Goal: Task Accomplishment & Management: Use online tool/utility

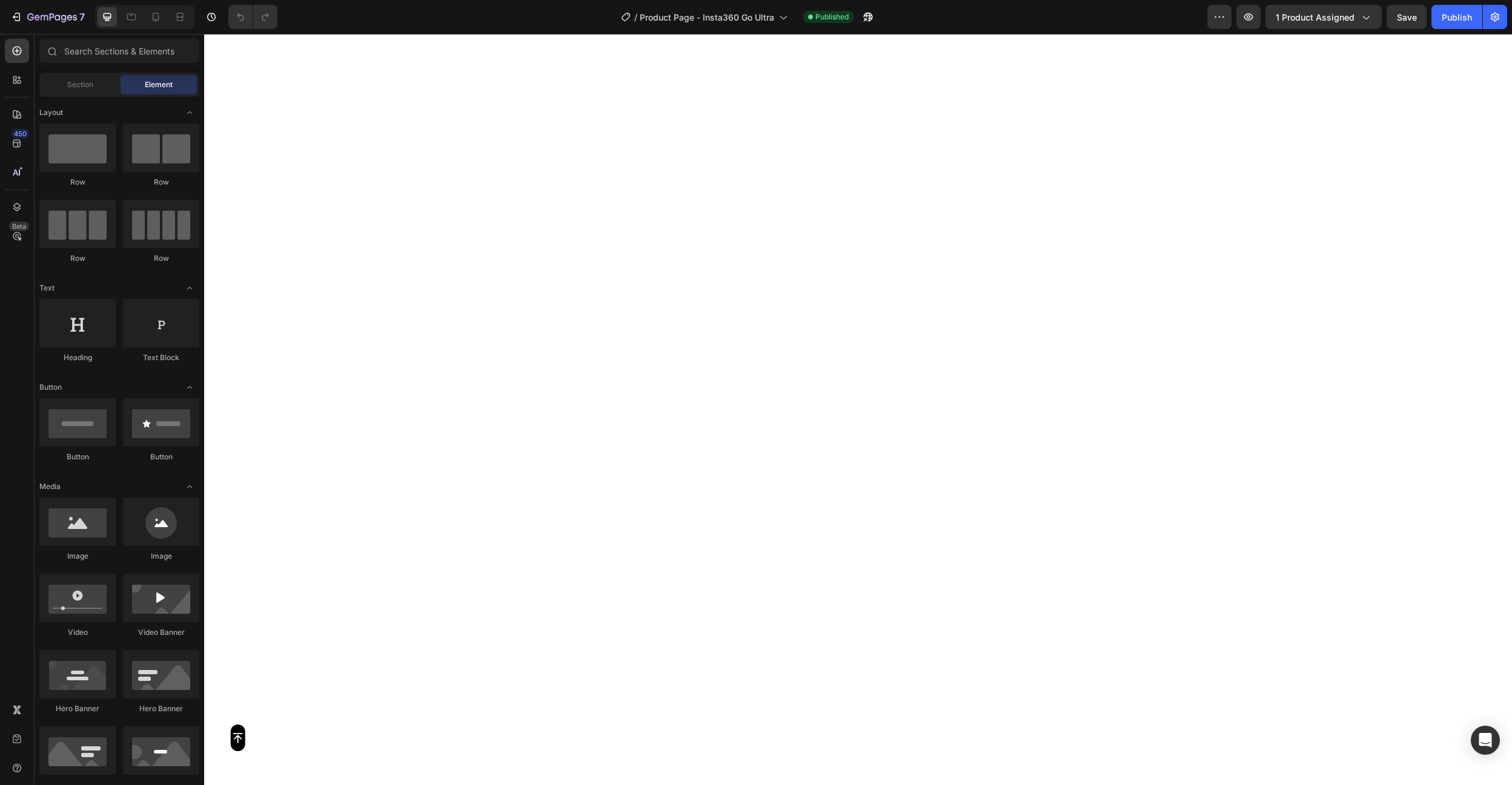
scroll to position [4529, 0]
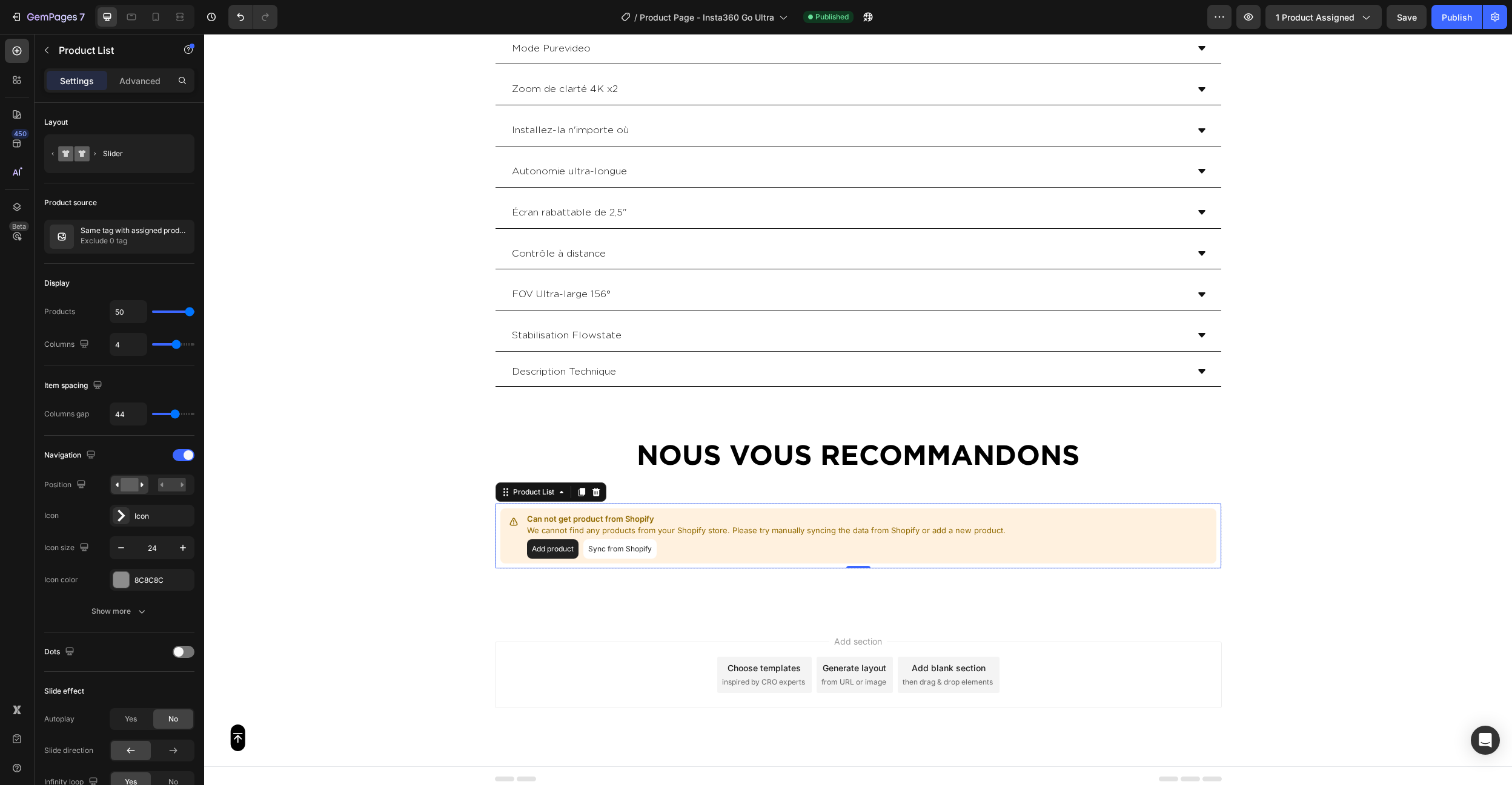
click at [621, 544] on button "Sync from Shopify" at bounding box center [620, 549] width 73 height 20
click at [611, 542] on button "Sync from Shopify" at bounding box center [620, 549] width 73 height 20
click at [83, 231] on p "Same tag with assigned product" at bounding box center [135, 230] width 108 height 9
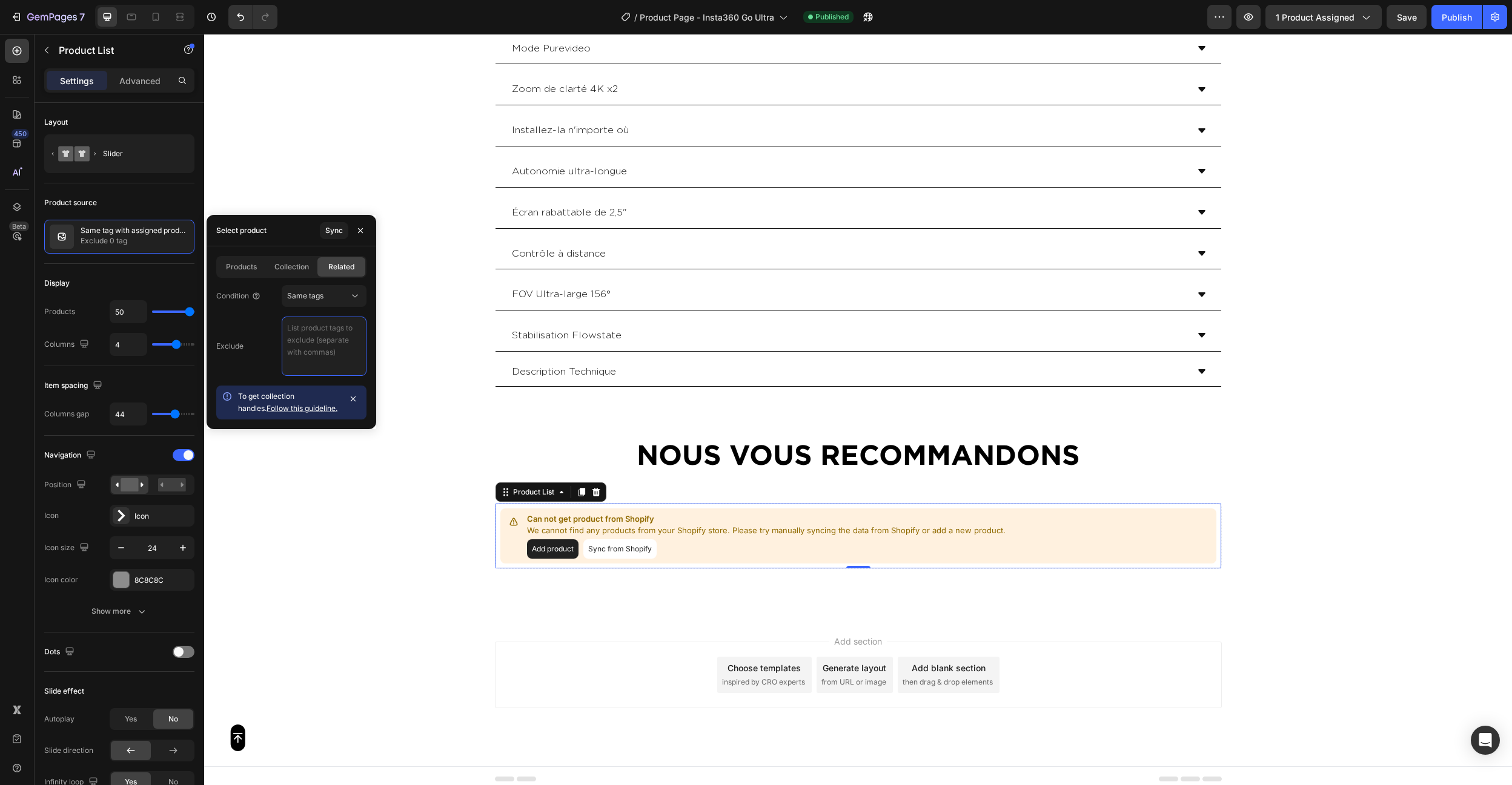
click at [335, 345] on textarea at bounding box center [324, 346] width 85 height 60
click at [261, 328] on div "Exclude video" at bounding box center [291, 346] width 150 height 60
click at [311, 345] on textarea "video" at bounding box center [324, 346] width 85 height 60
click at [254, 312] on div "Condition Same tags Exclude video photo To get collection handles. Follow this …" at bounding box center [291, 351] width 170 height 137
click at [1404, 14] on icon "button" at bounding box center [1406, 16] width 12 height 12
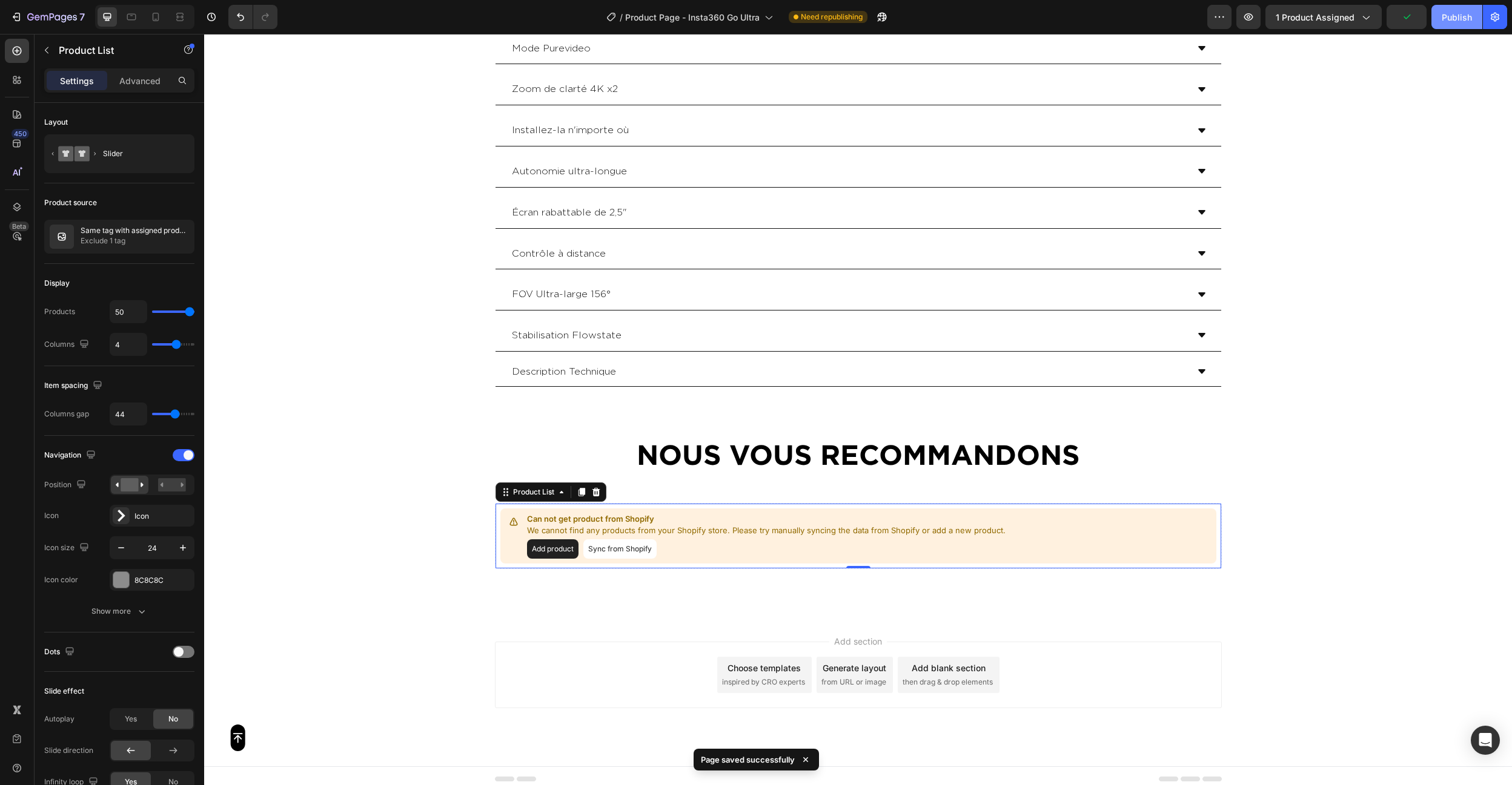
click at [1446, 17] on div "Publish" at bounding box center [1457, 17] width 31 height 13
click at [879, 10] on button "button" at bounding box center [868, 16] width 24 height 24
click at [556, 539] on button "Add product" at bounding box center [553, 549] width 52 height 20
click at [626, 539] on button "Sync from Shopify" at bounding box center [620, 549] width 73 height 20
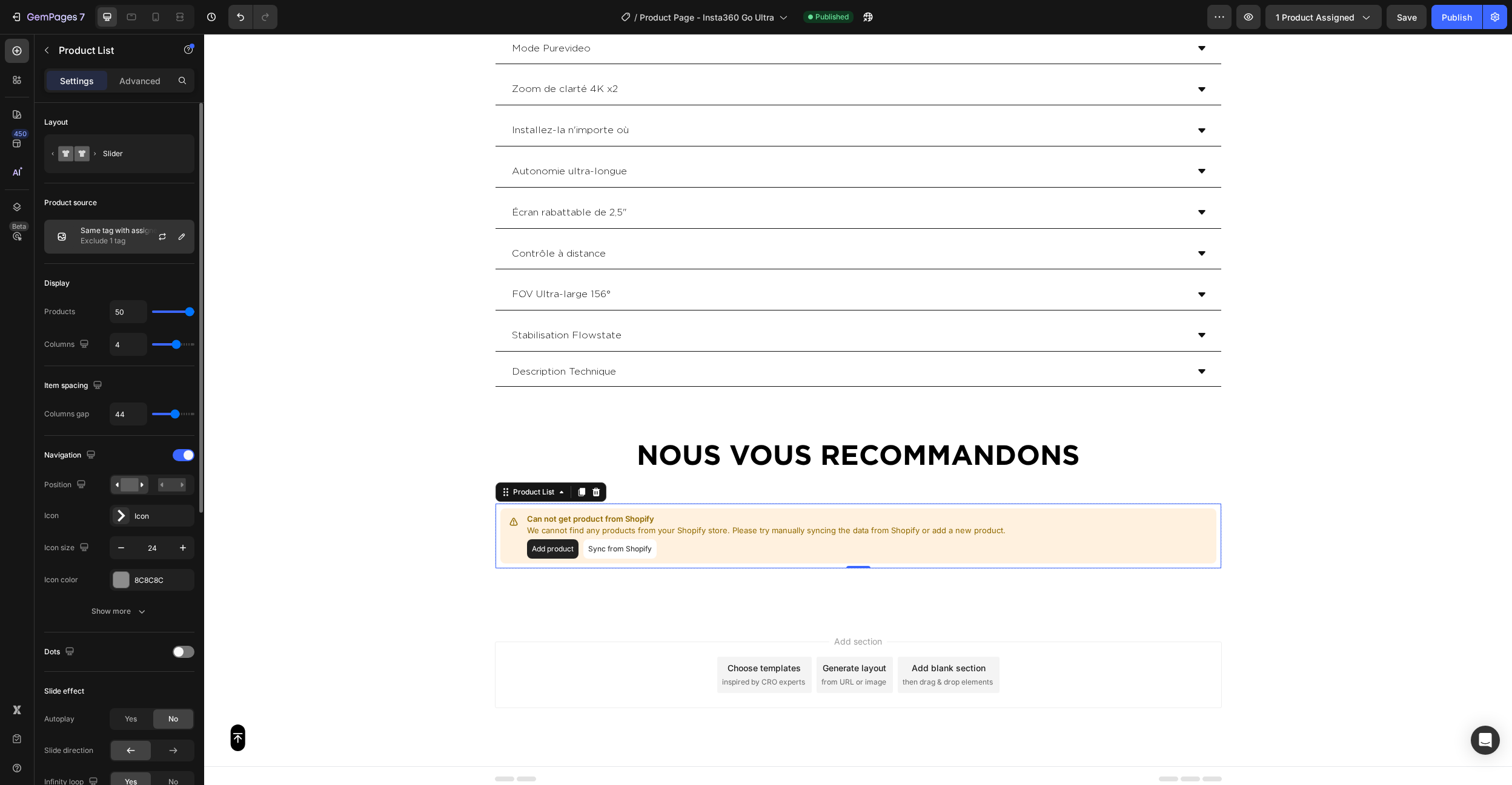
click at [120, 242] on p "Exclude 1 tag" at bounding box center [135, 240] width 108 height 12
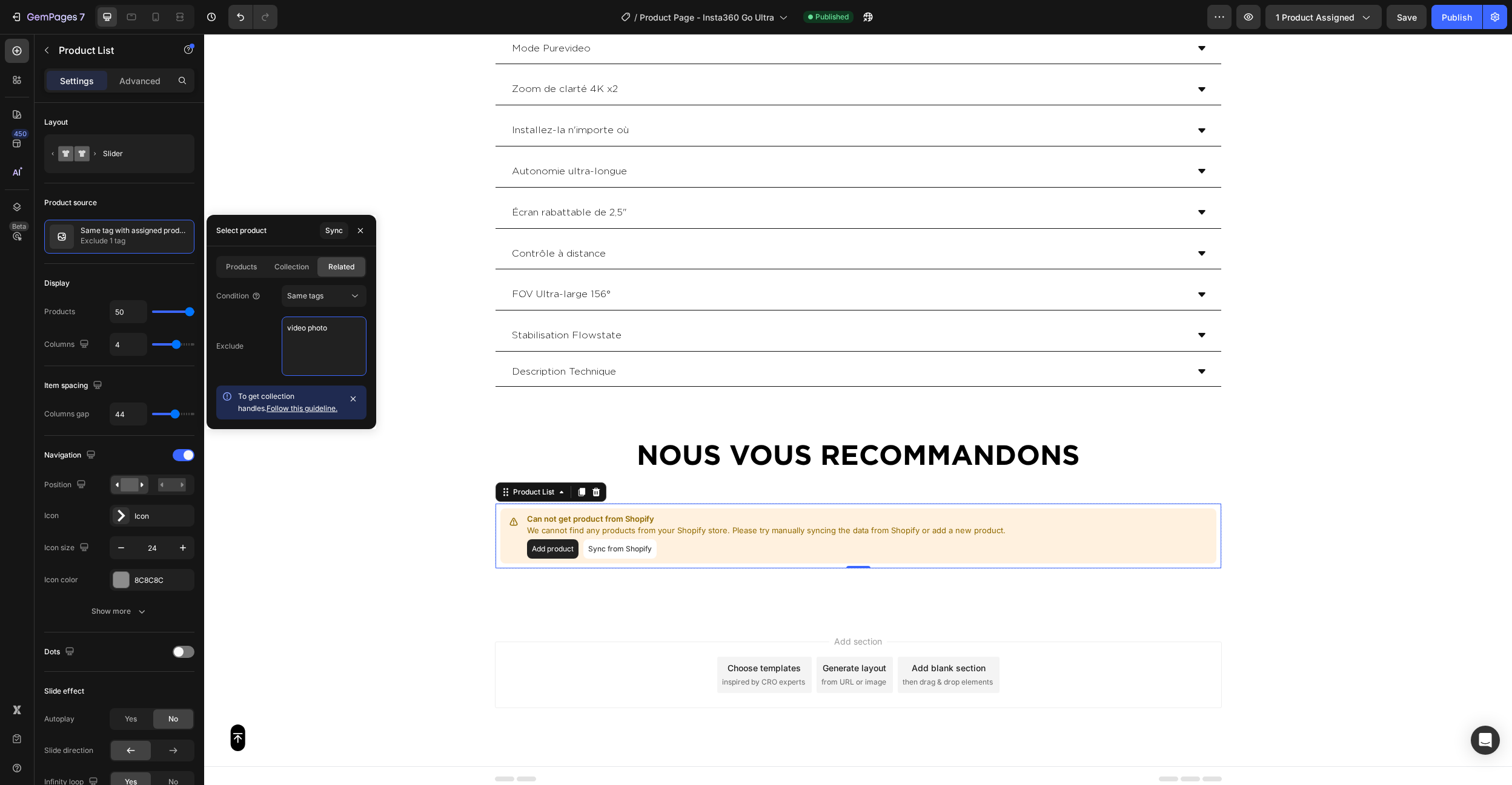
click at [327, 330] on textarea "video photo" at bounding box center [324, 346] width 85 height 60
click at [319, 329] on textarea "video photo" at bounding box center [324, 346] width 85 height 60
type textarea "video photo"
click at [234, 319] on div "Exclude video photo" at bounding box center [291, 346] width 150 height 60
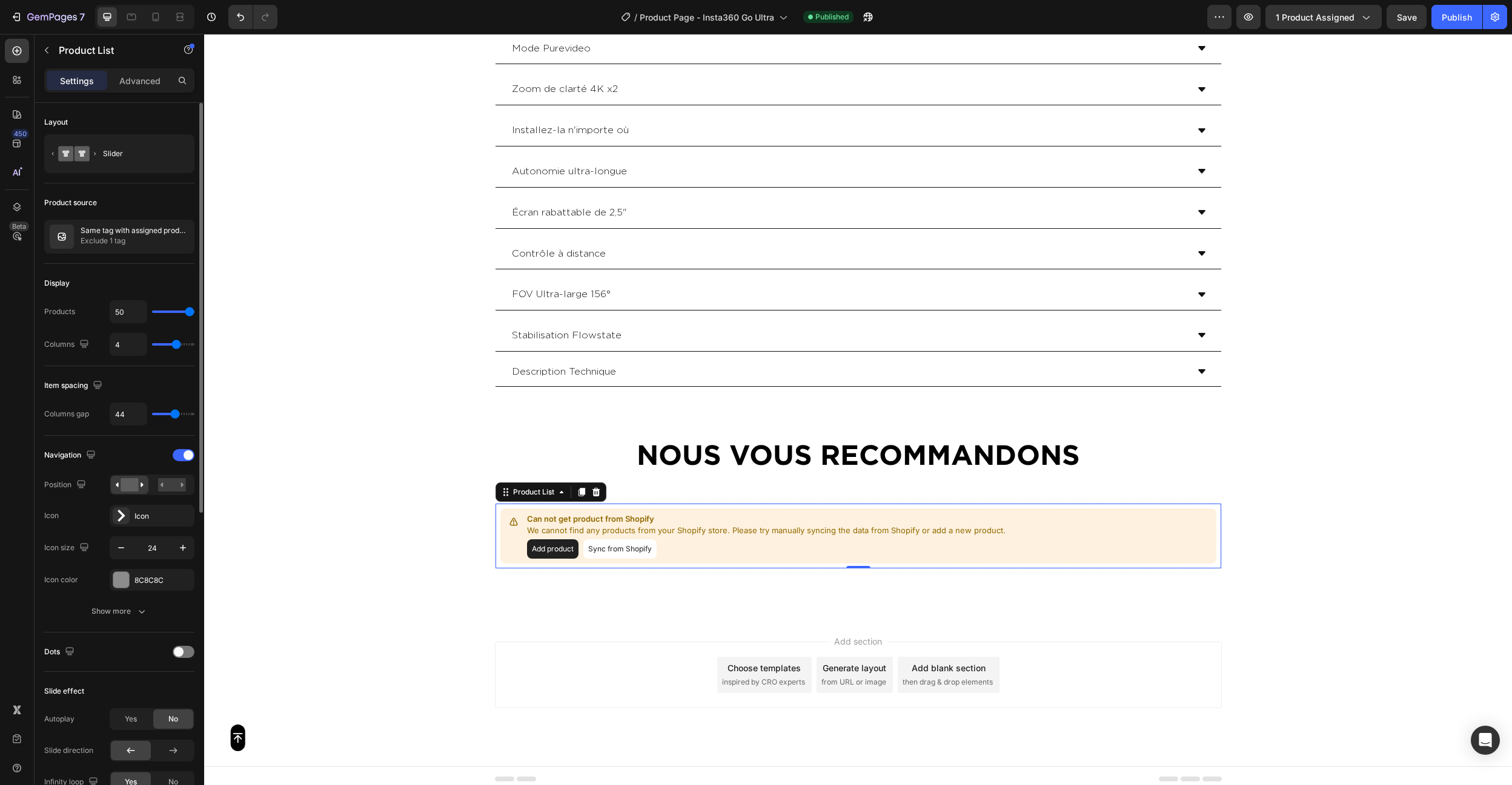
click at [167, 278] on div "Display" at bounding box center [119, 283] width 150 height 20
click at [176, 236] on button "button" at bounding box center [181, 236] width 15 height 15
click at [1445, 25] on button "Publish" at bounding box center [1456, 16] width 51 height 24
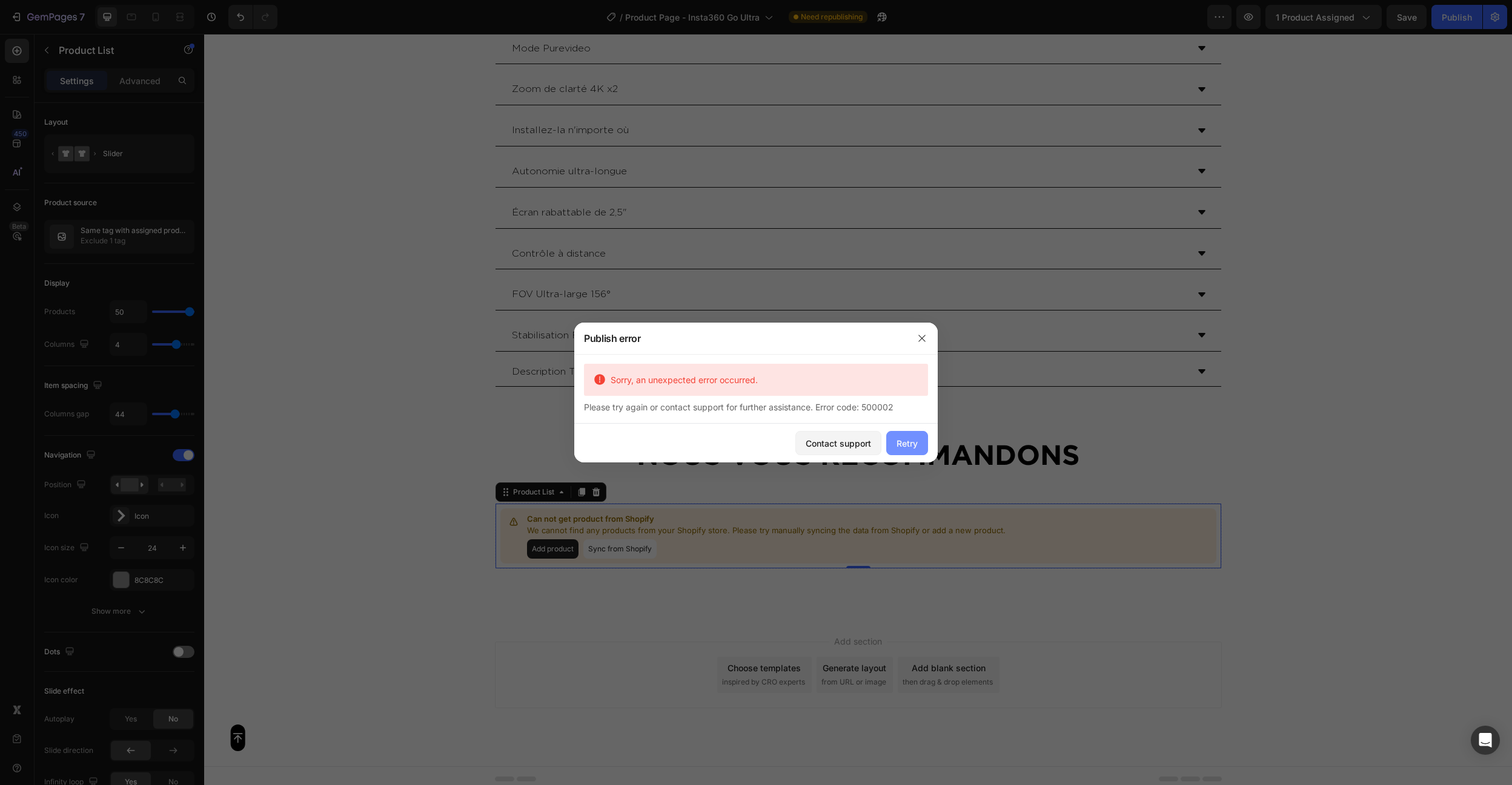
click at [914, 447] on div "Retry" at bounding box center [906, 444] width 21 height 13
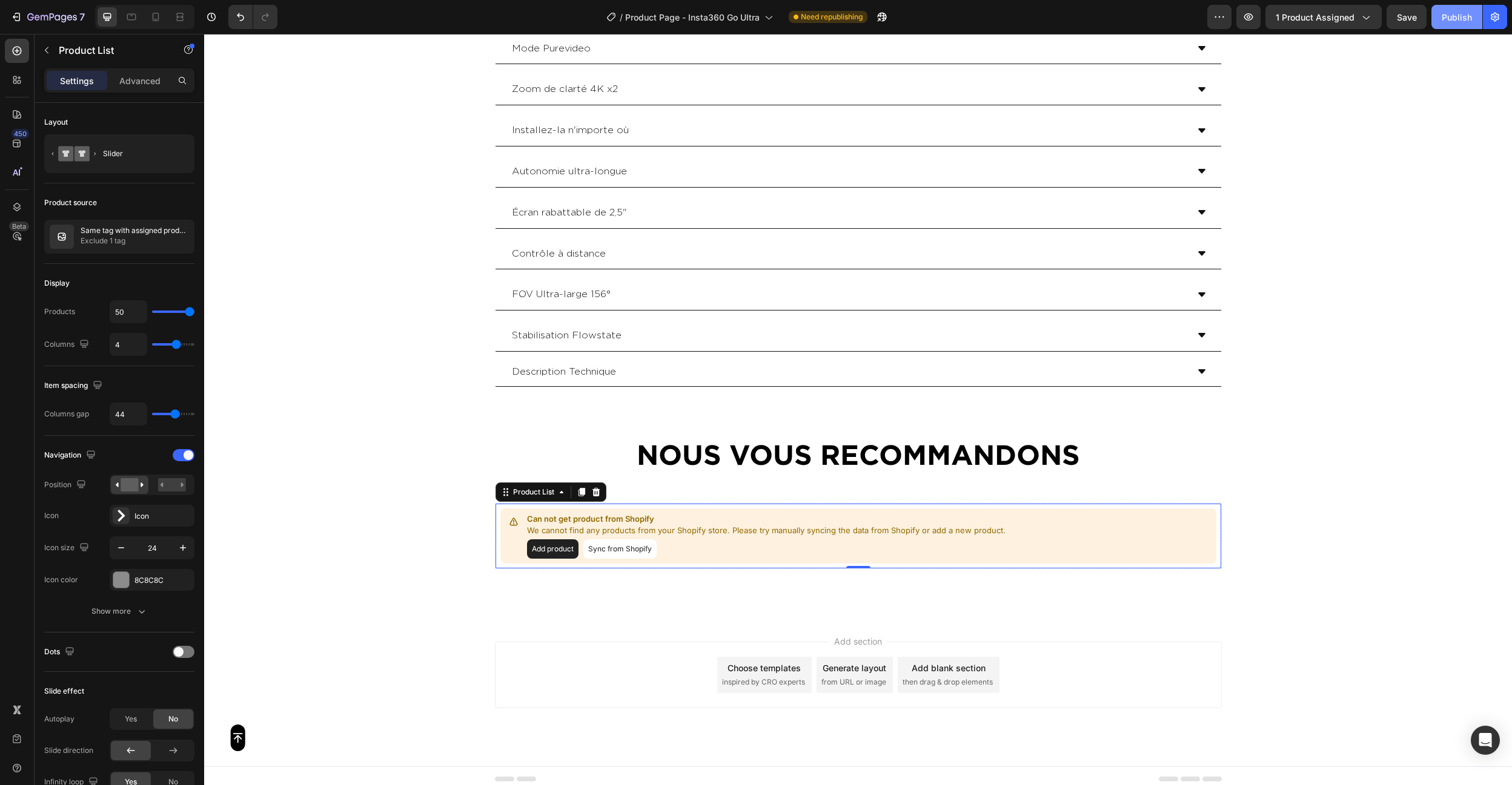
click at [1441, 9] on button "Publish" at bounding box center [1456, 16] width 51 height 24
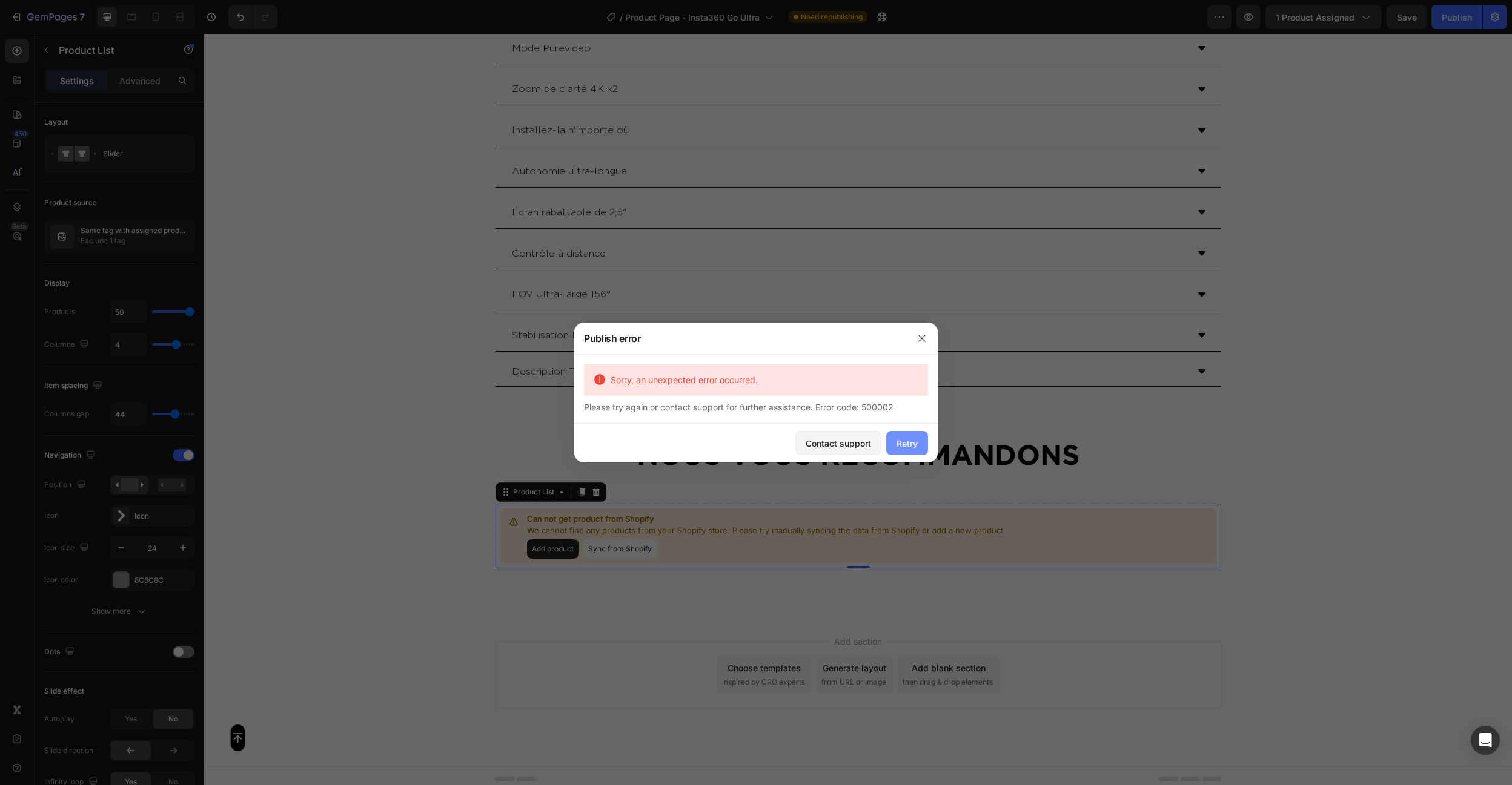
click at [902, 443] on div "Retry" at bounding box center [906, 444] width 21 height 13
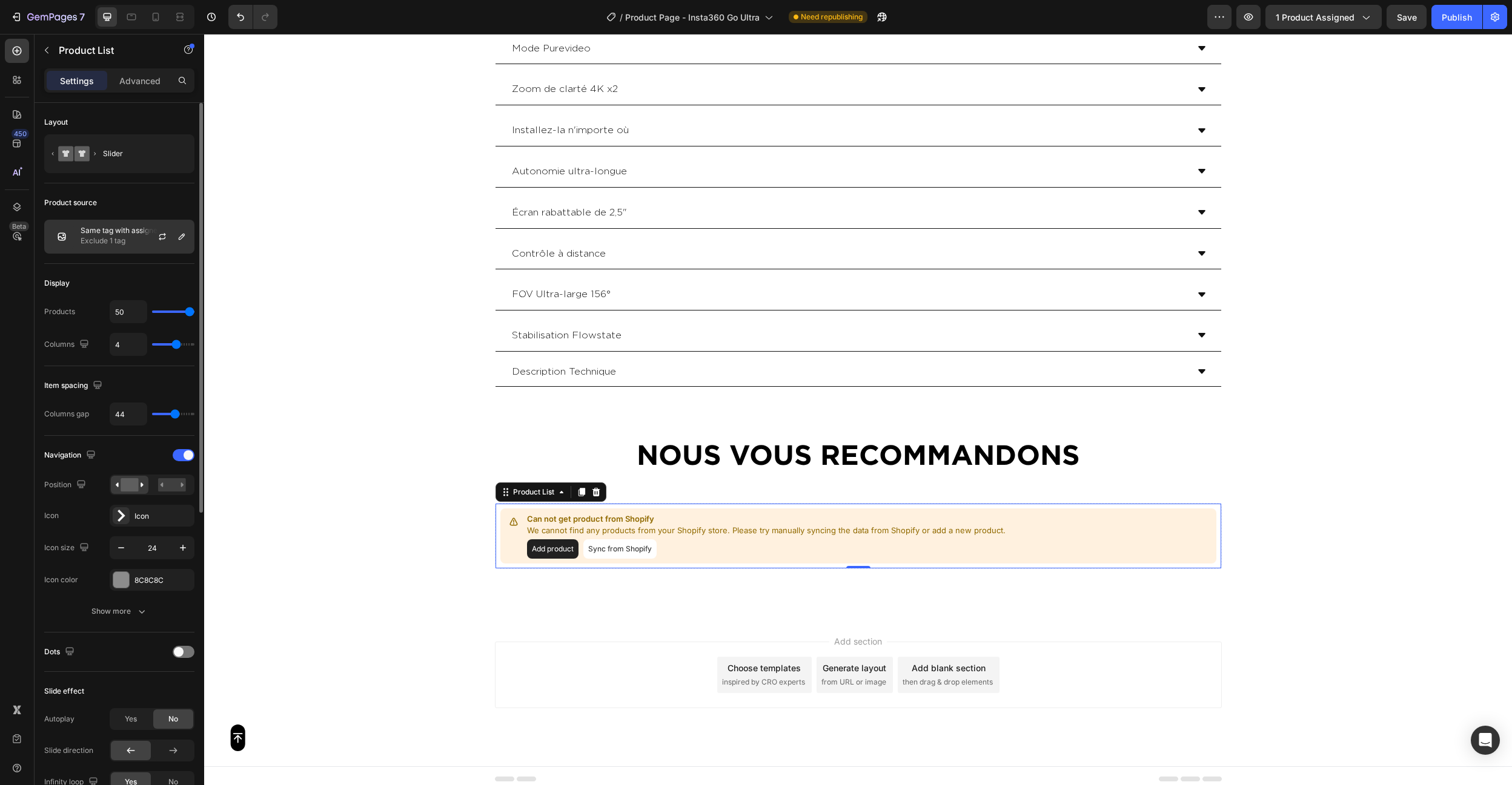
click at [87, 229] on p "Same tag with assigned product" at bounding box center [135, 230] width 108 height 9
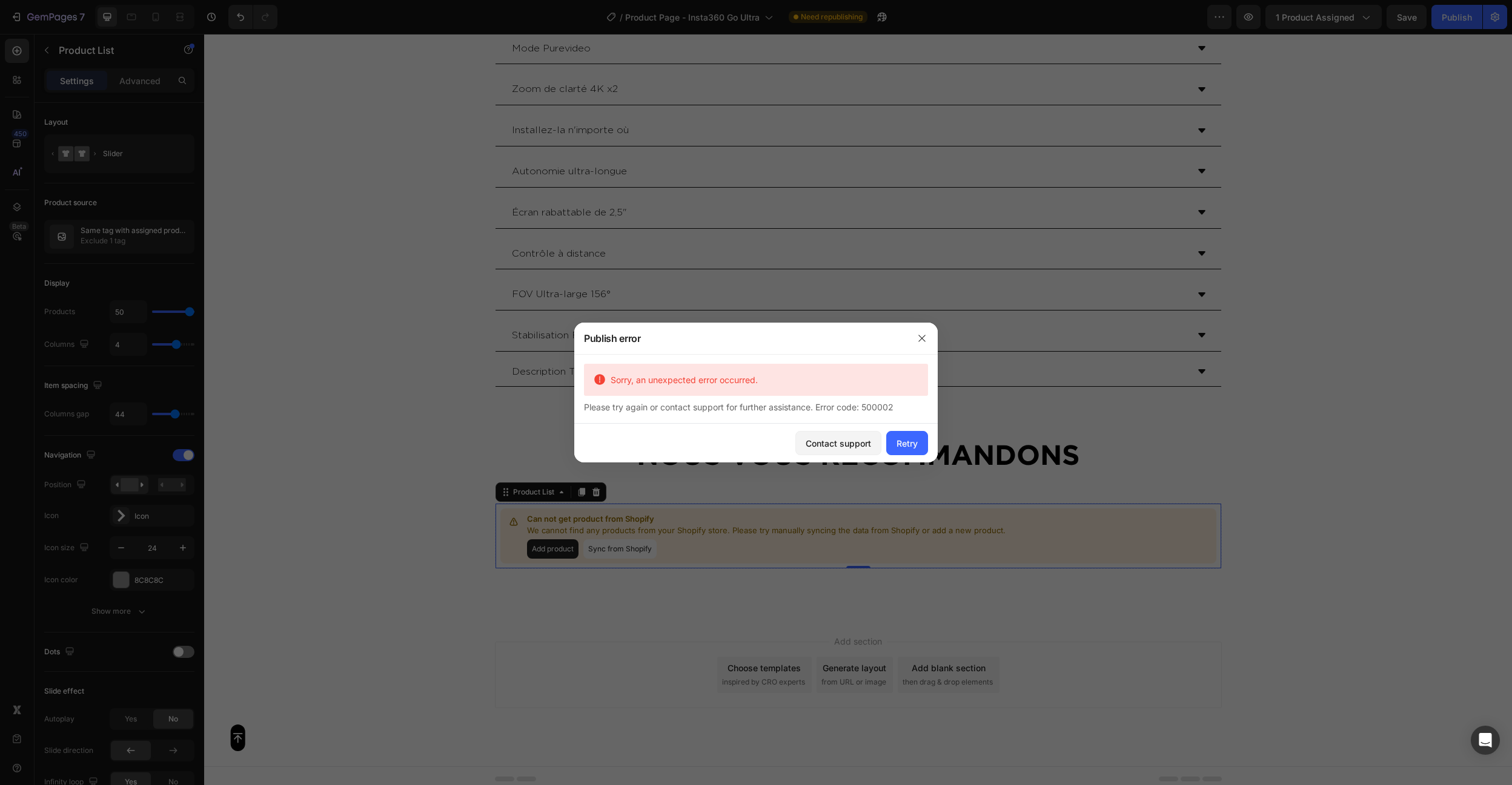
click at [291, 341] on div at bounding box center [756, 392] width 1512 height 785
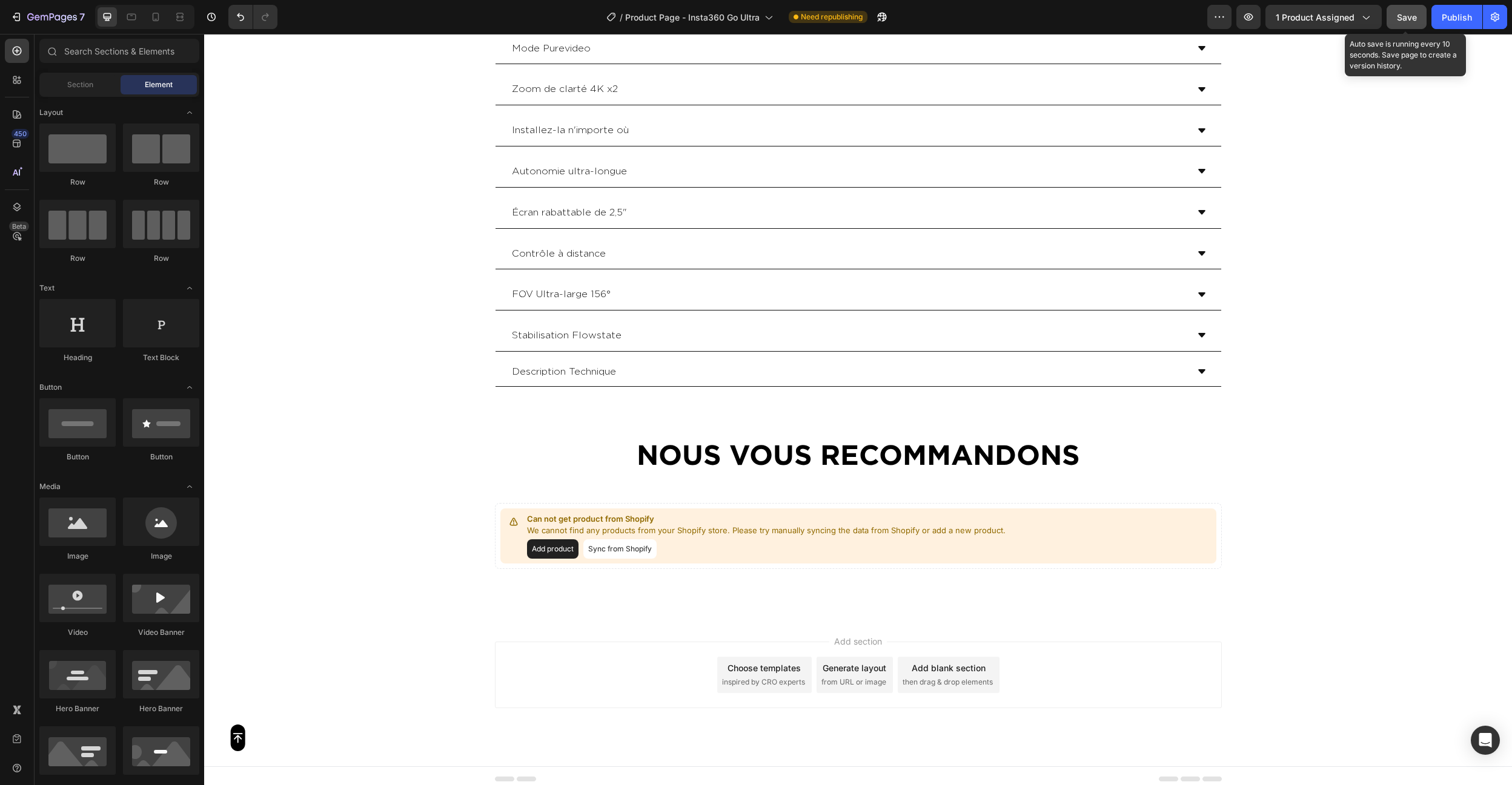
click at [1389, 6] on button "Save" at bounding box center [1406, 16] width 40 height 24
click at [1426, 5] on div at bounding box center [1406, 16] width 40 height 24
click at [1442, 4] on div "7 Version history / Product Page - Insta360 Go Ultra Need republishing Preview …" at bounding box center [756, 17] width 1512 height 35
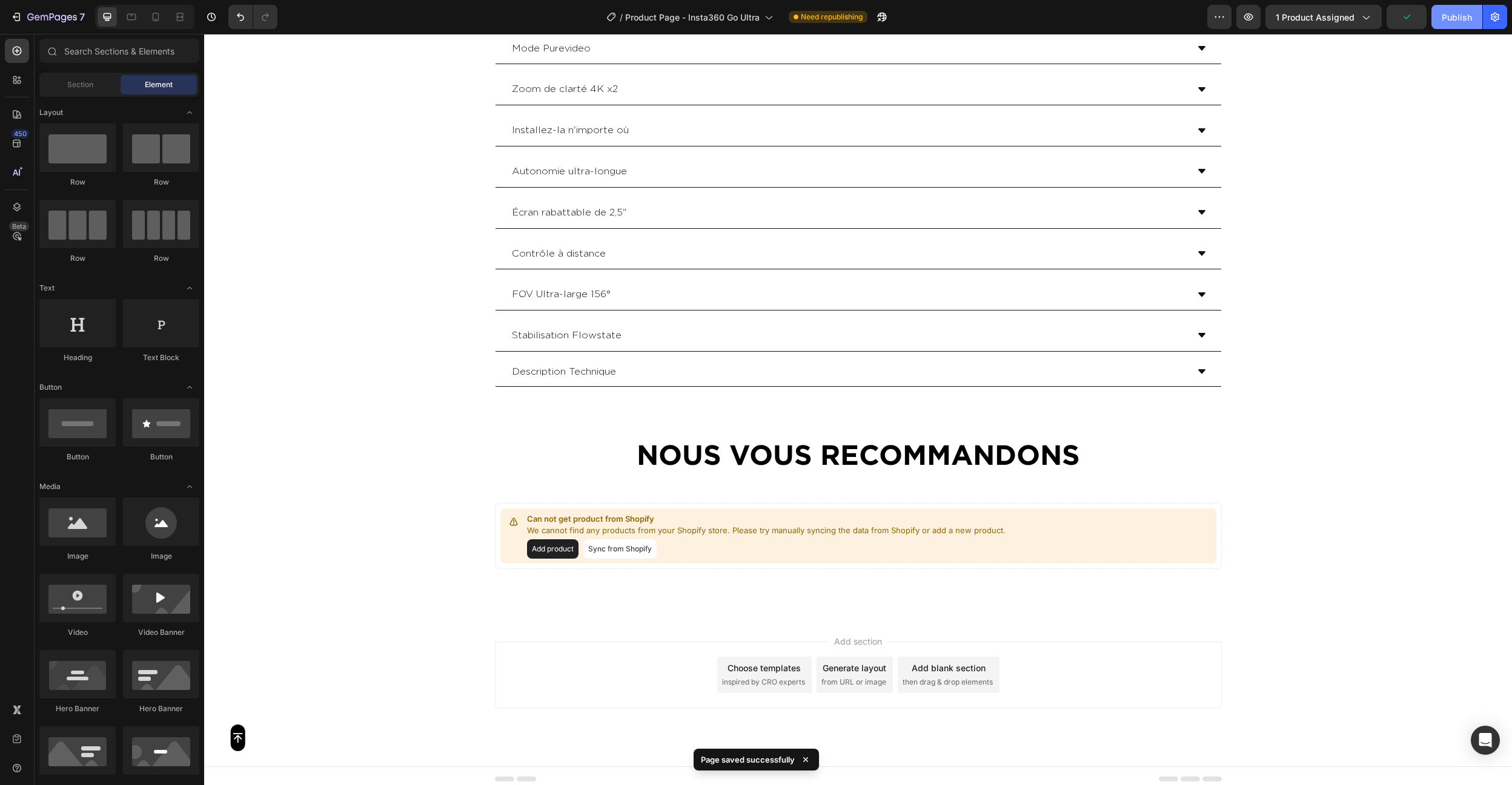
click at [1451, 20] on div "Publish" at bounding box center [1457, 17] width 31 height 13
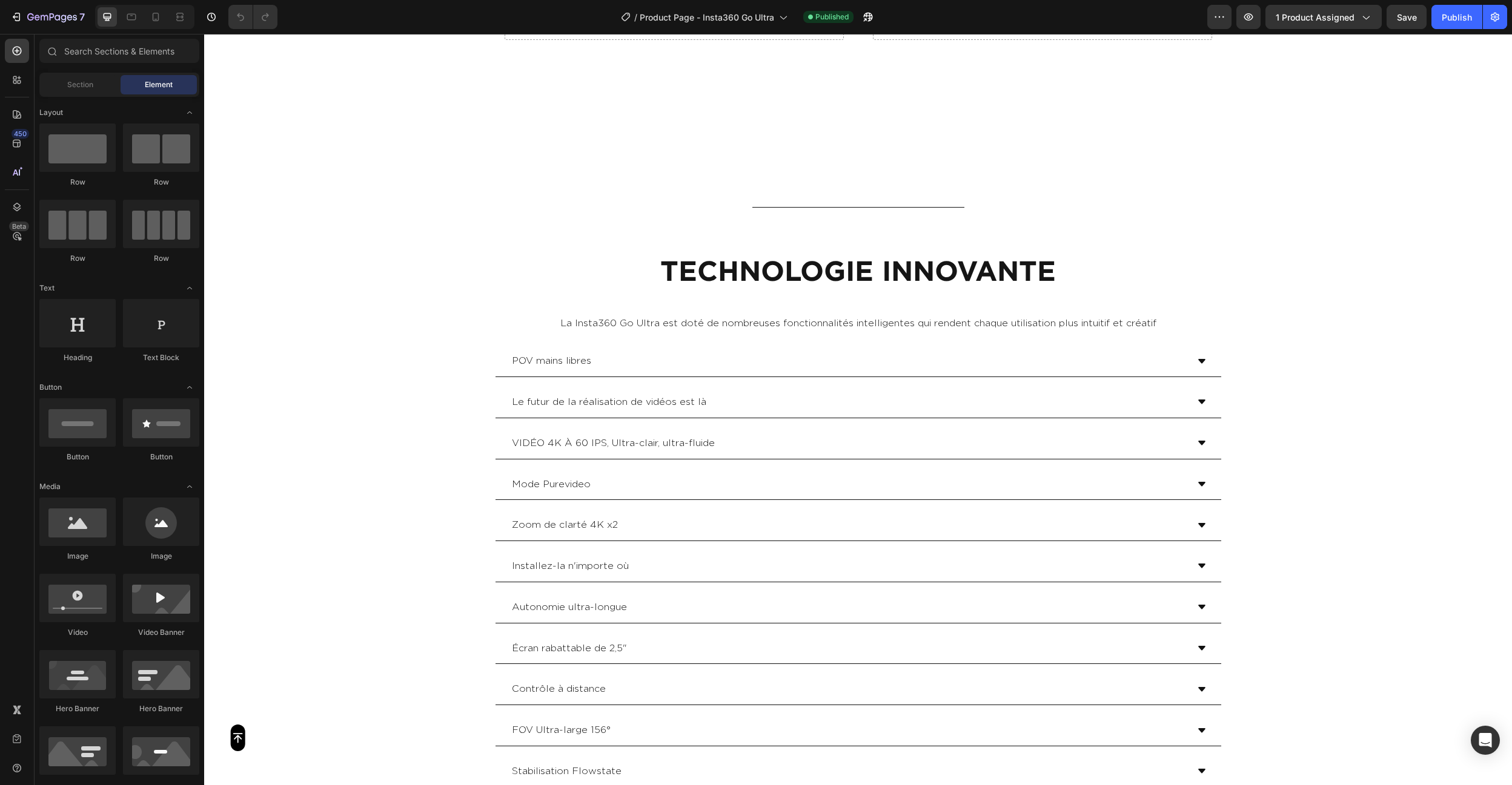
scroll to position [4529, 0]
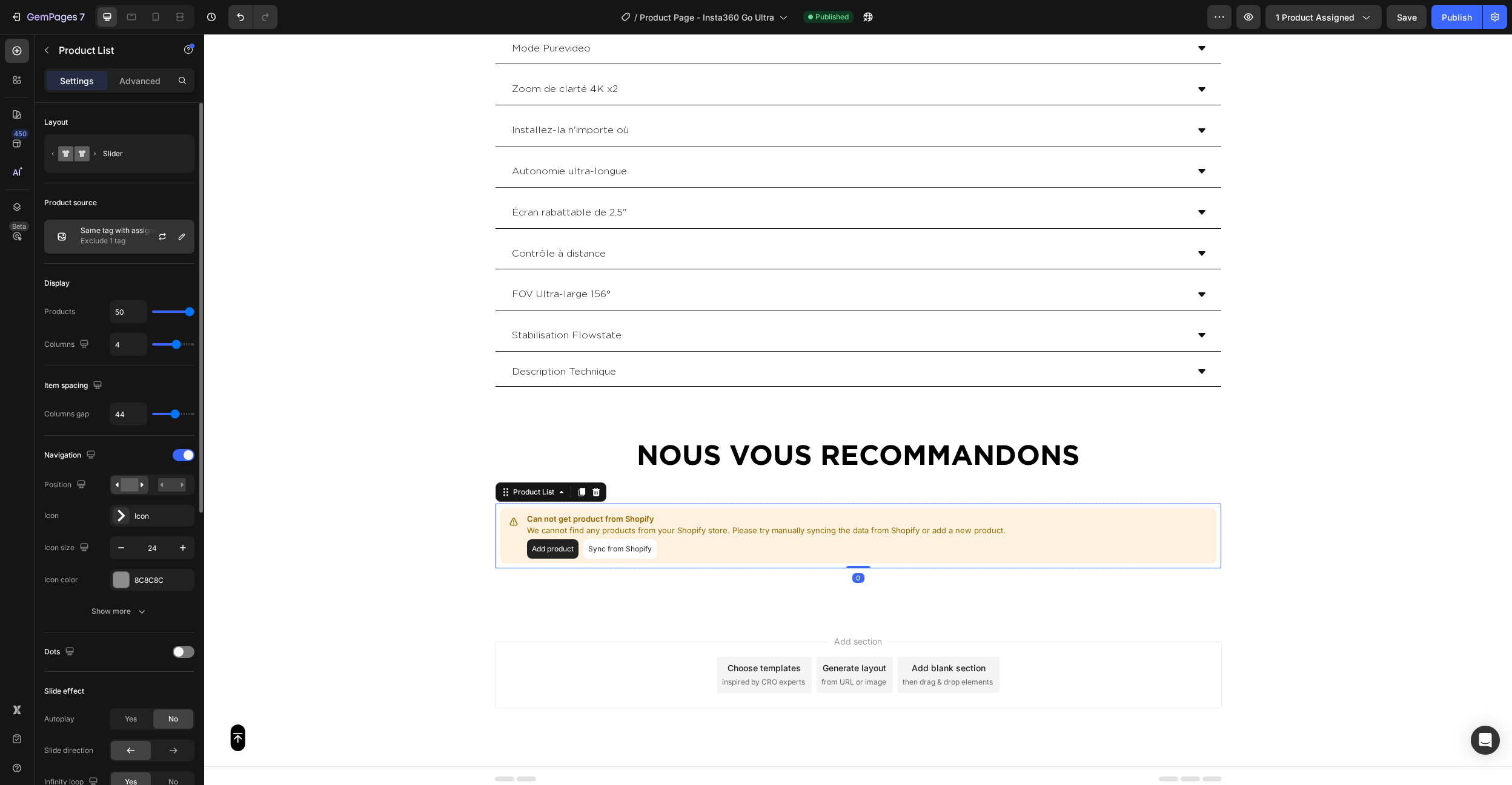
click at [100, 225] on div "Same tag with assigned product Exclude 1 tag" at bounding box center [119, 236] width 150 height 34
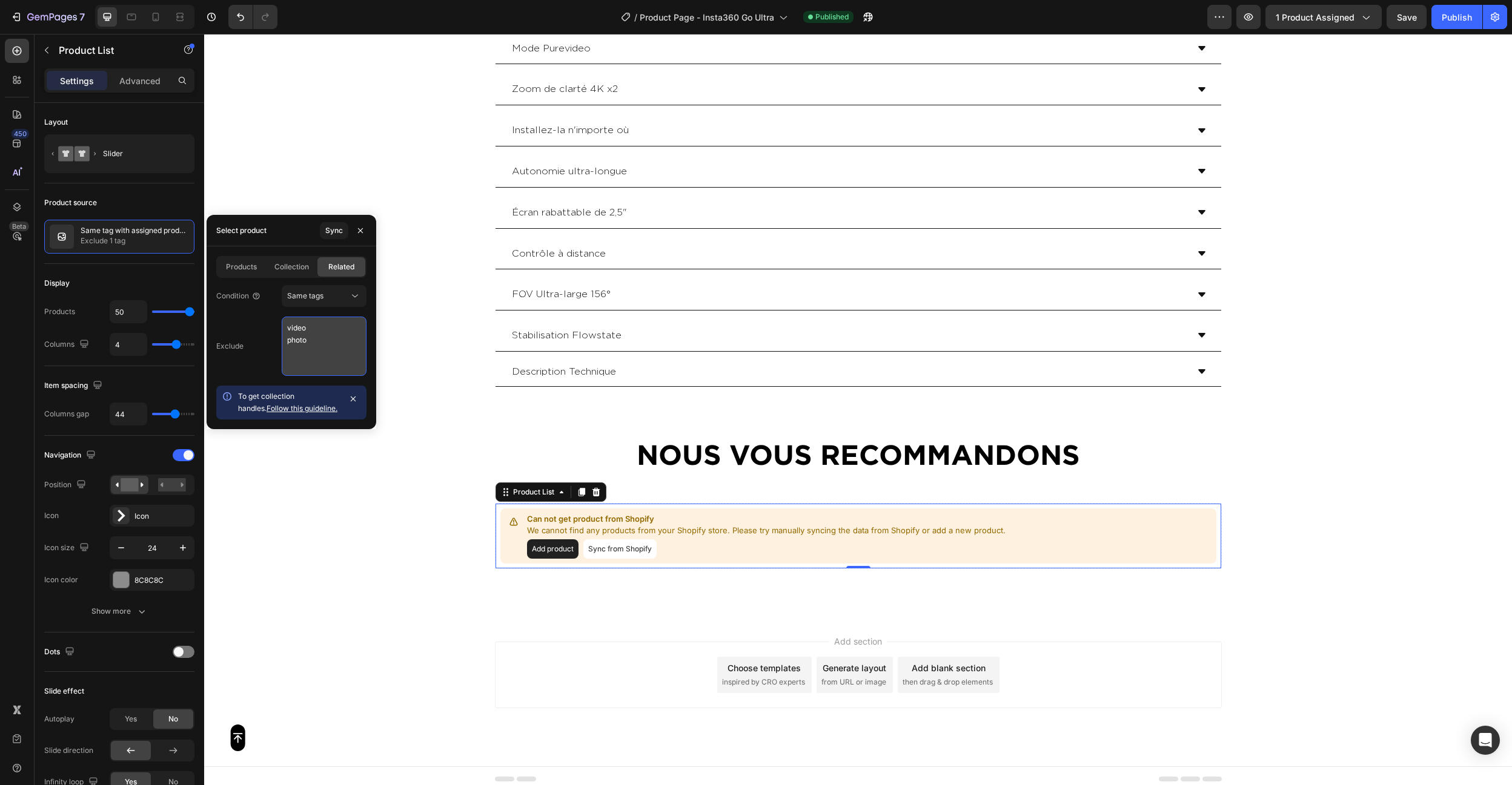
click at [300, 343] on textarea "video photo" at bounding box center [324, 346] width 85 height 60
type textarea "video"
click at [240, 330] on div "Exclude video" at bounding box center [291, 346] width 150 height 60
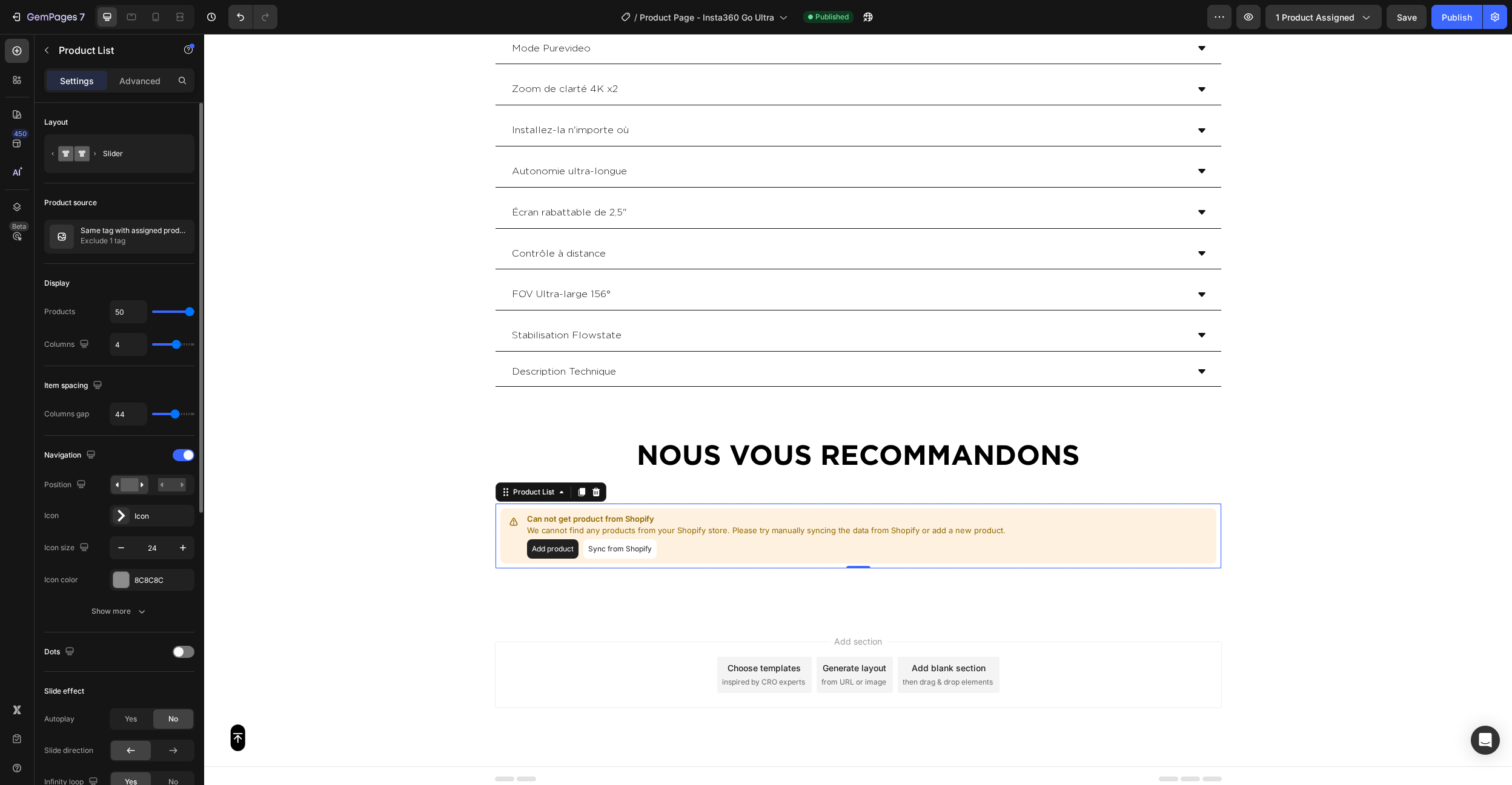
click at [157, 287] on div "Display" at bounding box center [119, 283] width 150 height 20
click at [1413, 20] on span "Save" at bounding box center [1406, 16] width 20 height 10
click at [1460, 25] on button "Publish" at bounding box center [1456, 16] width 51 height 24
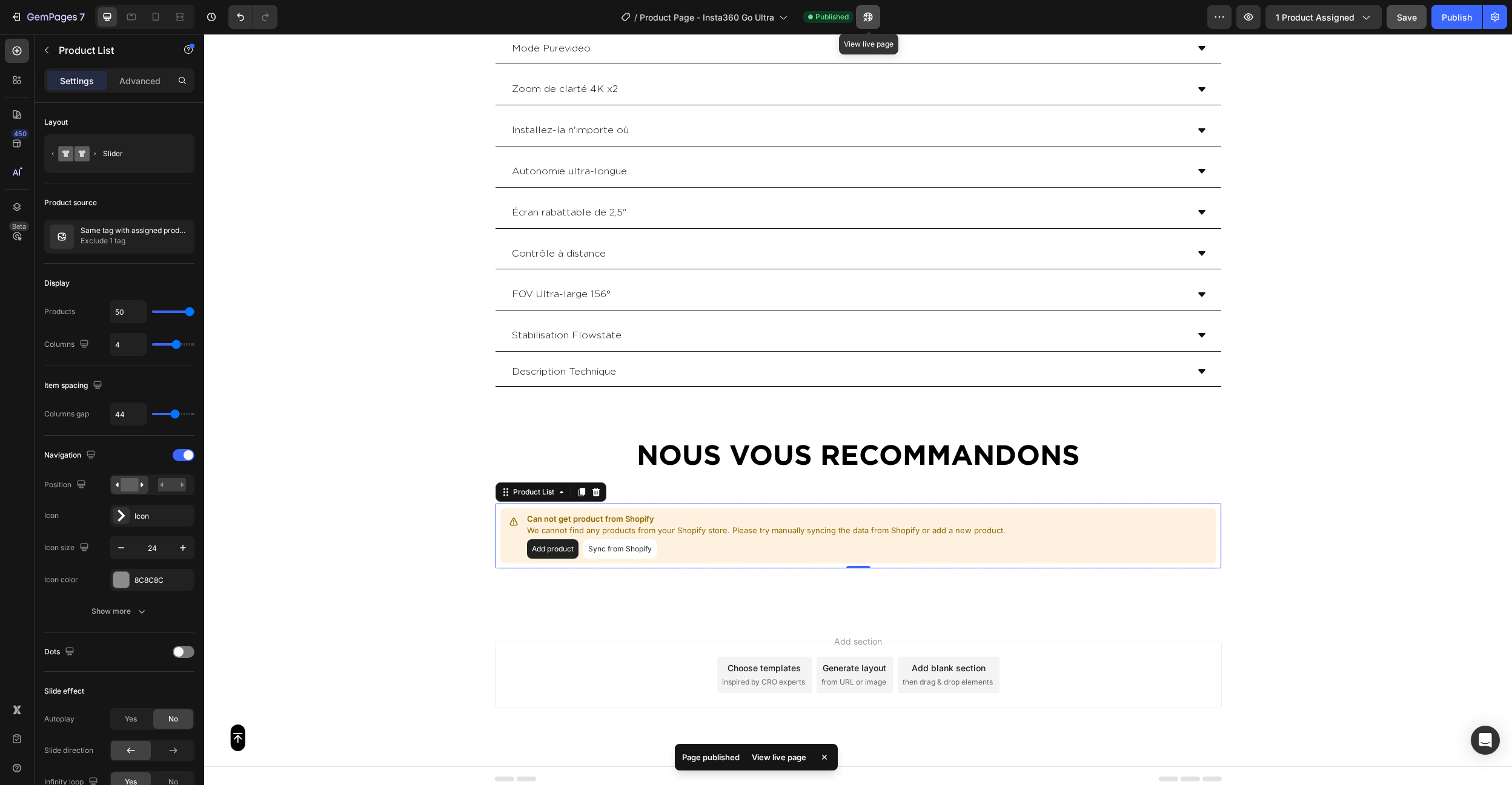
click at [877, 23] on button "button" at bounding box center [868, 16] width 24 height 24
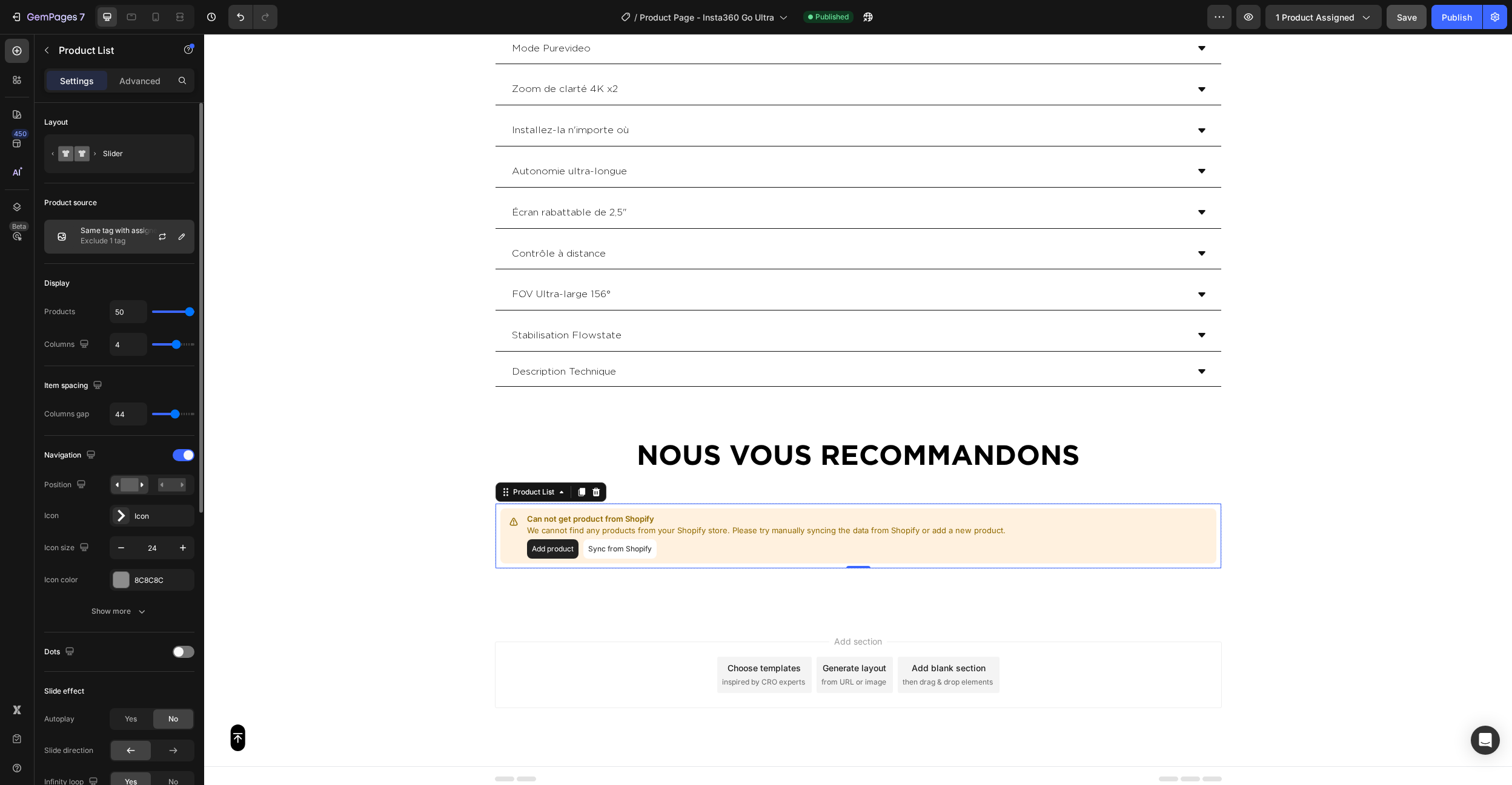
click at [102, 248] on div "Same tag with assigned product Exclude 1 tag" at bounding box center [119, 236] width 150 height 34
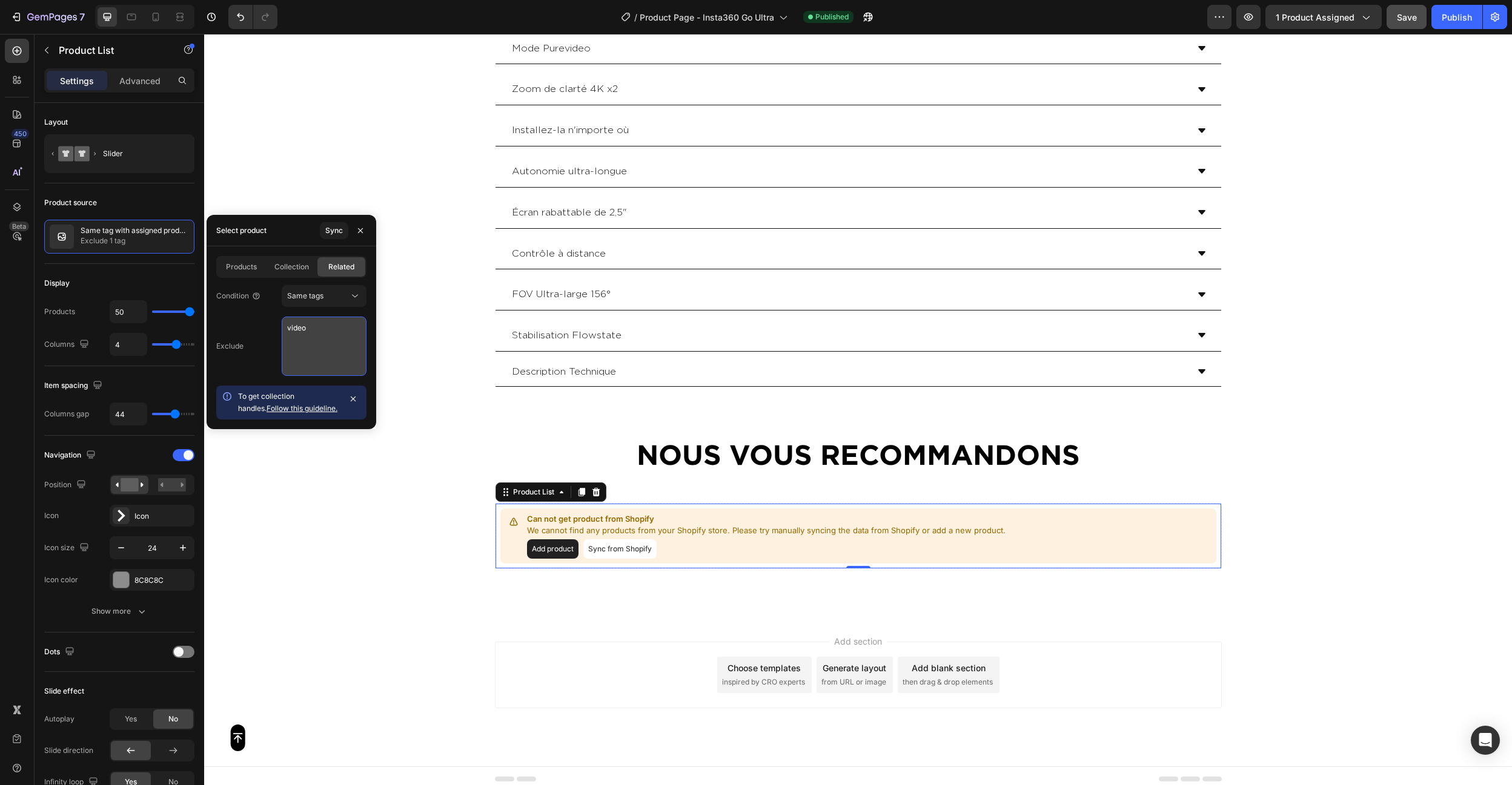
click at [338, 332] on textarea "video" at bounding box center [324, 346] width 85 height 60
click at [328, 288] on button "Same tags" at bounding box center [324, 296] width 85 height 22
click at [338, 326] on span "Same collection" at bounding box center [315, 326] width 55 height 11
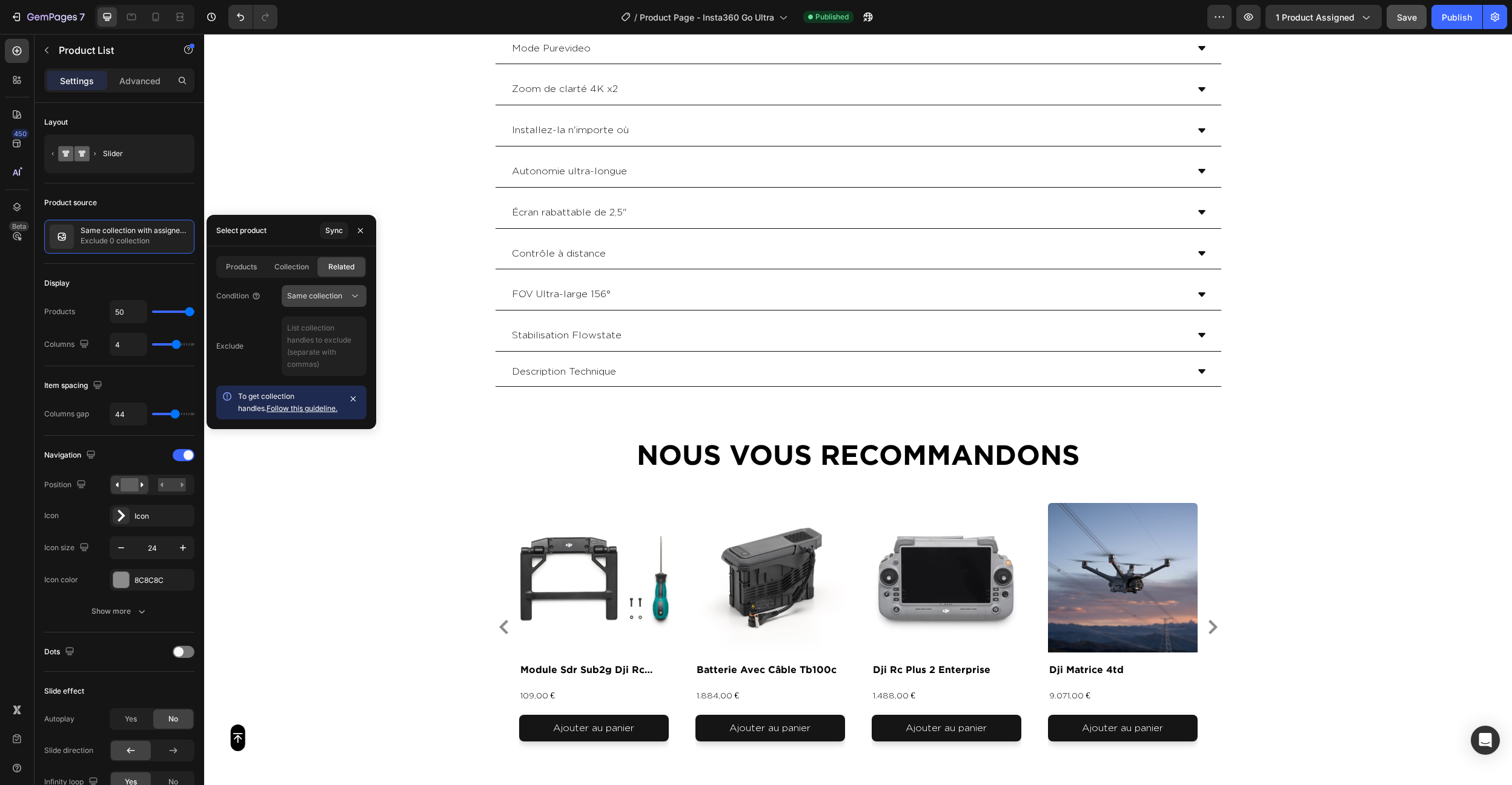
click at [331, 290] on span "Same collection" at bounding box center [315, 296] width 55 height 11
click at [331, 367] on p "Same tags" at bounding box center [322, 372] width 69 height 11
type textarea "video"
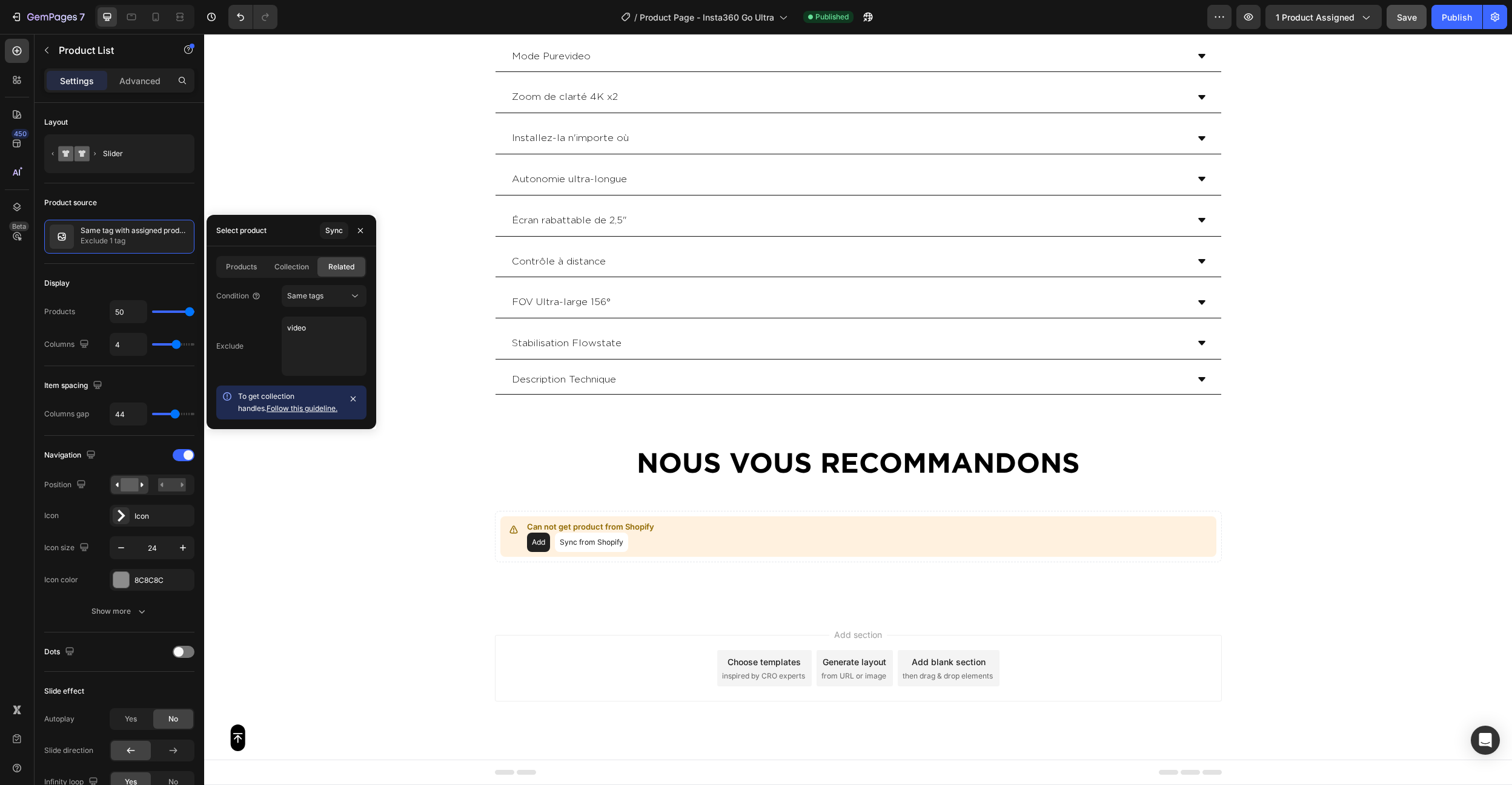
scroll to position [4515, 0]
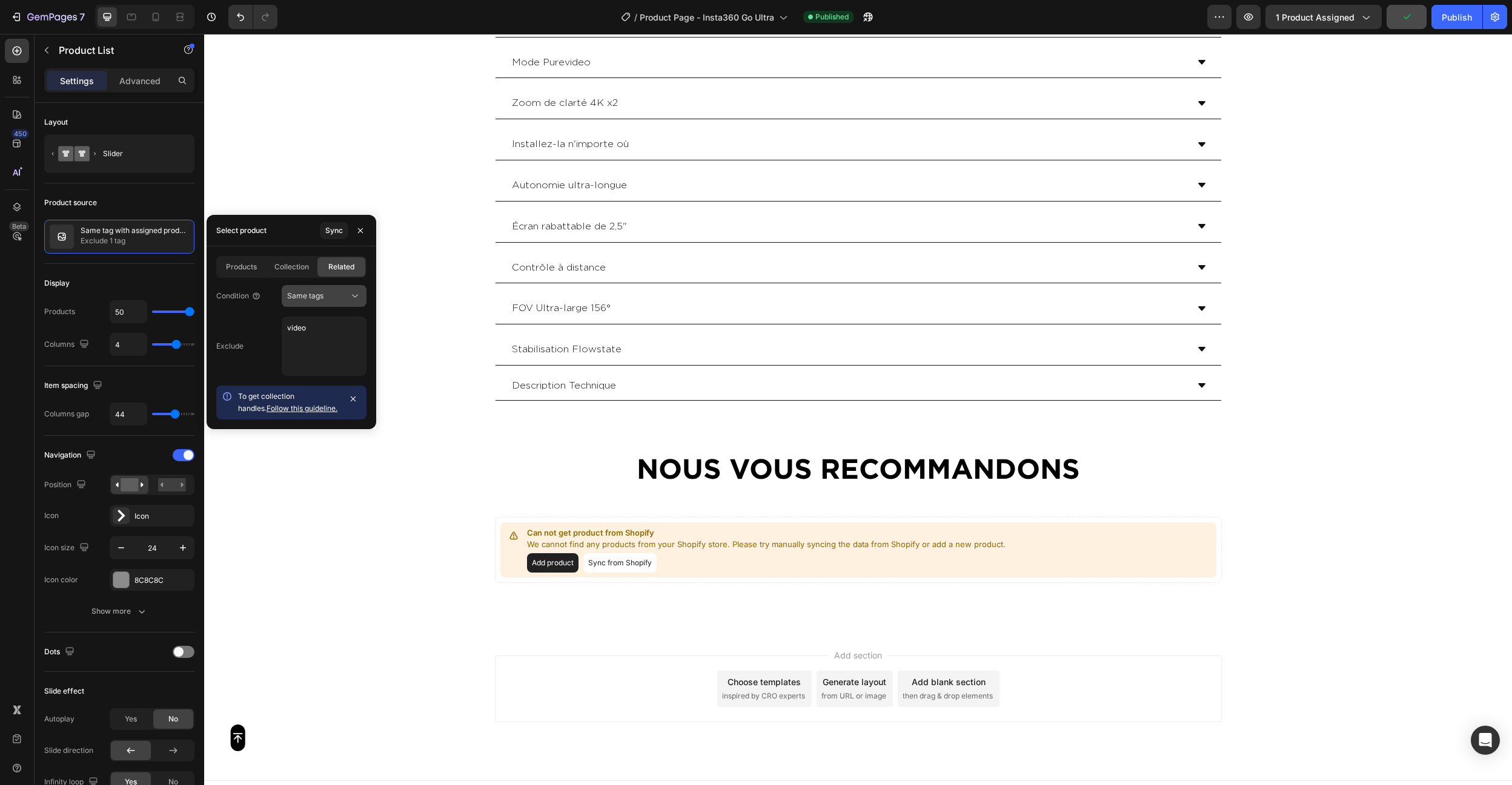
click at [317, 298] on span "Same tags" at bounding box center [306, 296] width 36 height 9
click at [348, 321] on p "Same collection" at bounding box center [322, 326] width 69 height 11
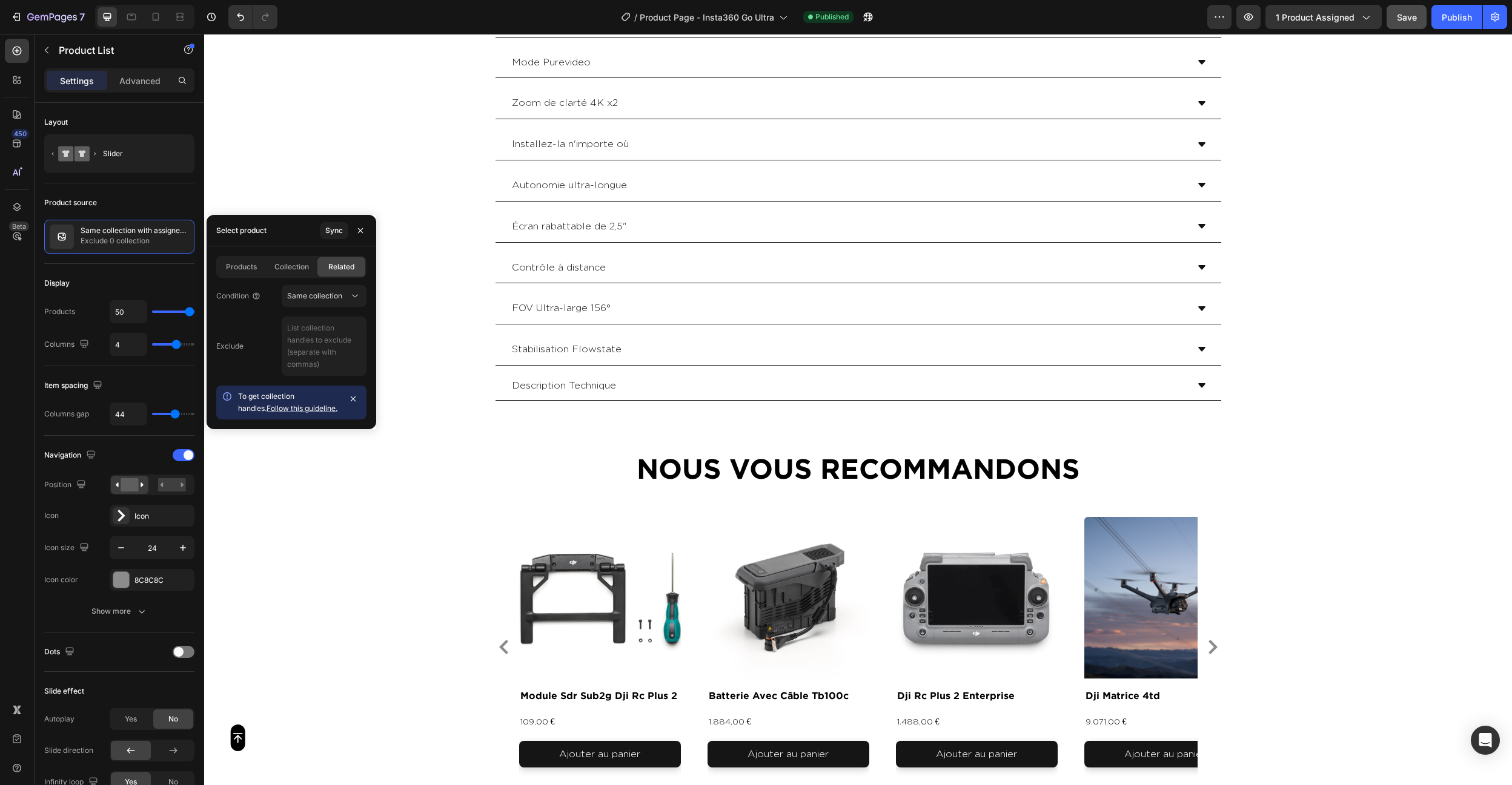
click at [338, 374] on p "Same tags" at bounding box center [322, 372] width 69 height 11
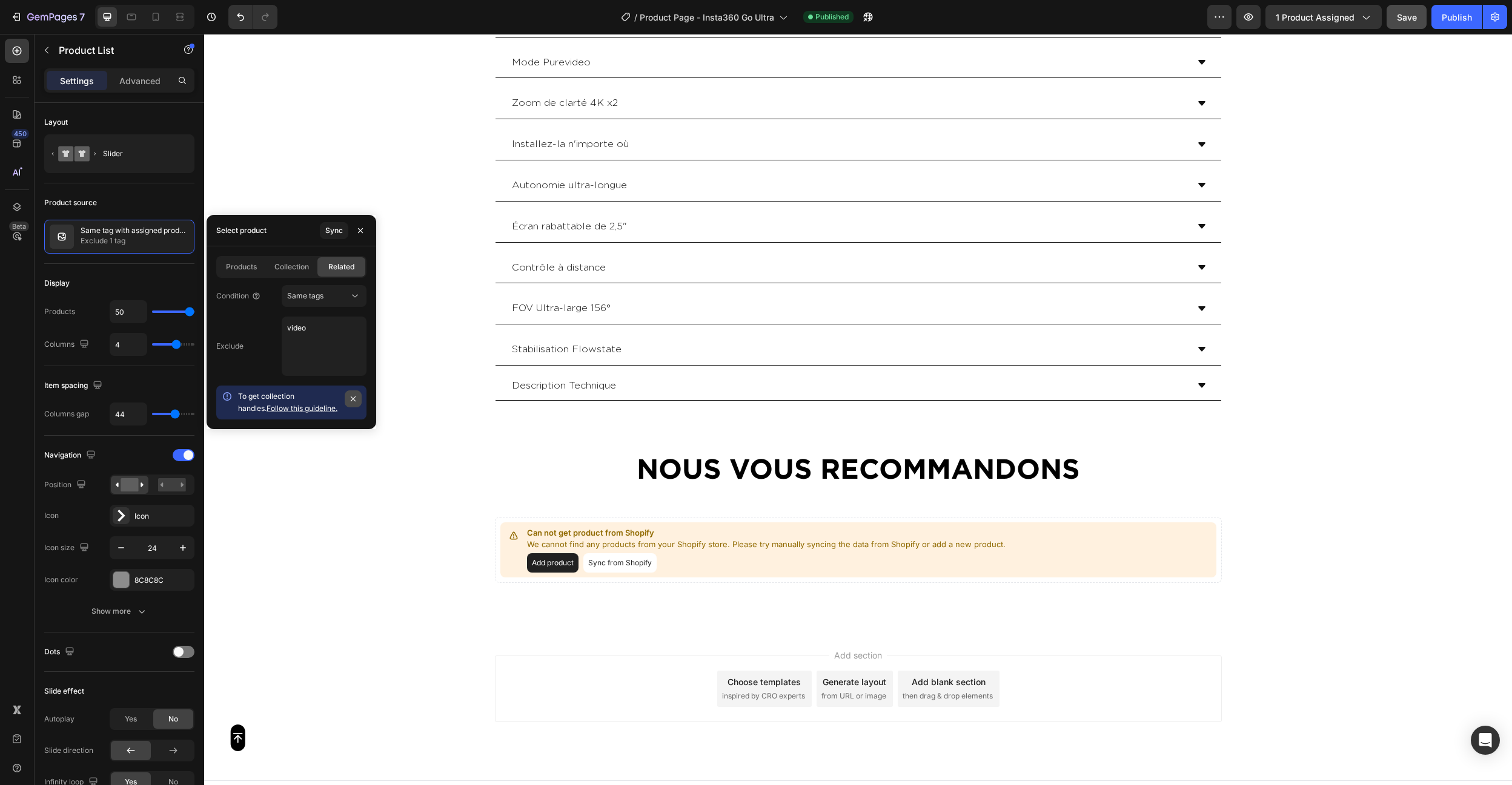
click at [355, 396] on icon "button" at bounding box center [353, 399] width 9 height 9
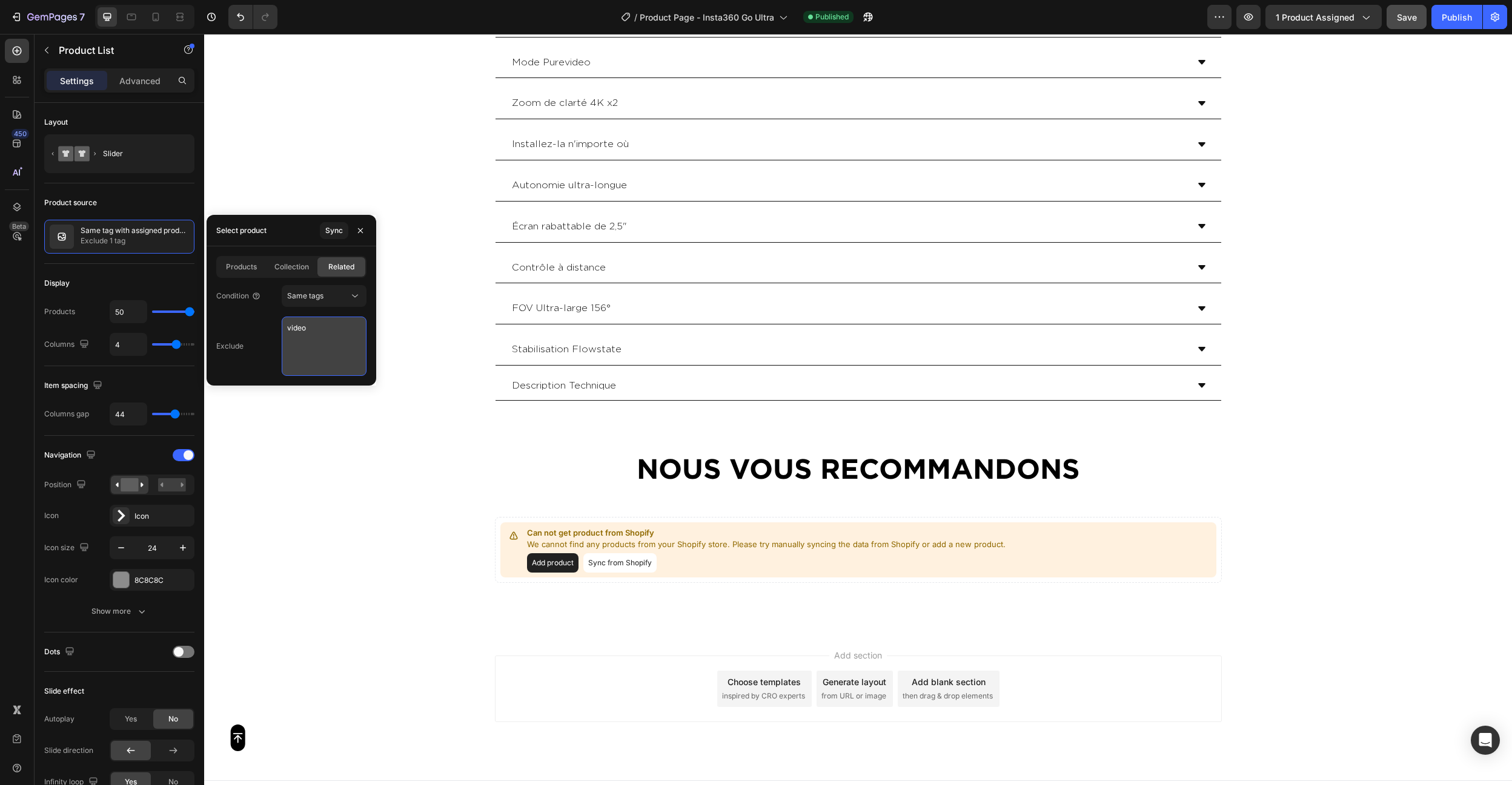
click at [322, 338] on textarea "video" at bounding box center [324, 346] width 85 height 60
type textarea "video photo"
click at [1410, 19] on span "Save" at bounding box center [1406, 16] width 20 height 10
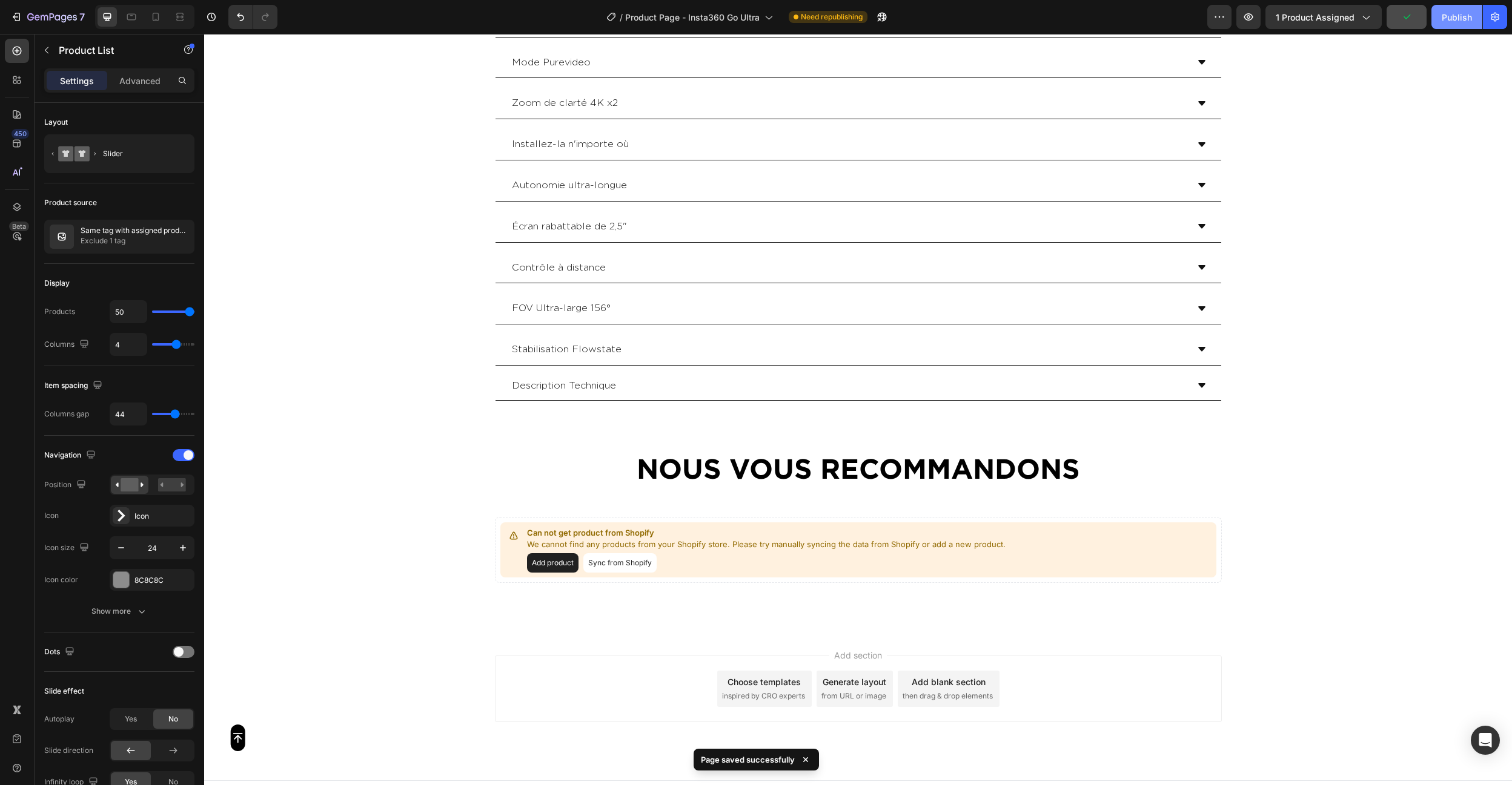
click at [1455, 20] on div "Publish" at bounding box center [1457, 17] width 31 height 13
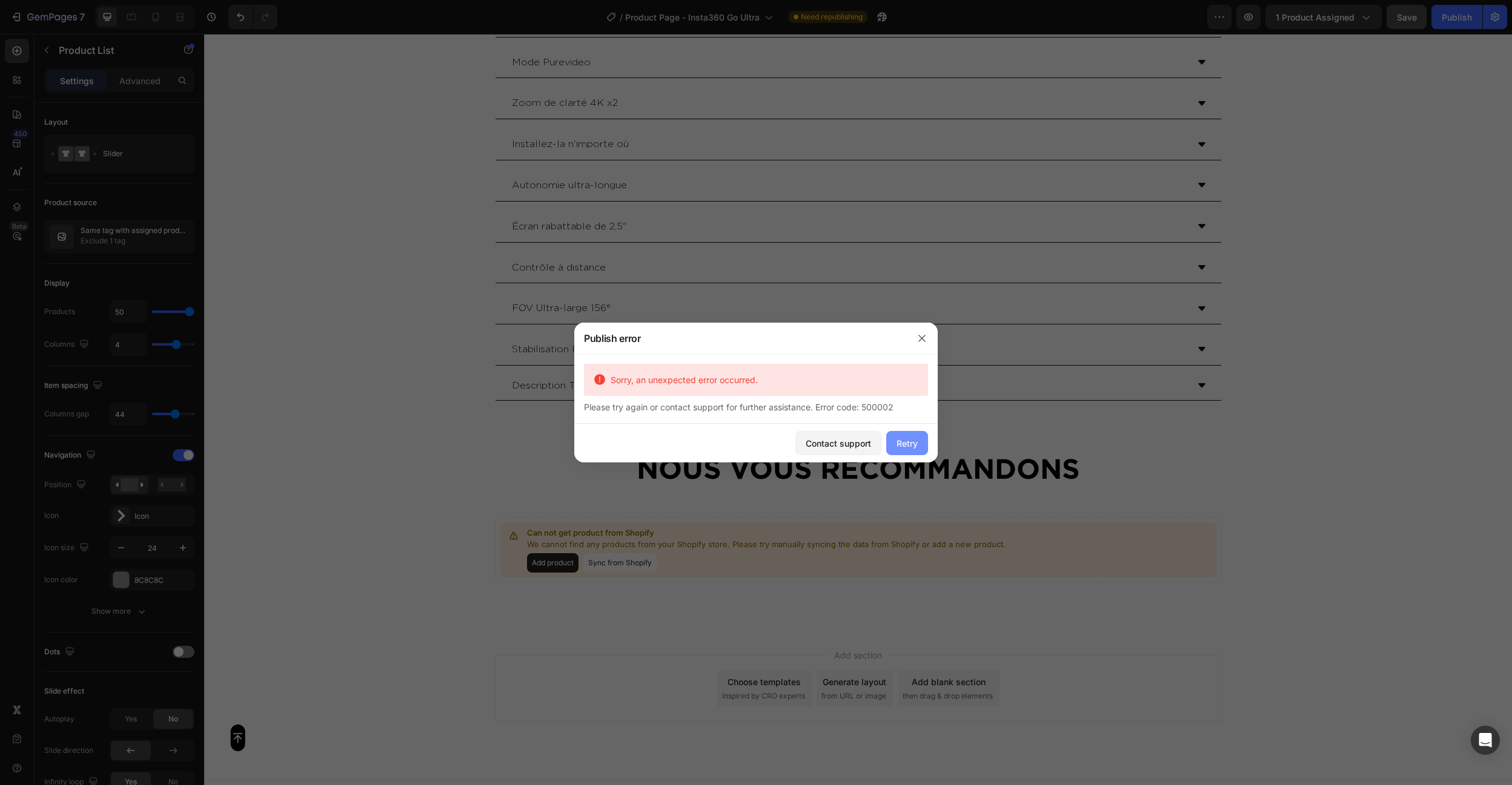
click at [912, 444] on div "Retry" at bounding box center [906, 444] width 21 height 13
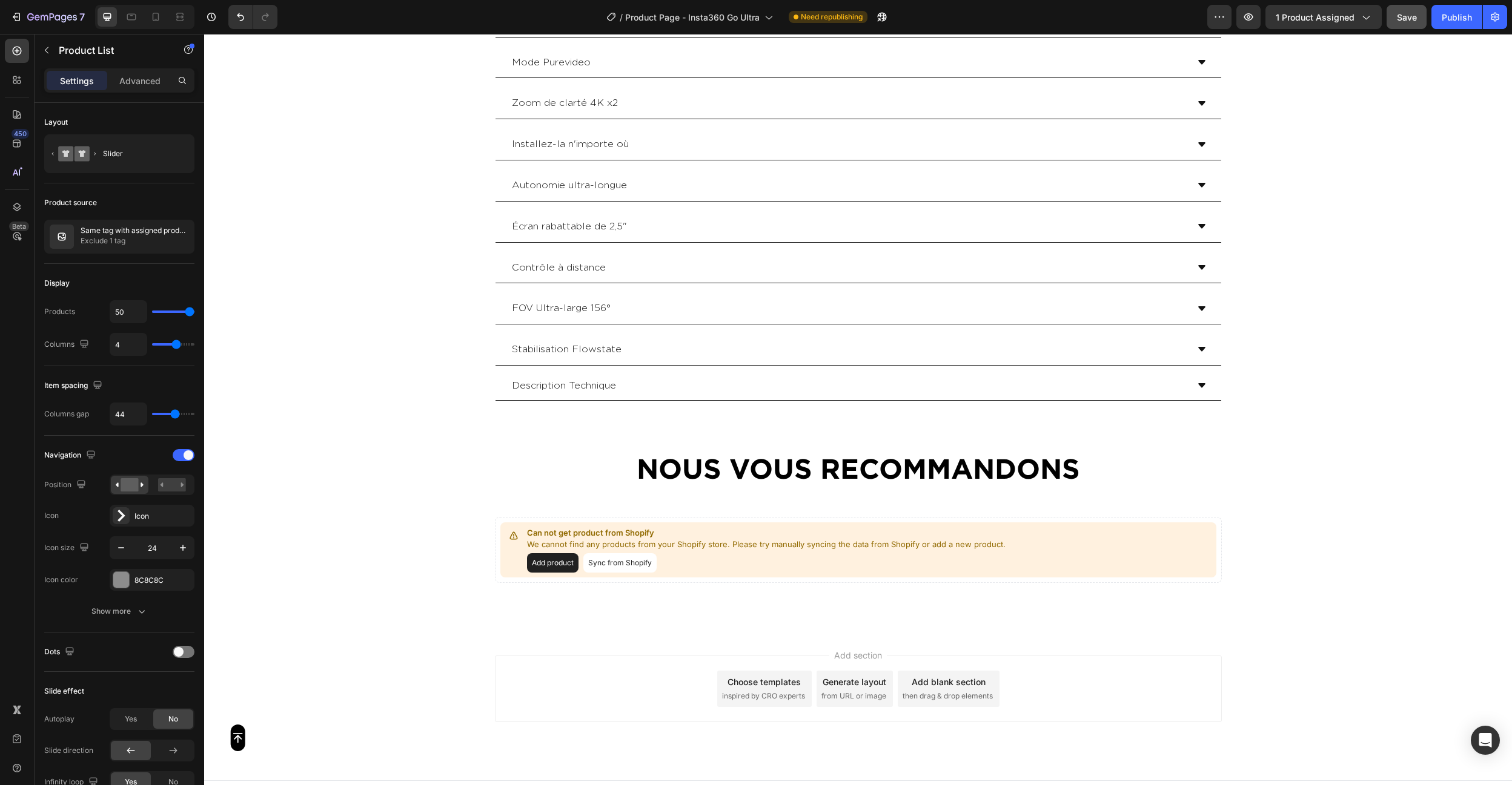
click at [807, 555] on div "Add product Sync from Shopify" at bounding box center [766, 563] width 478 height 20
click at [629, 528] on p "Can not get product from Shopify" at bounding box center [766, 533] width 478 height 12
click at [693, 568] on div "Can not get product from Shopify We cannot find any products from your Shopify …" at bounding box center [859, 550] width 716 height 55
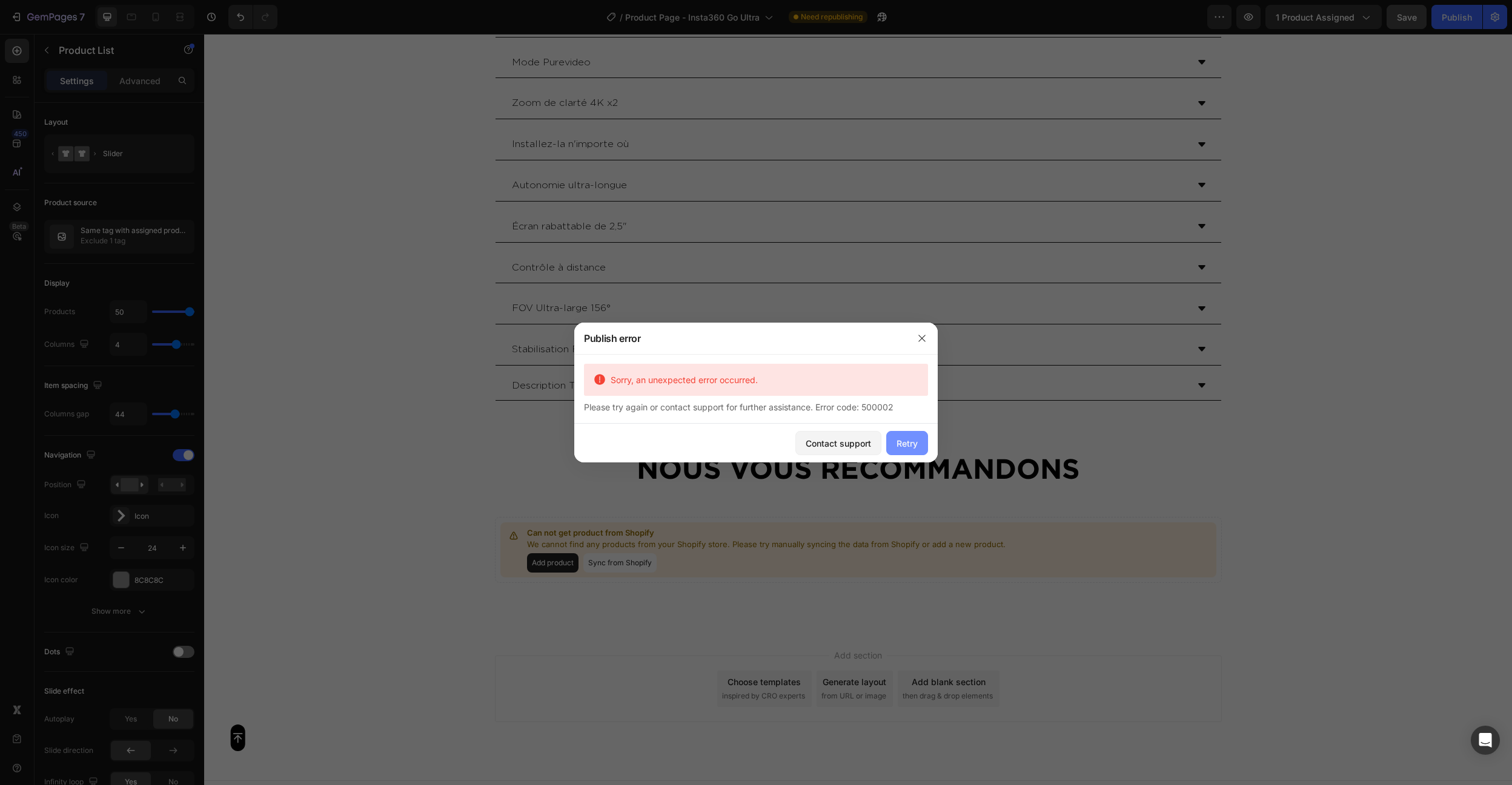
click at [891, 439] on button "Retry" at bounding box center [906, 443] width 42 height 24
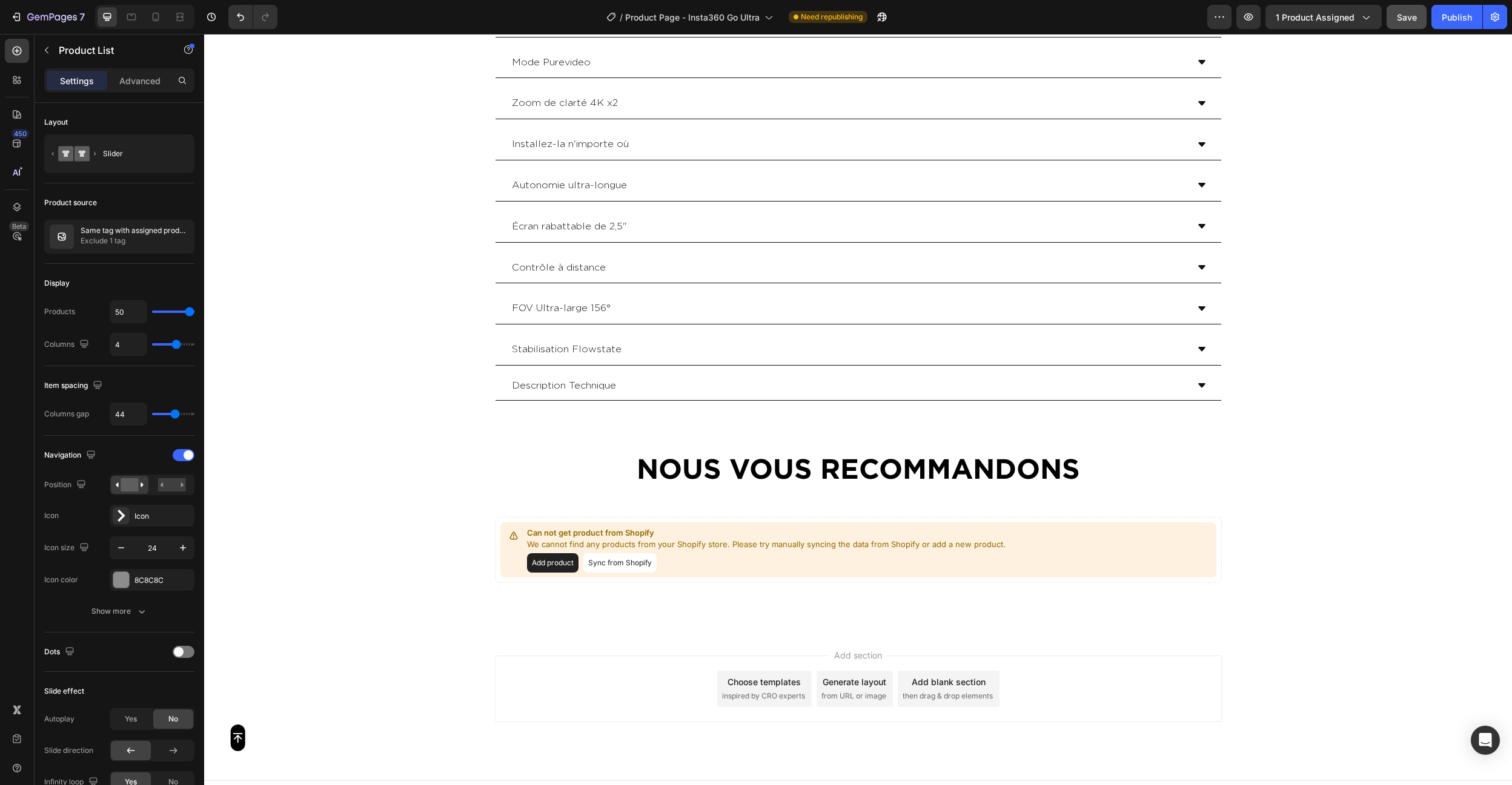
click at [684, 573] on div "Can not get product from Shopify We cannot find any products from your Shopify …" at bounding box center [858, 550] width 727 height 66
click at [695, 564] on div "Add product Sync from Shopify" at bounding box center [766, 563] width 478 height 20
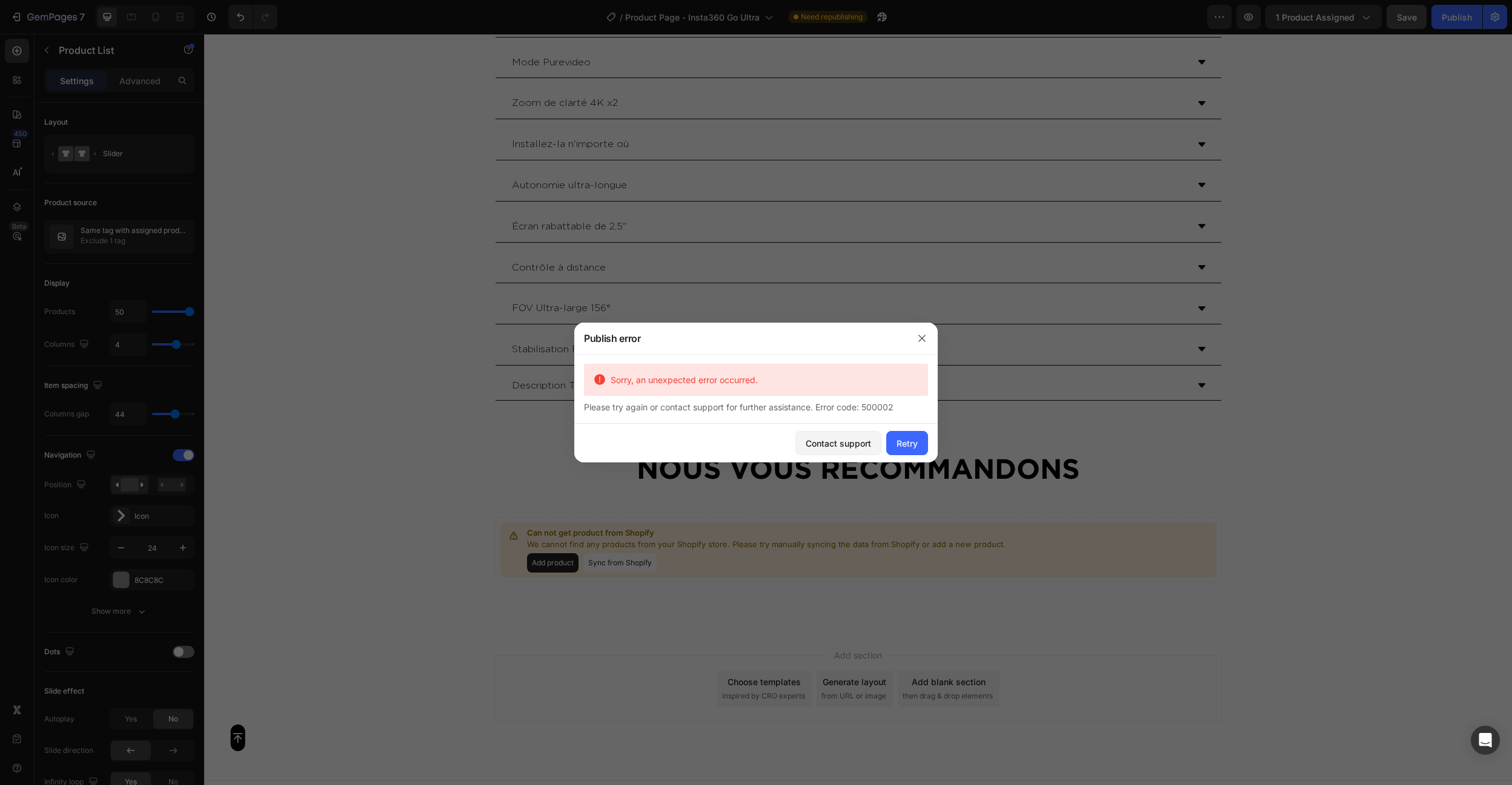
click at [768, 544] on div at bounding box center [756, 392] width 1512 height 785
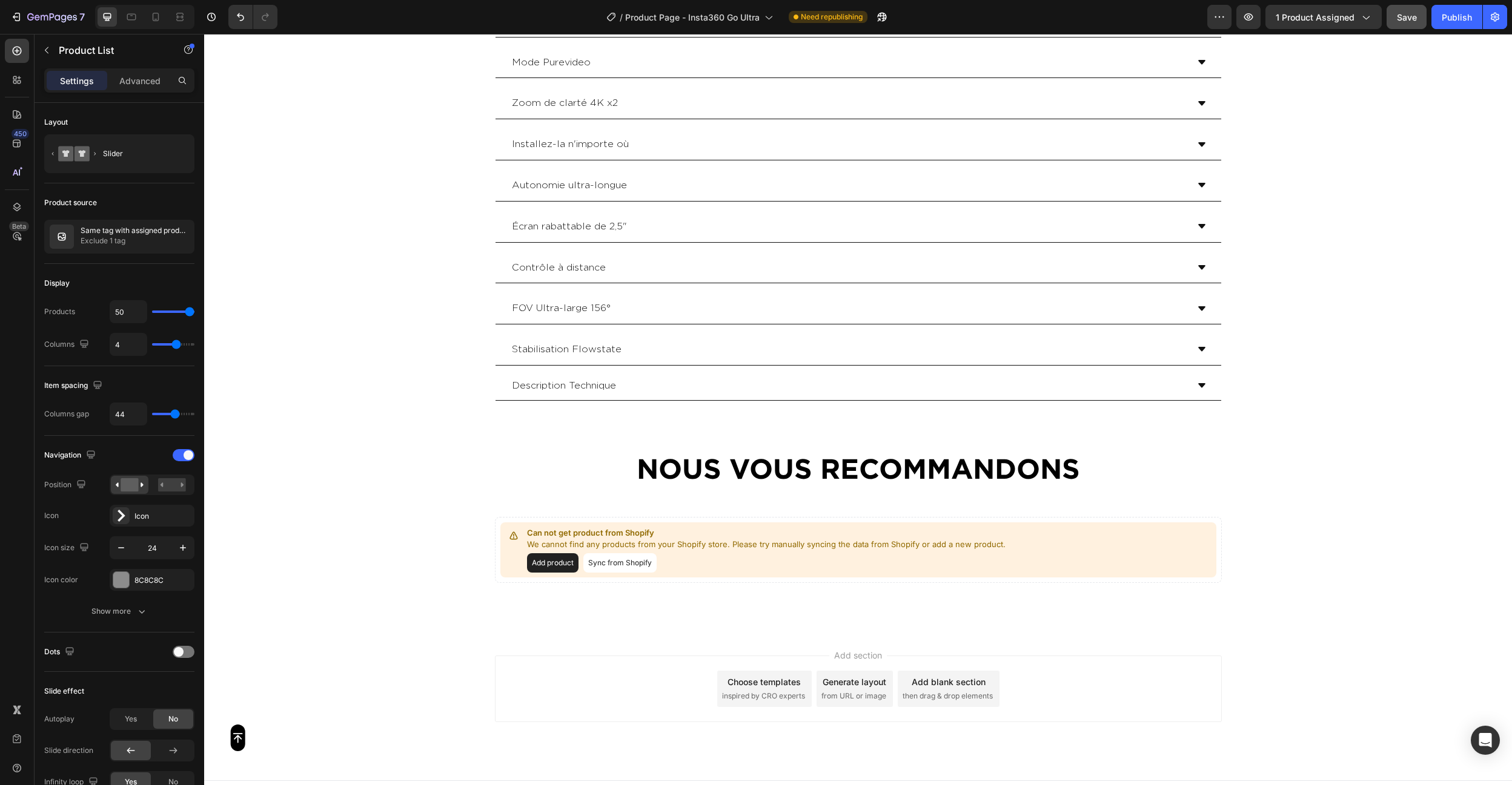
click at [688, 557] on div "Add product Sync from Shopify" at bounding box center [766, 563] width 478 height 20
click at [557, 531] on p "Can not get product from Shopify" at bounding box center [766, 533] width 478 height 12
click at [129, 633] on div "Product source Same tag with assigned product Exclude 1 tag" at bounding box center [119, 652] width 150 height 39
click at [123, 230] on p "Same tag with assigned product" at bounding box center [135, 230] width 108 height 9
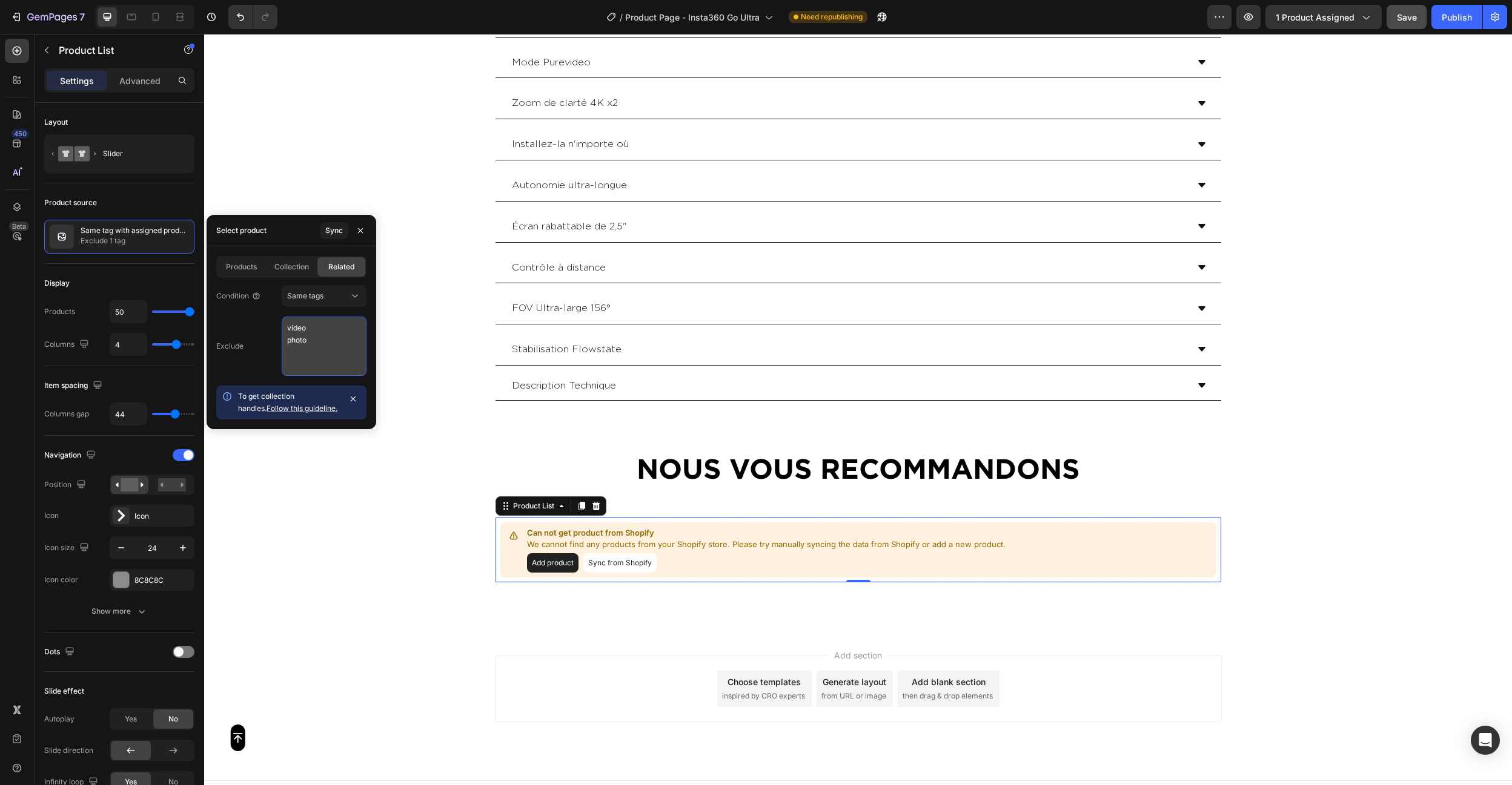
click at [302, 339] on textarea "video photo" at bounding box center [324, 346] width 85 height 60
type textarea "video"
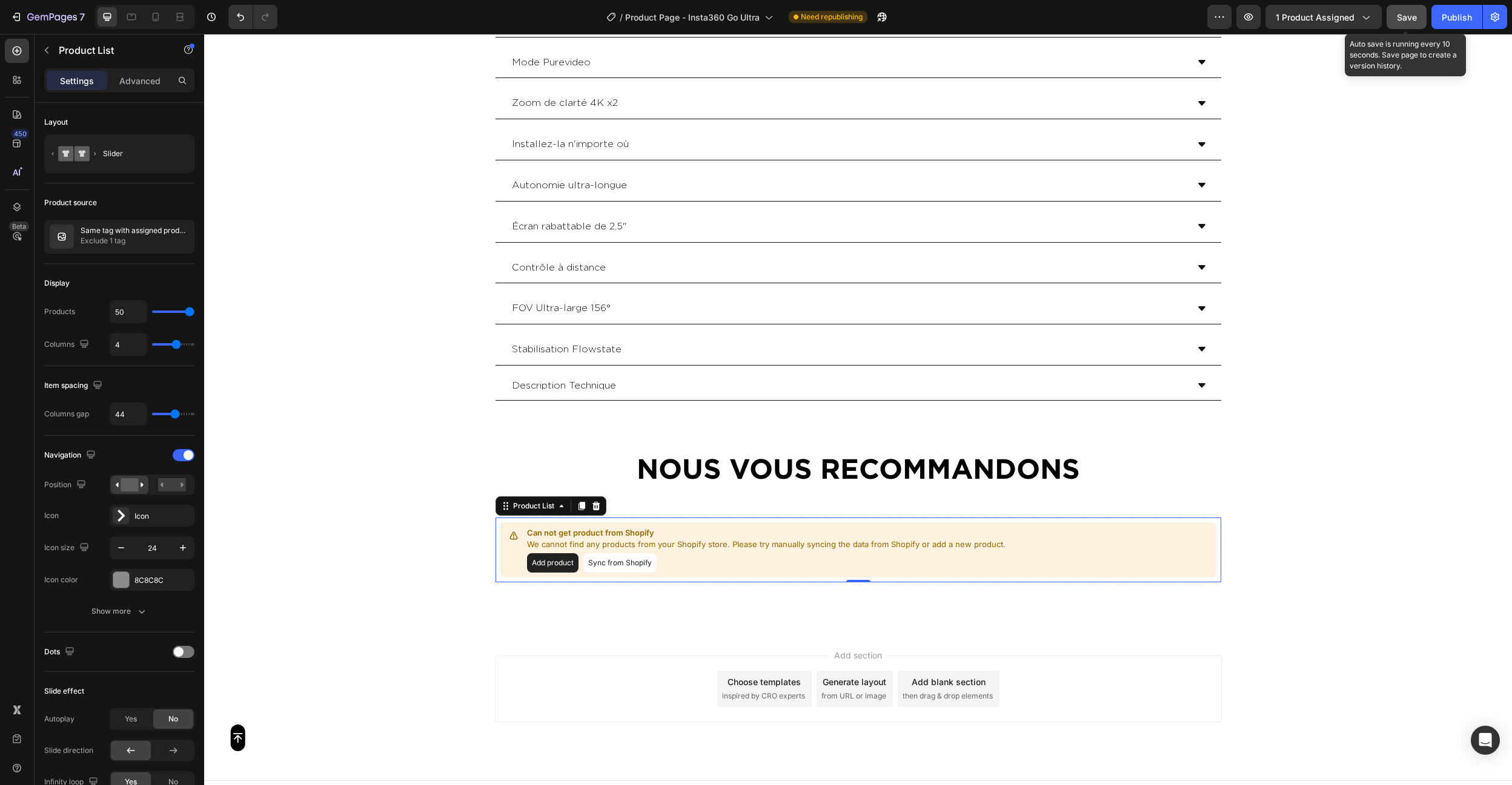
click at [1400, 20] on span "Save" at bounding box center [1406, 16] width 20 height 10
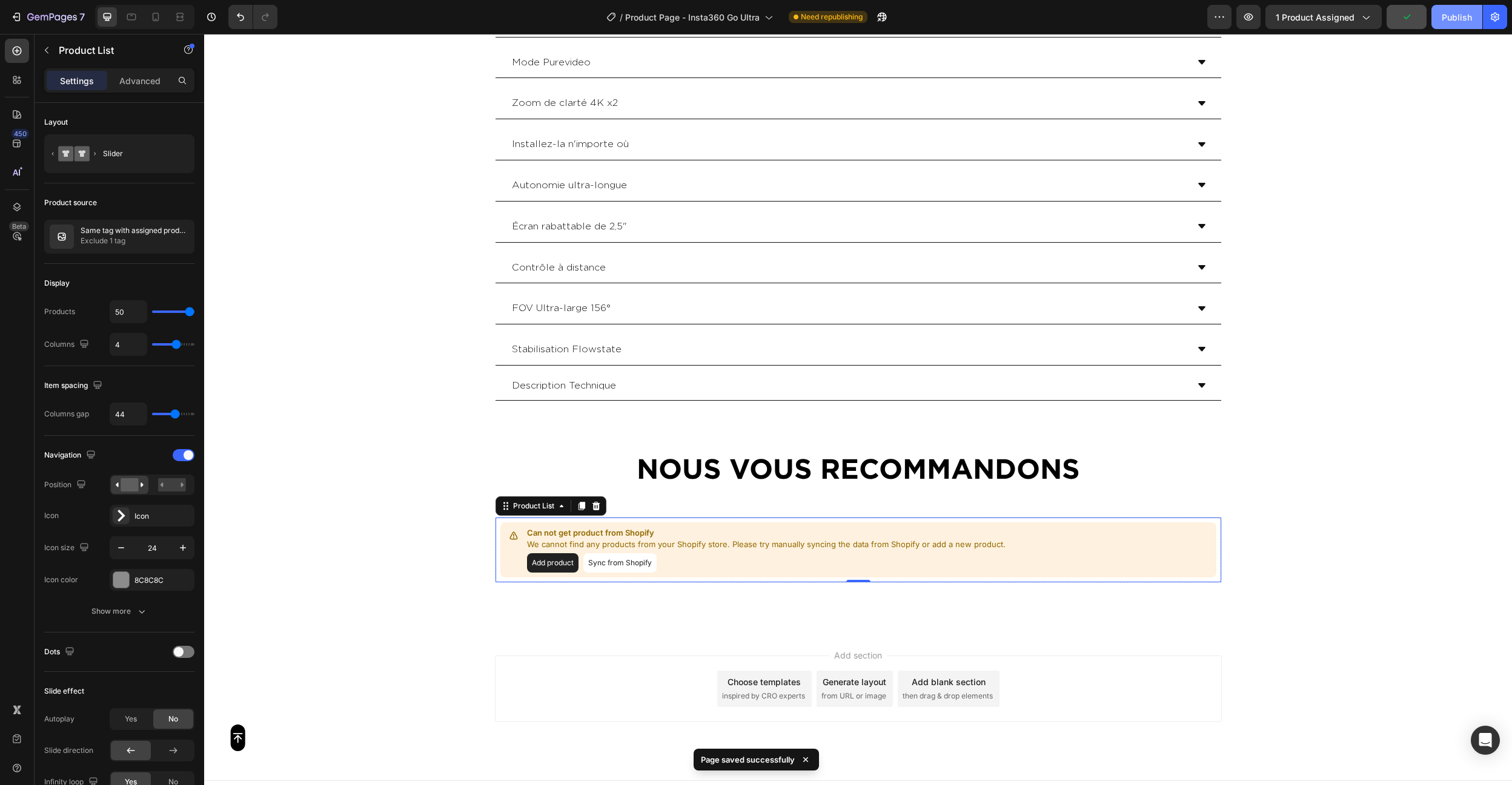
click at [1457, 27] on button "Publish" at bounding box center [1456, 16] width 51 height 24
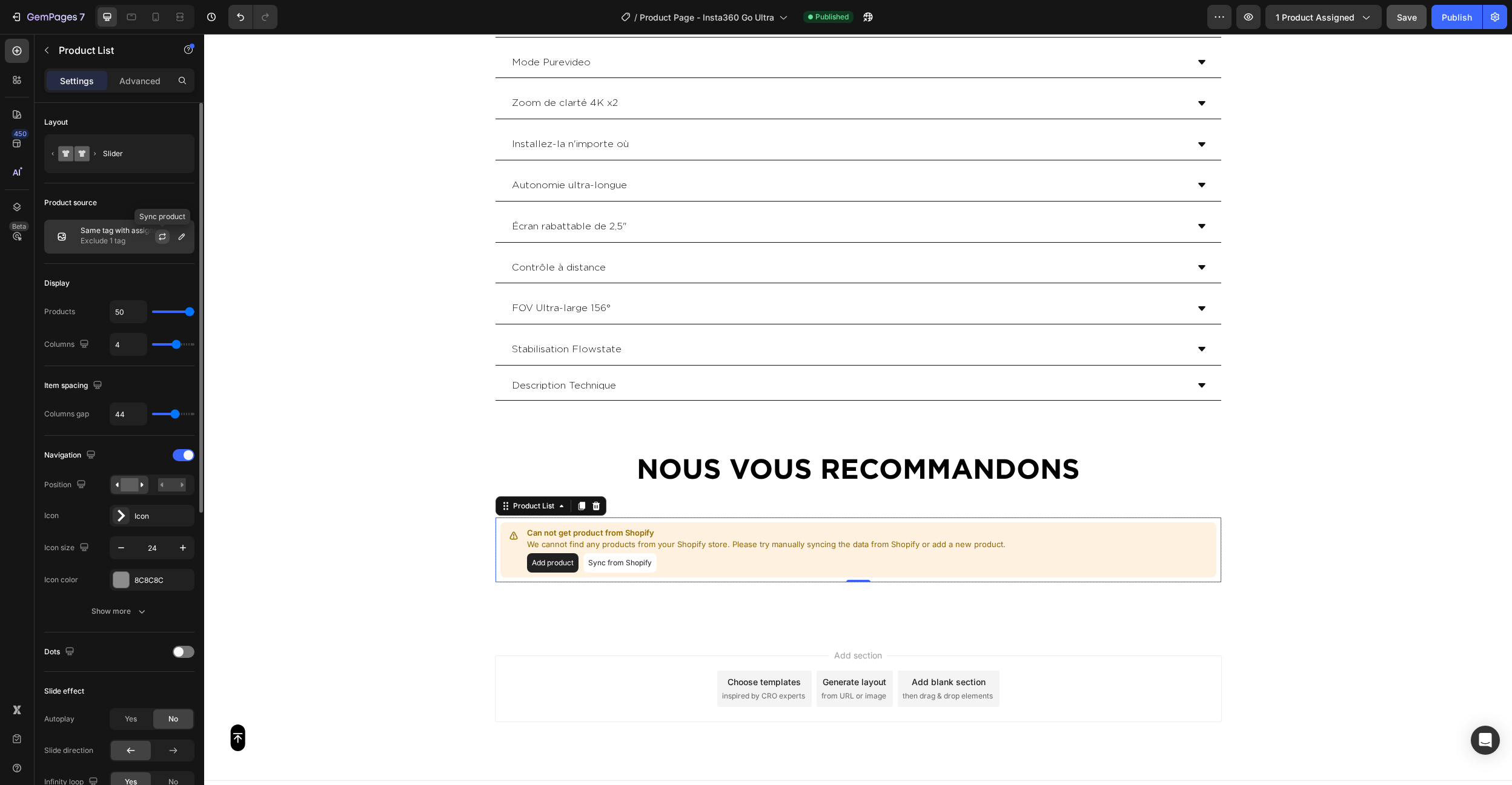
click at [163, 229] on button "button" at bounding box center [162, 236] width 15 height 15
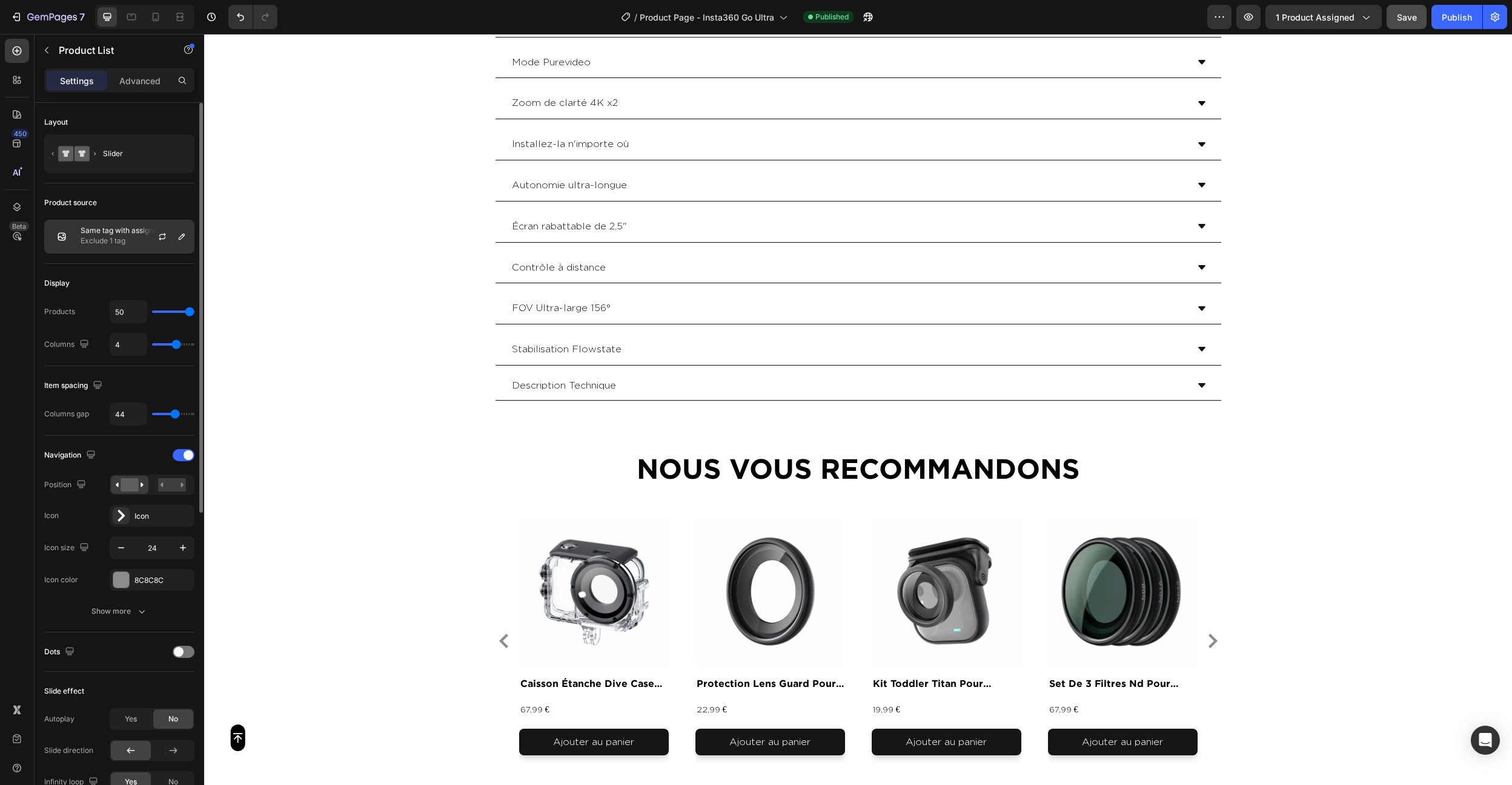
click at [89, 237] on p "Exclude 1 tag" at bounding box center [135, 240] width 108 height 12
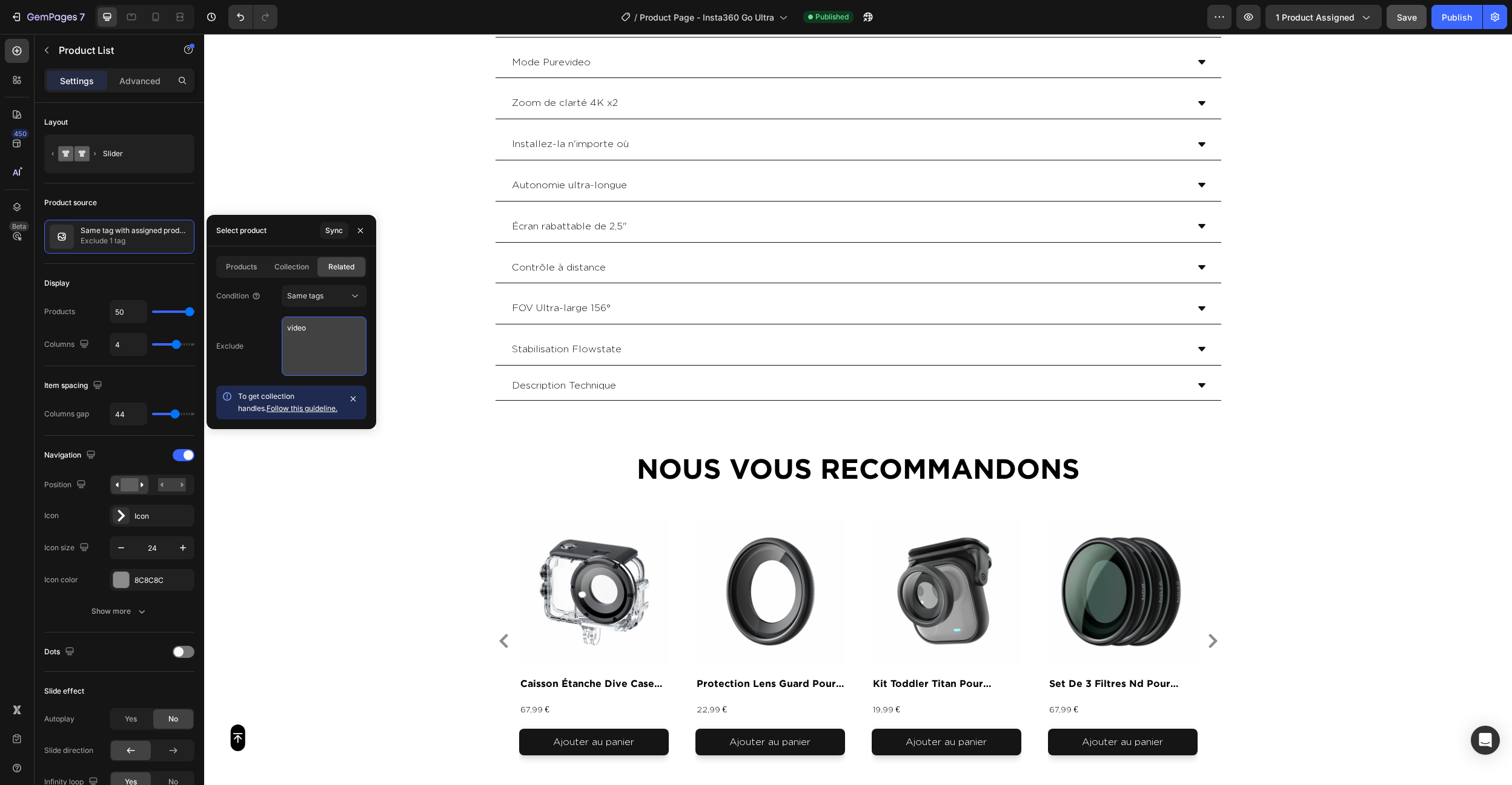
click at [328, 355] on textarea "video" at bounding box center [324, 346] width 85 height 60
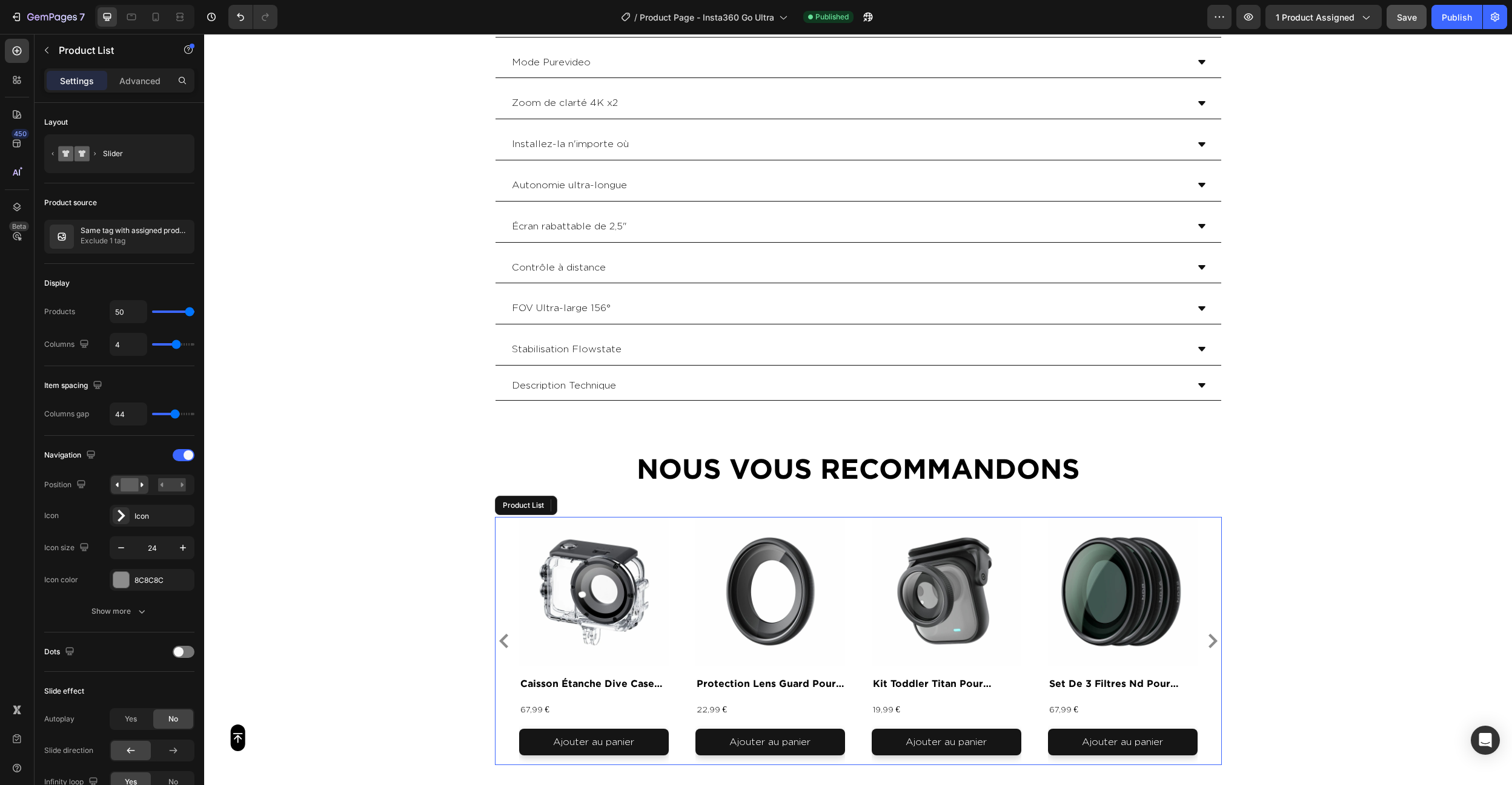
click at [1209, 633] on icon "Carousel Next Arrow" at bounding box center [1213, 641] width 15 height 15
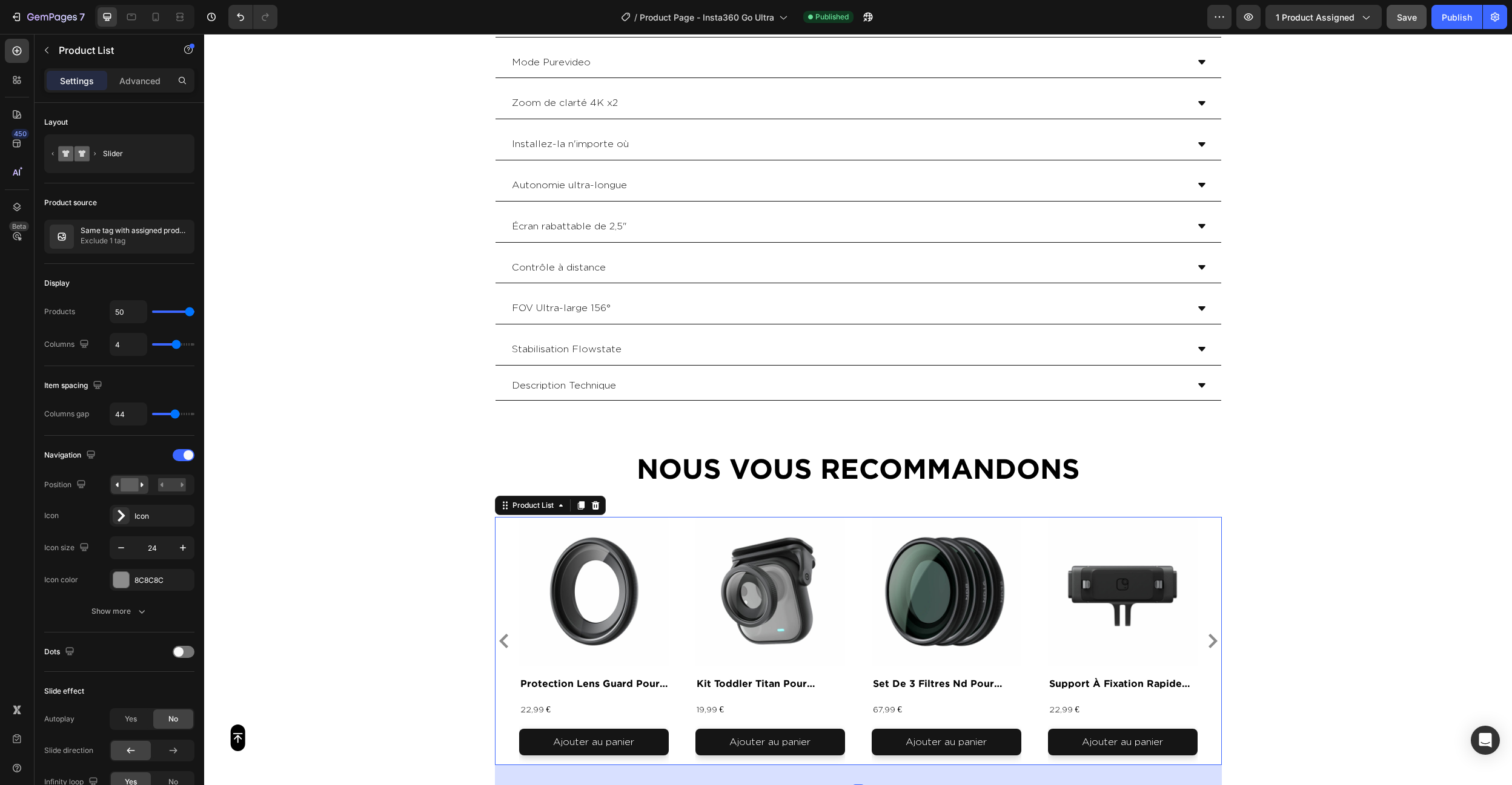
click at [1209, 633] on icon "Carousel Next Arrow" at bounding box center [1213, 641] width 15 height 15
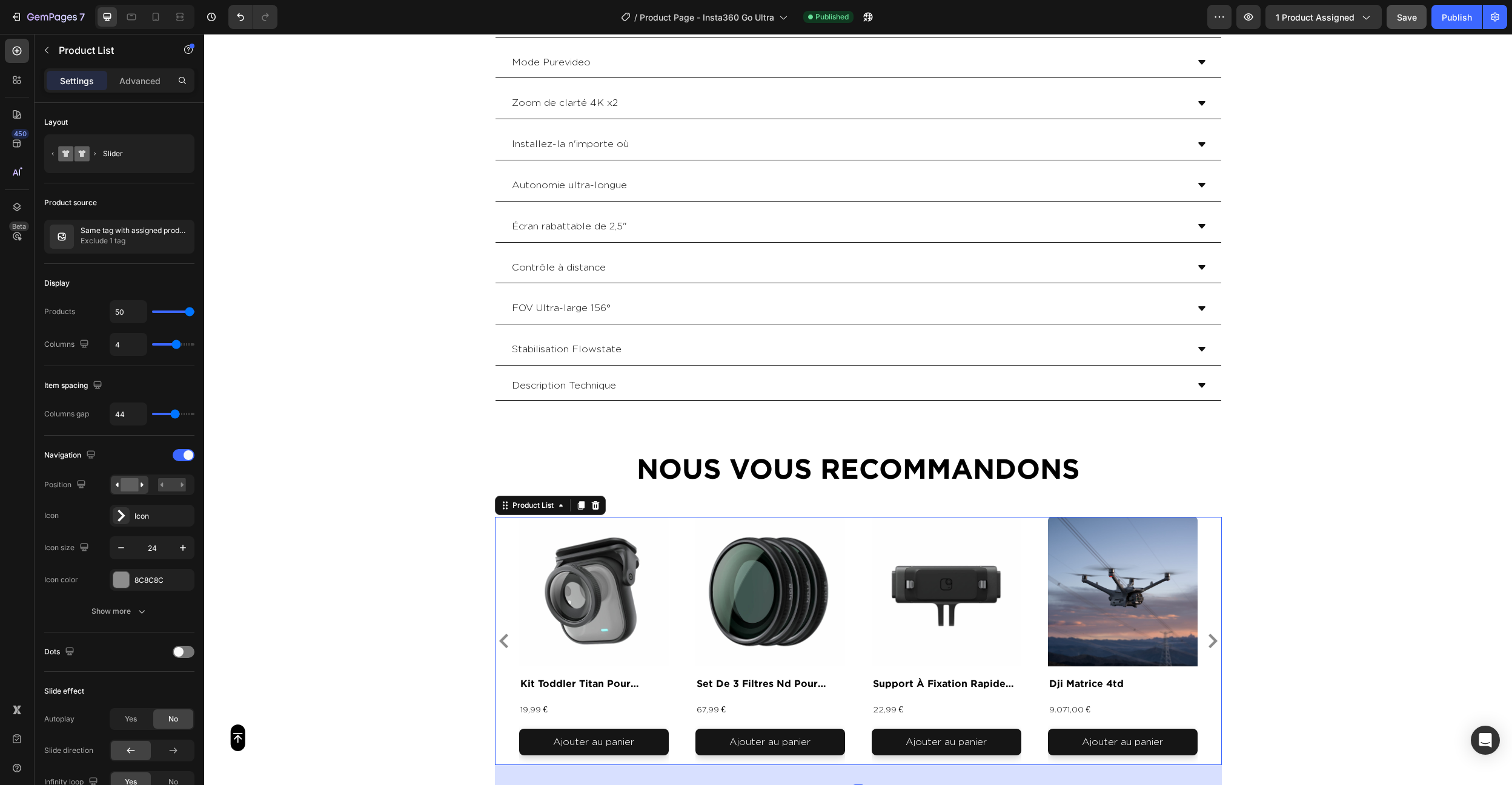
click at [1209, 633] on icon "Carousel Next Arrow" at bounding box center [1213, 641] width 15 height 15
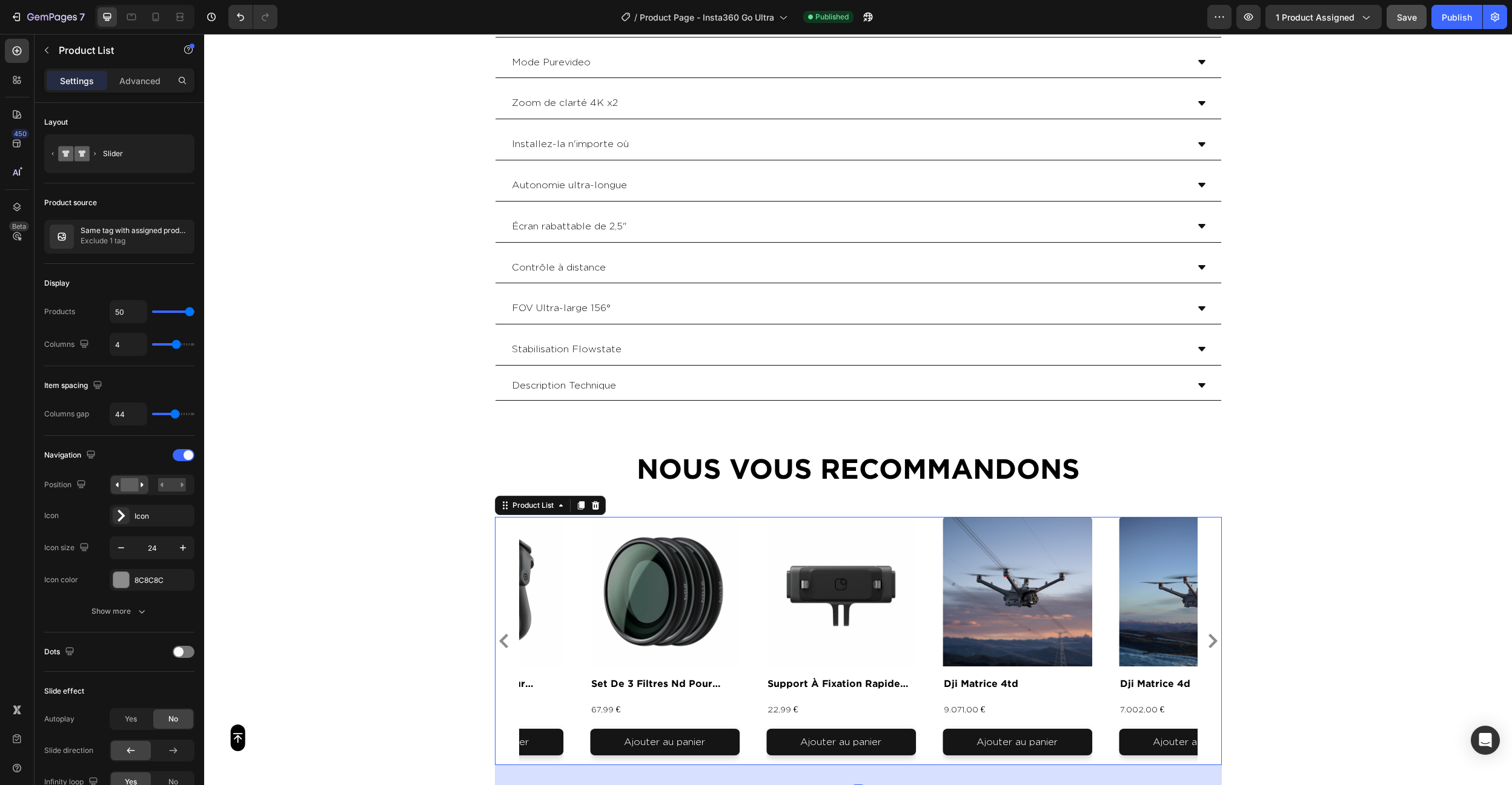
click at [1209, 633] on icon "Carousel Next Arrow" at bounding box center [1213, 641] width 15 height 15
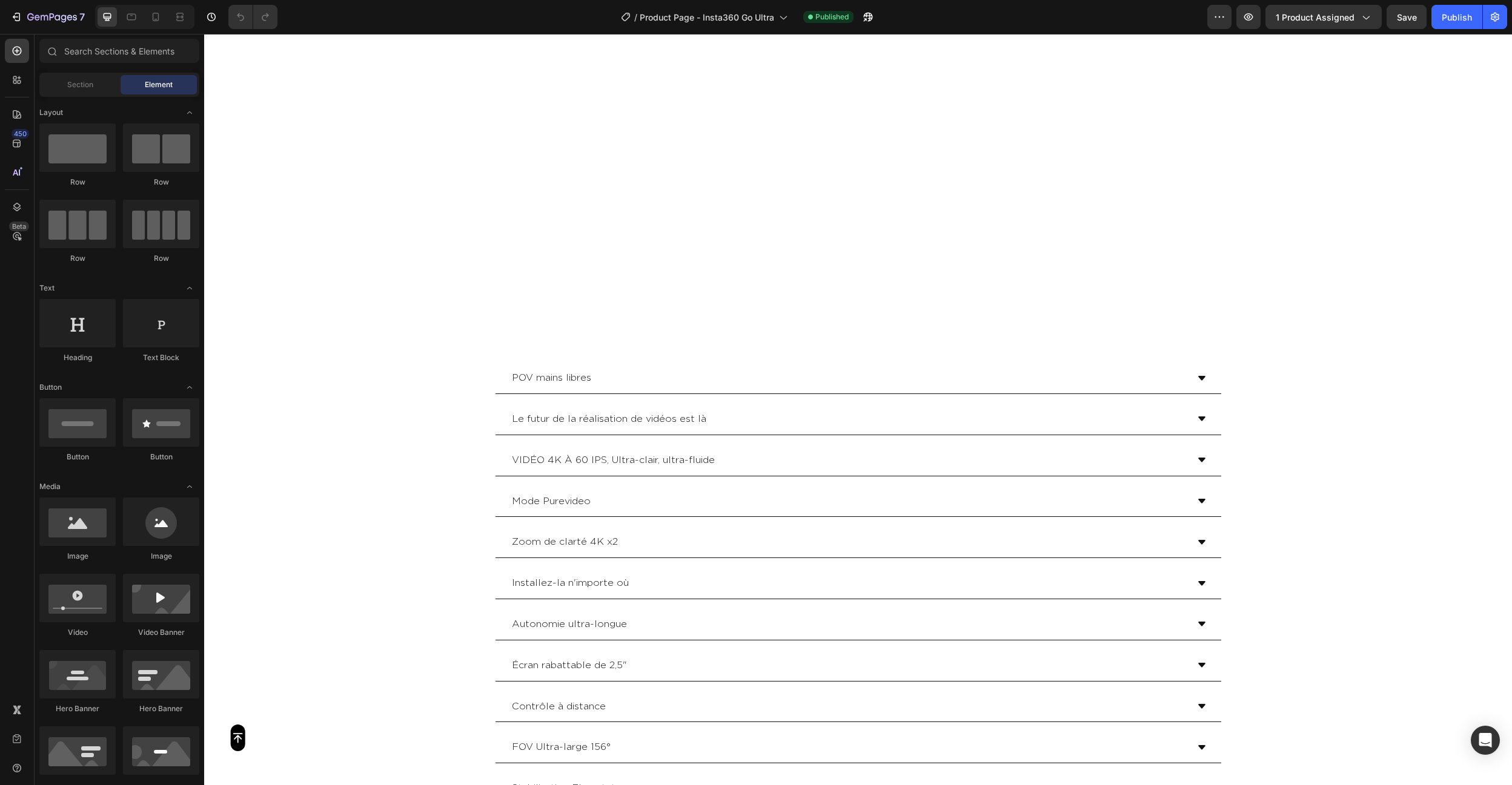
scroll to position [4759, 0]
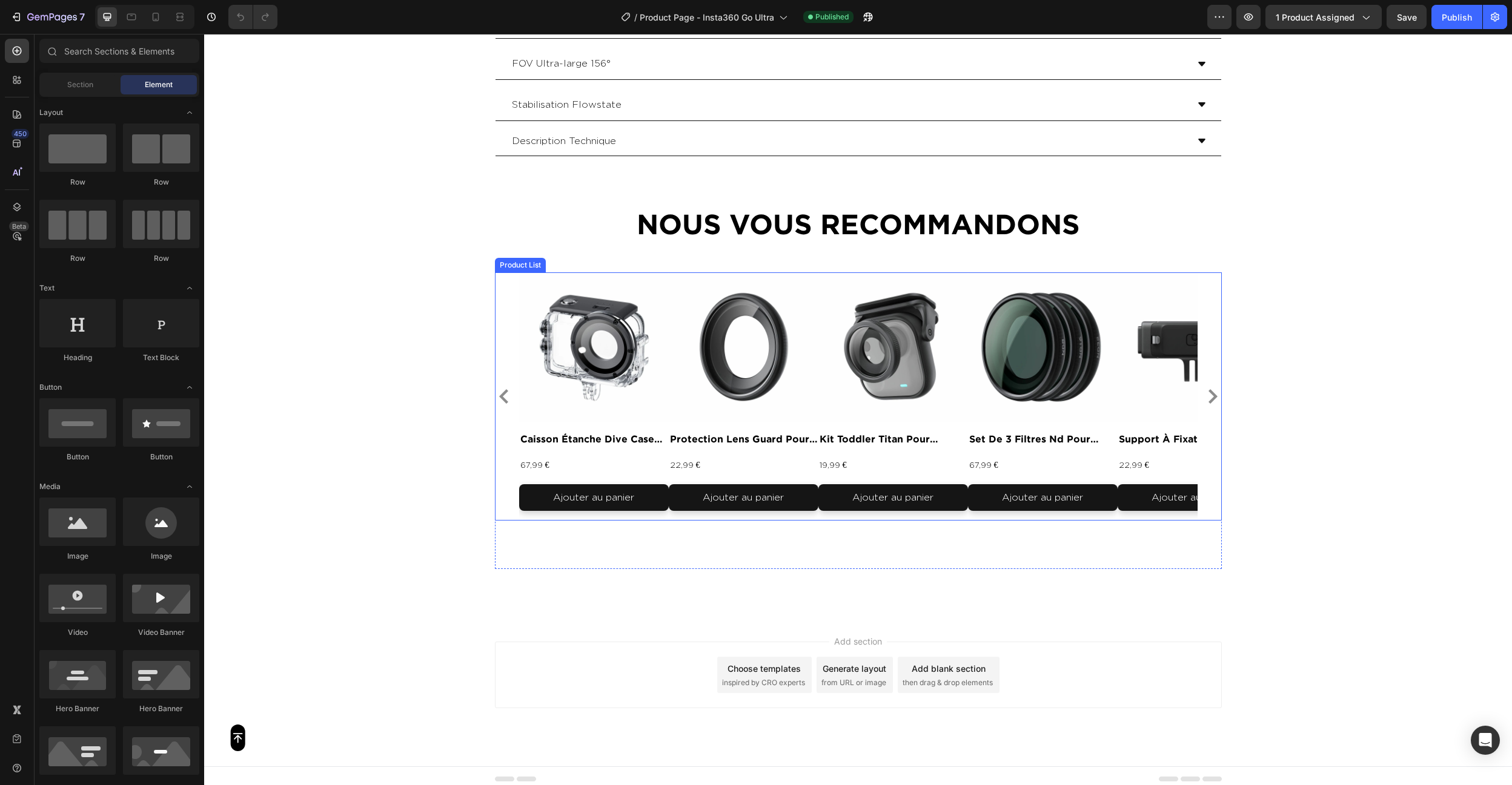
click at [673, 306] on div "Product Images caisson étanche dive case pour insta360 go ultra Product Title 6…" at bounding box center [859, 396] width 679 height 249
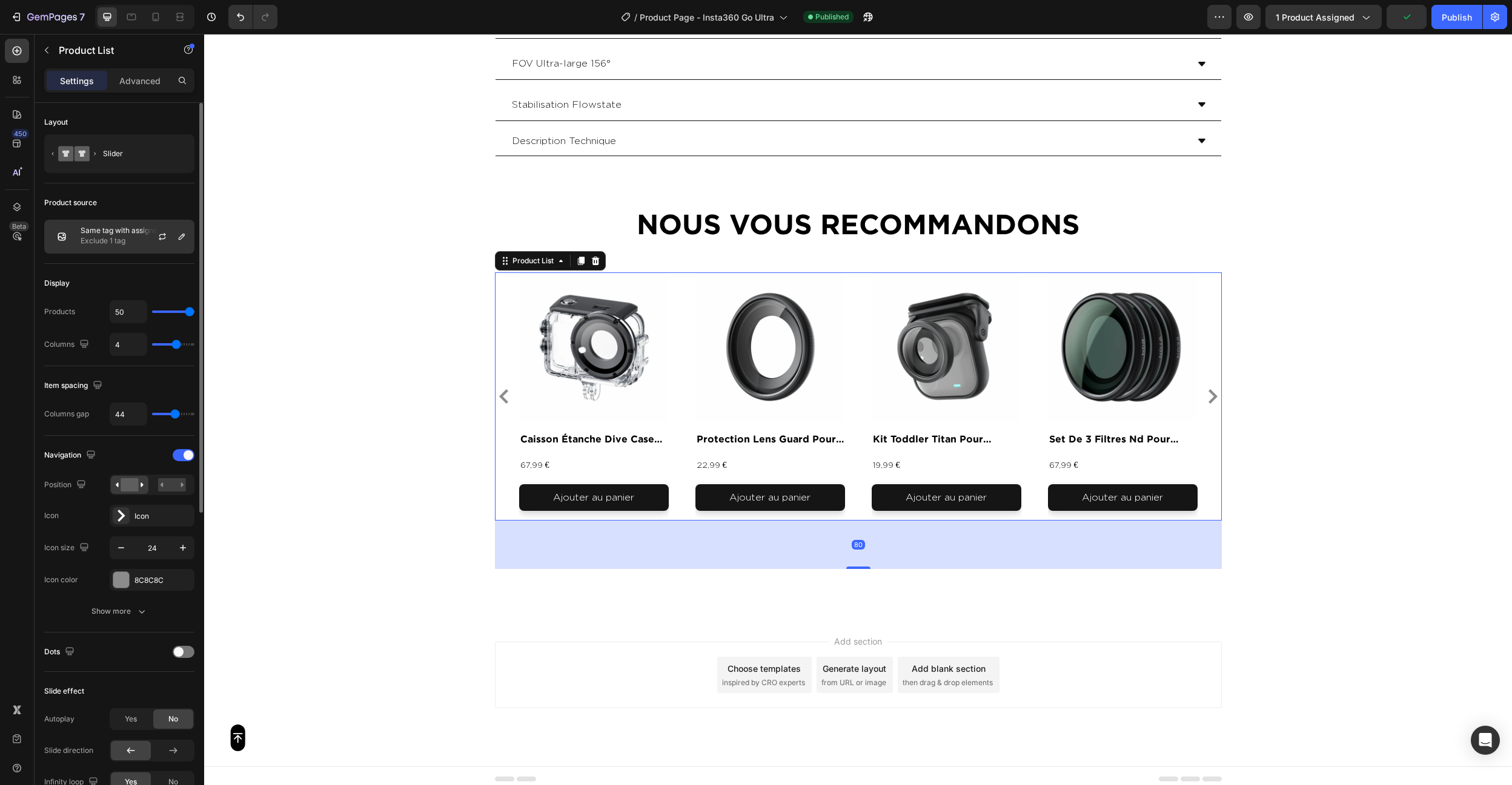
click at [127, 247] on div "Same tag with assigned product Exclude 1 tag" at bounding box center [119, 236] width 150 height 34
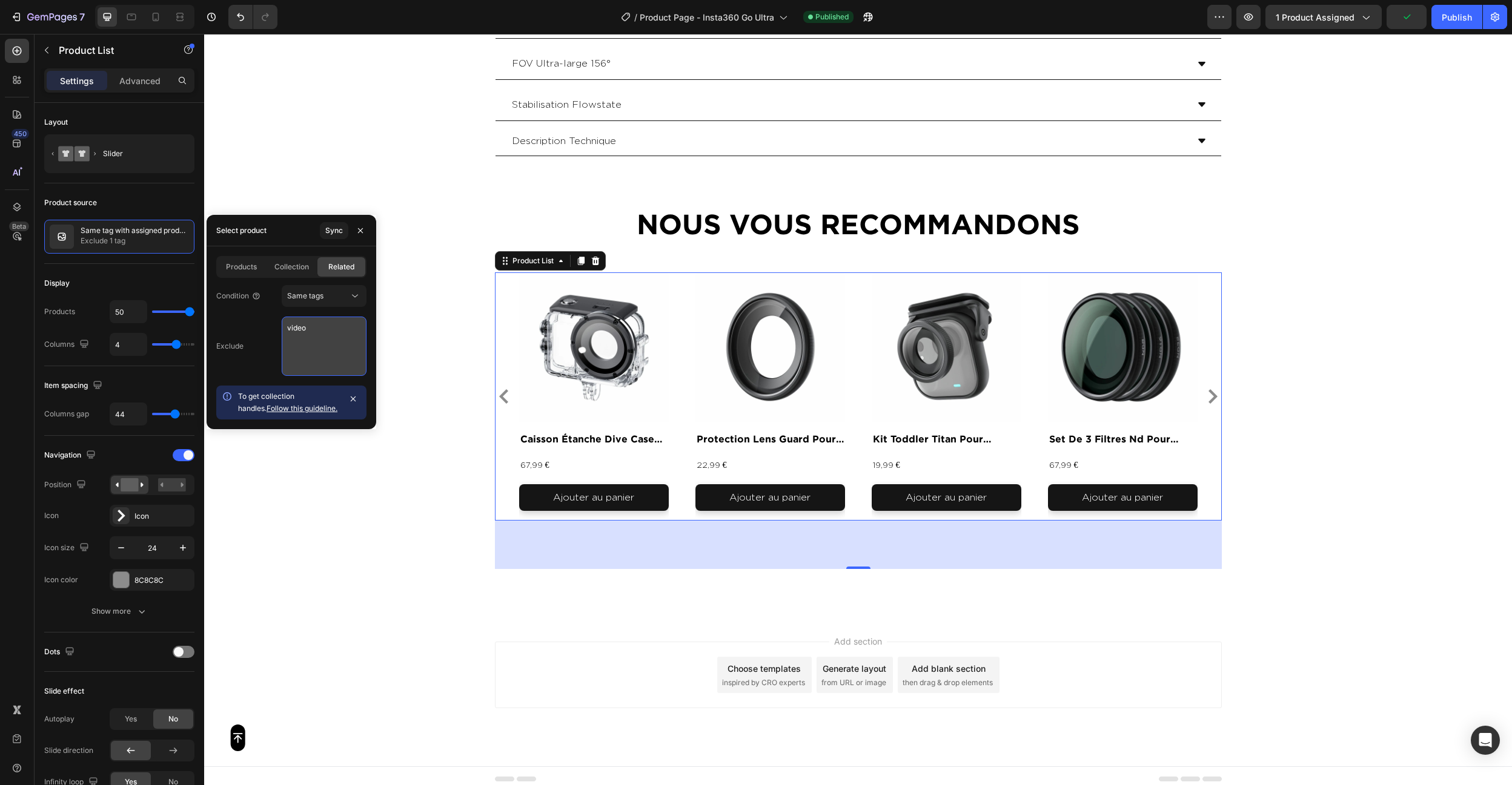
click at [297, 349] on textarea "video" at bounding box center [324, 346] width 85 height 60
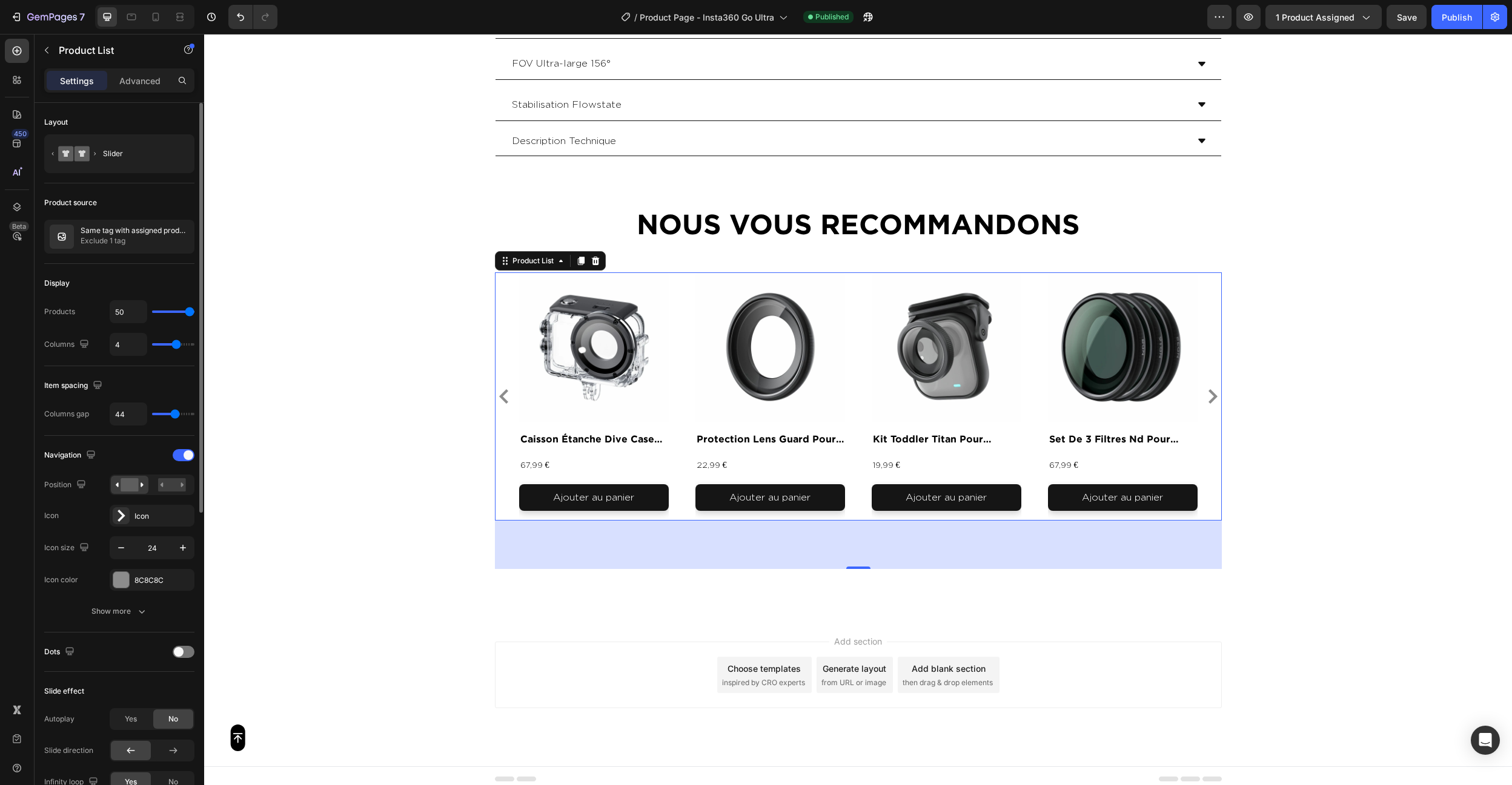
click at [94, 633] on div "Product source Same tag with assigned product Exclude 1 tag" at bounding box center [119, 652] width 150 height 39
click at [107, 246] on p "Exclude 1 tag" at bounding box center [135, 240] width 108 height 12
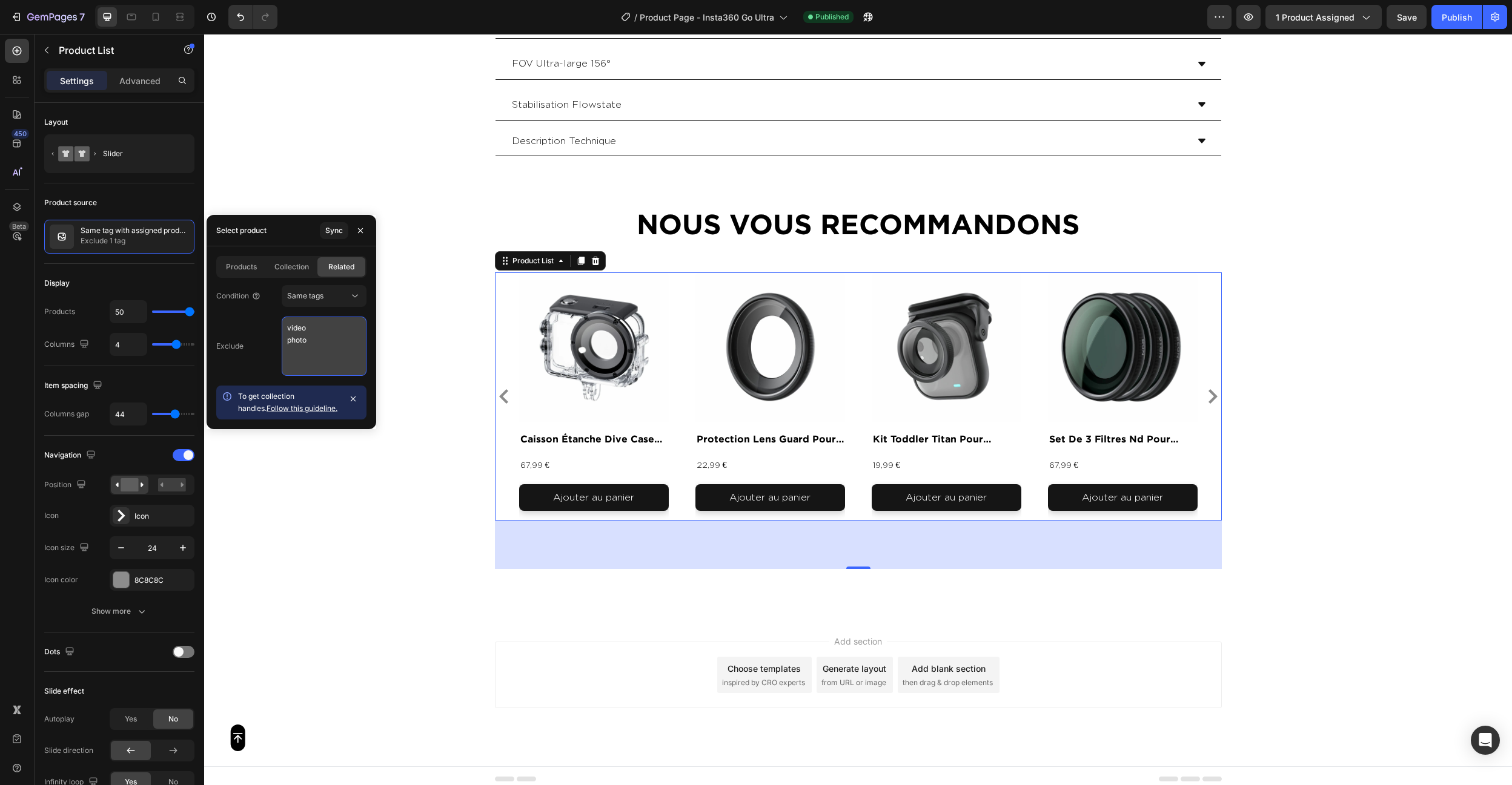
click at [347, 324] on textarea "video photo" at bounding box center [324, 346] width 85 height 60
click at [220, 340] on div "Exclude" at bounding box center [229, 346] width 27 height 20
click at [356, 402] on icon "button" at bounding box center [353, 399] width 9 height 9
click at [287, 342] on textarea "video photo" at bounding box center [324, 346] width 85 height 60
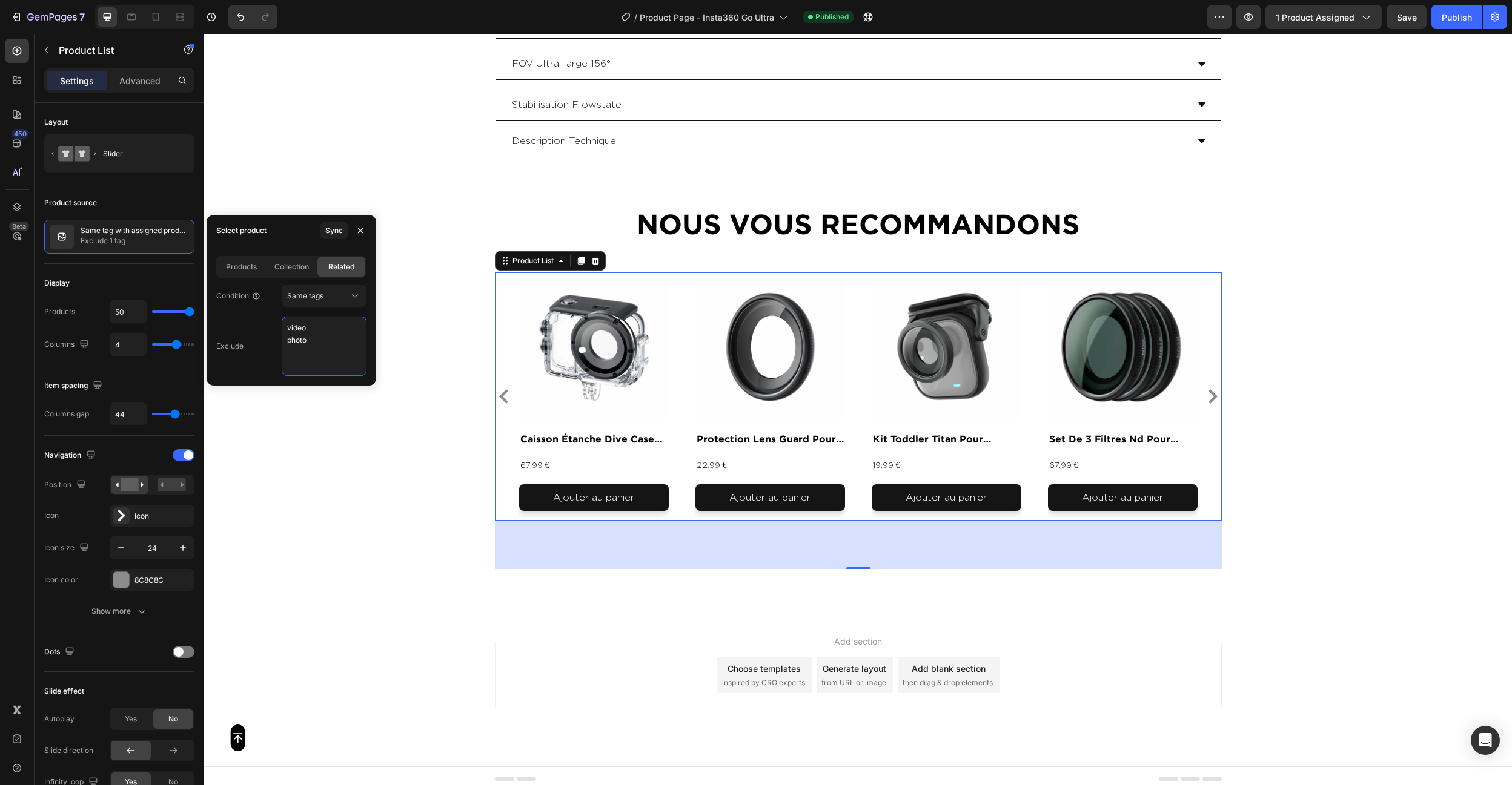
click at [303, 327] on textarea "video photo" at bounding box center [324, 346] width 85 height 60
click at [319, 336] on textarea "video photo" at bounding box center [324, 346] width 85 height 60
click at [319, 361] on textarea "video photo" at bounding box center [324, 346] width 85 height 60
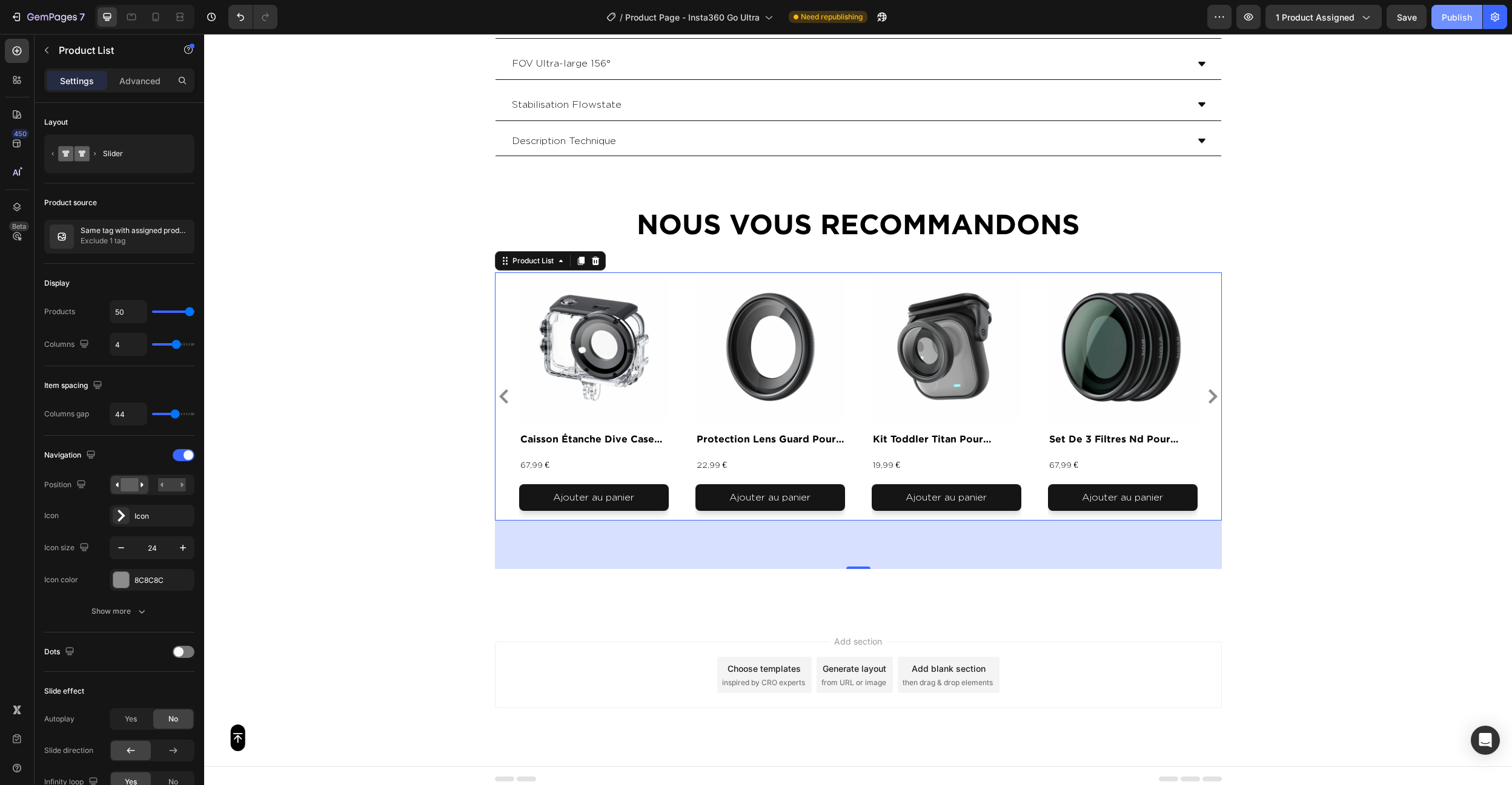
click at [1444, 20] on div "Publish" at bounding box center [1457, 17] width 31 height 13
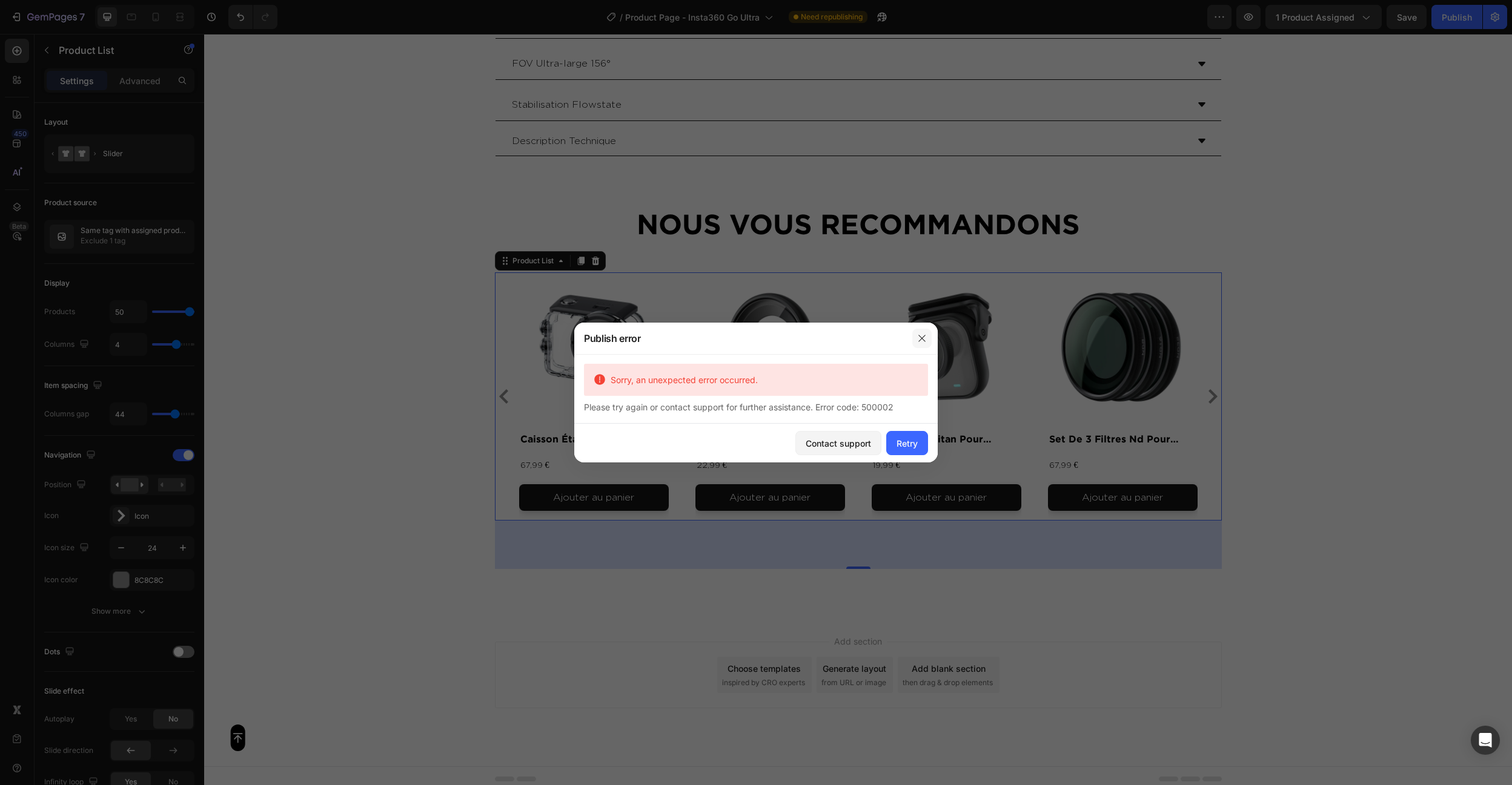
click at [924, 334] on icon "button" at bounding box center [922, 338] width 9 height 9
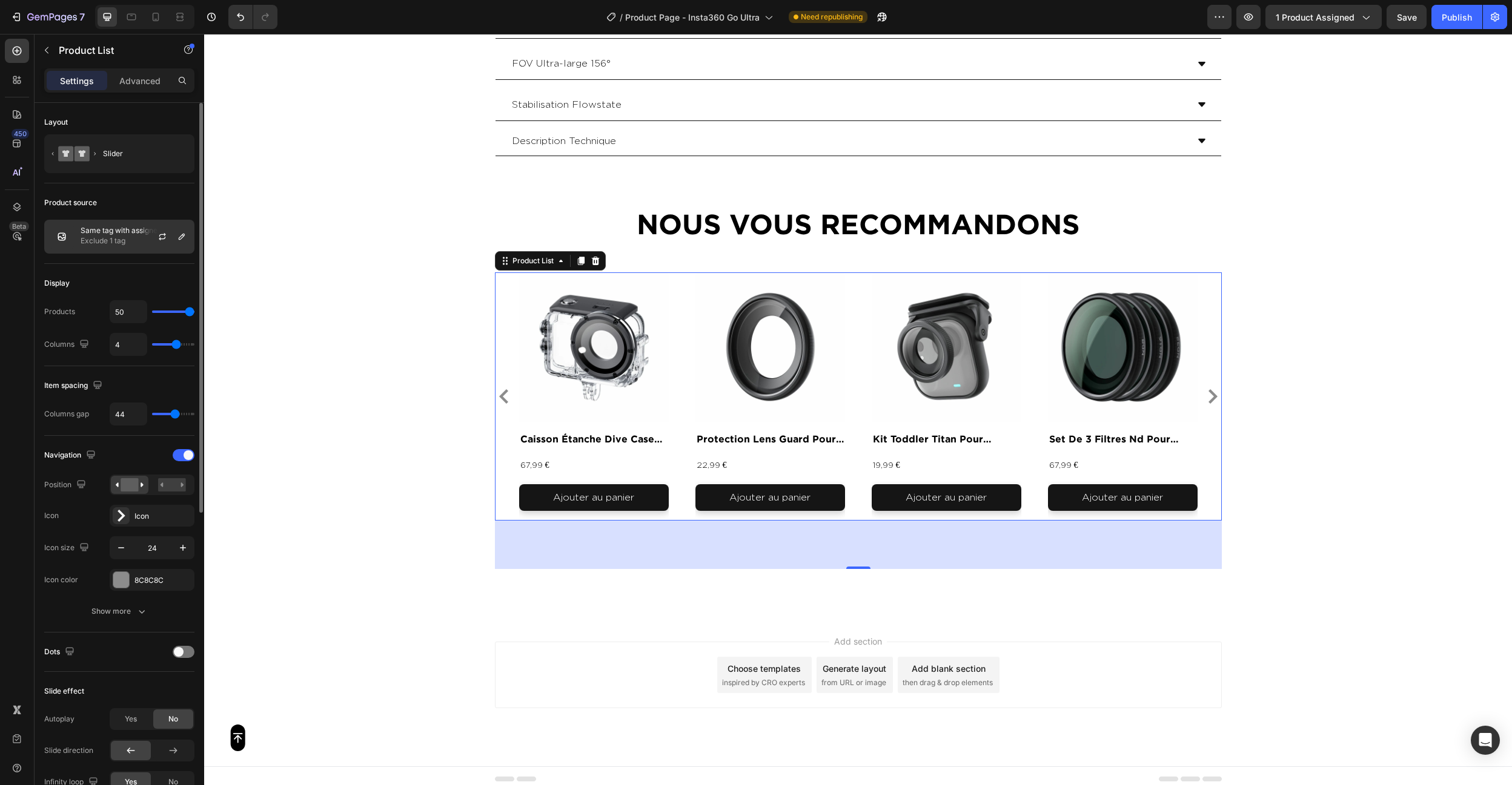
click at [119, 234] on p "Same tag with assigned product" at bounding box center [135, 230] width 108 height 9
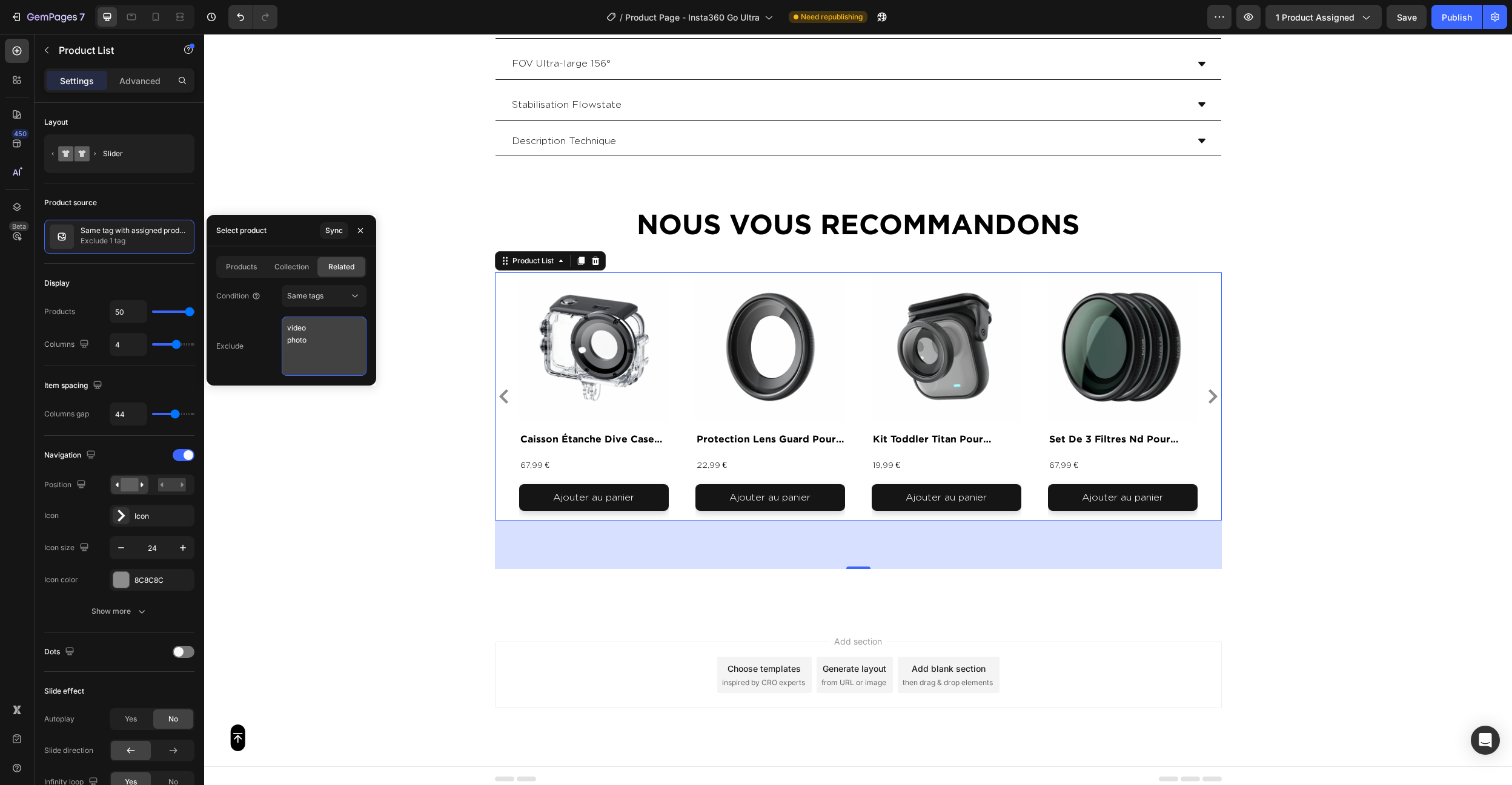
click at [317, 342] on textarea "video photo" at bounding box center [324, 346] width 85 height 60
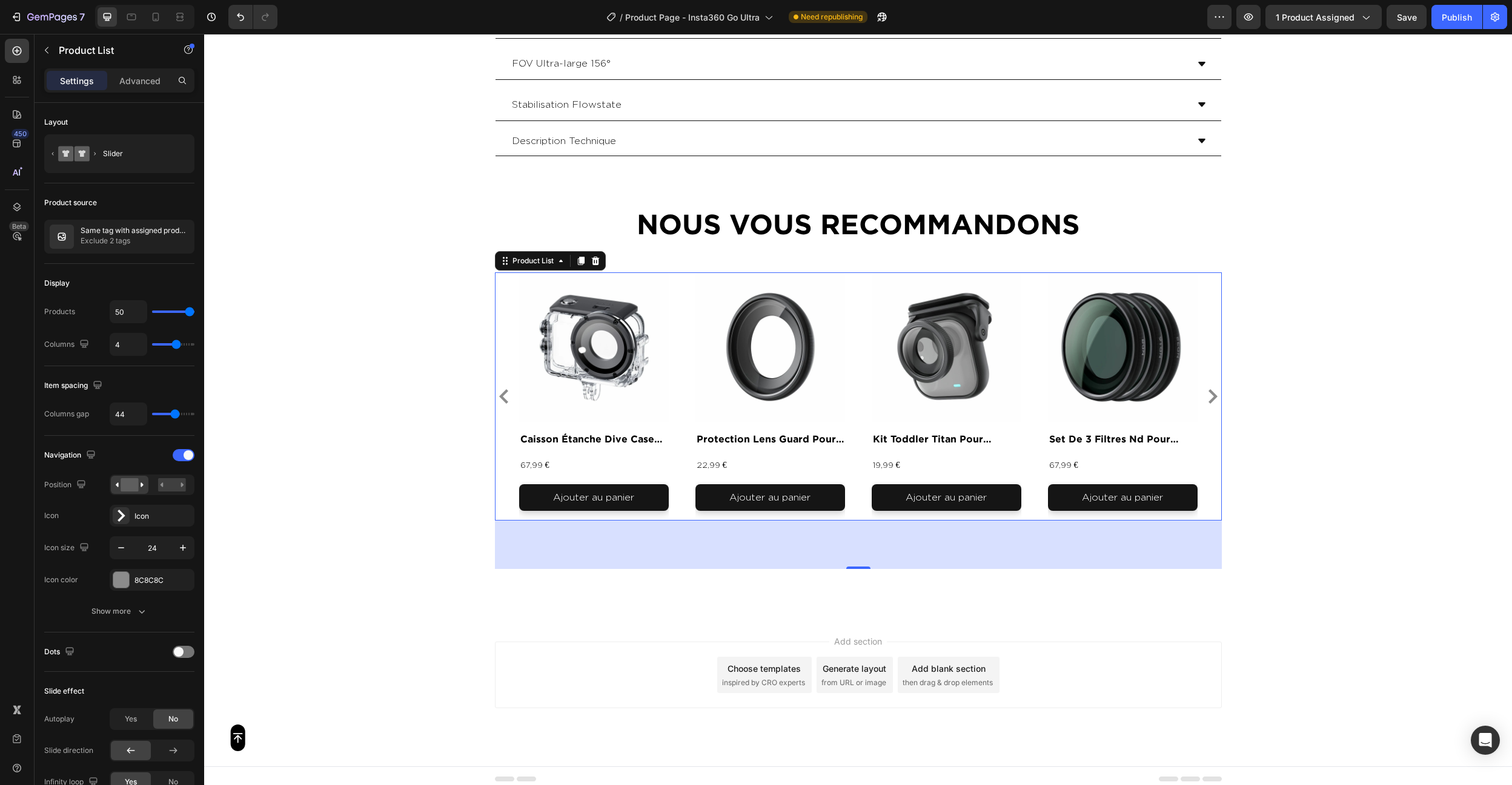
click at [1428, 17] on div "Preview 1 product assigned Save Publish" at bounding box center [1357, 16] width 300 height 24
click at [1394, 13] on button "Save" at bounding box center [1406, 16] width 40 height 24
click at [1468, 9] on button "Publish" at bounding box center [1456, 16] width 51 height 24
click at [1213, 389] on icon "Carousel Next Arrow" at bounding box center [1214, 396] width 9 height 15
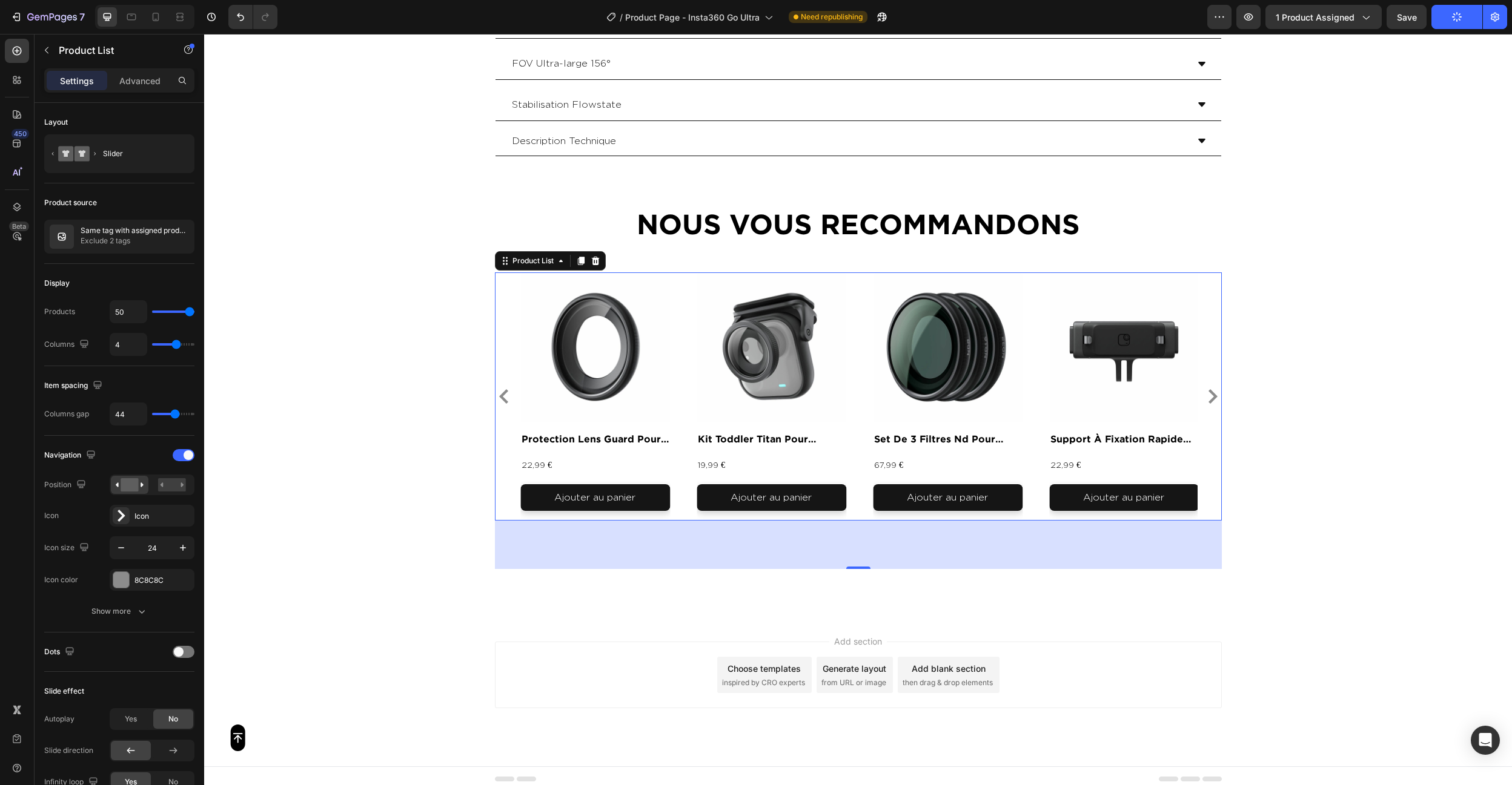
click at [1213, 389] on icon "Carousel Next Arrow" at bounding box center [1214, 396] width 9 height 15
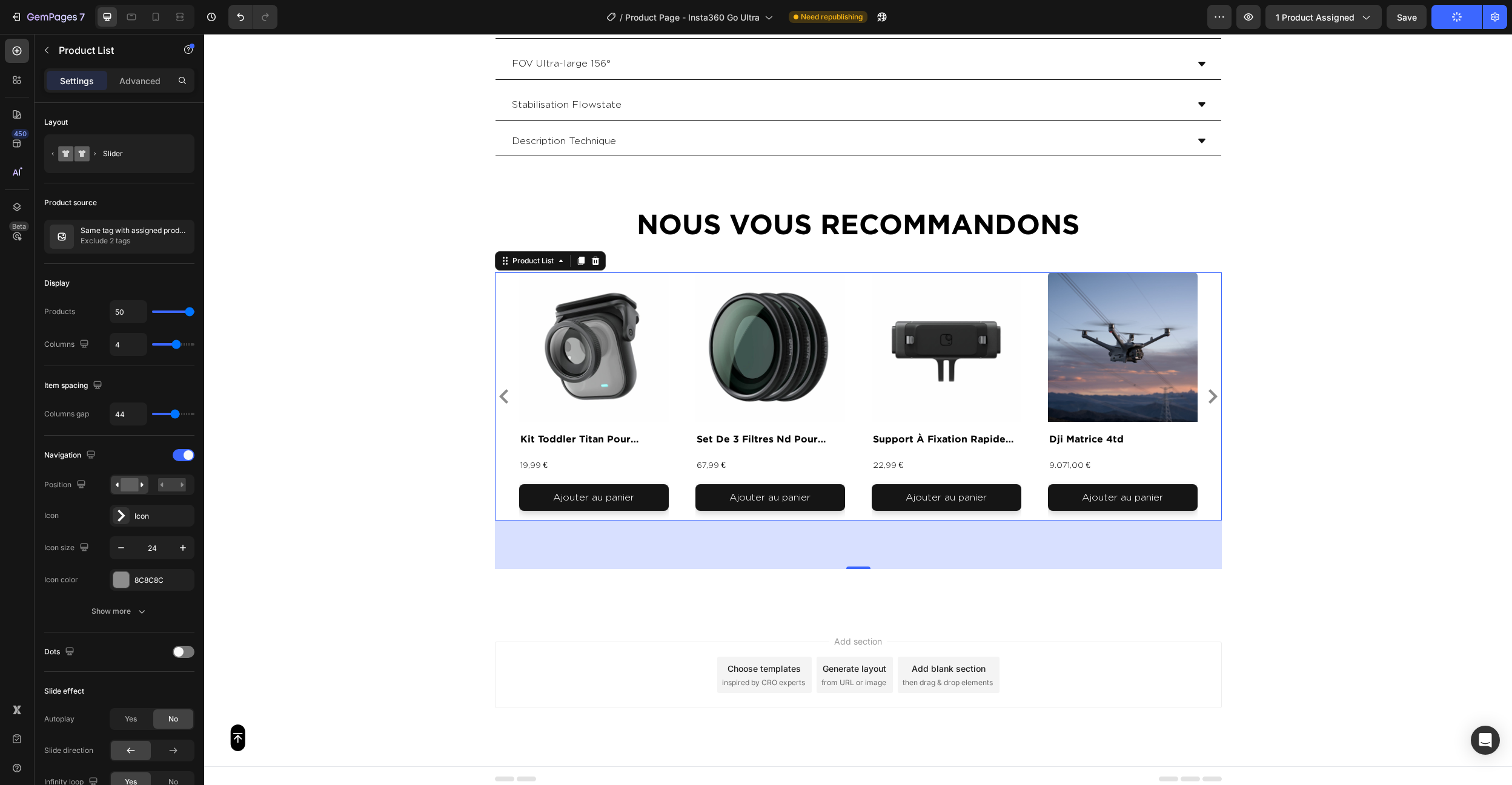
click at [1213, 389] on icon "Carousel Next Arrow" at bounding box center [1214, 396] width 9 height 15
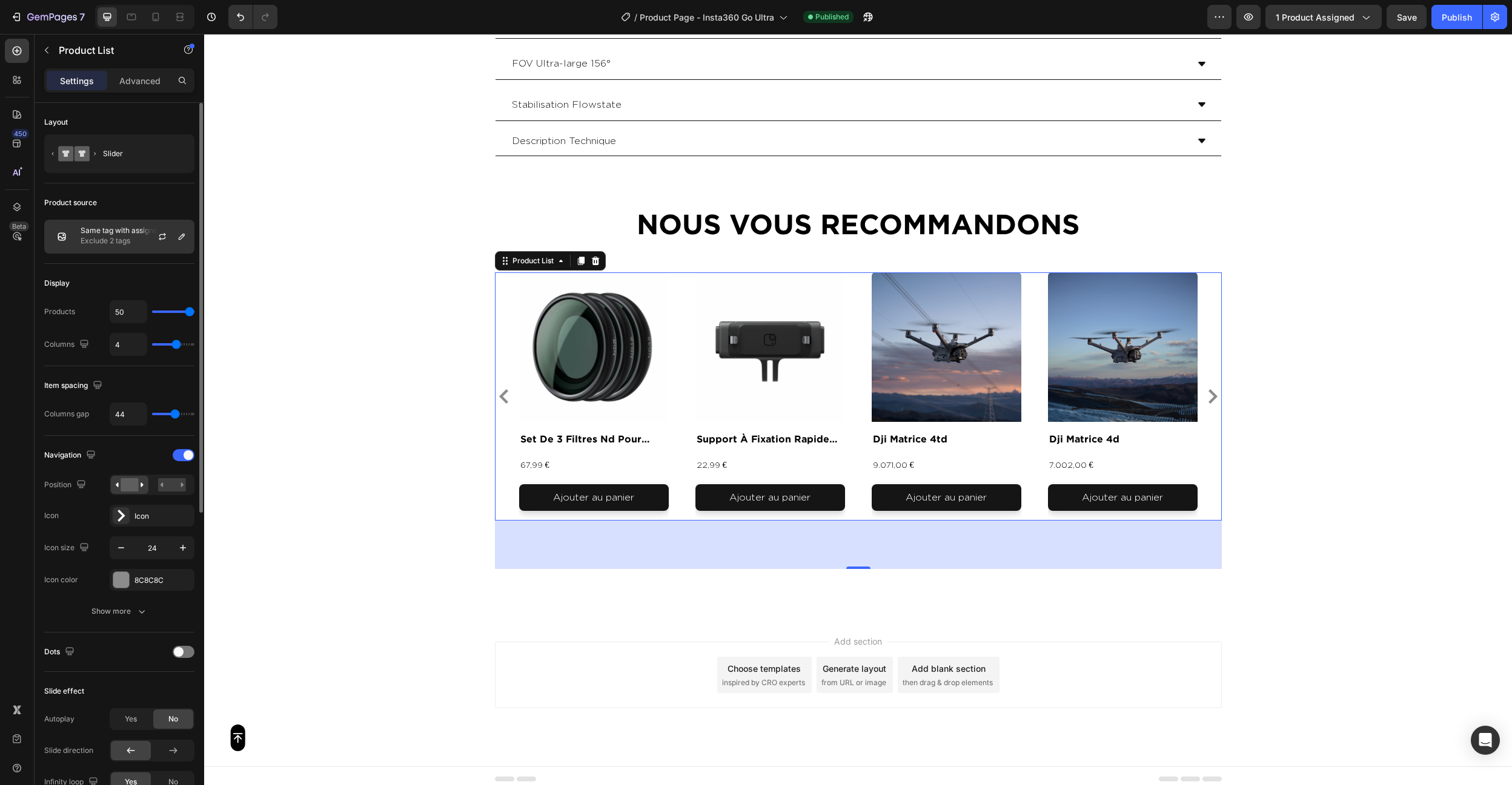
click at [108, 234] on p "Same tag with assigned product" at bounding box center [135, 230] width 108 height 9
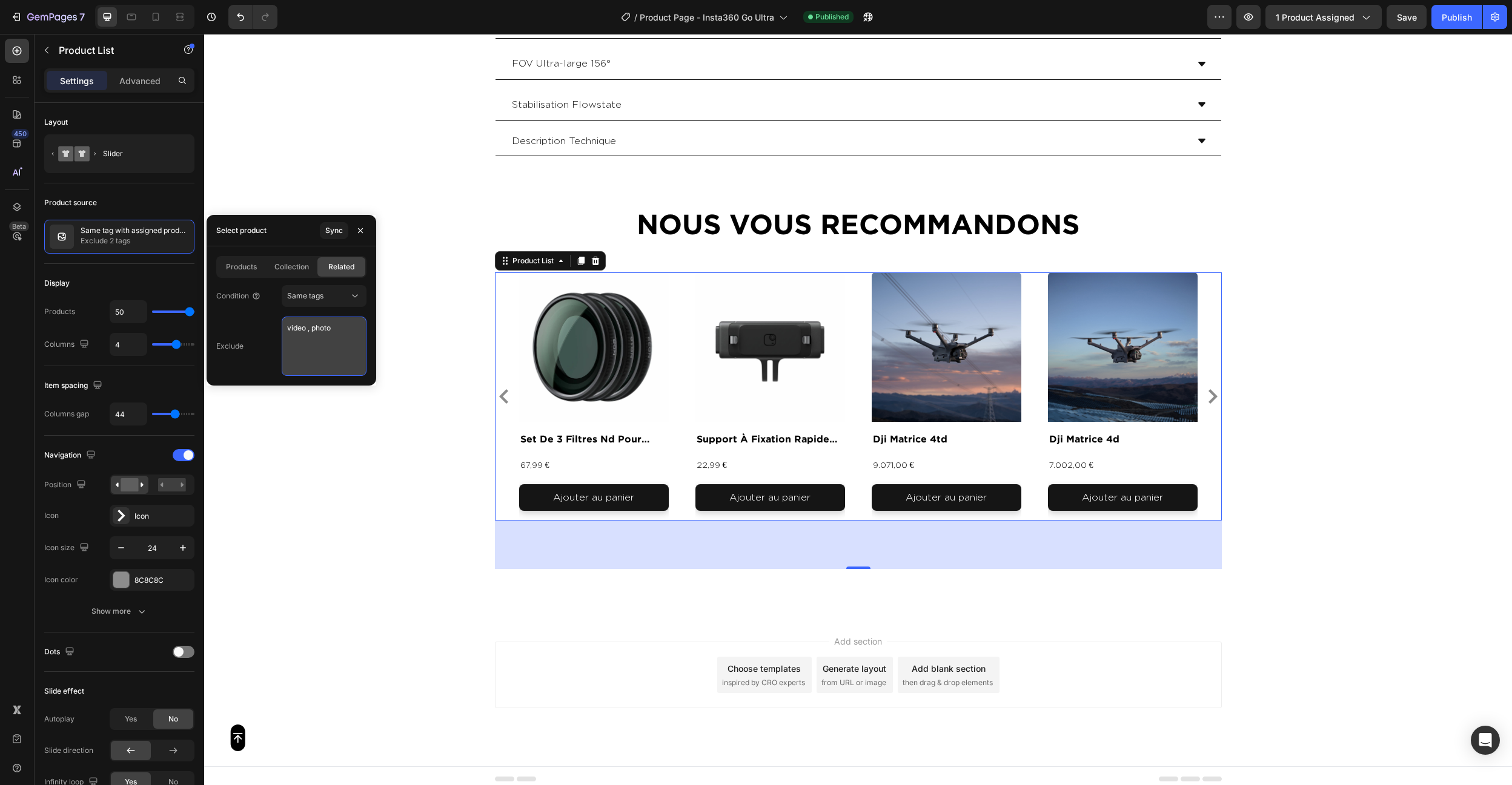
click at [358, 343] on textarea "video , photo" at bounding box center [324, 346] width 85 height 60
type textarea "video , photo , produit"
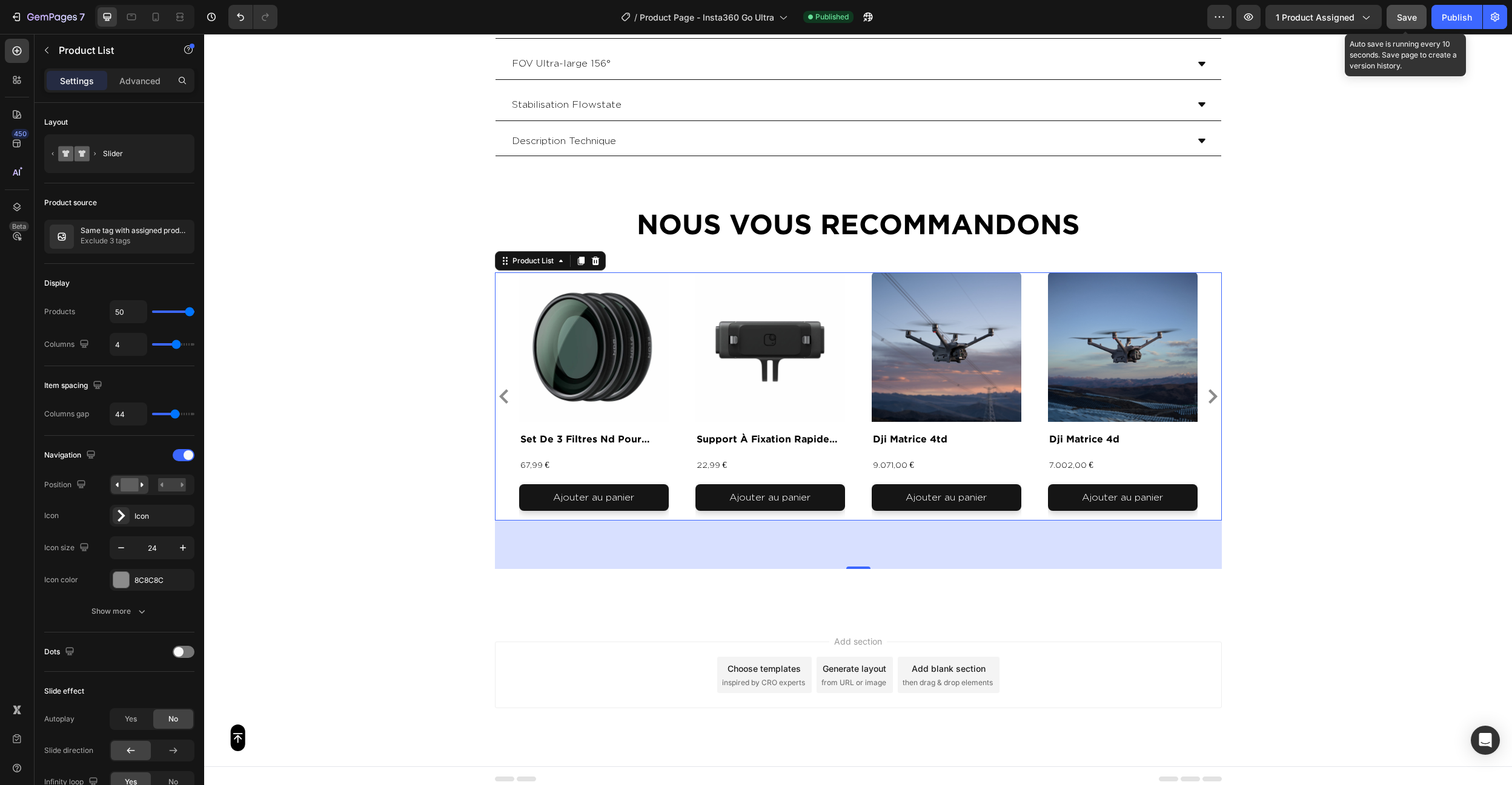
click at [1421, 27] on button "Save" at bounding box center [1406, 16] width 40 height 24
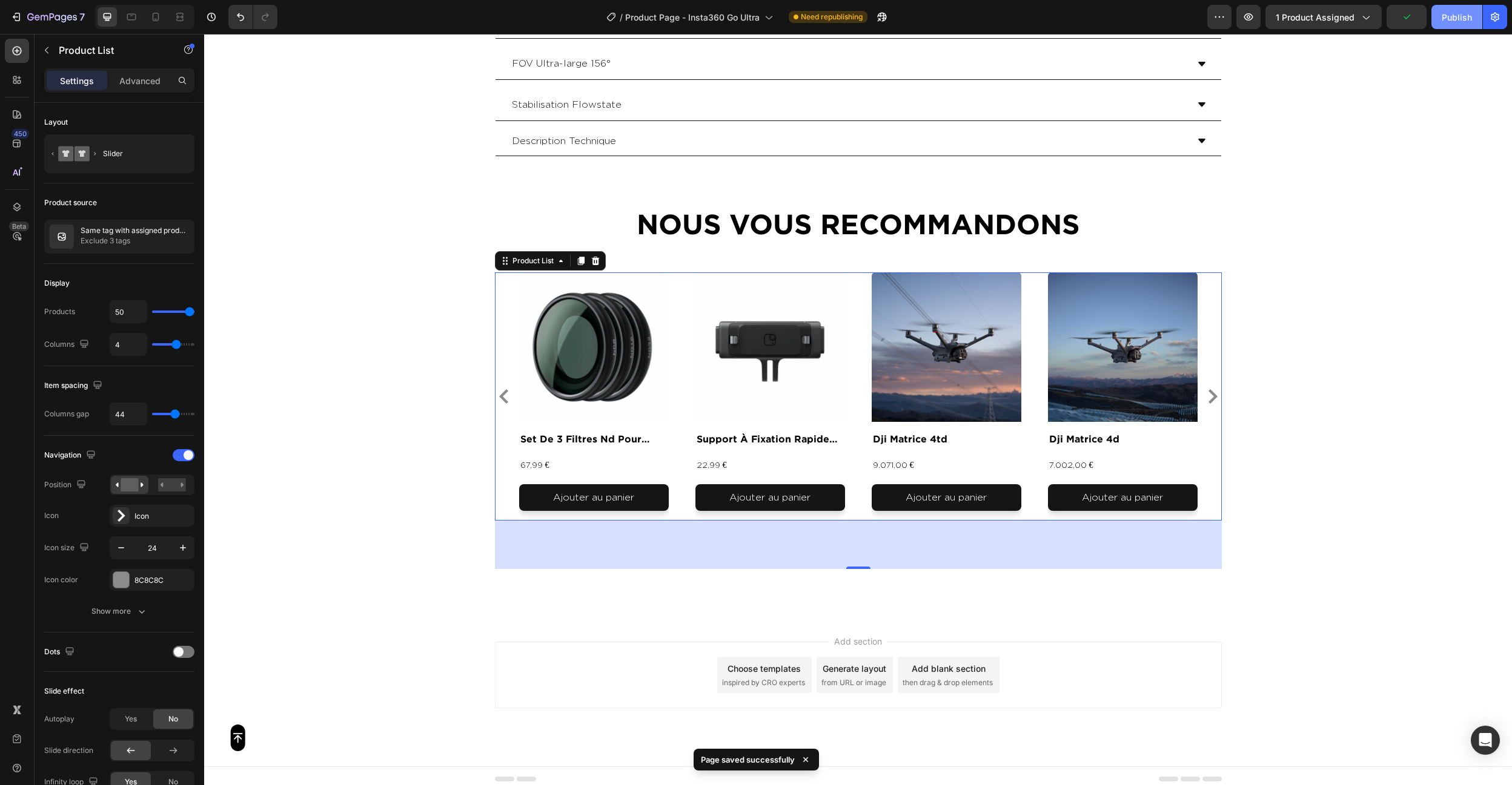
click at [1449, 21] on div "Publish" at bounding box center [1457, 17] width 31 height 13
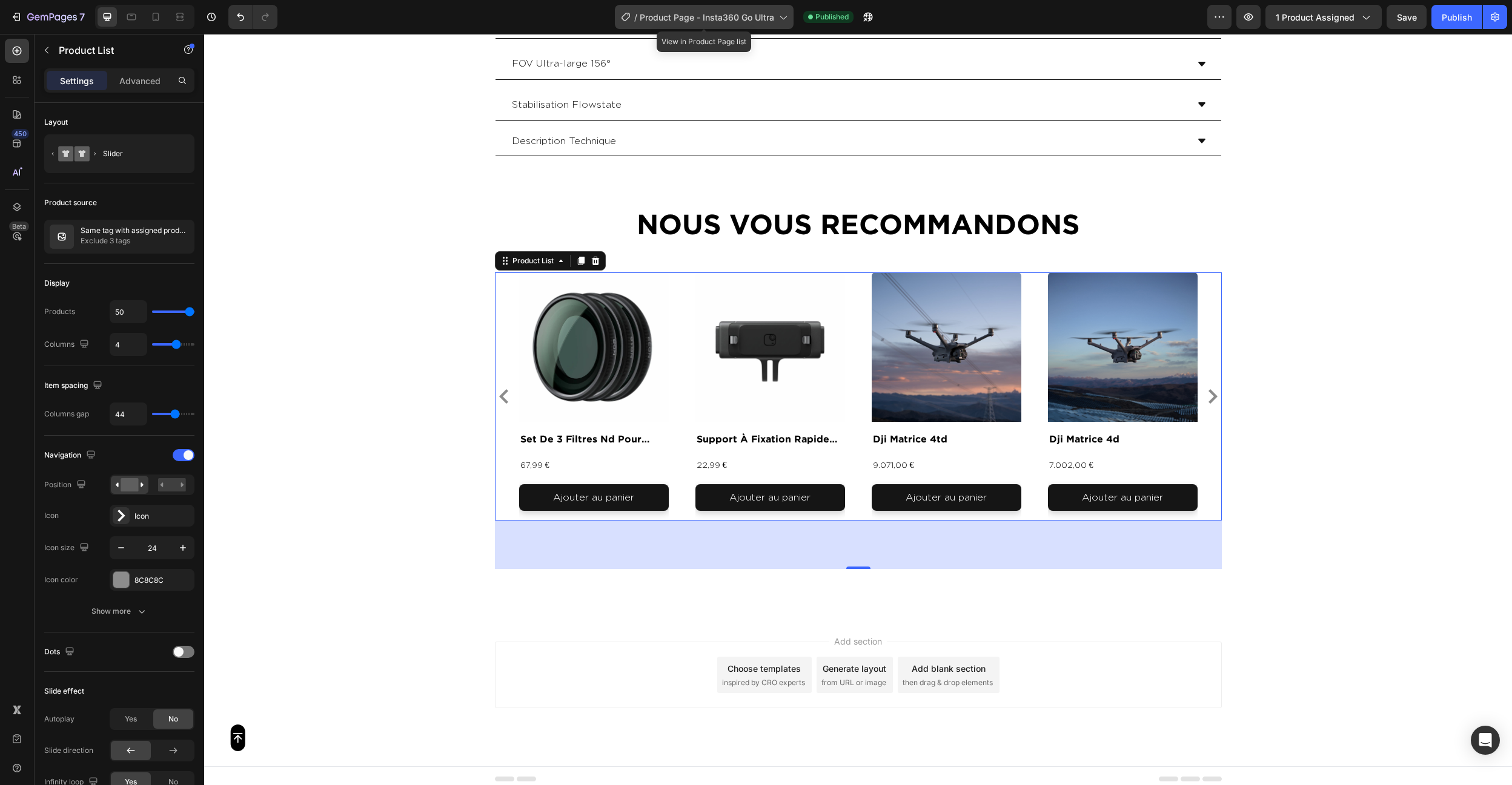
click at [713, 13] on span "Product Page - Insta360 Go Ultra" at bounding box center [706, 17] width 134 height 13
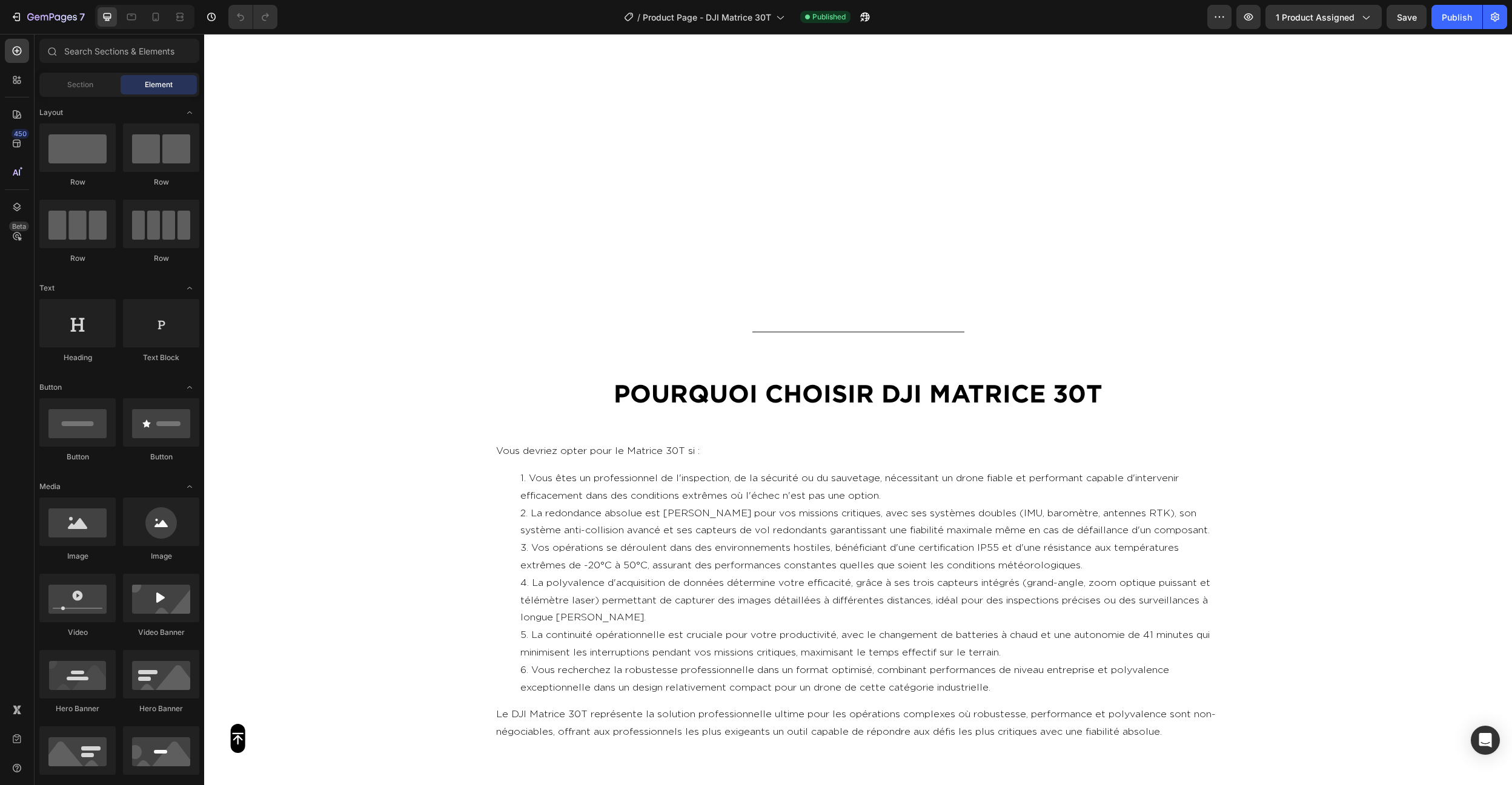
scroll to position [4140, 0]
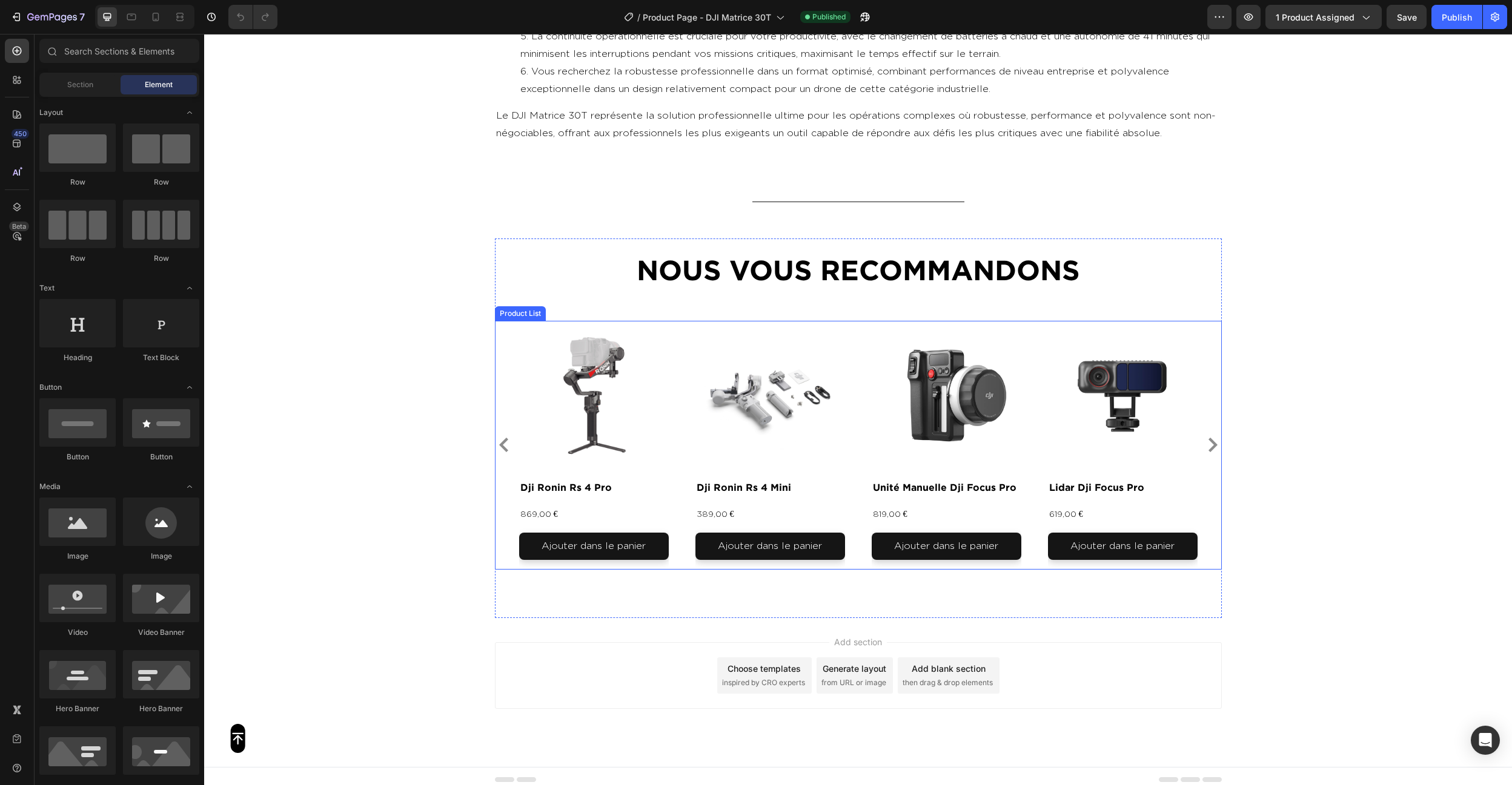
click at [859, 427] on div "Product Images dji ronin rs 4 pro Product Title 869,00 € Product Price Product …" at bounding box center [859, 445] width 679 height 249
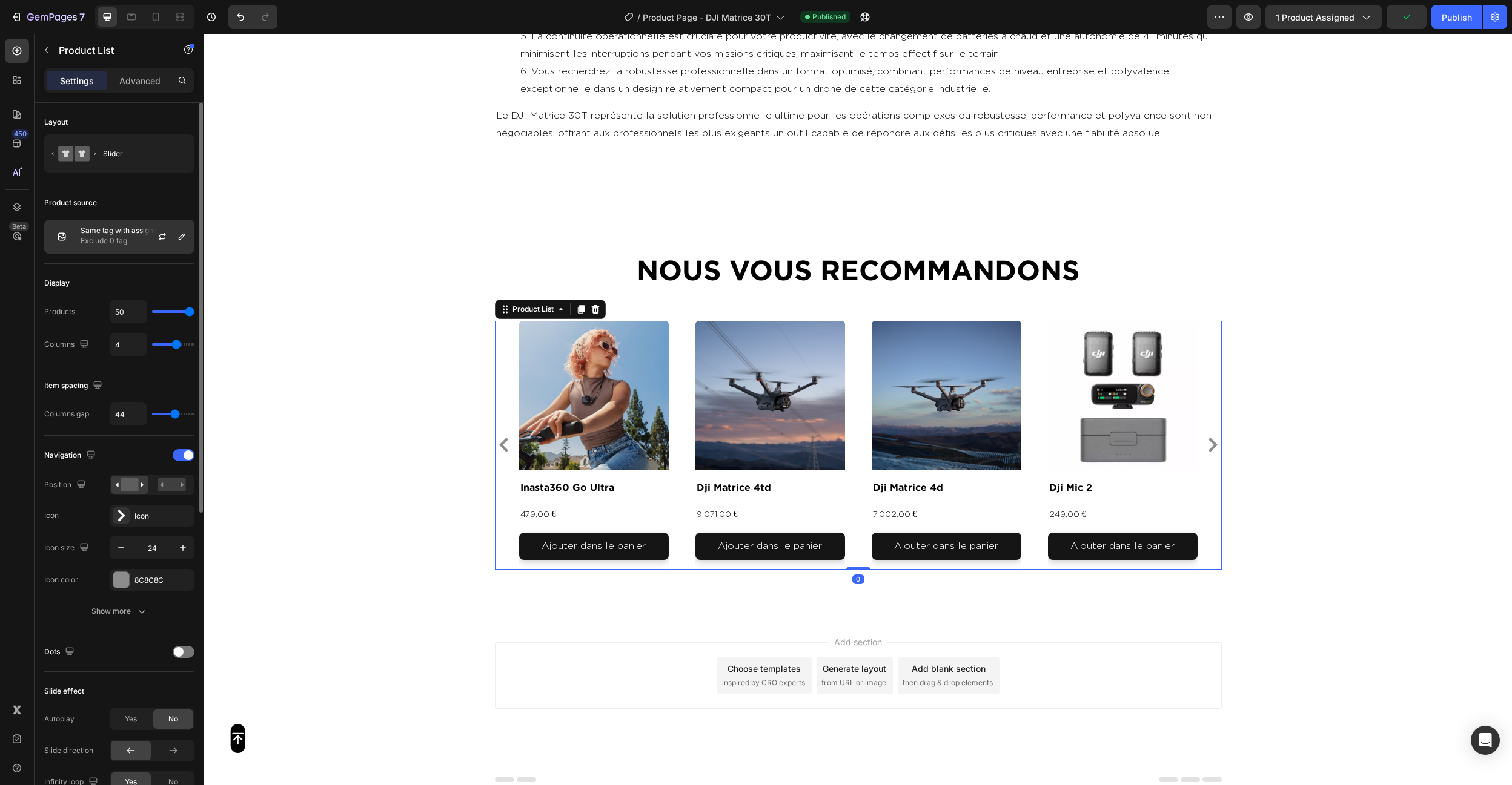
click at [112, 221] on div "Same tag with assigned product Exclude 0 tag" at bounding box center [119, 236] width 150 height 34
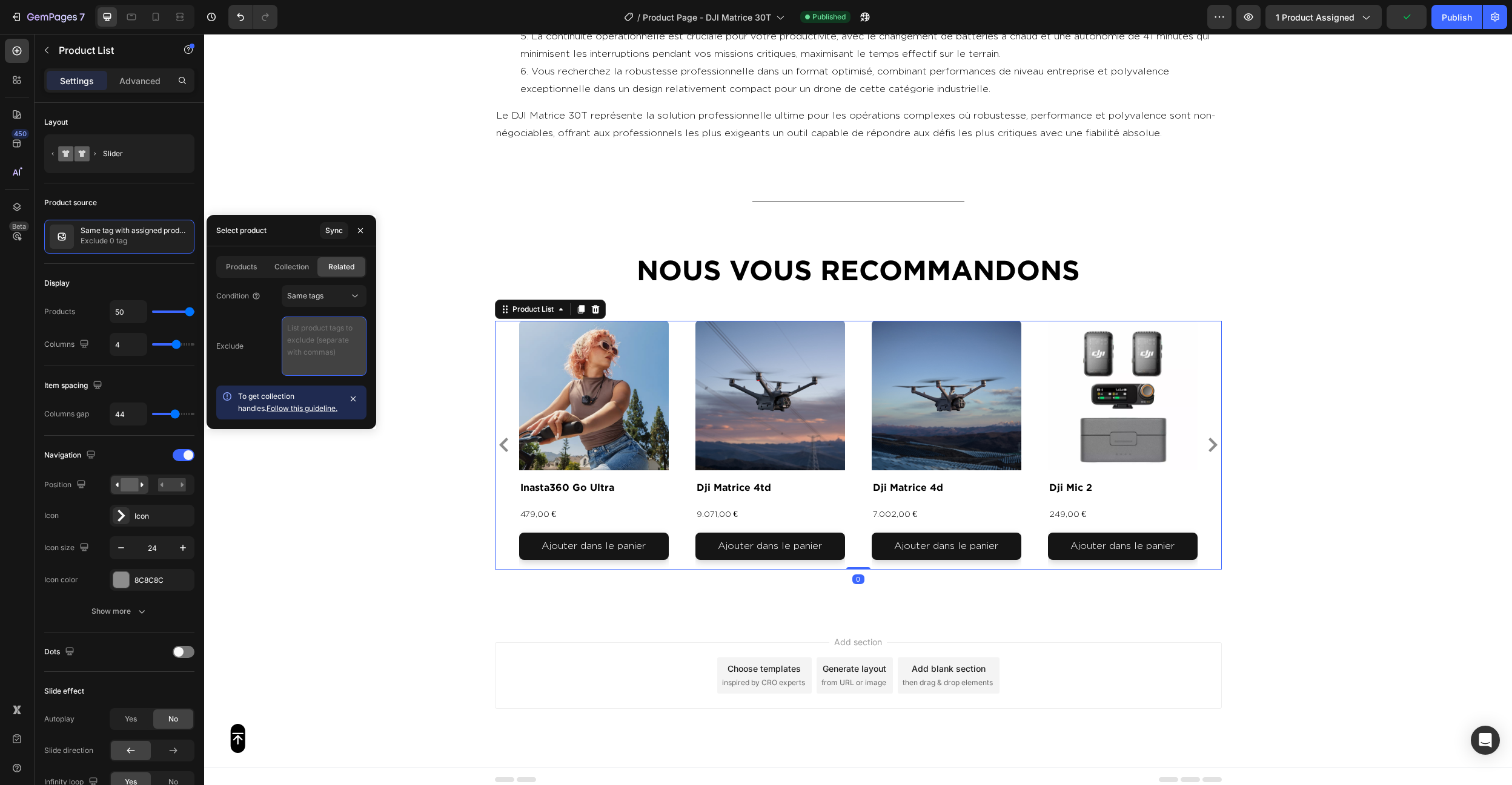
click at [307, 351] on textarea at bounding box center [324, 346] width 85 height 60
paste textarea "video , photo , produit"
type textarea "video , photo , produit"
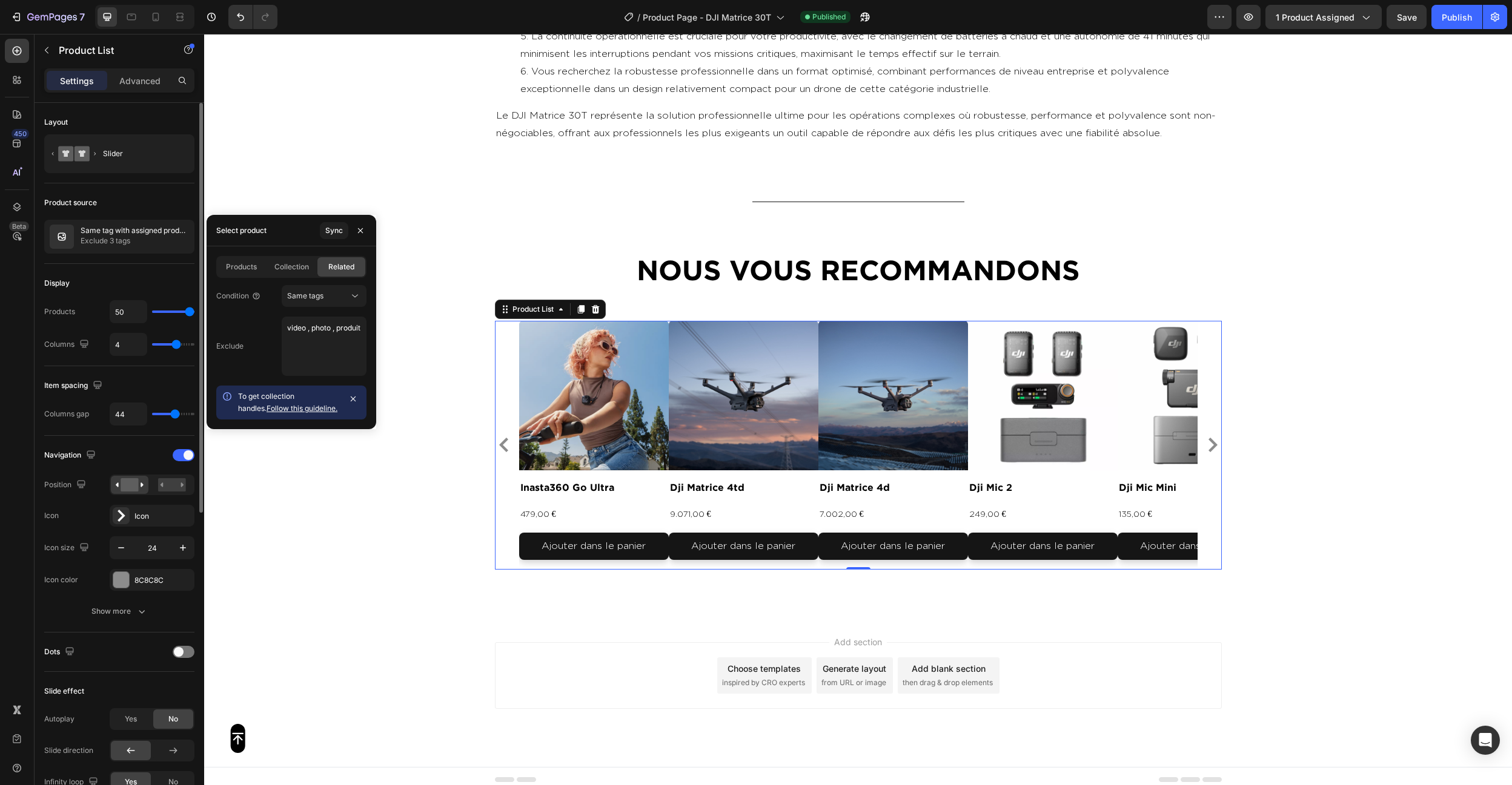
click at [114, 282] on div "Display" at bounding box center [119, 283] width 150 height 20
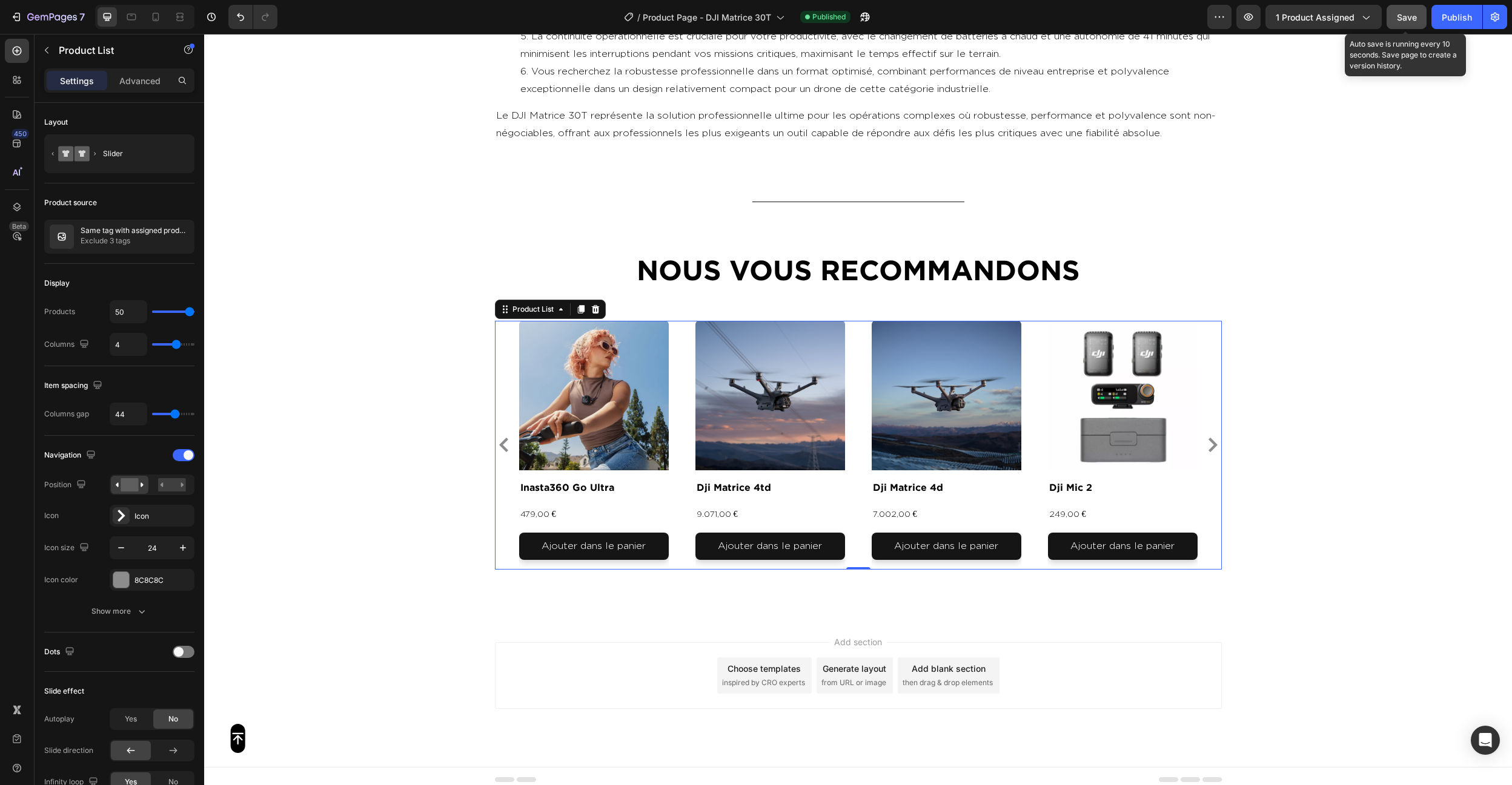
click at [1415, 17] on span "Save" at bounding box center [1406, 16] width 20 height 10
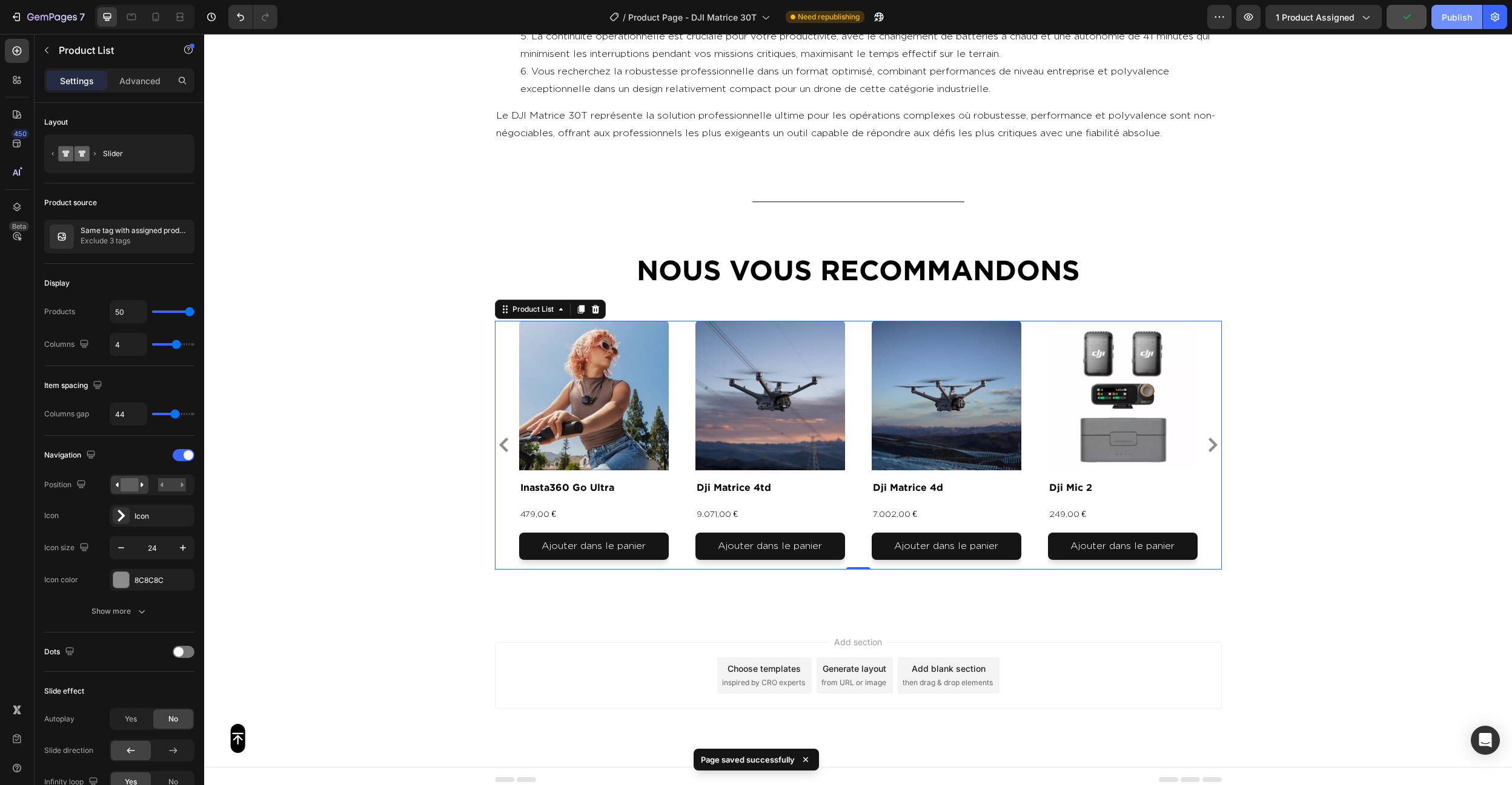
click at [1444, 15] on div "Publish" at bounding box center [1457, 17] width 31 height 13
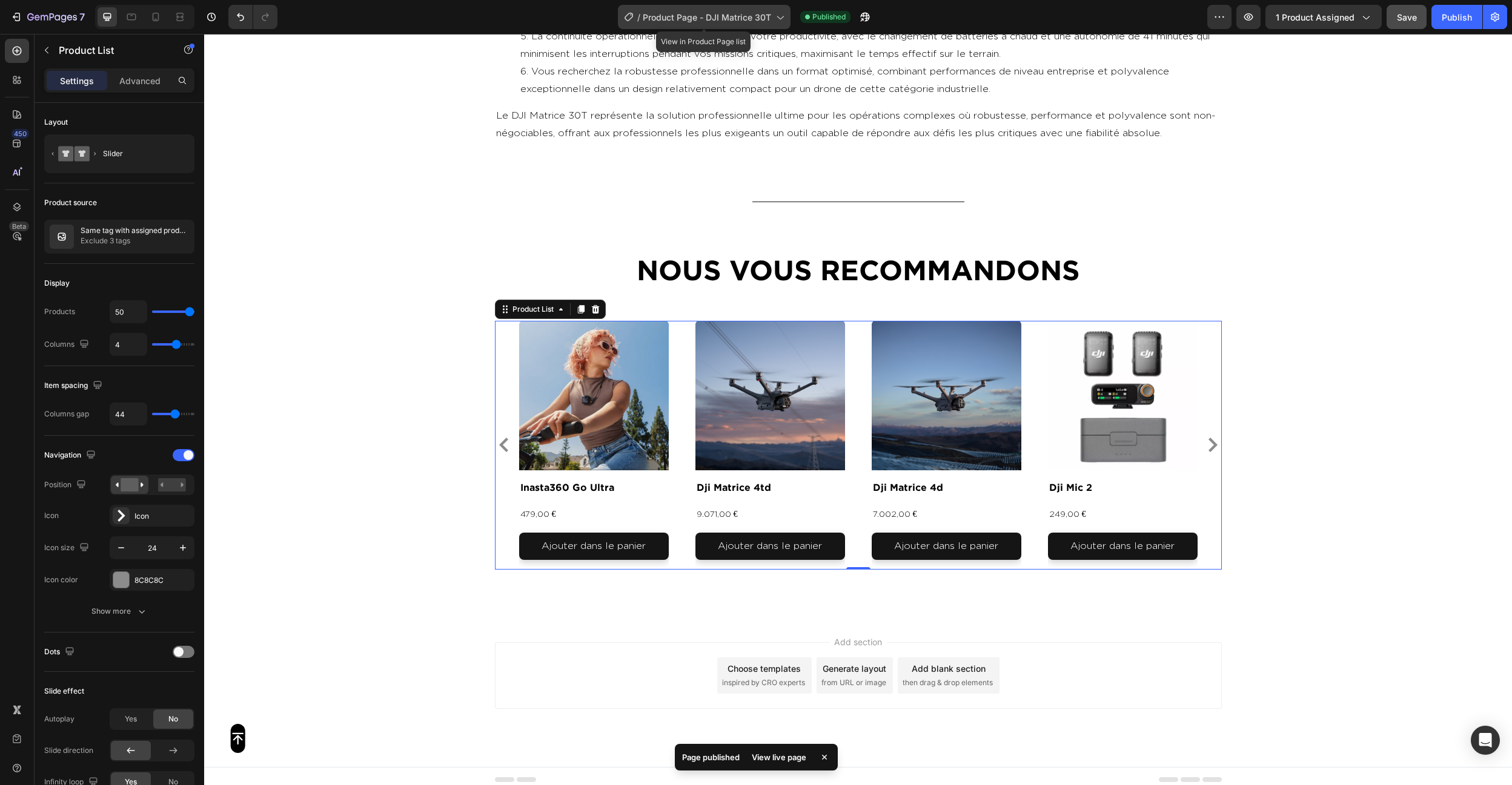
click at [769, 24] on div "/ Product Page - DJI Matrice 30T" at bounding box center [705, 16] width 173 height 24
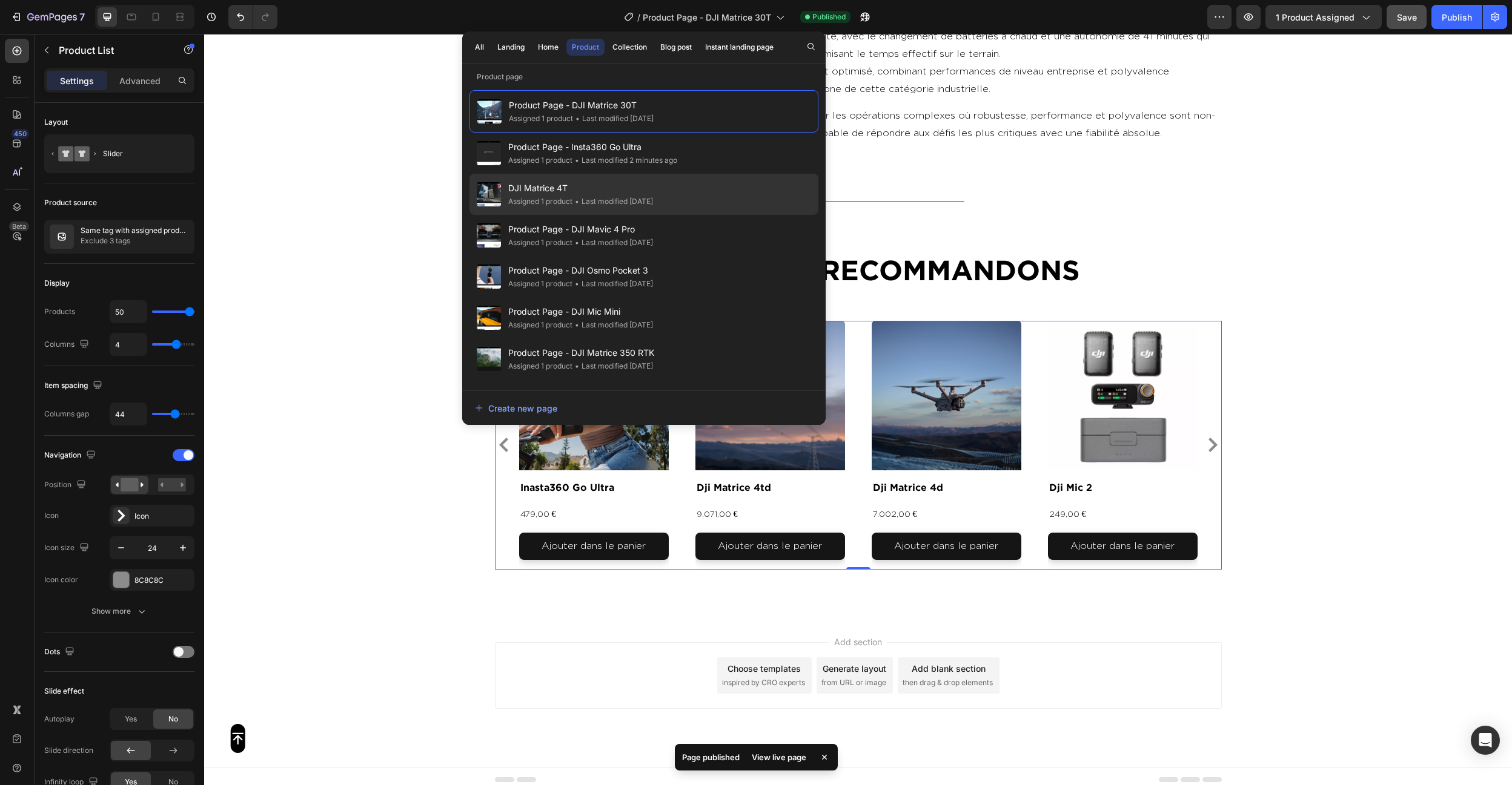
click at [682, 215] on div "DJI Matrice 4T Assigned 1 product • Last modified 5 days ago" at bounding box center [644, 236] width 349 height 41
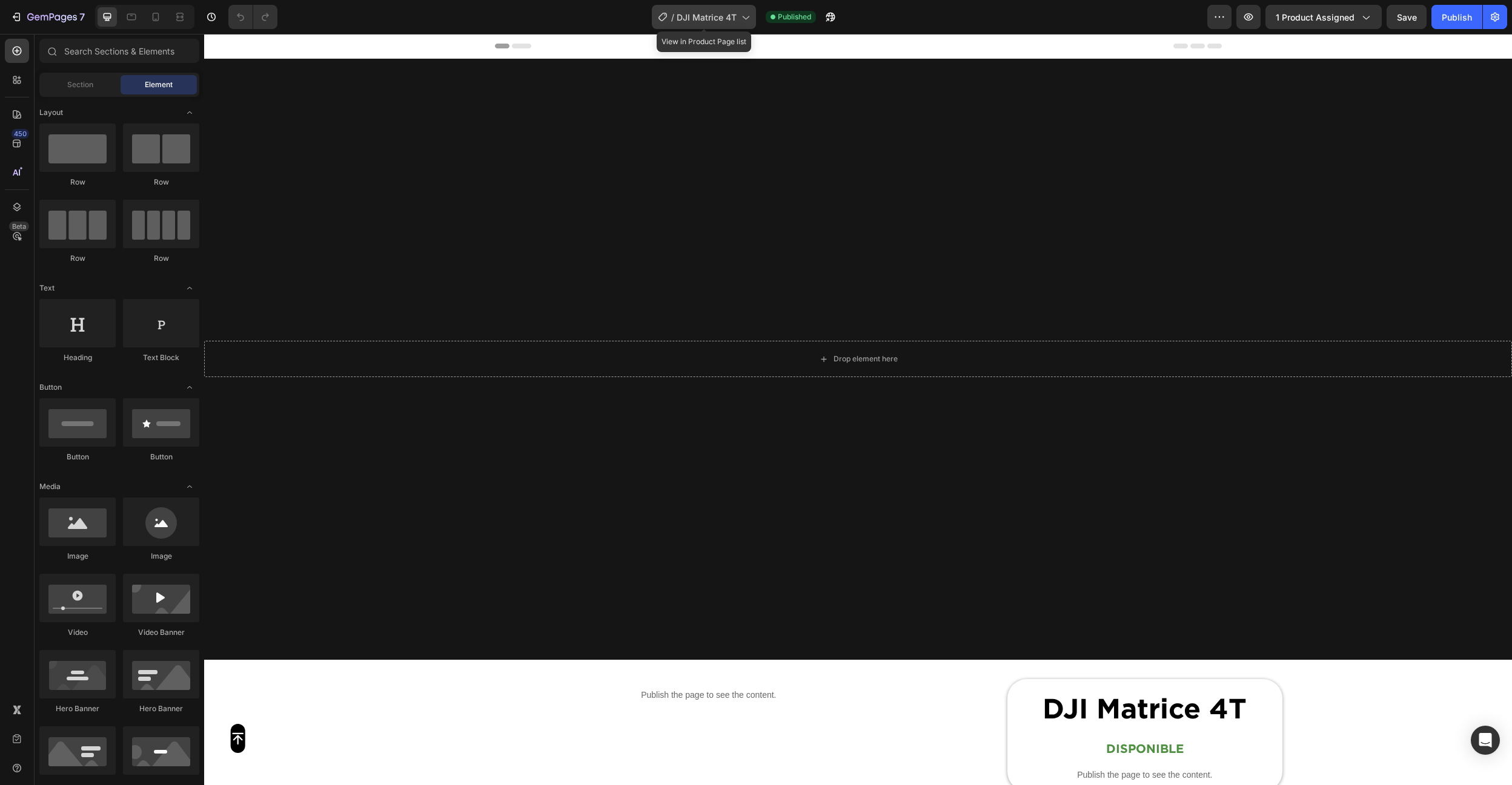
click at [719, 12] on span "DJI Matrice 4T" at bounding box center [706, 17] width 60 height 13
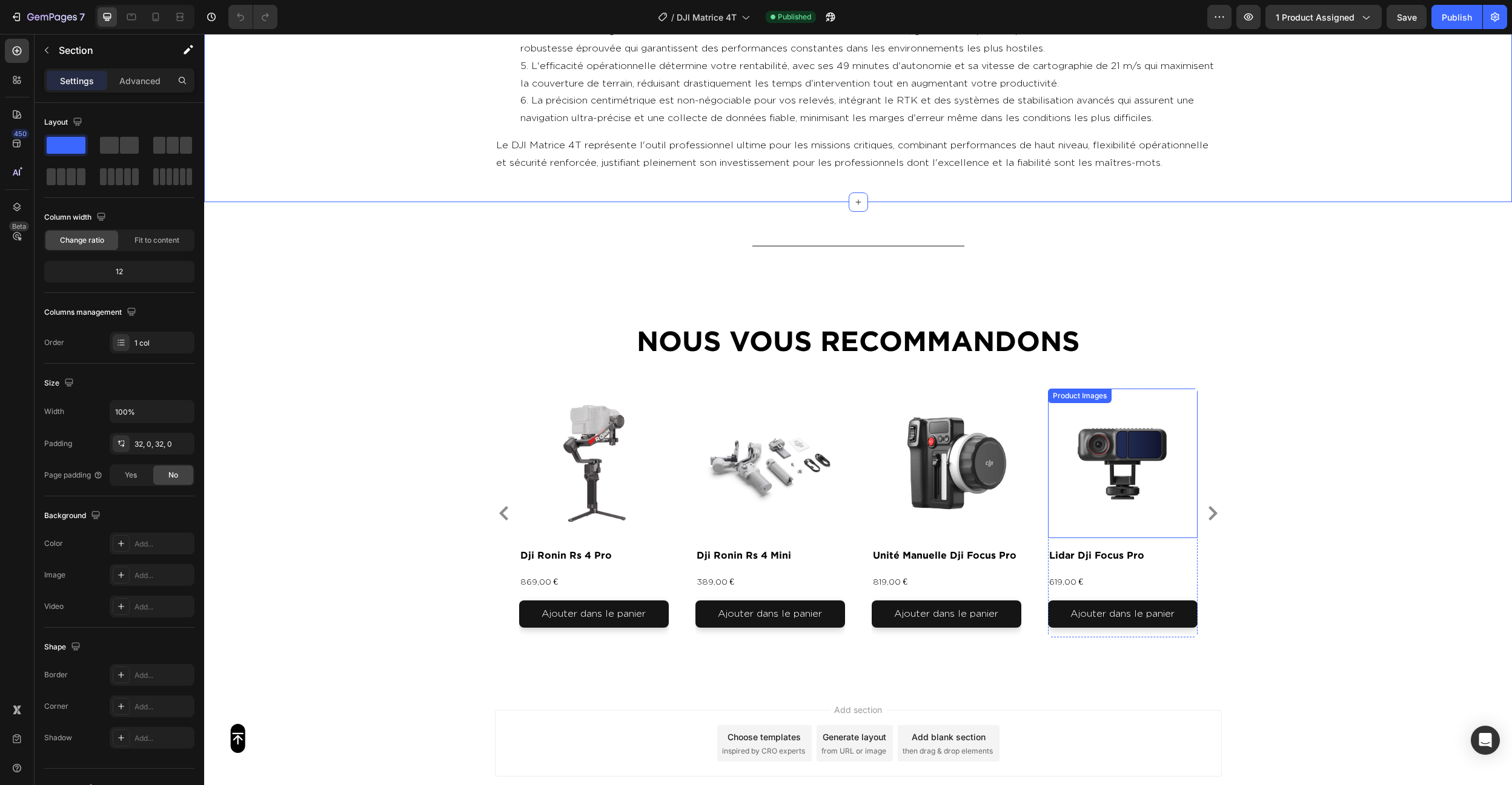
scroll to position [4512, 0]
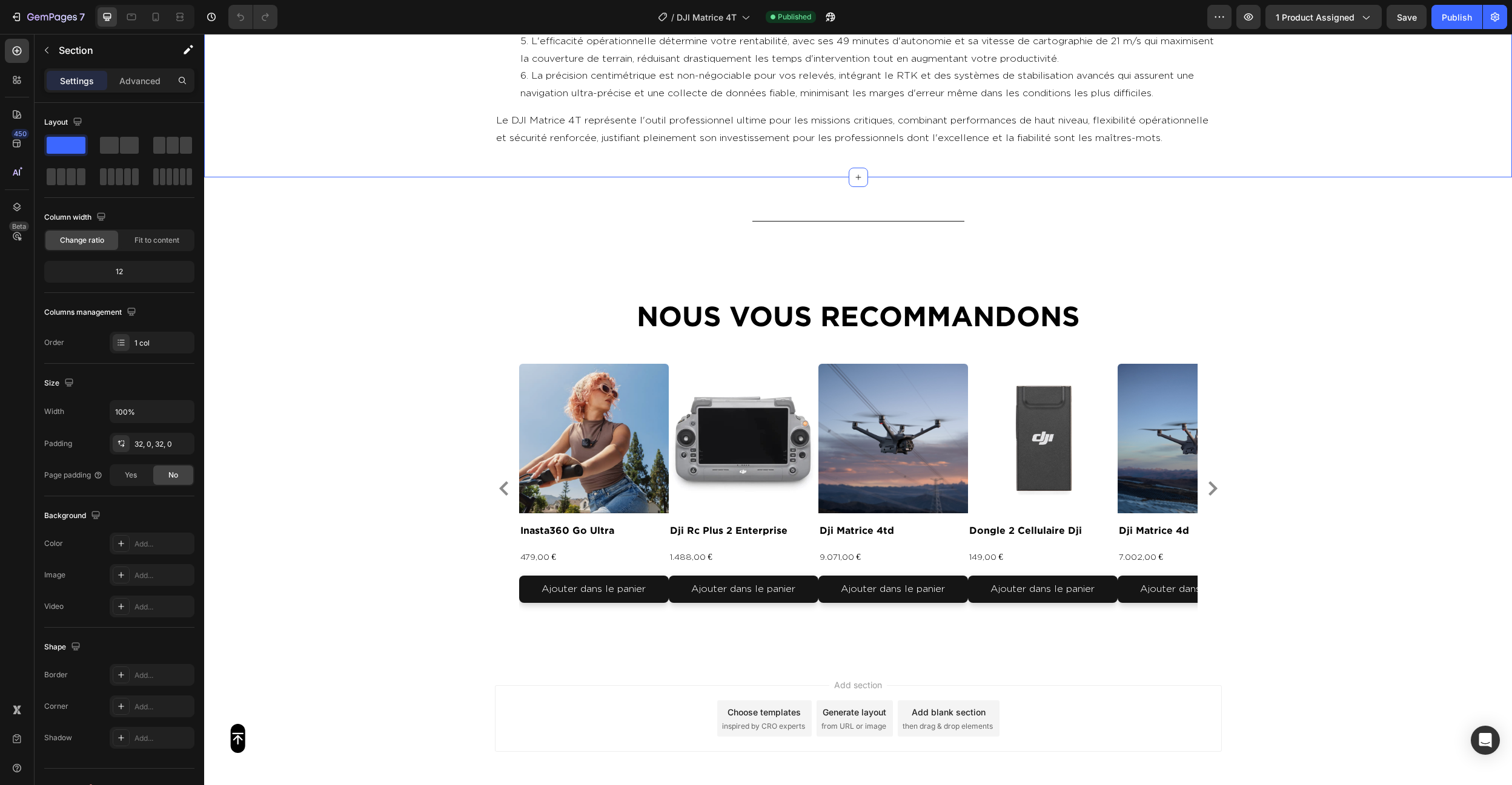
click at [862, 411] on div "Product Images inasta360 go ultra Product Title 479,00 € Product Price Product …" at bounding box center [859, 488] width 679 height 249
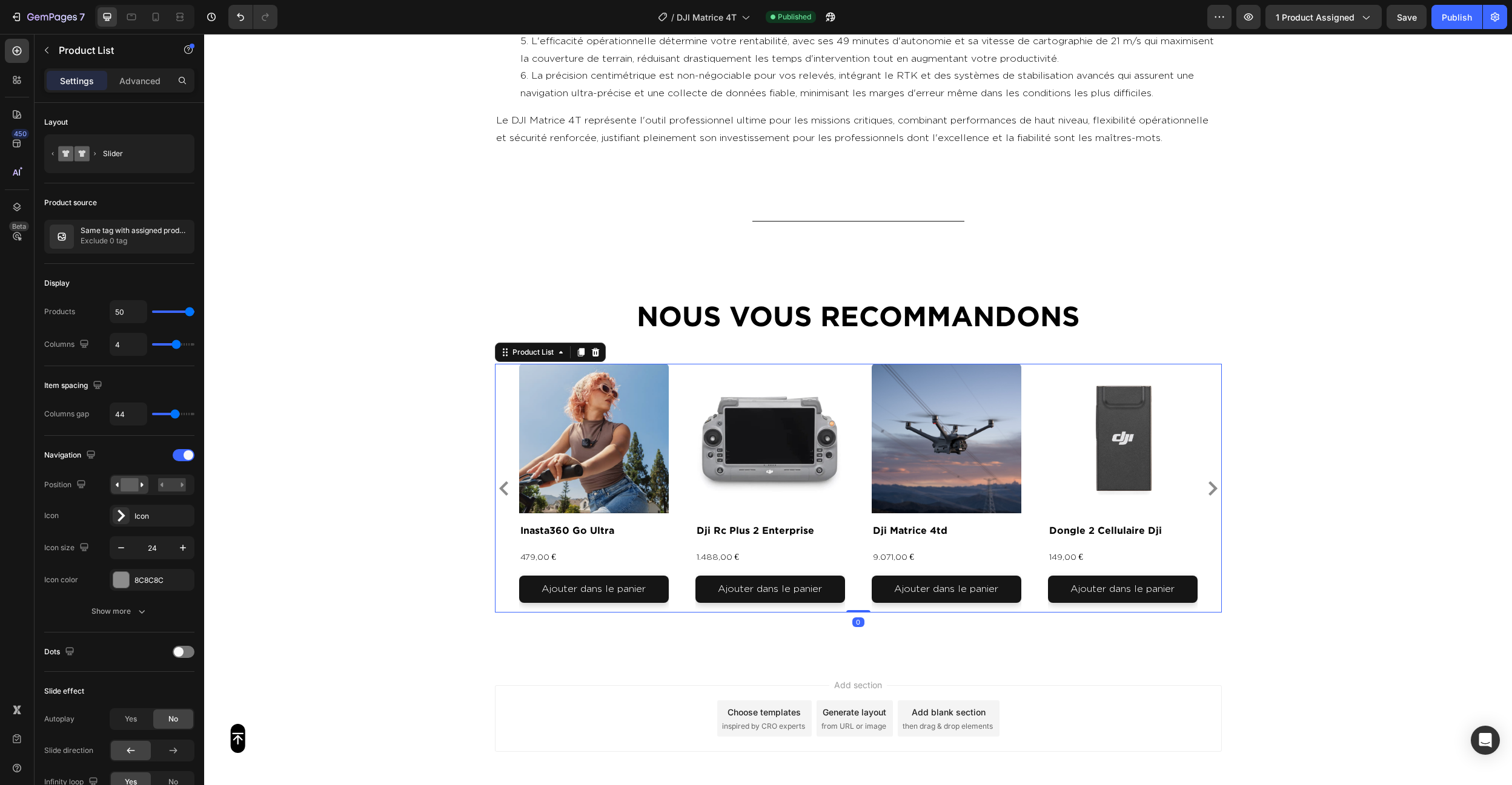
click at [862, 411] on div "Product Images inasta360 go ultra Product Title 479,00 € Product Price Product …" at bounding box center [859, 488] width 679 height 249
click at [89, 240] on p "Exclude 0 tag" at bounding box center [135, 240] width 108 height 12
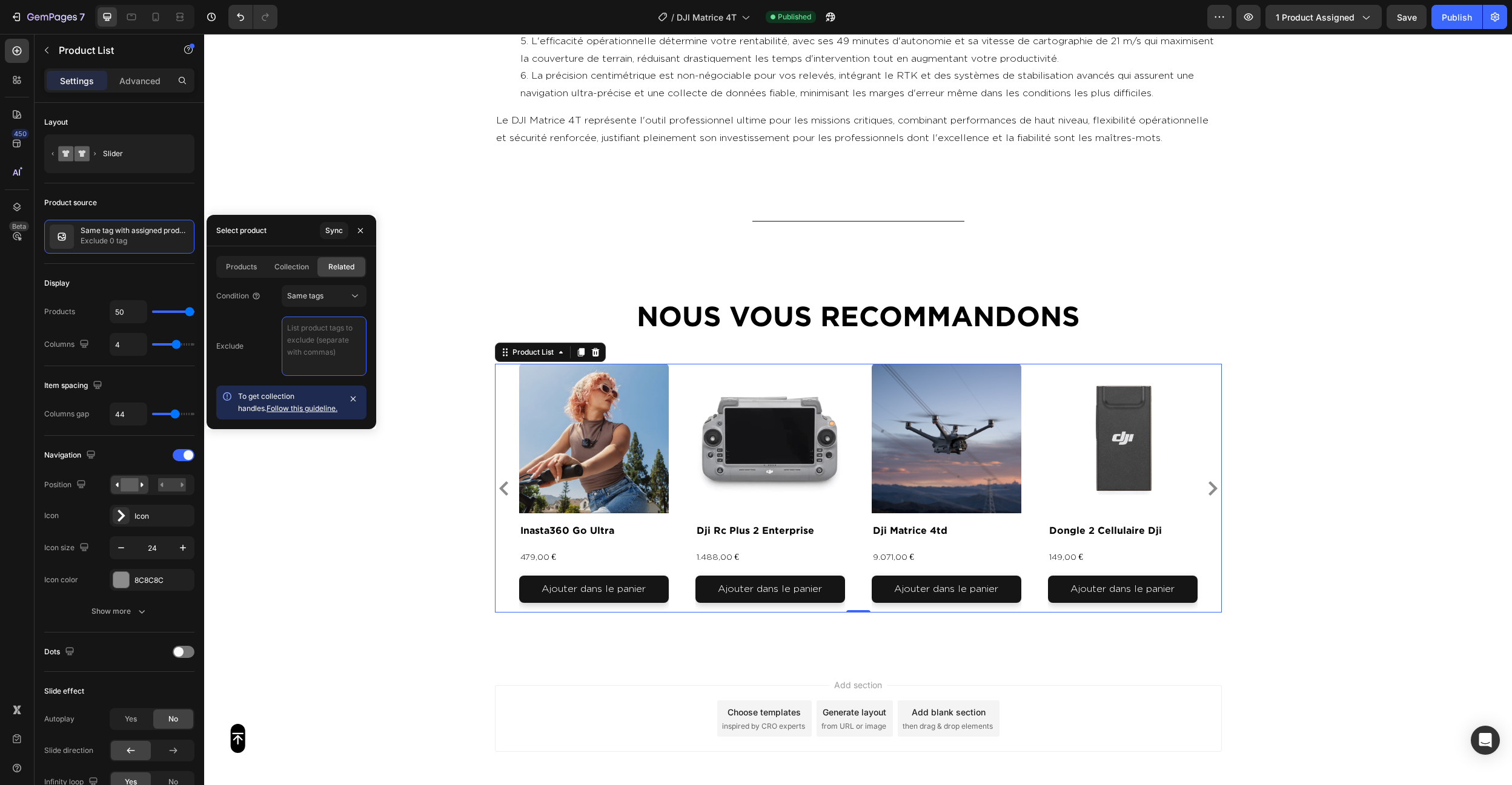
click at [339, 340] on textarea at bounding box center [324, 346] width 85 height 60
paste textarea "video , photo , produit"
type textarea "video , photo , produit"
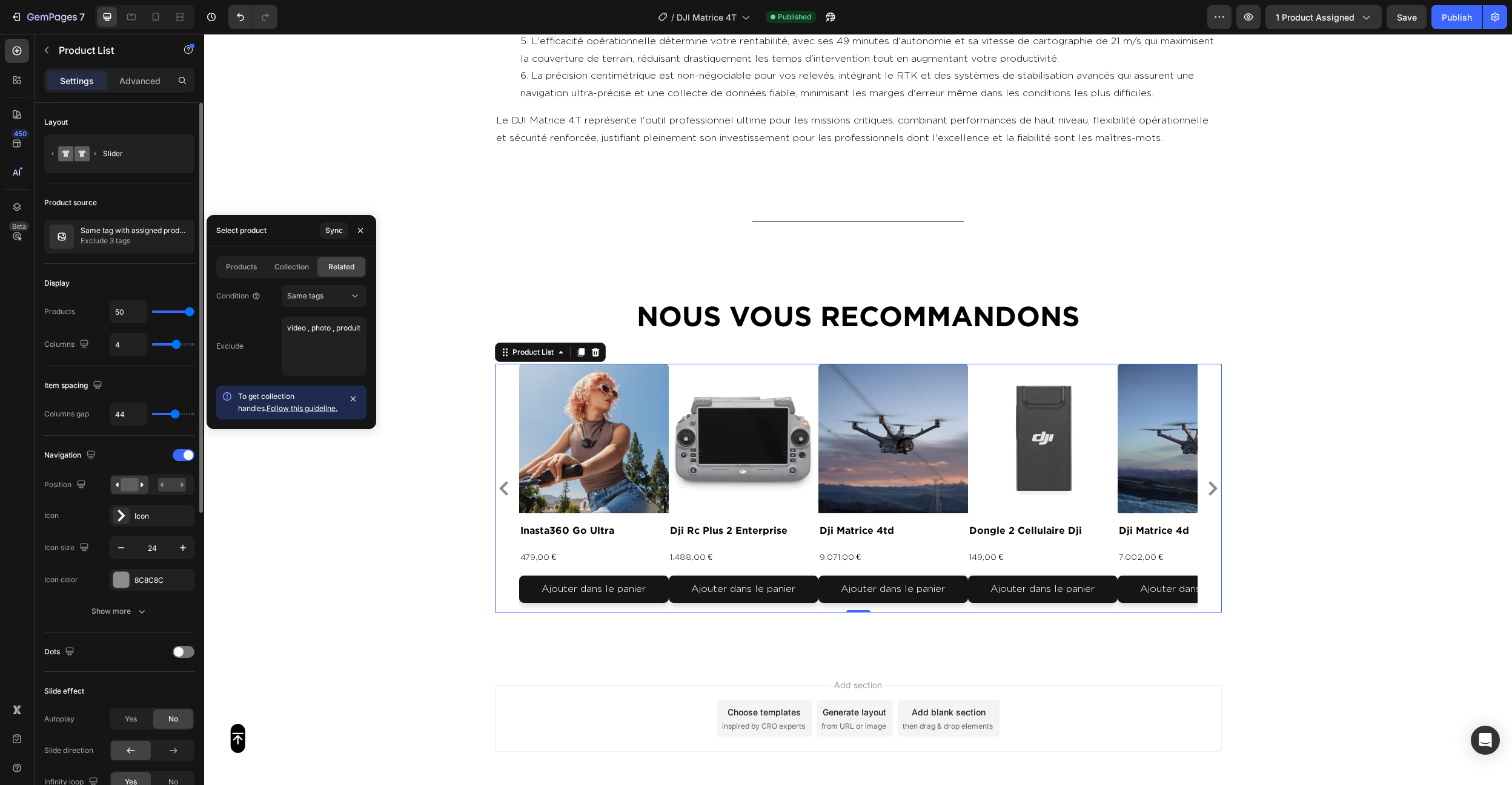
click at [143, 276] on div "Display" at bounding box center [119, 283] width 150 height 20
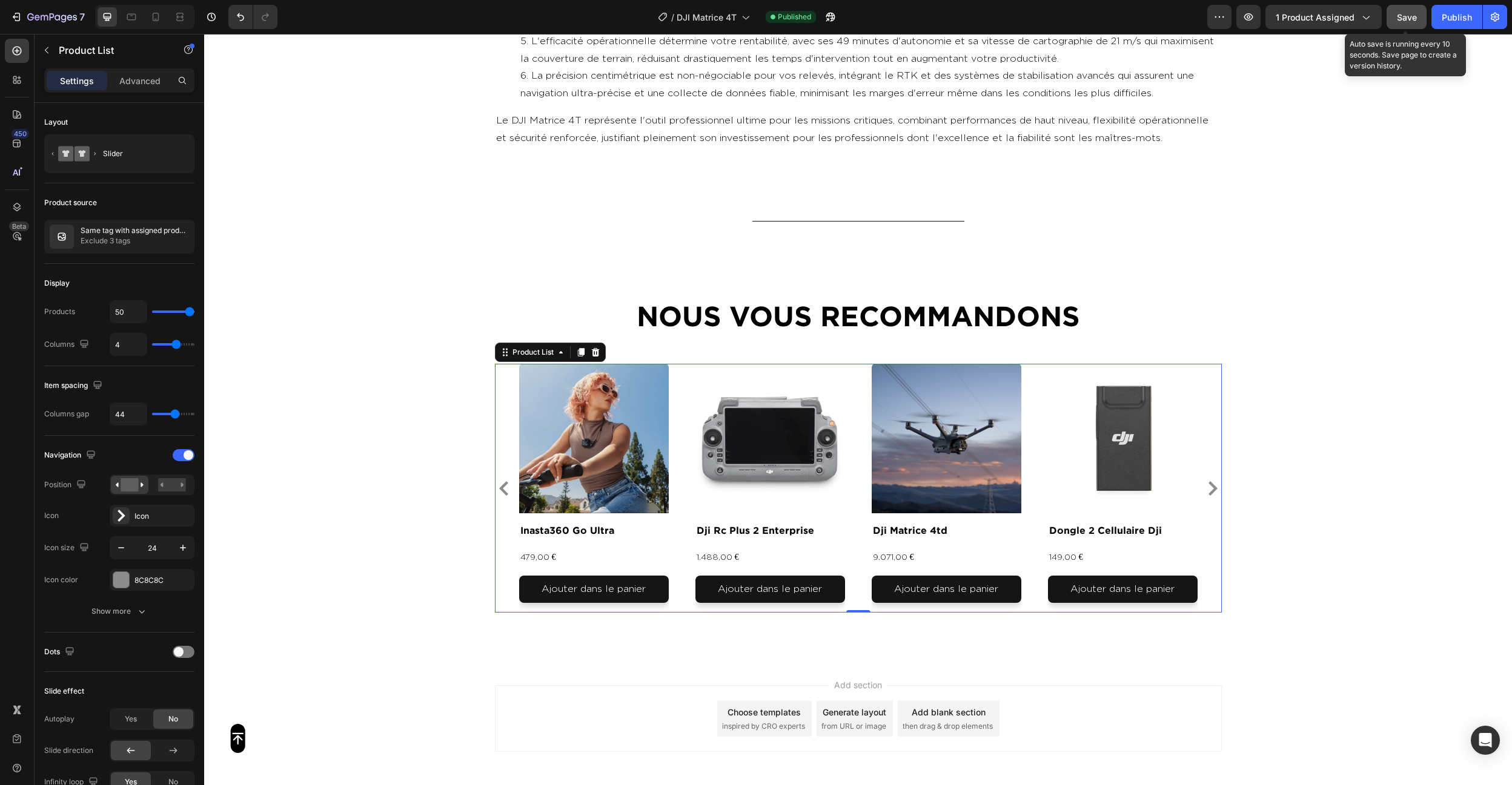
click at [1411, 27] on button "Save" at bounding box center [1406, 16] width 40 height 24
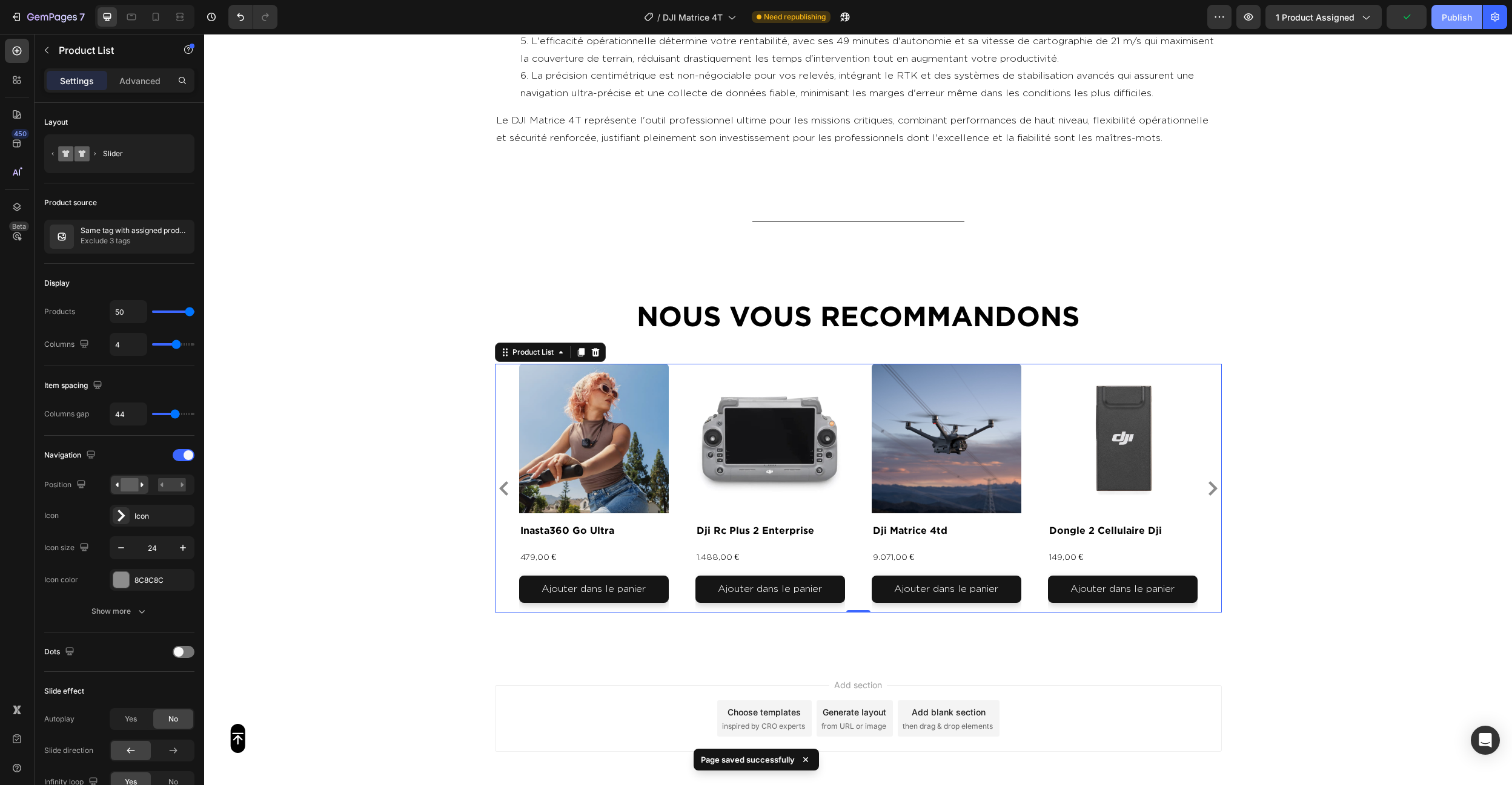
click at [1442, 20] on div "Publish" at bounding box center [1457, 17] width 31 height 13
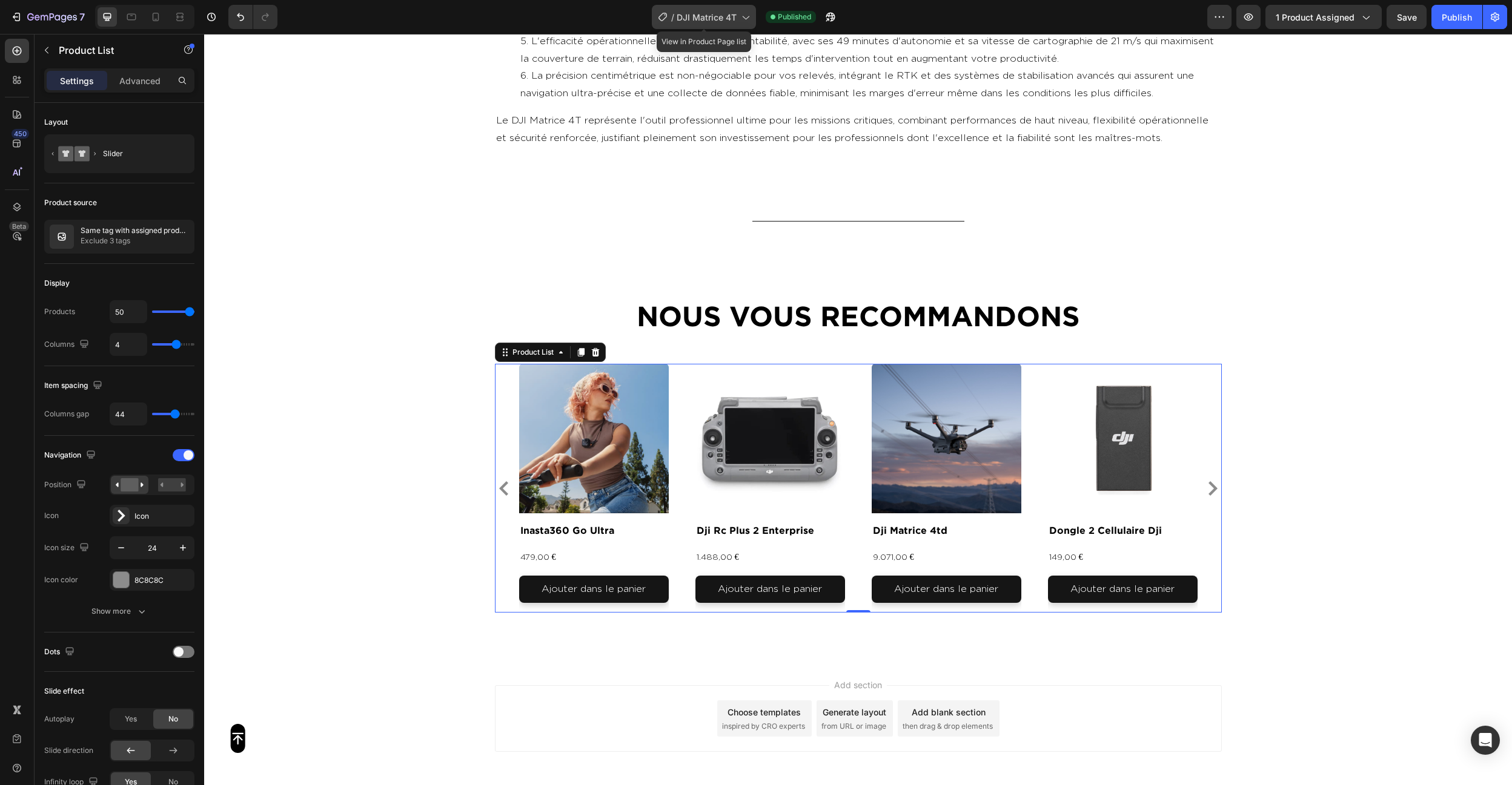
click at [667, 17] on icon at bounding box center [662, 16] width 12 height 12
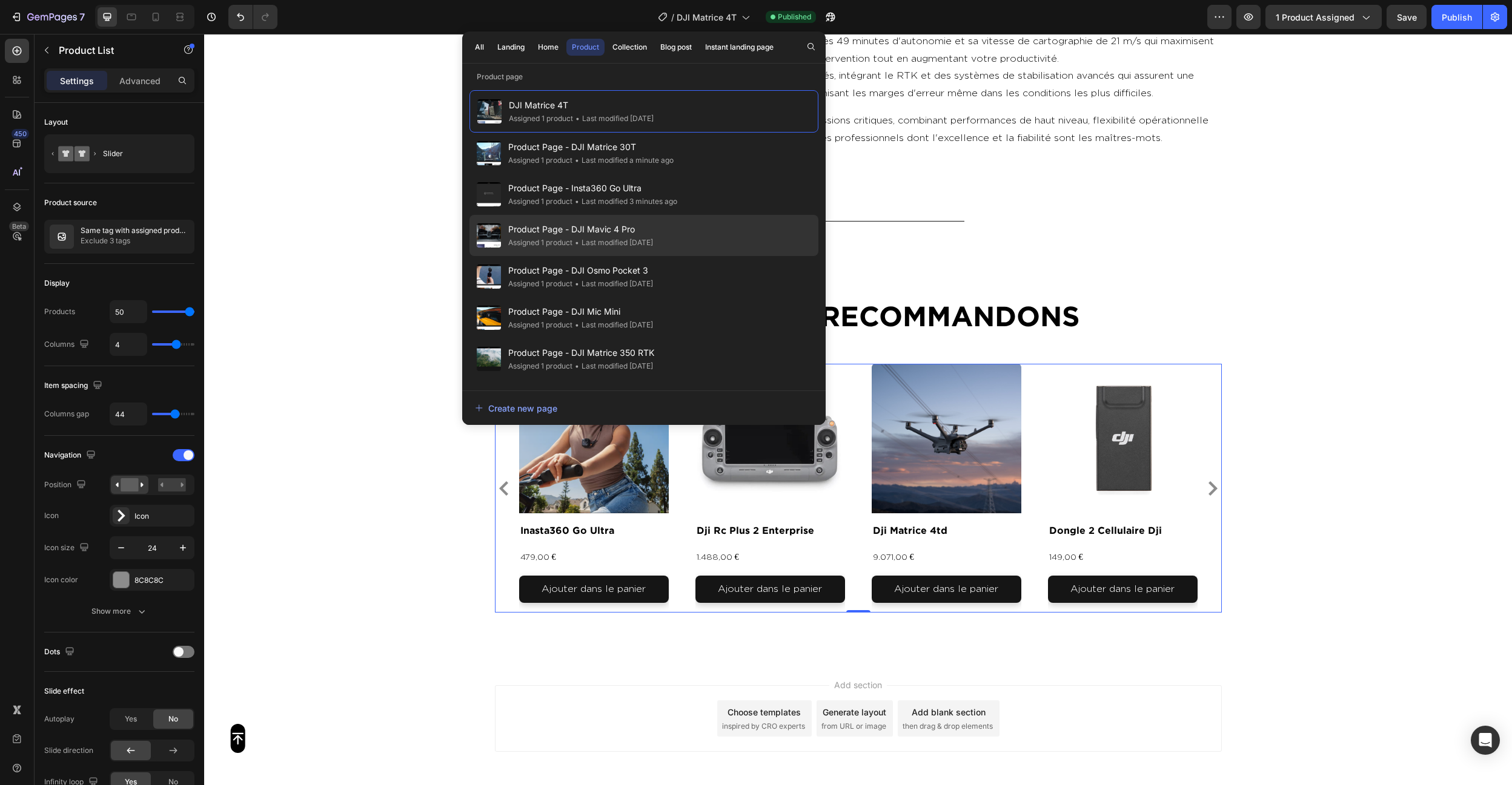
click at [606, 256] on div "Product Page - DJI Mavic 4 Pro Assigned 1 product • Last modified 5 days ago" at bounding box center [644, 276] width 349 height 41
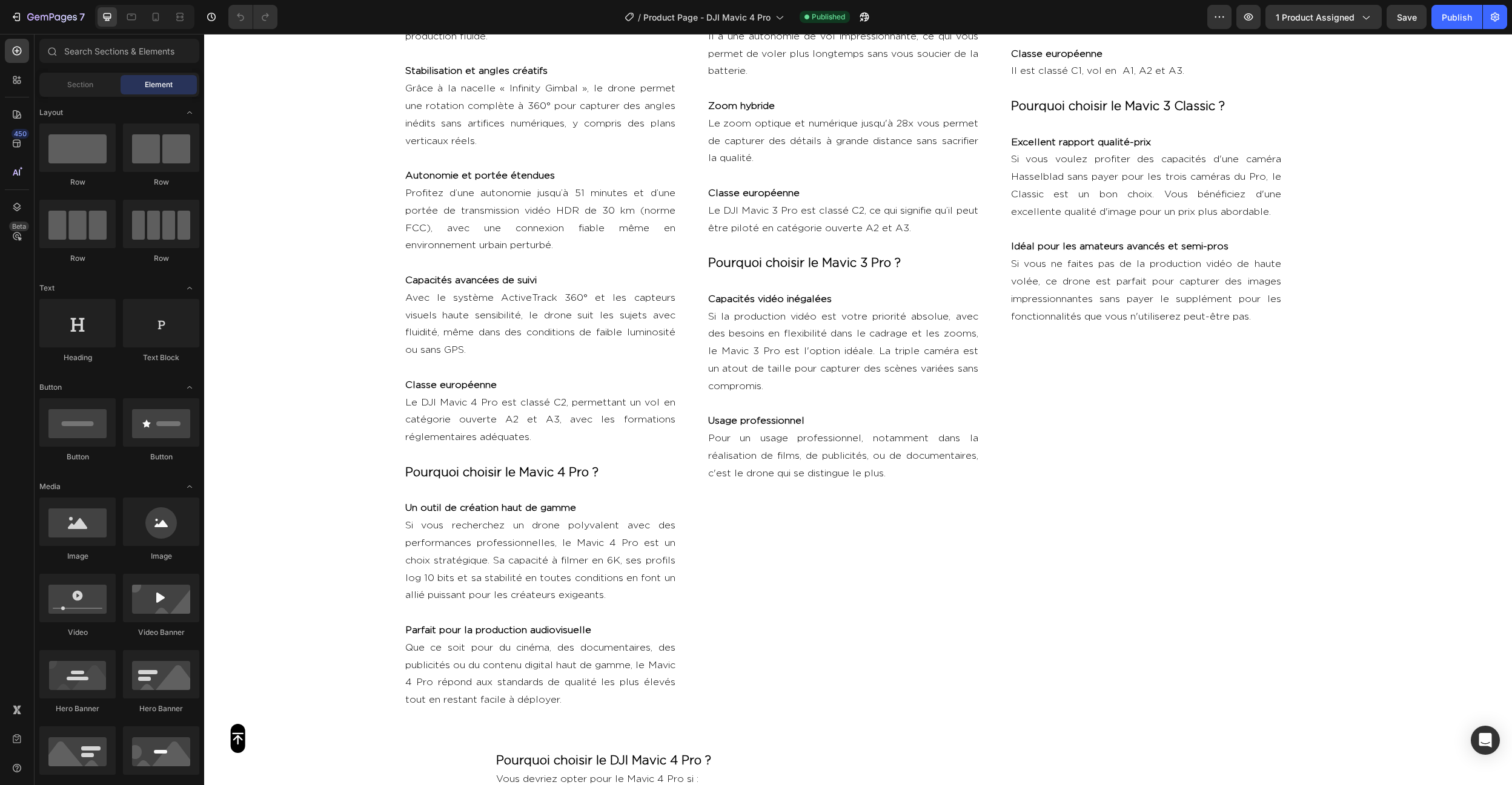
scroll to position [6131, 0]
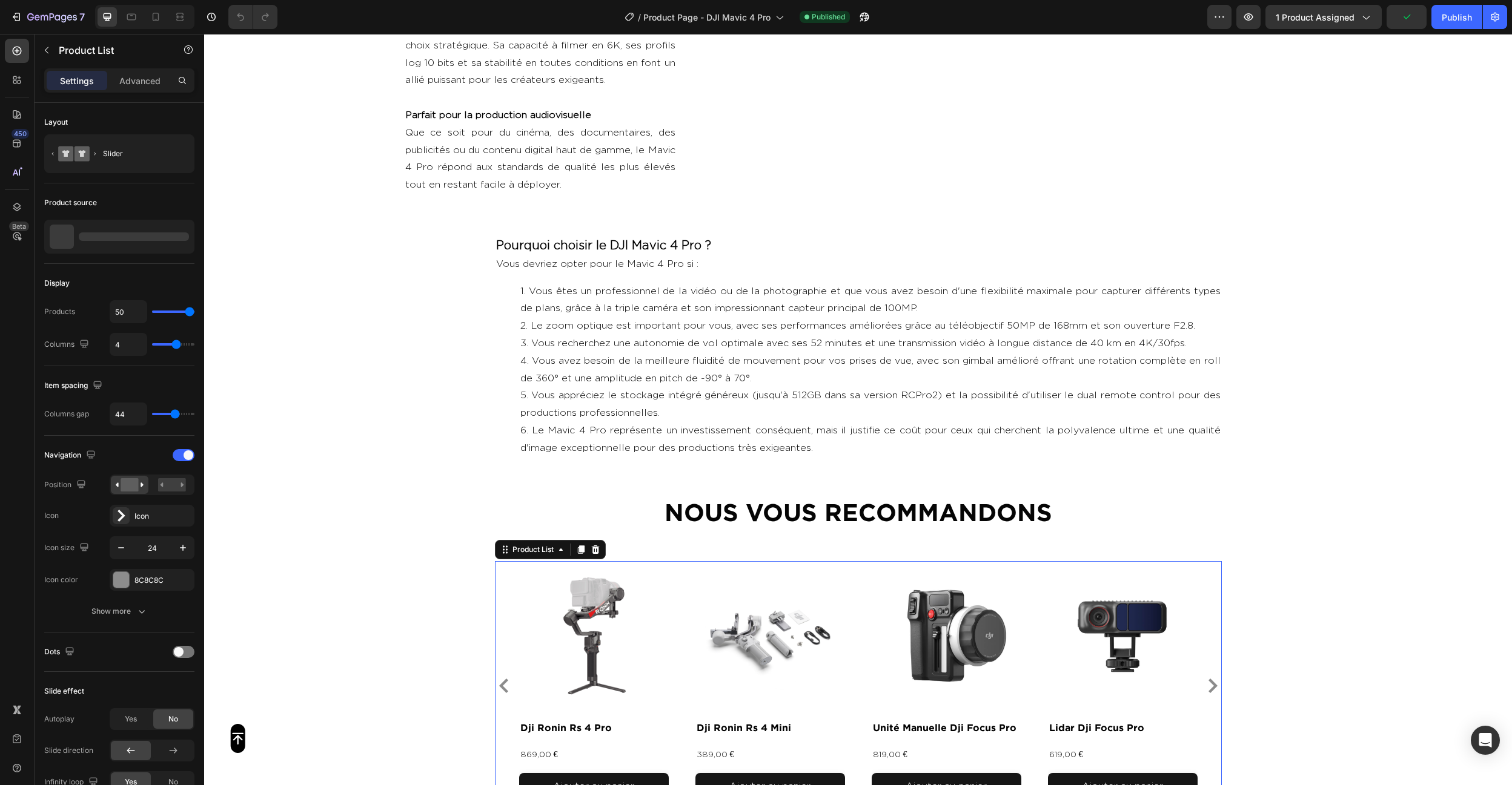
click at [695, 566] on img at bounding box center [770, 636] width 149 height 149
click at [678, 562] on div "Product Images 0 dji ronin rs 4 pro Product Title 869,00 € Product Price Produc…" at bounding box center [859, 685] width 679 height 249
click at [73, 234] on img at bounding box center [61, 236] width 24 height 24
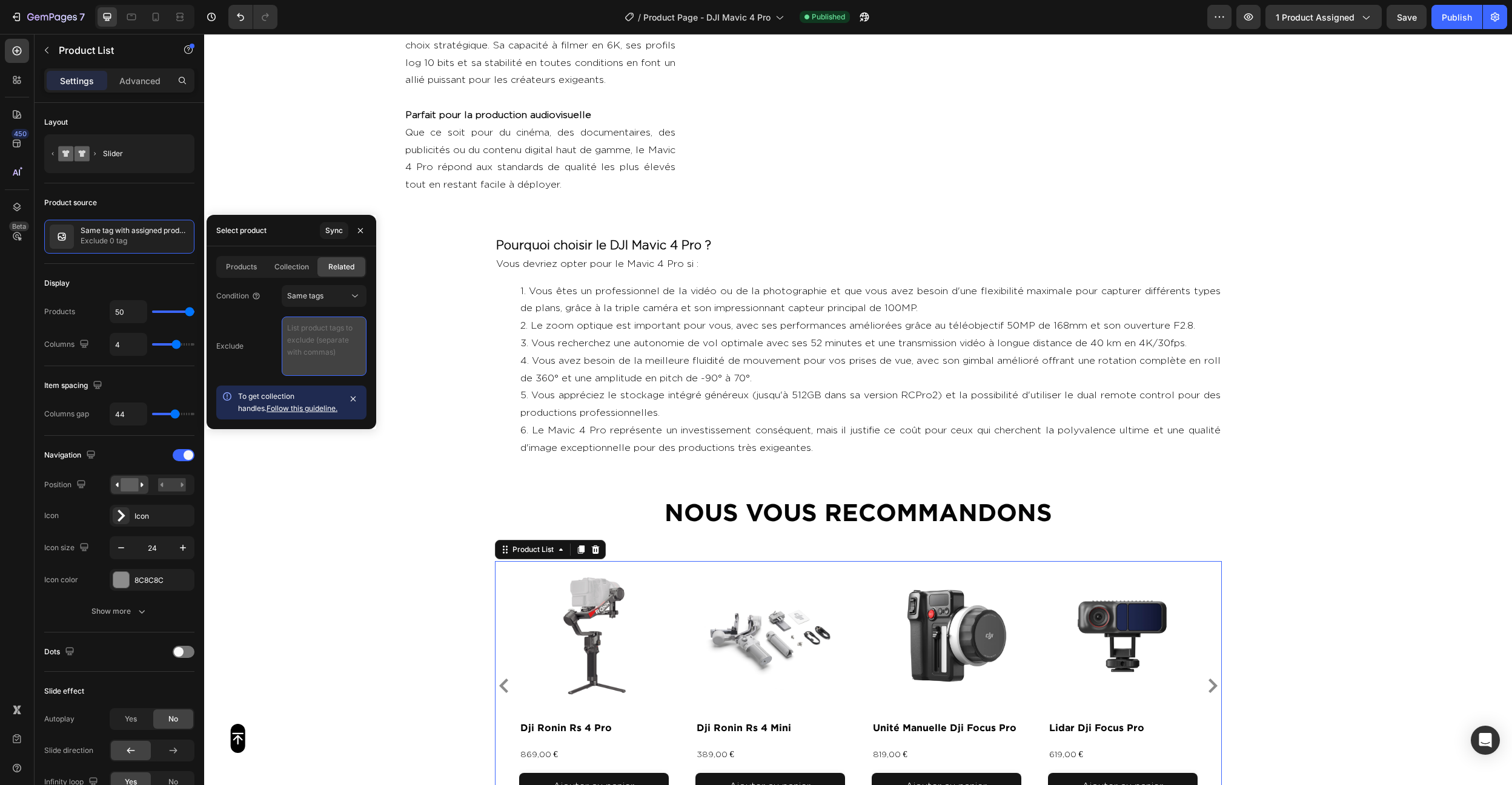
click at [328, 345] on textarea at bounding box center [324, 346] width 85 height 60
paste textarea "video , photo , produit"
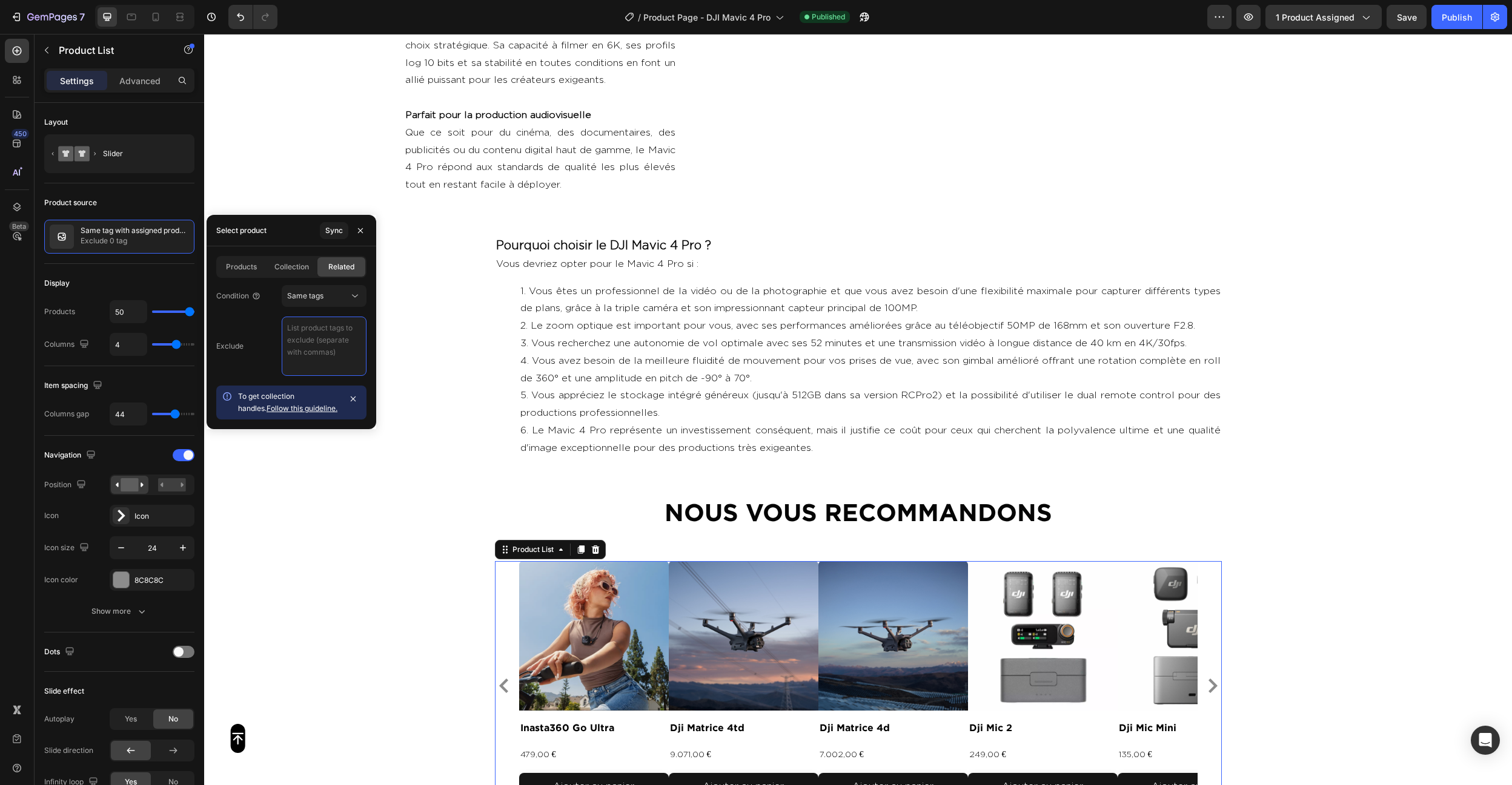
type textarea "video , photo , produit"
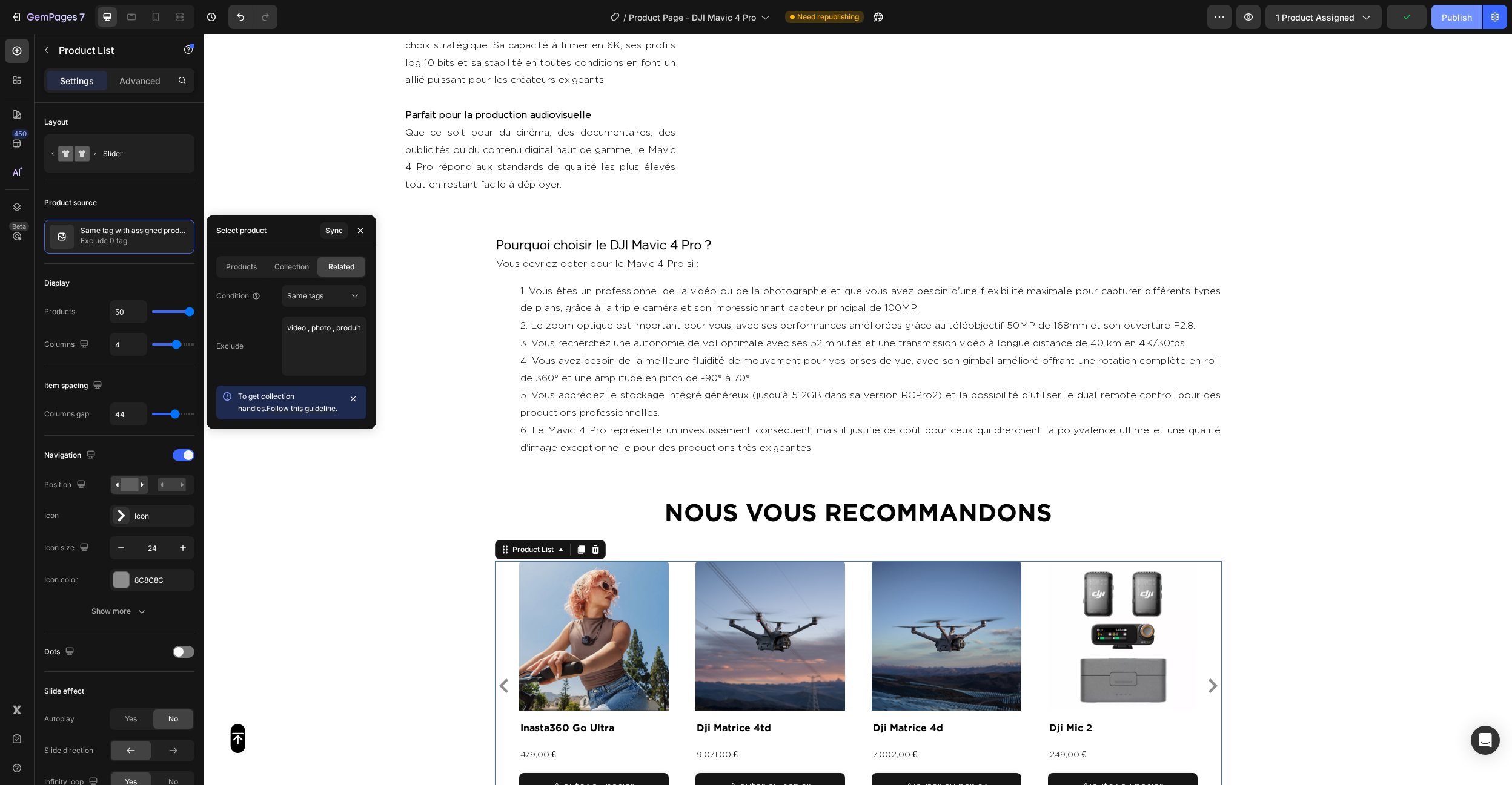
click at [1452, 23] on div "Publish" at bounding box center [1457, 17] width 31 height 13
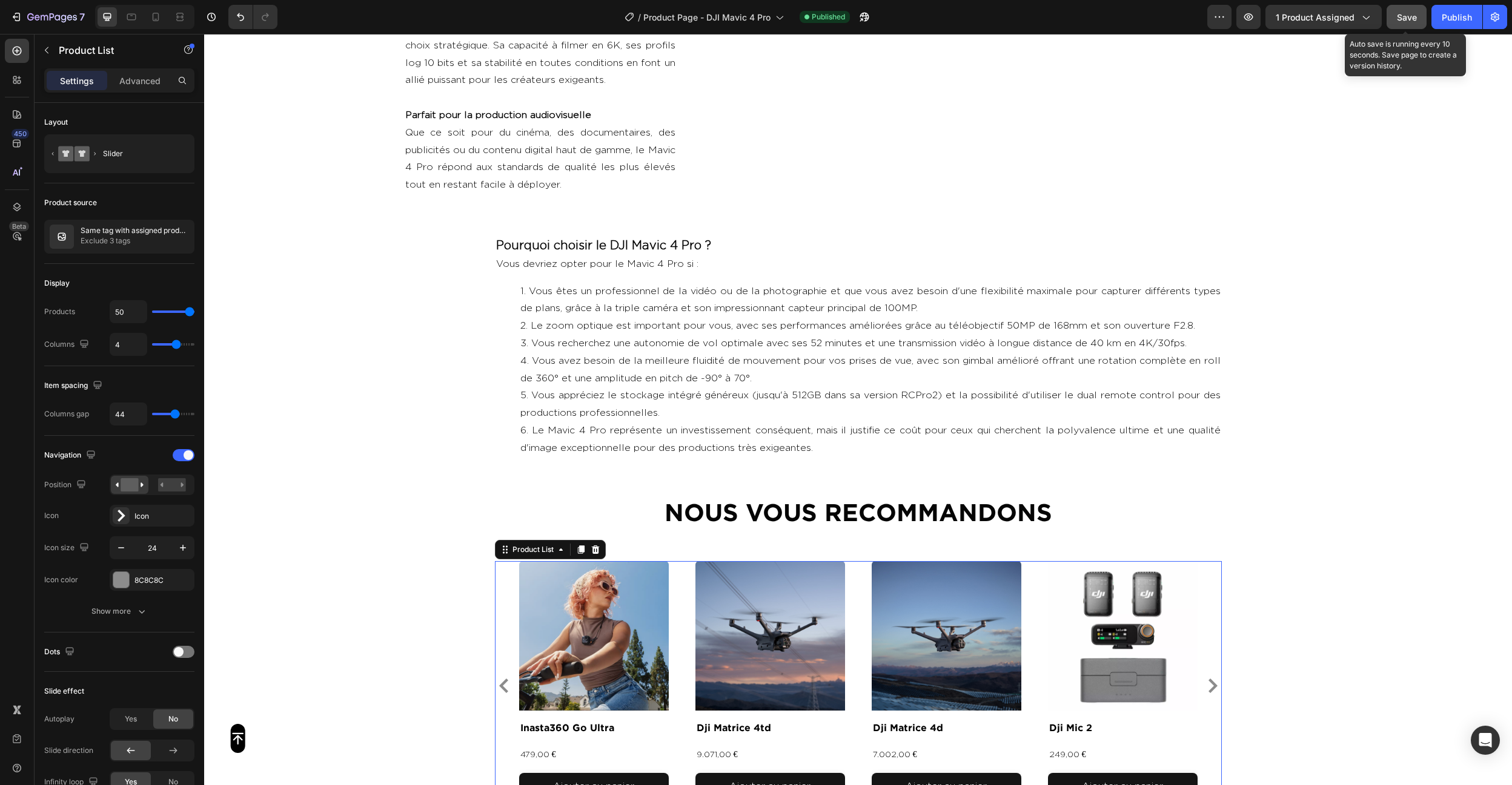
click at [1400, 20] on span "Save" at bounding box center [1406, 16] width 20 height 10
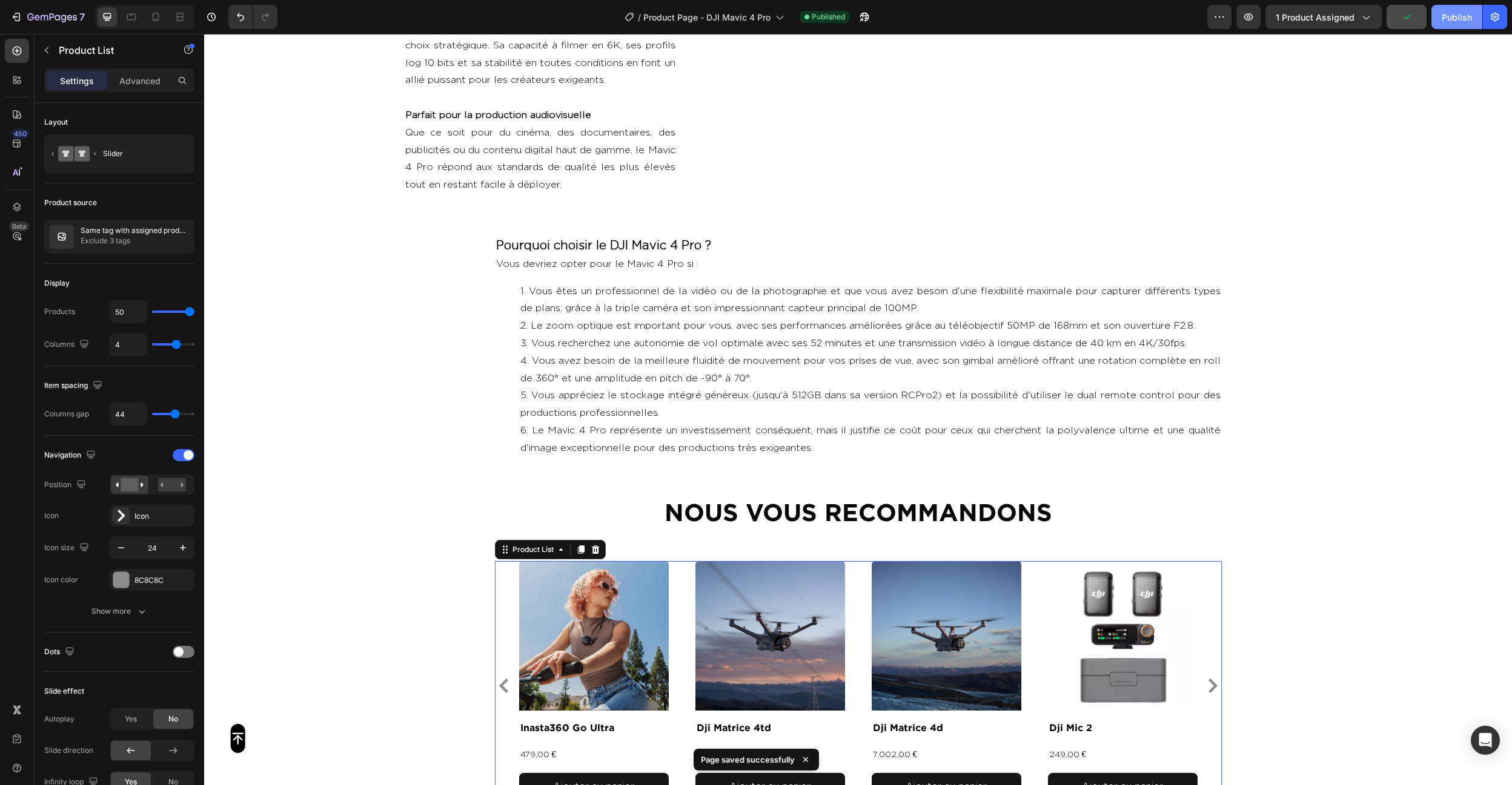
click at [1460, 17] on div "Publish" at bounding box center [1457, 17] width 31 height 13
click at [699, 14] on span "Product Page - DJI Mavic 4 Pro" at bounding box center [707, 17] width 127 height 13
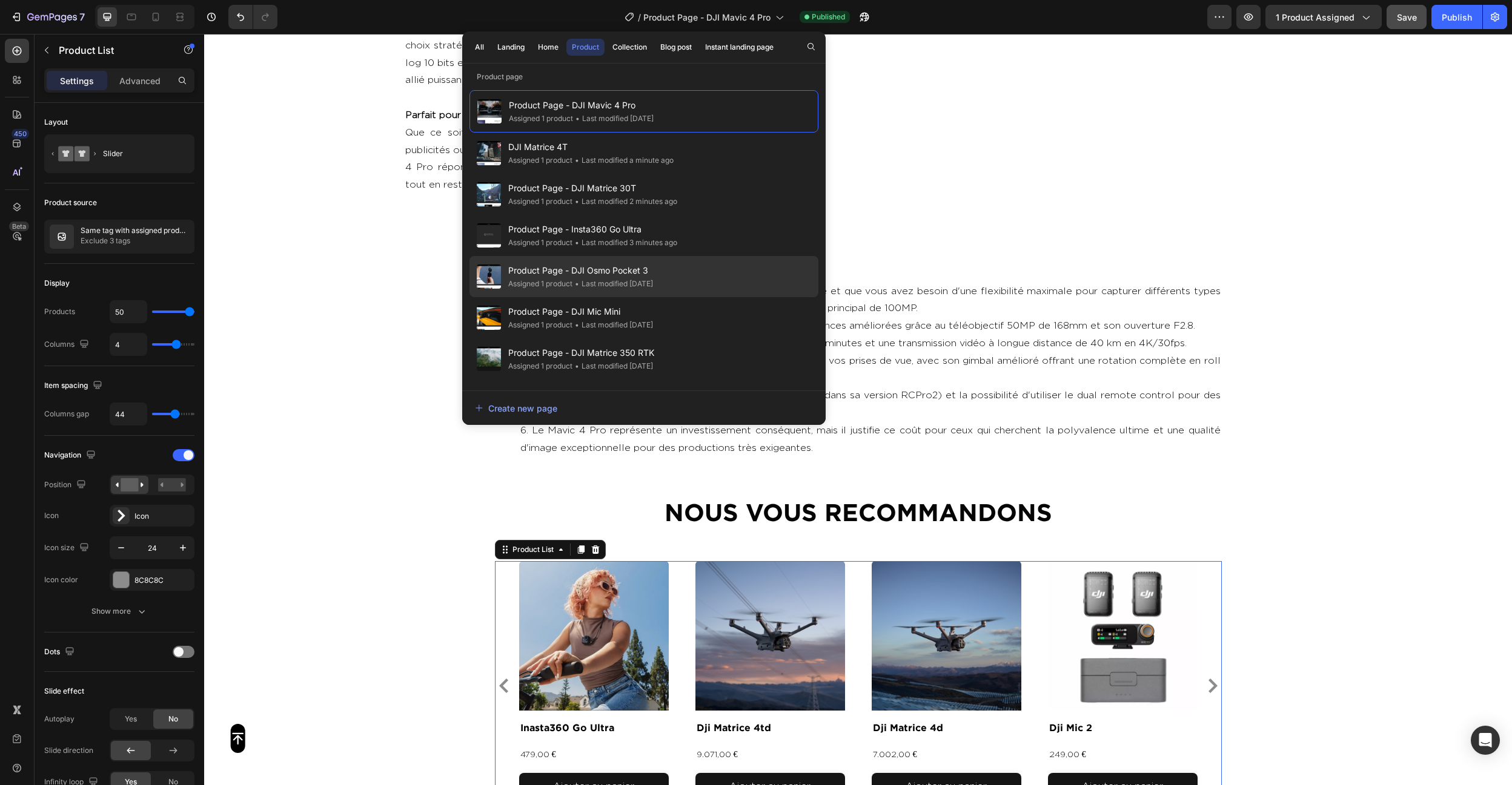
click at [724, 298] on div "Product Page - DJI Osmo Pocket 3 Assigned 1 product • Last modified [DATE]" at bounding box center [644, 318] width 349 height 41
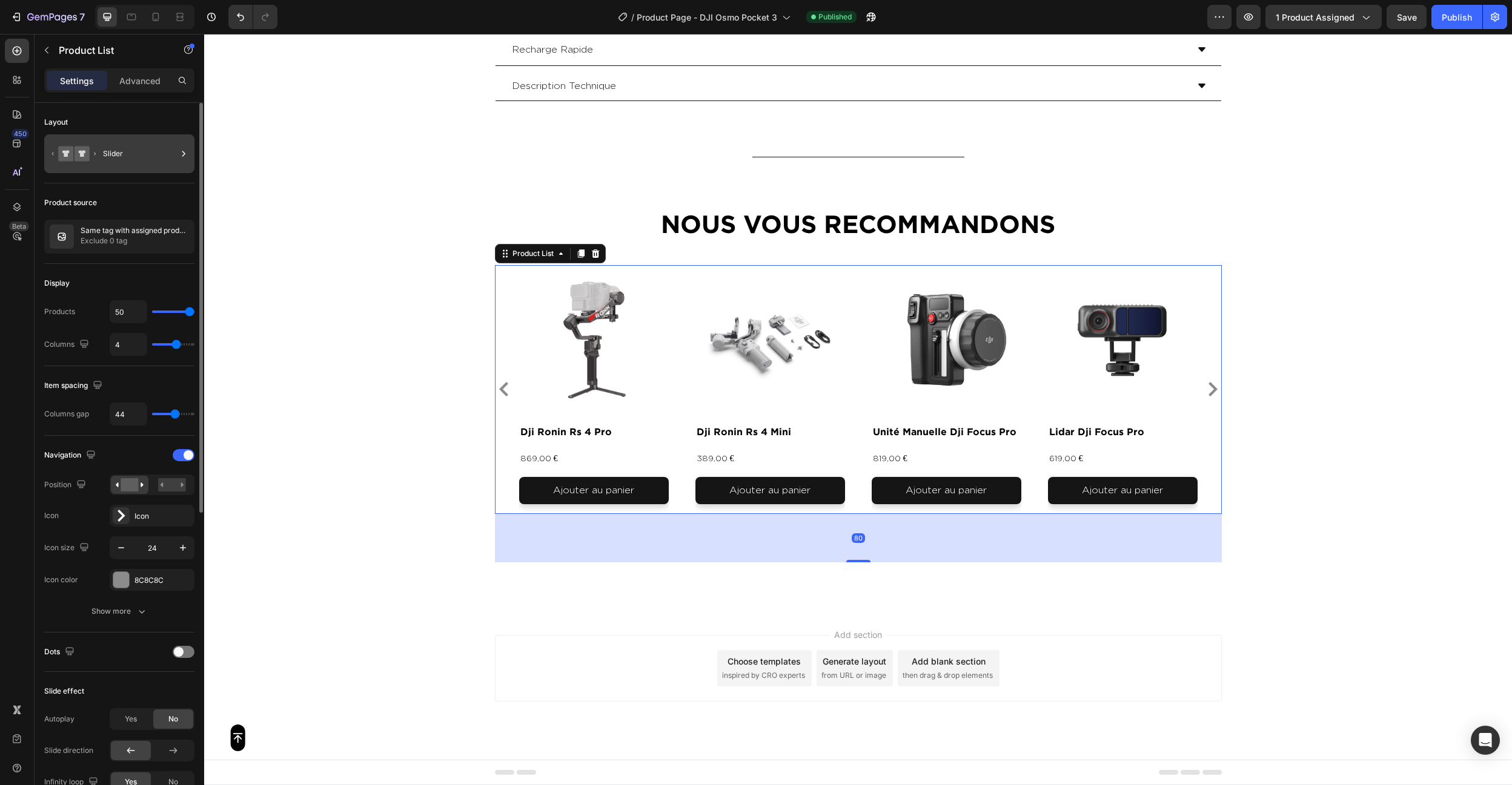
scroll to position [3996, 0]
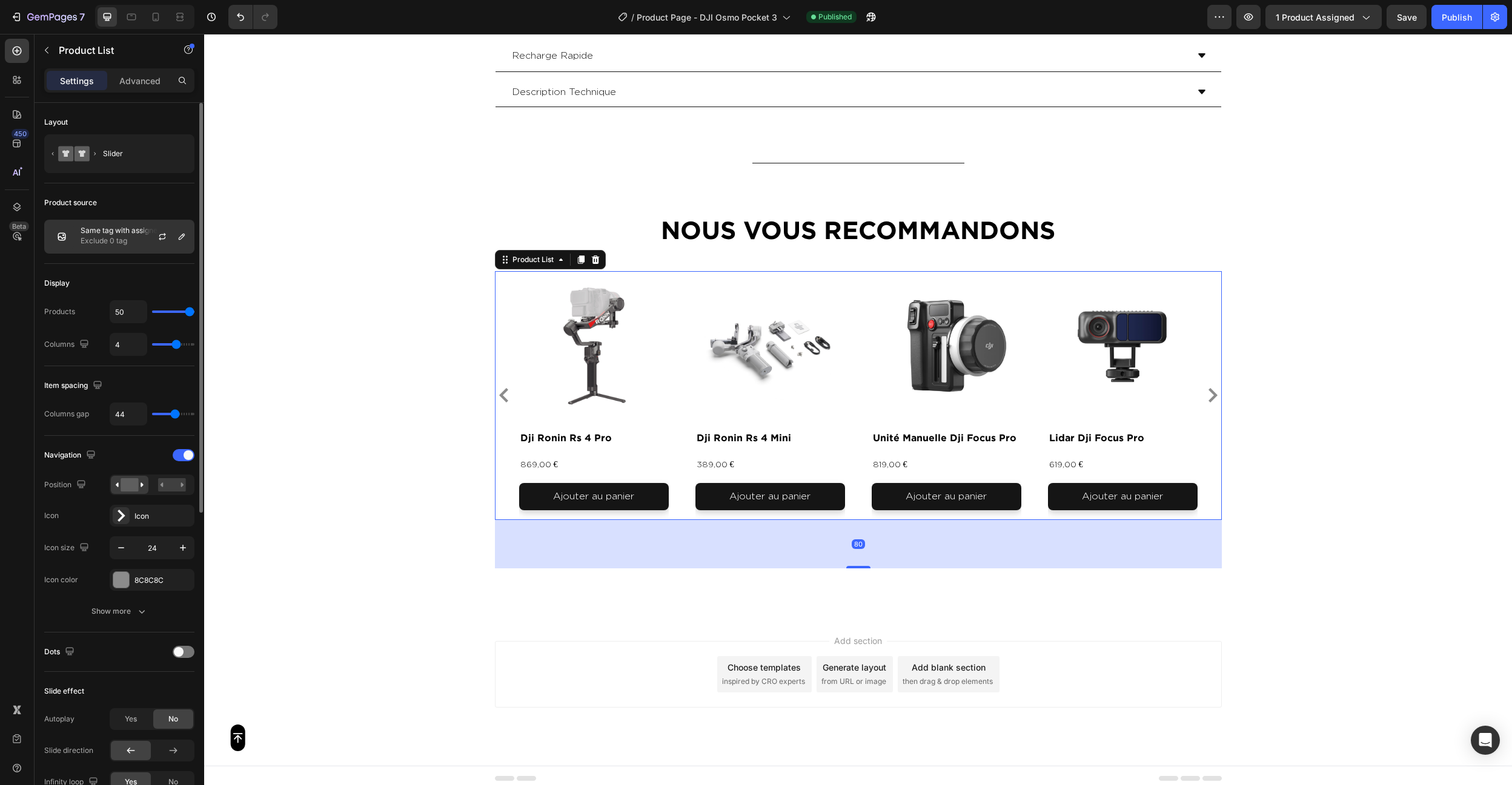
click at [112, 249] on div "Same tag with assigned product Exclude 0 tag" at bounding box center [119, 236] width 150 height 34
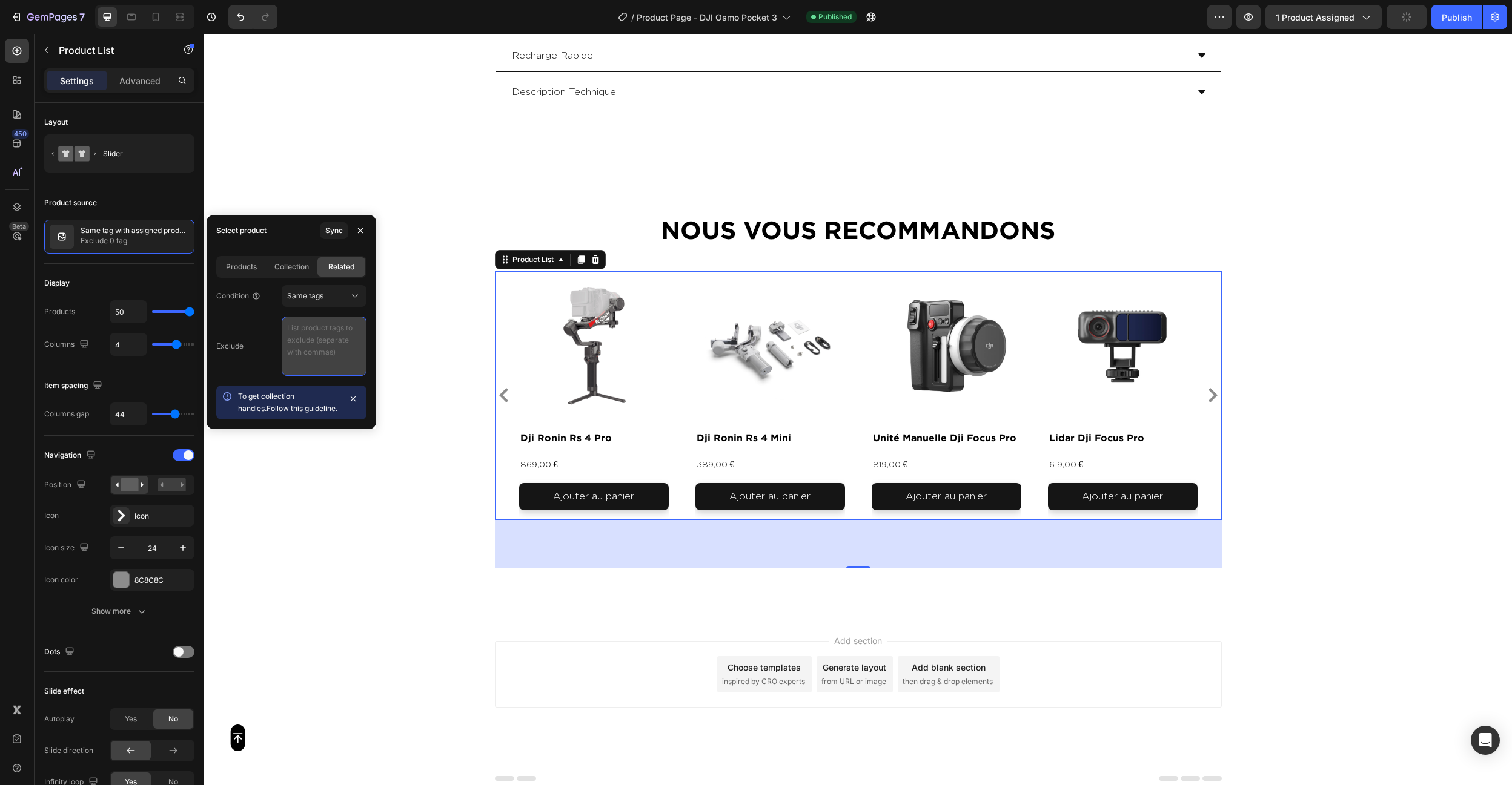
click at [309, 338] on textarea at bounding box center [324, 346] width 85 height 60
paste textarea "video , photo , produit"
type textarea "video , photo , produit"
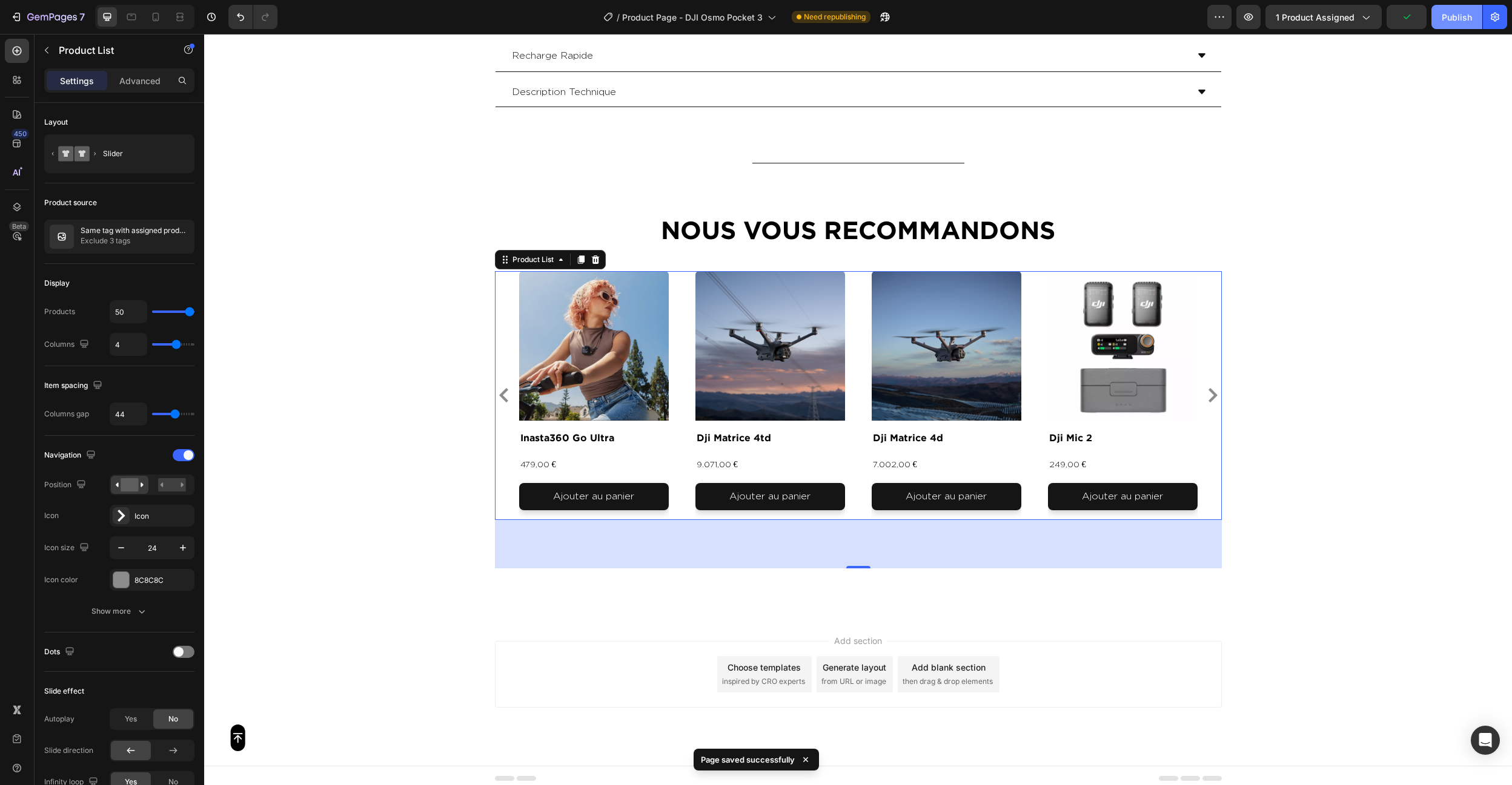
click at [1443, 20] on div "Publish" at bounding box center [1457, 17] width 31 height 13
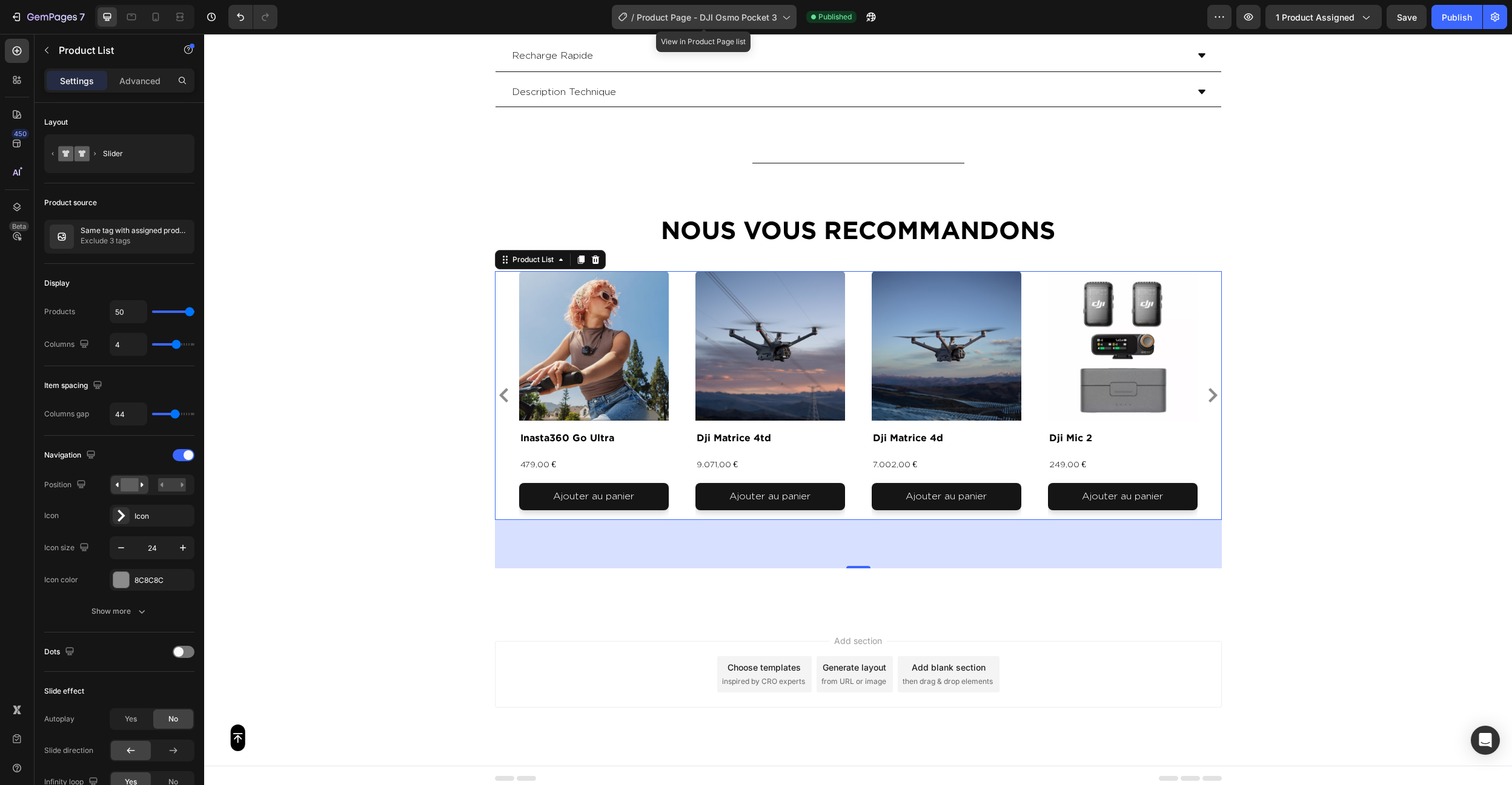
click at [690, 16] on span "Product Page - DJI Osmo Pocket 3" at bounding box center [707, 17] width 141 height 13
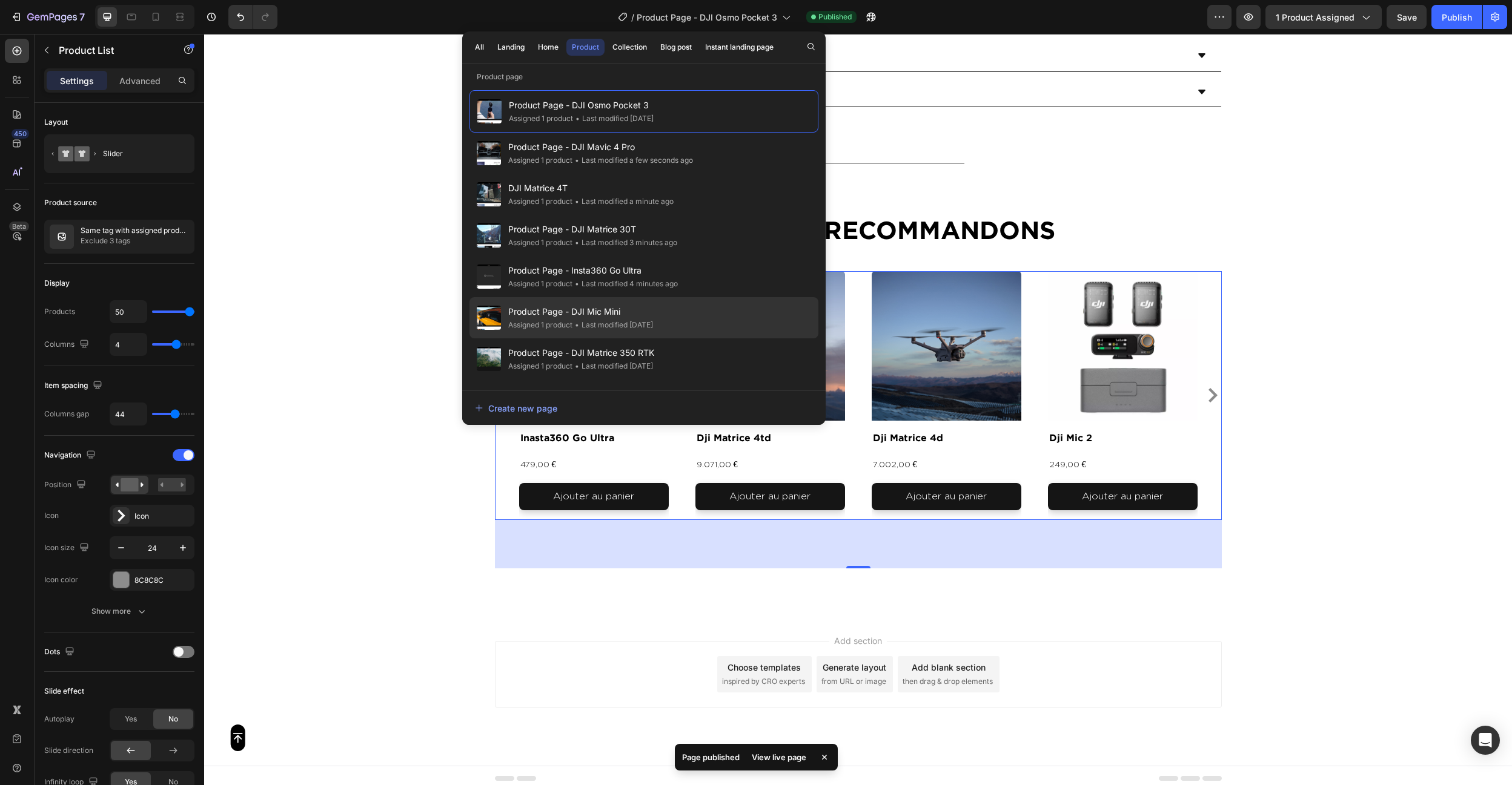
click at [646, 305] on span "Product Page - DJI Mic Mini" at bounding box center [580, 312] width 145 height 15
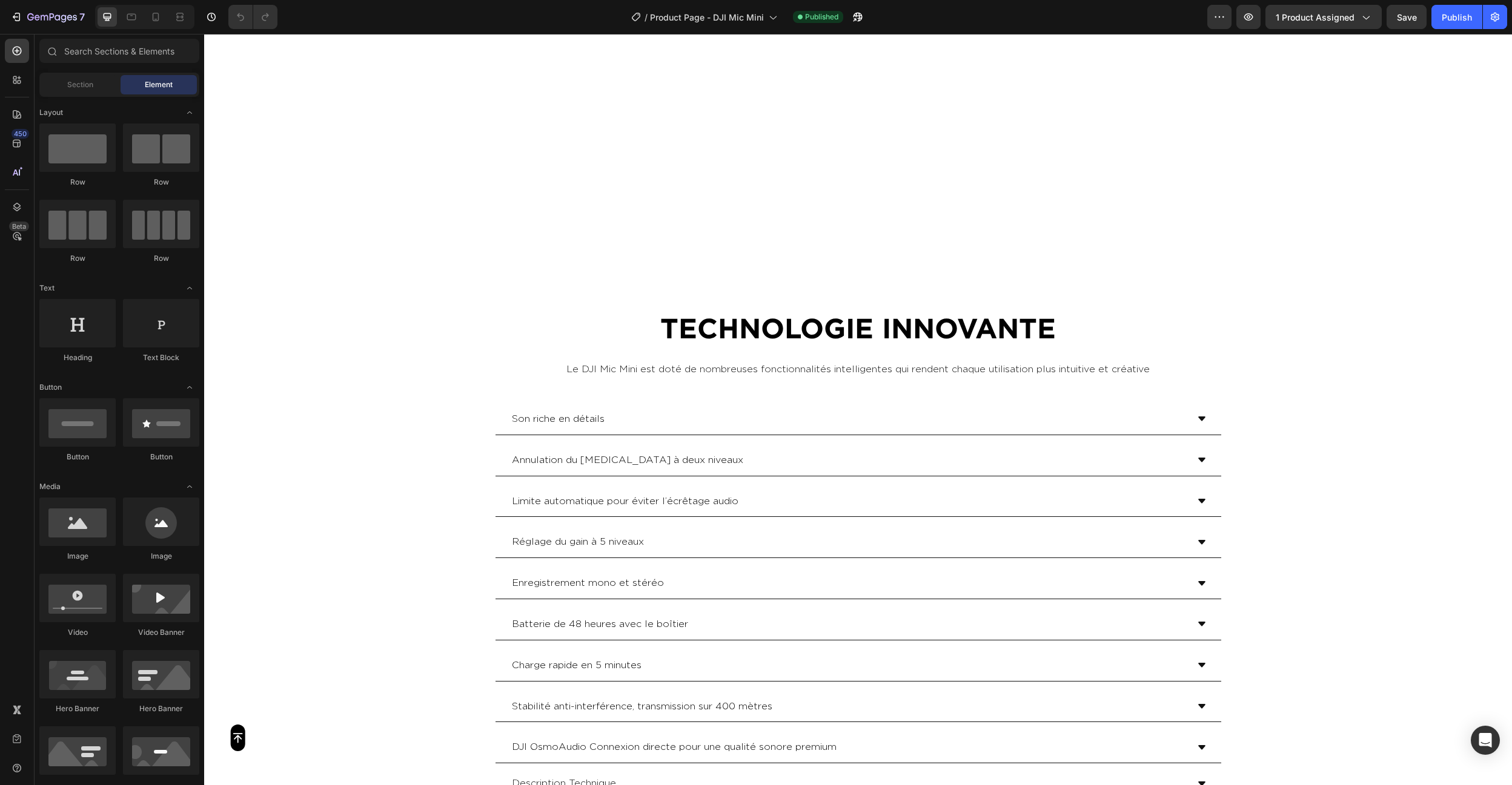
scroll to position [3056, 0]
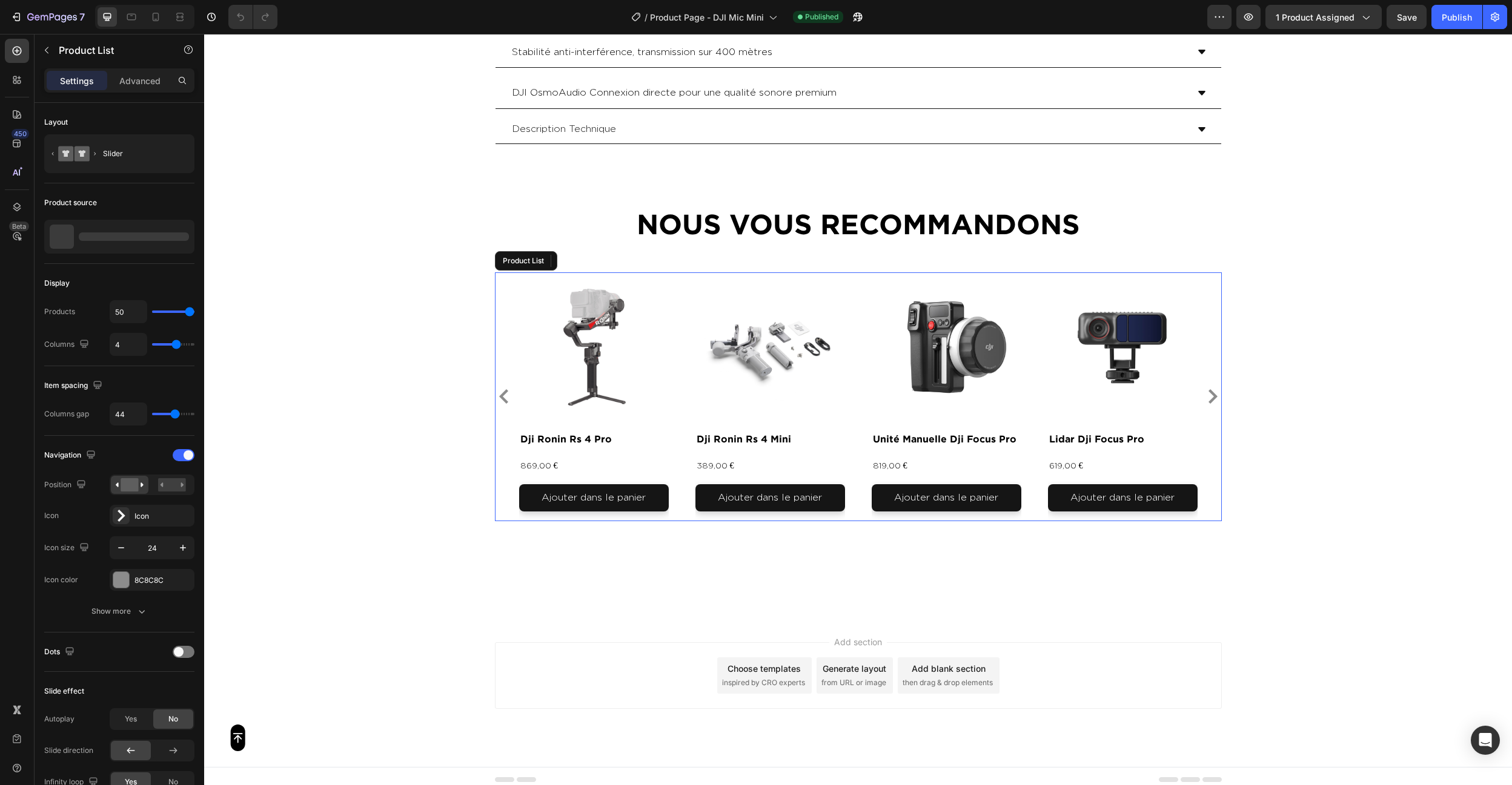
click at [676, 488] on div "Product Images dji ronin rs 4 pro Product Title 869,00 € Product Price Product …" at bounding box center [859, 396] width 679 height 249
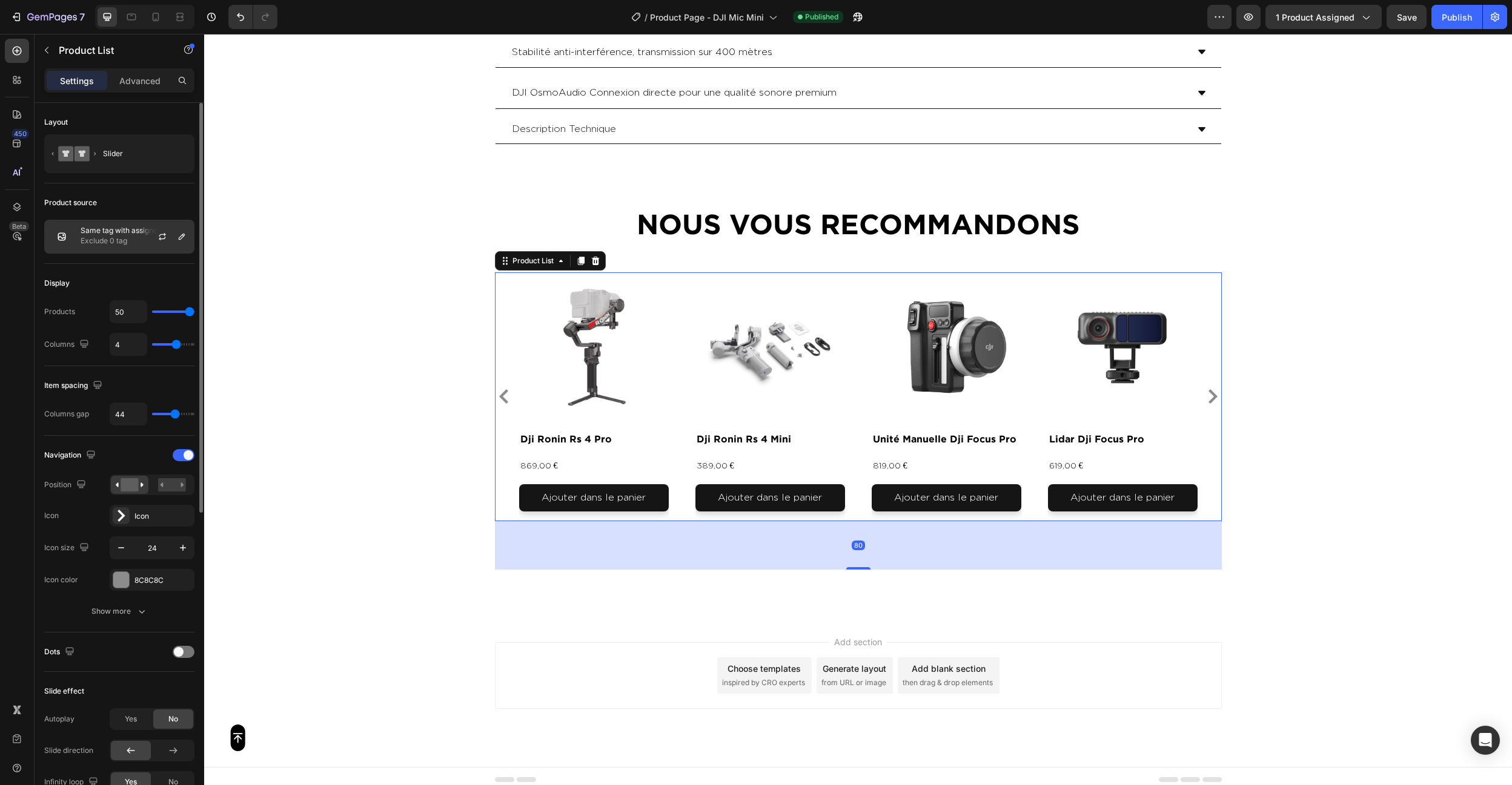
click at [97, 230] on p "Same tag with assigned product" at bounding box center [135, 230] width 108 height 9
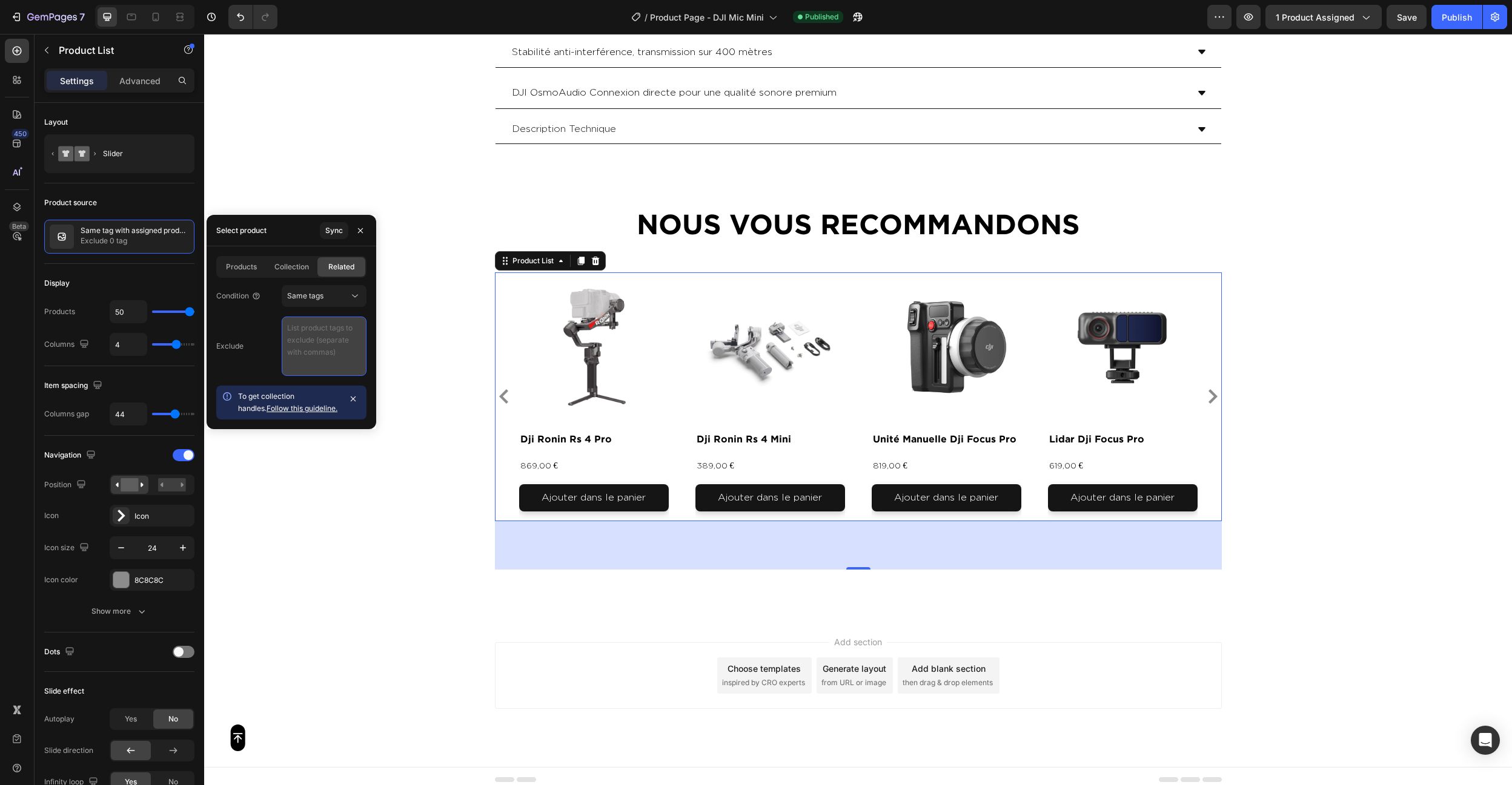
click at [320, 362] on textarea at bounding box center [324, 346] width 85 height 60
paste textarea "video , photo , produit"
type textarea "video , photo , produit"
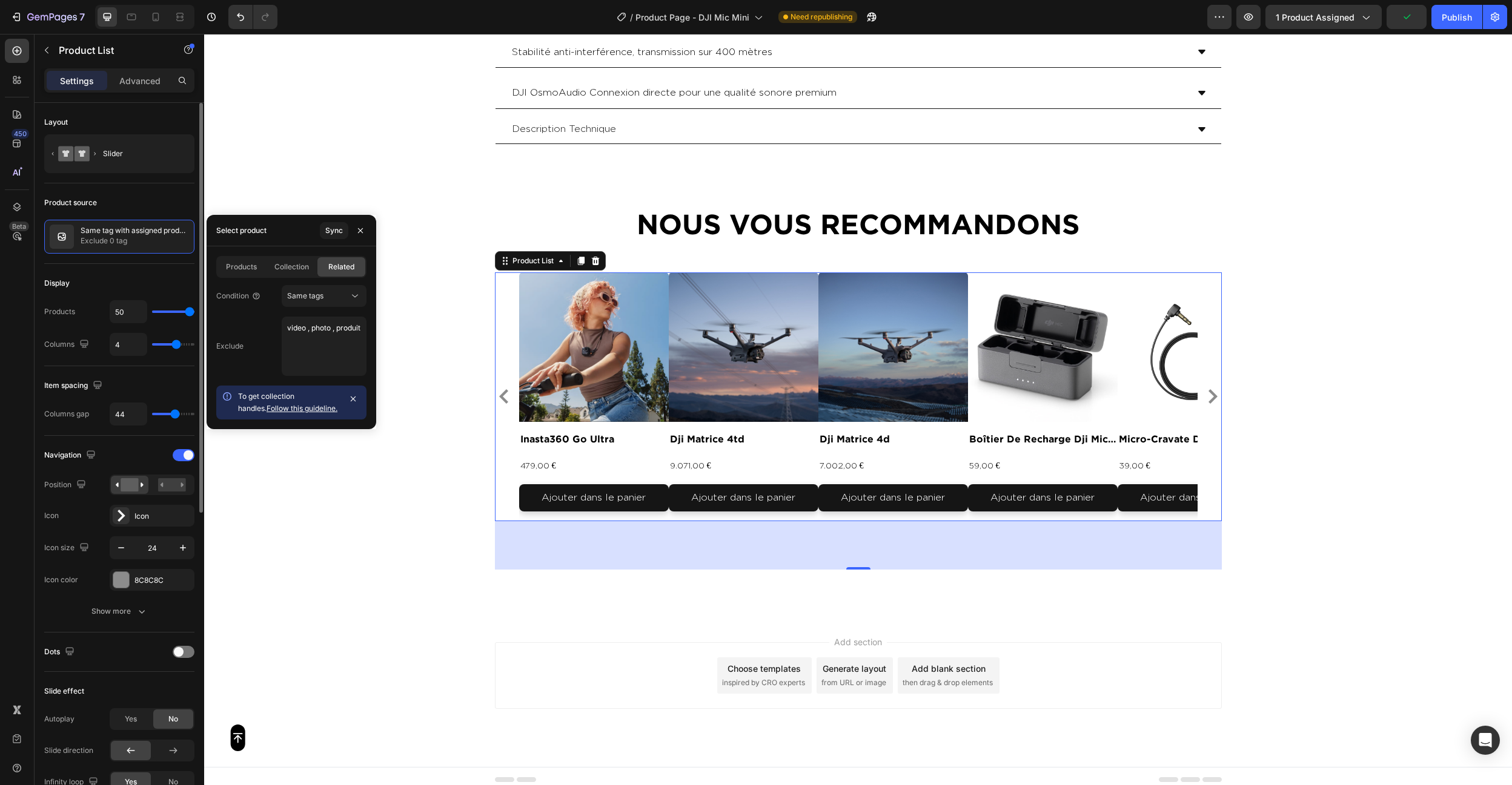
click at [145, 279] on div "Display" at bounding box center [119, 283] width 150 height 20
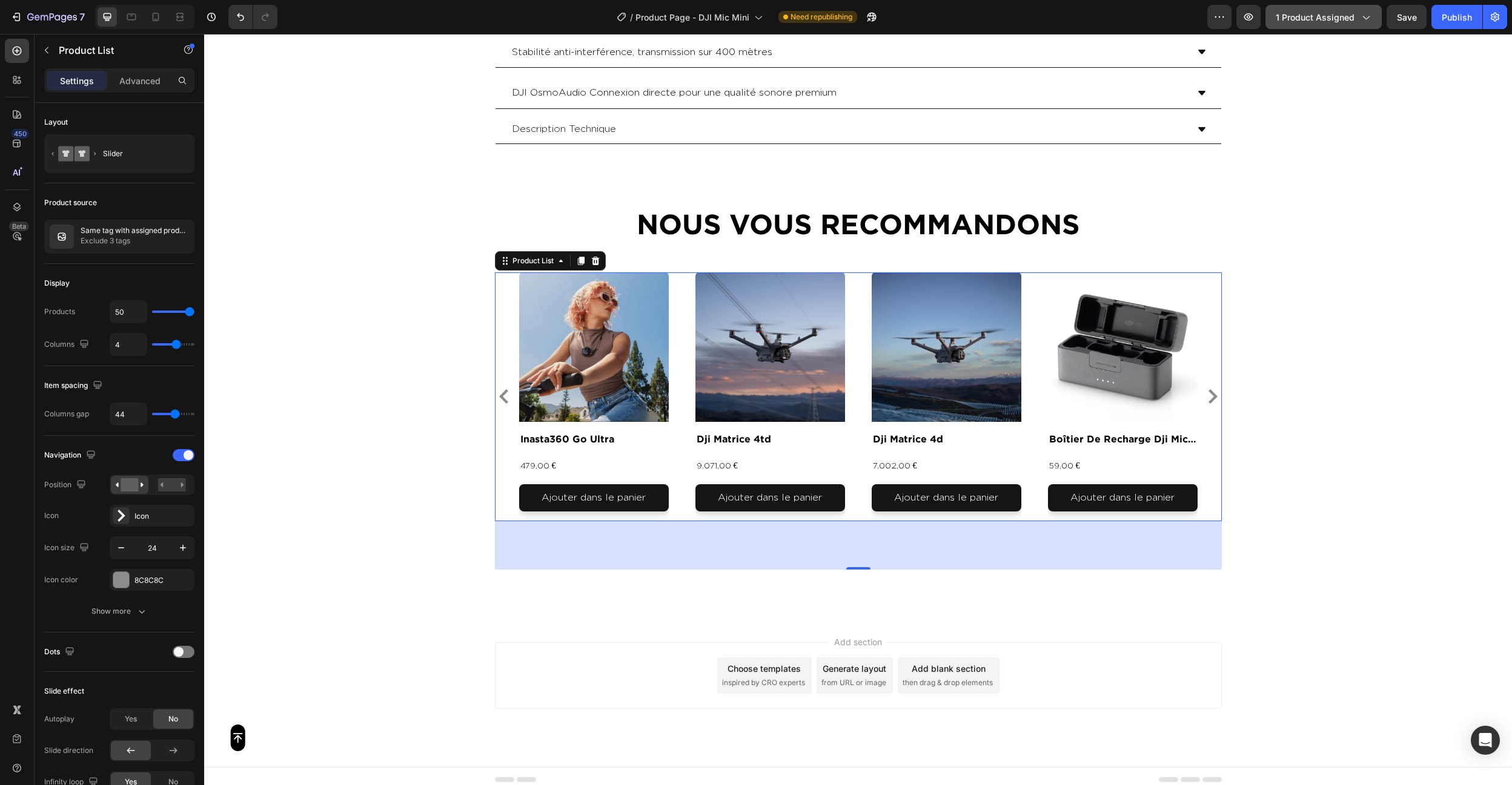
click at [1367, 11] on div "1 product assigned" at bounding box center [1323, 17] width 96 height 13
click at [1397, 16] on button "Save" at bounding box center [1406, 16] width 40 height 24
click at [1474, 23] on button "Publish" at bounding box center [1456, 16] width 51 height 24
click at [708, 18] on span "Product Page - DJI Mic Mini" at bounding box center [707, 17] width 114 height 13
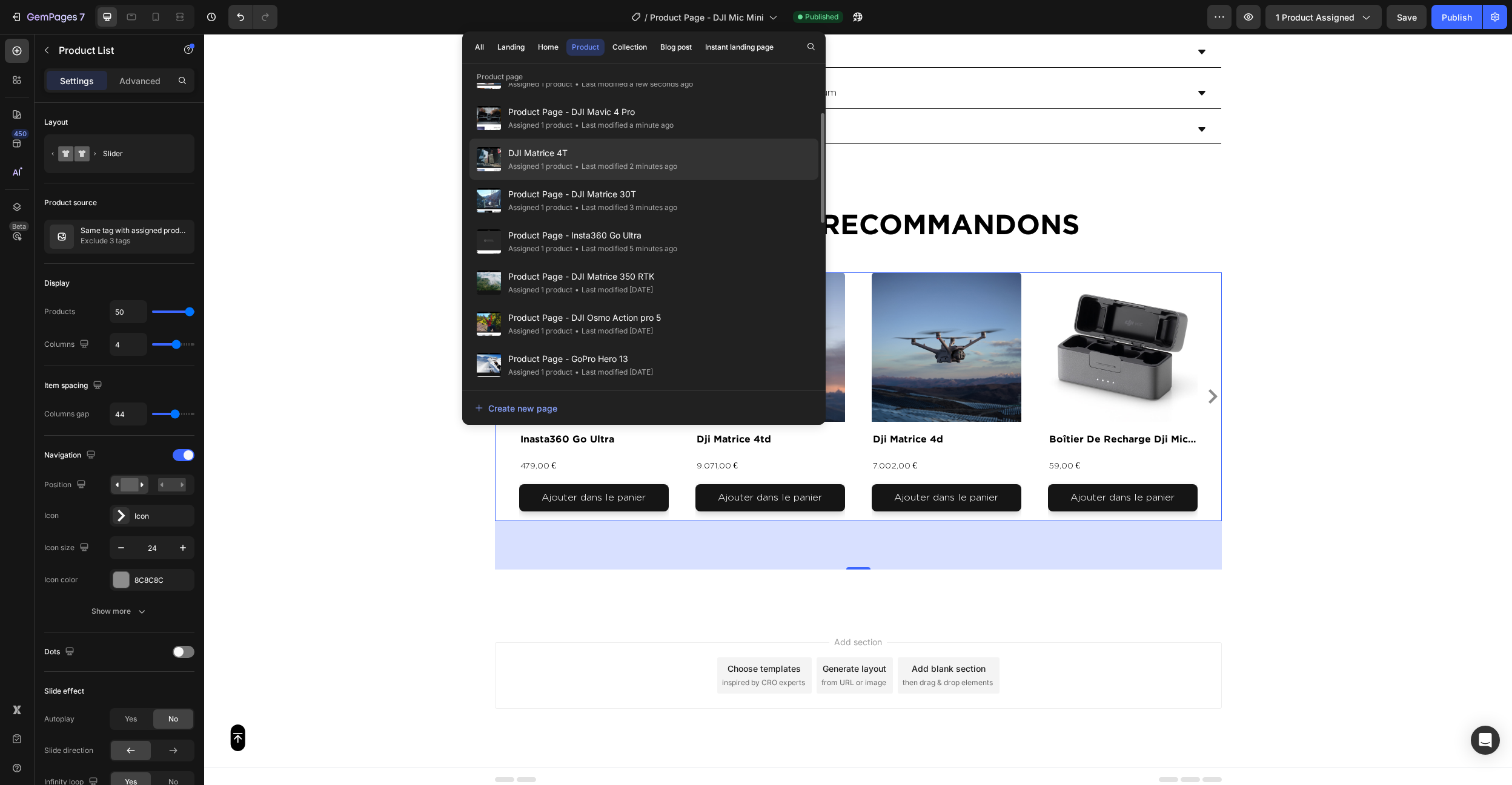
scroll to position [78, 0]
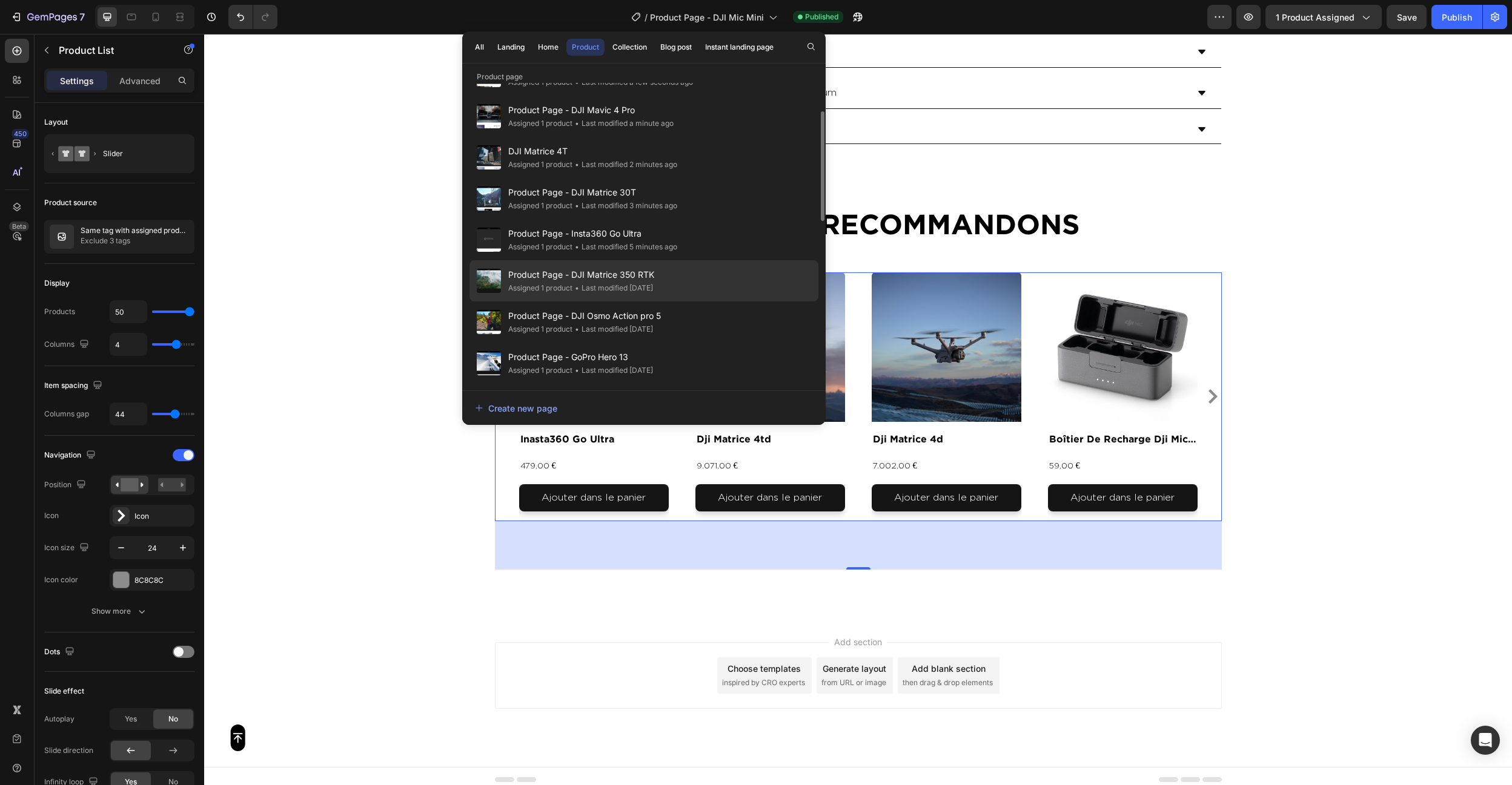
click at [654, 282] on span "Product Page - DJI Matrice 350 RTK" at bounding box center [581, 275] width 146 height 15
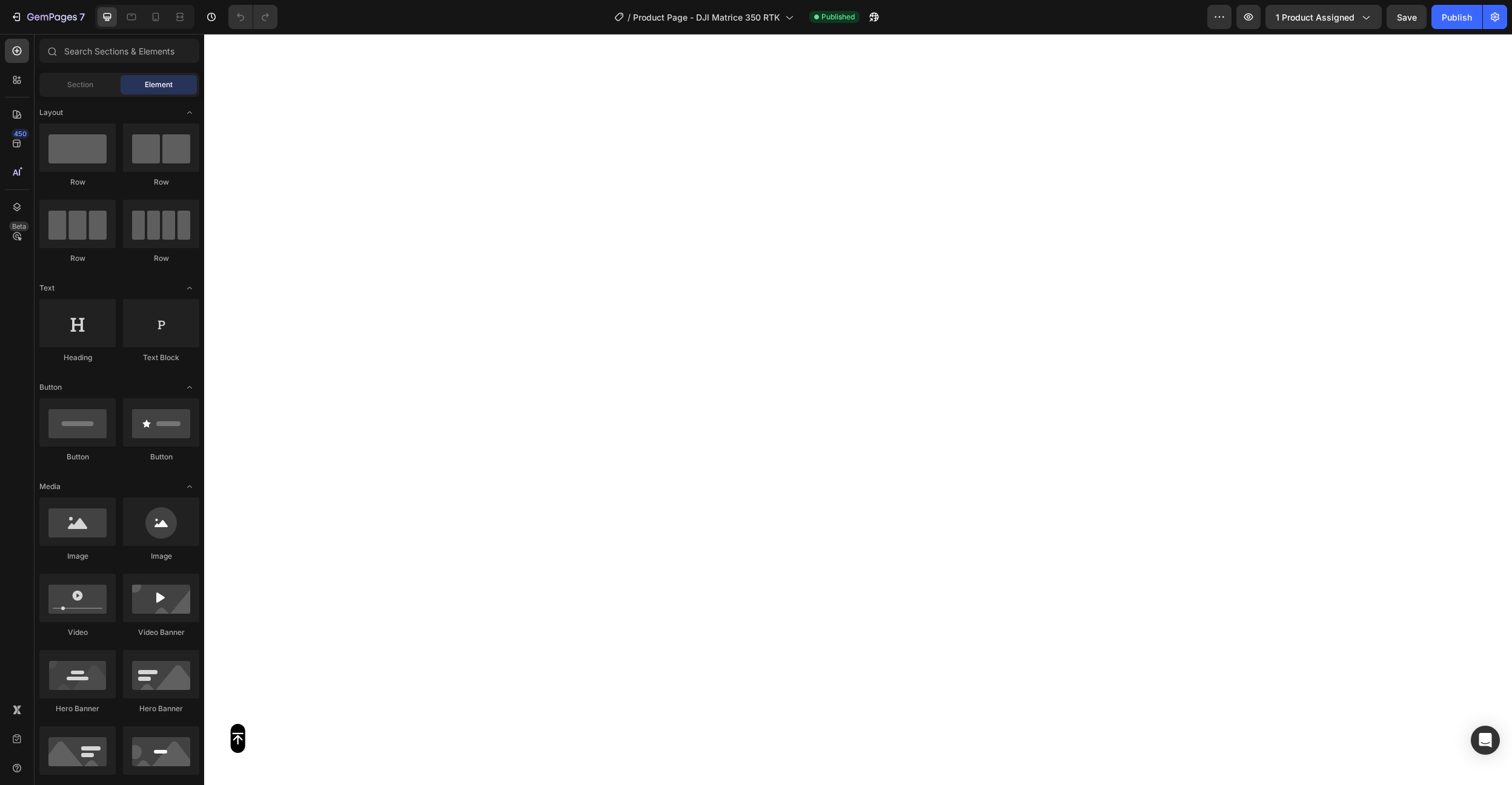
scroll to position [4905, 0]
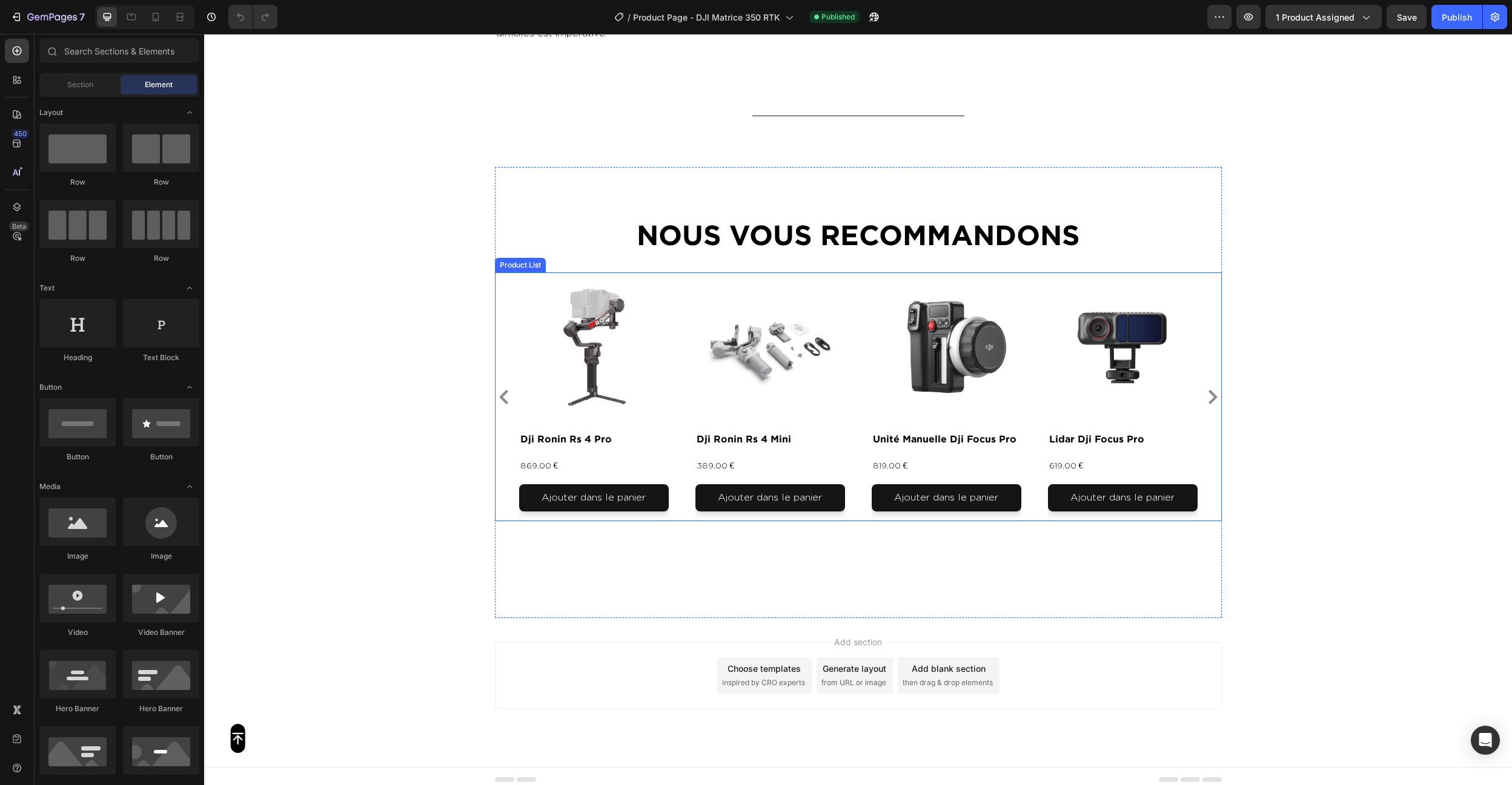
click at [687, 433] on div "Product Images dji ronin rs 4 pro Product Title 869,00 € Product Price Product …" at bounding box center [859, 396] width 679 height 249
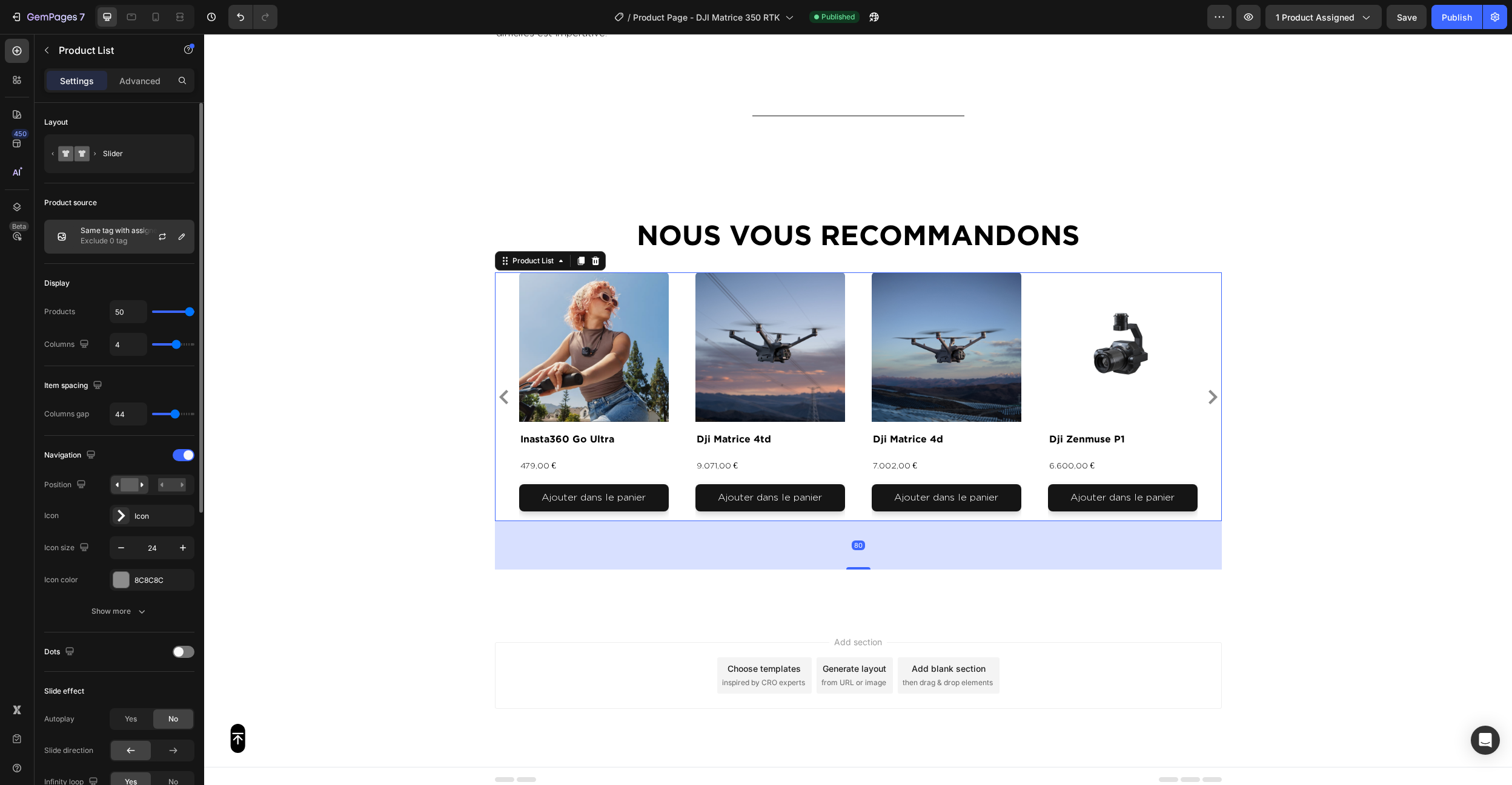
click at [129, 231] on p "Same tag with assigned product" at bounding box center [135, 230] width 108 height 9
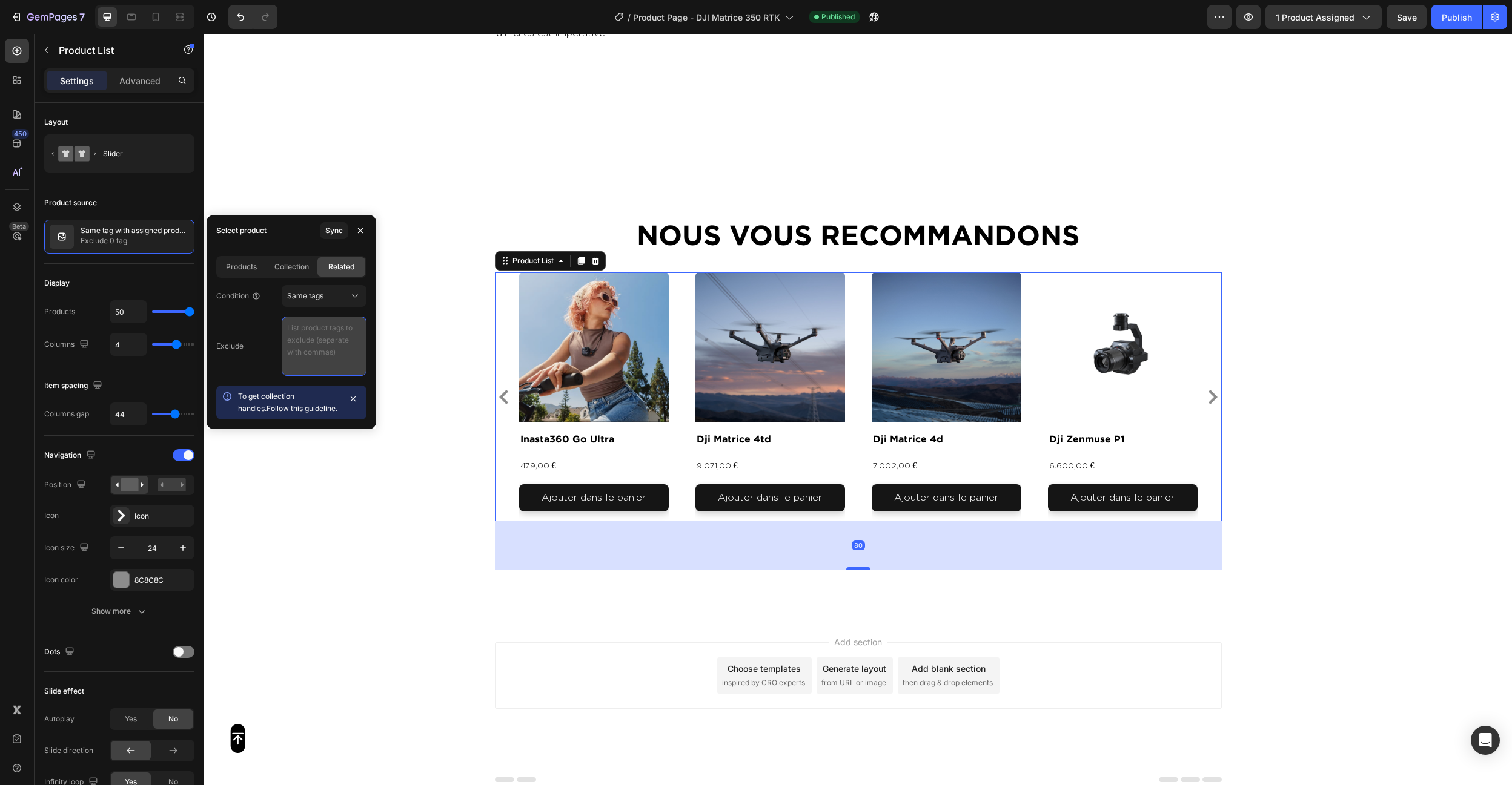
click at [302, 363] on textarea at bounding box center [324, 346] width 85 height 60
paste textarea "video , photo , produit"
type textarea "video , photo , produit"
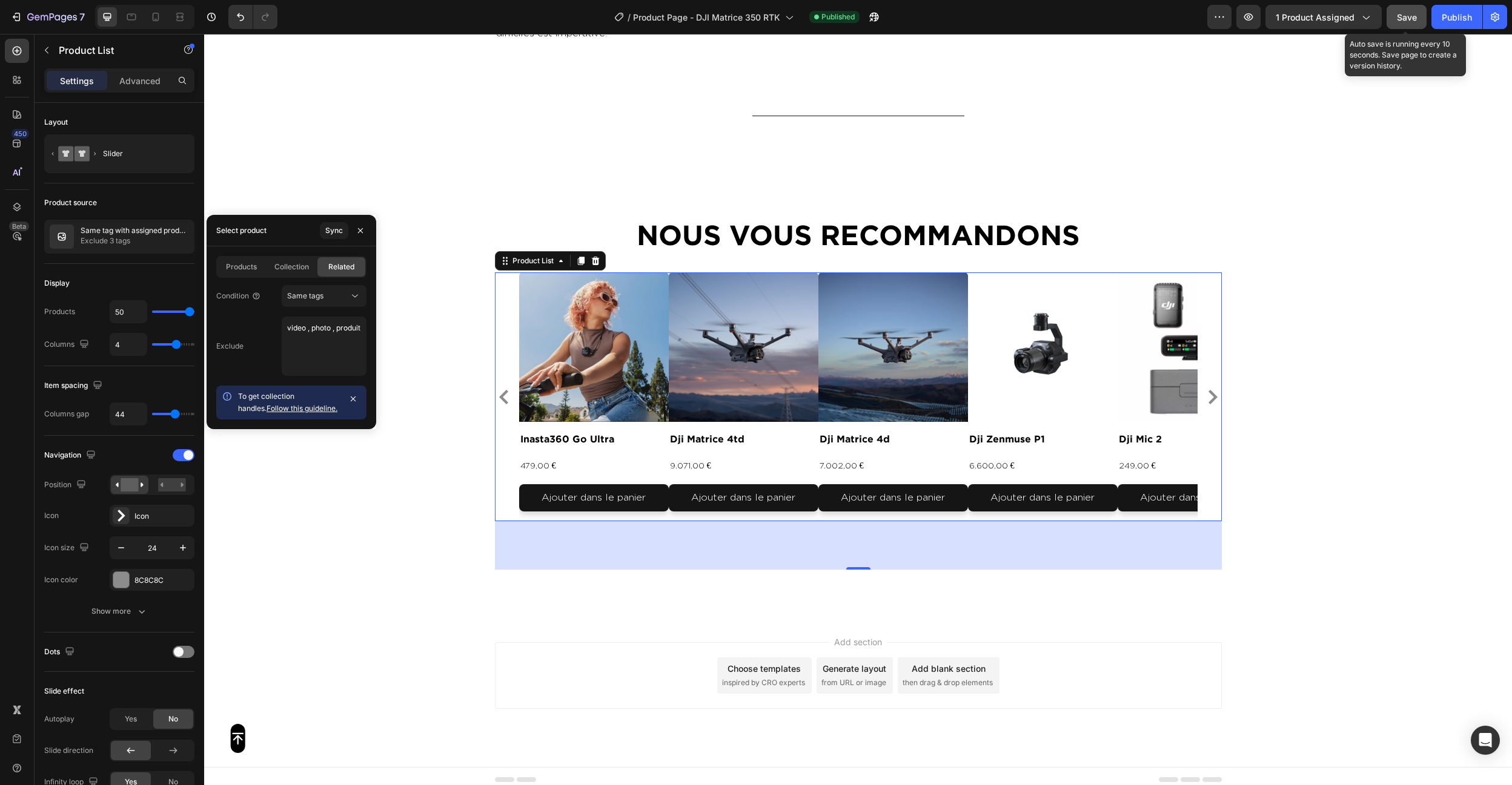
click at [1394, 13] on button "Save" at bounding box center [1406, 16] width 40 height 24
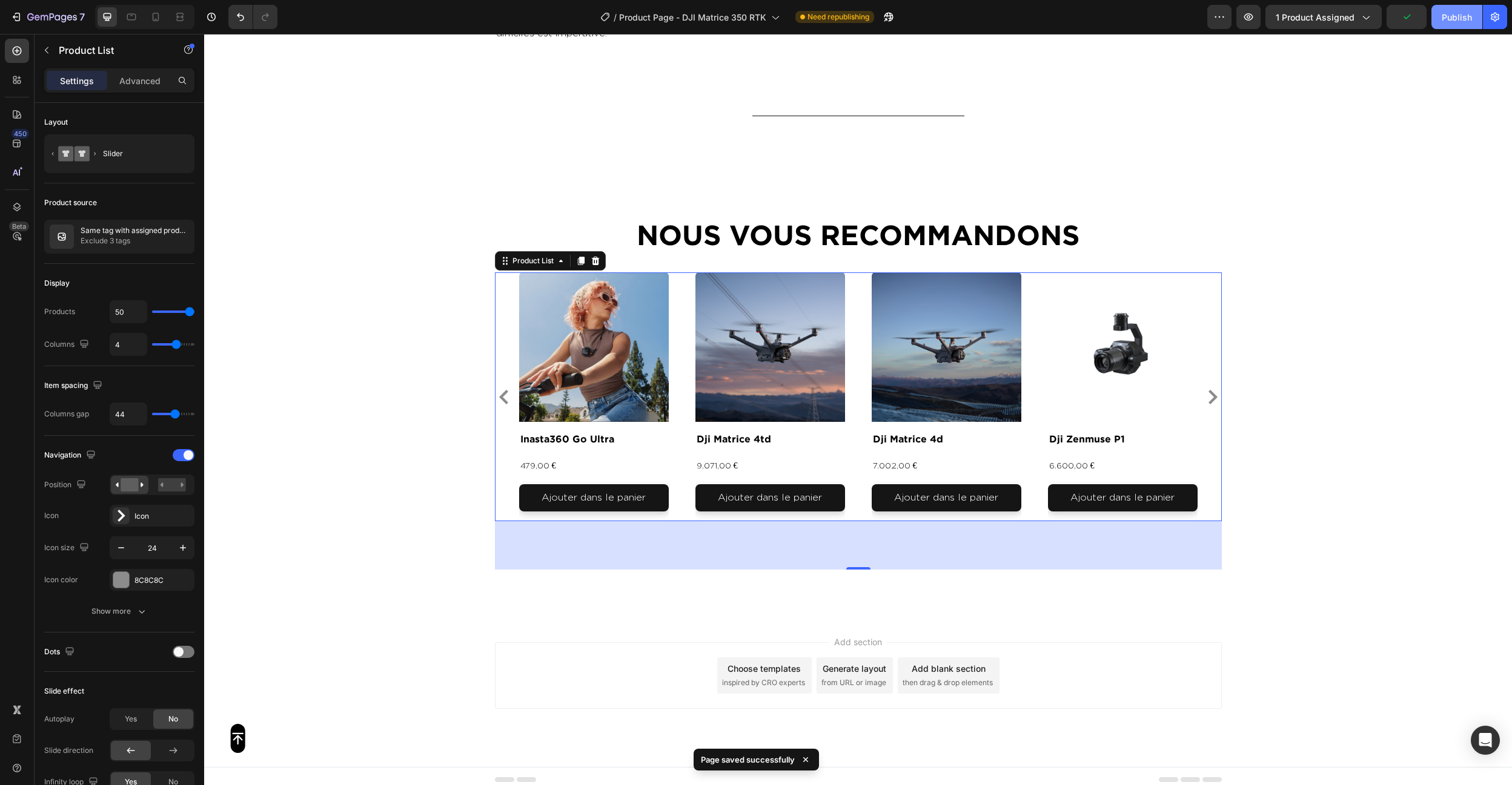
click at [1468, 21] on div "Publish" at bounding box center [1457, 17] width 31 height 13
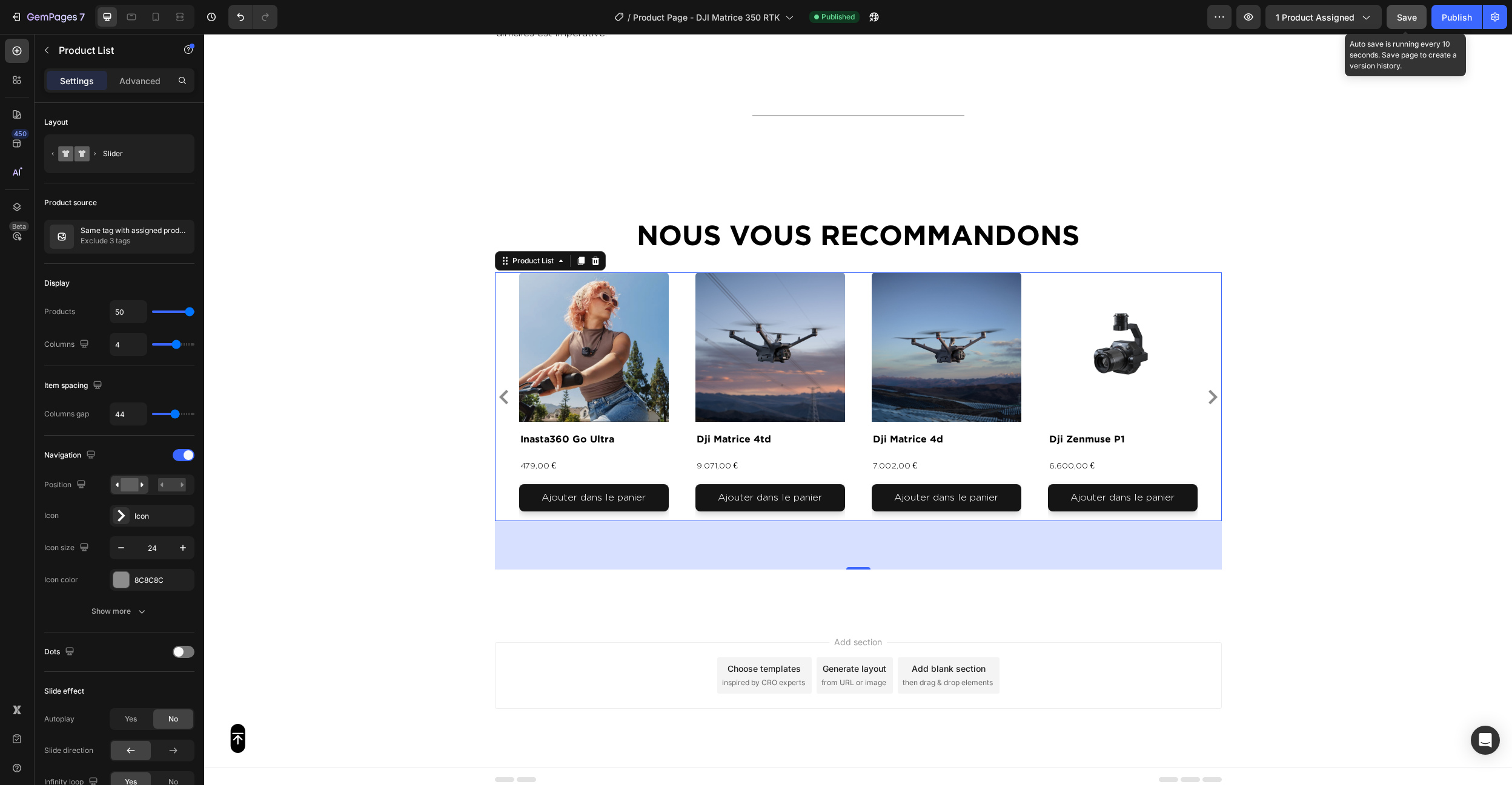
click at [1408, 17] on span "Save" at bounding box center [1406, 16] width 20 height 10
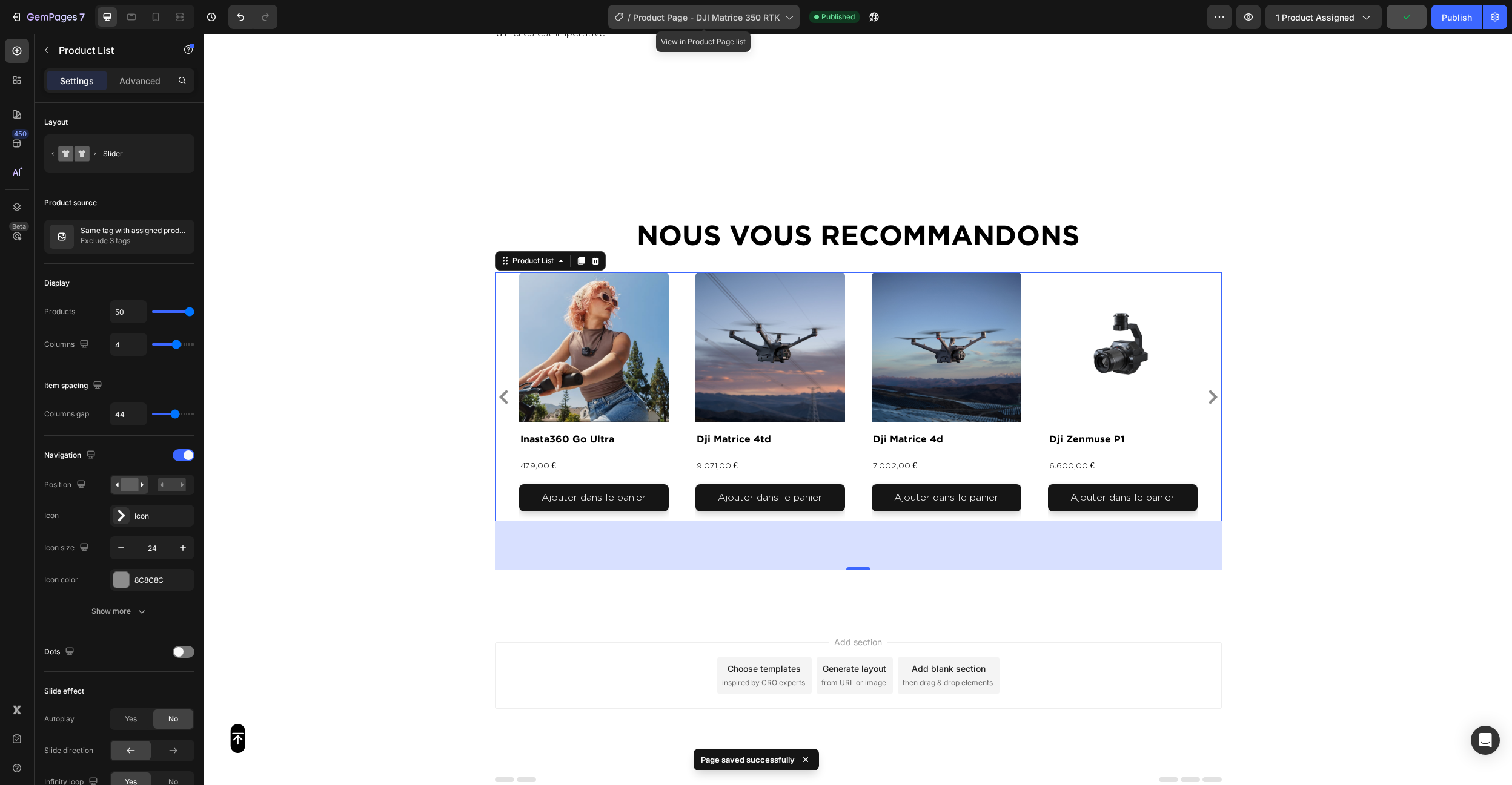
click at [684, 9] on div "/ Product Page - DJI Matrice 350 RTK" at bounding box center [704, 16] width 192 height 24
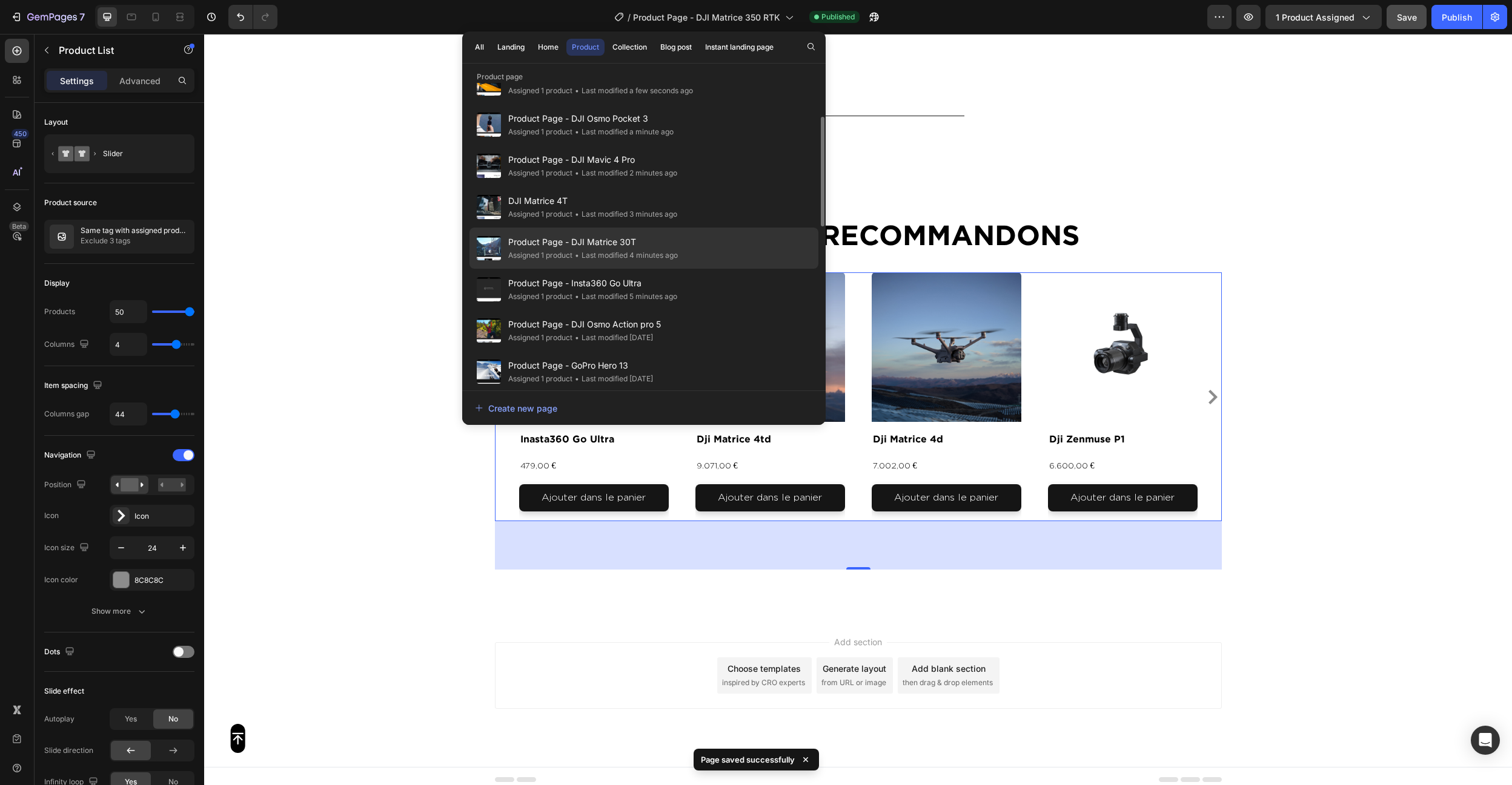
scroll to position [76, 0]
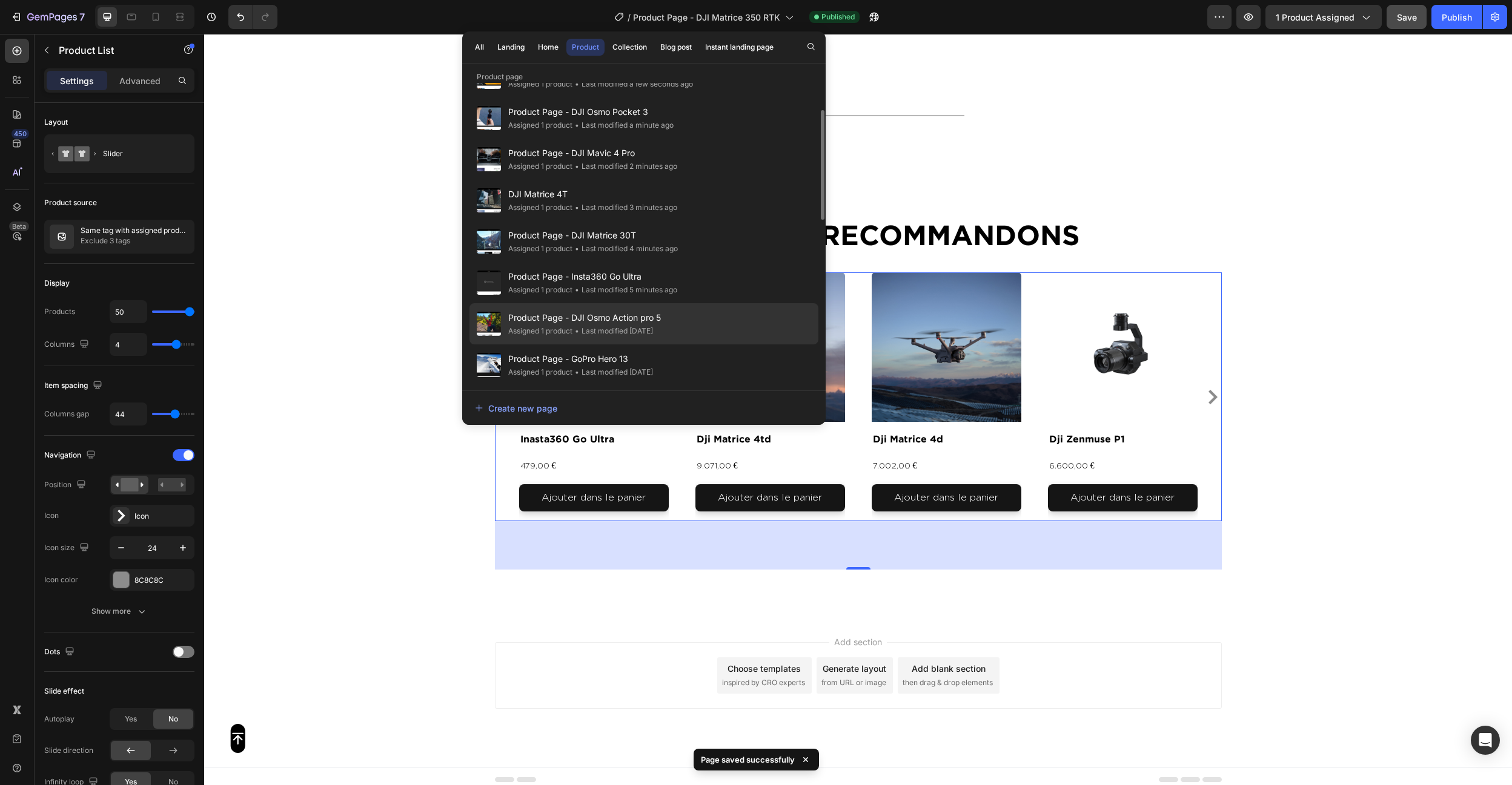
click at [595, 337] on div "• Last modified [DATE]" at bounding box center [613, 330] width 81 height 12
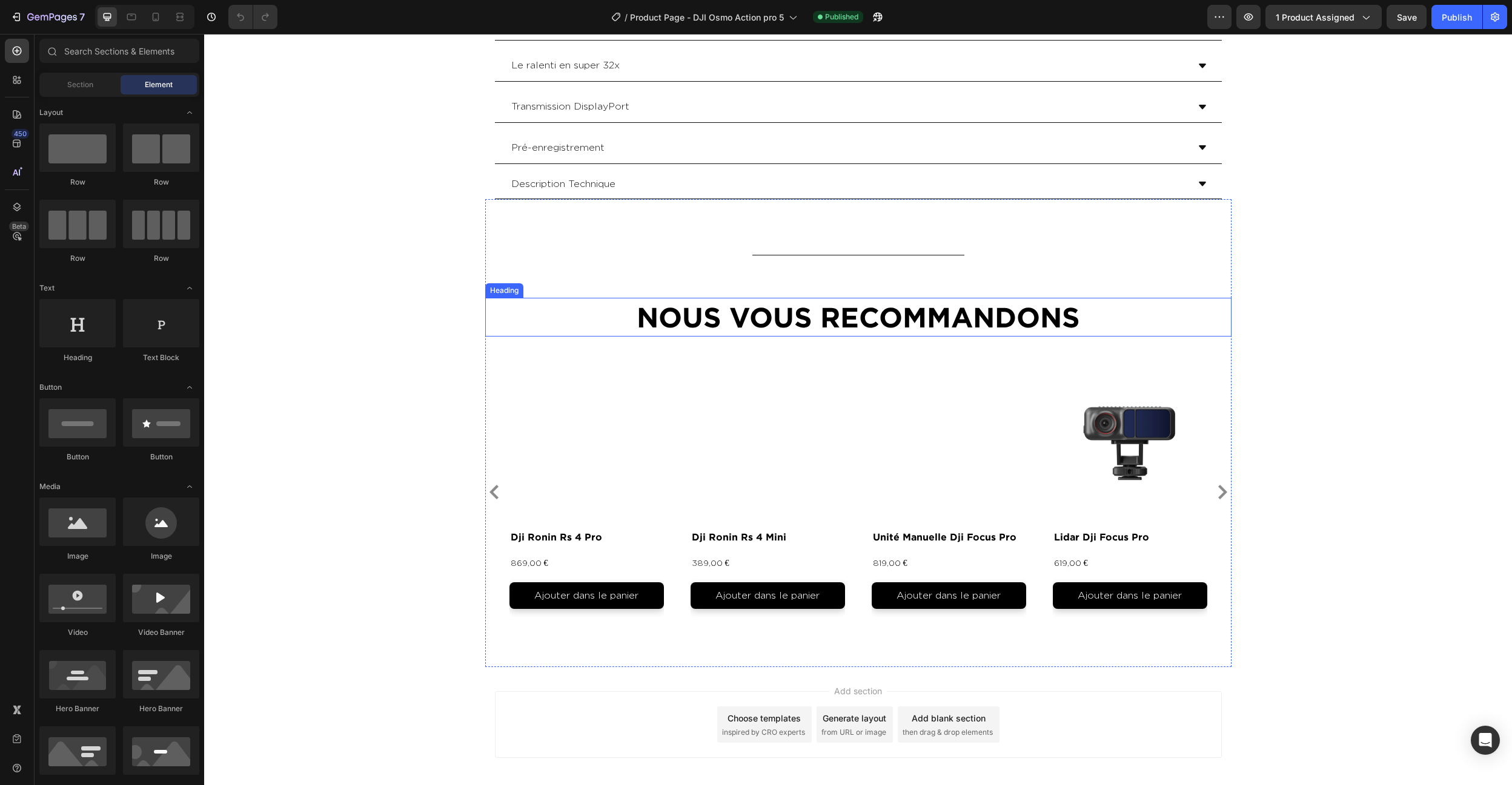
scroll to position [4247, 0]
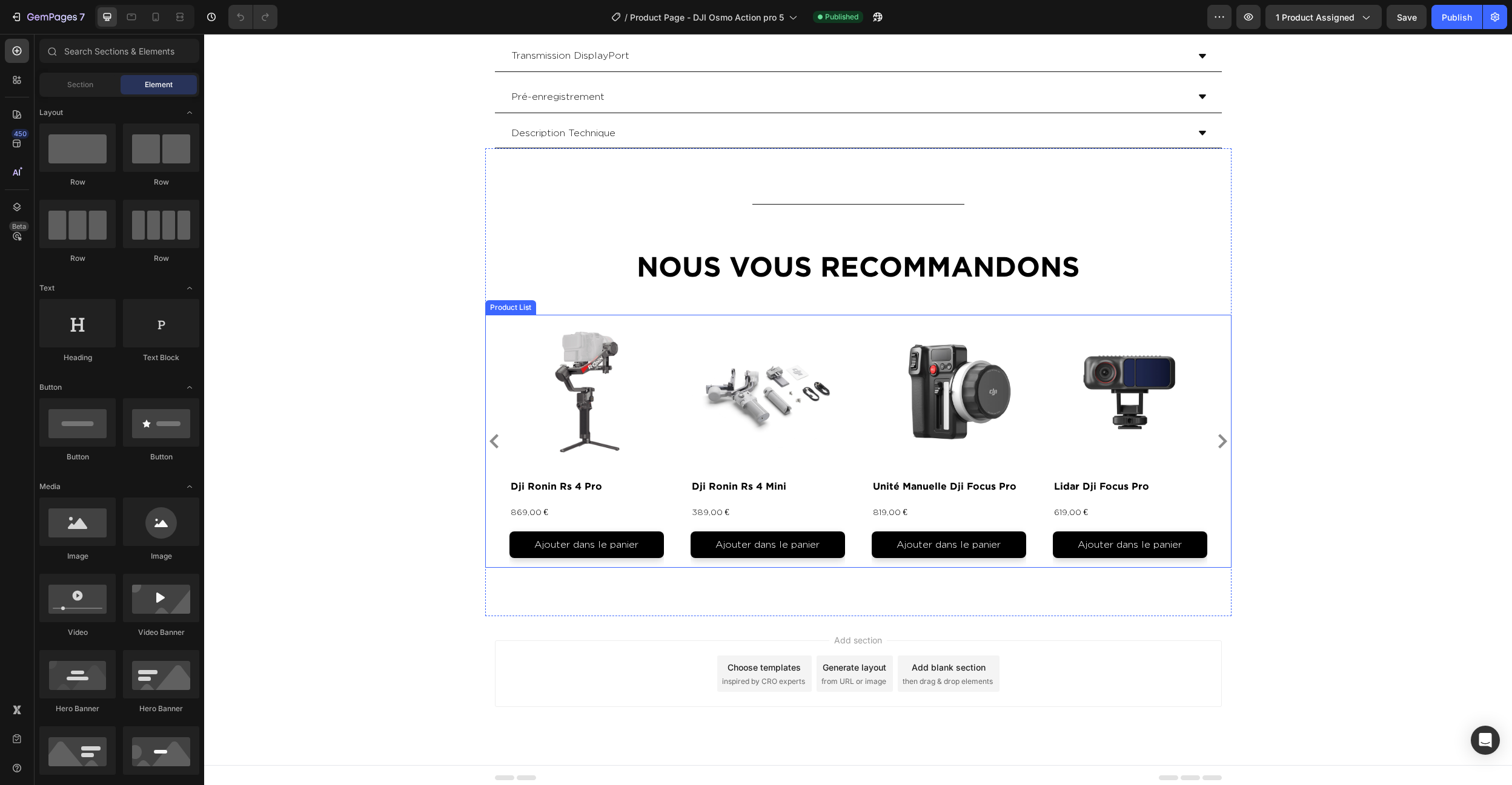
click at [682, 409] on div "Product Images dji ronin rs 4 pro Product Title 869,00 € Product Price Product …" at bounding box center [859, 441] width 697 height 254
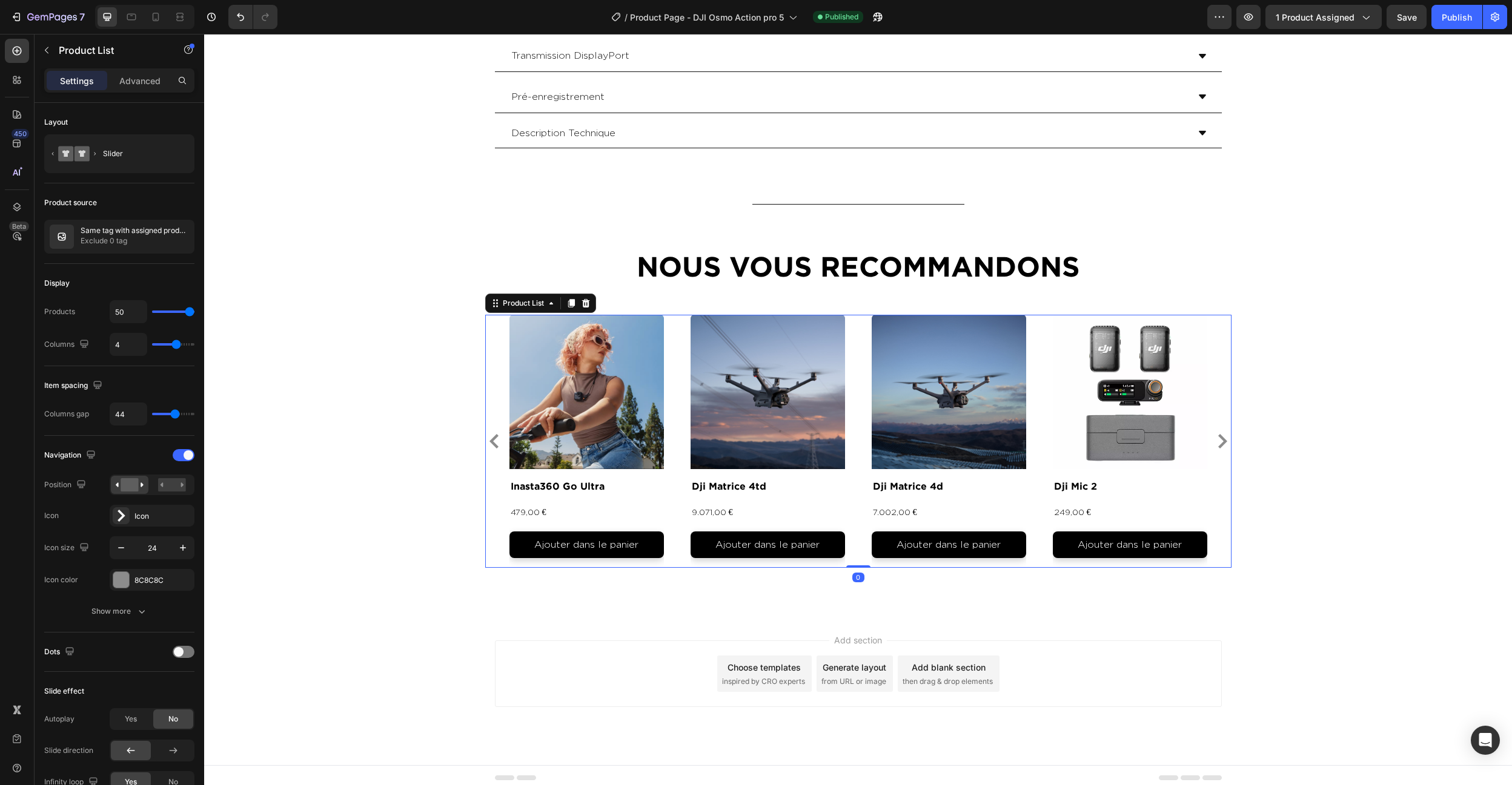
click at [673, 390] on div "Product Images inasta360 go ultra Product Title 479,00 € Product Price Product …" at bounding box center [859, 441] width 697 height 254
click at [80, 241] on div "Same tag with assigned product Exclude 0 tag" at bounding box center [119, 236] width 150 height 34
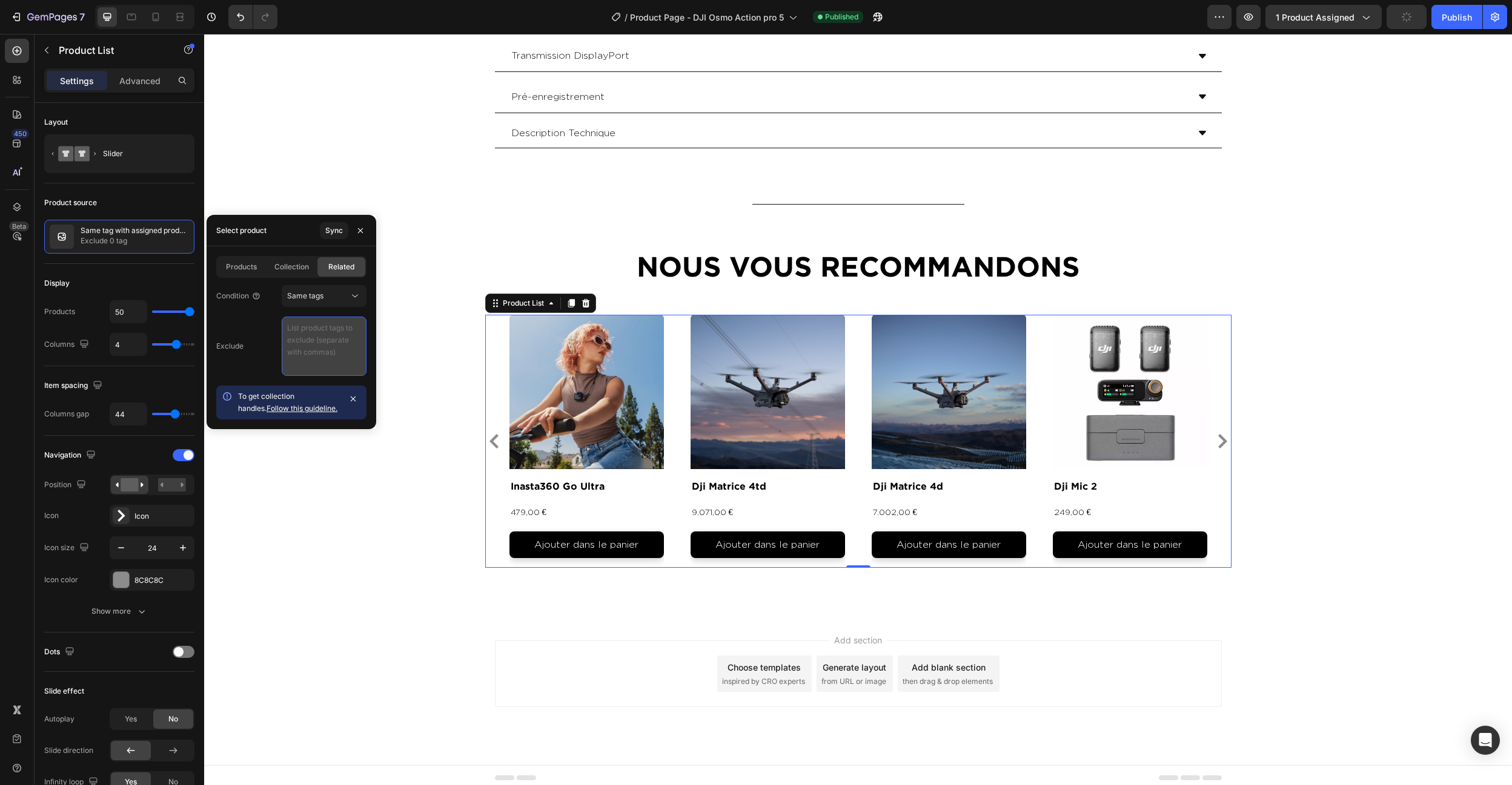
click at [324, 328] on textarea at bounding box center [324, 346] width 85 height 60
paste textarea "video , photo , produit"
type textarea "video , photo , produit"
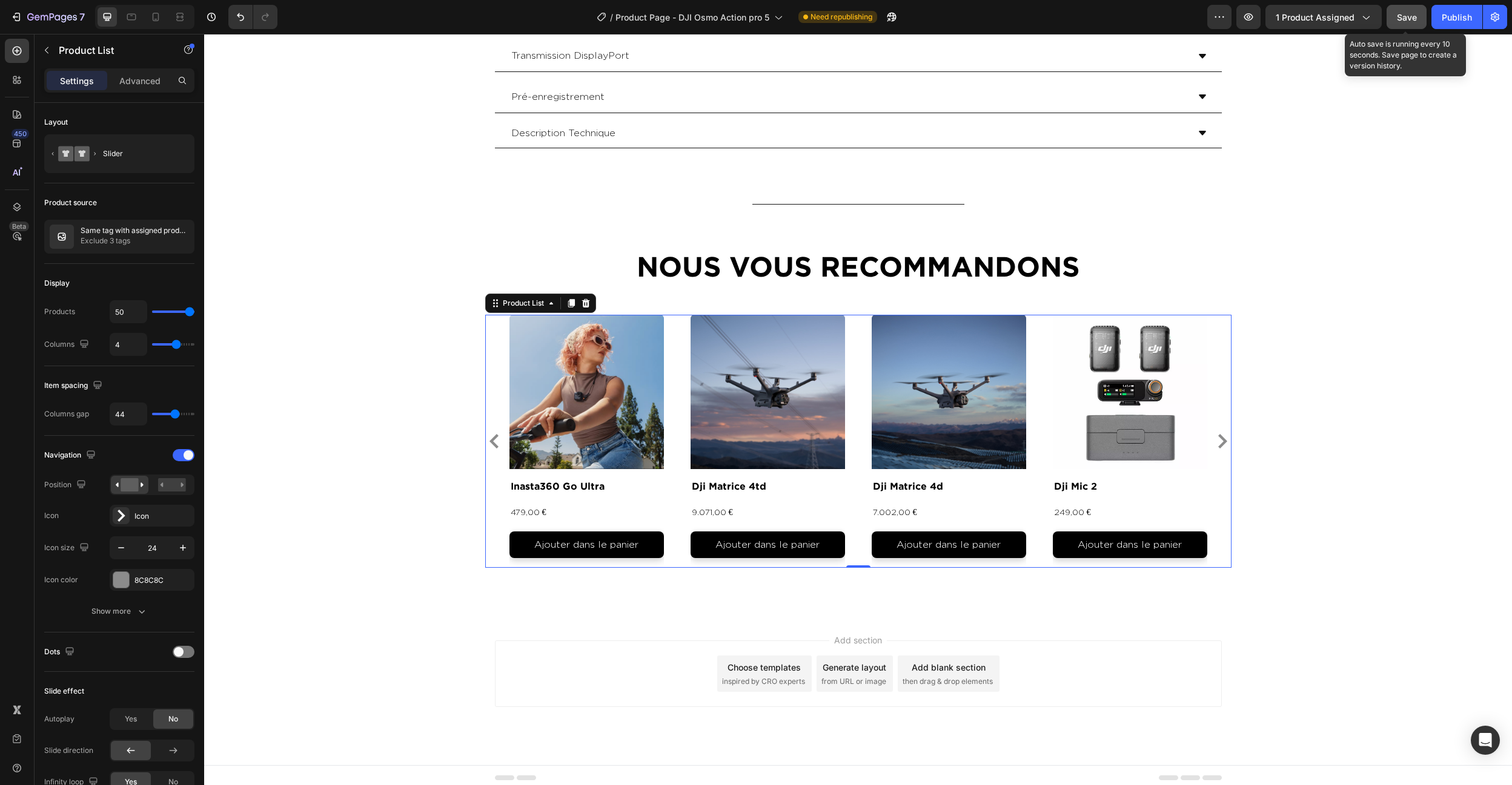
click at [1404, 14] on span "Save" at bounding box center [1406, 16] width 20 height 10
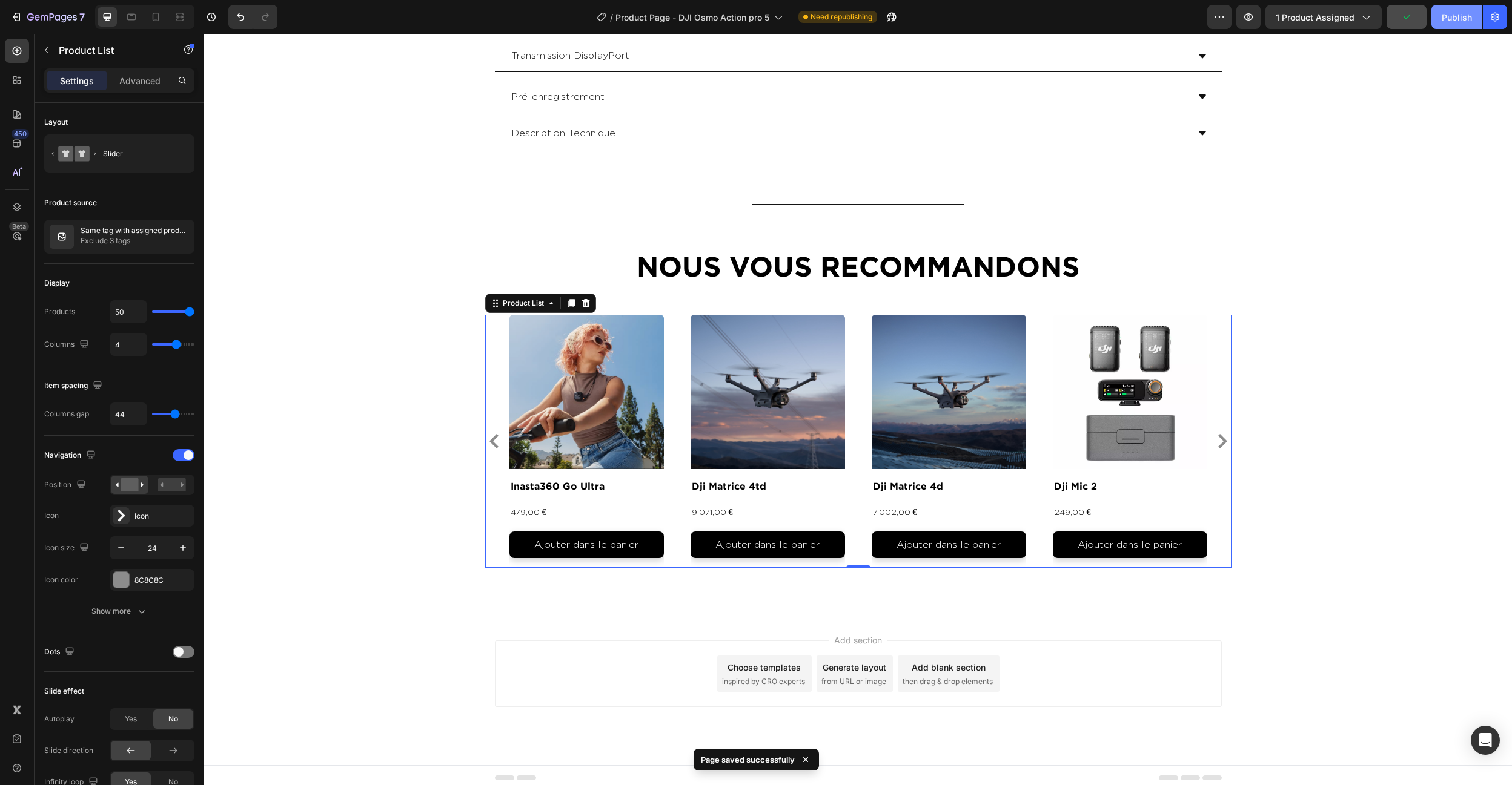
click at [1452, 20] on div "Publish" at bounding box center [1457, 17] width 31 height 13
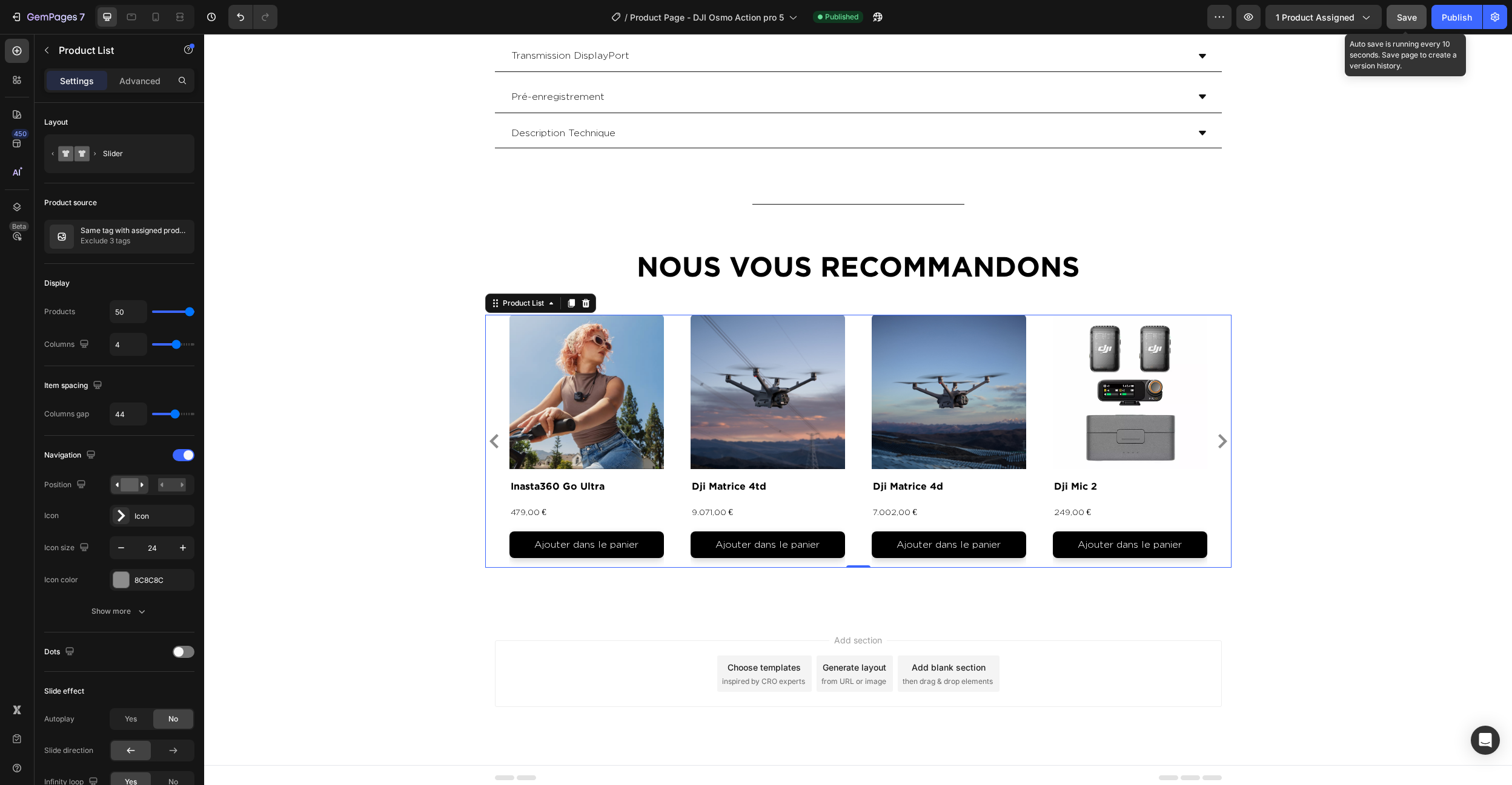
click at [1419, 9] on button "Save" at bounding box center [1406, 16] width 40 height 24
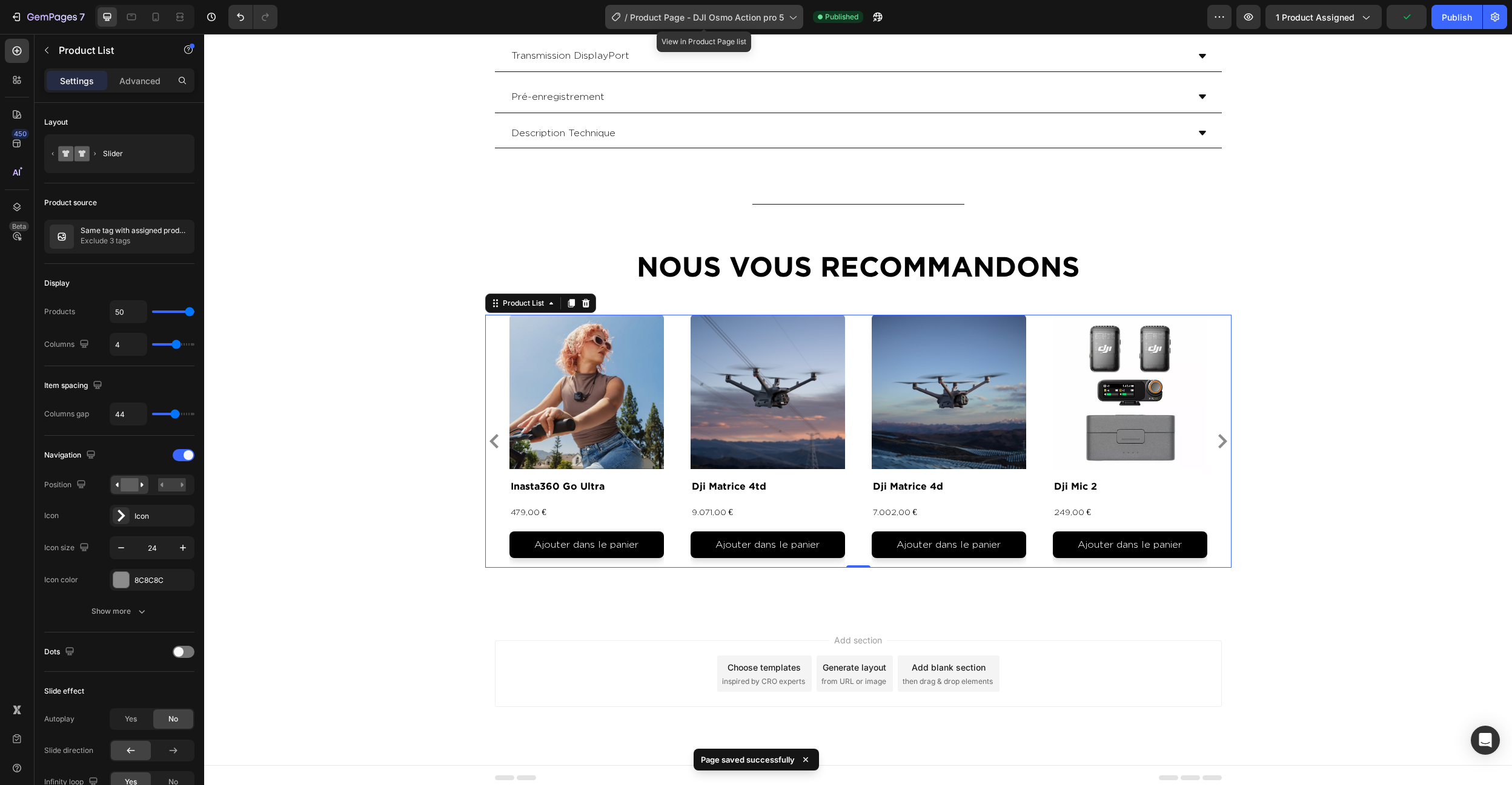
click at [741, 12] on span "Product Page - DJI Osmo Action pro 5" at bounding box center [707, 17] width 154 height 13
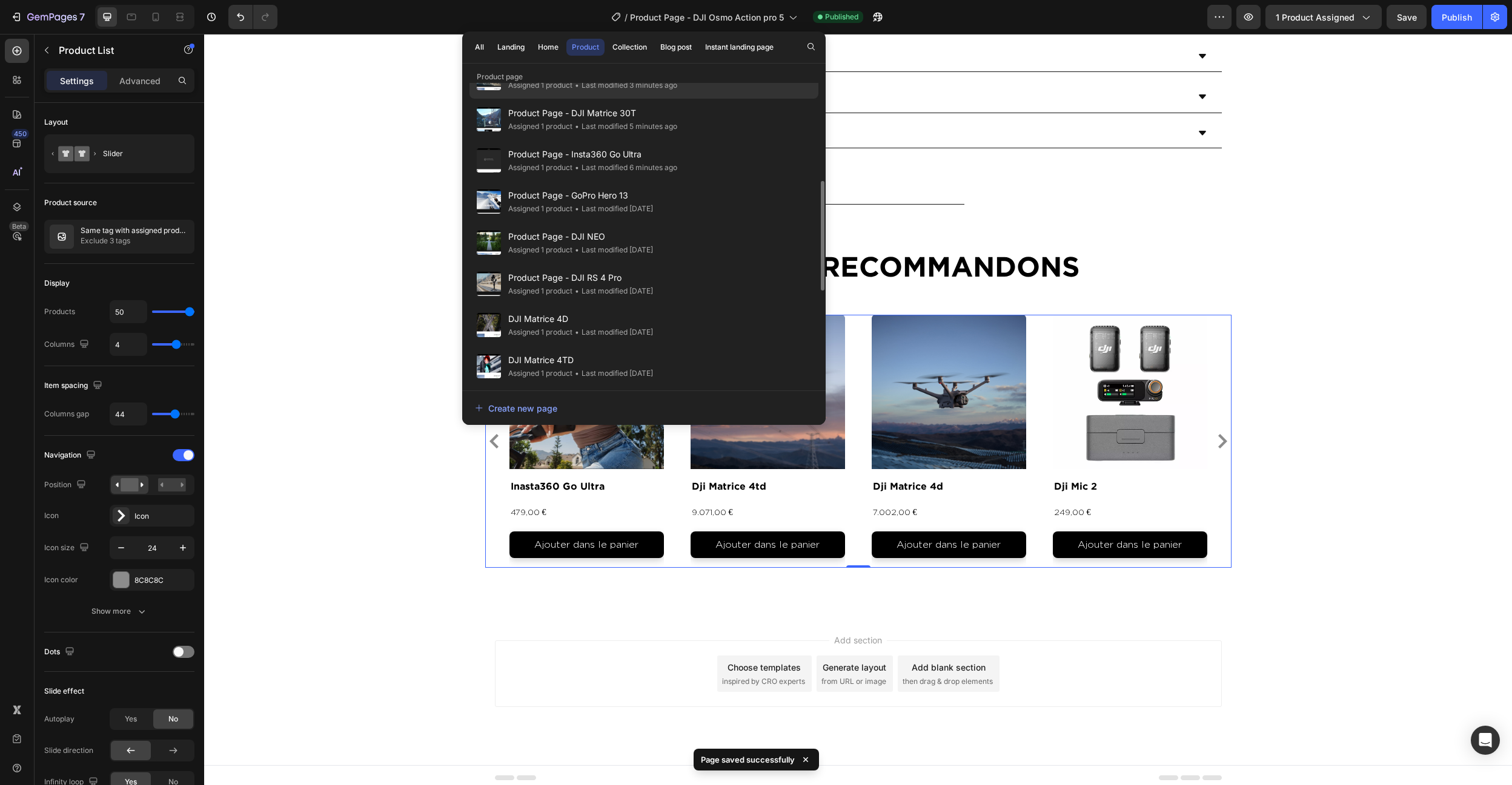
scroll to position [247, 0]
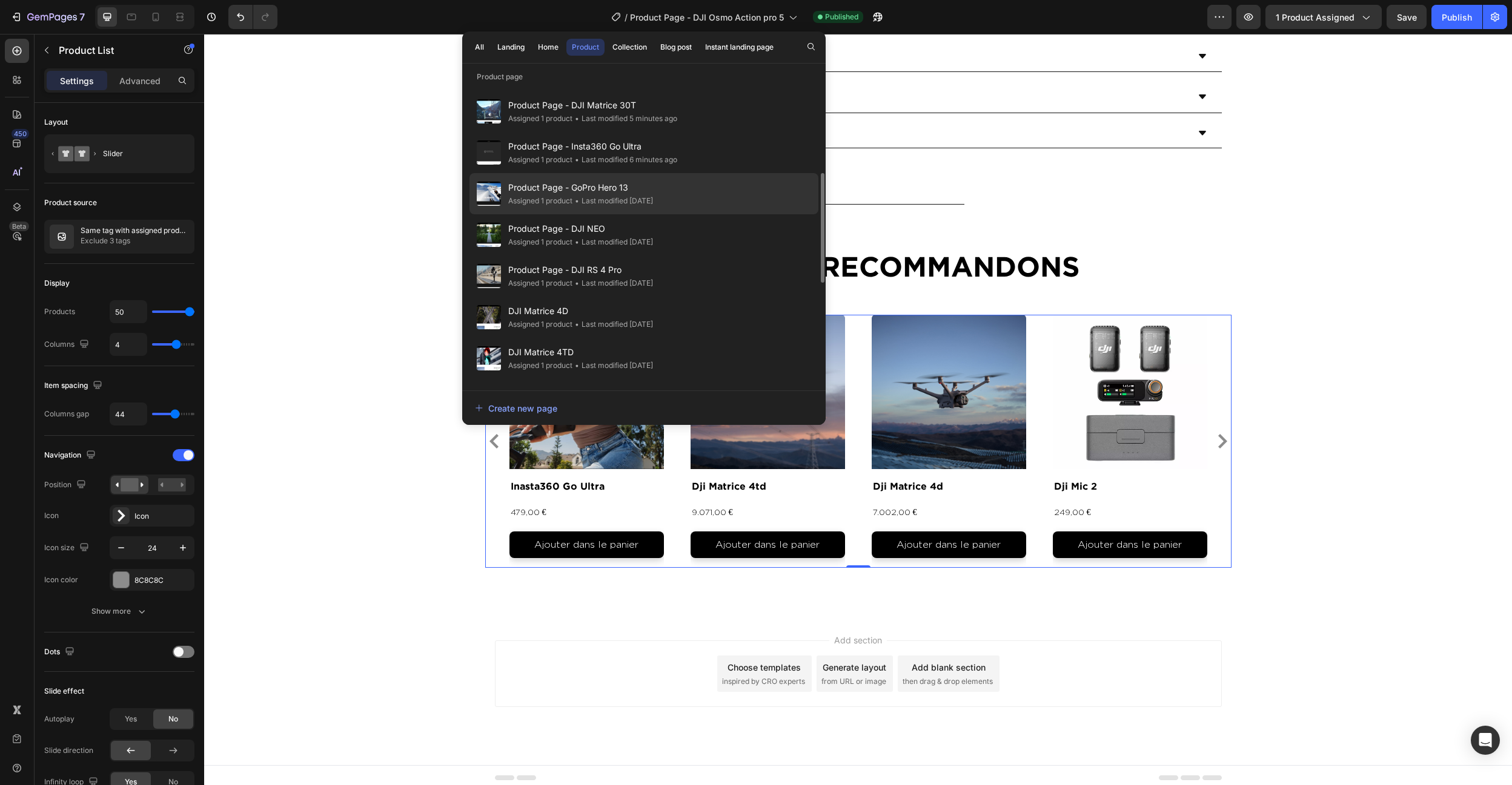
click at [628, 192] on span "Product Page - GoPro Hero 13" at bounding box center [580, 188] width 145 height 15
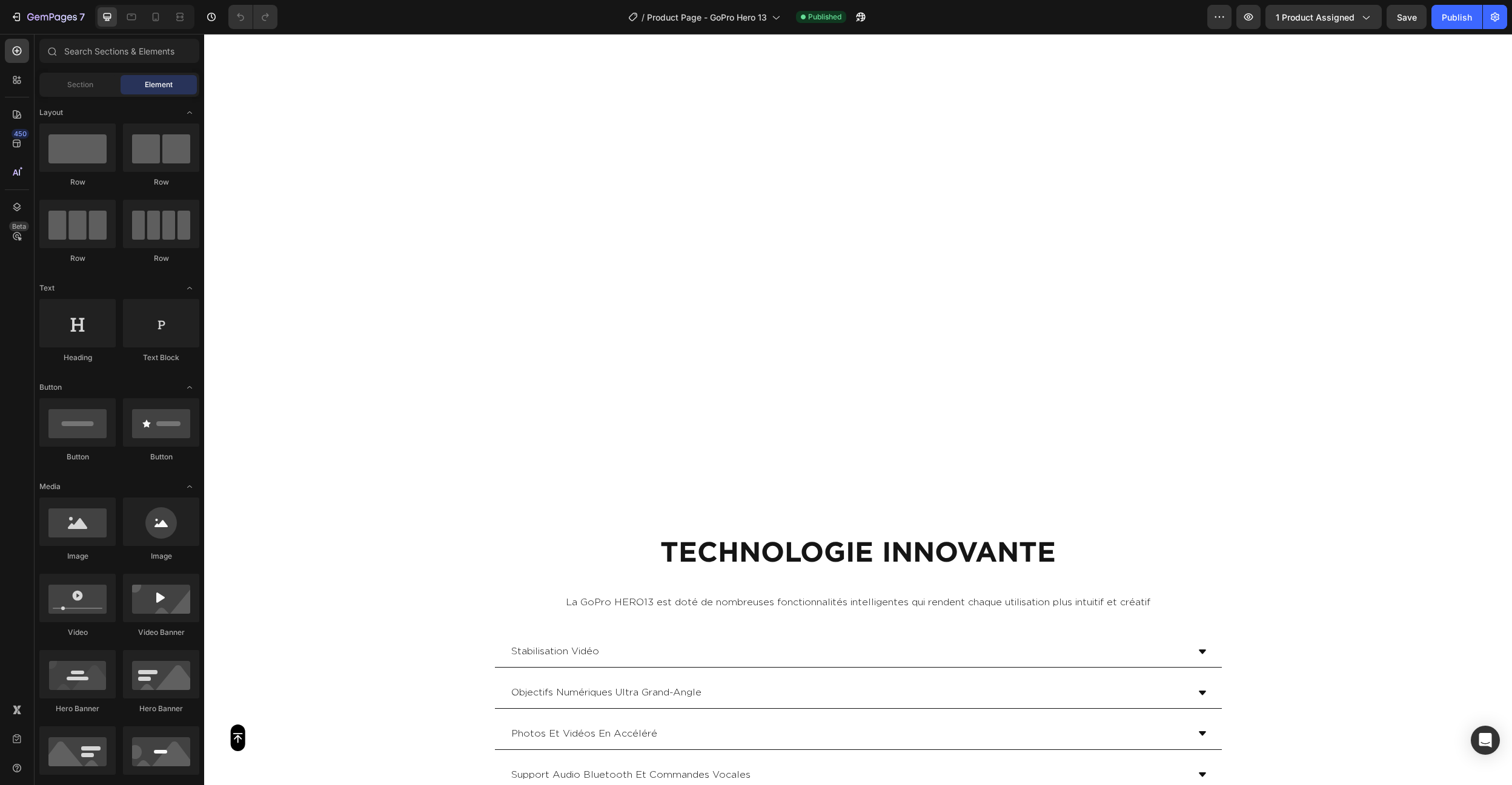
scroll to position [4707, 0]
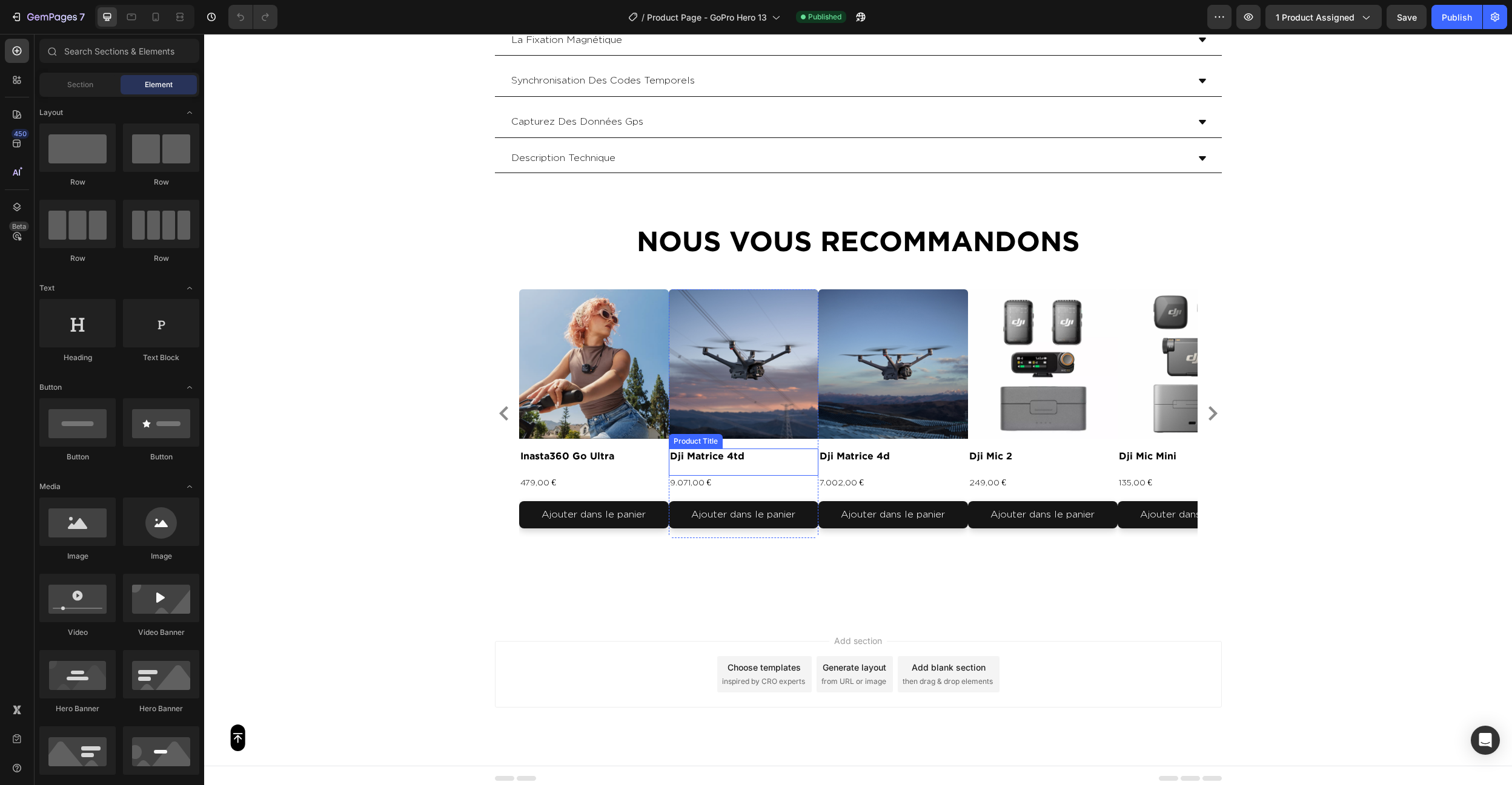
click at [689, 463] on div "Product Images inasta360 go ultra Product Title 479,00 € Product Price Product …" at bounding box center [859, 414] width 679 height 249
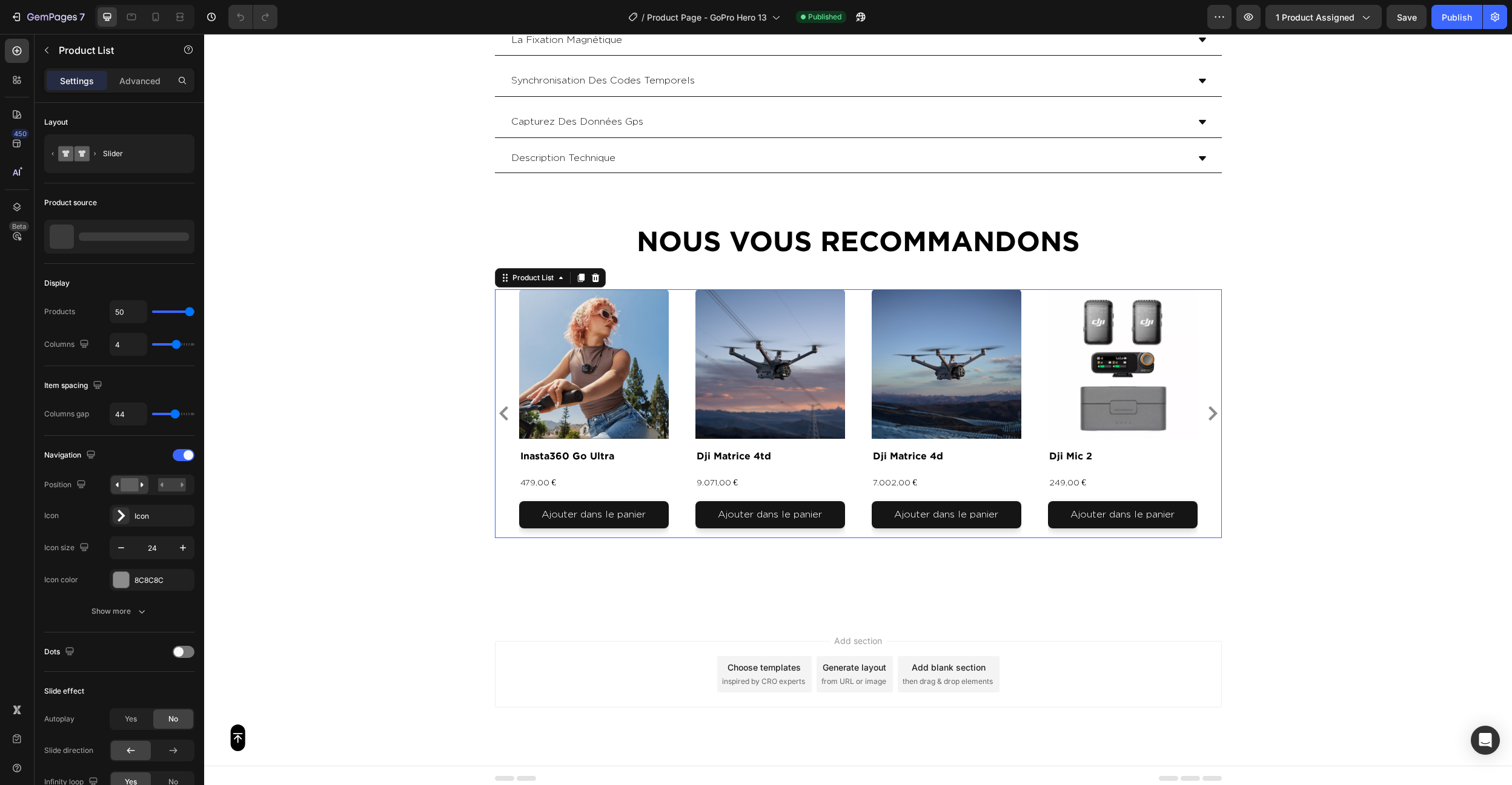
click at [668, 463] on div "dji matrice 4td Product Title" at bounding box center [594, 462] width 149 height 27
click at [686, 349] on div "Product Images inasta360 go ultra Product Title Edit content in Shopify 0 479,0…" at bounding box center [859, 414] width 679 height 249
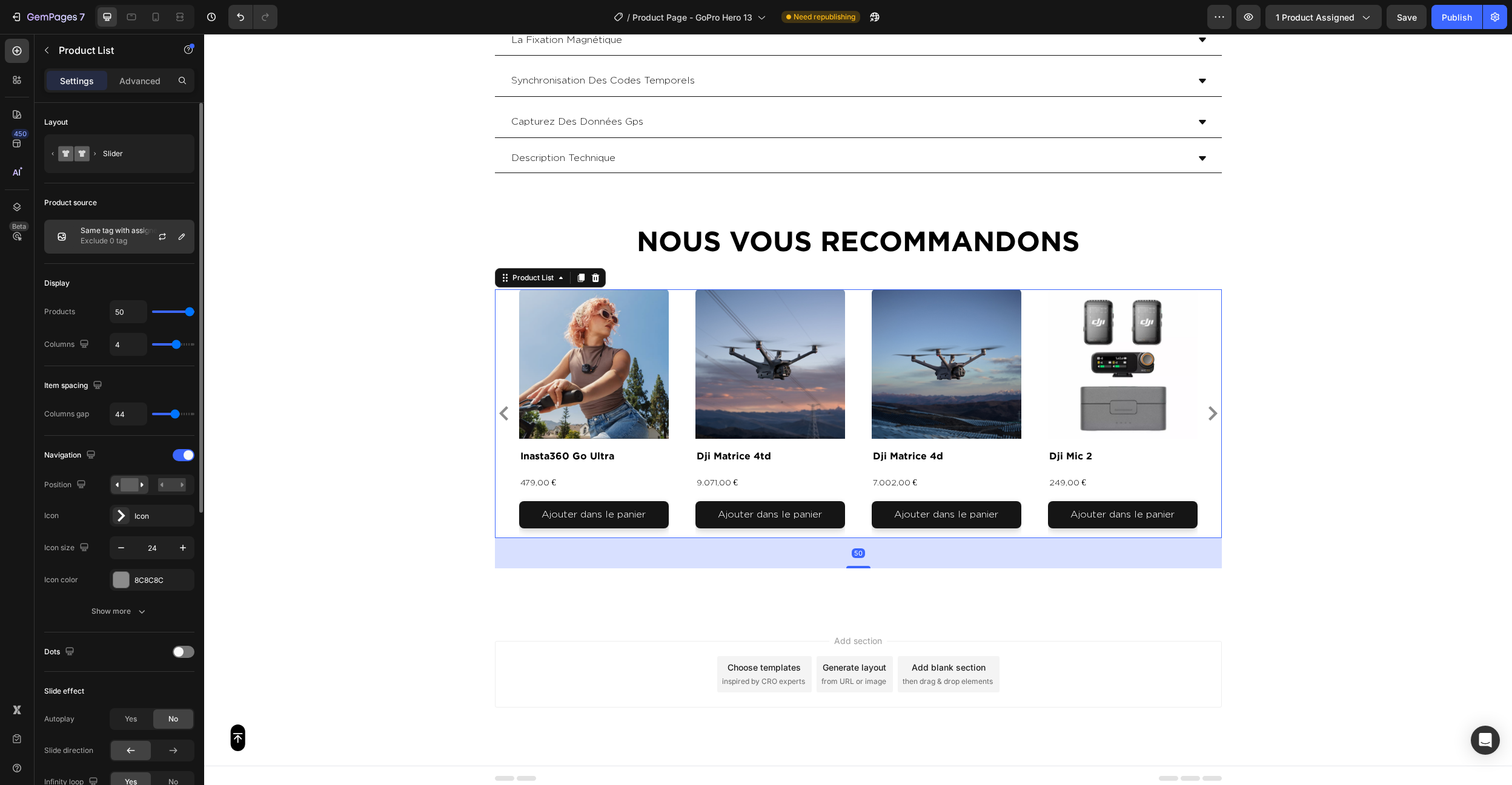
click at [112, 234] on p "Same tag with assigned product" at bounding box center [135, 230] width 108 height 9
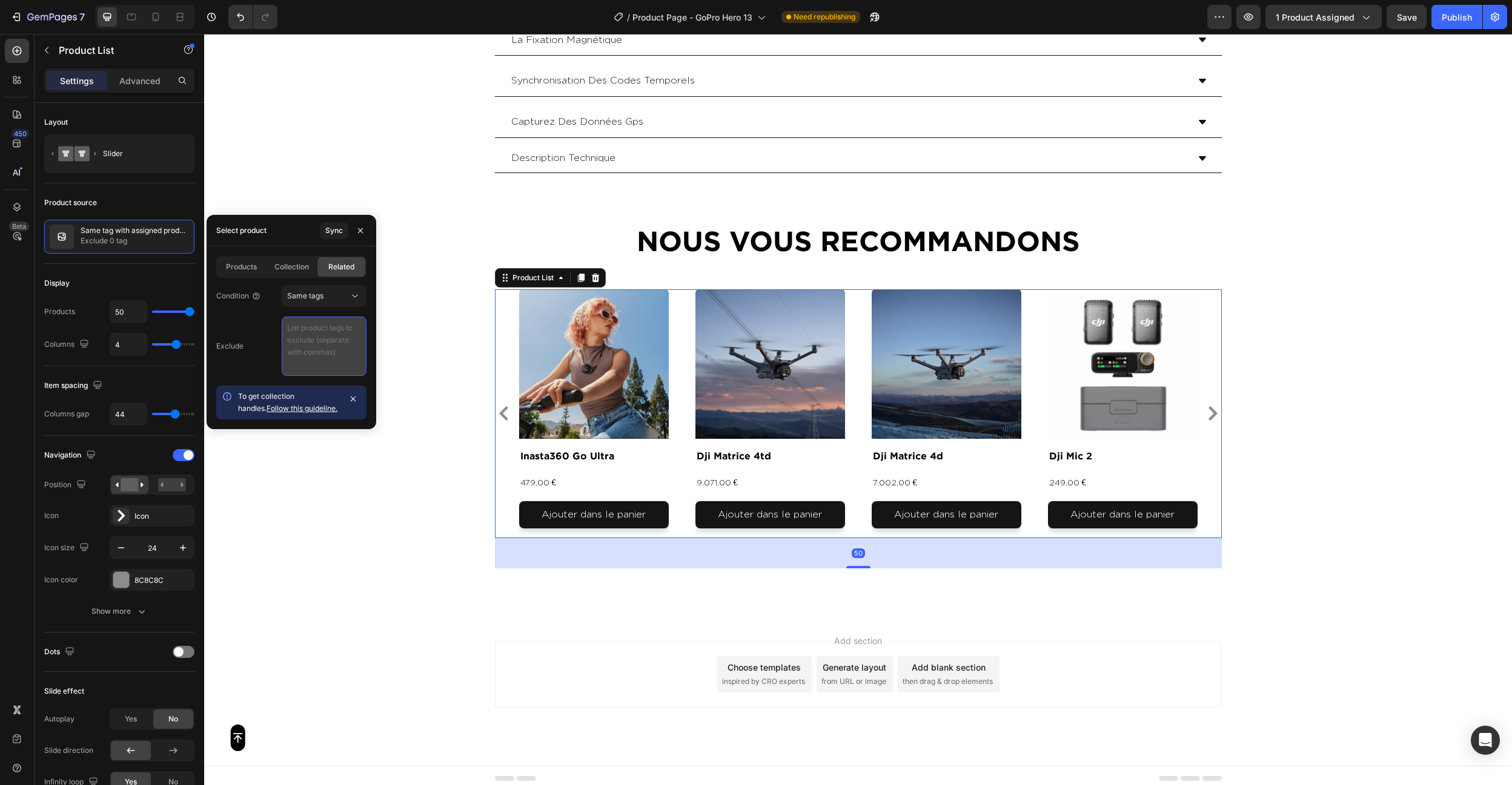
click at [298, 329] on textarea at bounding box center [324, 346] width 85 height 60
paste textarea "video , photo , produit"
type textarea "video , photo , produit"
click at [138, 276] on div "Display" at bounding box center [119, 283] width 150 height 20
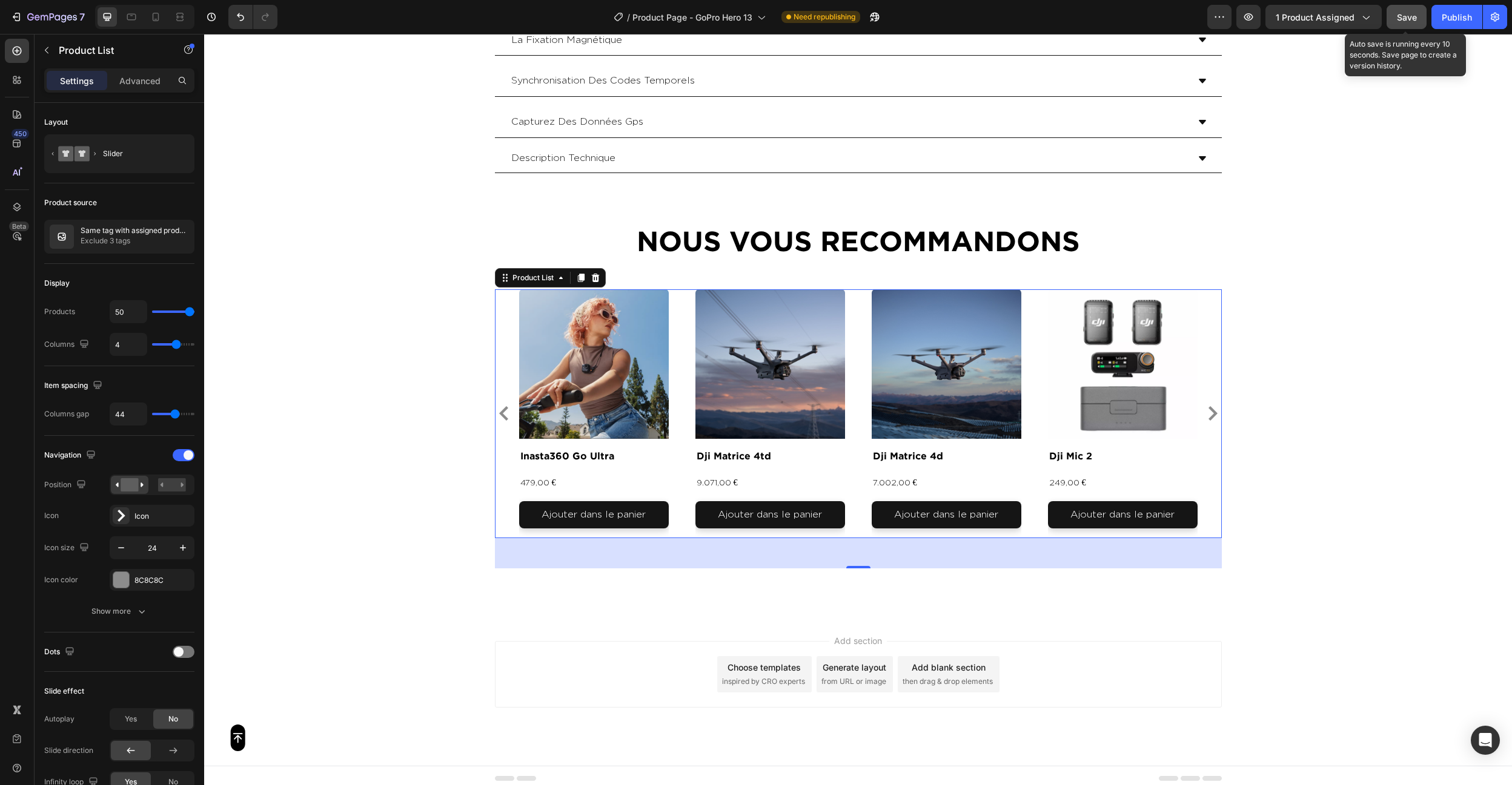
click at [1409, 16] on span "Save" at bounding box center [1406, 16] width 20 height 10
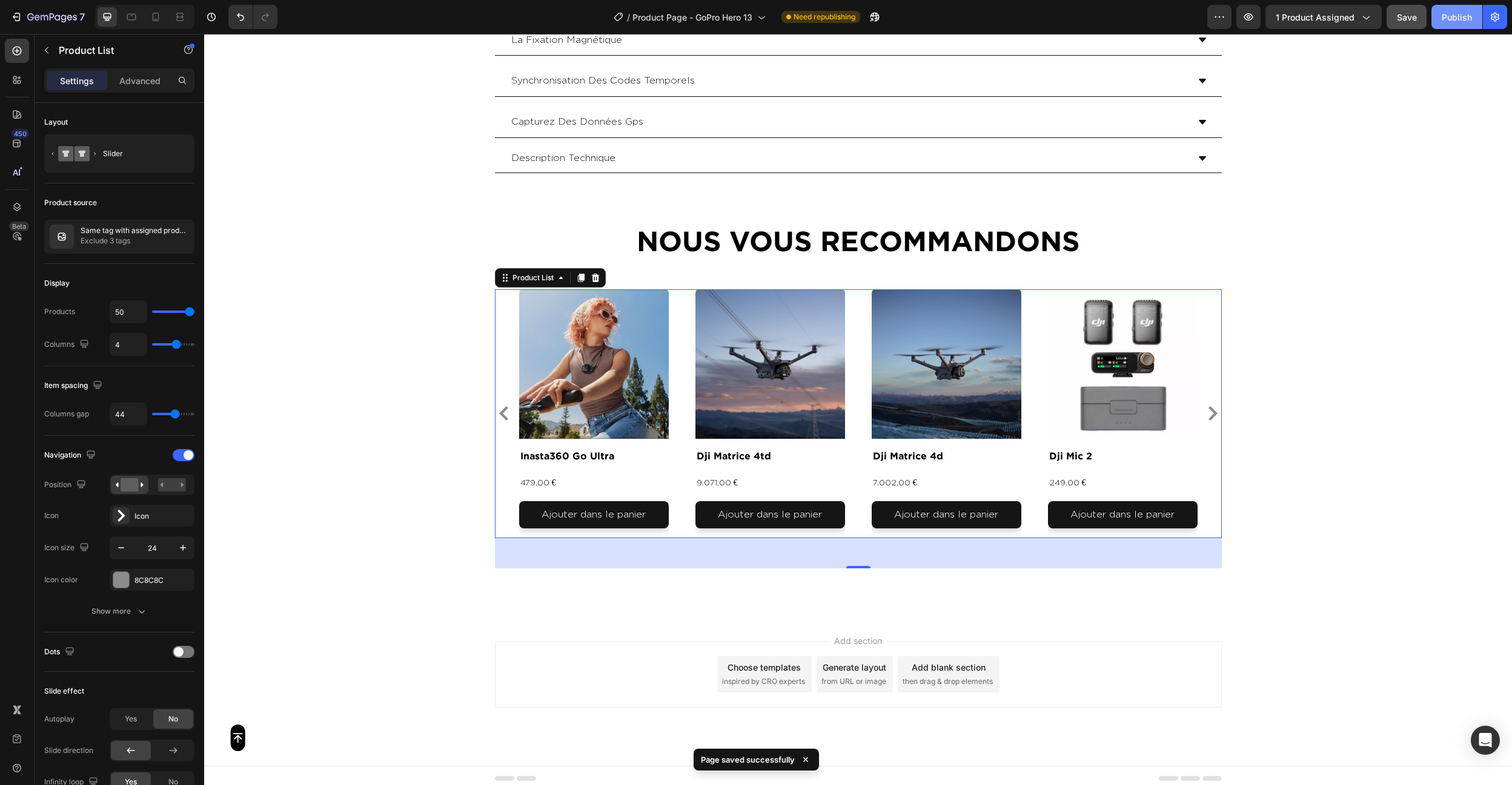
click at [1461, 16] on div "Publish" at bounding box center [1457, 17] width 31 height 13
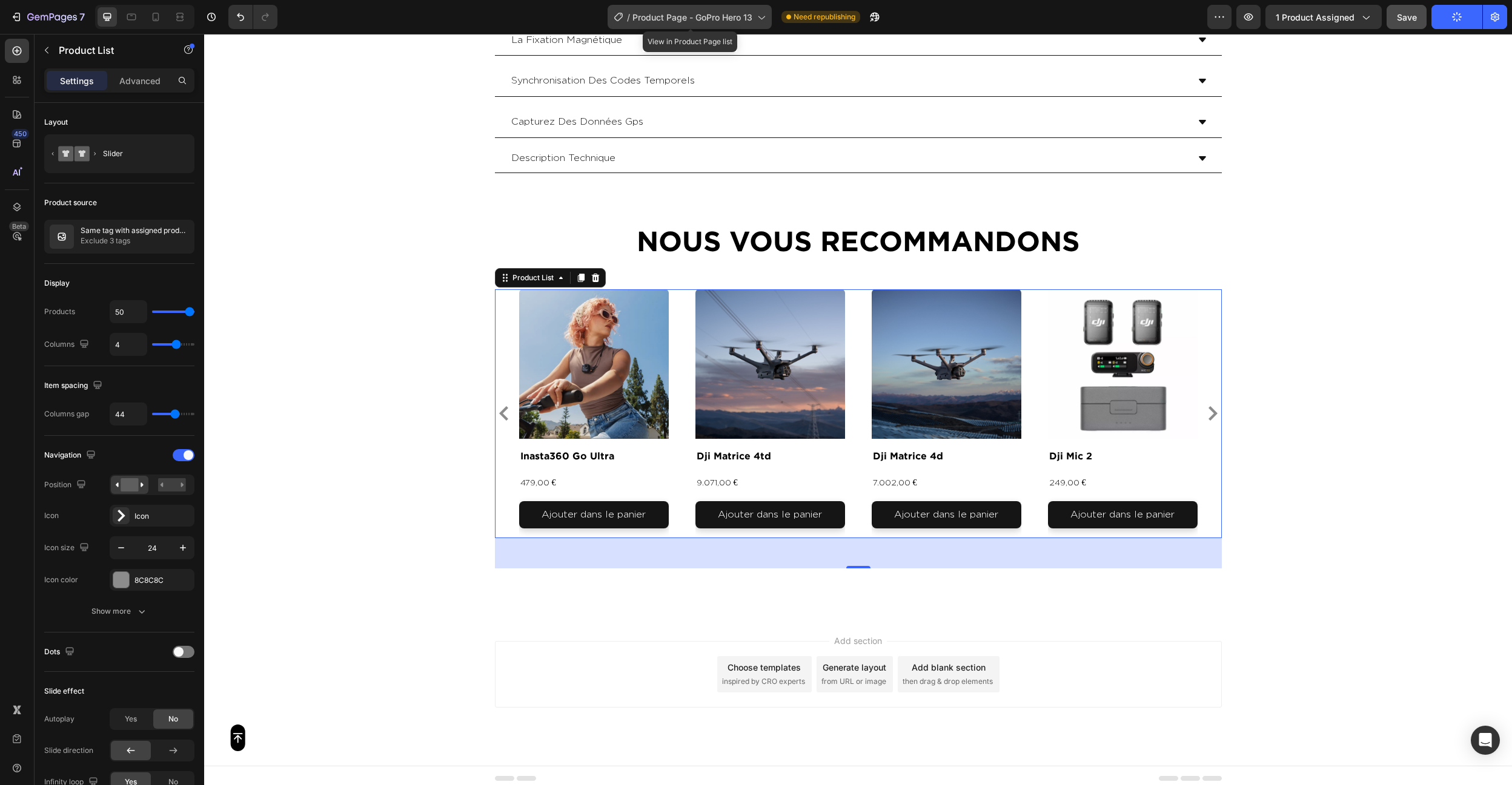
click at [730, 15] on span "Product Page - GoPro Hero 13" at bounding box center [692, 17] width 120 height 13
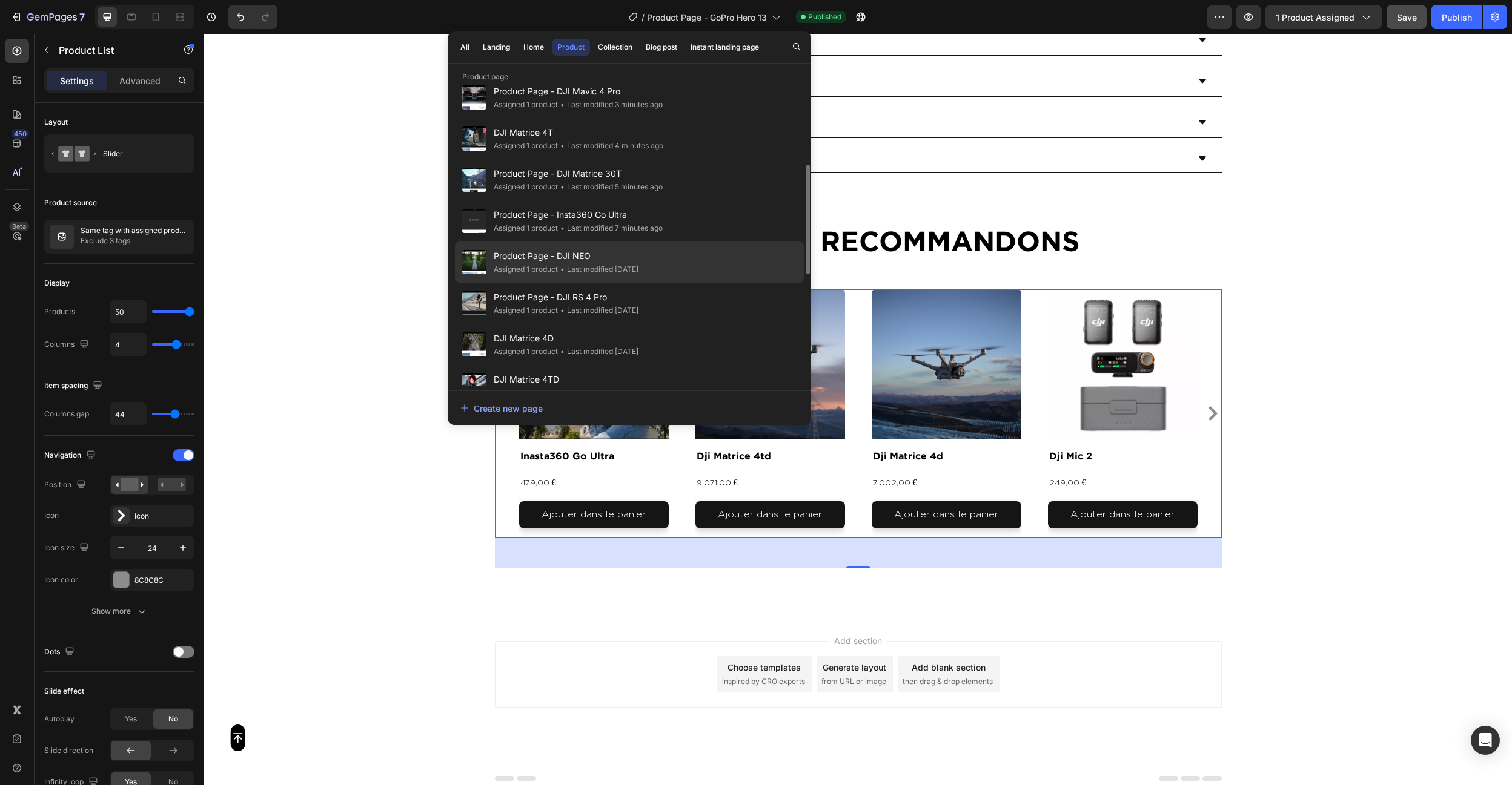
scroll to position [224, 0]
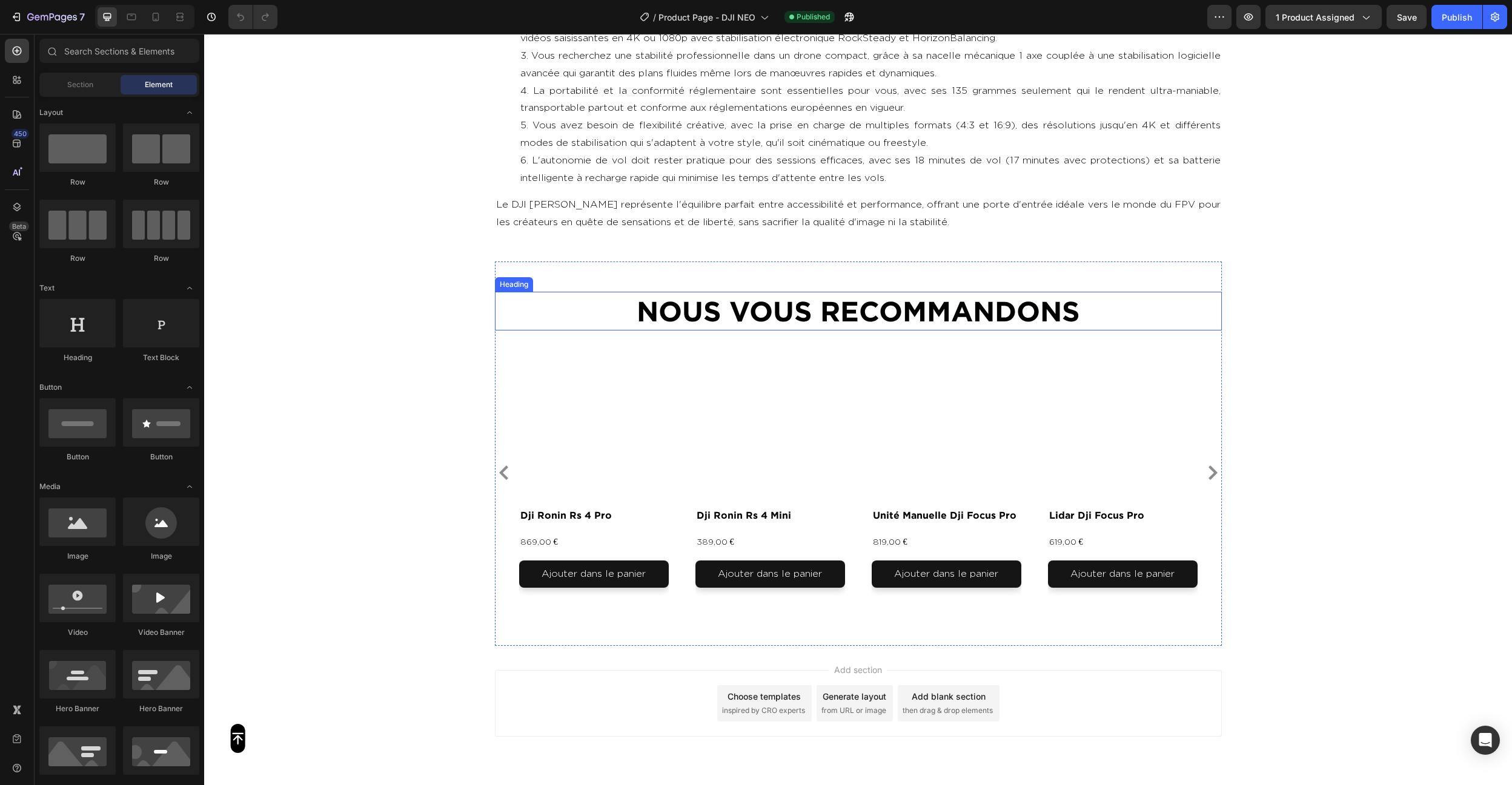
scroll to position [3761, 0]
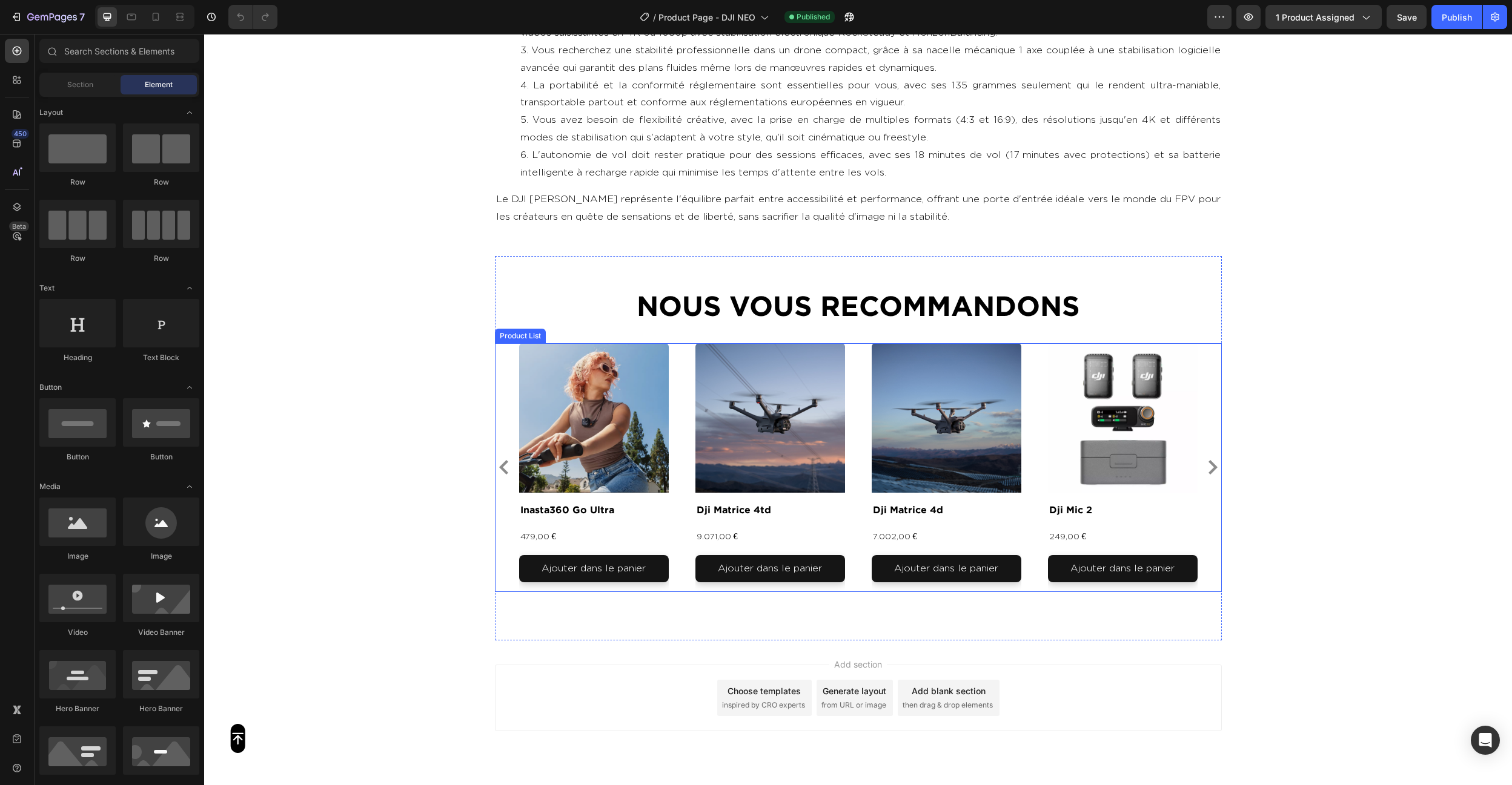
click at [686, 419] on div "Product Images inasta360 go ultra Product Title 479,00 € Product Price Product …" at bounding box center [859, 467] width 679 height 249
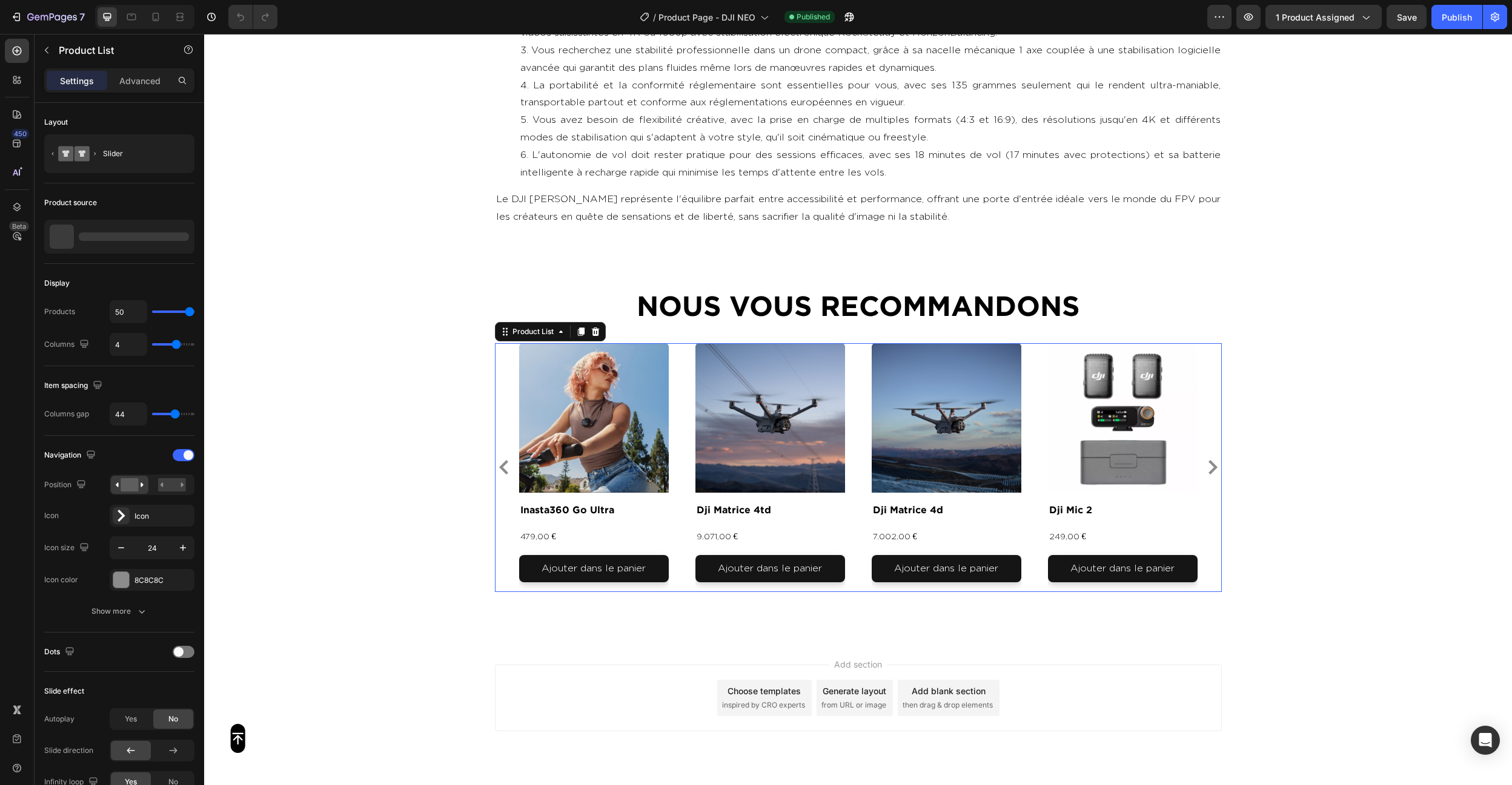
scroll to position [3762, 0]
click at [135, 239] on p "Exclude 0 tag" at bounding box center [135, 240] width 108 height 12
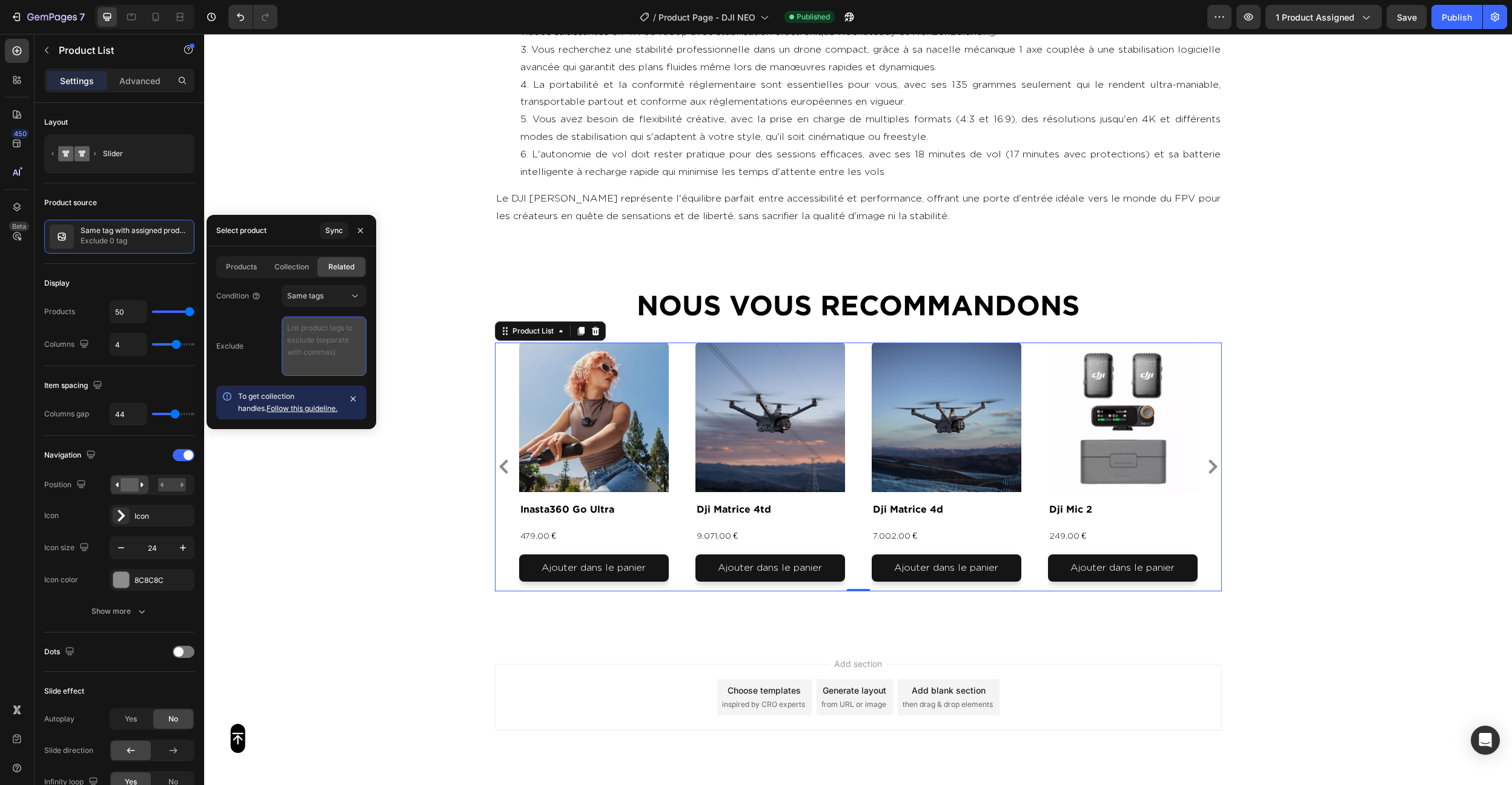
click at [315, 343] on textarea at bounding box center [324, 346] width 85 height 60
paste textarea "video , photo , produit"
type textarea "video , photo , produit"
click at [179, 276] on div "Display" at bounding box center [119, 283] width 150 height 20
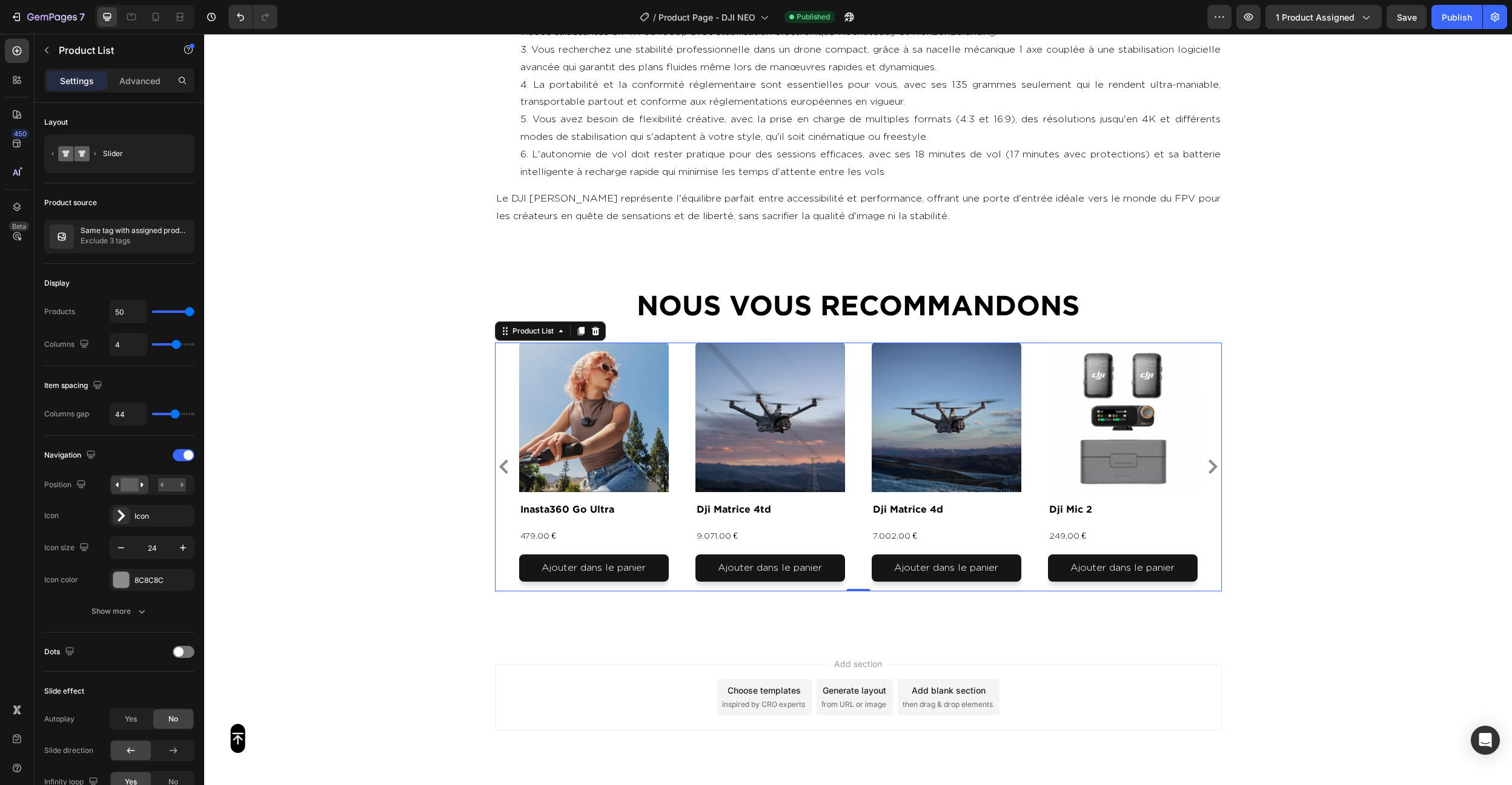
scroll to position [3759, 0]
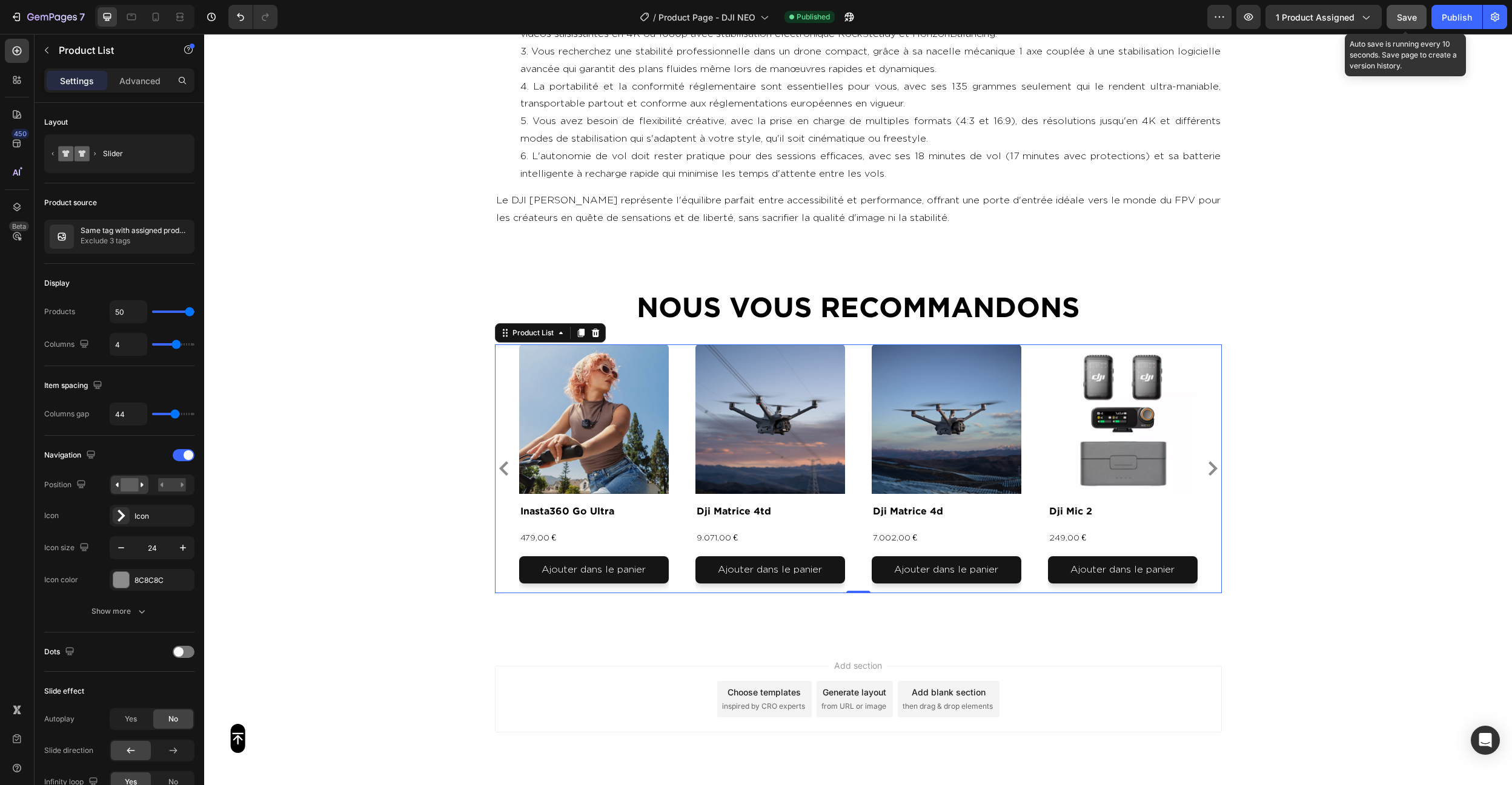
click at [1408, 16] on span "Save" at bounding box center [1406, 16] width 20 height 10
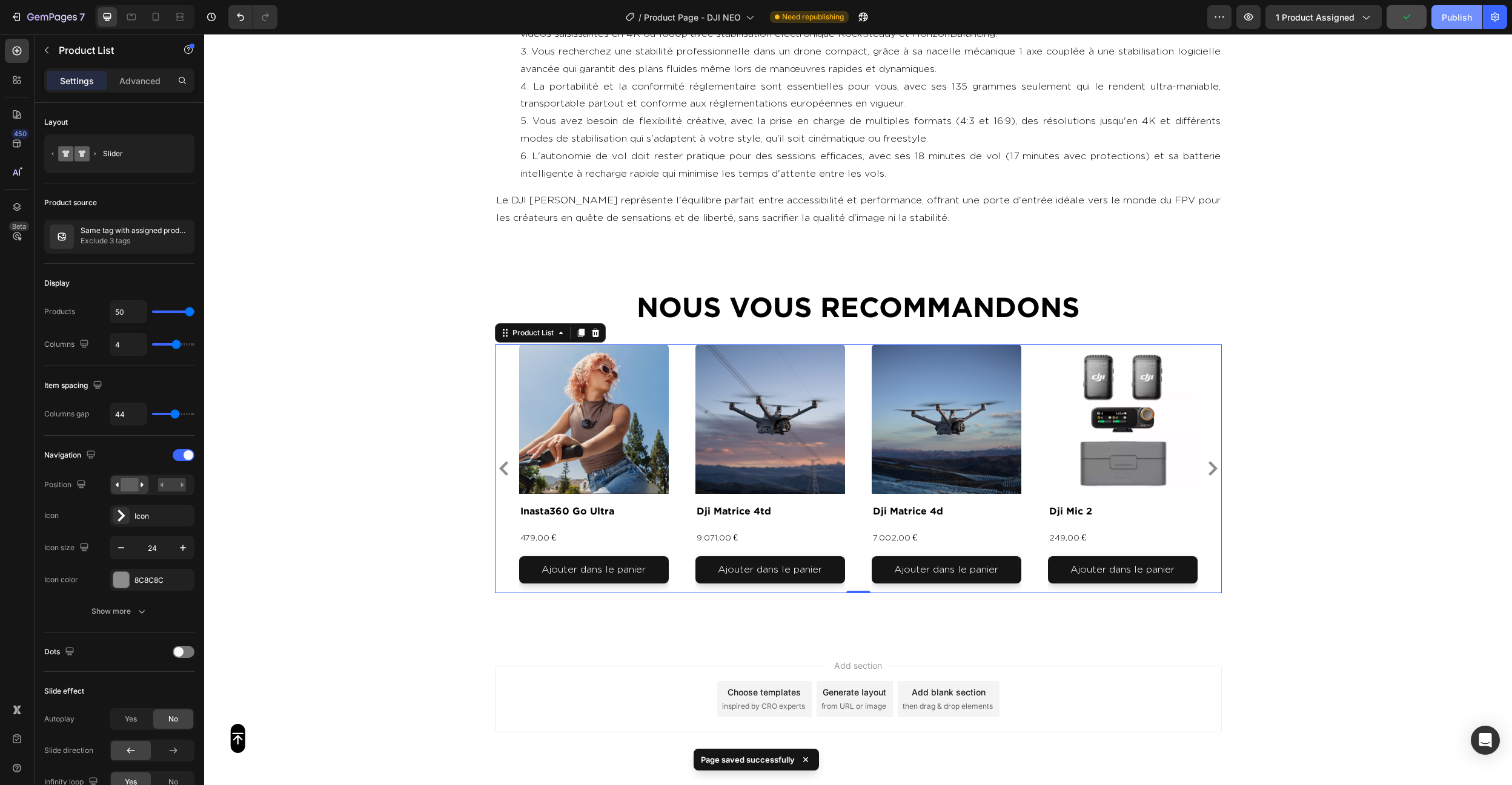
click at [1434, 19] on button "Publish" at bounding box center [1456, 16] width 51 height 24
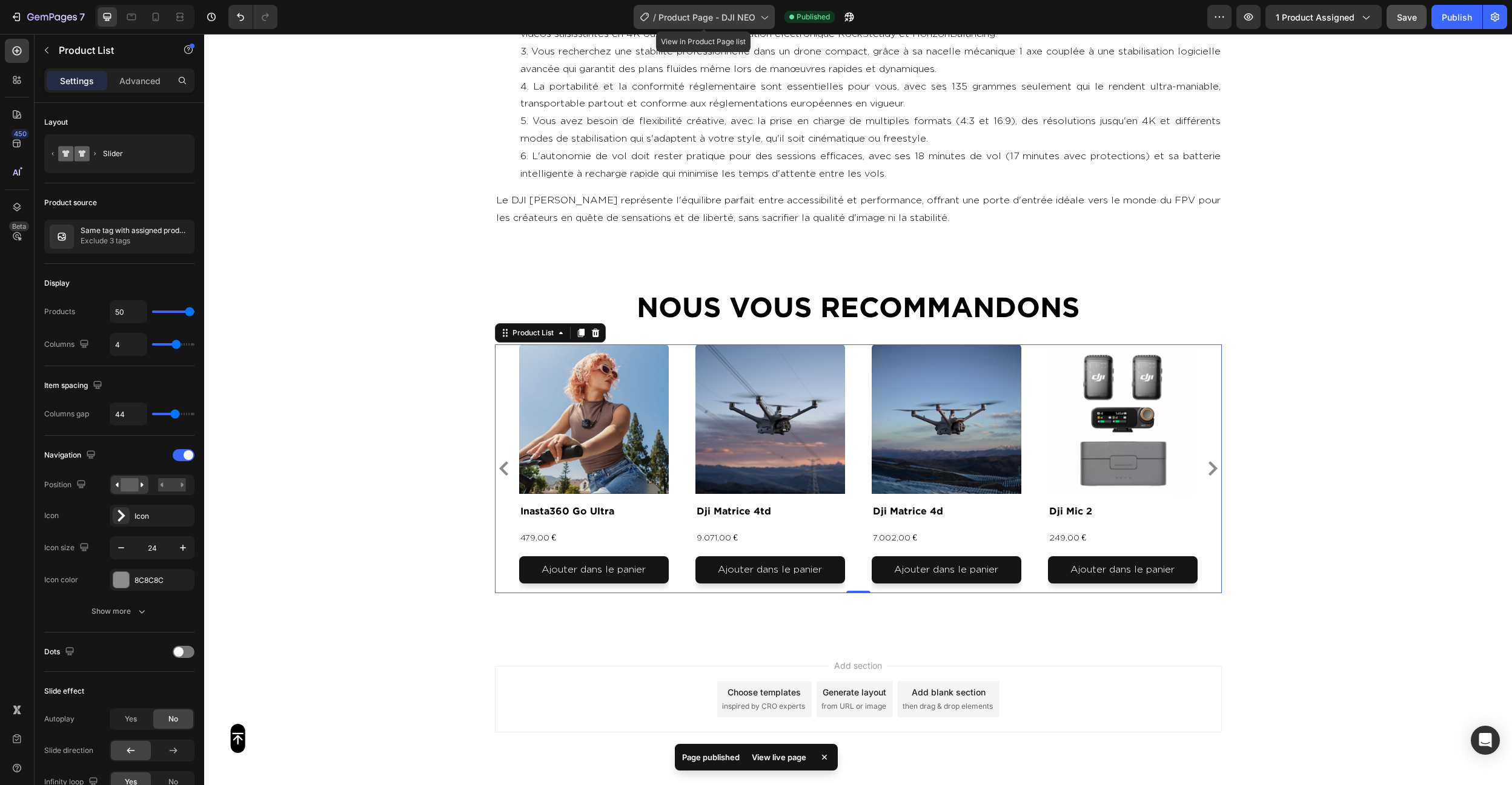
click at [687, 13] on span "Product Page - DJI NEO" at bounding box center [706, 17] width 97 height 13
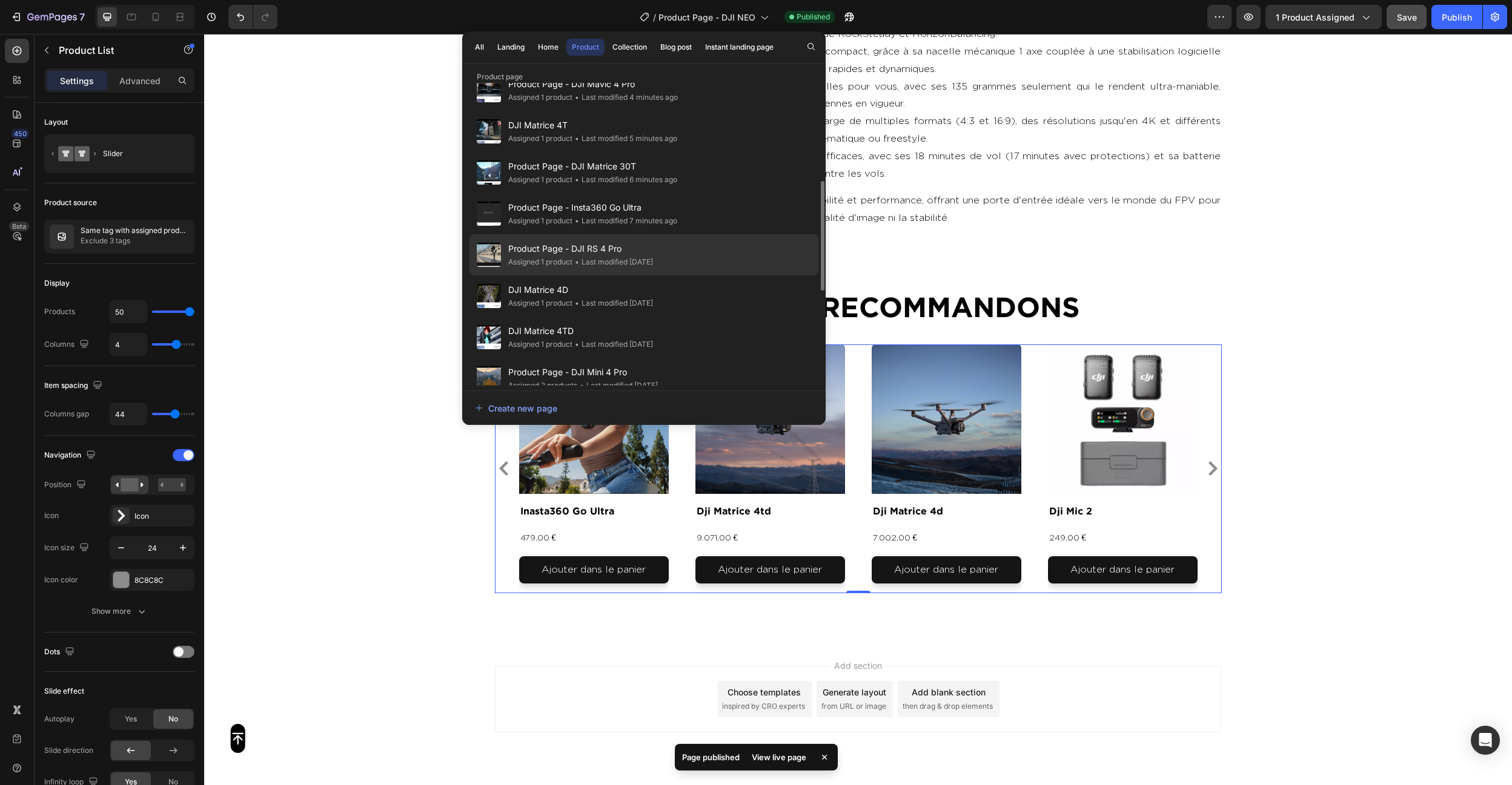
scroll to position [269, 0]
click at [675, 275] on div "Product Page - DJI RS 4 Pro Assigned 1 product • Last modified 5 days ago" at bounding box center [644, 295] width 349 height 41
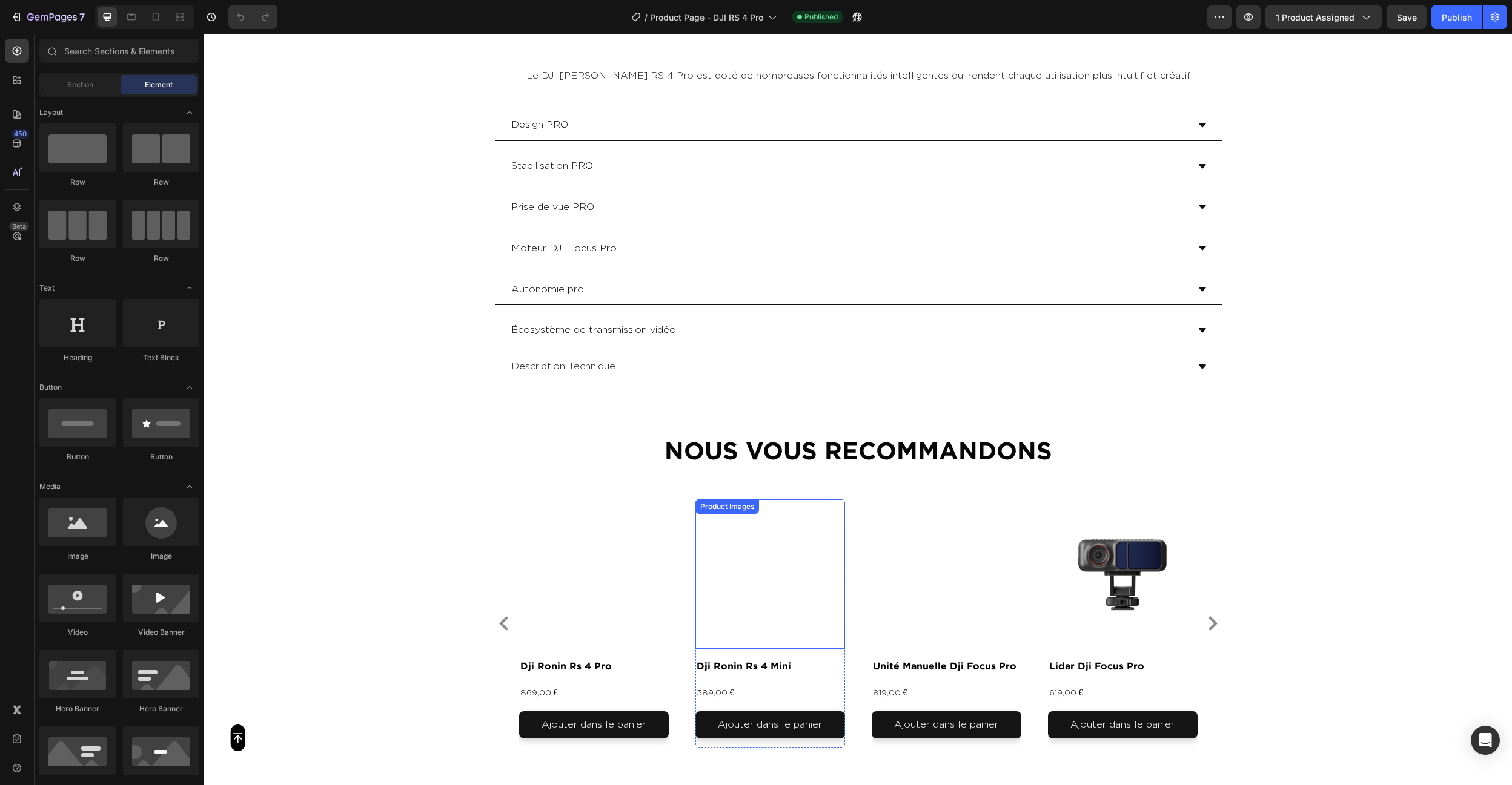
scroll to position [3199, 0]
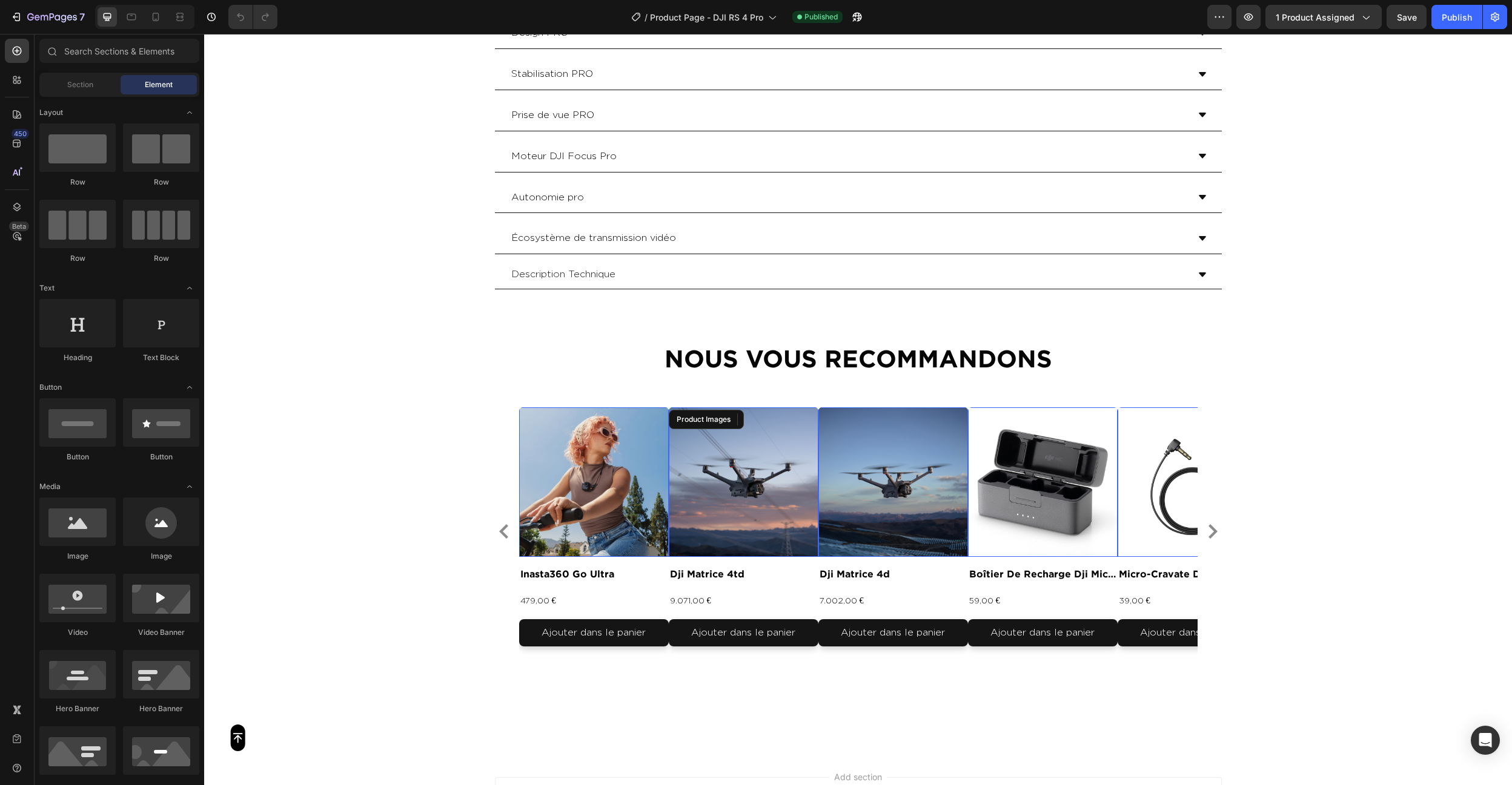
click at [672, 542] on img at bounding box center [743, 482] width 149 height 149
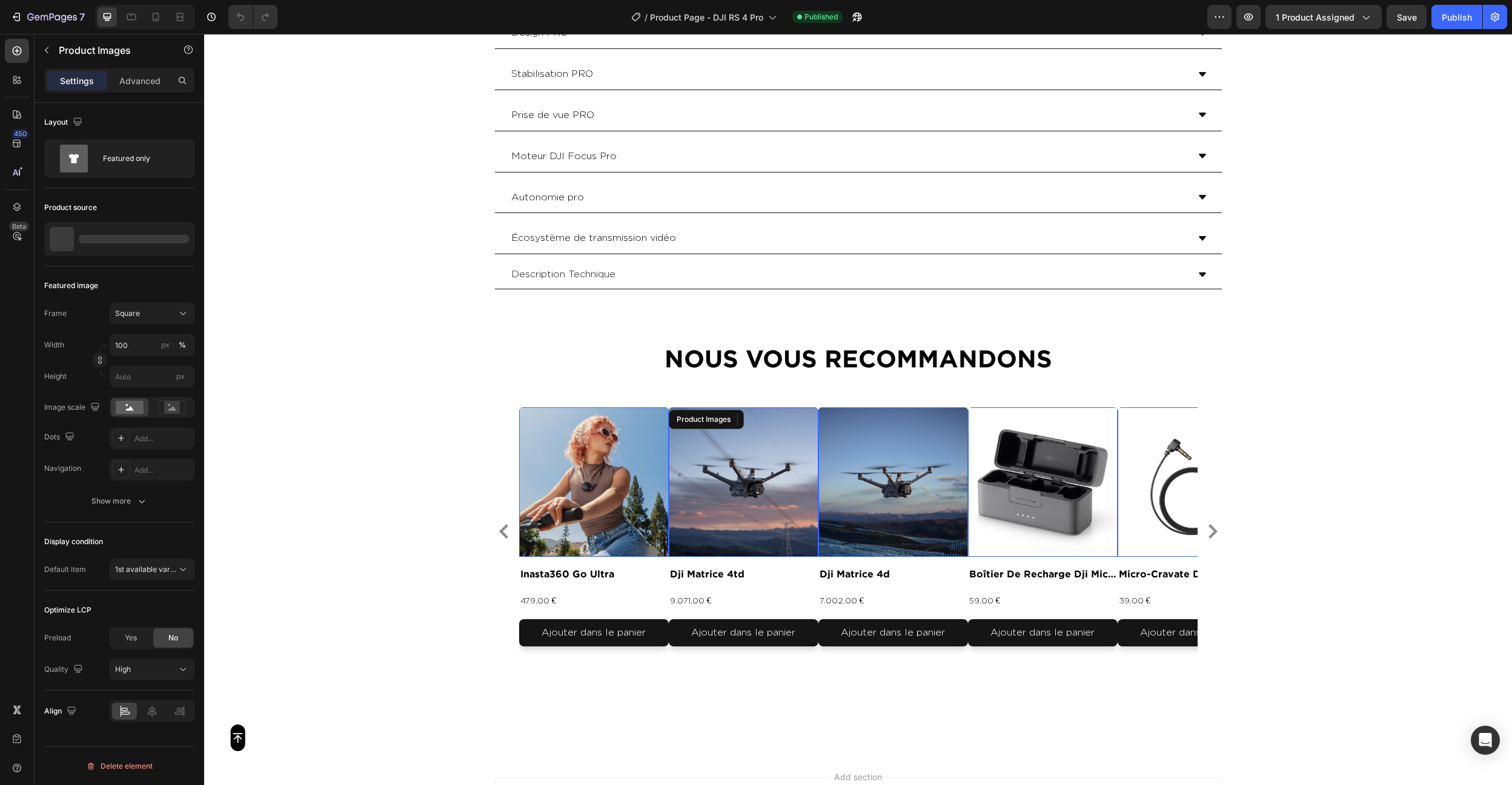
scroll to position [3204, 0]
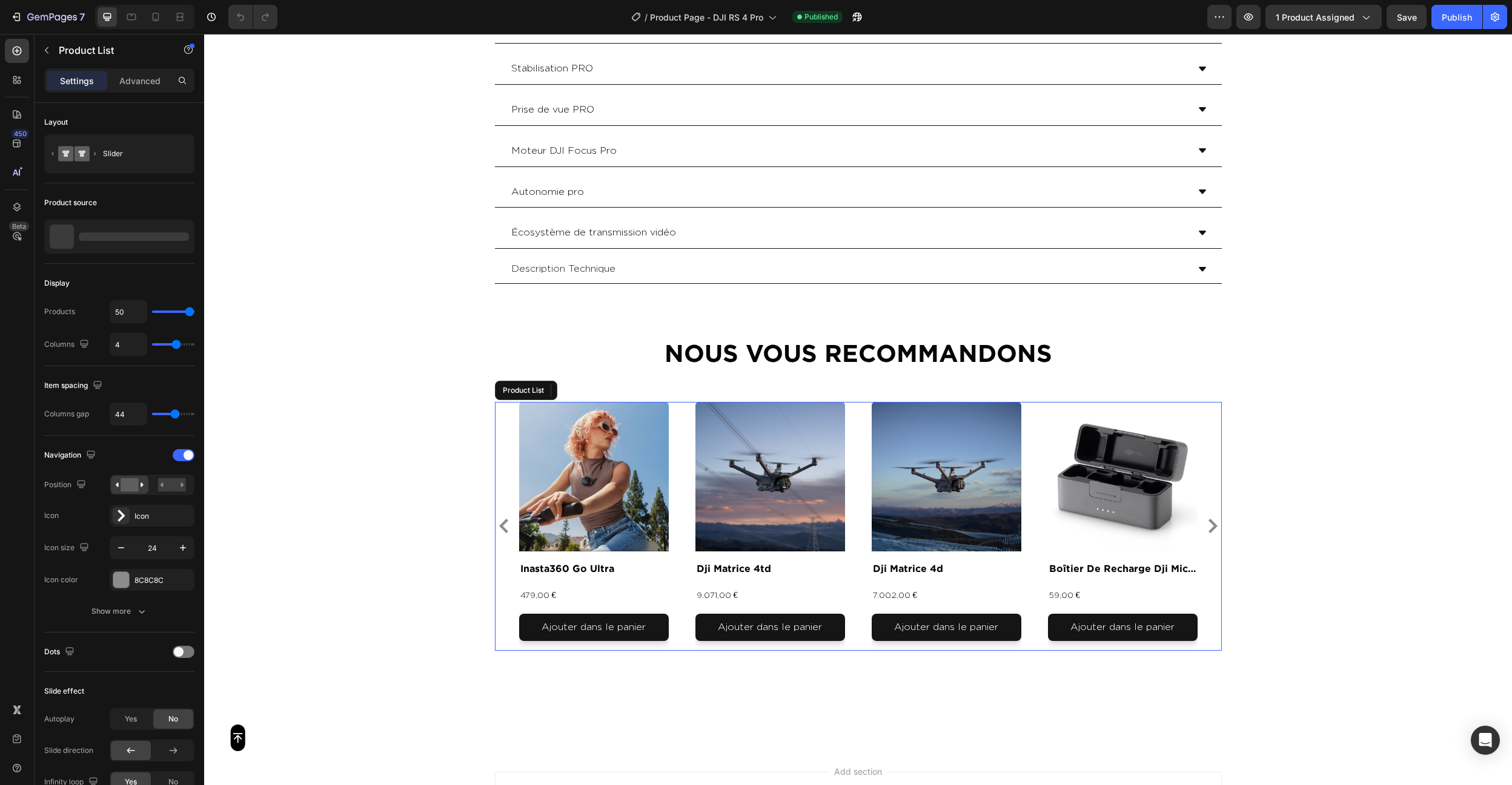
click at [679, 527] on div "Product Images 0 inasta360 go ultra Product Title 479,00 € Product Price Produc…" at bounding box center [859, 526] width 679 height 249
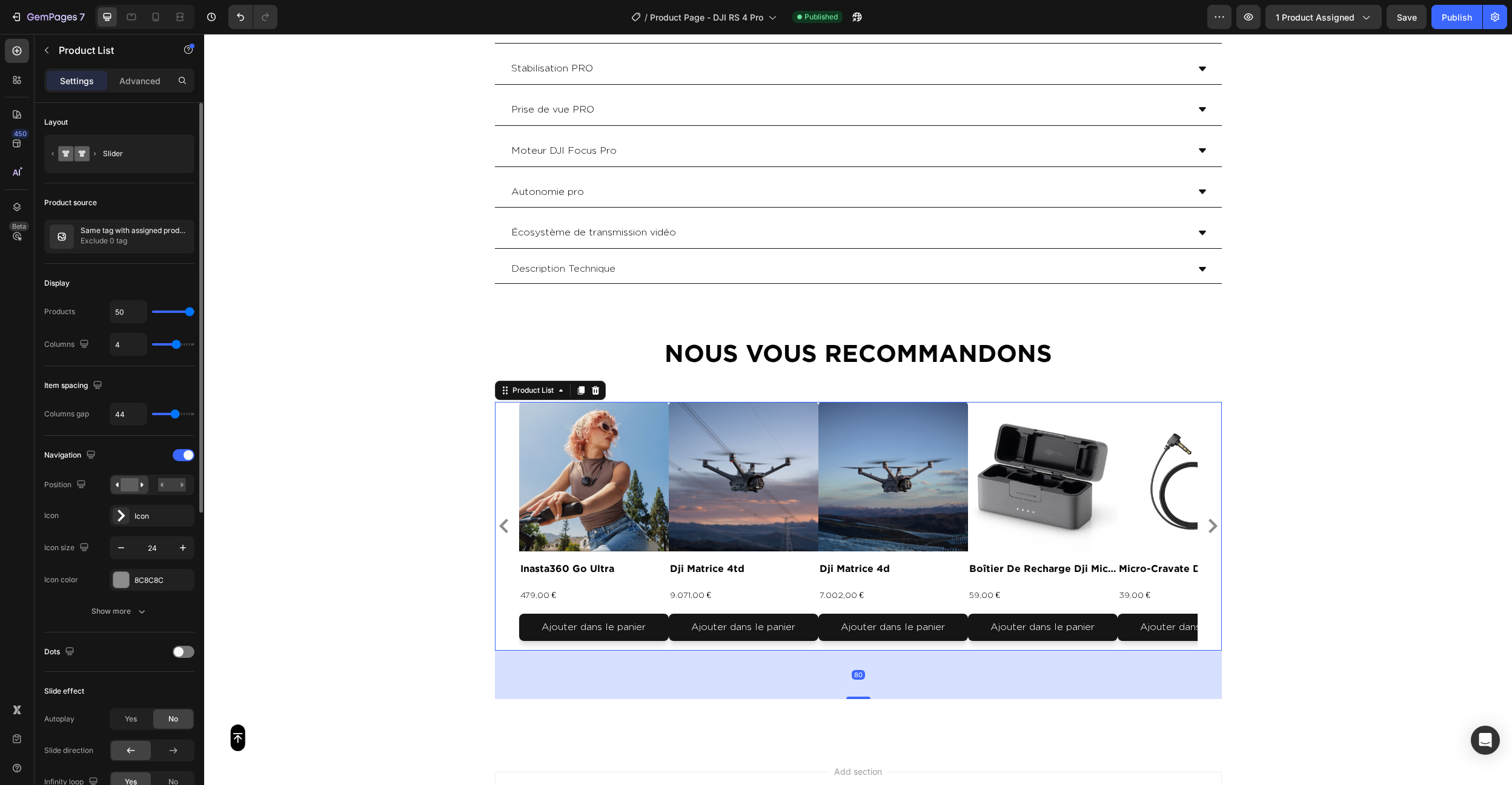
click at [97, 230] on p "Same tag with assigned product" at bounding box center [135, 230] width 108 height 9
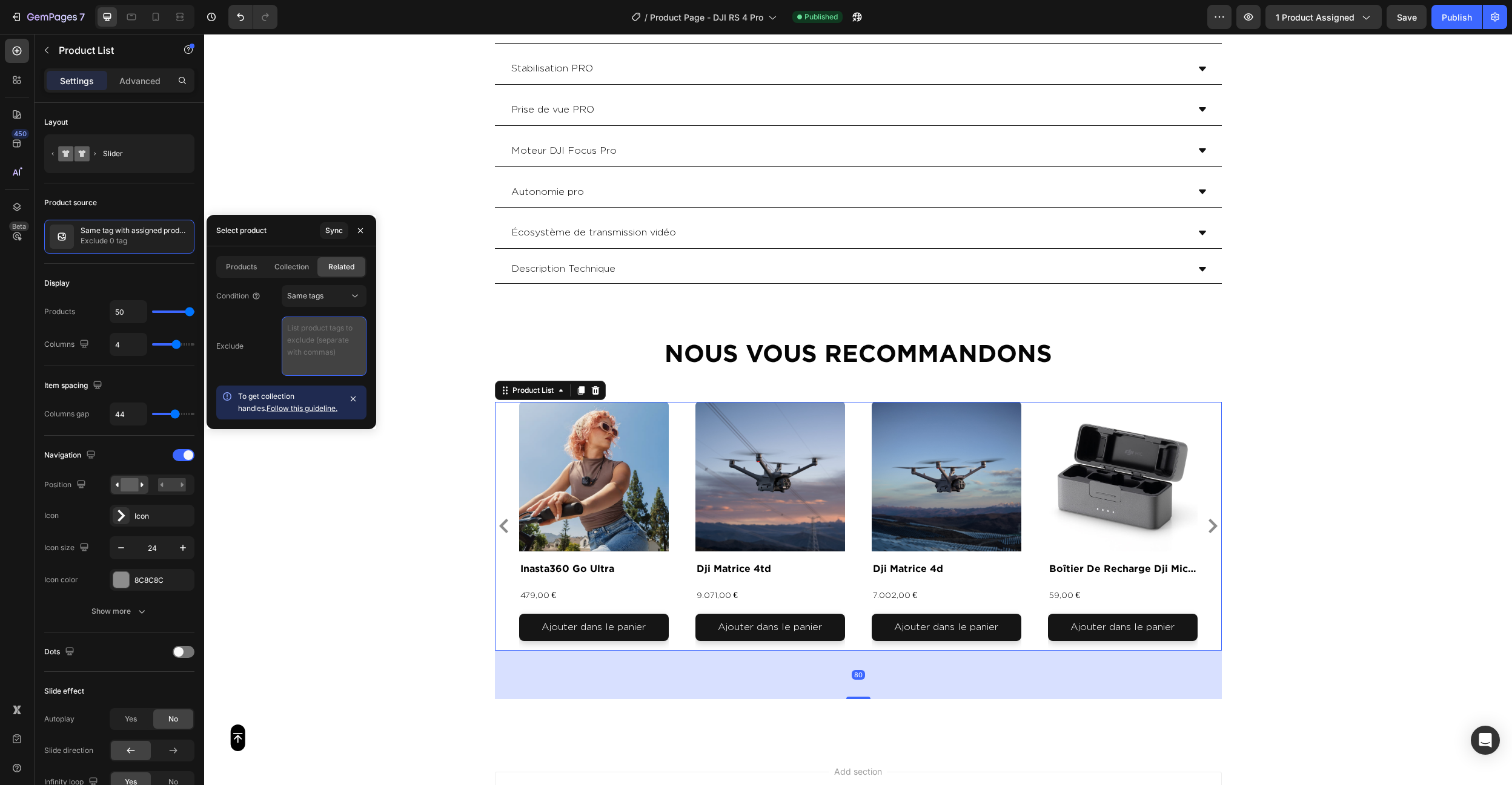
click at [313, 345] on textarea at bounding box center [324, 346] width 85 height 60
paste textarea "video , photo , produit"
type textarea "video , photo , produit"
click at [123, 277] on div "Display" at bounding box center [119, 283] width 150 height 20
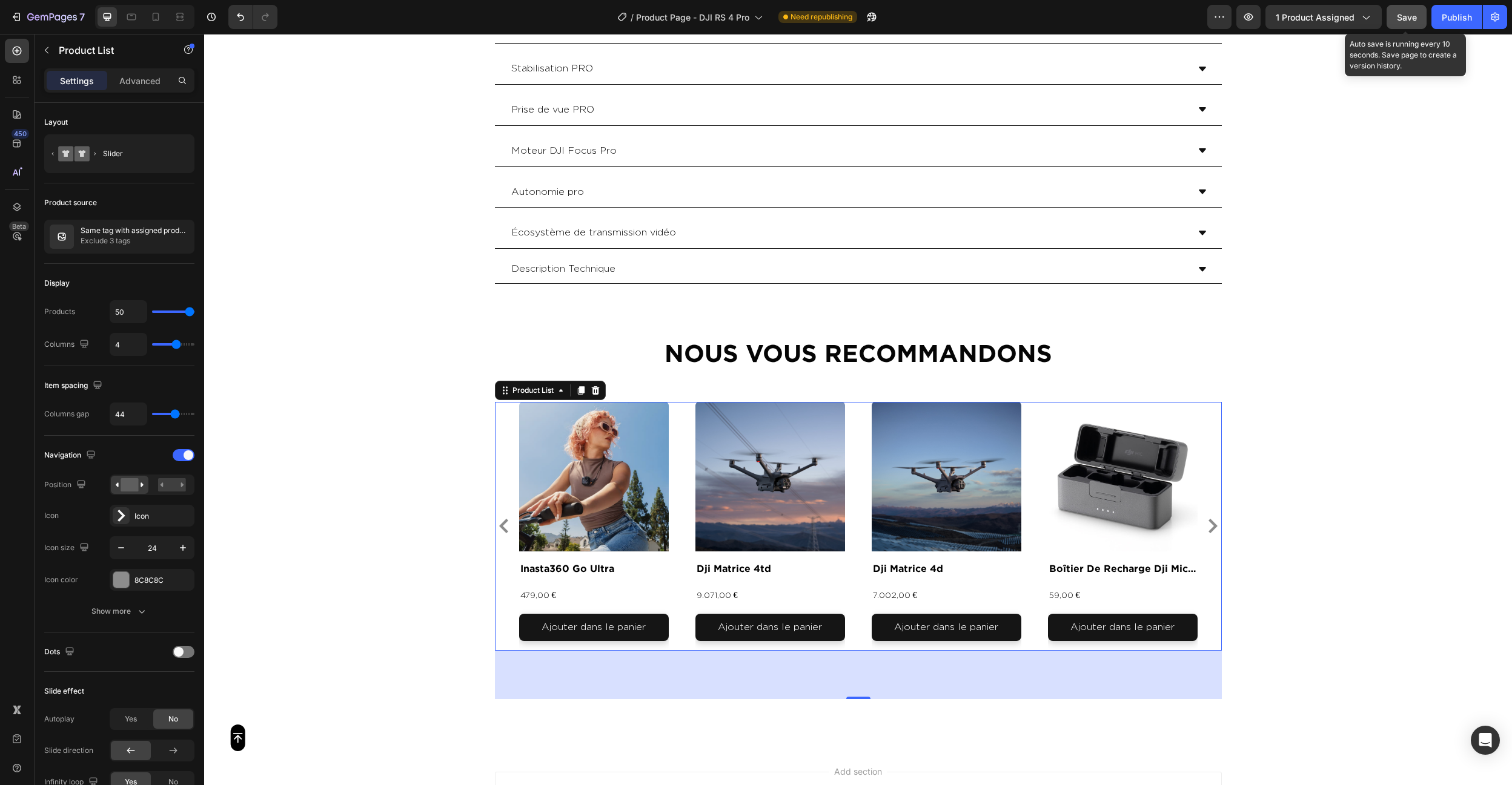
click at [1403, 11] on div "Save" at bounding box center [1406, 17] width 20 height 13
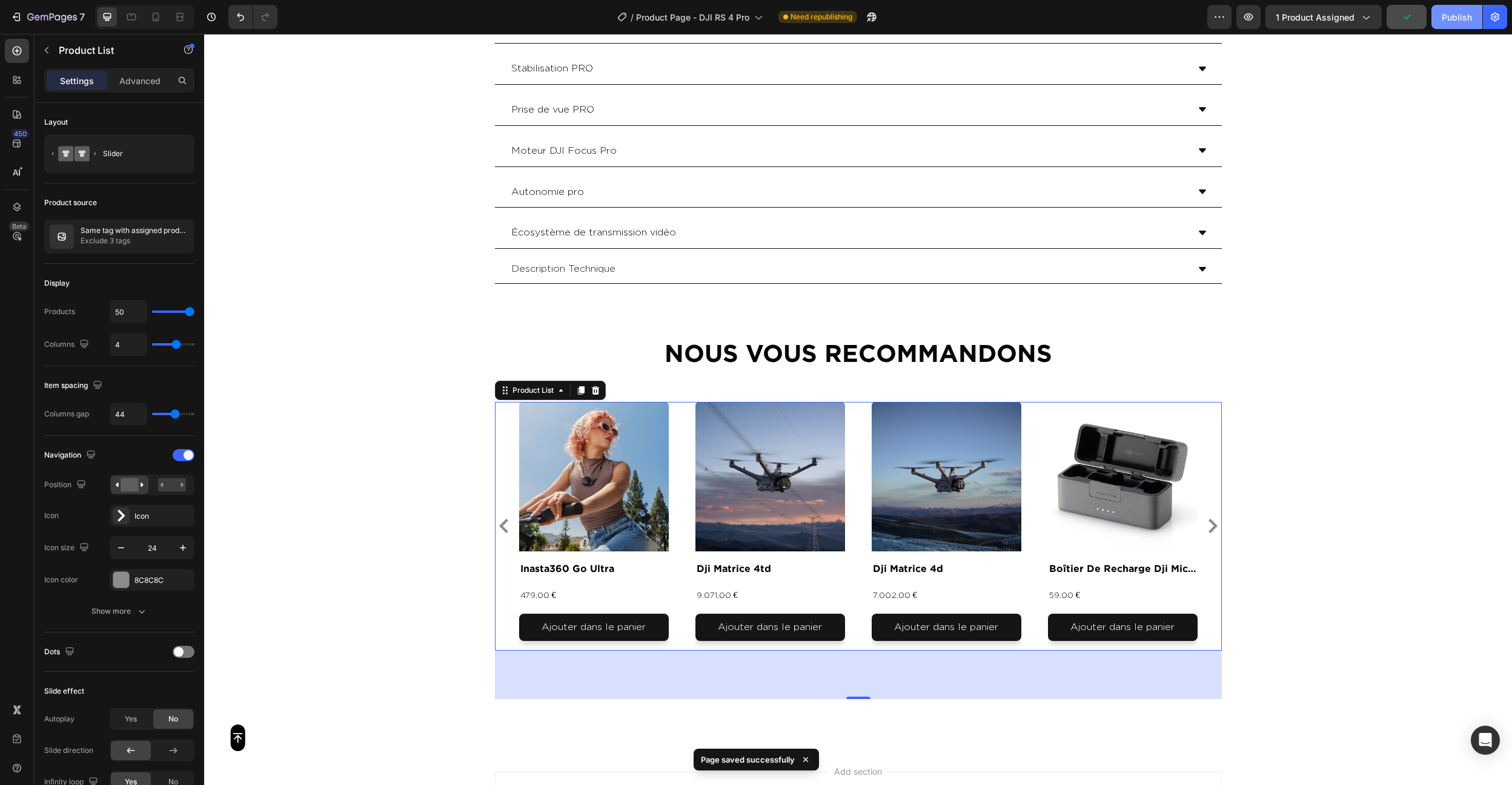
click at [1470, 20] on div "Publish" at bounding box center [1457, 17] width 31 height 13
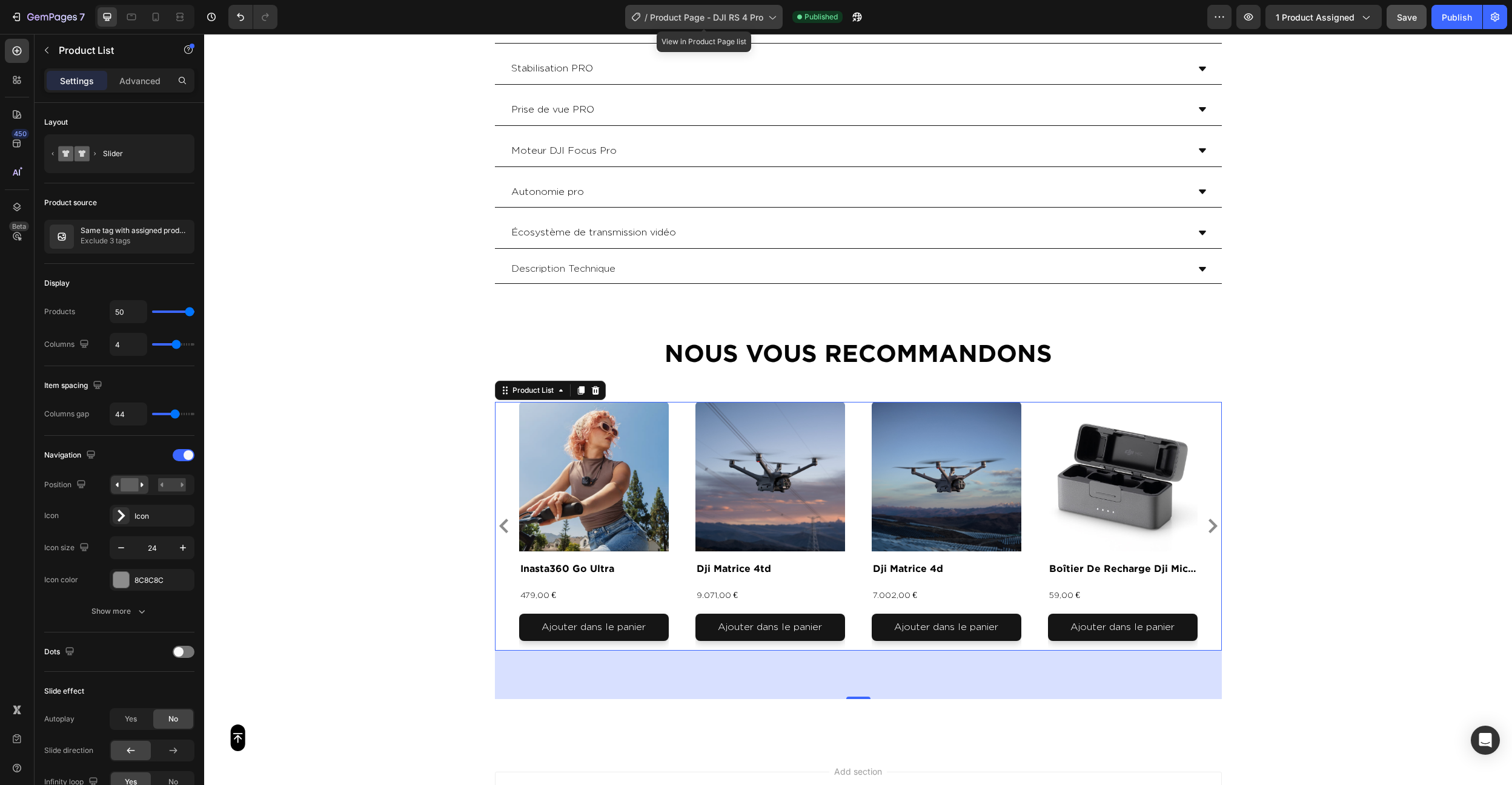
click at [720, 16] on span "Product Page - DJI RS 4 Pro" at bounding box center [707, 17] width 113 height 13
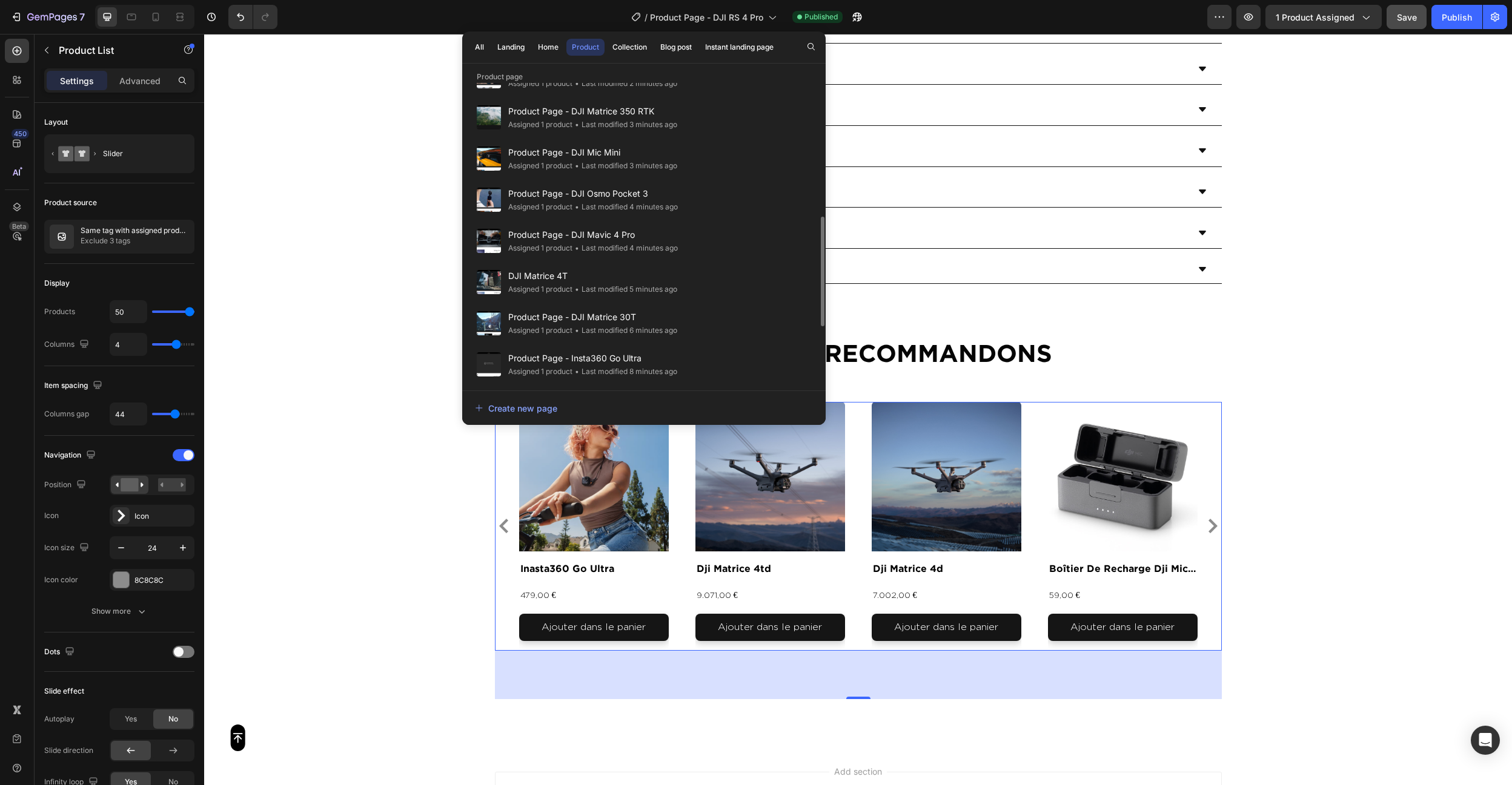
scroll to position [215, 0]
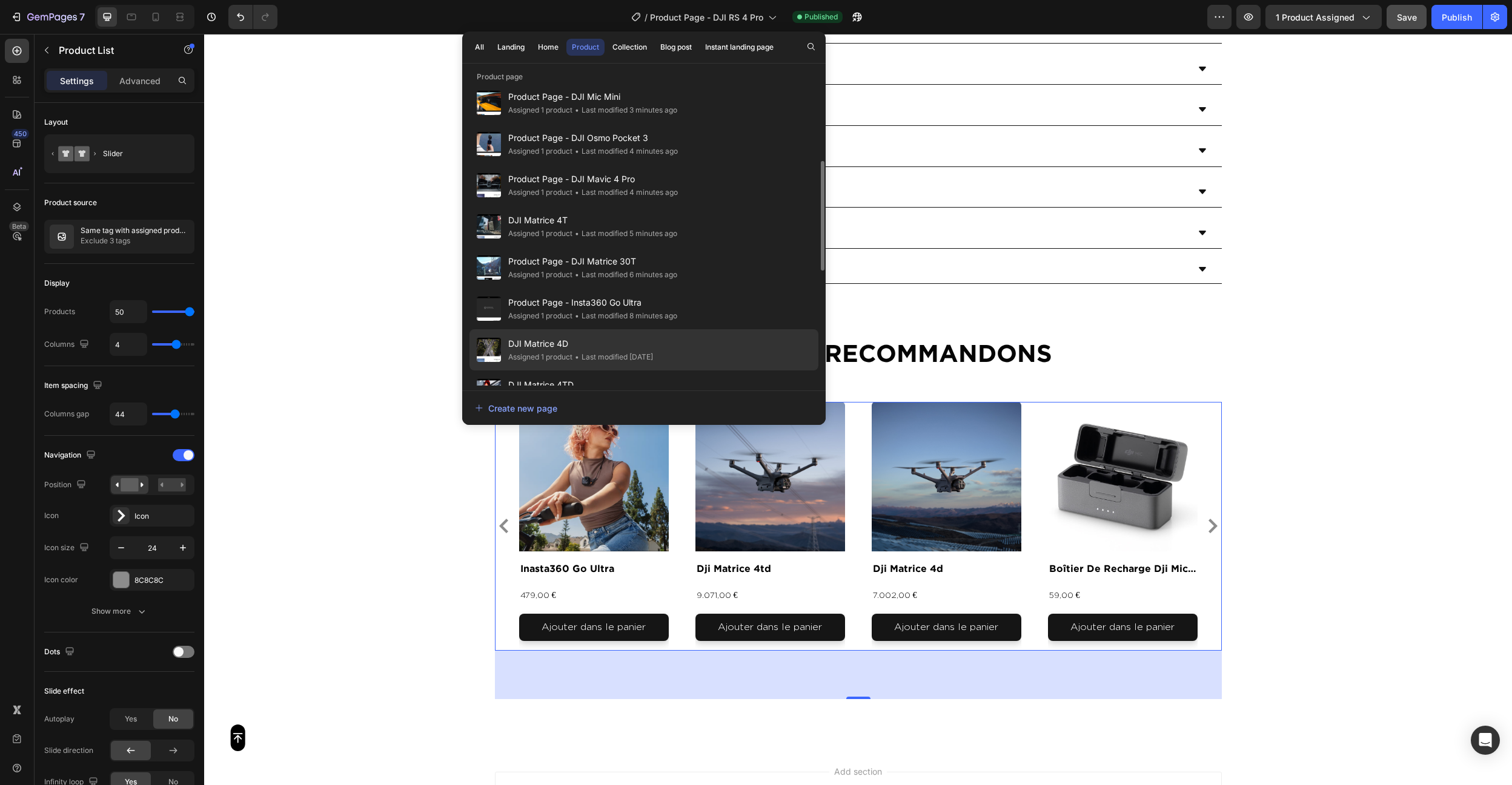
click at [709, 371] on div "DJI Matrice 4D Assigned 1 product • Last modified 5 days ago" at bounding box center [644, 391] width 349 height 41
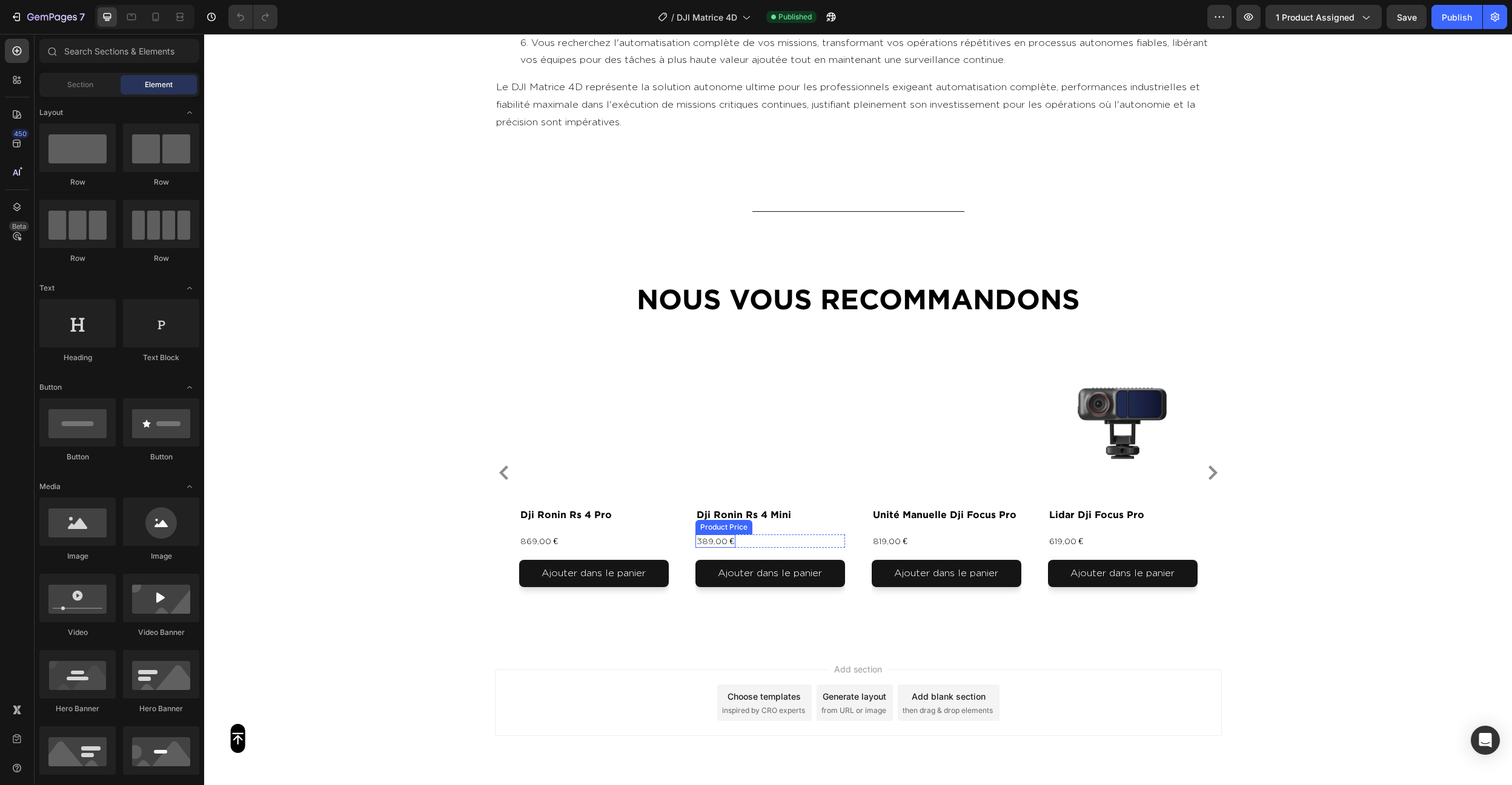
scroll to position [4270, 0]
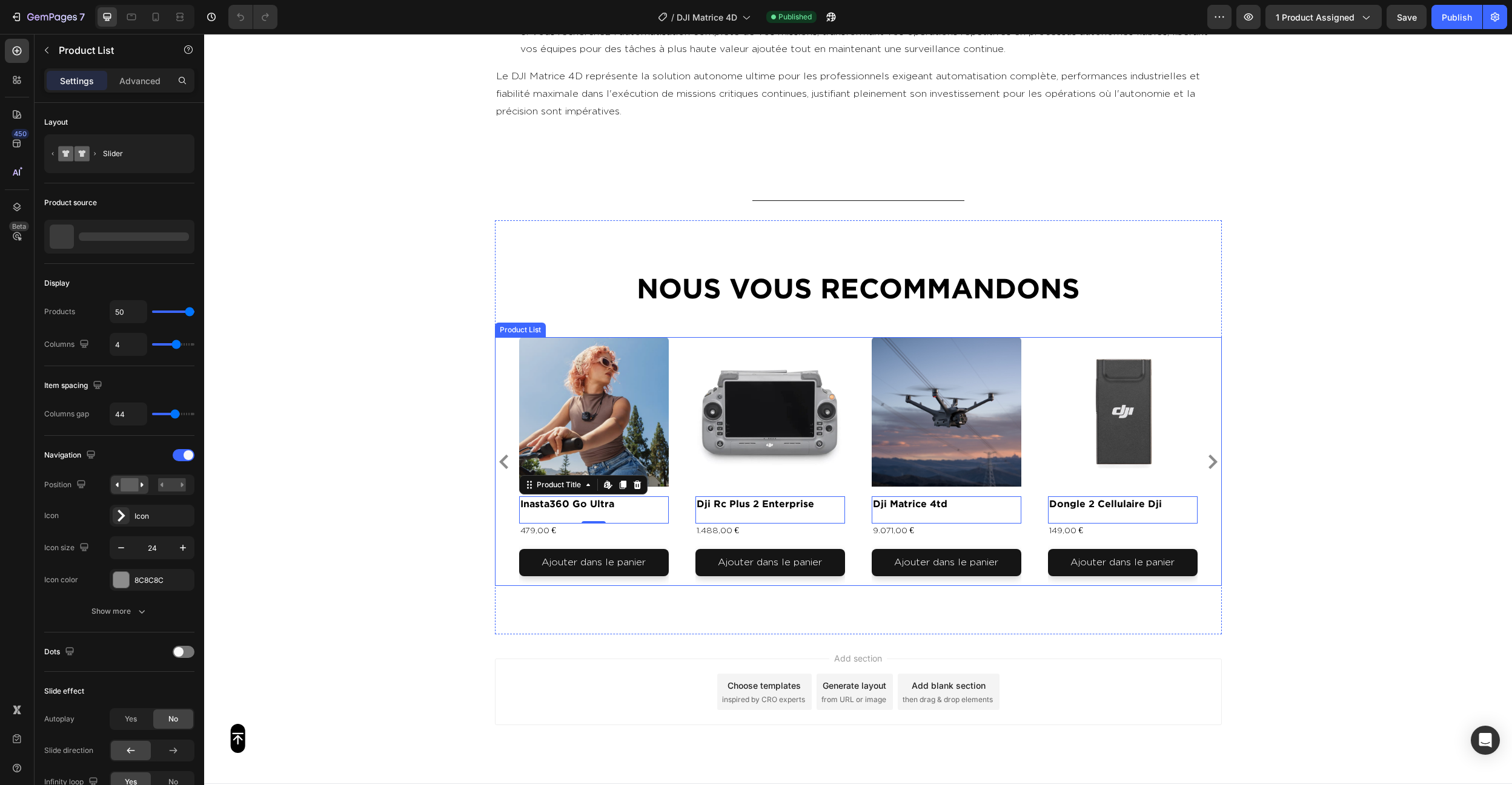
click at [686, 429] on div "Product Images inasta360 go ultra Product Title Edit content in Shopify 0 479,0…" at bounding box center [859, 462] width 679 height 249
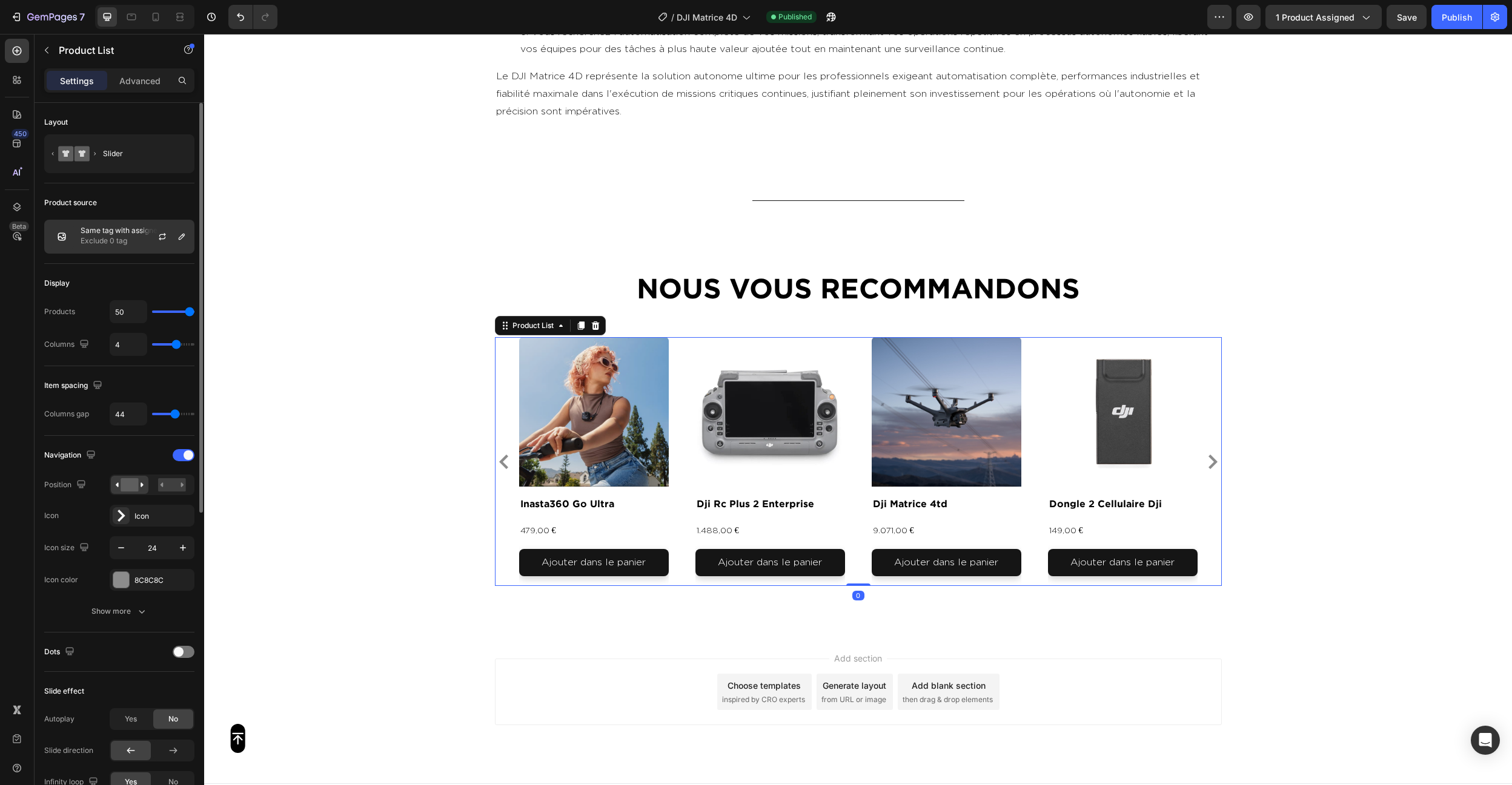
click at [97, 240] on p "Exclude 0 tag" at bounding box center [135, 240] width 108 height 12
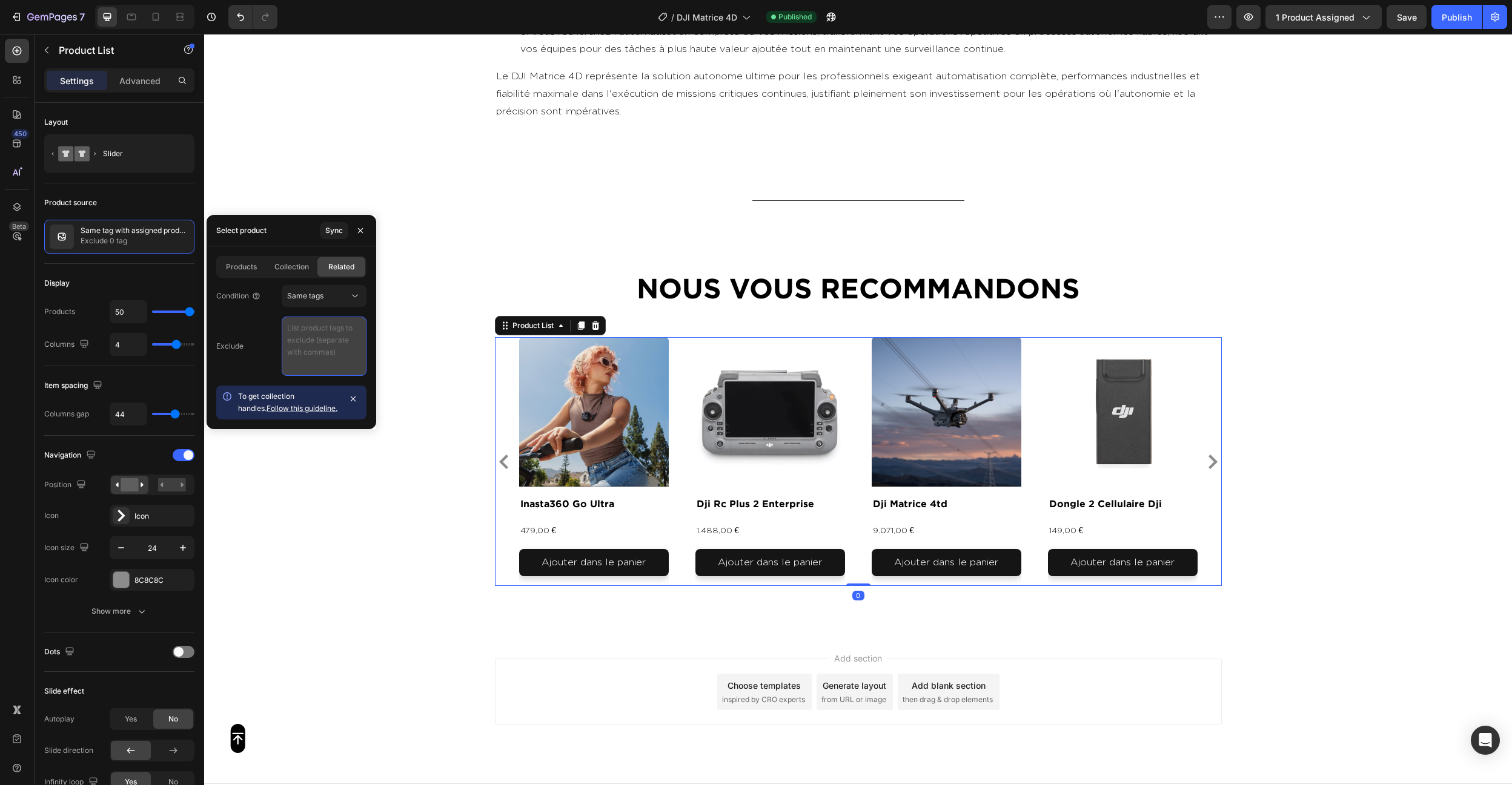
click at [293, 332] on textarea at bounding box center [324, 346] width 85 height 60
paste textarea "video , photo , produit"
type textarea "video , photo , produit"
click at [118, 280] on div "Display" at bounding box center [119, 283] width 150 height 20
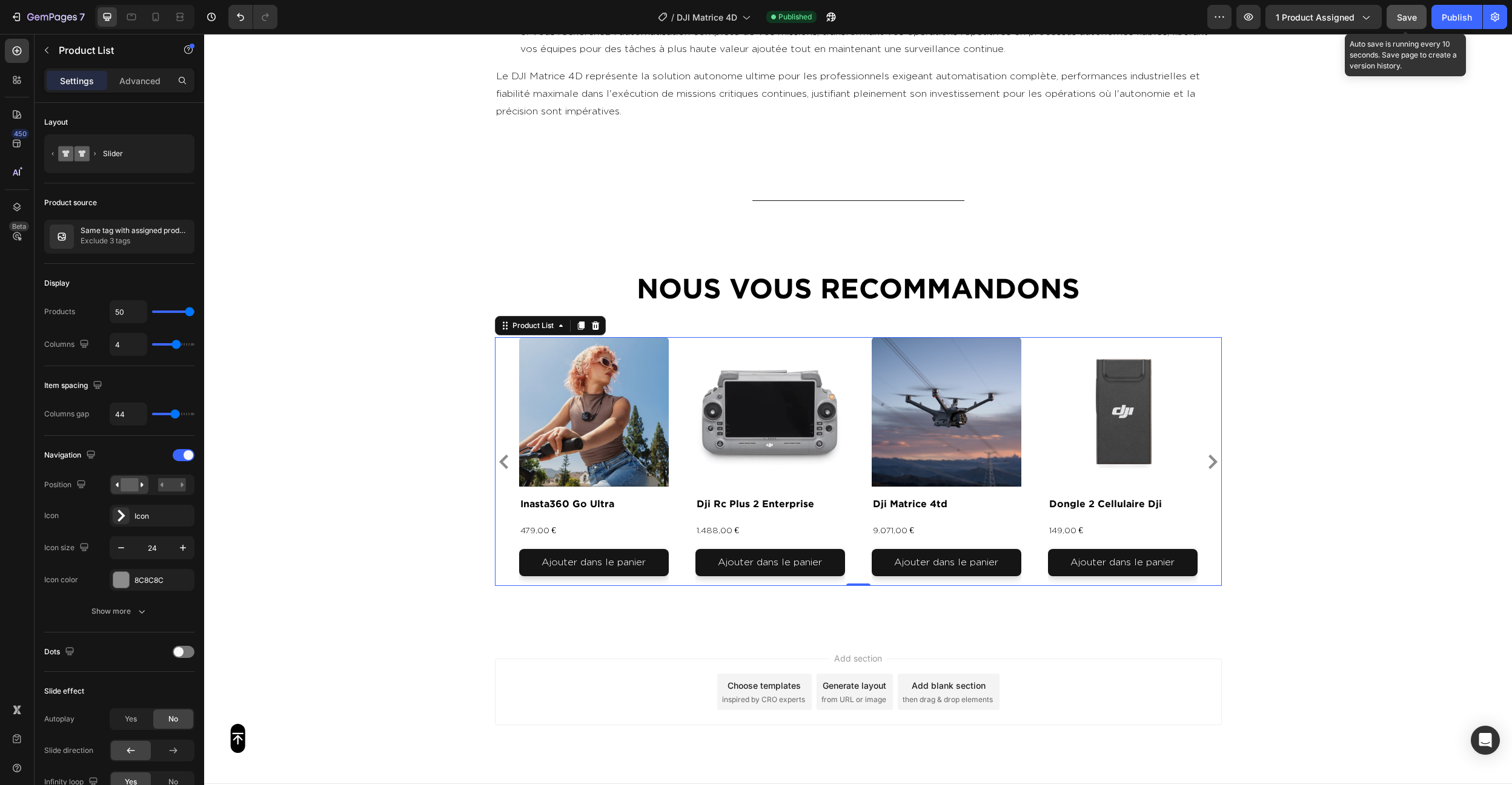
click at [1415, 20] on span "Save" at bounding box center [1406, 16] width 20 height 10
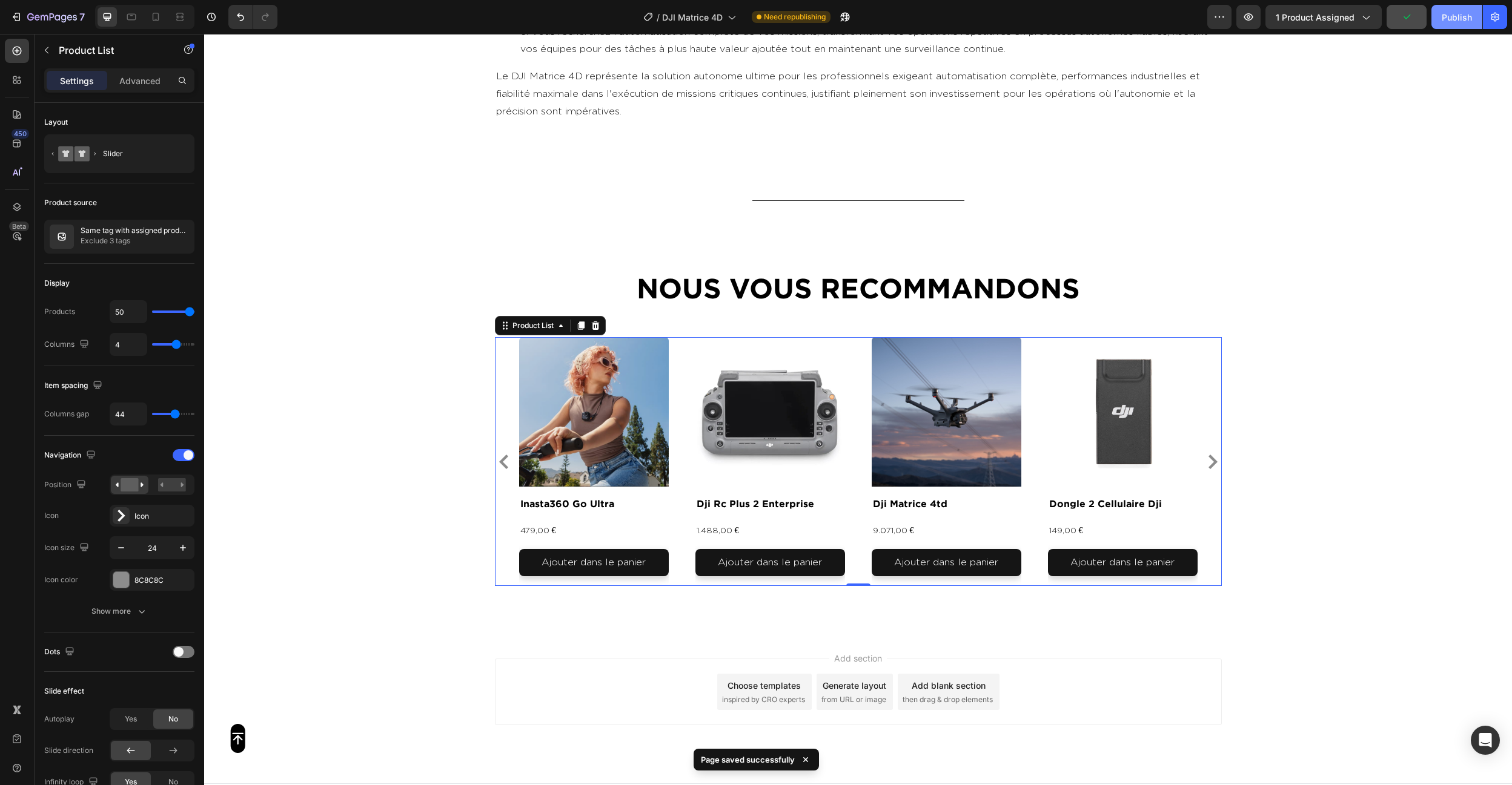
click at [1452, 27] on button "Publish" at bounding box center [1456, 16] width 51 height 24
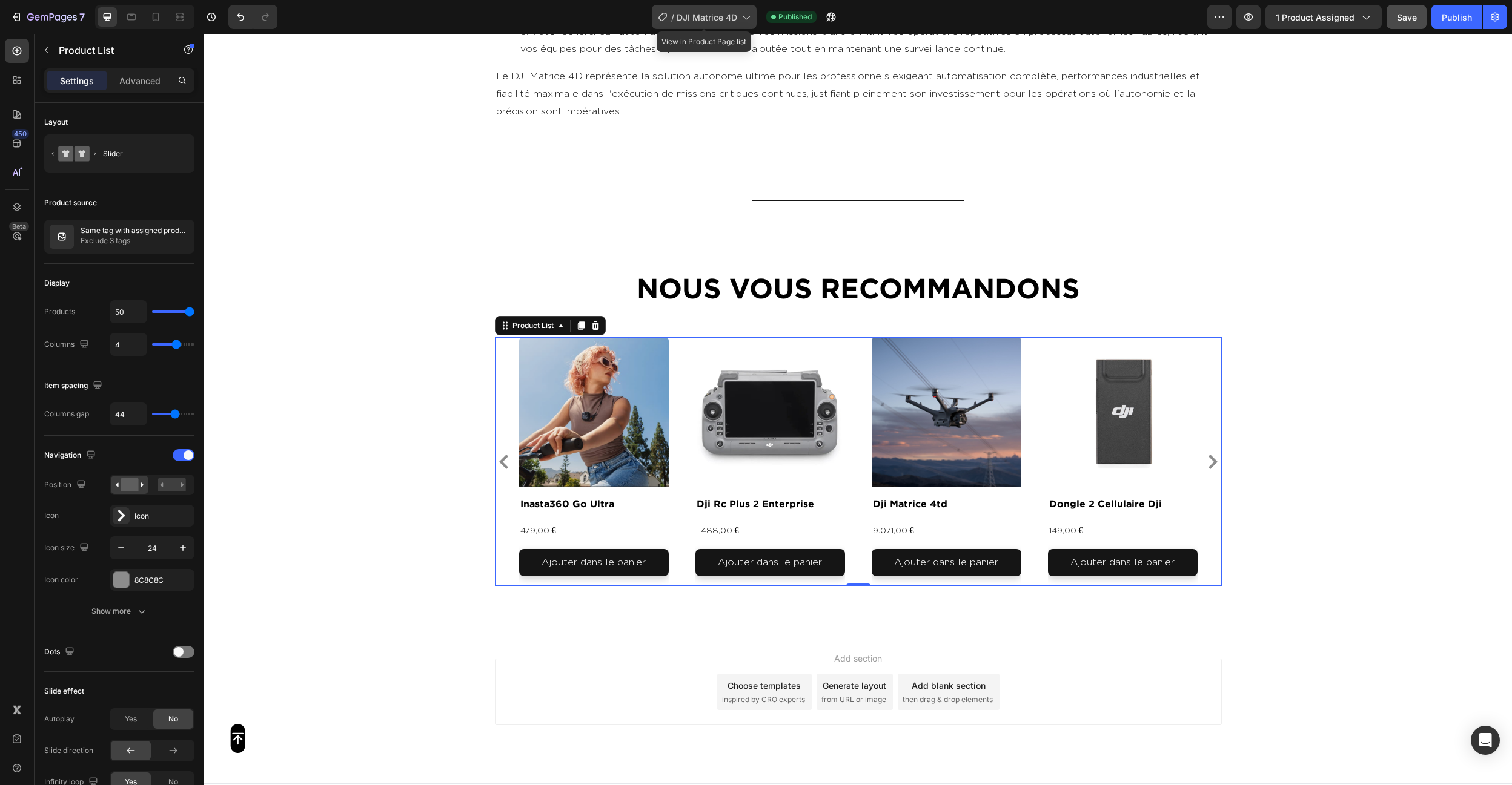
click at [698, 27] on div "/ DJI Matrice 4D" at bounding box center [704, 16] width 104 height 24
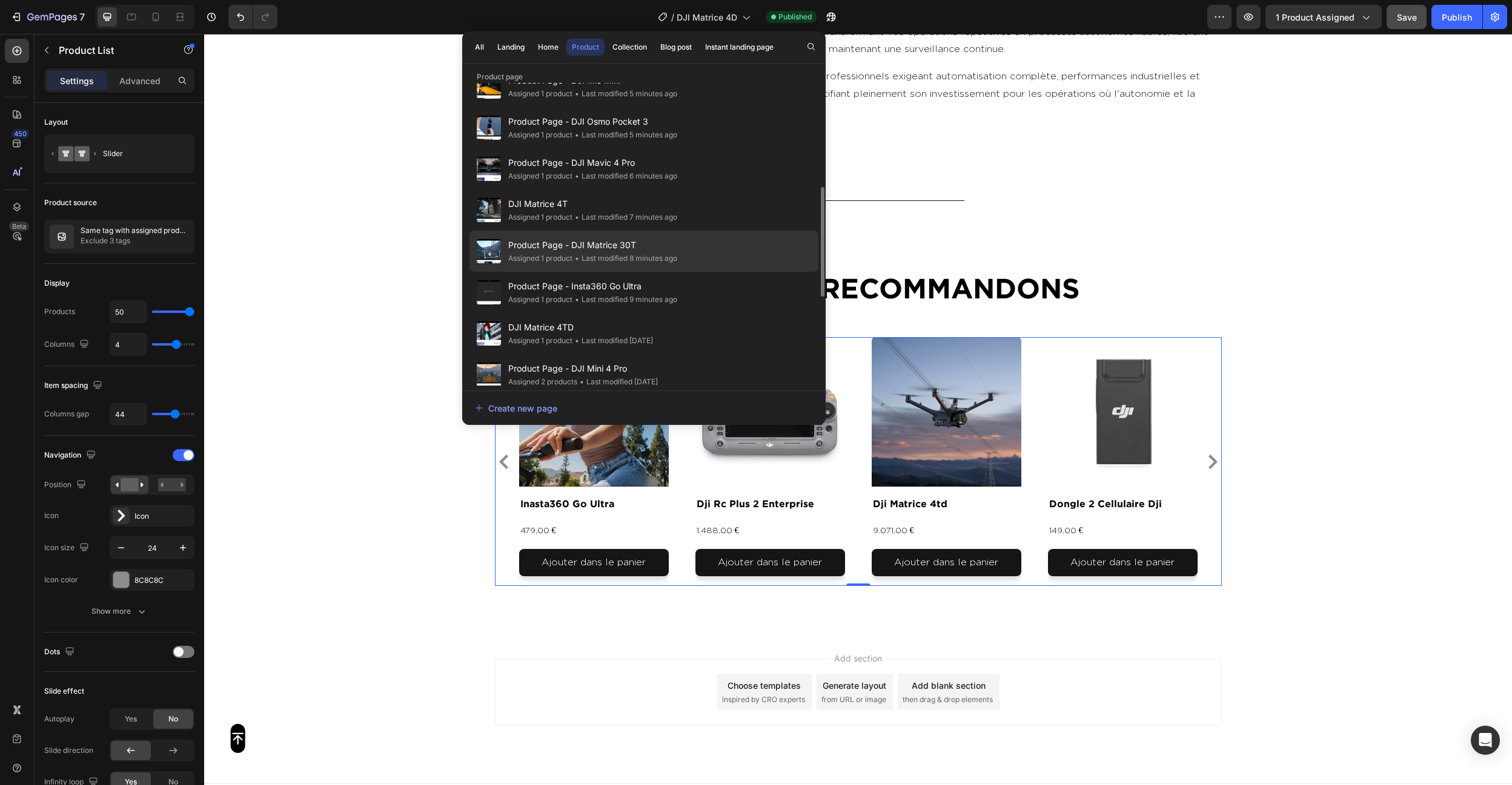
scroll to position [276, 0]
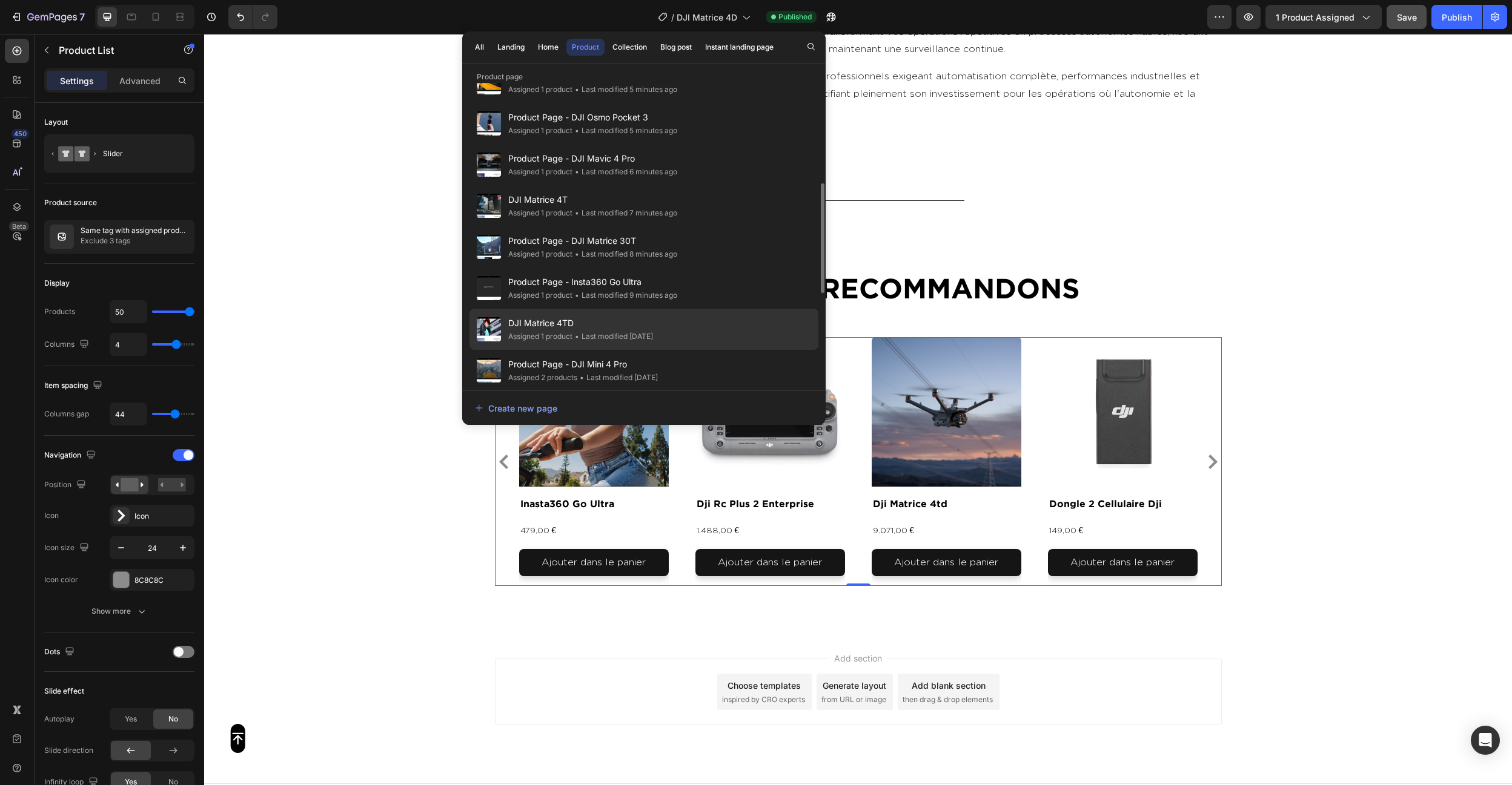
click at [1373, 462] on div "• Last modified 5 days ago" at bounding box center [1448, 476] width 149 height 27
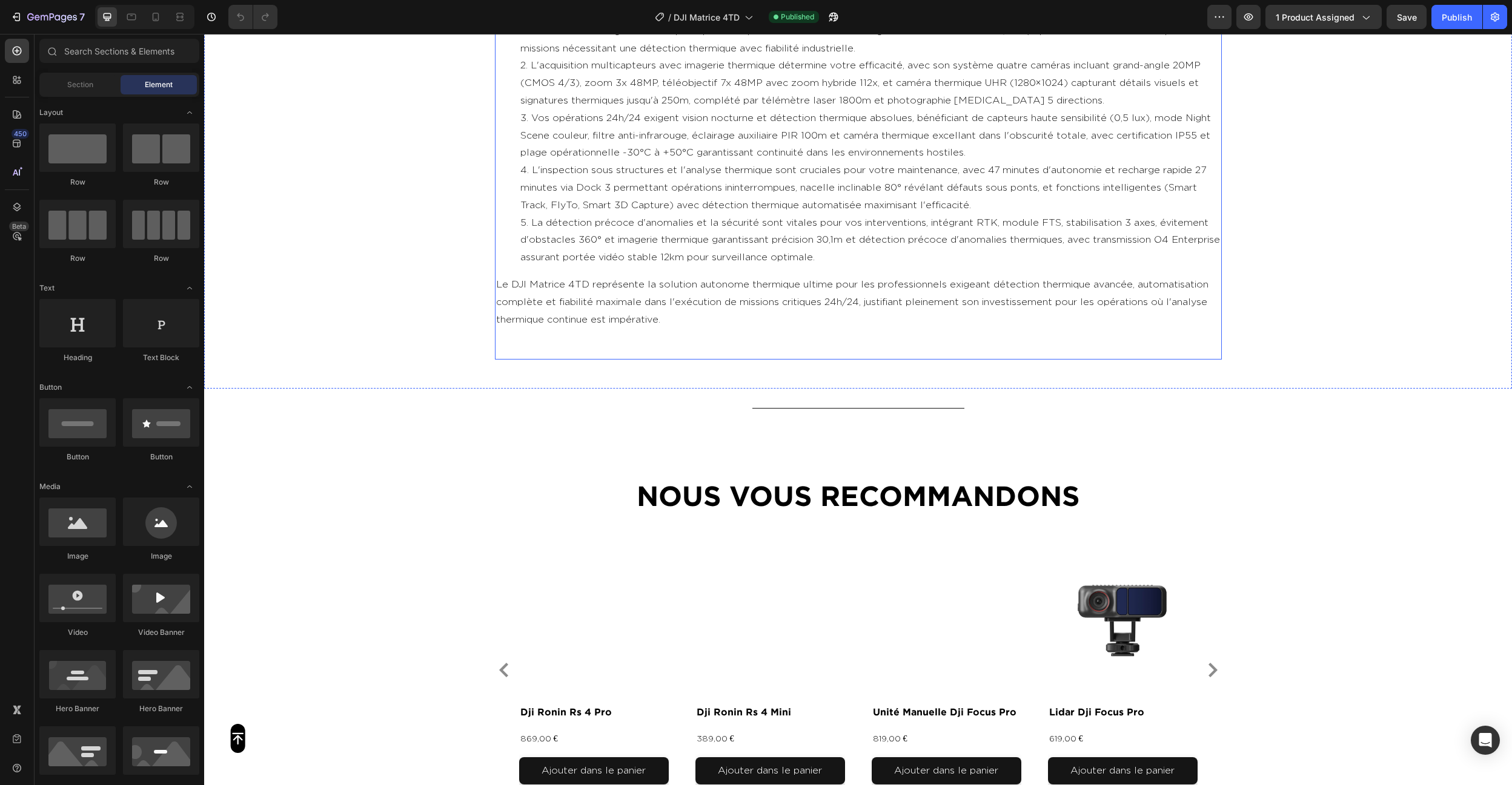
scroll to position [4237, 0]
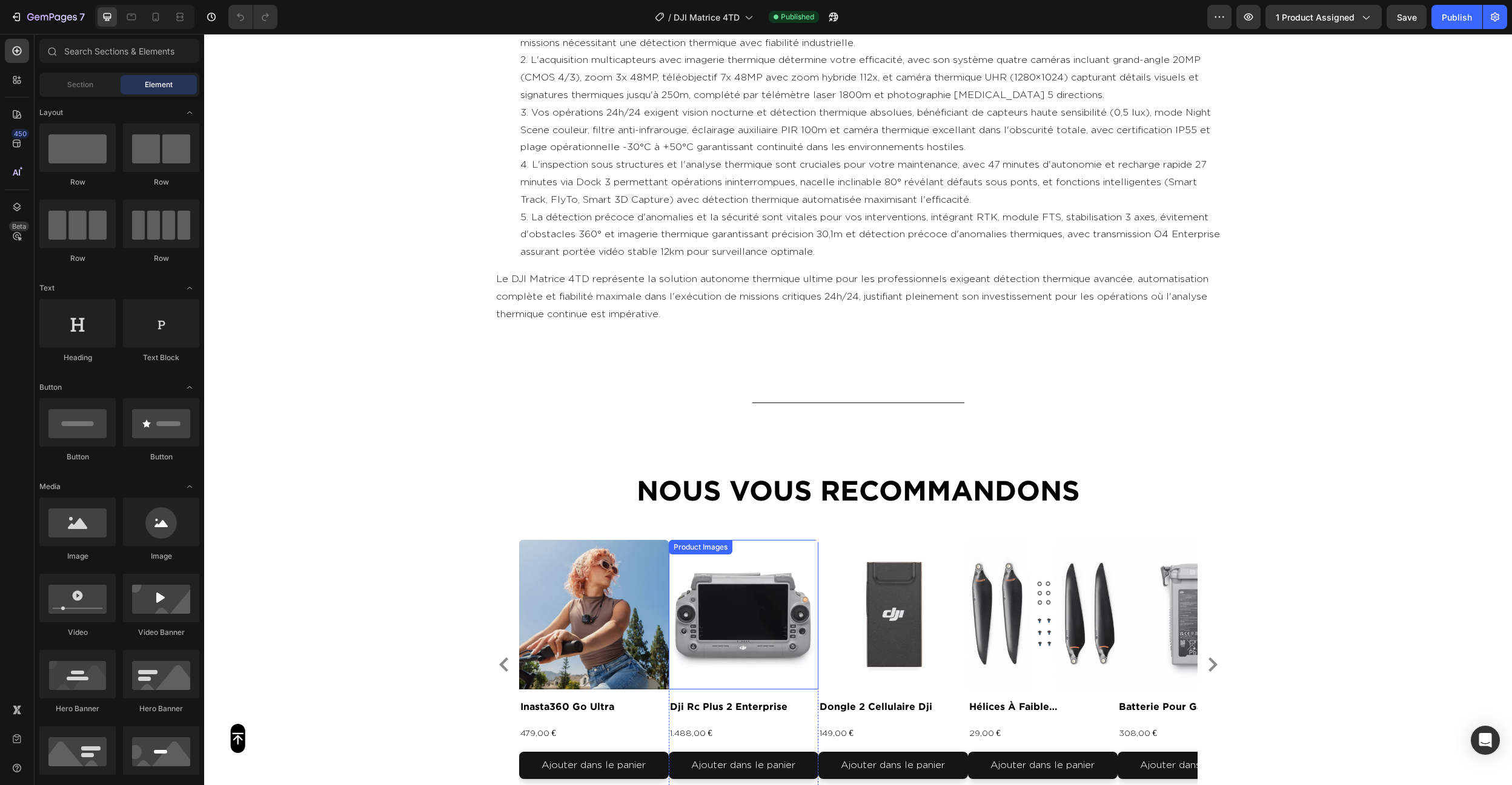
click at [690, 583] on div "Product Images inasta360 go ultra Product Title 479,00 € Product Price Product …" at bounding box center [859, 664] width 679 height 249
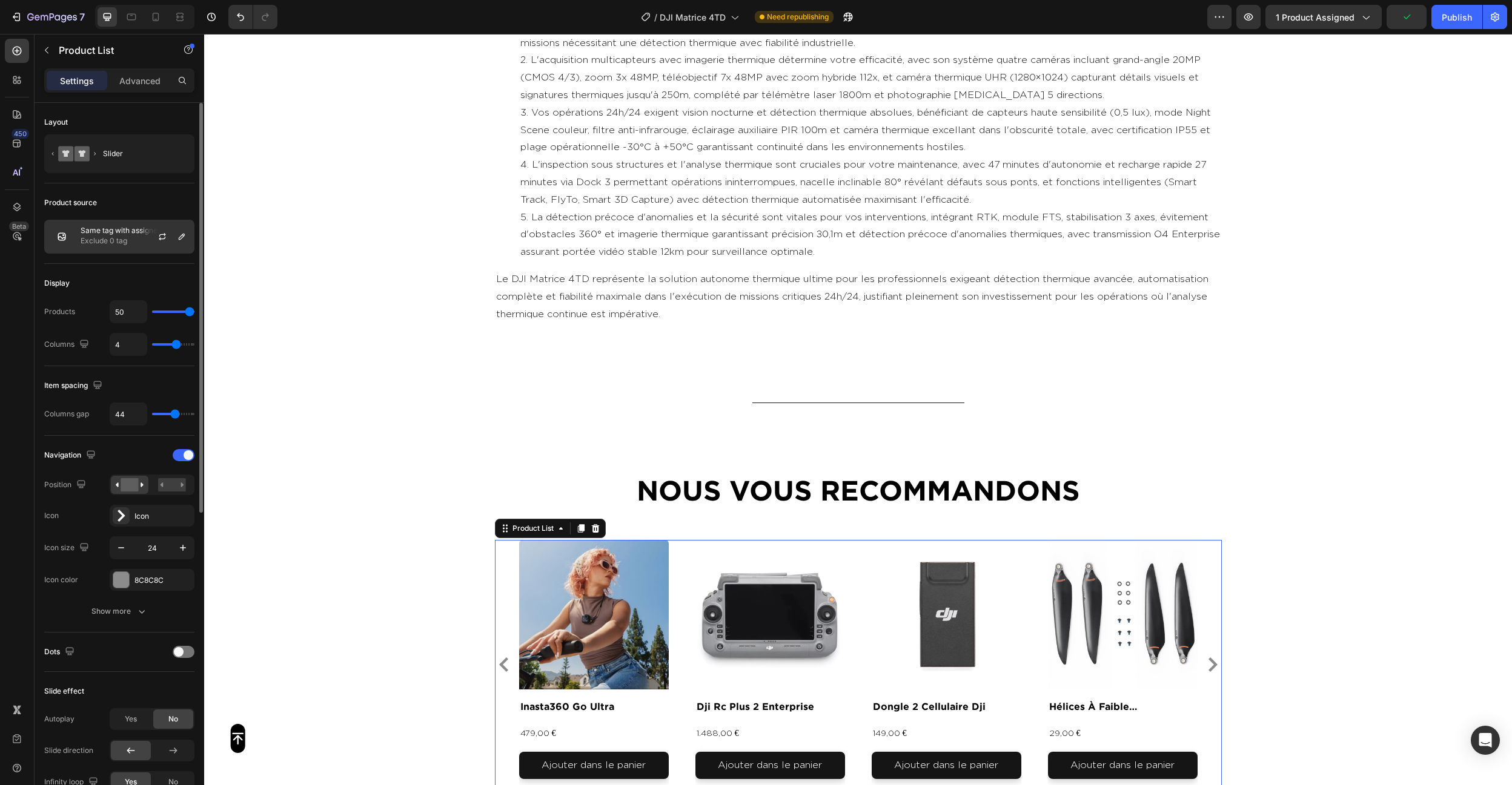
click at [108, 232] on p "Same tag with assigned product" at bounding box center [135, 230] width 108 height 9
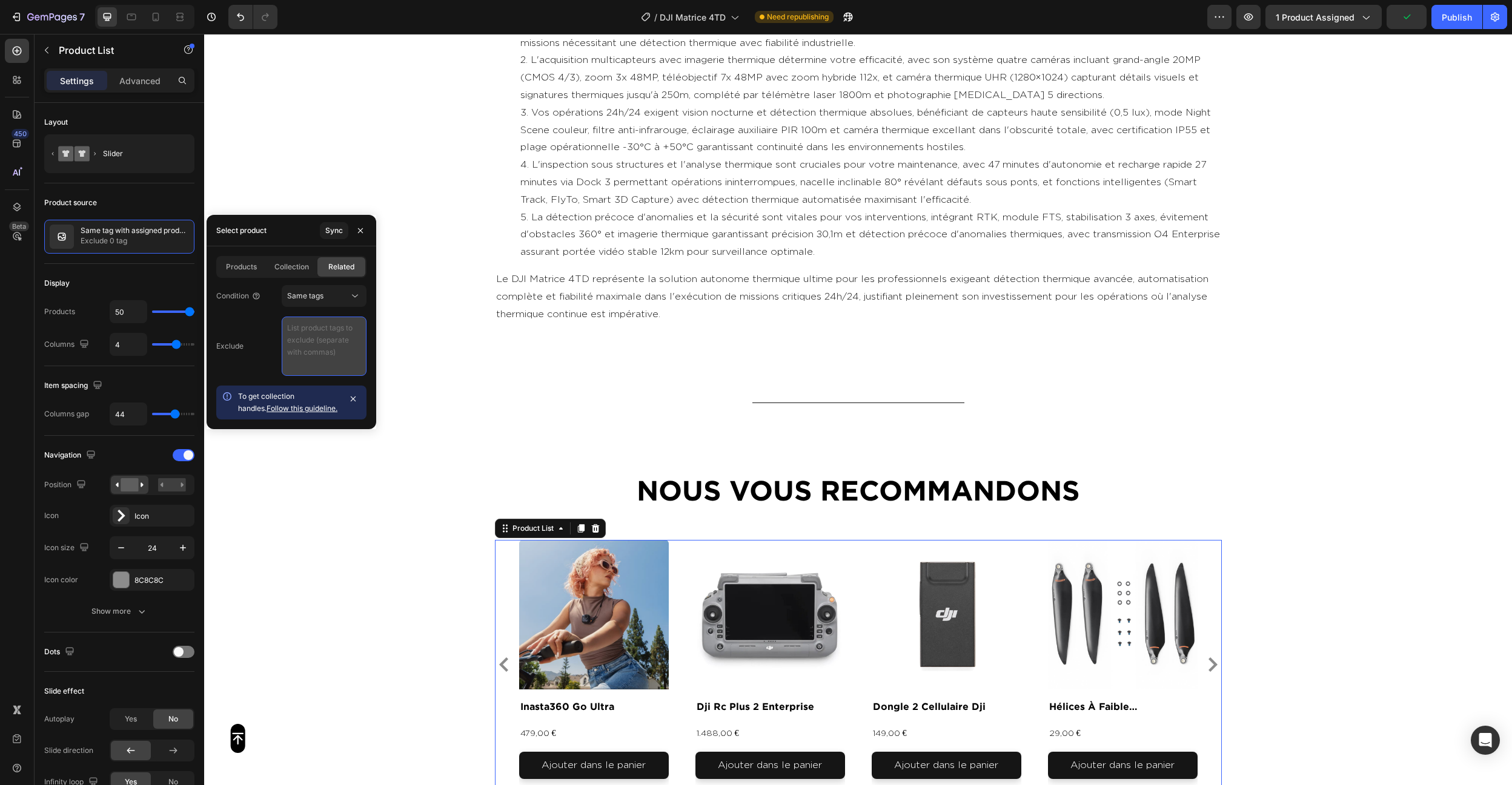
click at [304, 332] on textarea at bounding box center [324, 346] width 85 height 60
paste textarea "video , photo , produit"
type textarea "video , photo , produit"
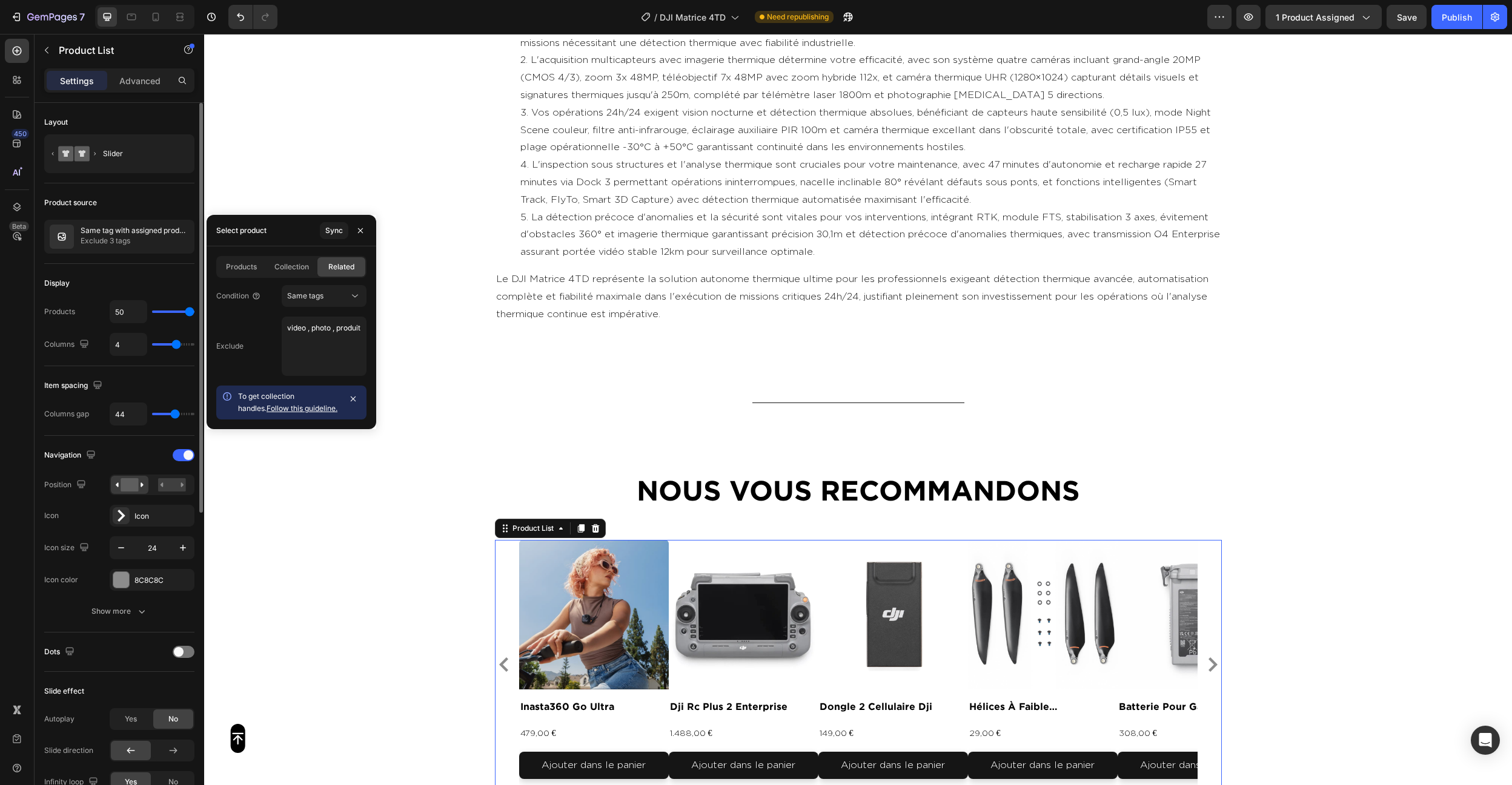
click at [162, 280] on div "Display" at bounding box center [119, 283] width 150 height 20
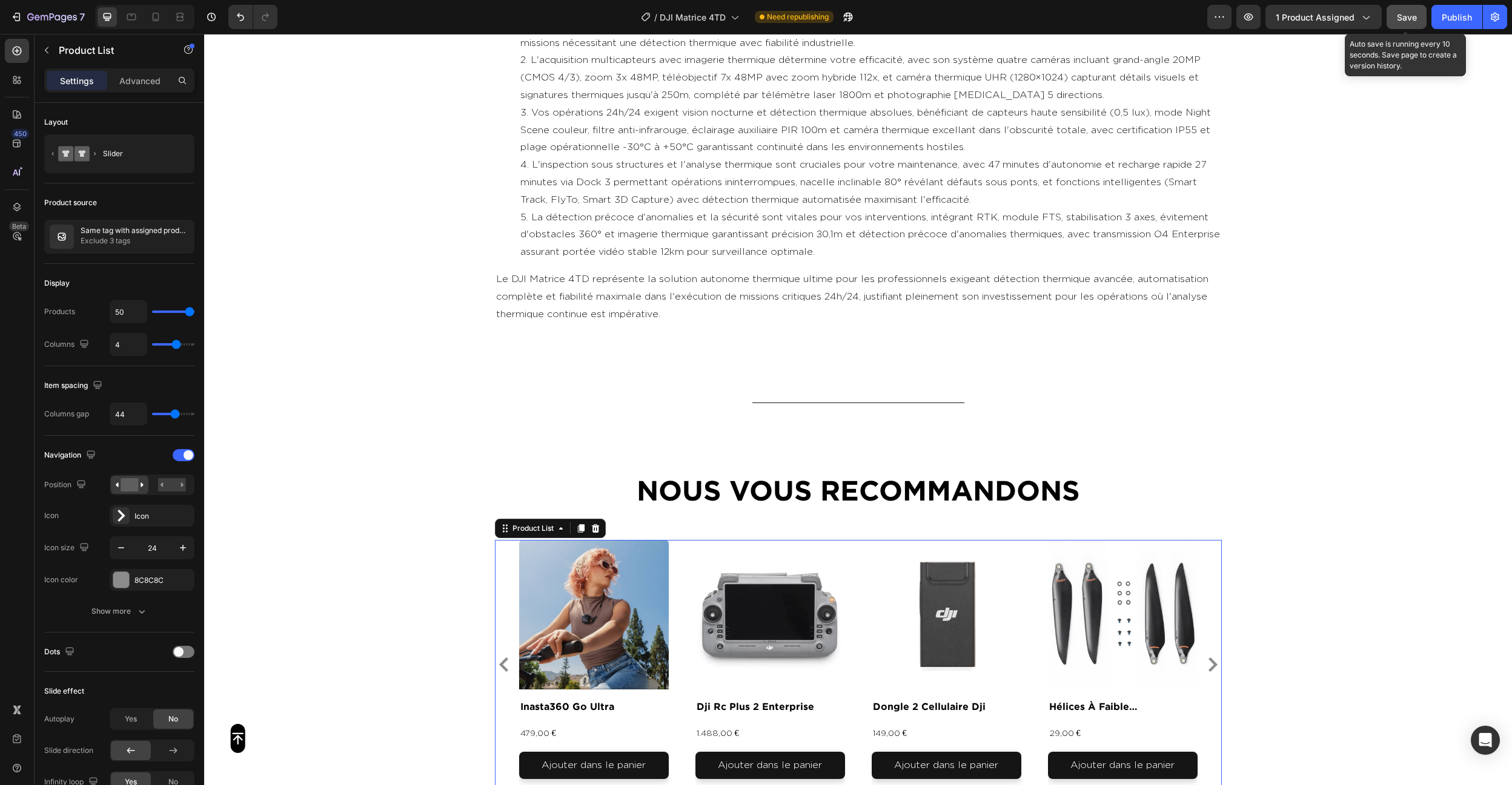
click at [1423, 27] on button "Save" at bounding box center [1406, 16] width 40 height 24
click at [1460, 24] on button "Publish" at bounding box center [1456, 16] width 51 height 24
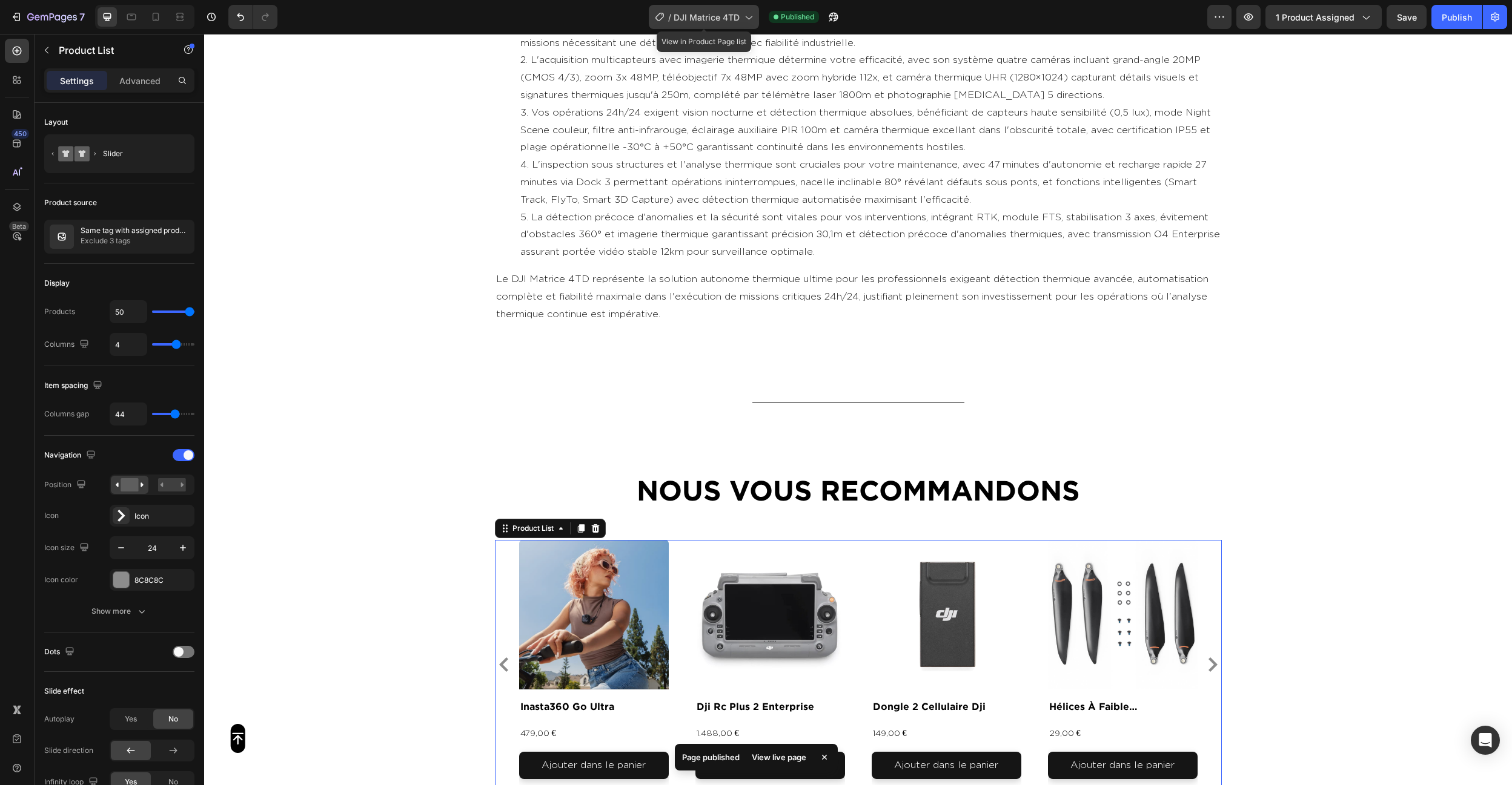
click at [679, 16] on span "DJI Matrice 4TD" at bounding box center [707, 17] width 66 height 13
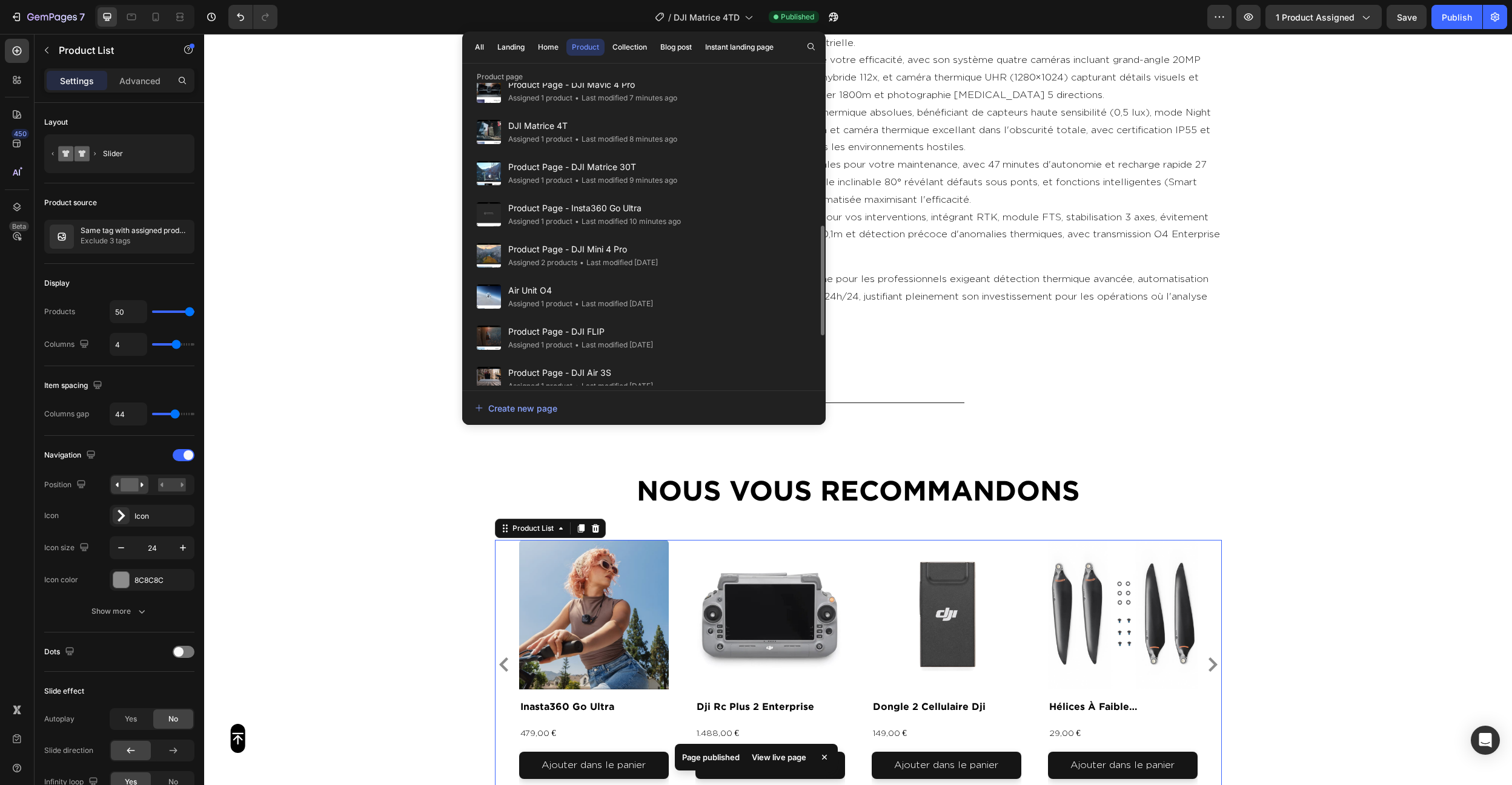
scroll to position [393, 0]
click at [632, 250] on span "Product Page - DJI Mini 4 Pro" at bounding box center [583, 247] width 149 height 15
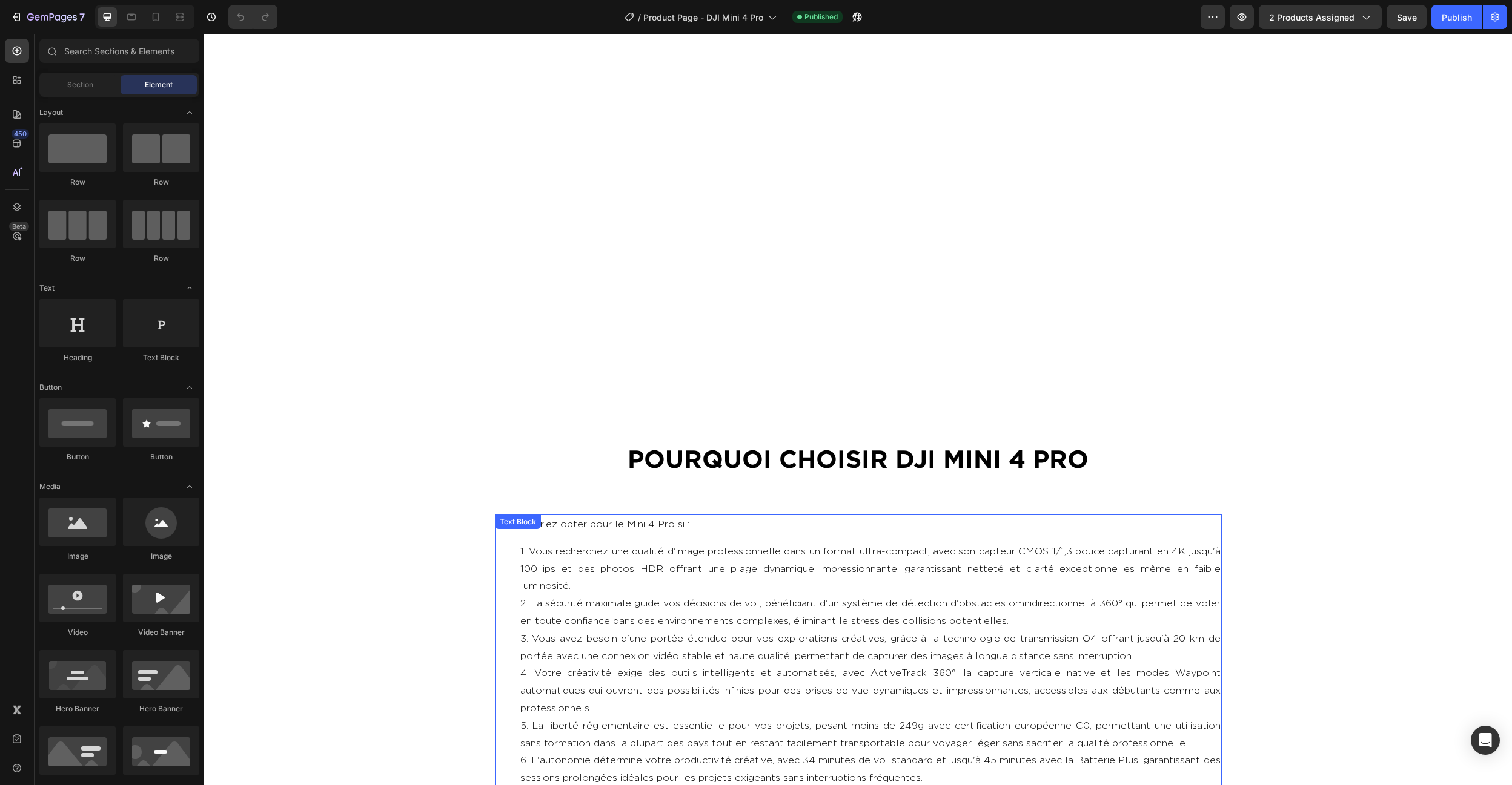
scroll to position [6122, 0]
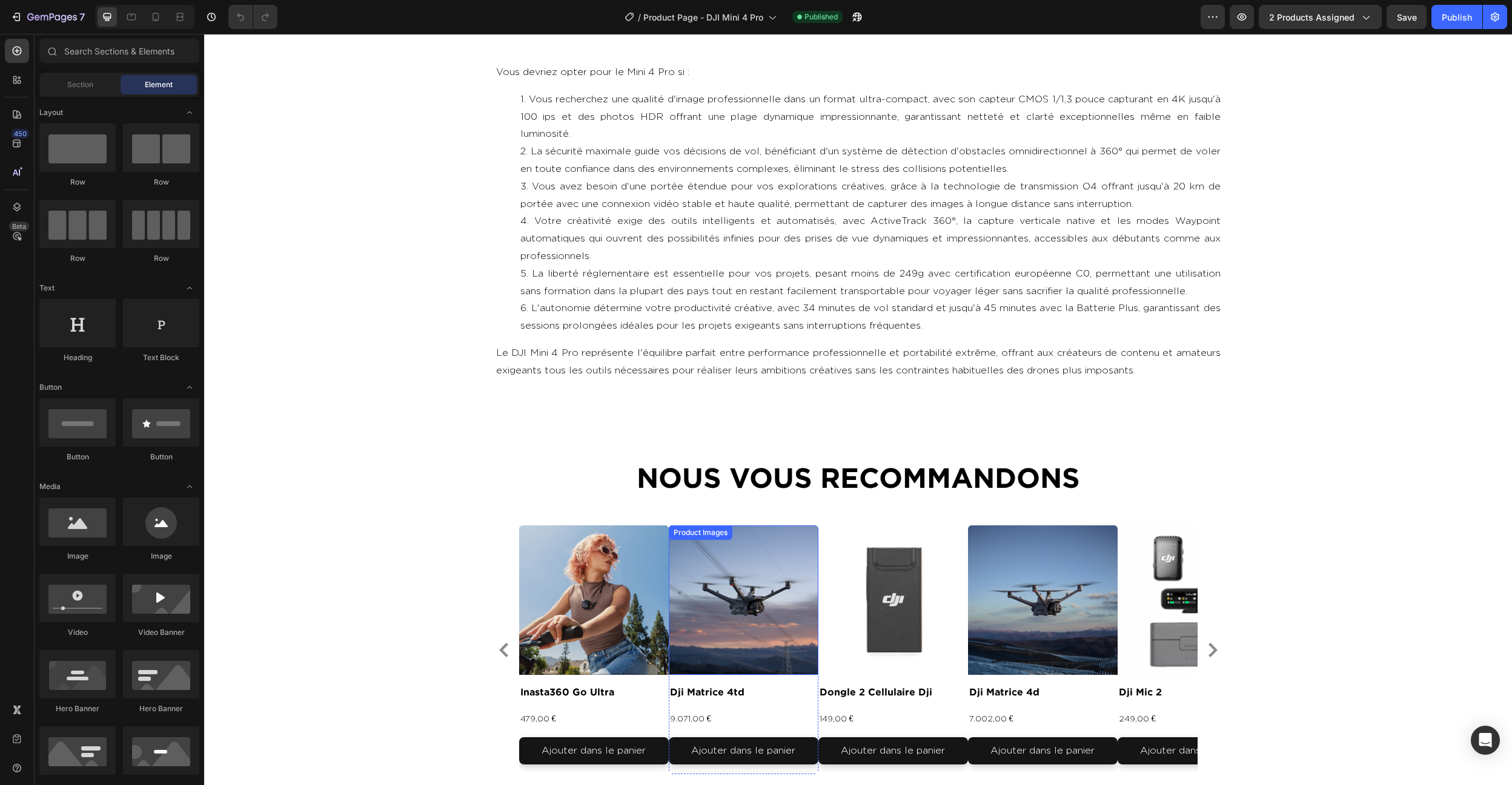
click at [685, 586] on div "Product Images inasta360 go ultra Product Title 479,00 € Product Price Product …" at bounding box center [859, 649] width 679 height 249
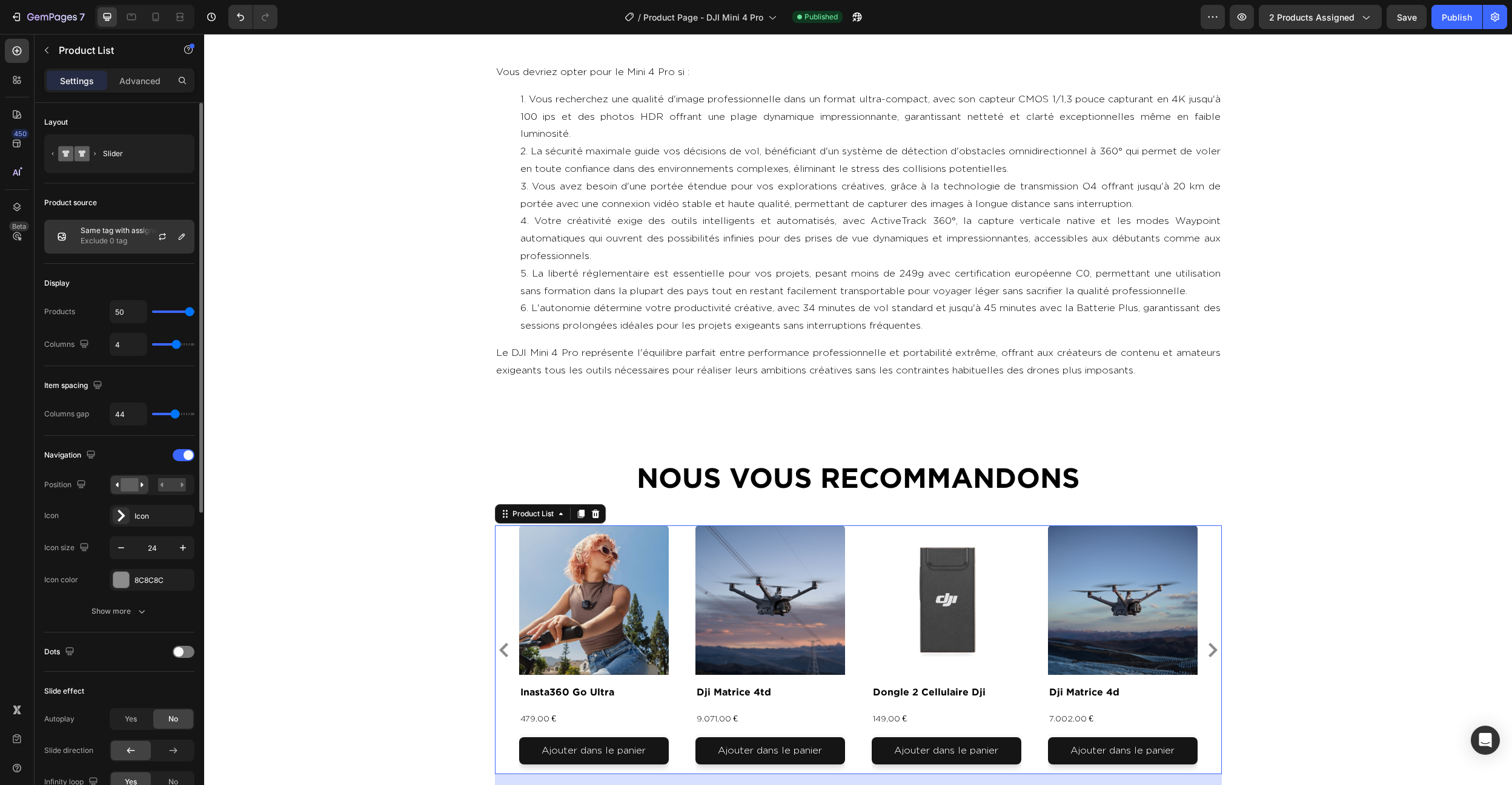
click at [97, 237] on p "Exclude 0 tag" at bounding box center [135, 240] width 108 height 12
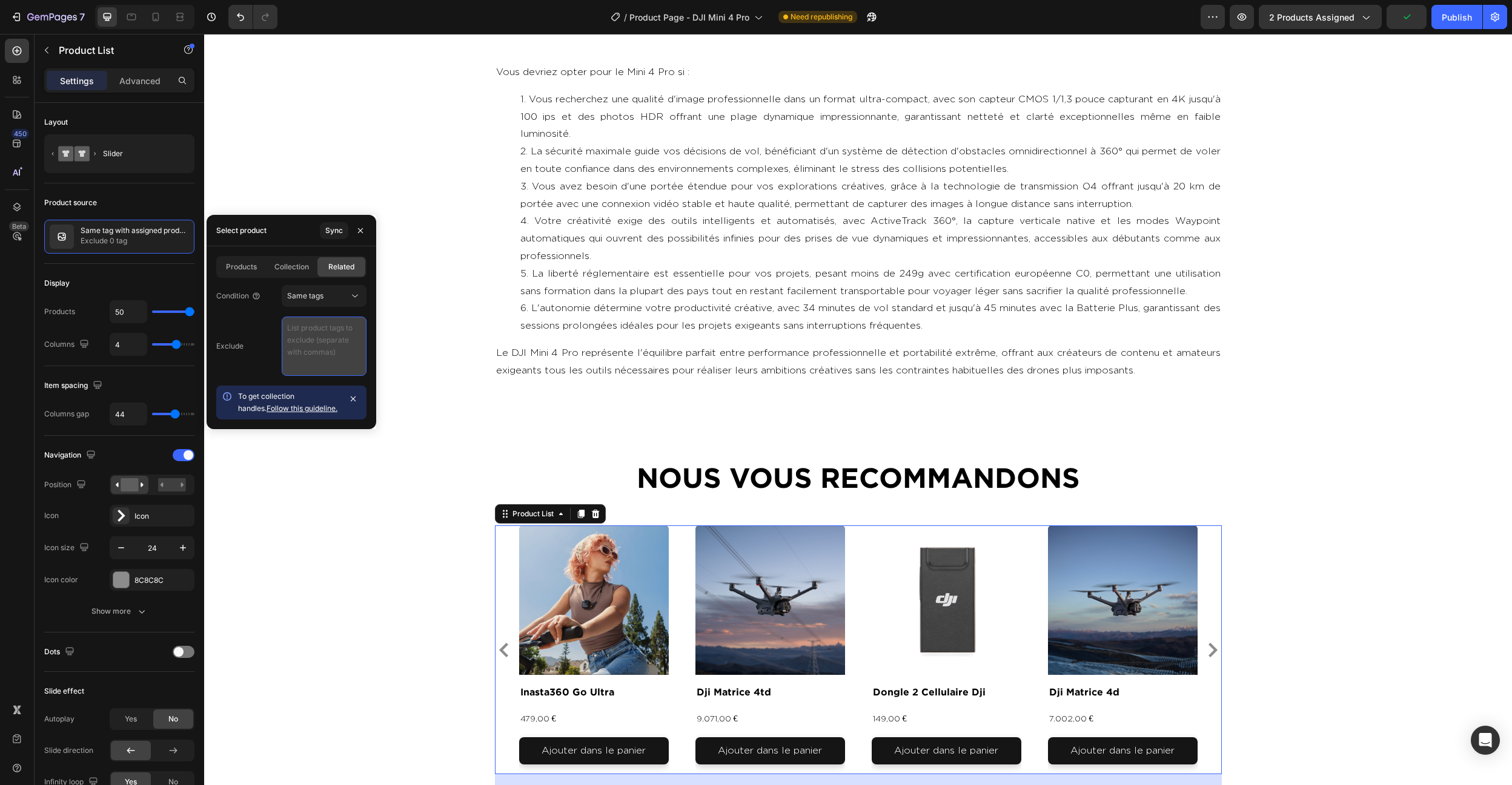
click at [295, 329] on textarea at bounding box center [324, 346] width 85 height 60
paste textarea "video , photo , produit"
type textarea "video , photo , produit"
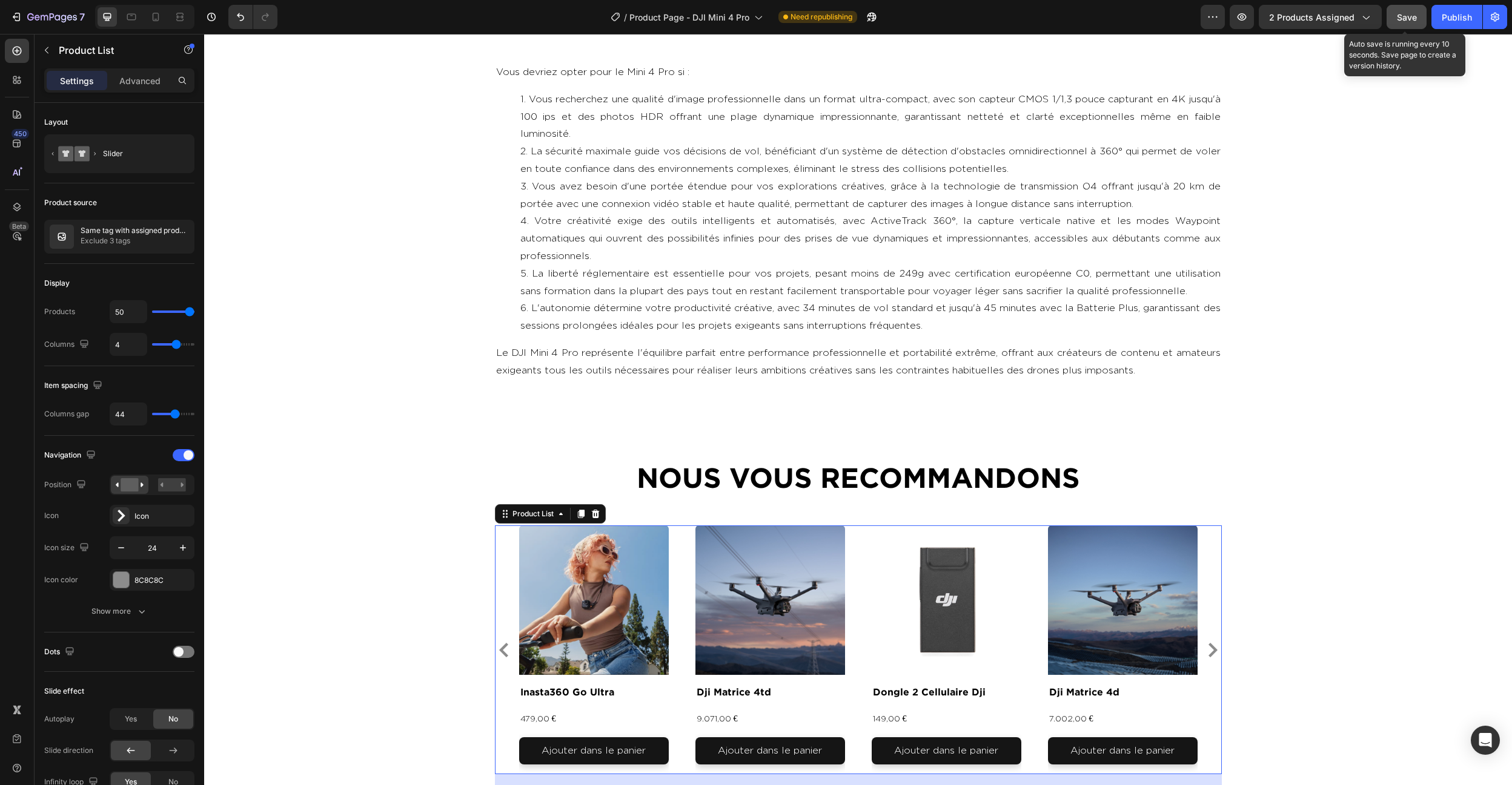
click at [1400, 20] on span "Save" at bounding box center [1406, 16] width 20 height 10
click at [1471, 25] on button "Publish" at bounding box center [1456, 16] width 51 height 24
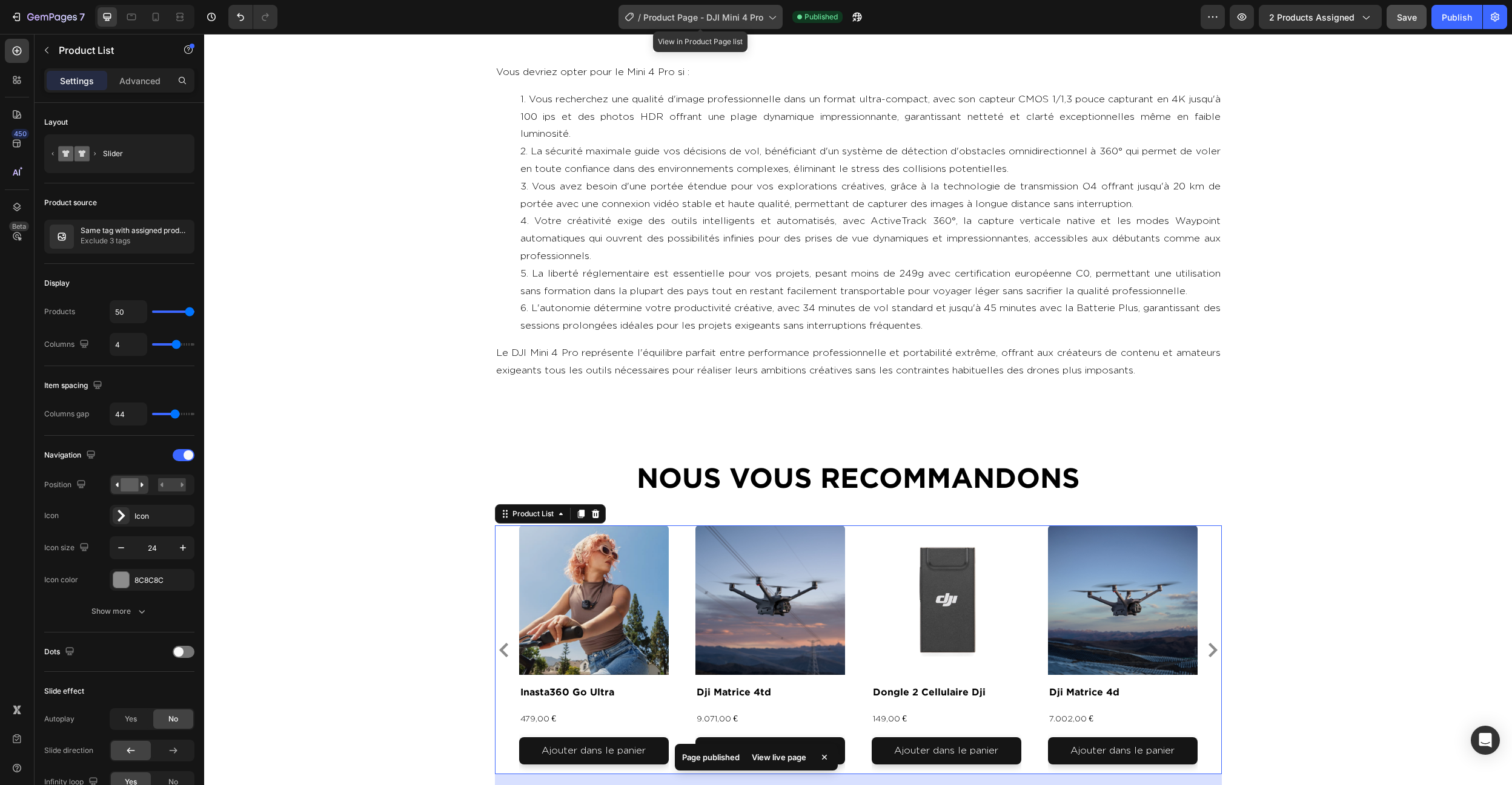
click at [712, 9] on div "/ Product Page - DJI Mini 4 Pro" at bounding box center [700, 16] width 164 height 24
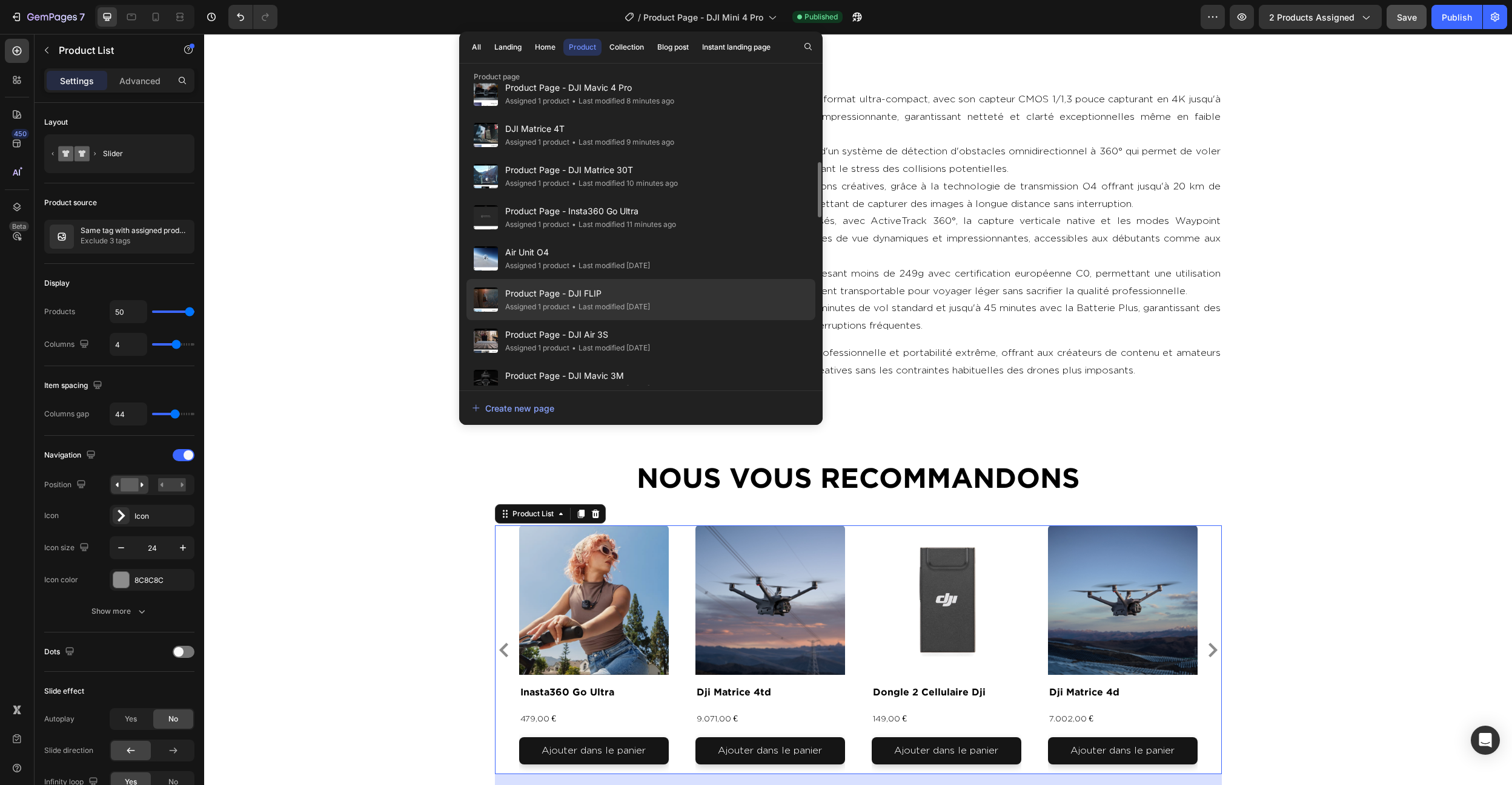
scroll to position [430, 0]
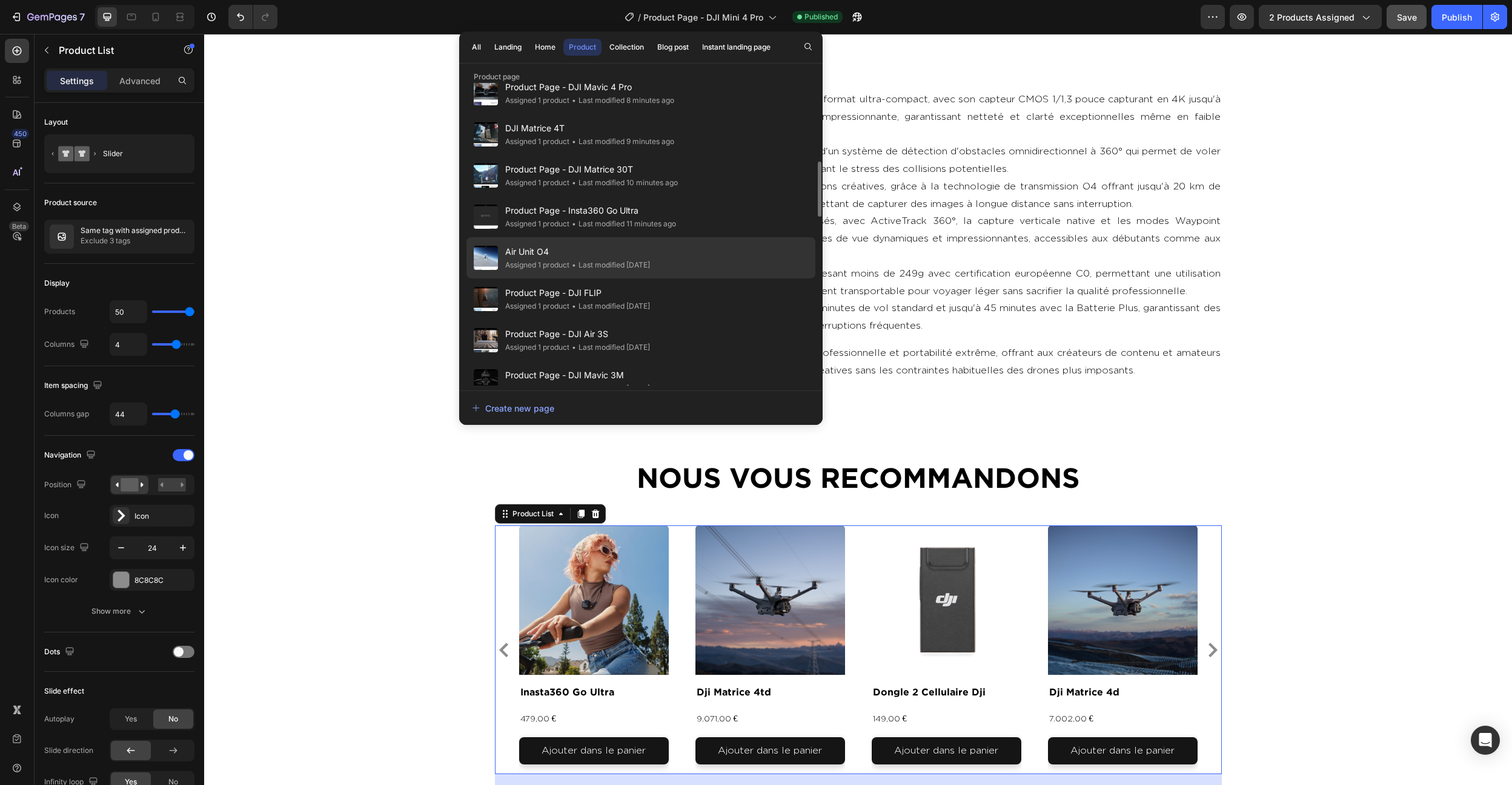
click at [664, 279] on div "Air Unit O4 Assigned 1 product • Last modified 6 days ago" at bounding box center [641, 299] width 349 height 41
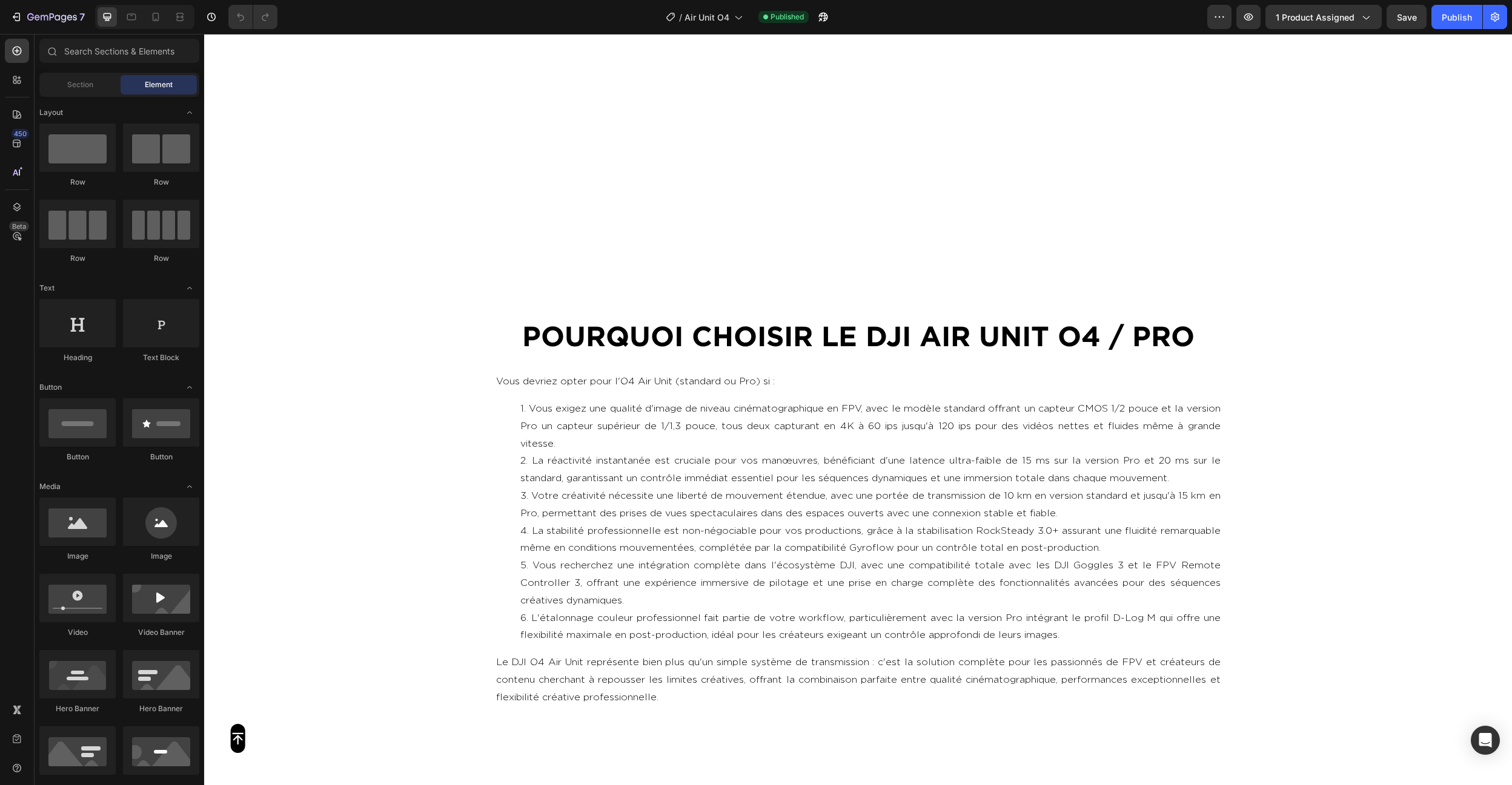
scroll to position [4321, 0]
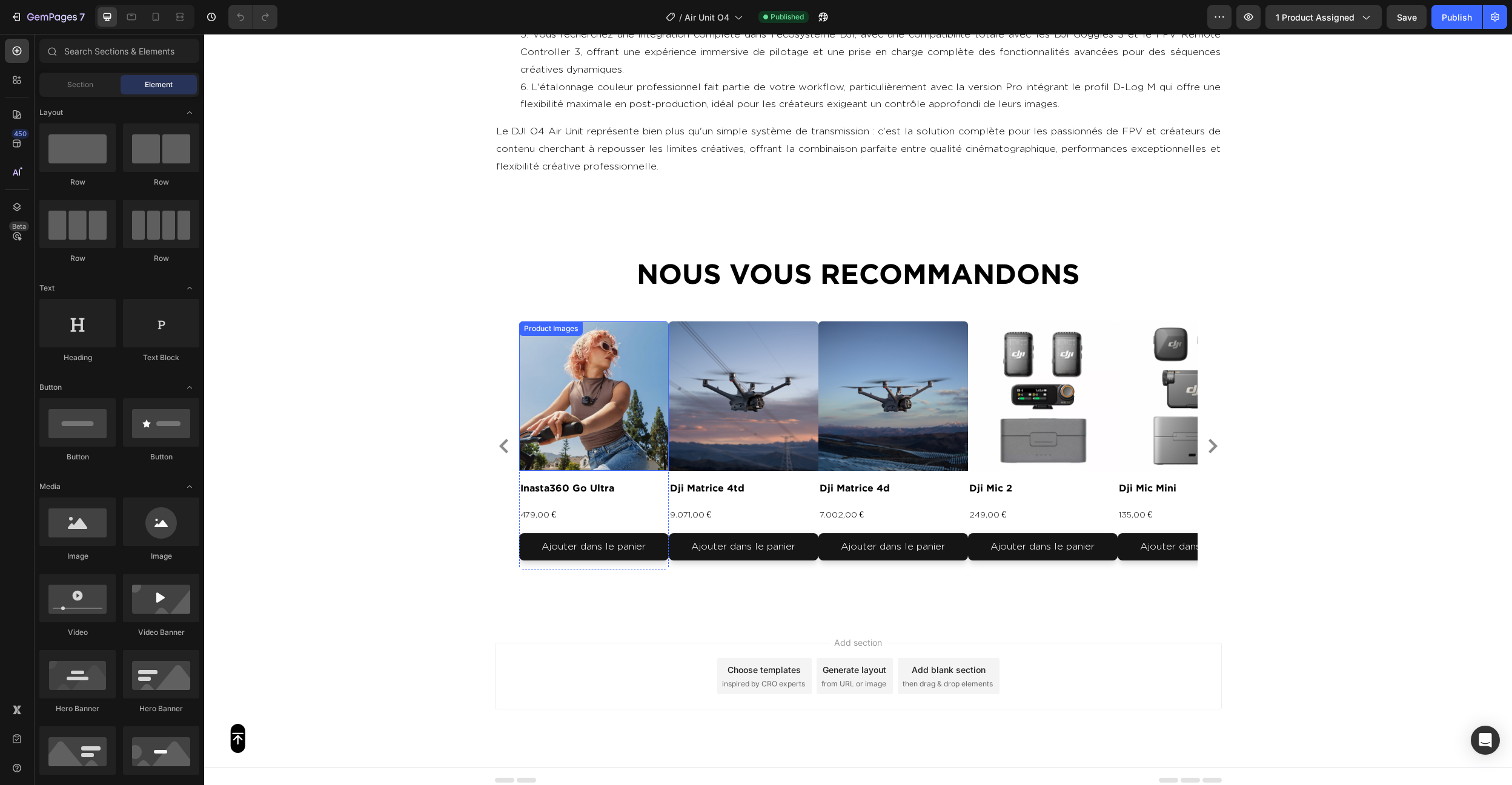
click at [679, 426] on div "Product Images inasta360 go ultra Product Title 479,00 € Product Price Product …" at bounding box center [859, 446] width 679 height 249
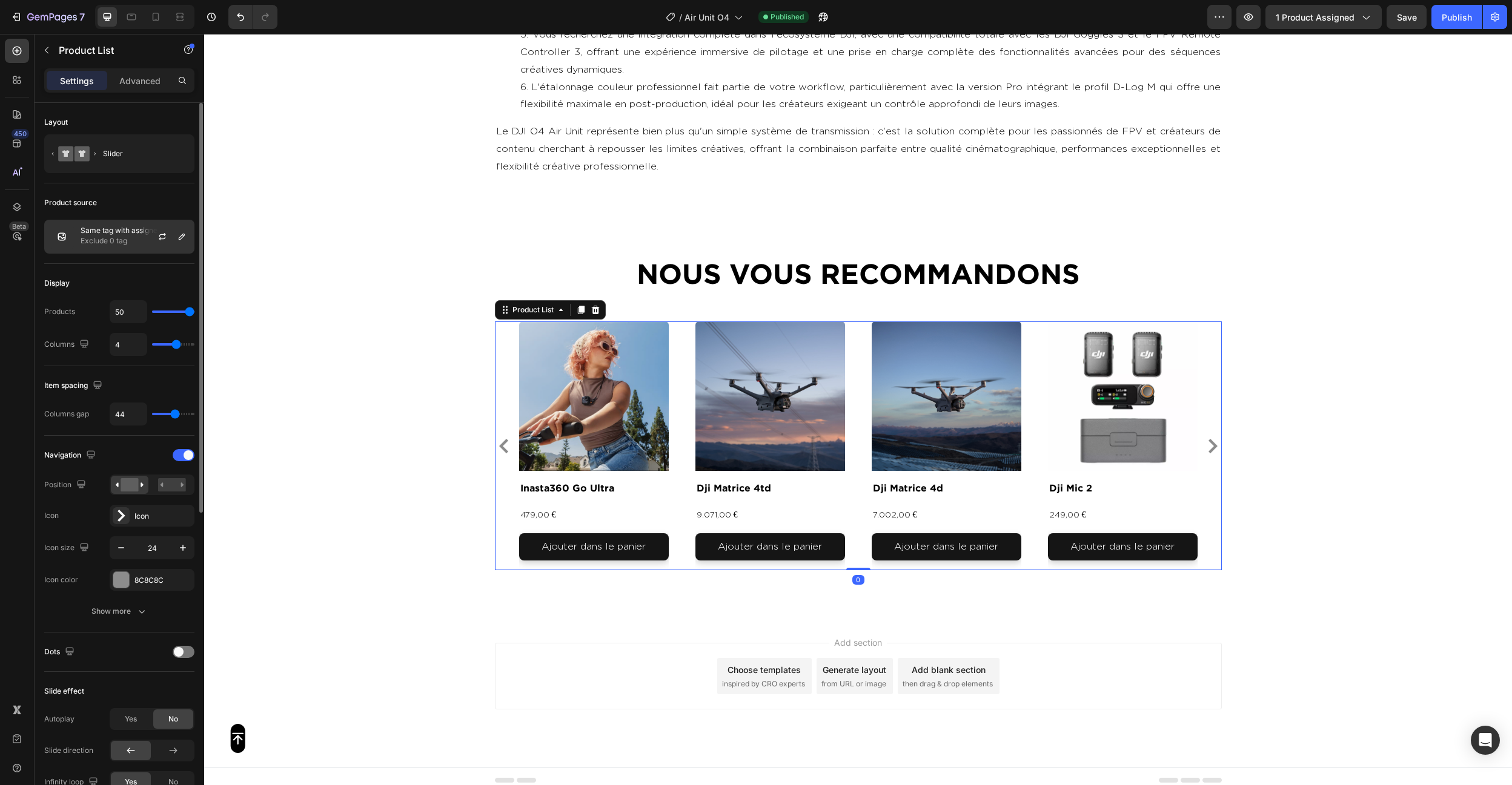
click at [101, 227] on p "Same tag with assigned product" at bounding box center [135, 230] width 108 height 9
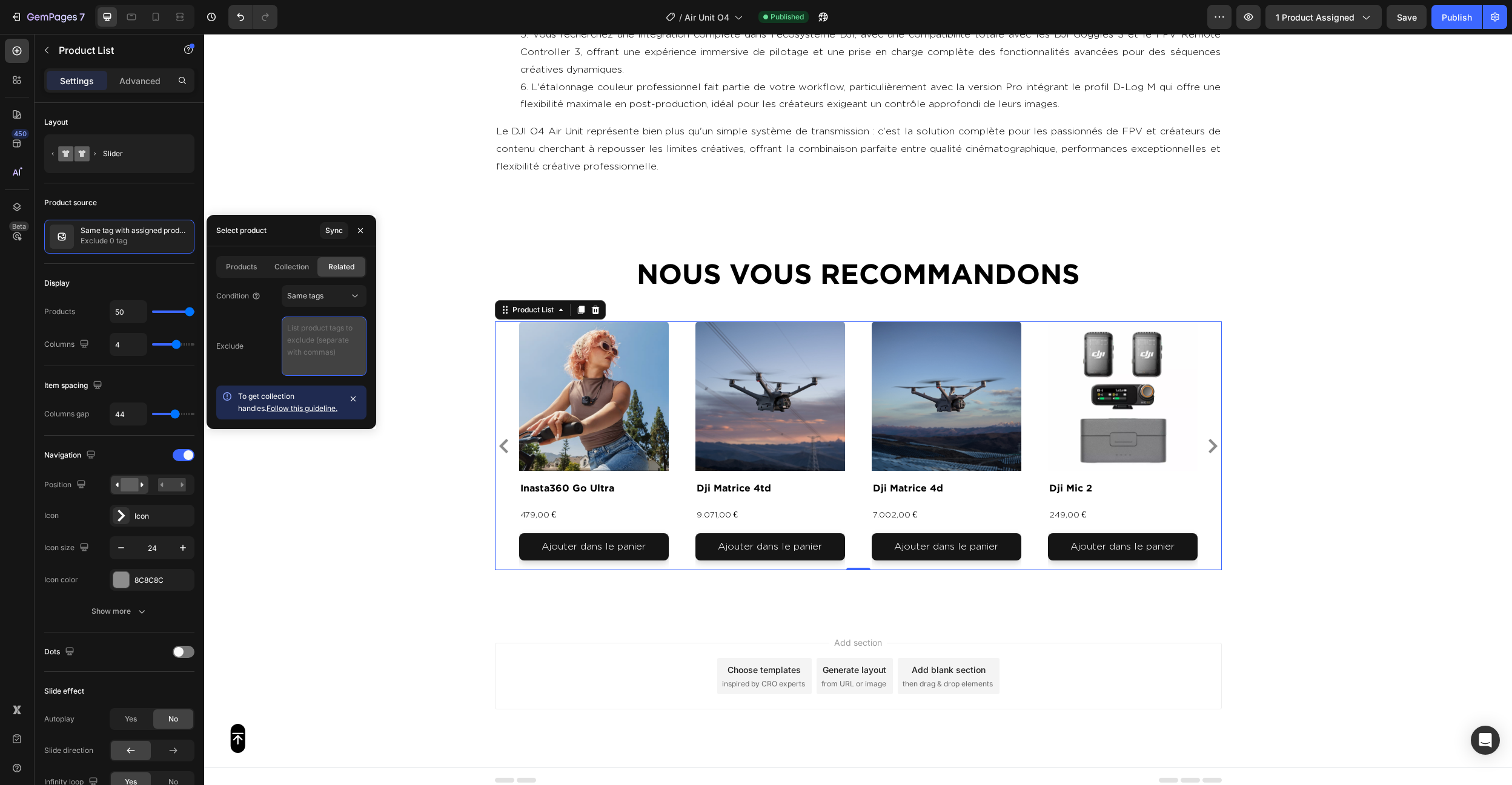
click at [343, 342] on textarea at bounding box center [324, 346] width 85 height 60
paste textarea "video , photo , produit"
type textarea "video , photo , produit"
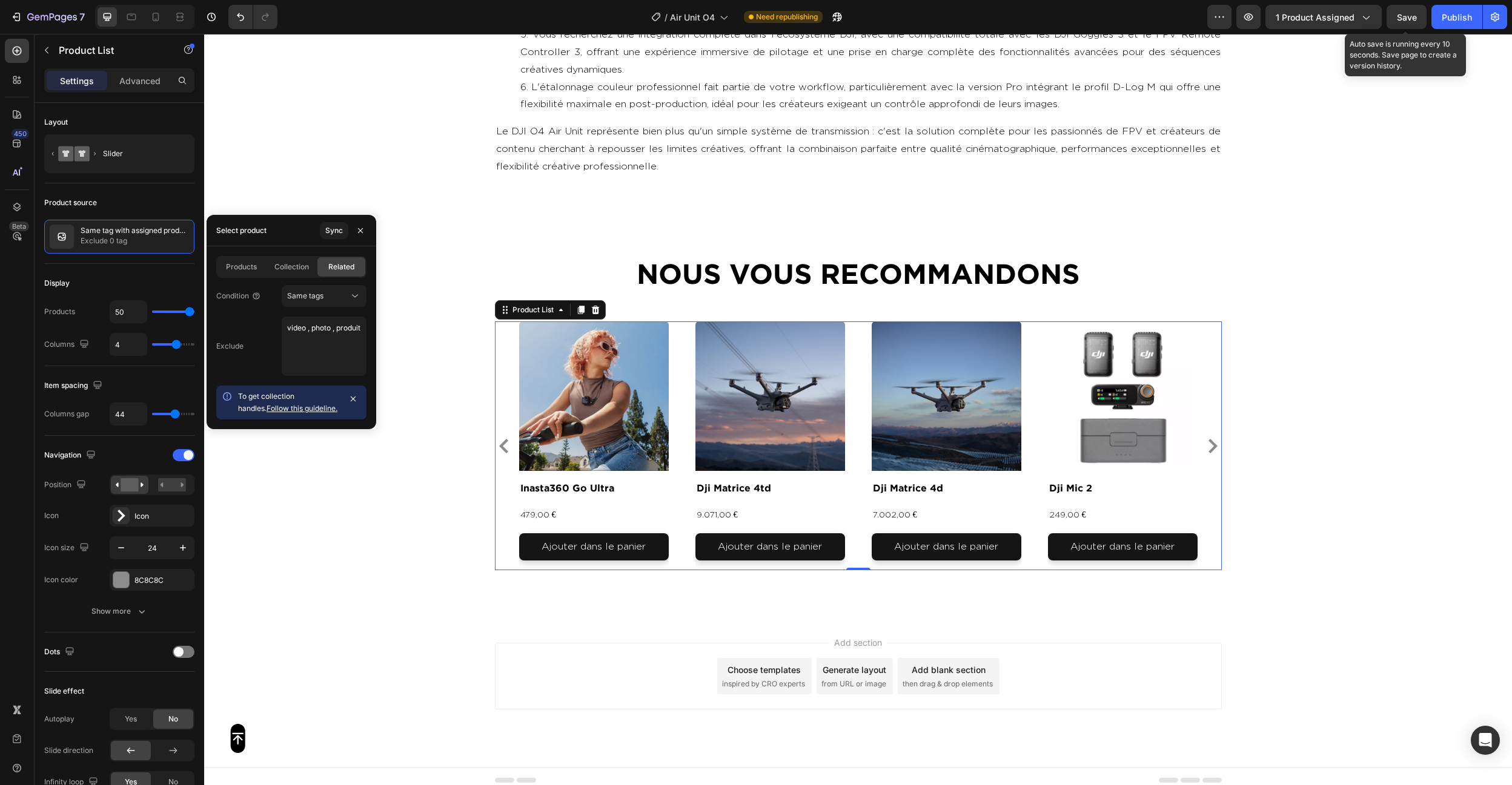
click at [1408, 24] on button "Save" at bounding box center [1406, 16] width 40 height 24
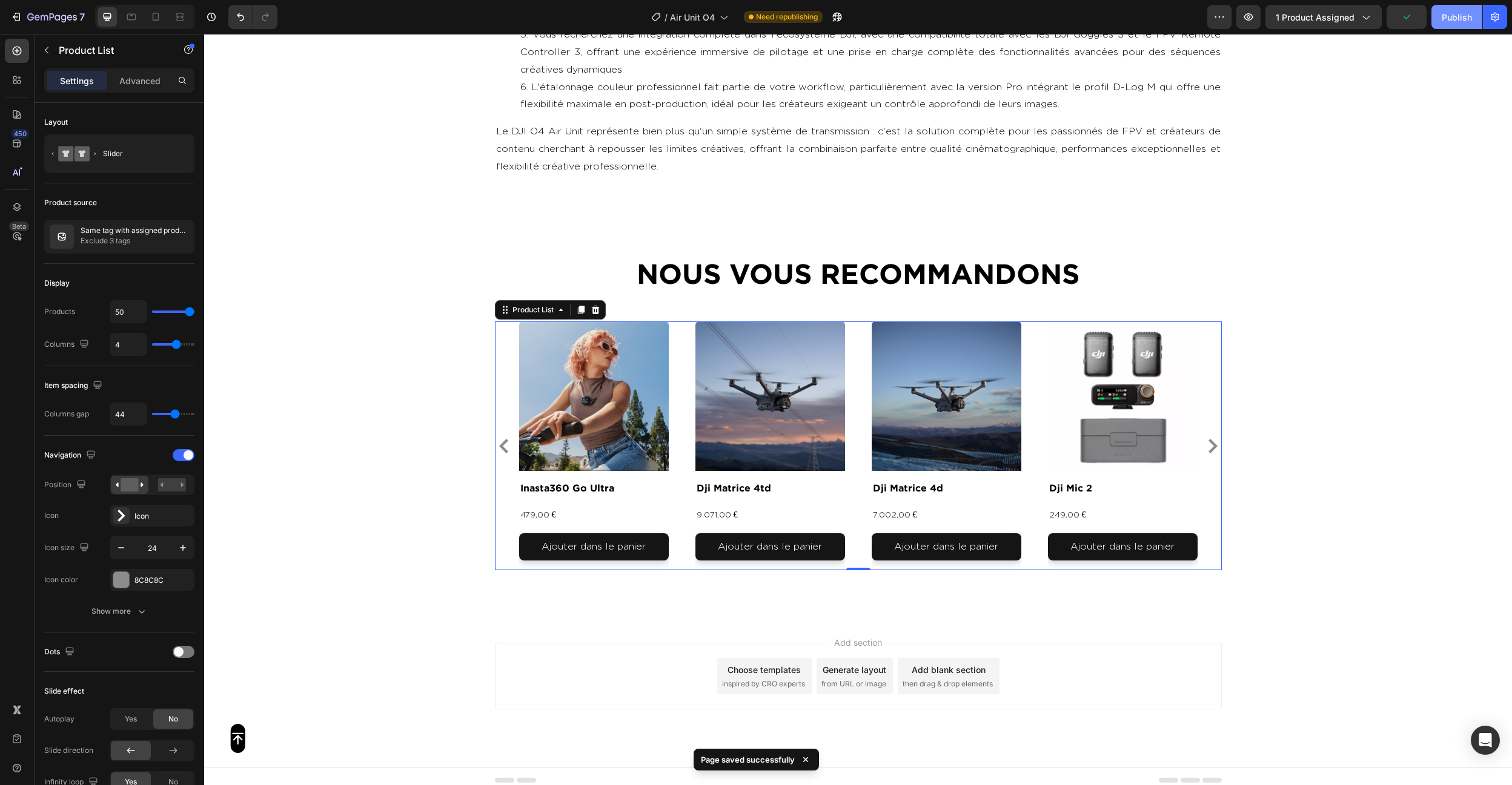
click at [1445, 26] on button "Publish" at bounding box center [1456, 16] width 51 height 24
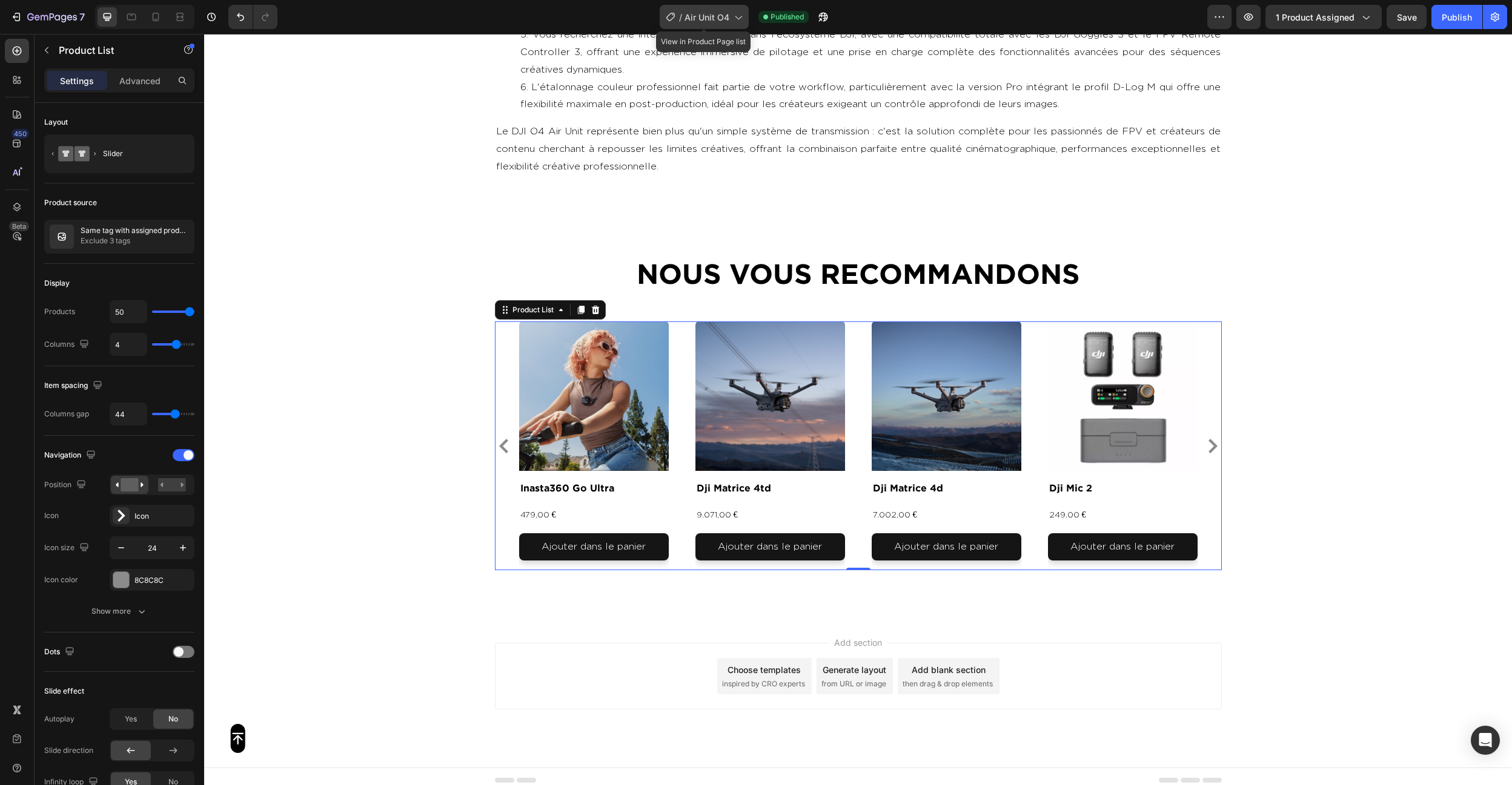
click at [708, 25] on div "/ Air Unit O4" at bounding box center [704, 16] width 89 height 24
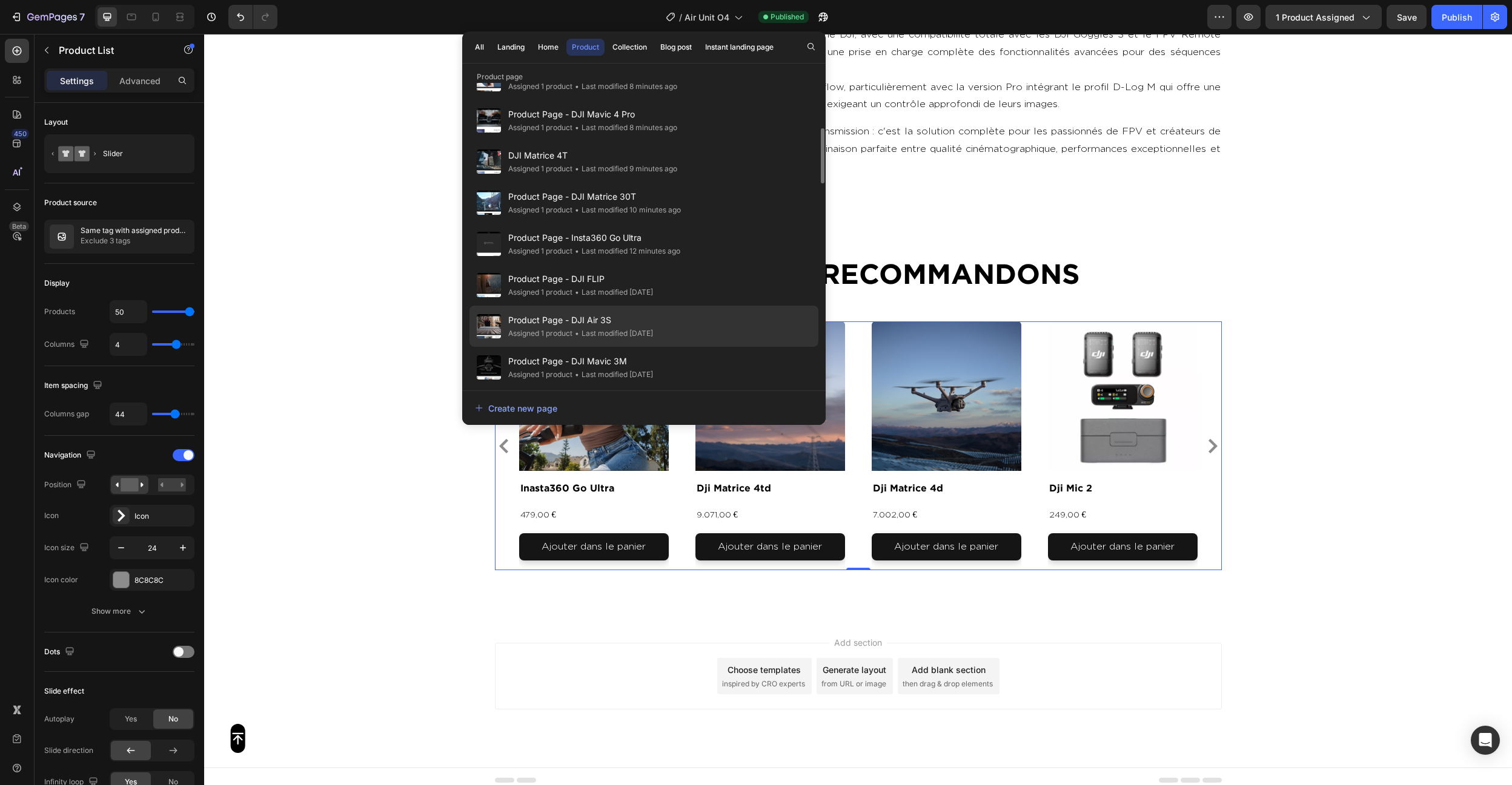
scroll to position [414, 0]
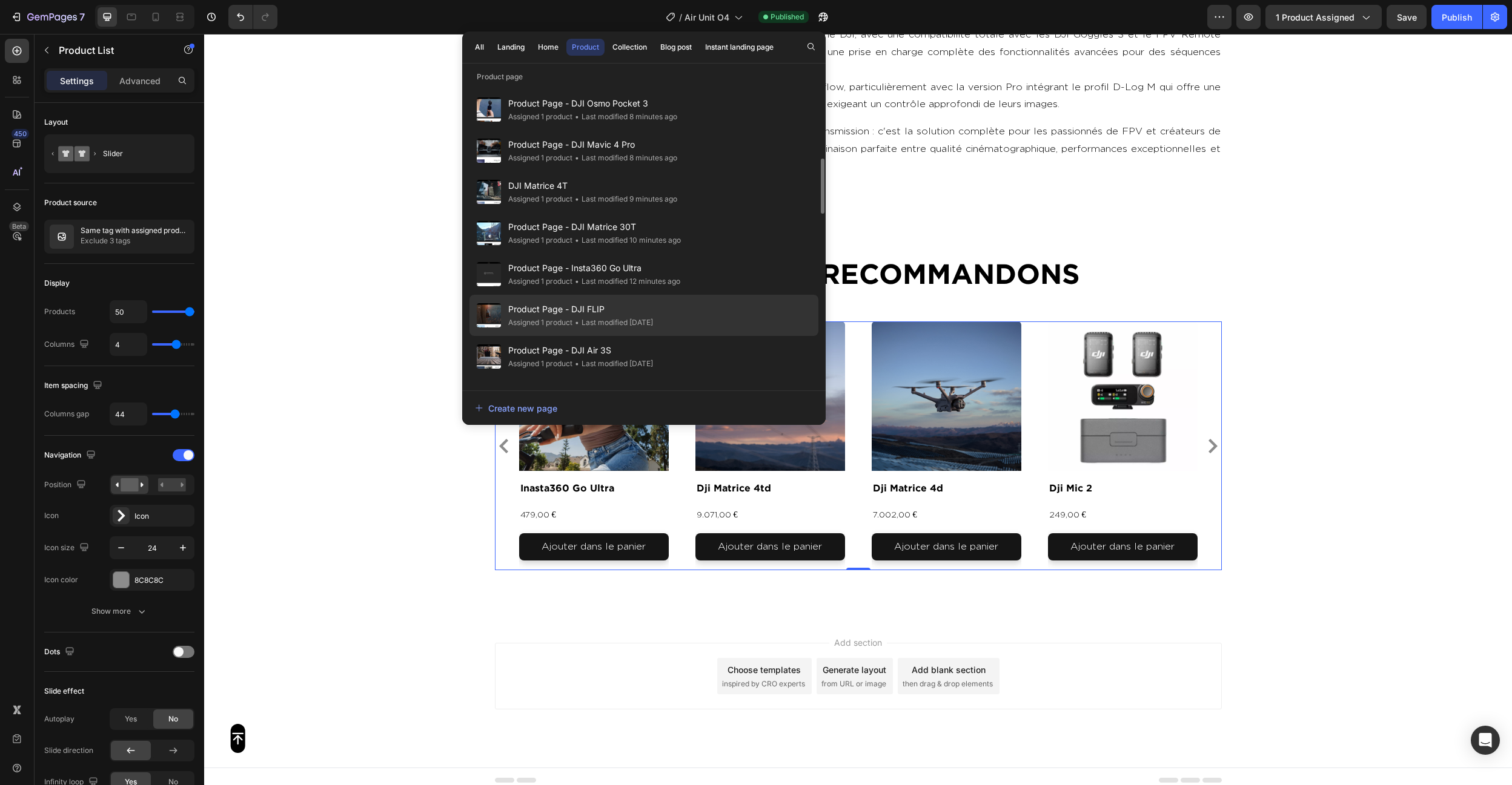
click at [727, 336] on div "Product Page - DJI FLIP Assigned 1 product • Last modified 6 days ago" at bounding box center [644, 356] width 349 height 41
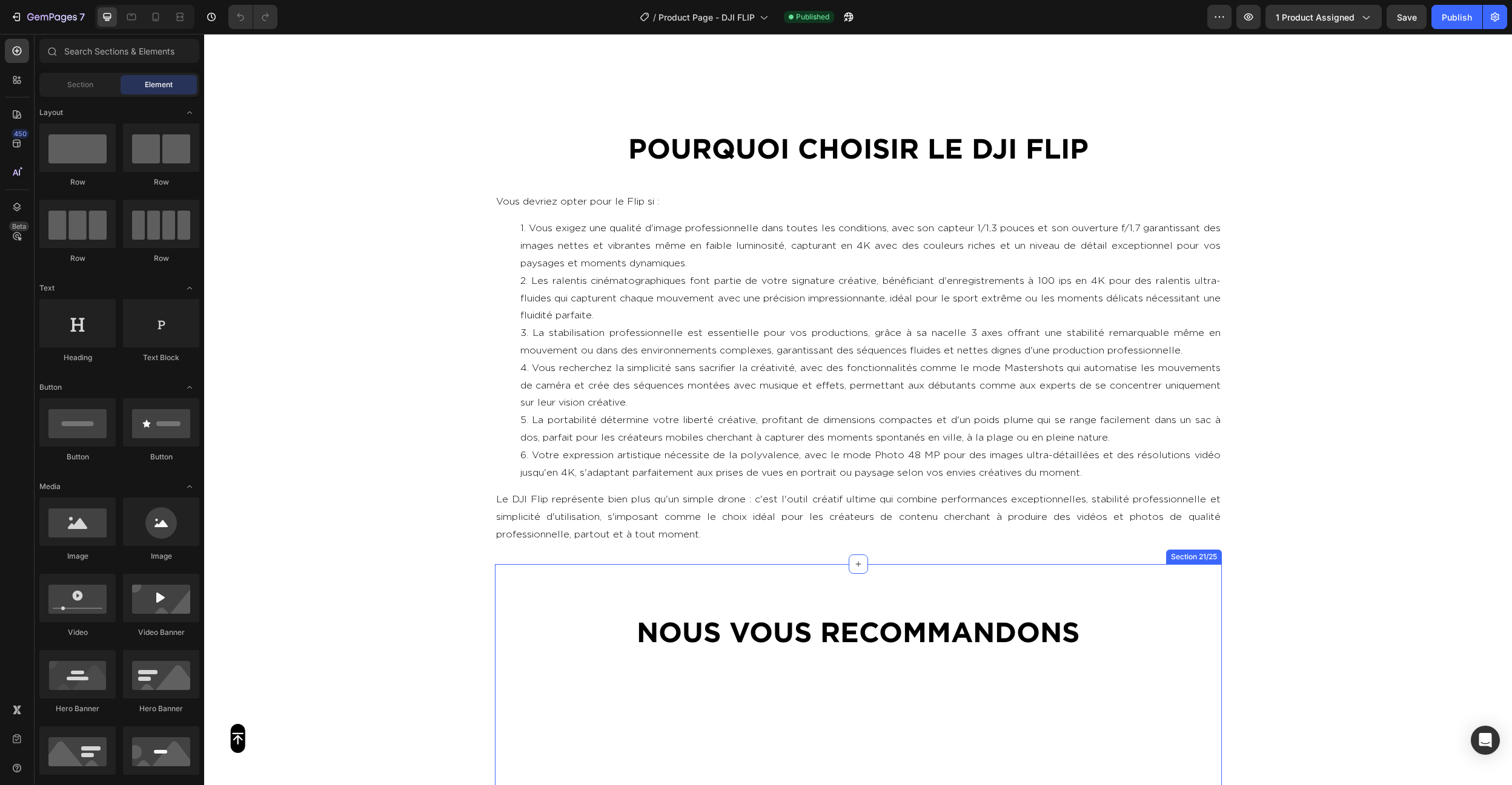
scroll to position [4241, 0]
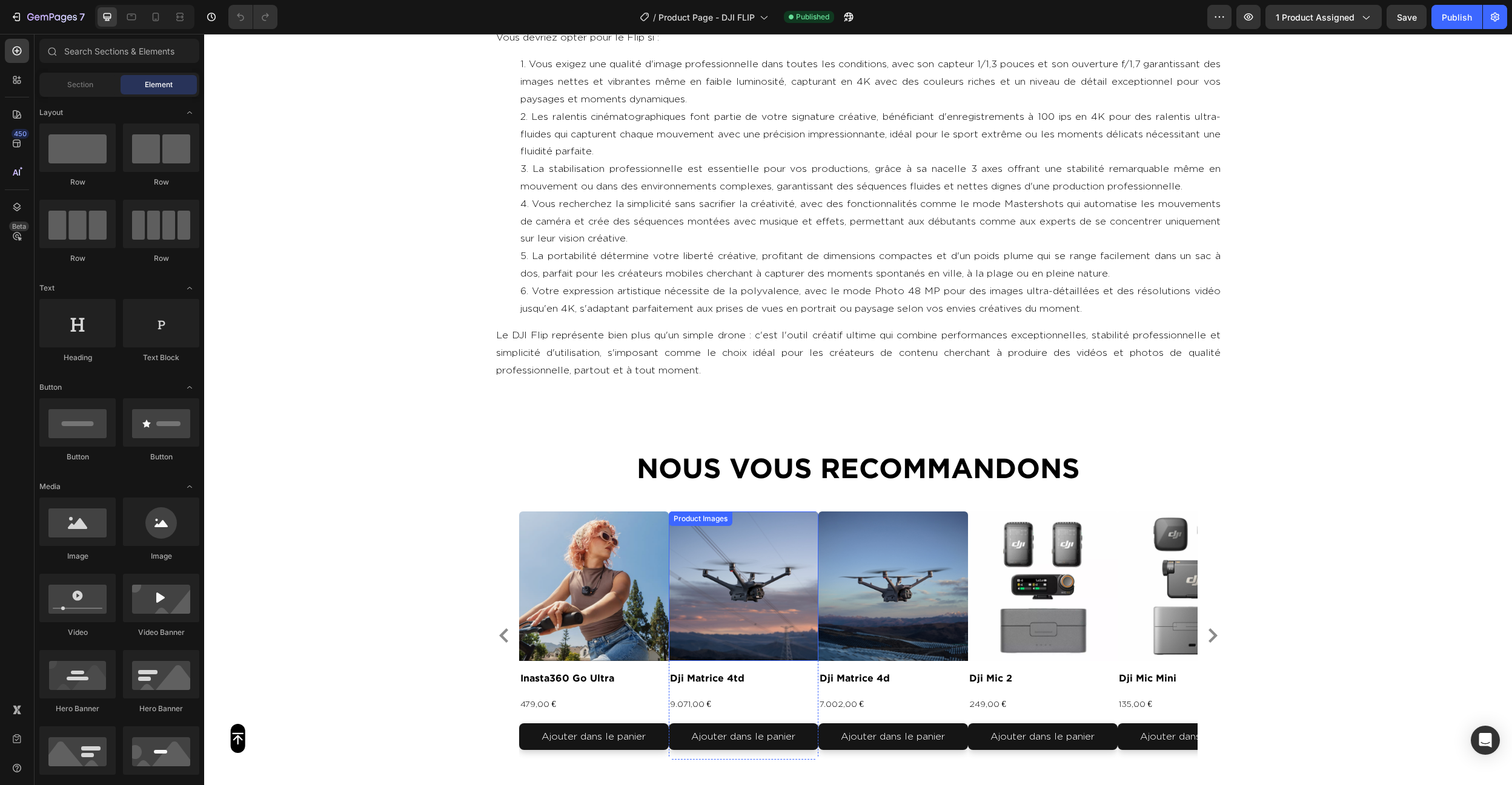
click at [682, 562] on div "Product Images inasta360 go ultra Product Title 479,00 € Product Price Product …" at bounding box center [859, 636] width 679 height 249
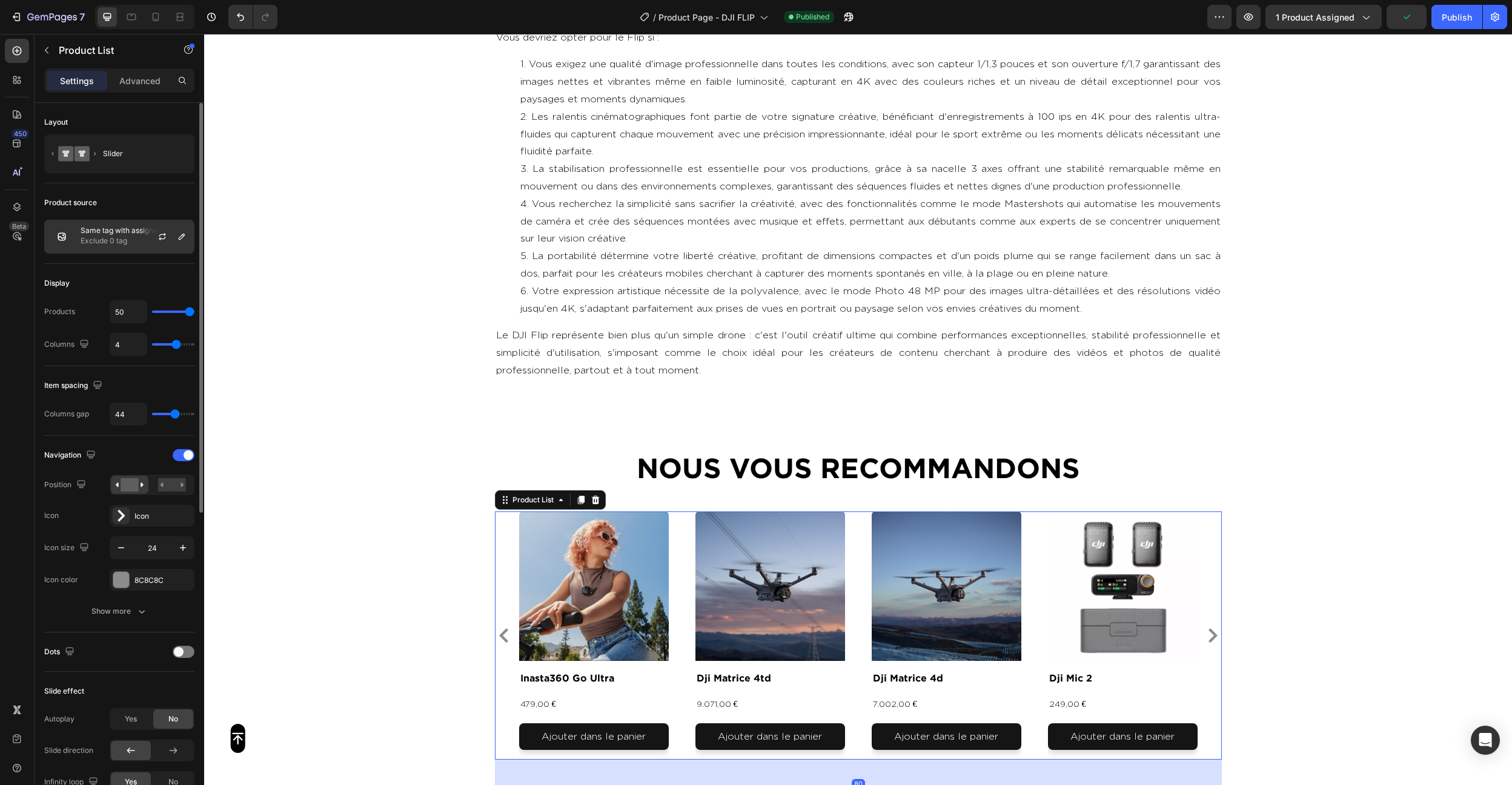
click at [126, 251] on div "Same tag with assigned product Exclude 0 tag" at bounding box center [119, 236] width 150 height 34
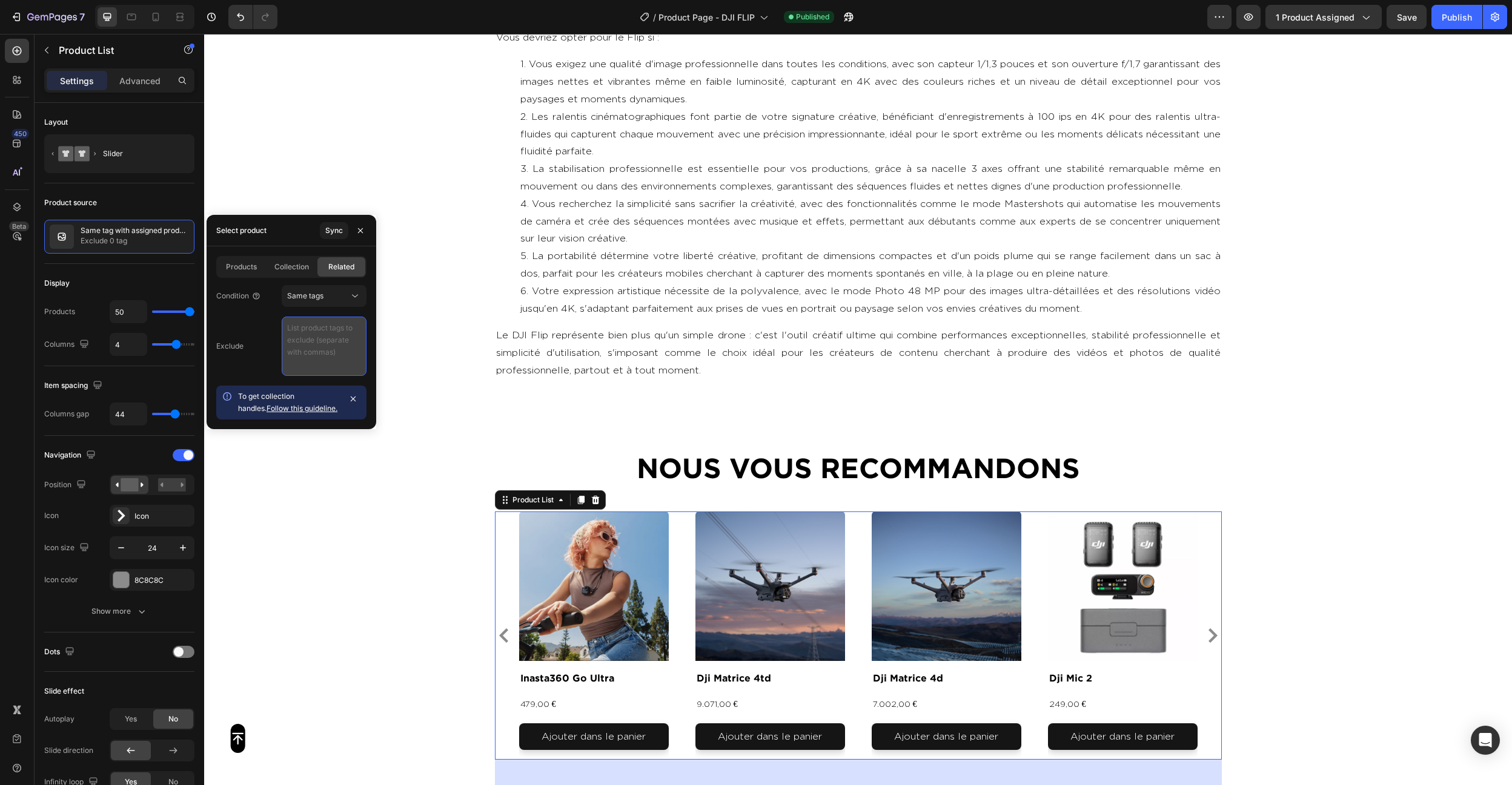
click at [315, 361] on textarea at bounding box center [324, 346] width 85 height 60
paste textarea "video , photo , produit"
type textarea "video , photo , produit"
click at [1400, 24] on button "Save" at bounding box center [1406, 16] width 40 height 24
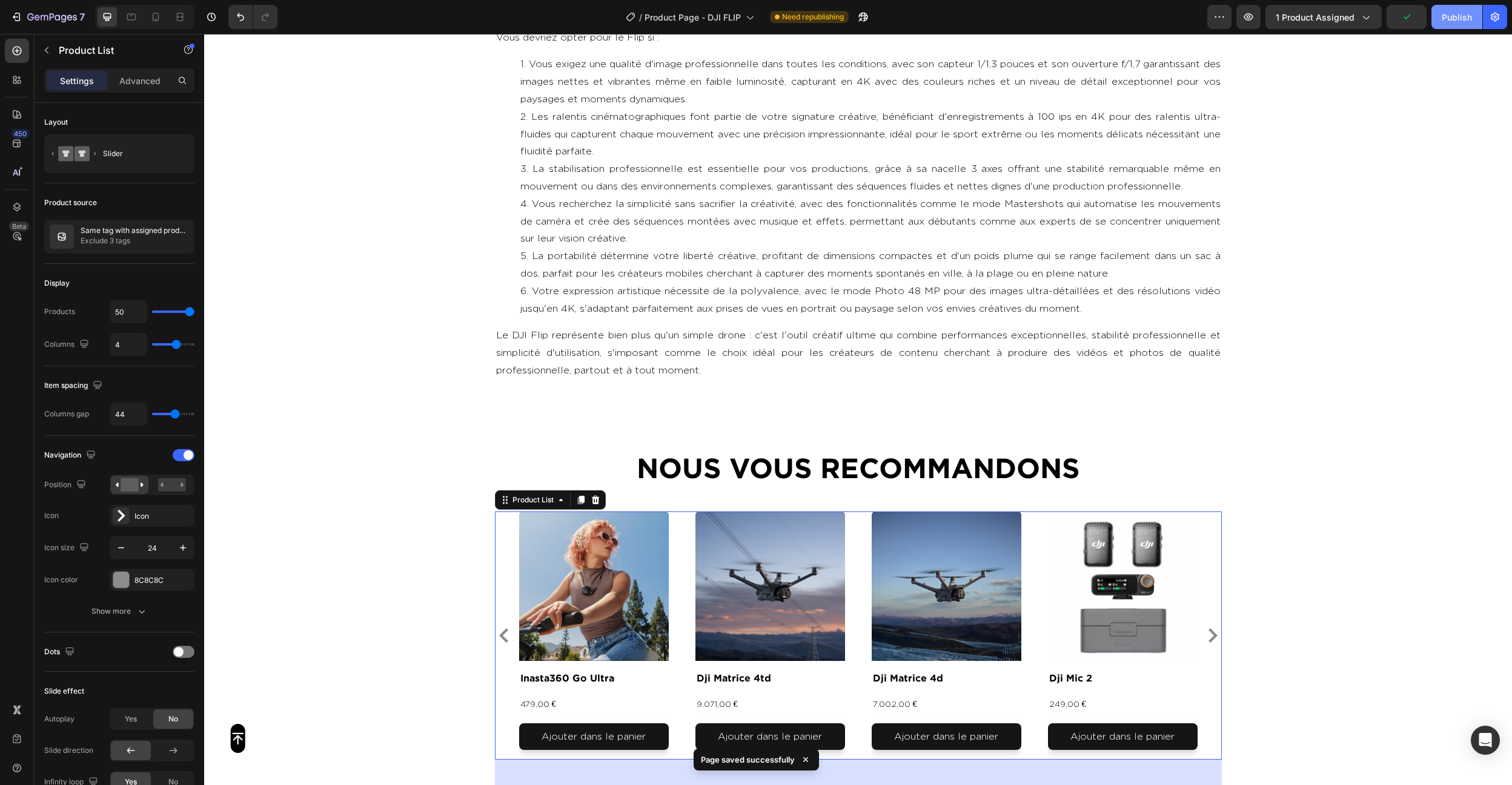
click at [1441, 16] on button "Publish" at bounding box center [1456, 16] width 51 height 24
click at [674, 20] on span "Product Page - DJI FLIP" at bounding box center [706, 17] width 97 height 13
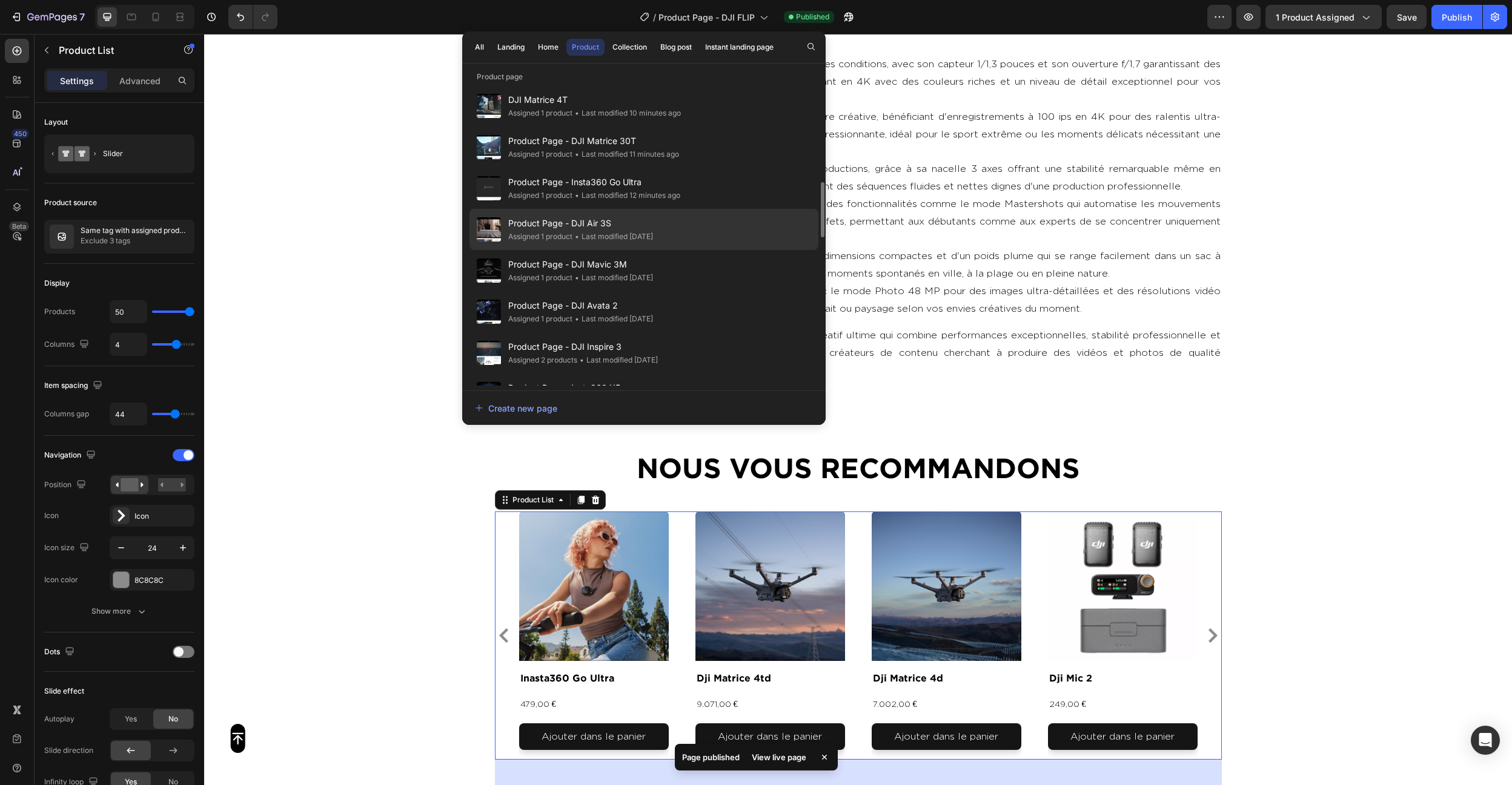
scroll to position [542, 0]
click at [663, 249] on div "Product Page - DJI Air 3S Assigned 1 product • Last modified 6 days ago" at bounding box center [644, 269] width 349 height 41
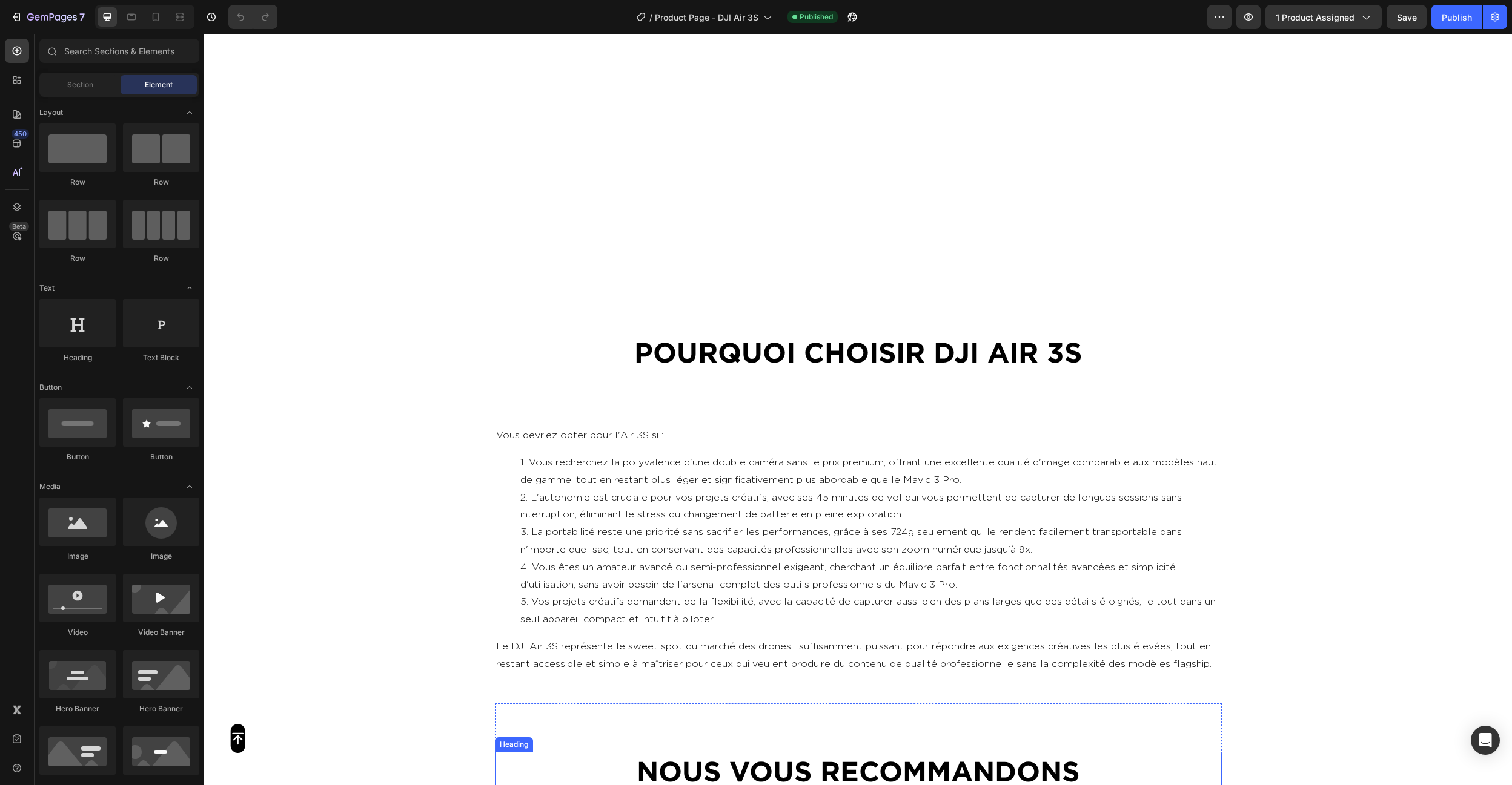
scroll to position [5902, 0]
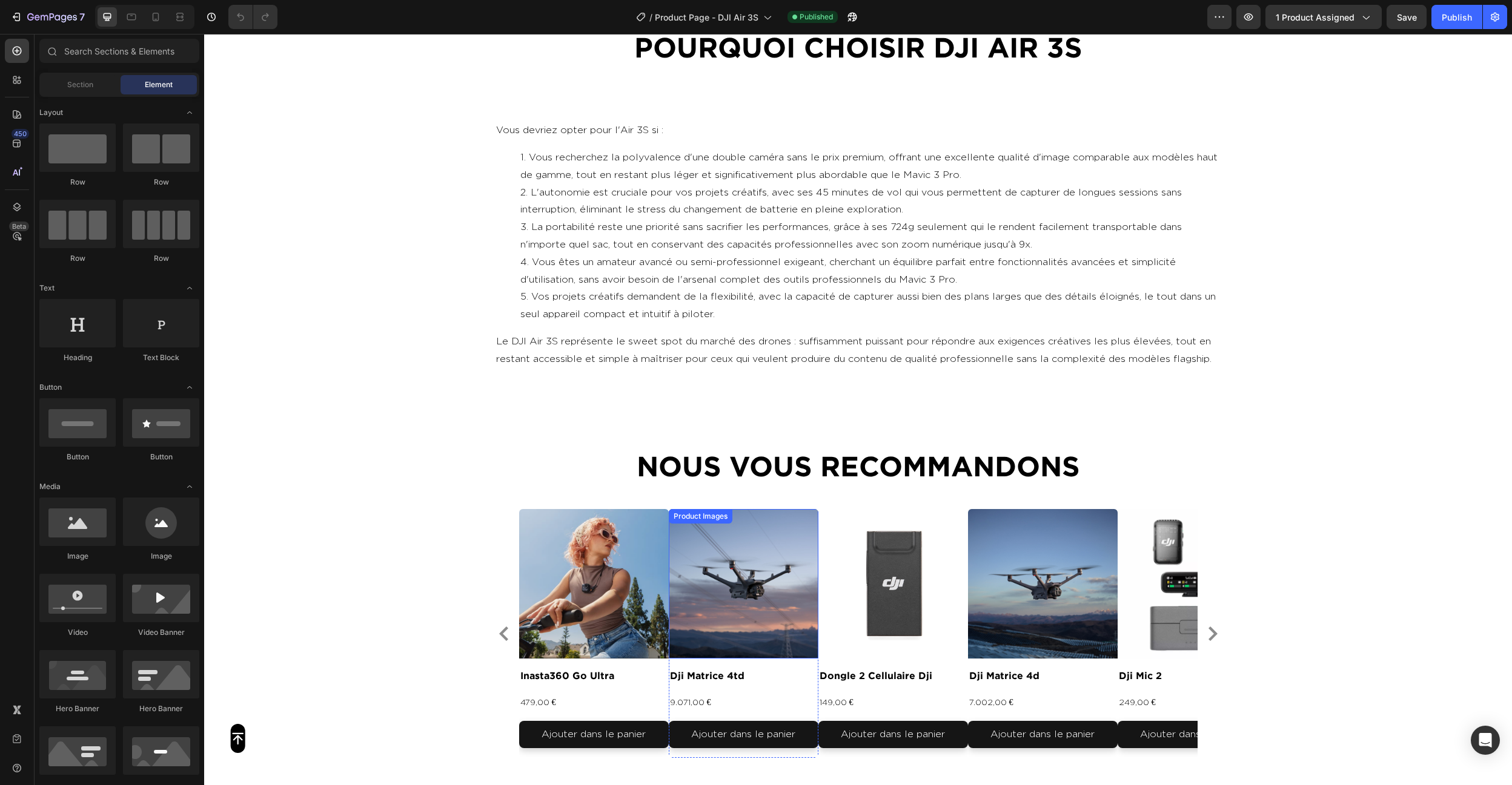
click at [688, 557] on div "Product Images inasta360 go ultra Product Title 479,00 € Product Price Product …" at bounding box center [859, 633] width 679 height 249
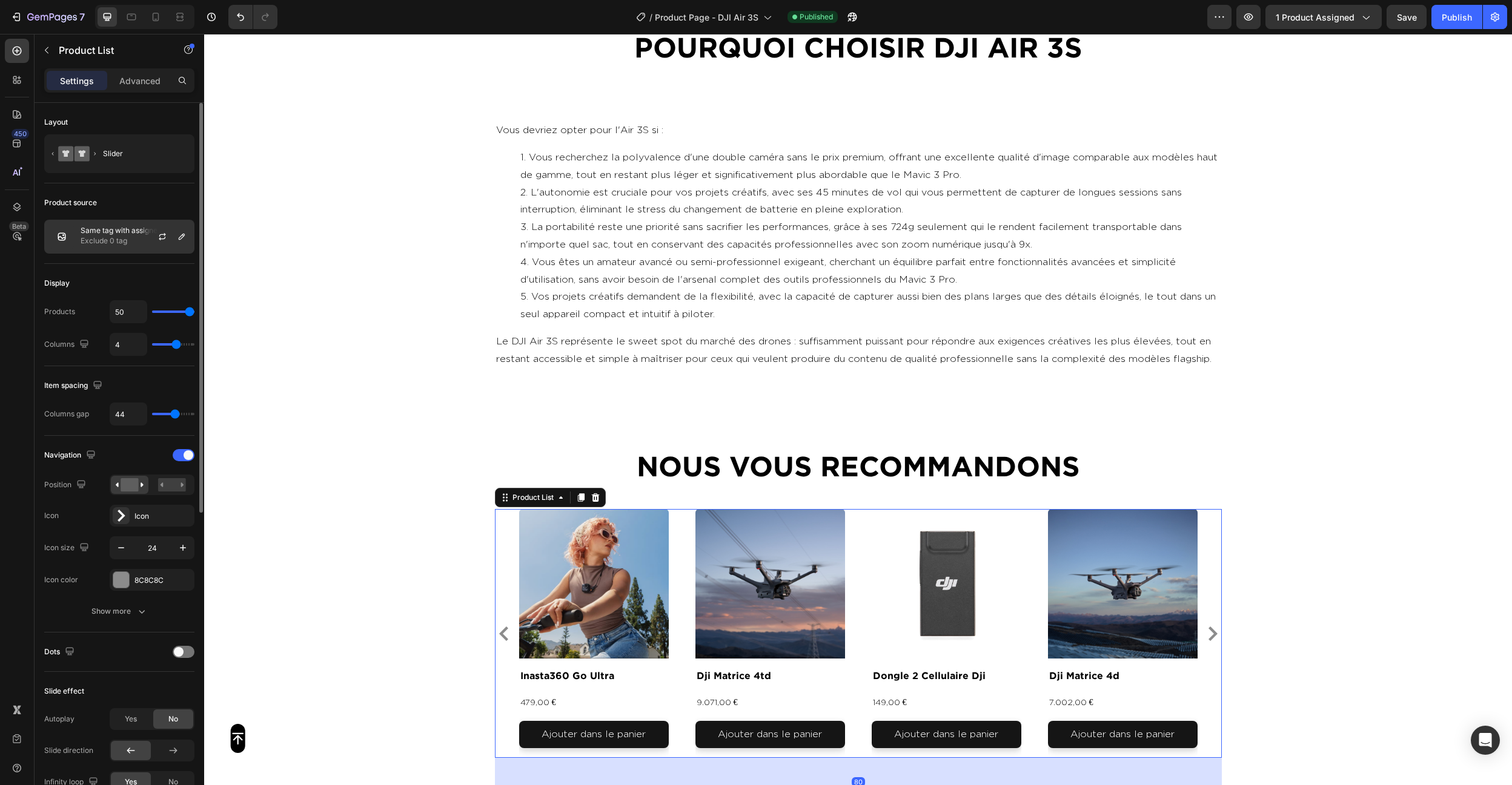
click at [111, 248] on div "Same tag with assigned product Exclude 0 tag" at bounding box center [119, 236] width 150 height 34
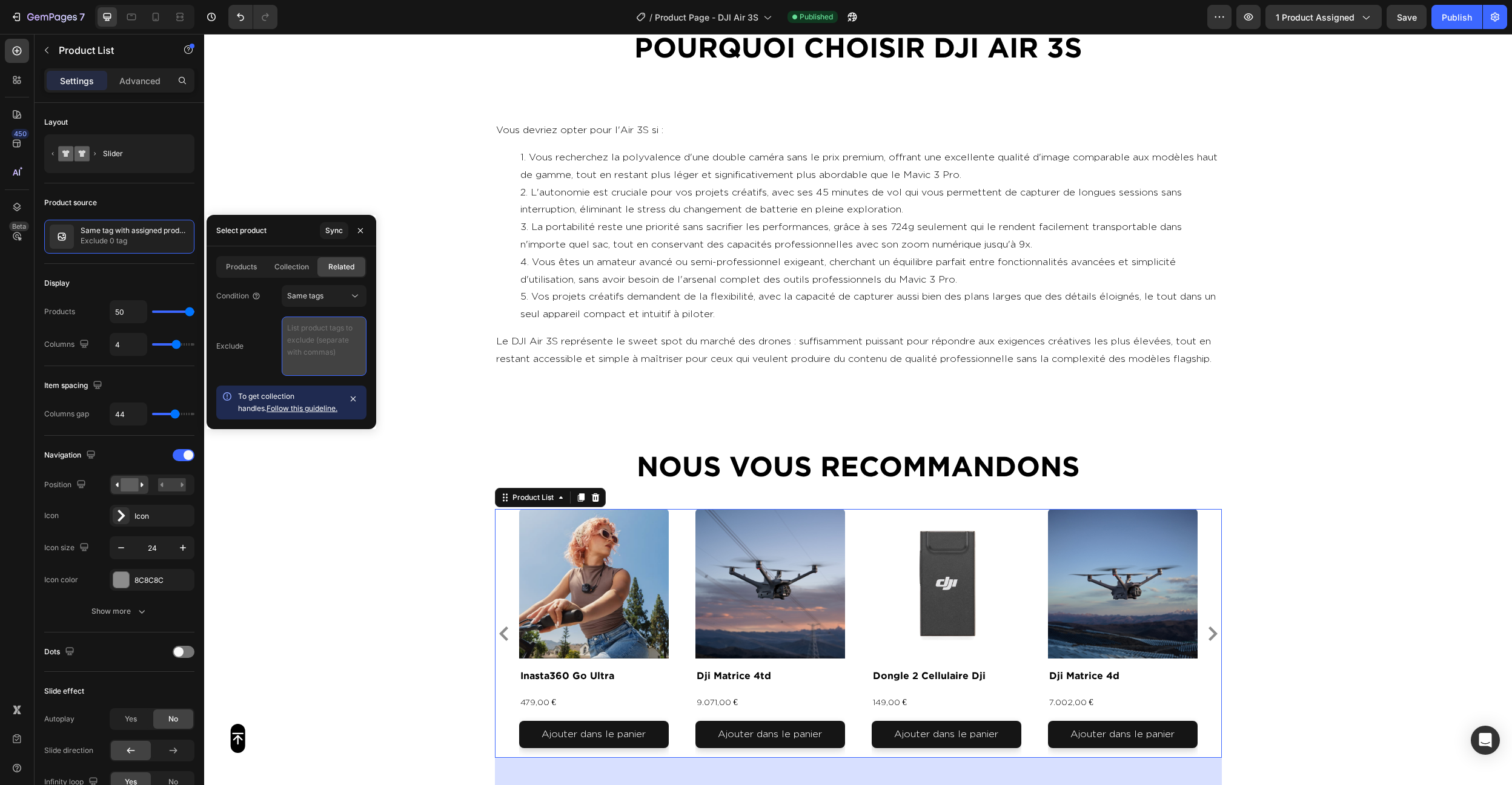
click at [308, 361] on textarea at bounding box center [324, 346] width 85 height 60
paste textarea "video , photo , produit"
type textarea "video , photo , produit"
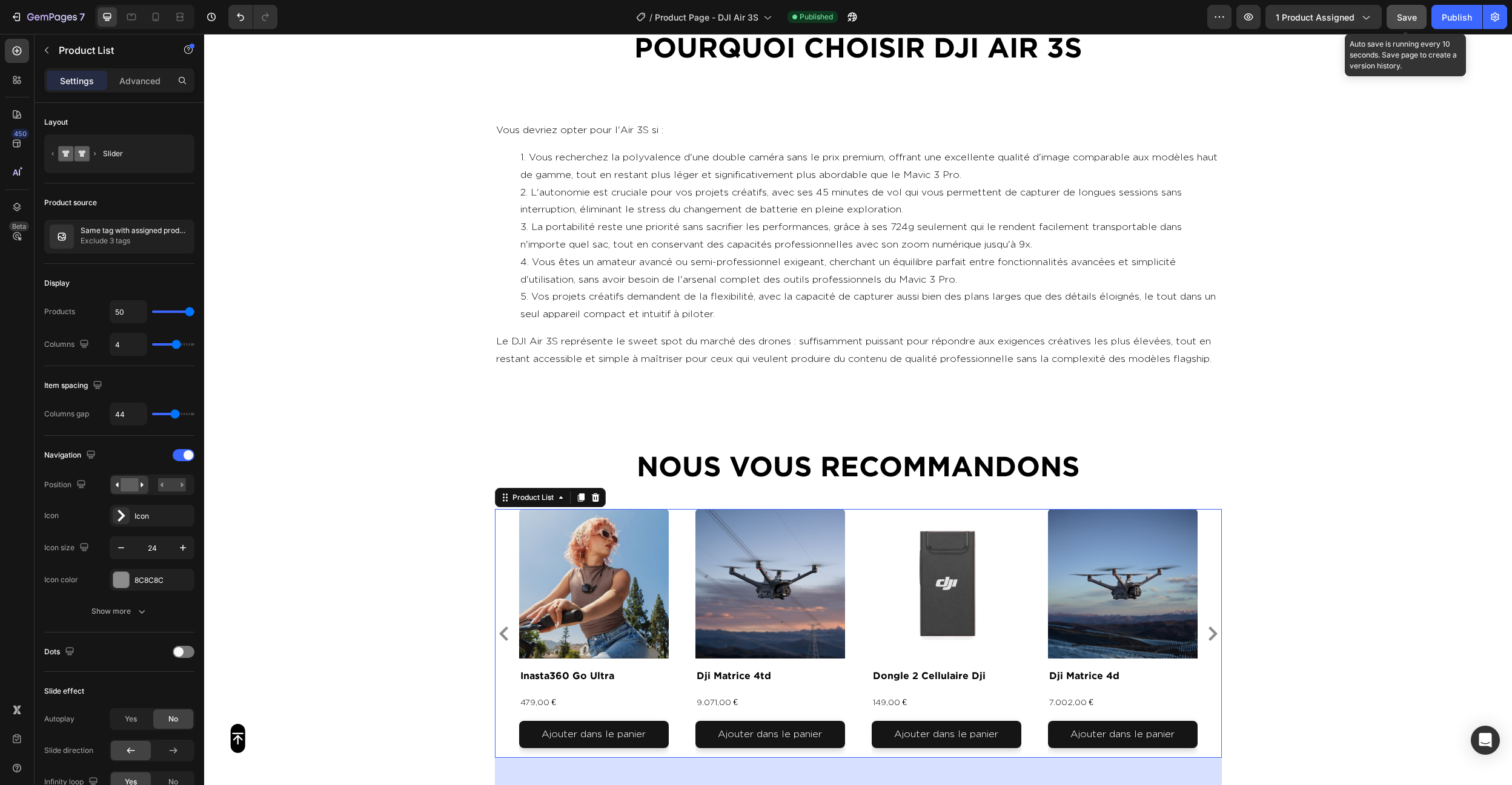
click at [1405, 17] on span "Save" at bounding box center [1406, 16] width 20 height 10
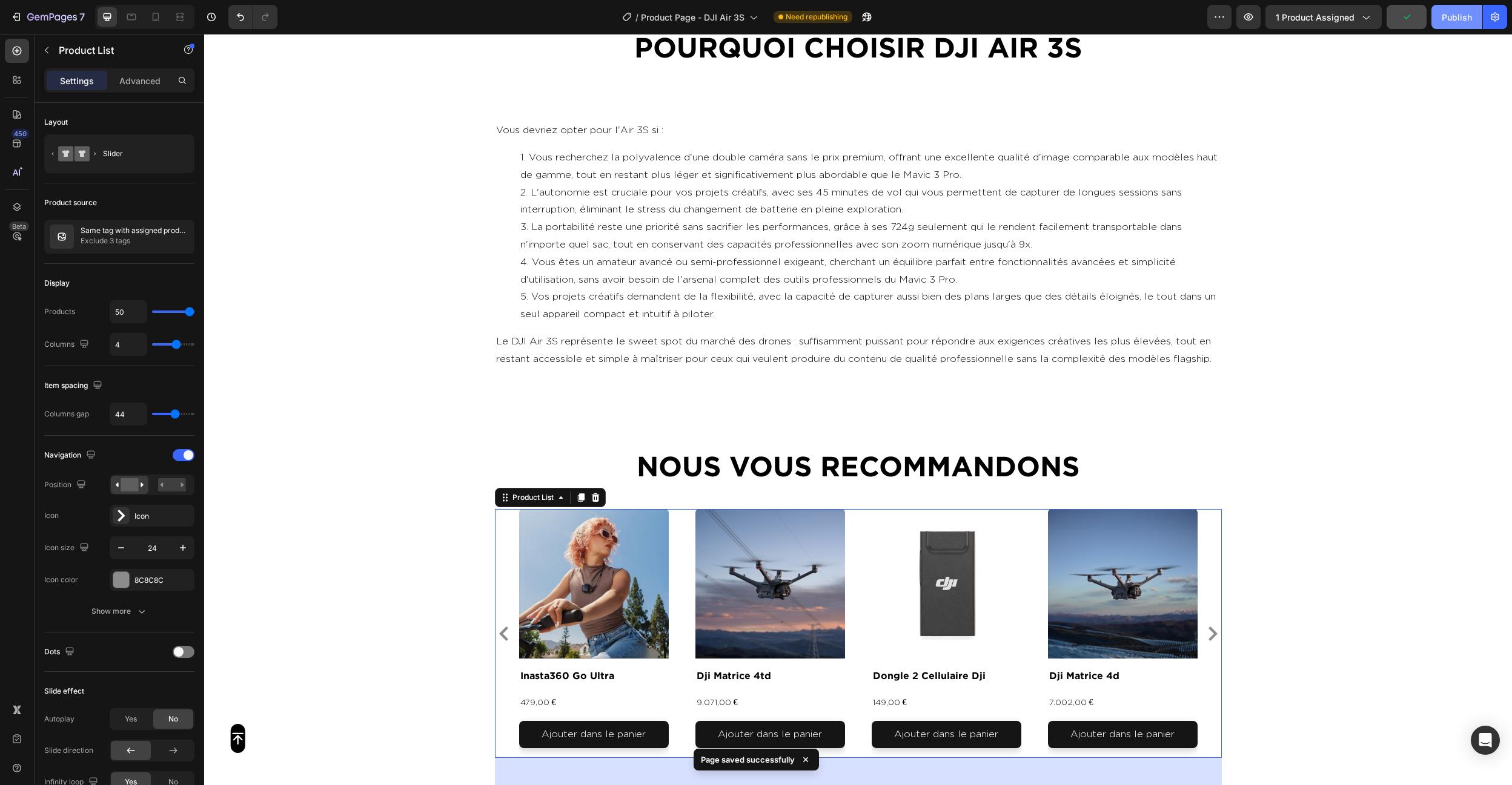
click at [1437, 19] on button "Publish" at bounding box center [1456, 16] width 51 height 24
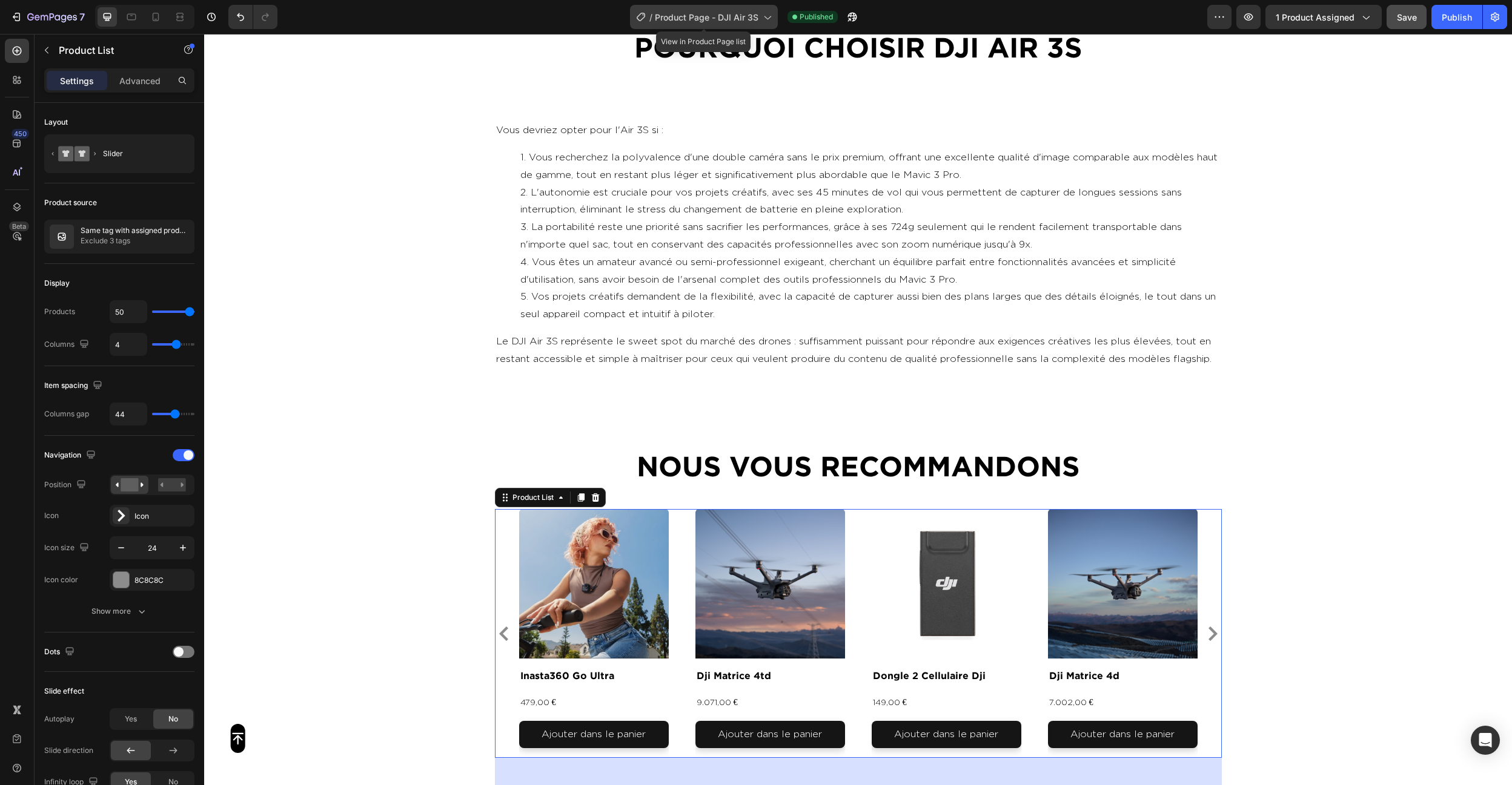
click at [735, 13] on span "Product Page - DJI Air 3S" at bounding box center [707, 17] width 104 height 13
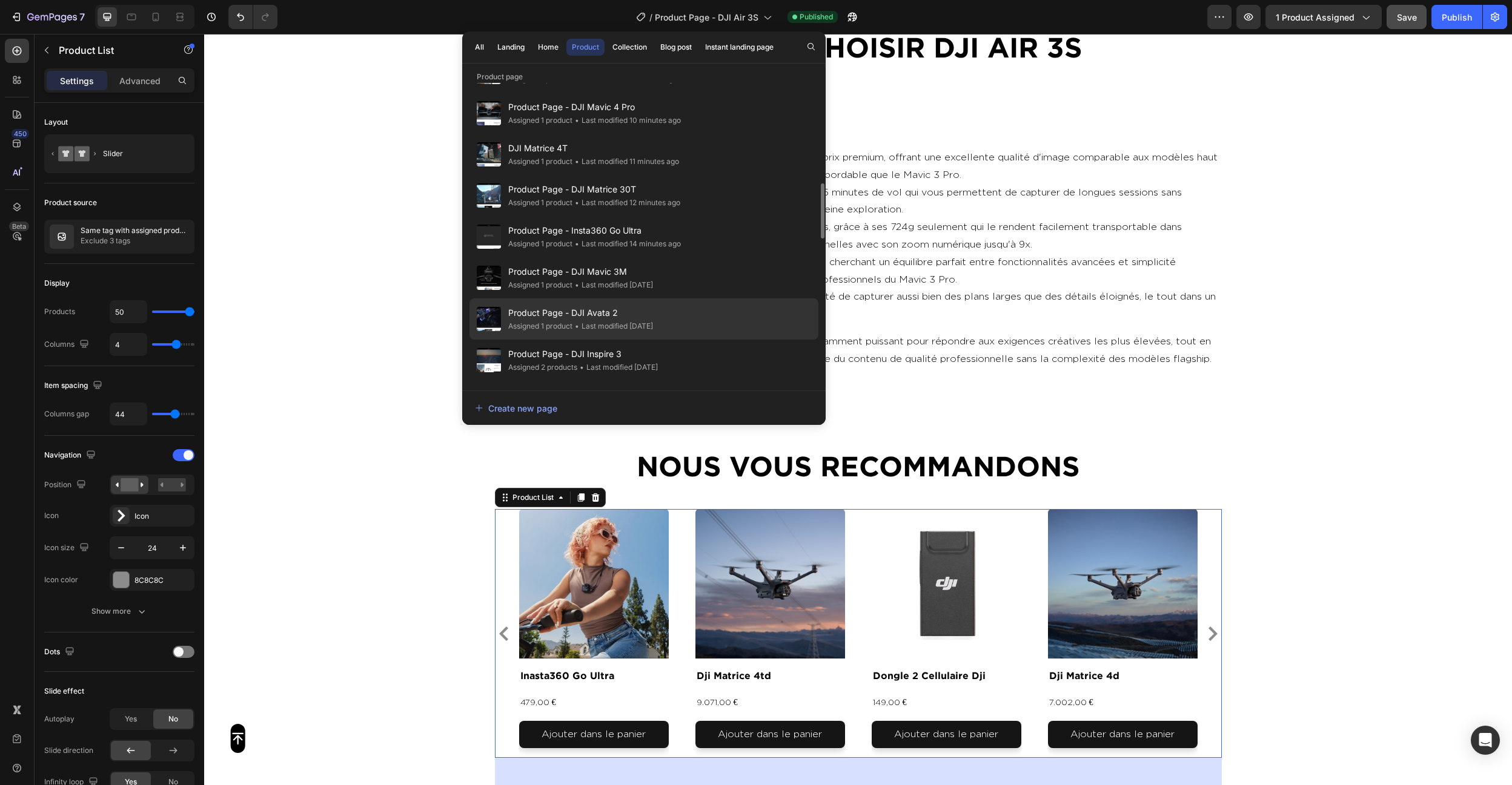
scroll to position [536, 0]
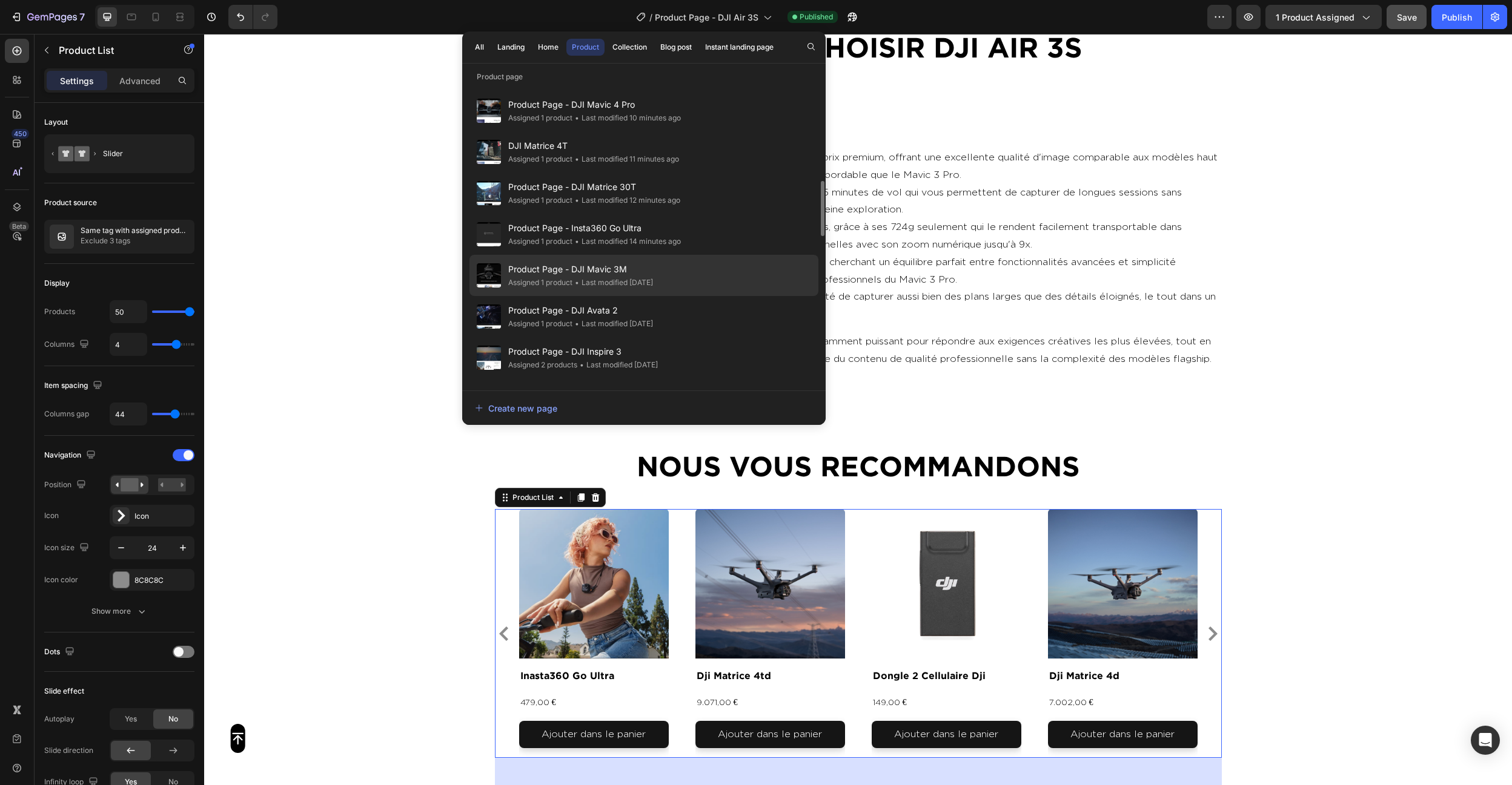
click at [1375, 622] on div "• Last modified 6 days ago" at bounding box center [1400, 627] width 49 height 11
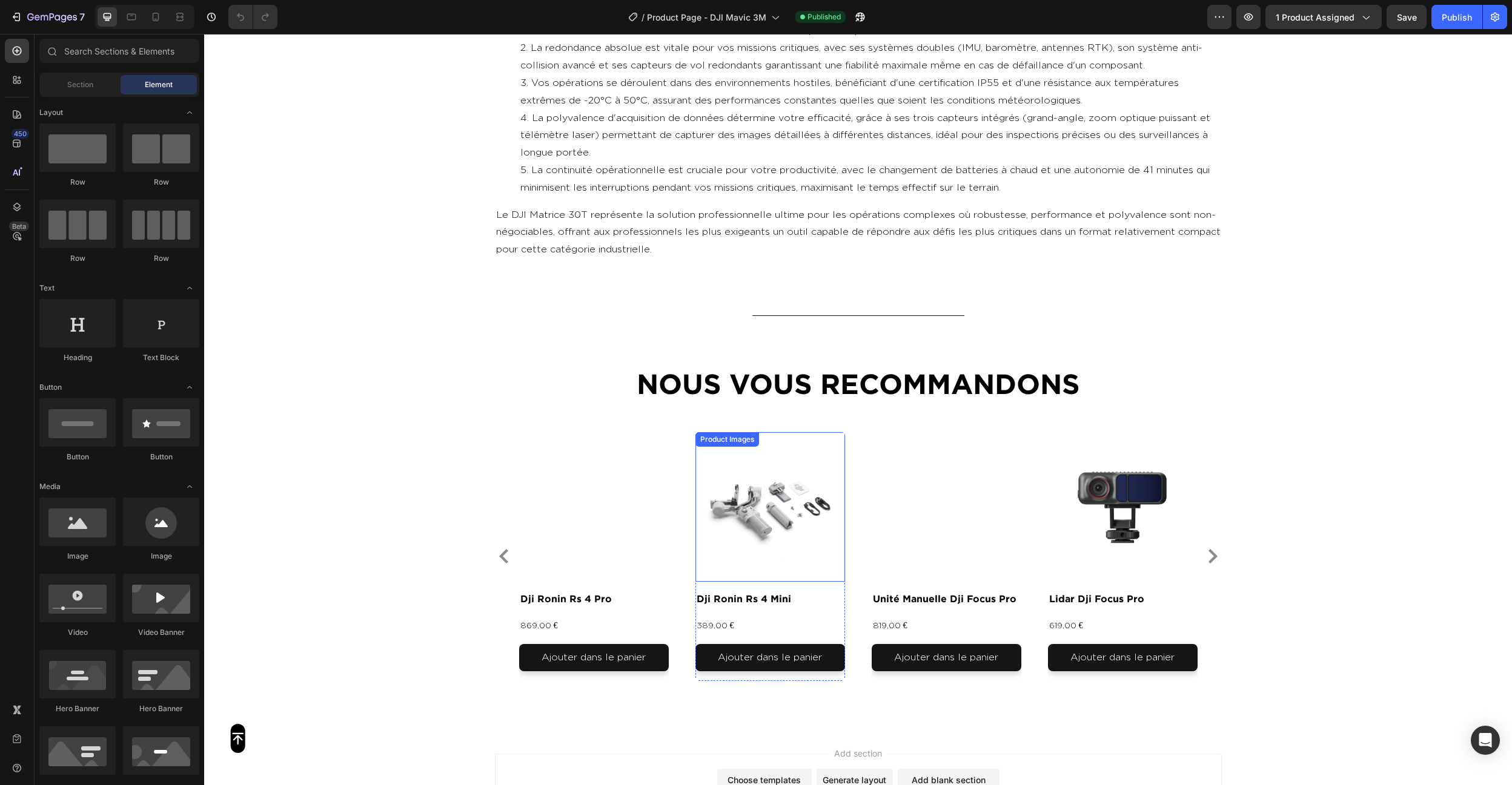
scroll to position [3955, 0]
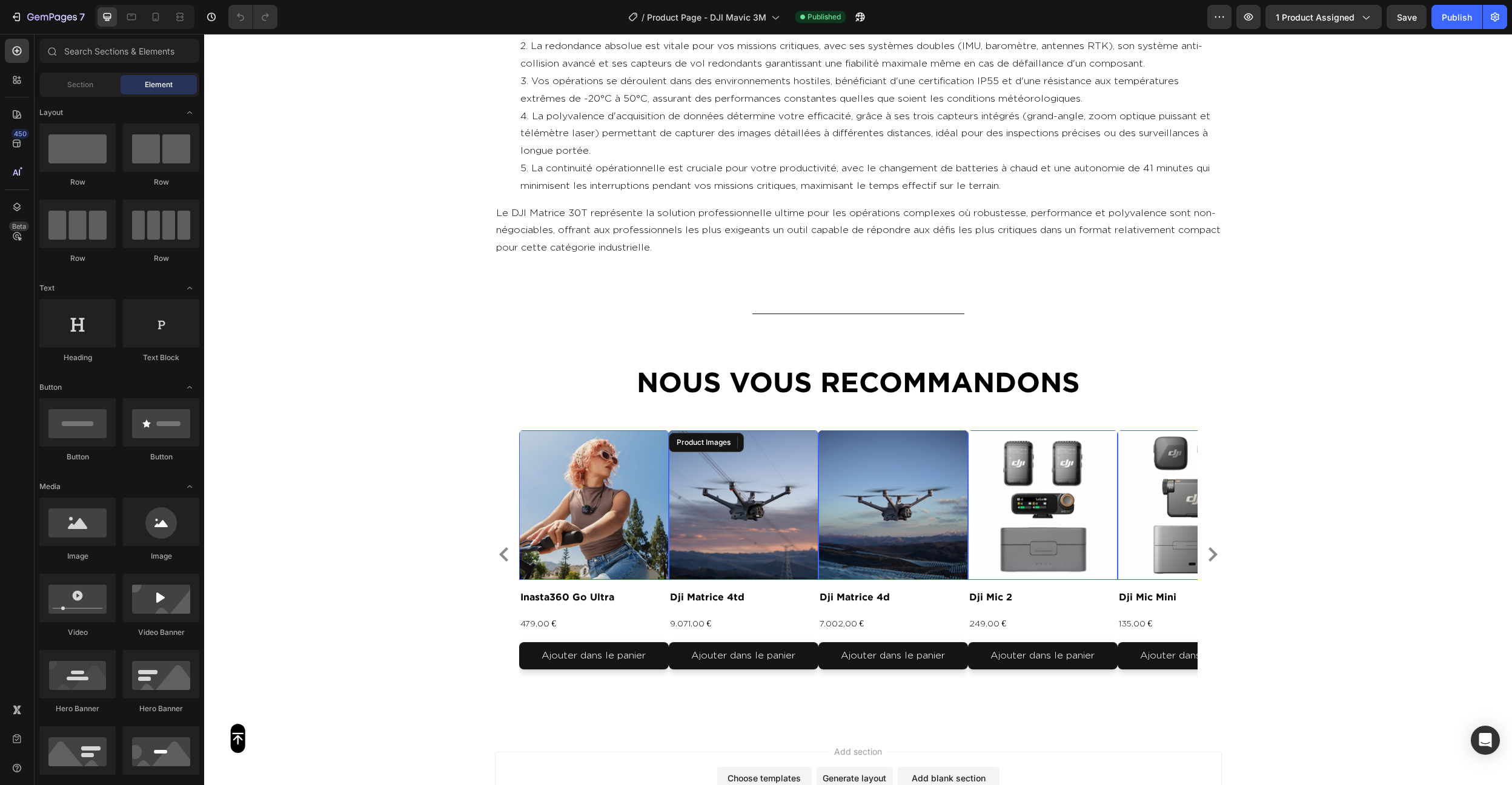
click at [679, 506] on img at bounding box center [743, 505] width 149 height 149
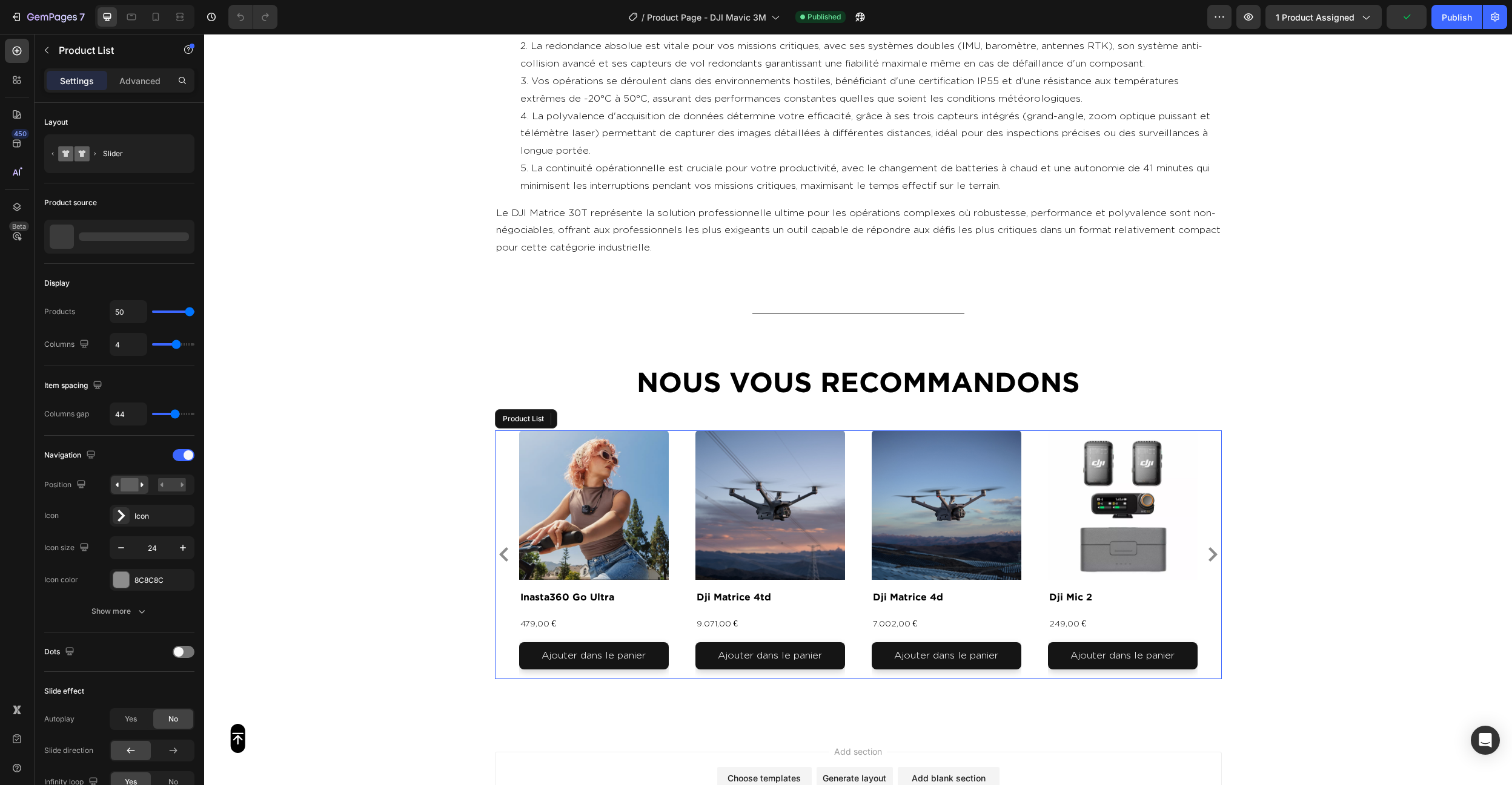
click at [679, 482] on div "Product Images 0 inasta360 go ultra Product Title 479,00 € Product Price Produc…" at bounding box center [859, 554] width 679 height 249
click at [114, 224] on div "Same tag with assigned product Exclude 0 tag" at bounding box center [119, 236] width 150 height 34
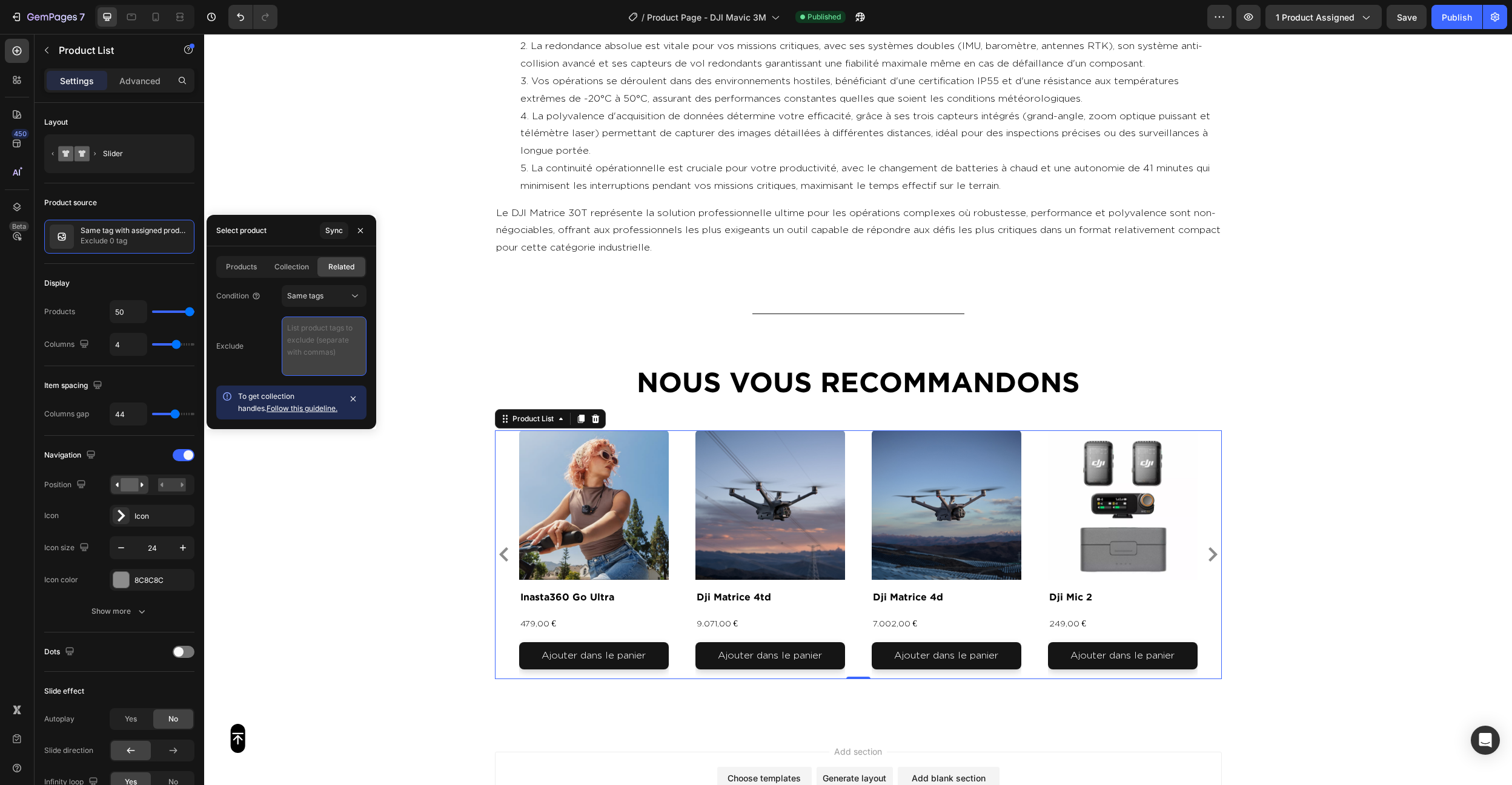
click at [324, 335] on textarea at bounding box center [324, 346] width 85 height 60
paste textarea "video , photo , produit"
type textarea "video , photo , produit"
click at [120, 633] on div "Product source Same tag with assigned product Exclude 0 tag" at bounding box center [119, 652] width 150 height 39
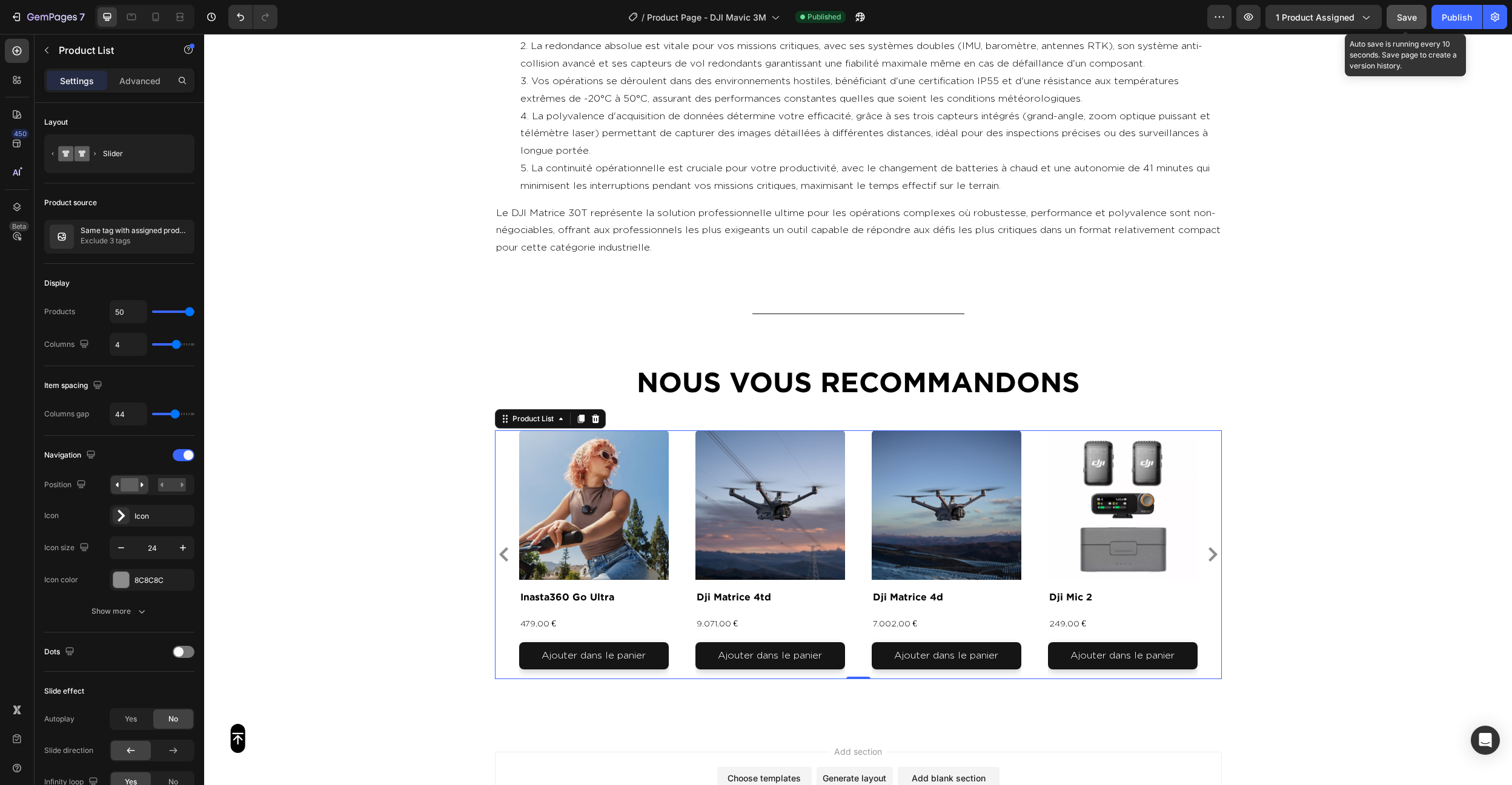
click at [1413, 24] on button "Save" at bounding box center [1406, 16] width 40 height 24
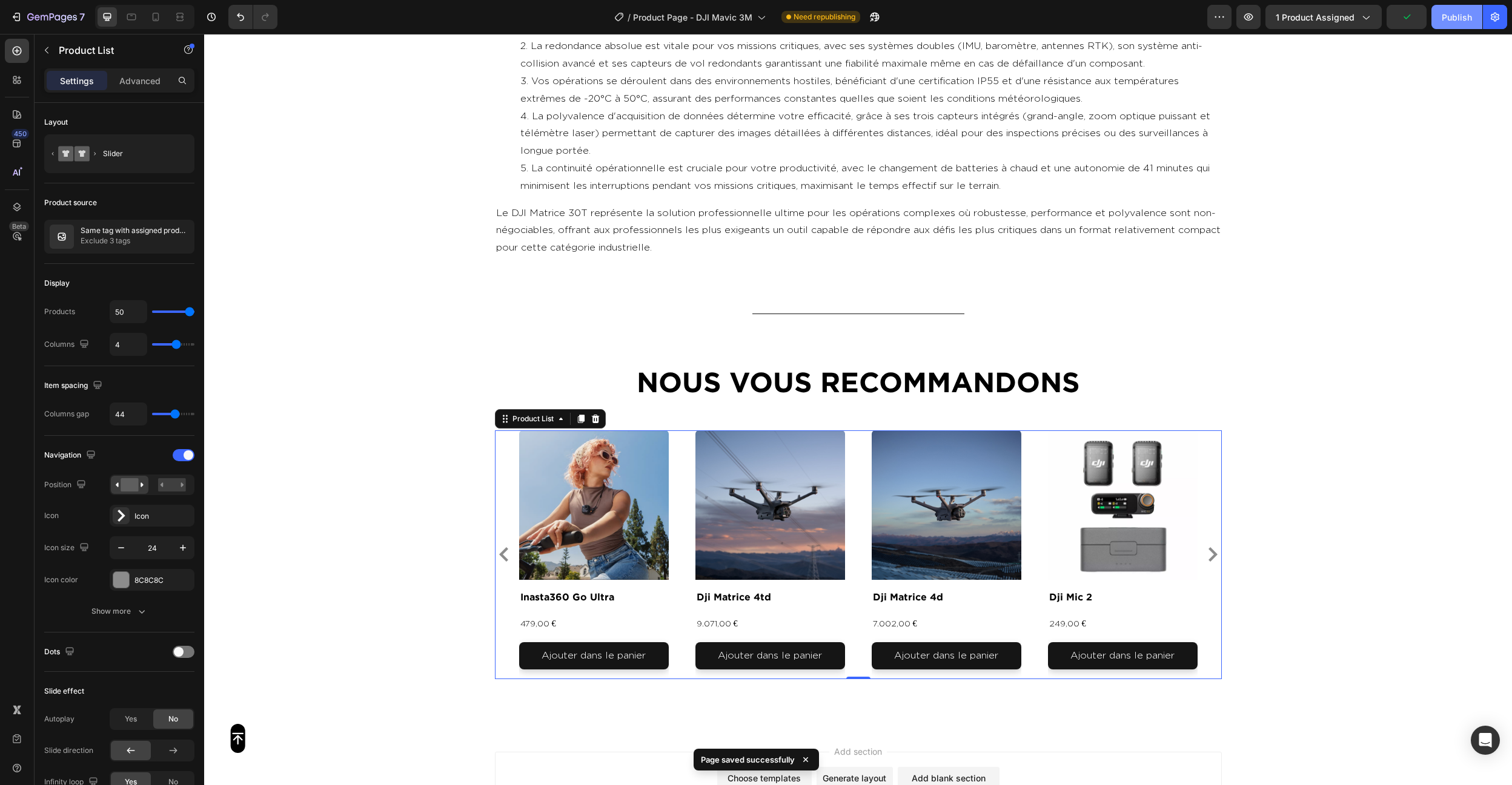
click at [1465, 15] on div "Publish" at bounding box center [1457, 17] width 31 height 13
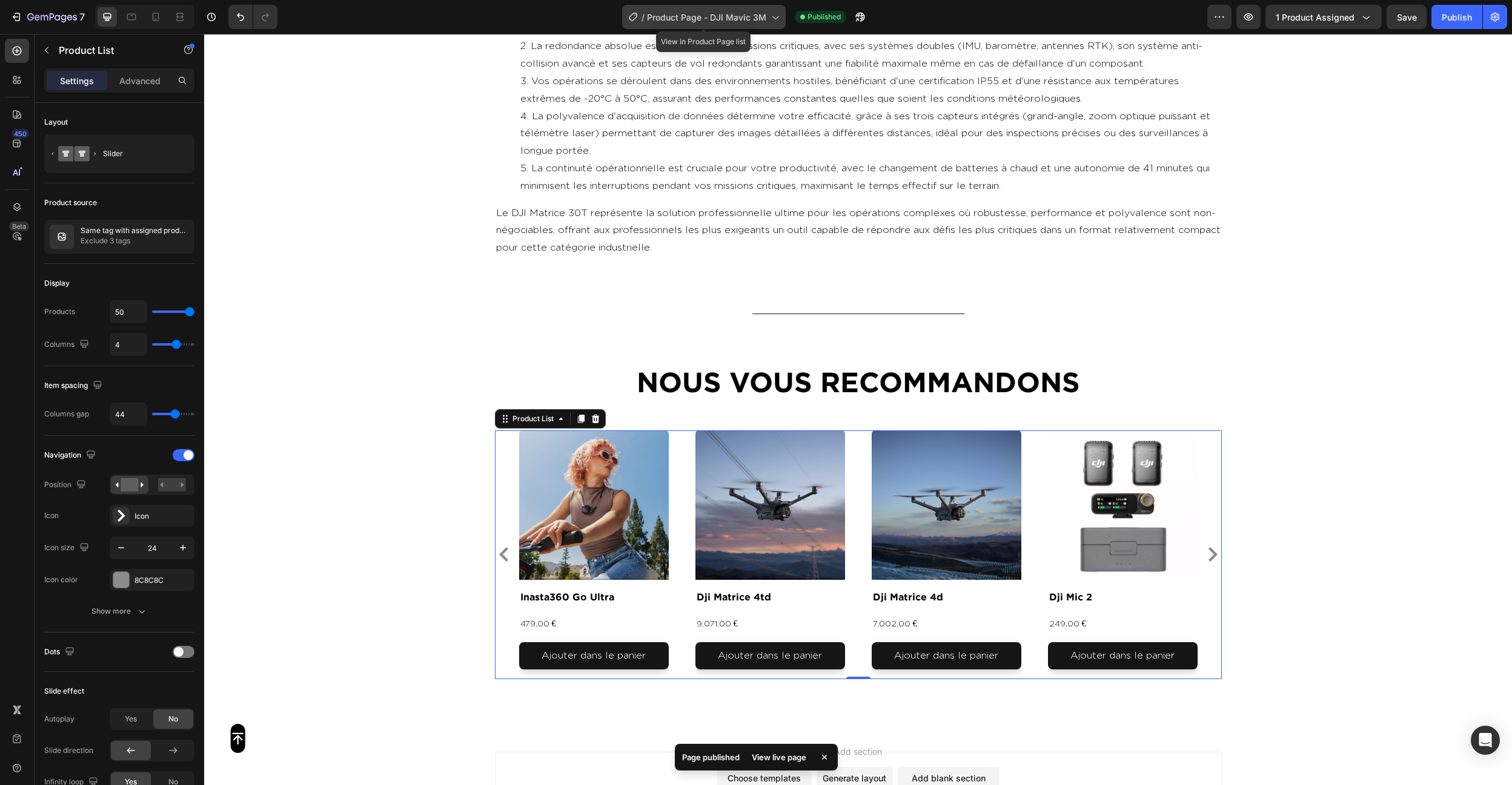
click at [712, 17] on span "Product Page - DJI Mavic 3M" at bounding box center [707, 17] width 119 height 13
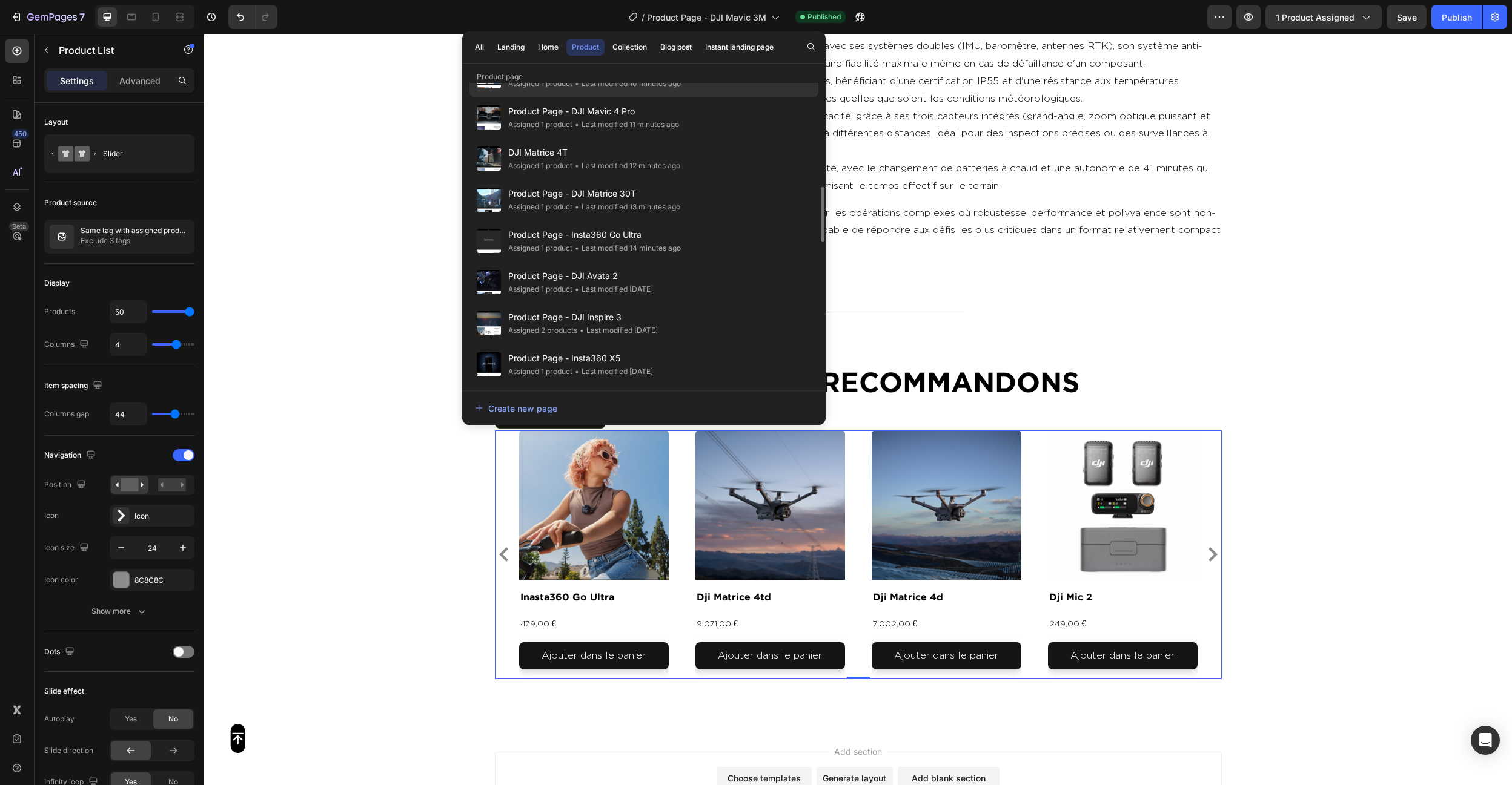
scroll to position [579, 0]
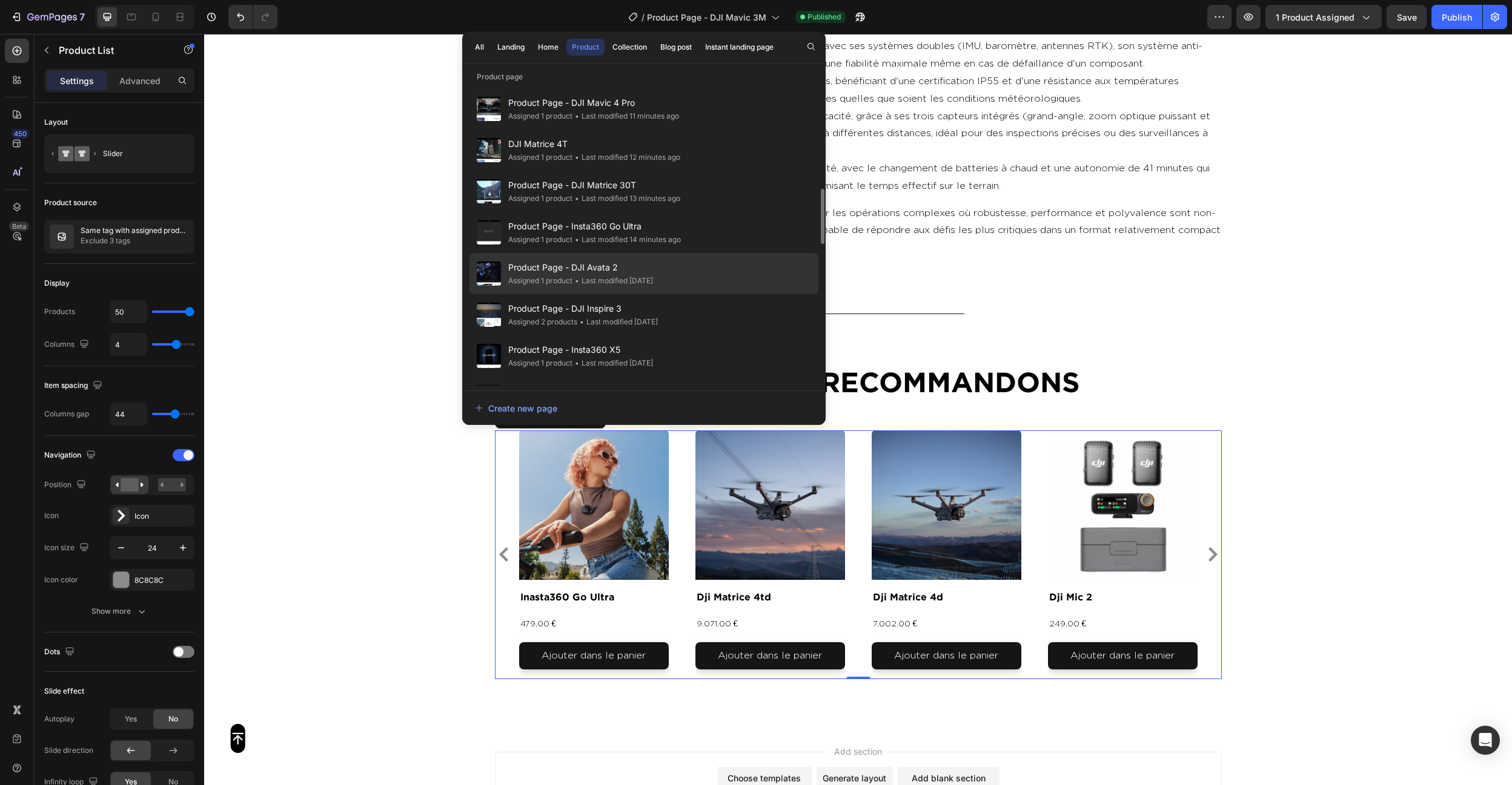
click at [643, 261] on span "Product Page - DJI Avata 2" at bounding box center [580, 268] width 145 height 15
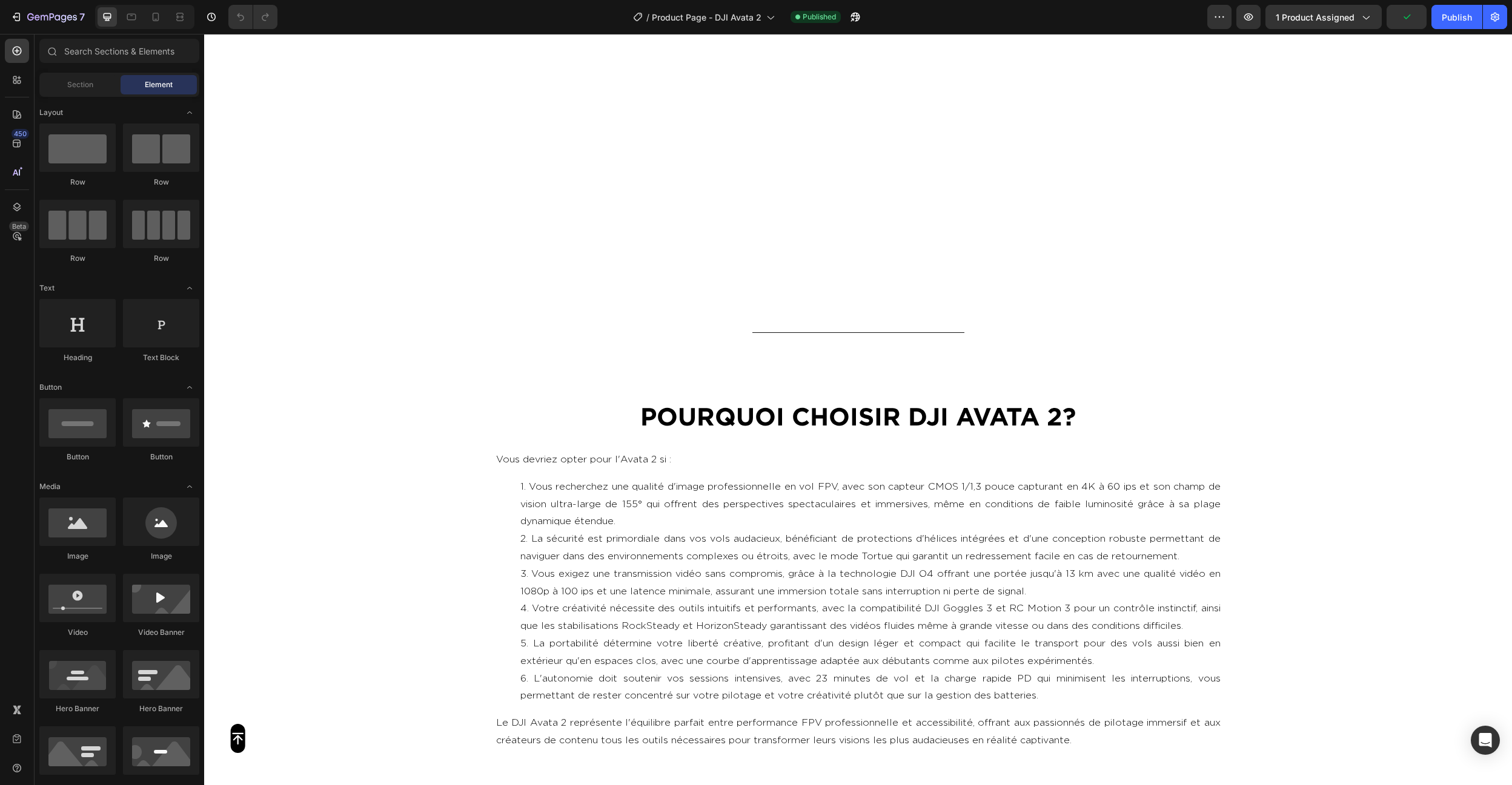
scroll to position [5685, 0]
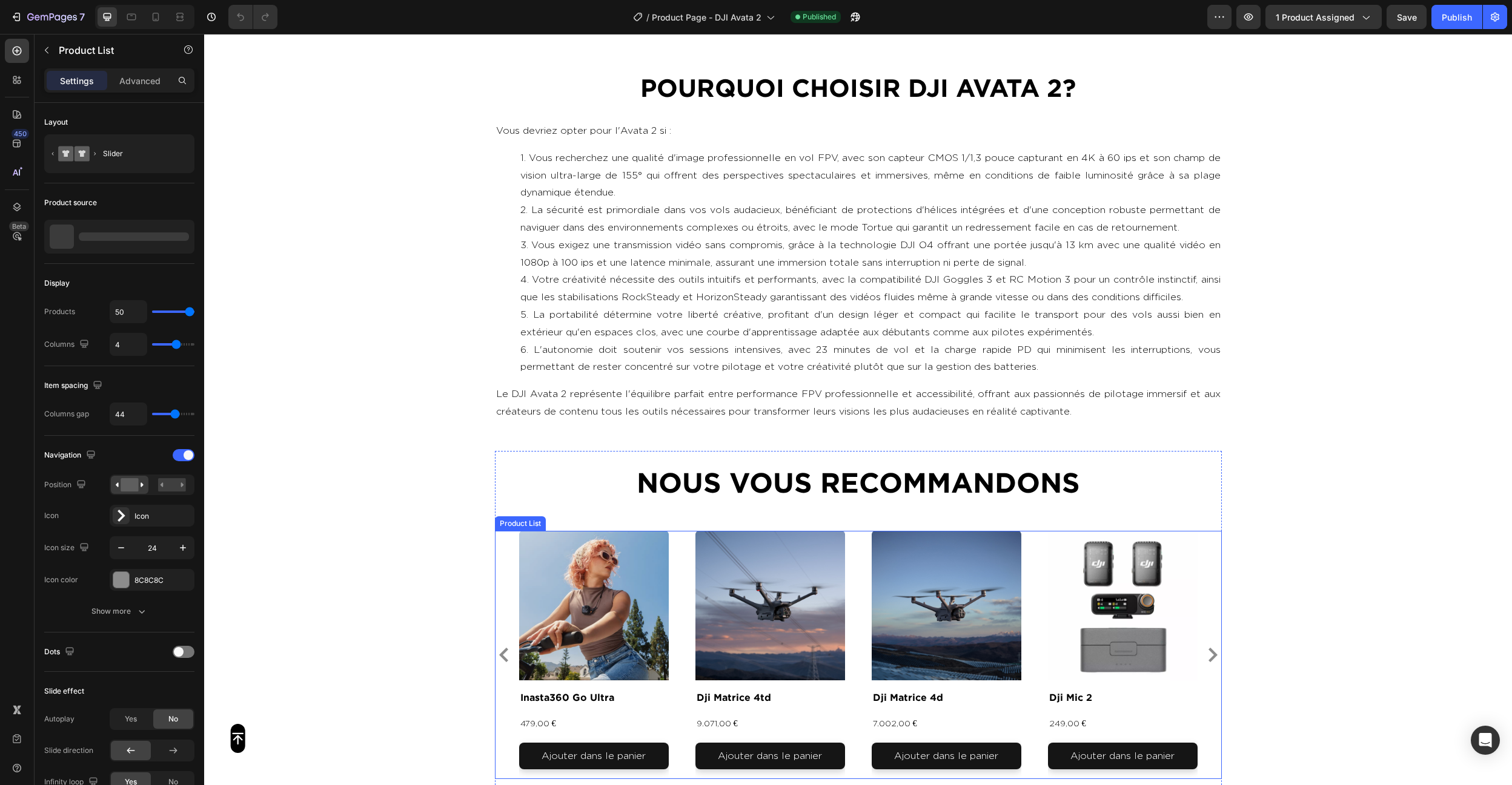
click at [680, 637] on div "Product Images inasta360 go ultra Product Title 479,00 € Product Price Product …" at bounding box center [859, 655] width 679 height 249
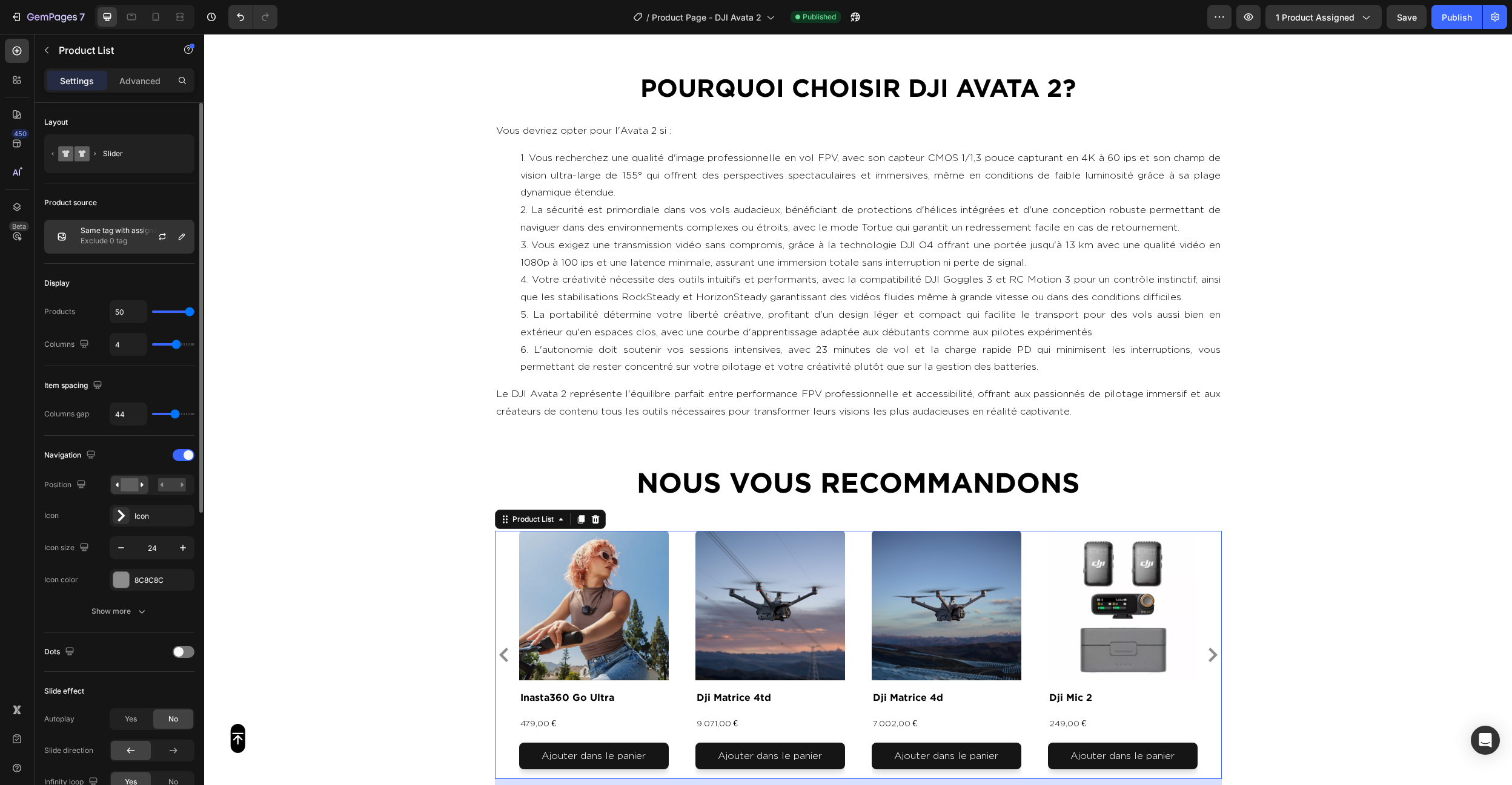
click at [102, 243] on p "Exclude 0 tag" at bounding box center [135, 240] width 108 height 12
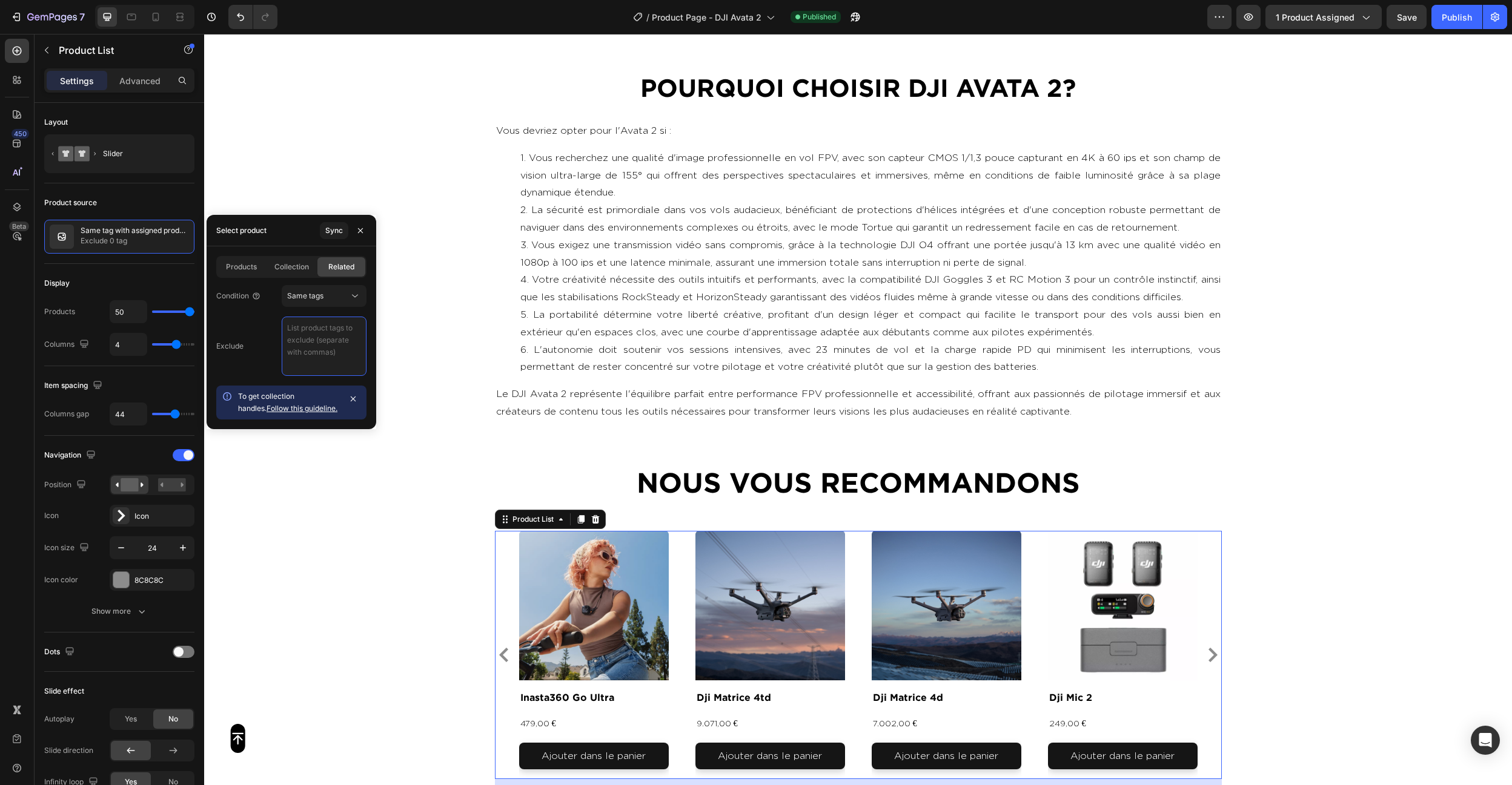
click at [331, 352] on textarea at bounding box center [324, 346] width 85 height 60
paste textarea "video , photo , produit"
type textarea "video , photo , produit"
click at [156, 276] on div "Display" at bounding box center [119, 283] width 150 height 20
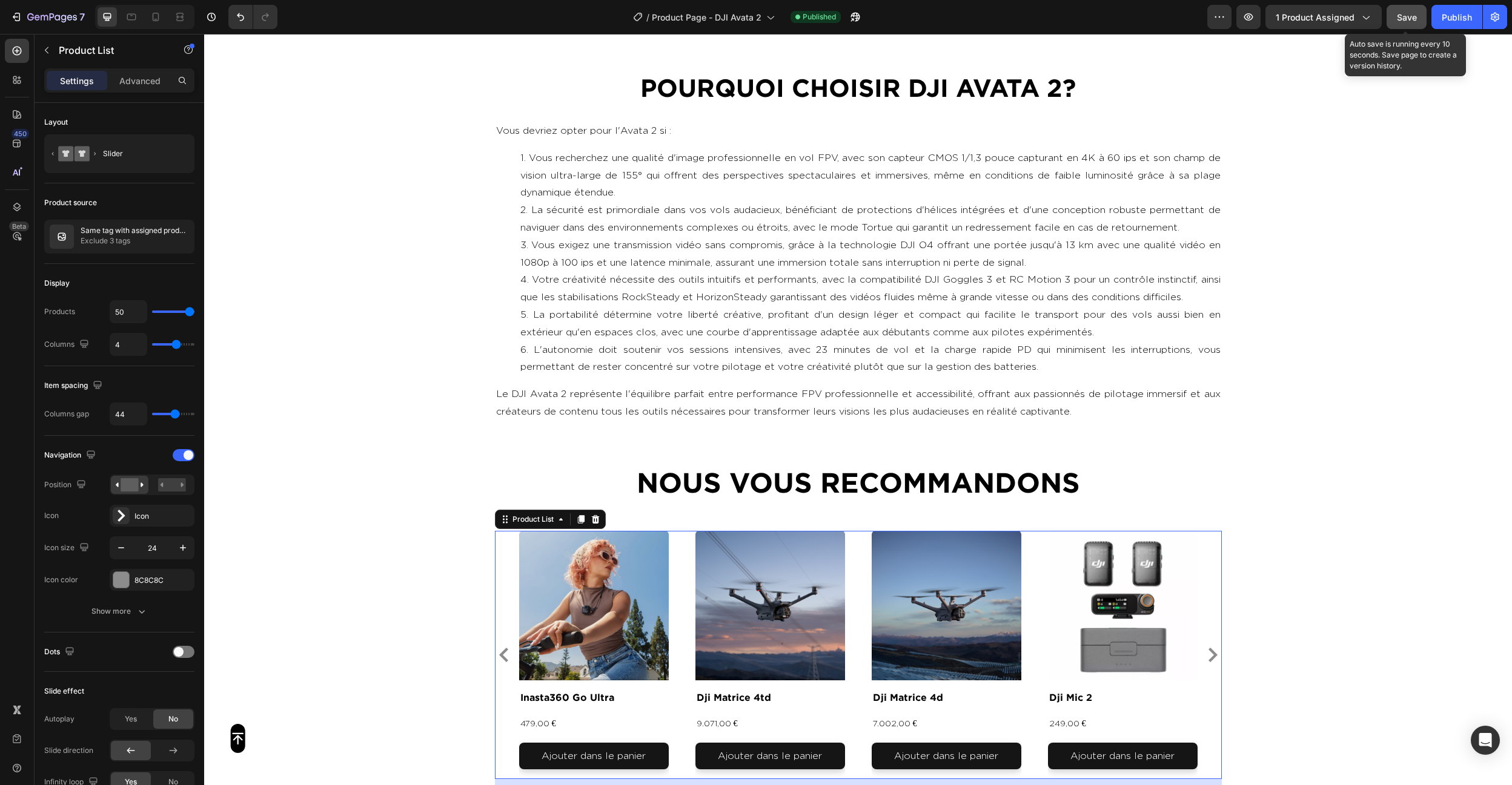
click at [1404, 20] on span "Save" at bounding box center [1406, 16] width 20 height 10
click at [1461, 25] on button "Publish" at bounding box center [1456, 16] width 51 height 24
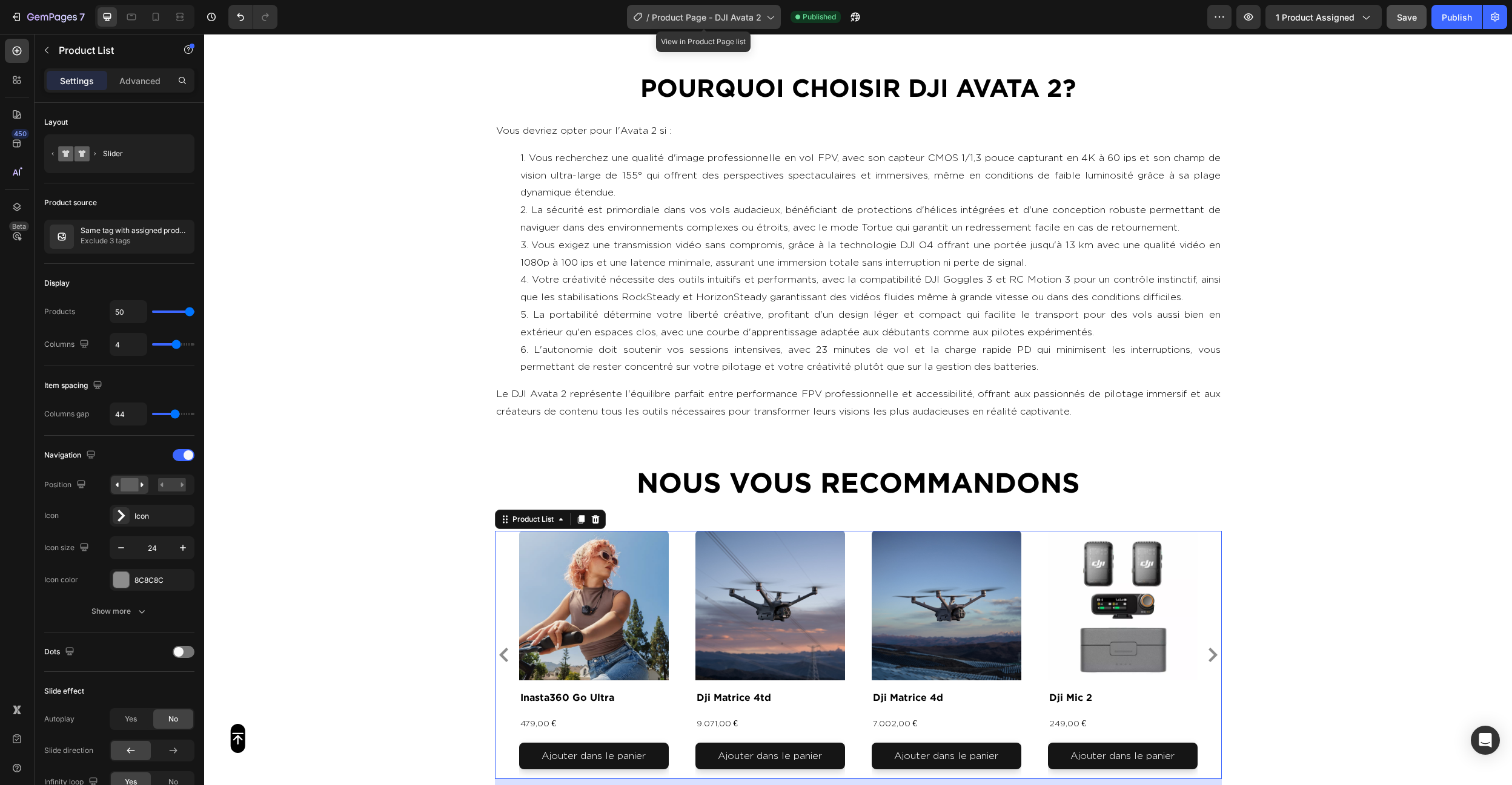
click at [745, 24] on div "/ Product Page - DJI Avata 2" at bounding box center [704, 16] width 154 height 24
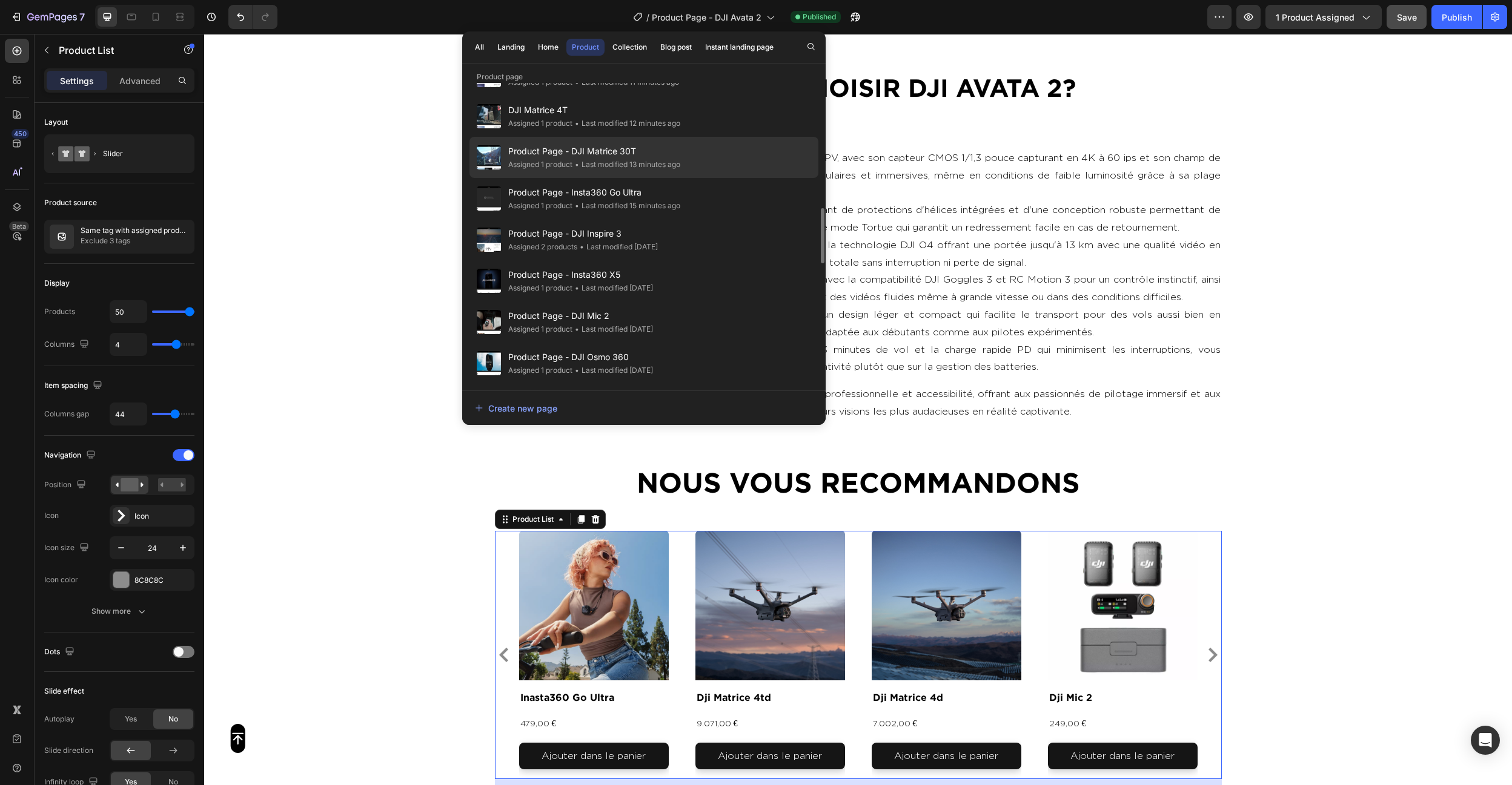
scroll to position [659, 0]
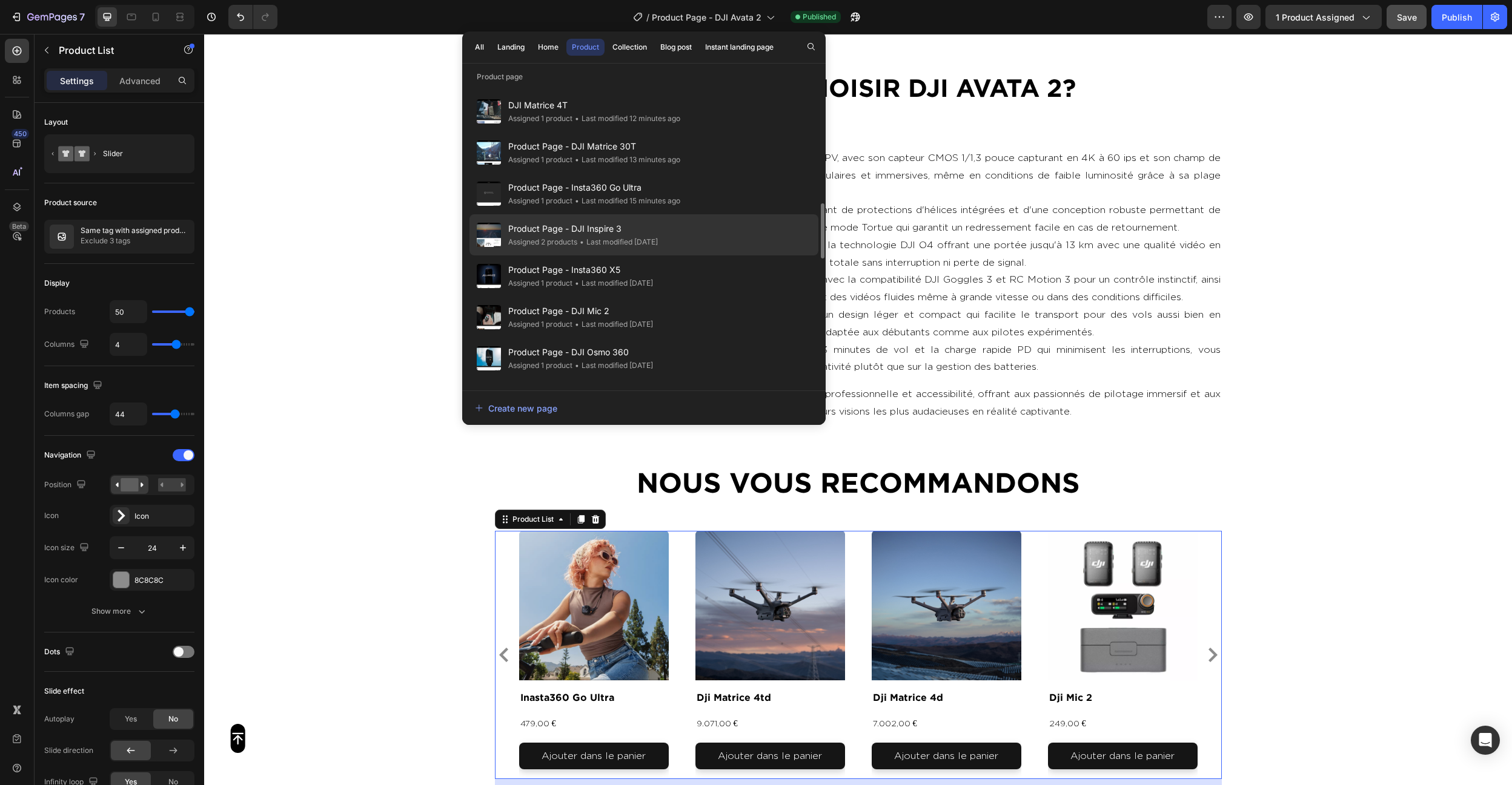
click at [727, 255] on div "Product Page - DJI Inspire 3 Assigned 2 products • Last modified 6 days ago" at bounding box center [644, 276] width 349 height 41
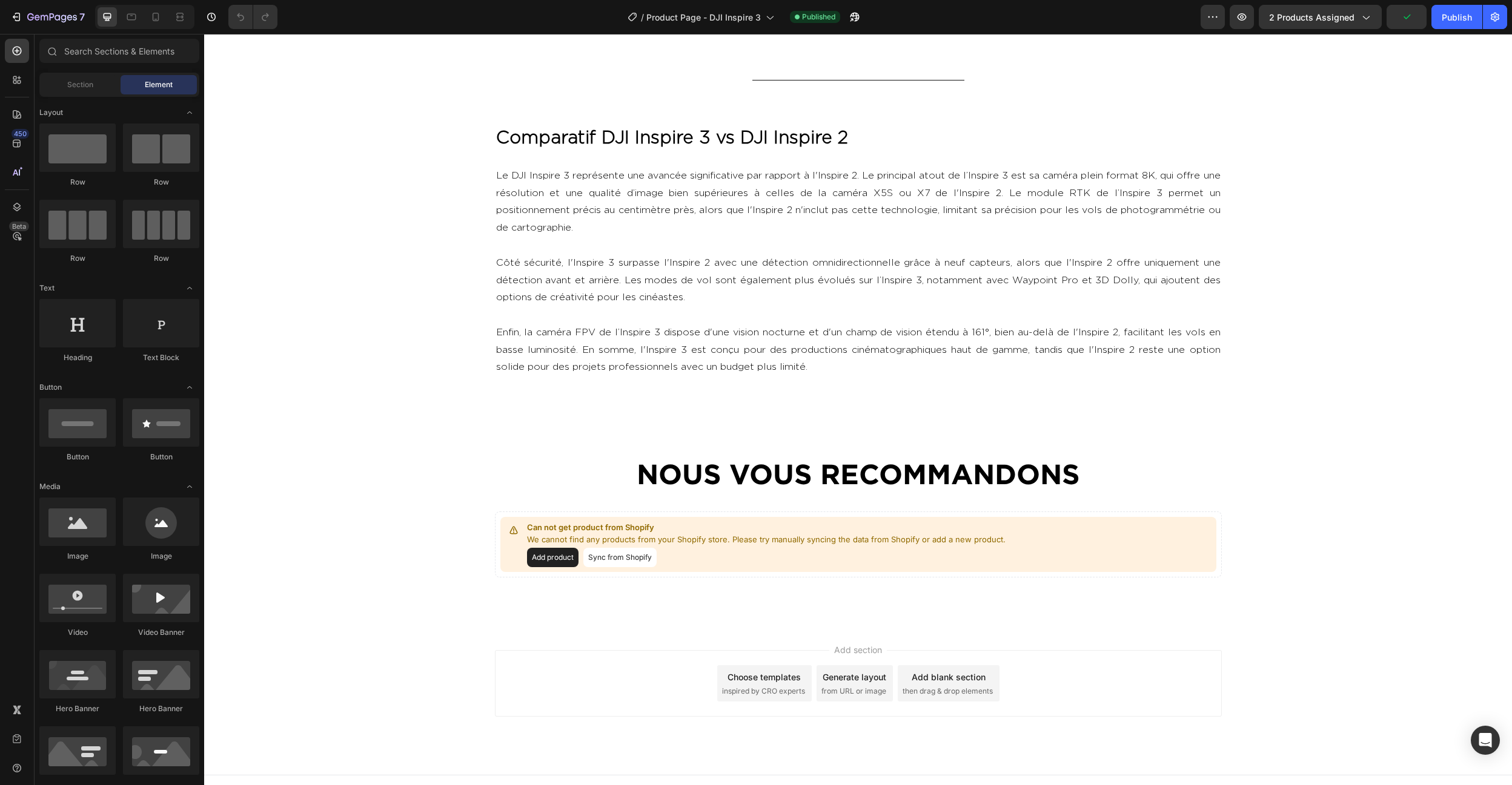
scroll to position [5649, 0]
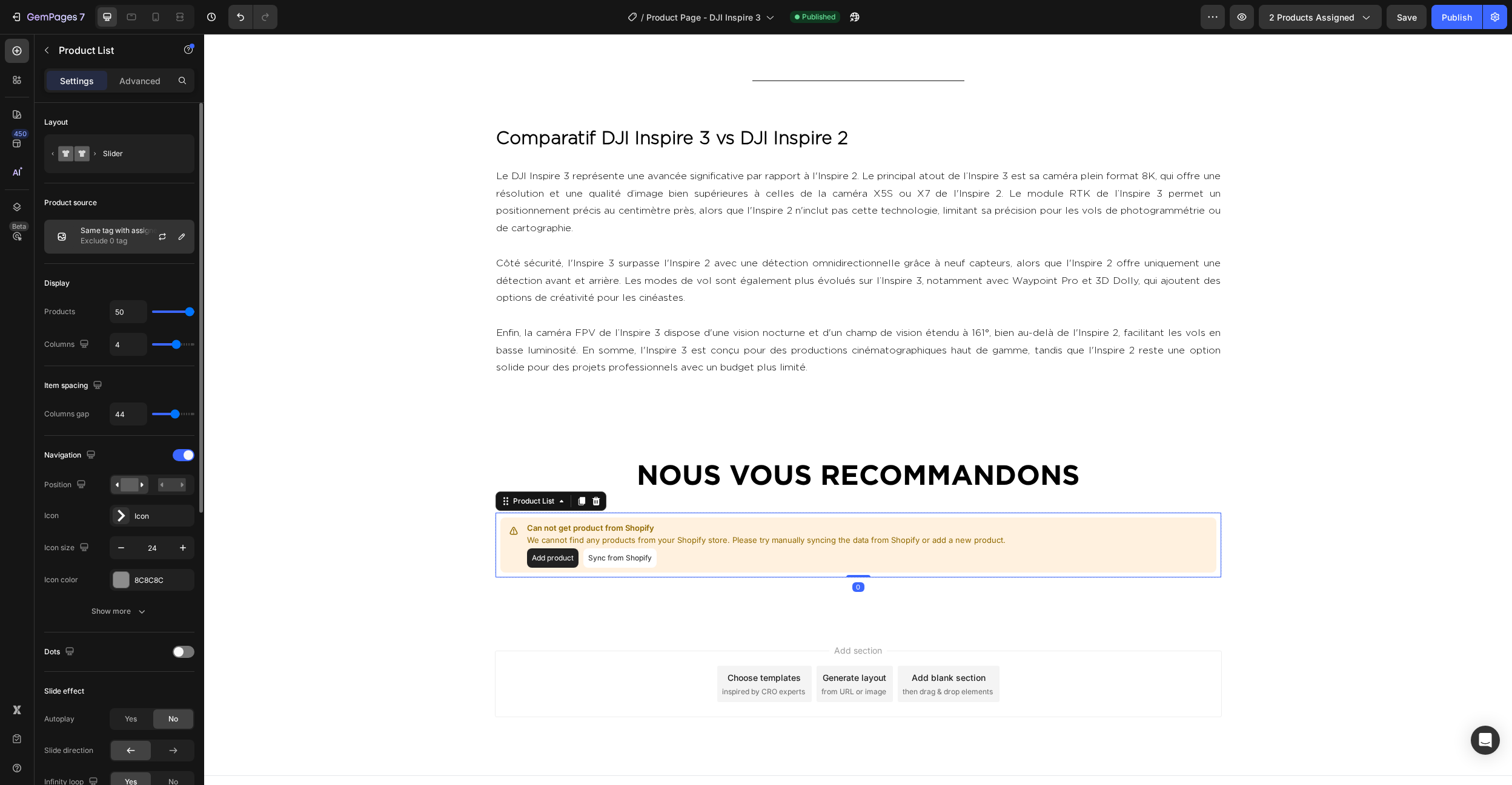
click at [96, 225] on div "Same tag with assigned product Exclude 0 tag" at bounding box center [119, 236] width 150 height 34
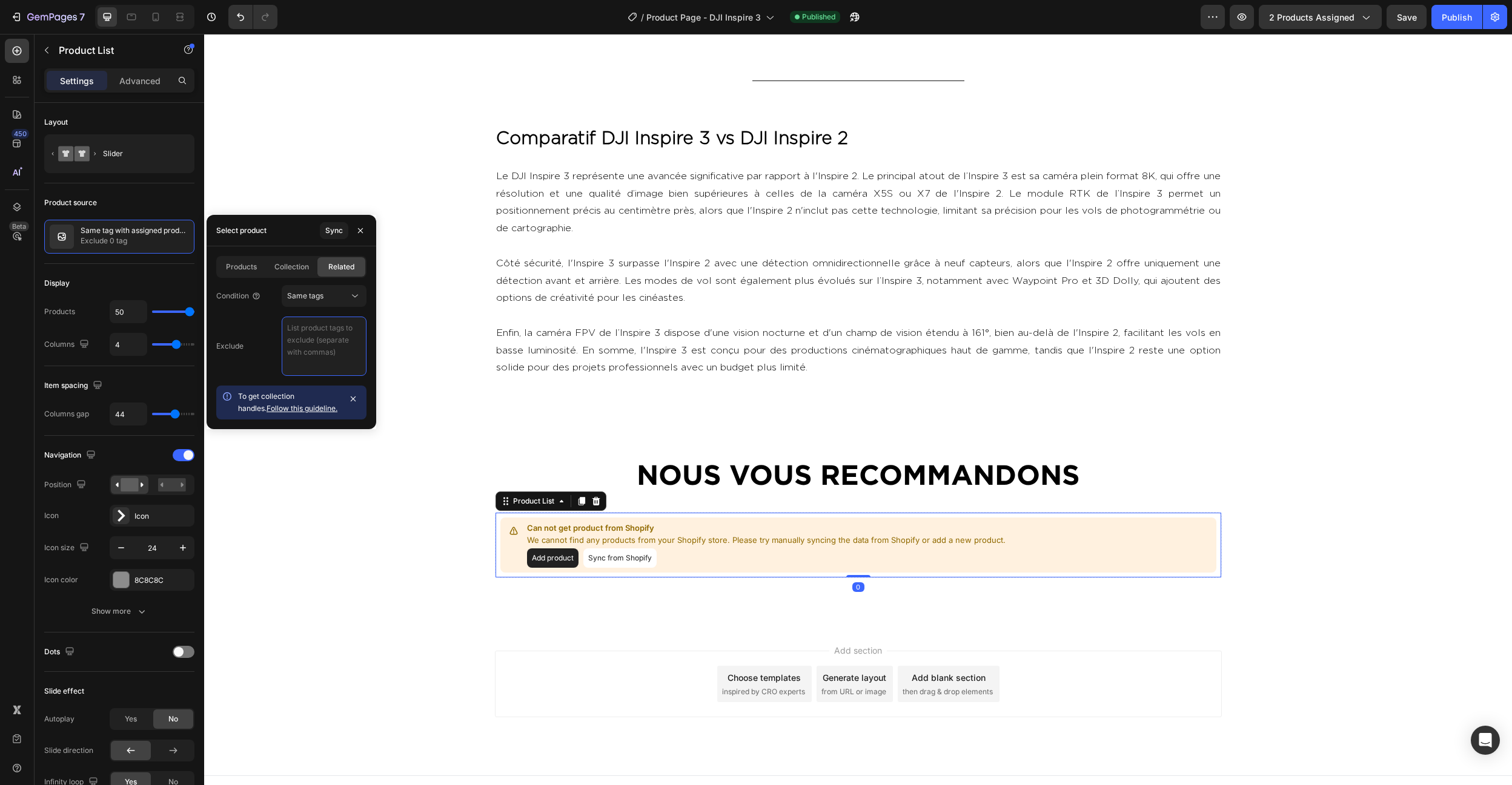
click at [324, 353] on textarea at bounding box center [324, 346] width 85 height 60
paste textarea "video , photo , produit"
type textarea "video , photo , produit"
click at [170, 206] on div "Product source" at bounding box center [119, 203] width 150 height 20
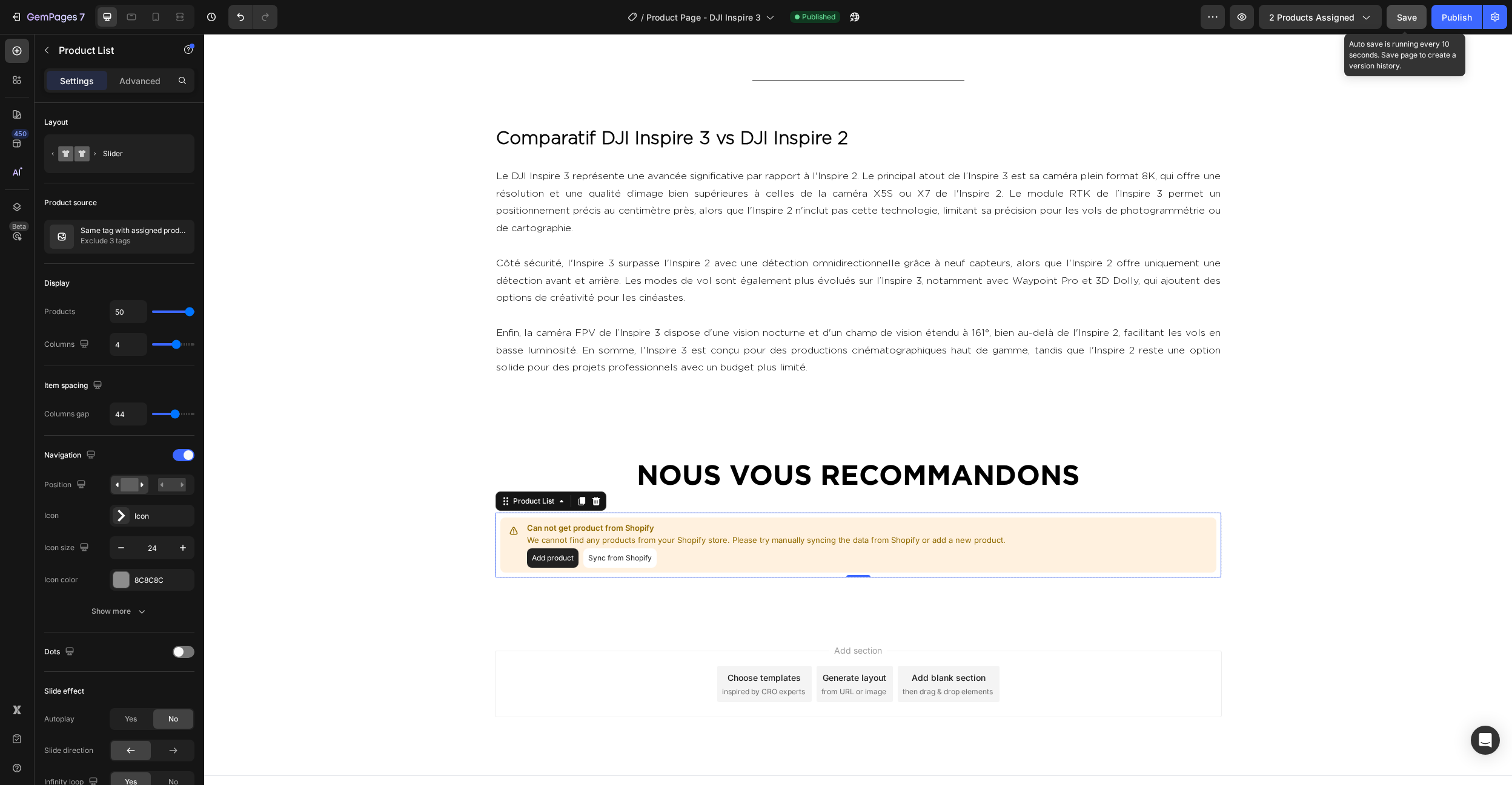
click at [1423, 7] on button "Save" at bounding box center [1406, 16] width 40 height 24
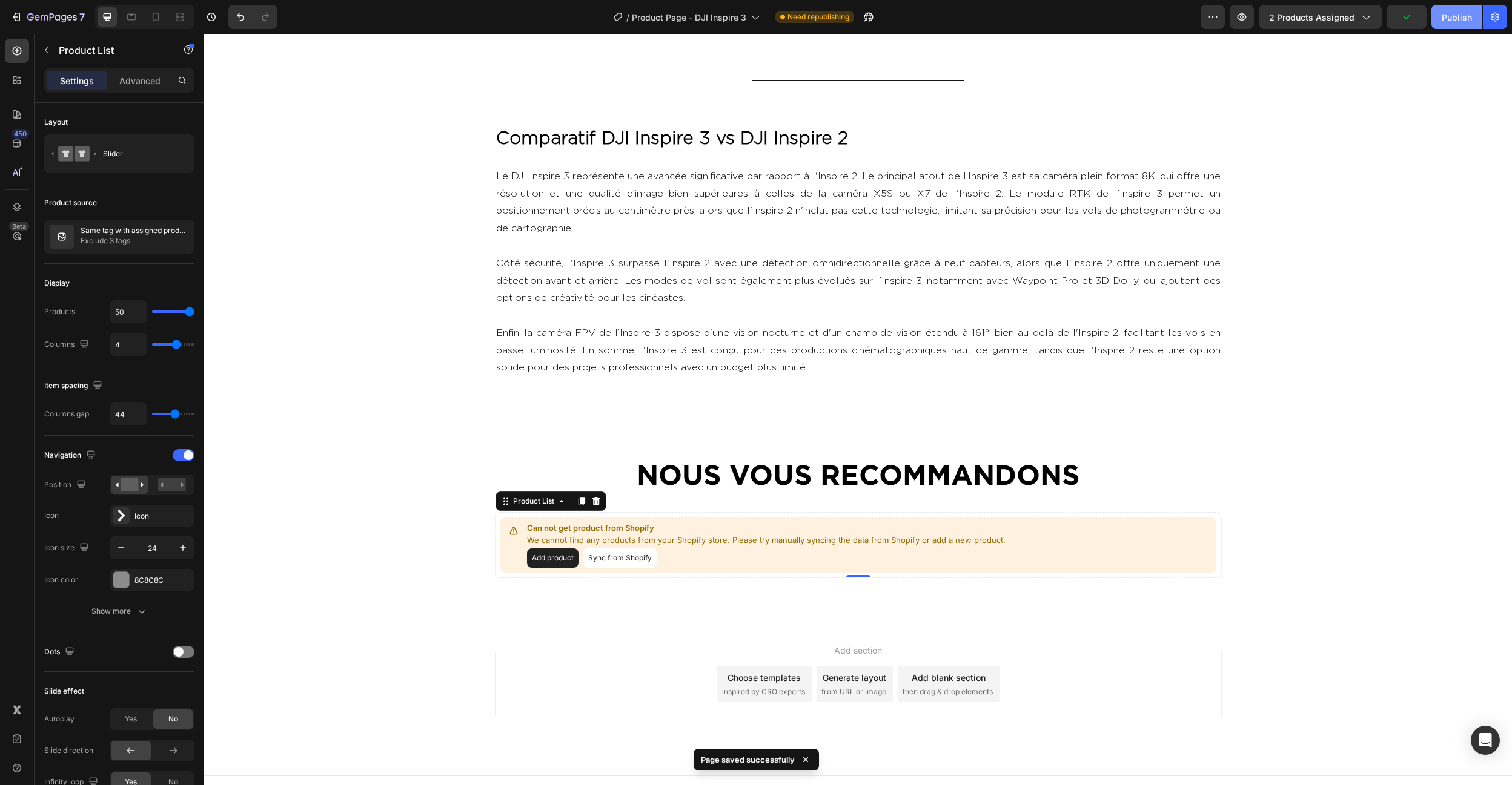
click at [1466, 16] on div "Publish" at bounding box center [1457, 17] width 31 height 13
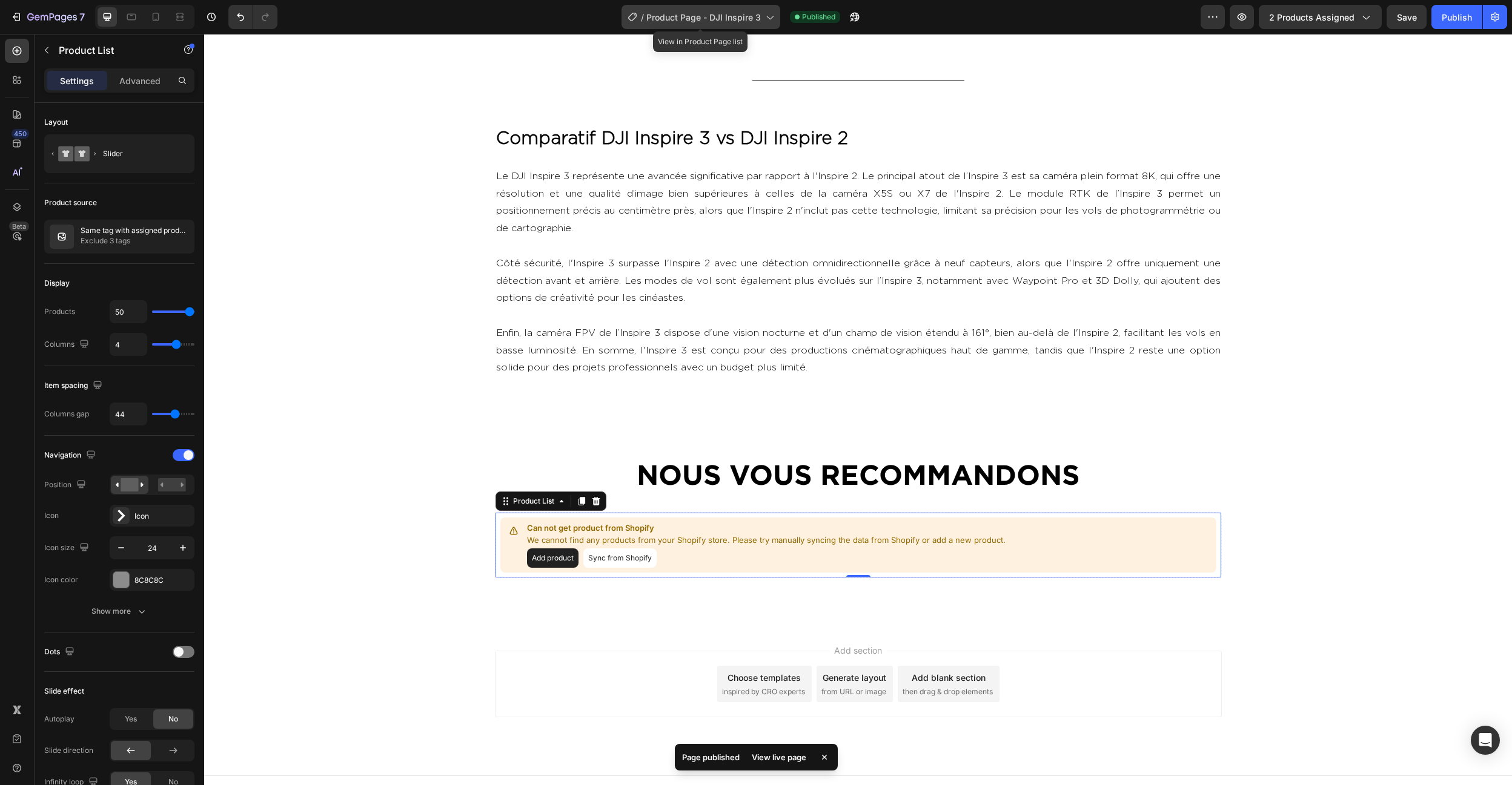
click at [666, 18] on span "Product Page - DJI Inspire 3" at bounding box center [704, 17] width 115 height 13
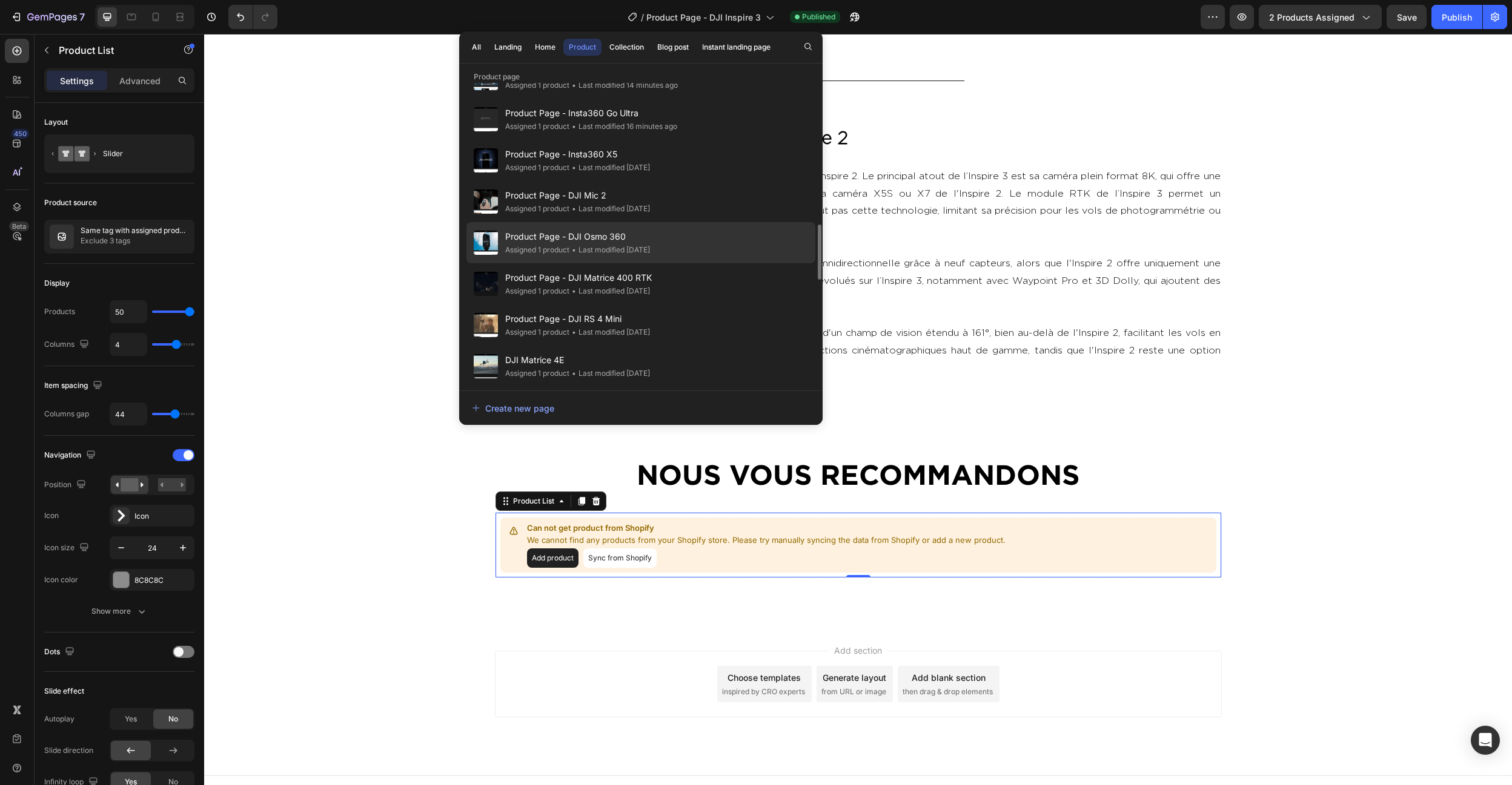
scroll to position [768, 0]
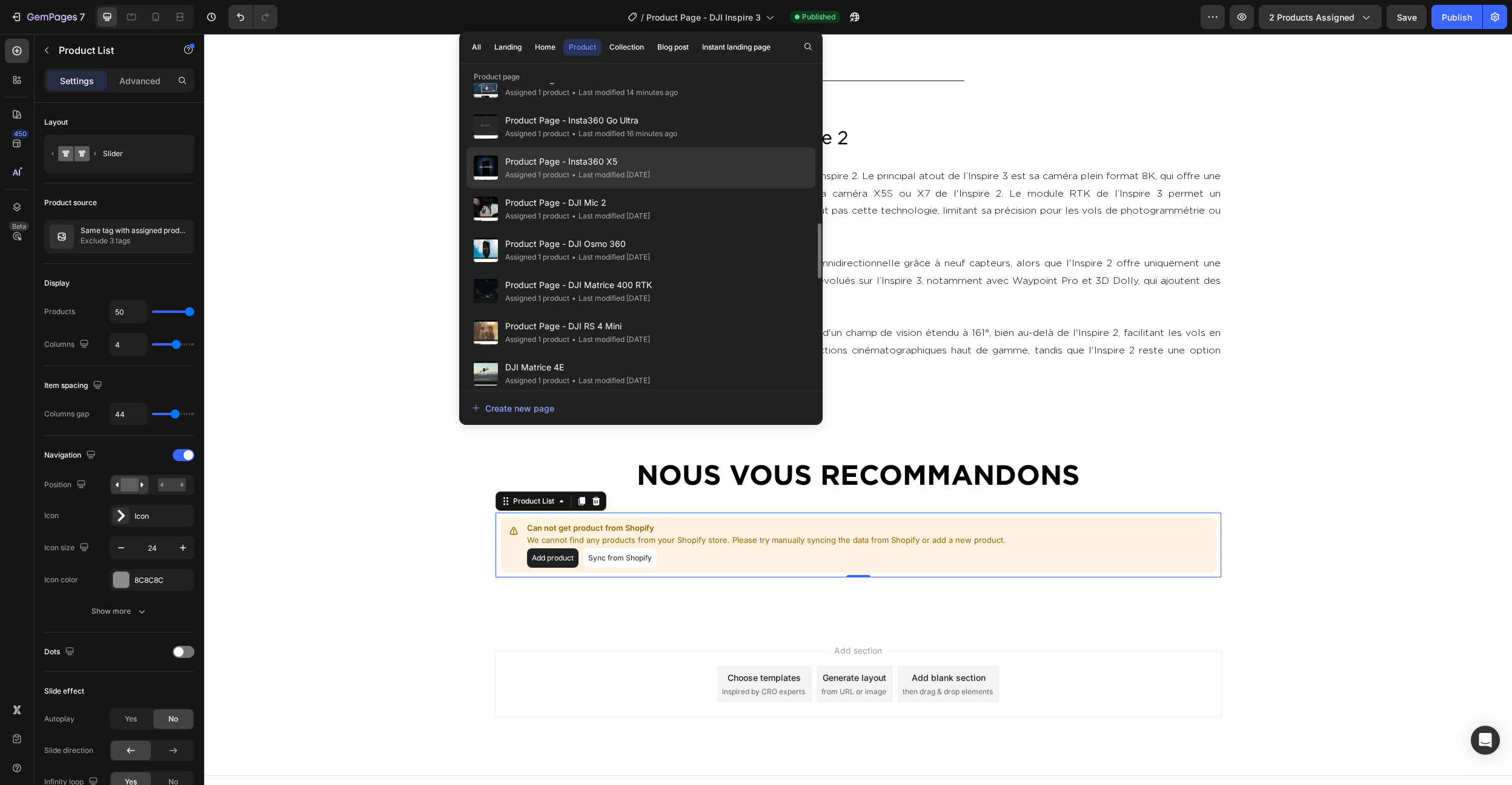
click at [633, 164] on span "Product Page - Insta360 X5" at bounding box center [577, 162] width 145 height 15
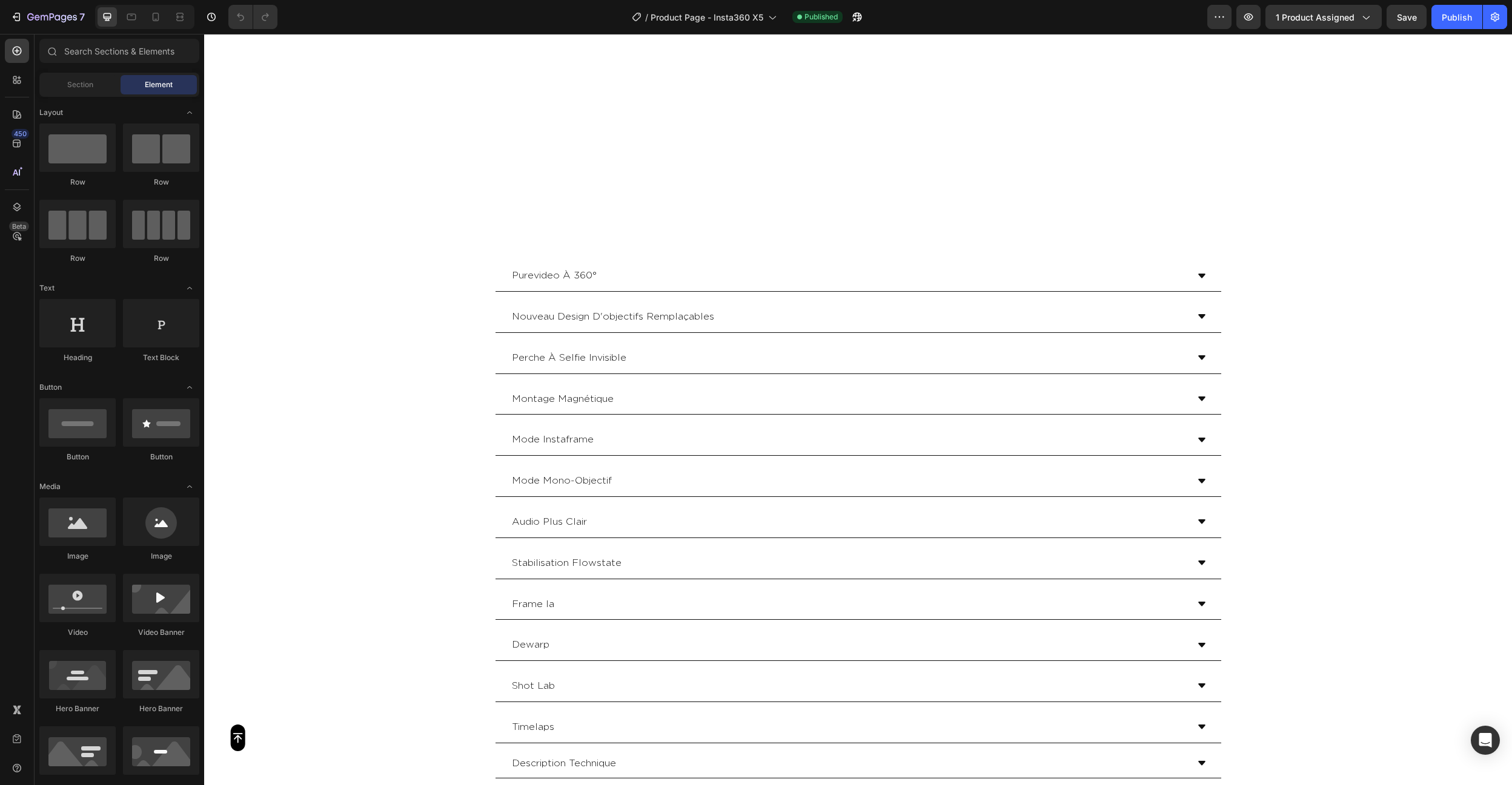
scroll to position [4797, 0]
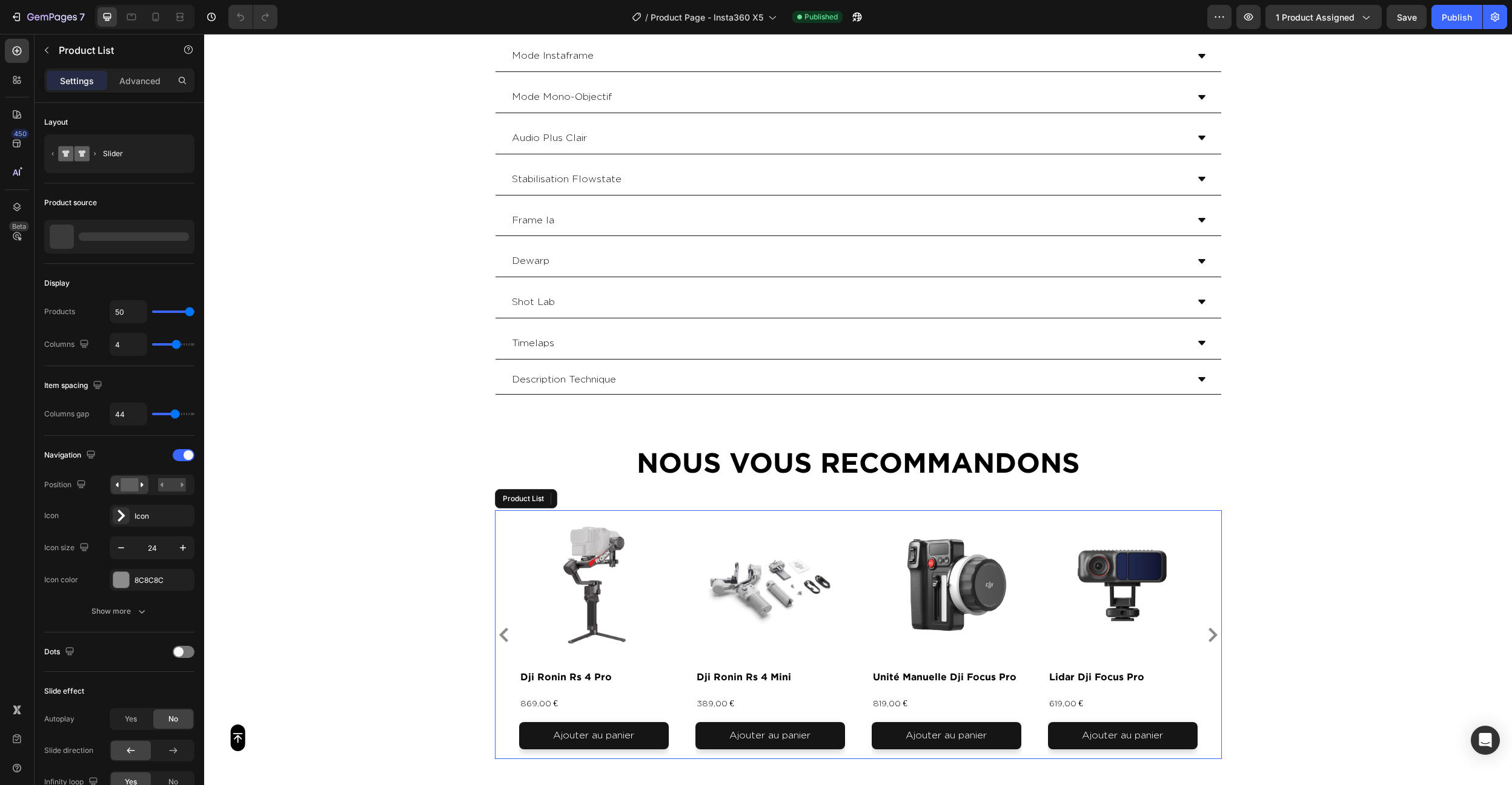
click at [682, 626] on div "Product Images dji ronin rs 4 pro Product Title 869,00 € Product Price Product …" at bounding box center [859, 634] width 679 height 249
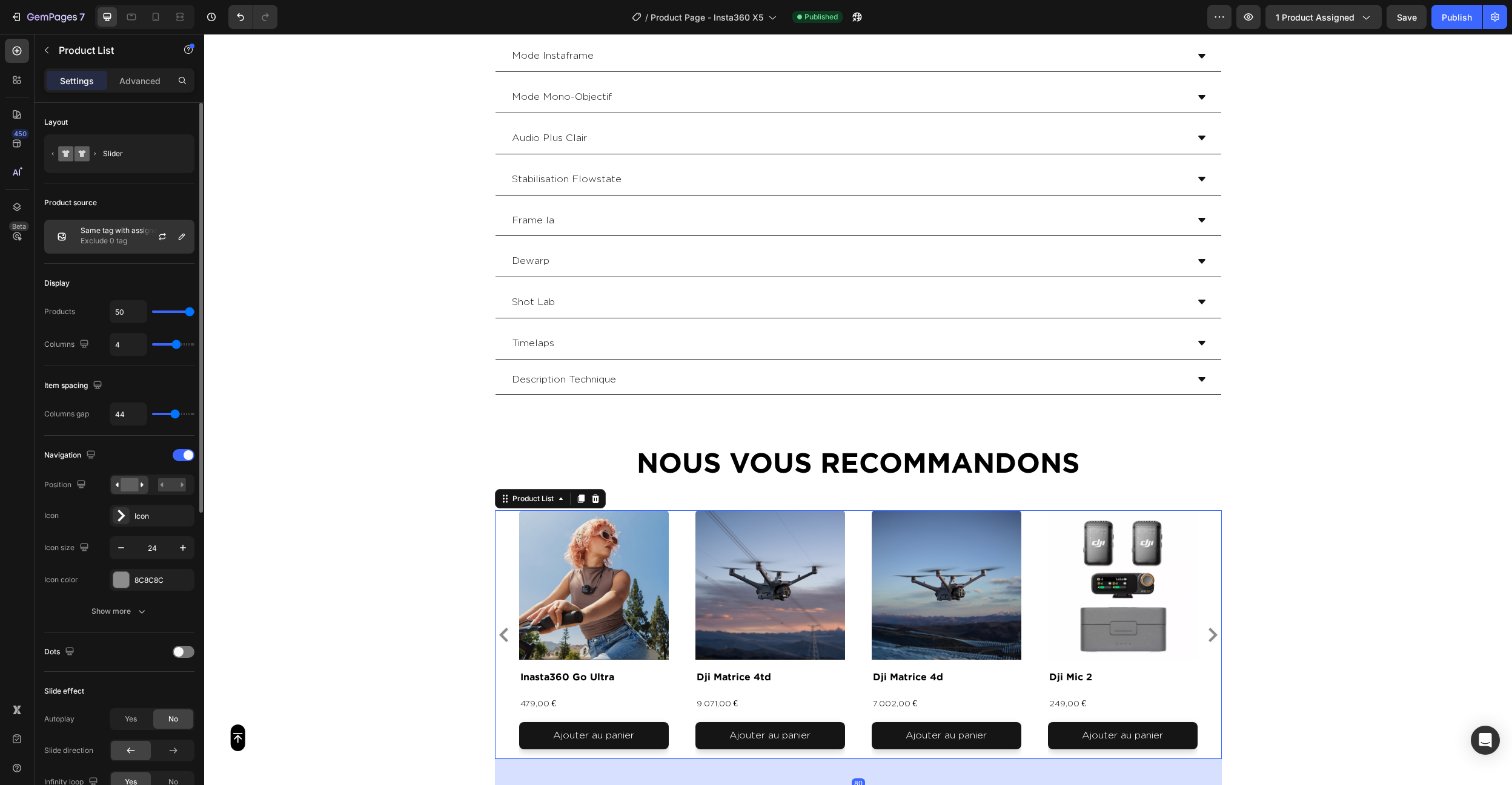
click at [75, 226] on div "Same tag with assigned product Exclude 0 tag" at bounding box center [119, 236] width 150 height 34
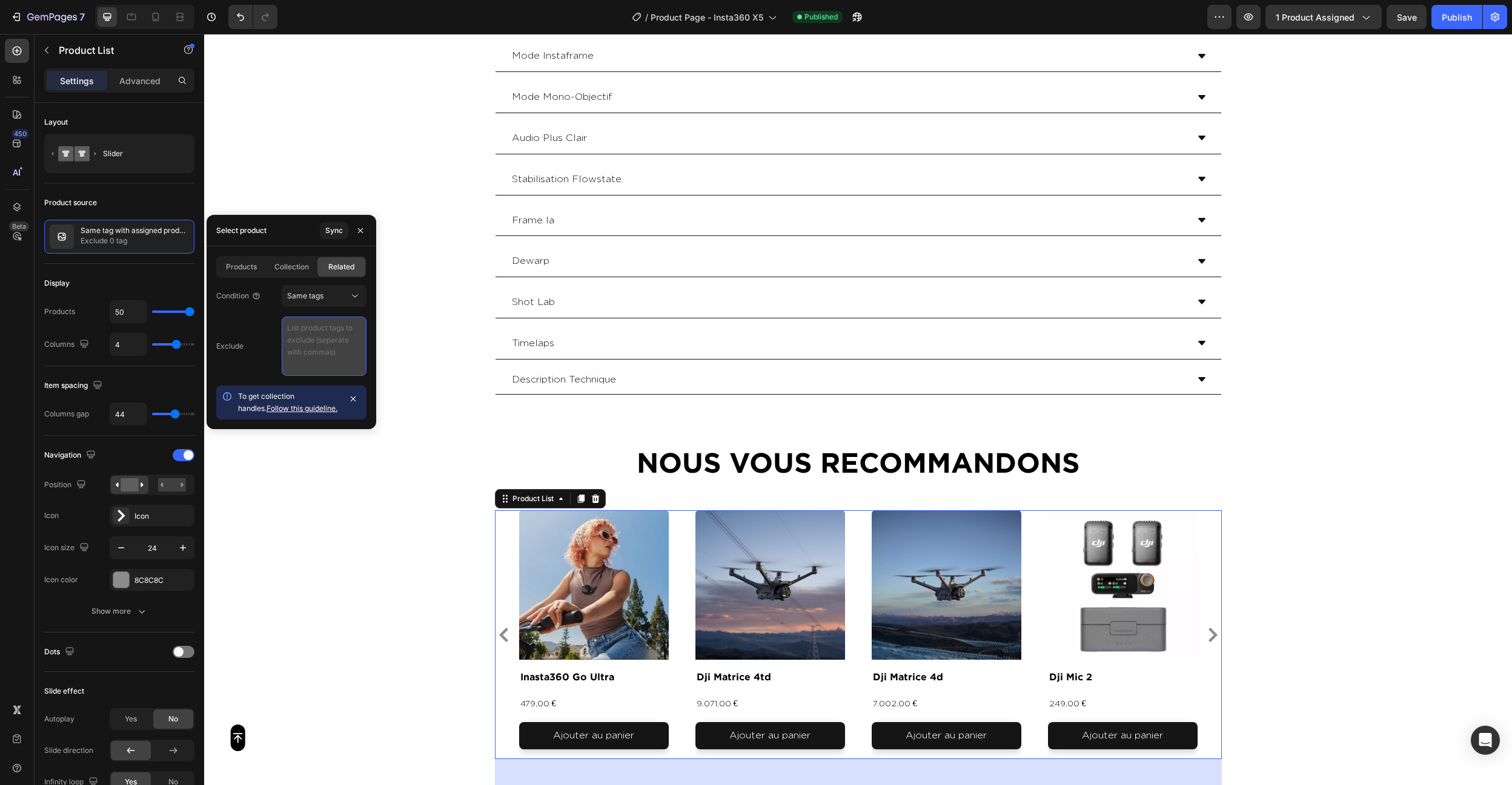
click at [331, 348] on textarea at bounding box center [324, 346] width 85 height 60
paste textarea "video , photo , produit"
type textarea "video , photo , produit"
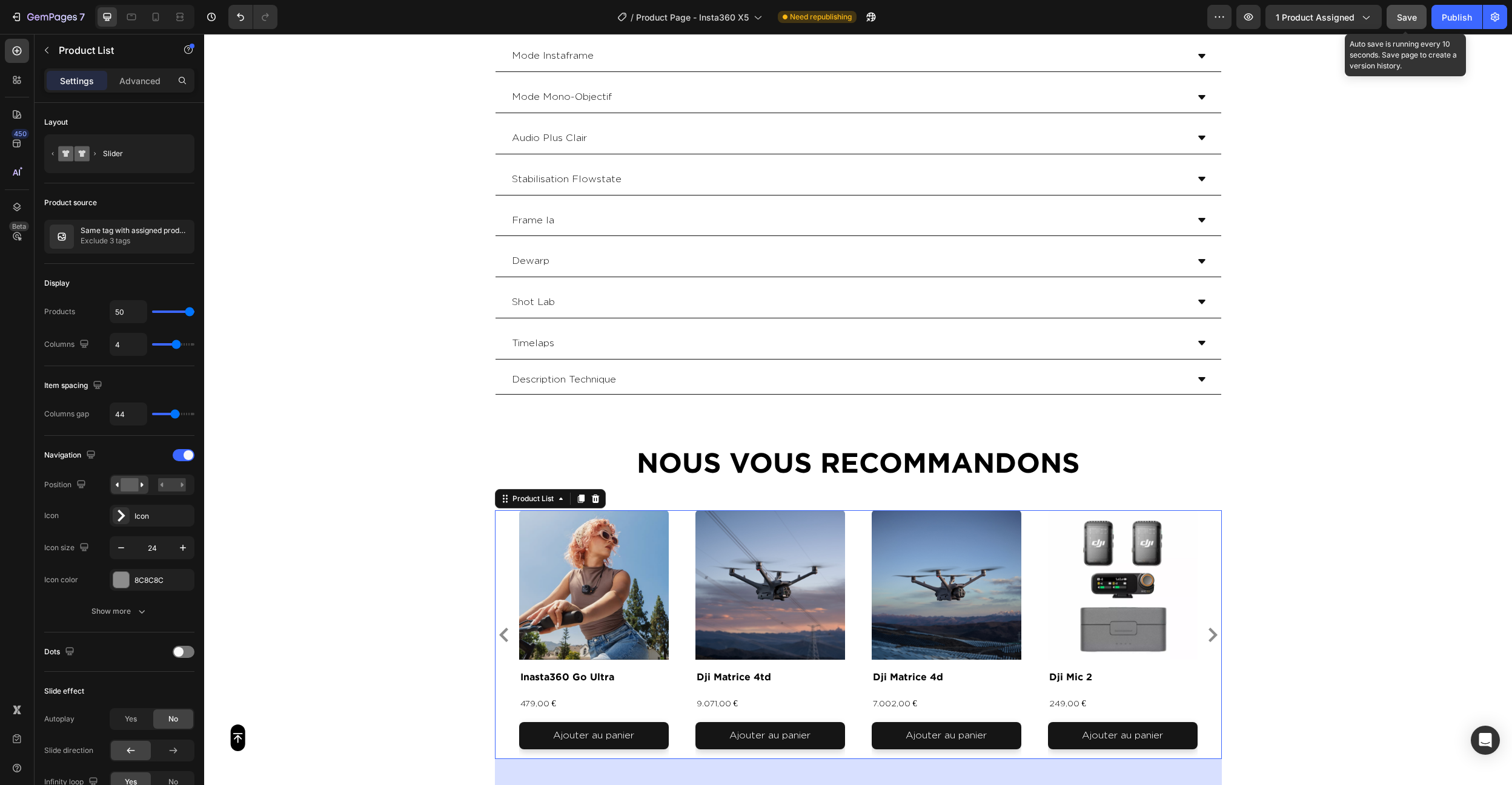
click at [1399, 23] on div "Save" at bounding box center [1406, 17] width 20 height 13
click at [1453, 17] on div "Publish" at bounding box center [1457, 17] width 31 height 13
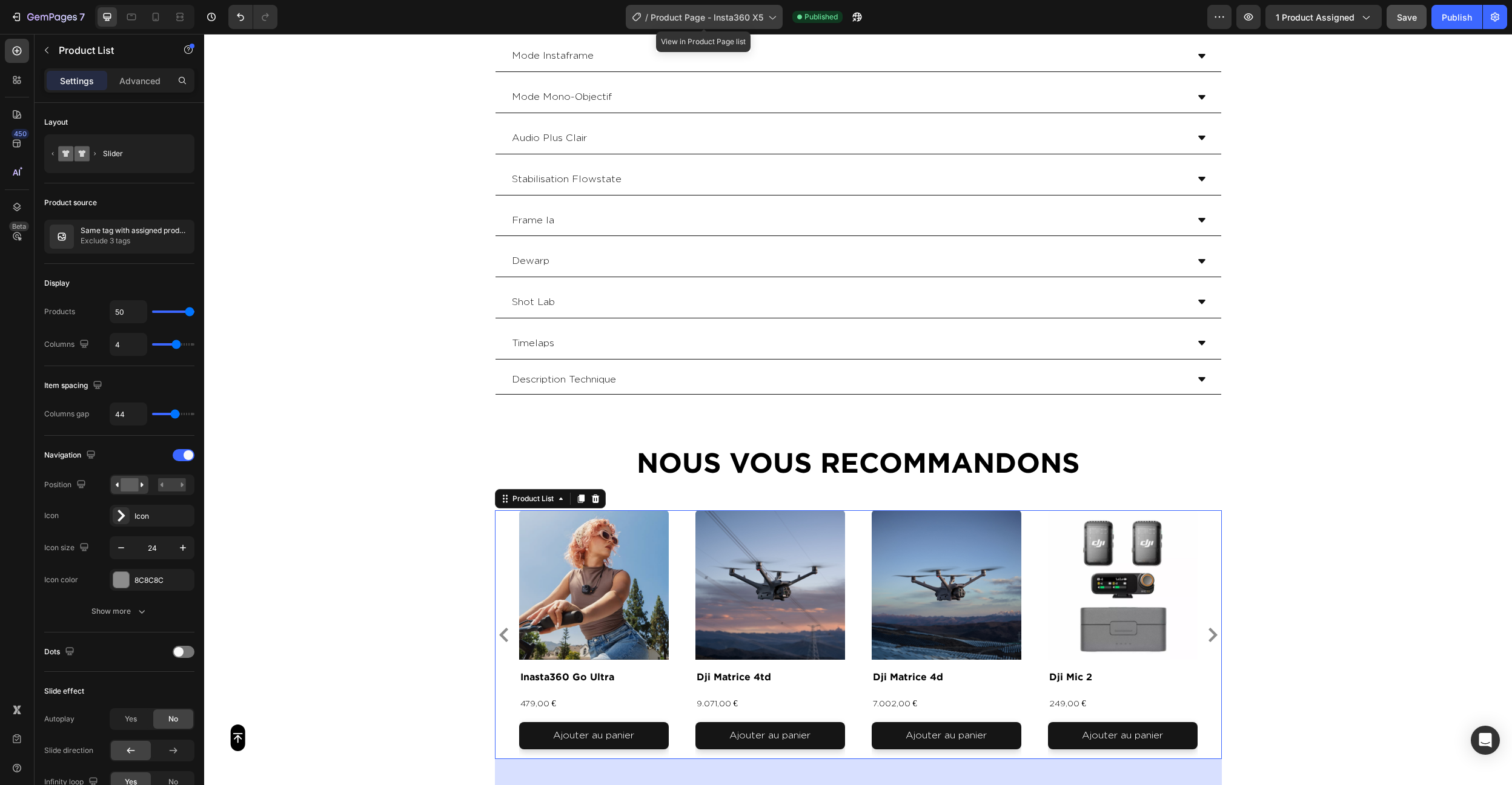
click at [693, 9] on div "/ Product Page - Insta360 X5" at bounding box center [705, 16] width 157 height 24
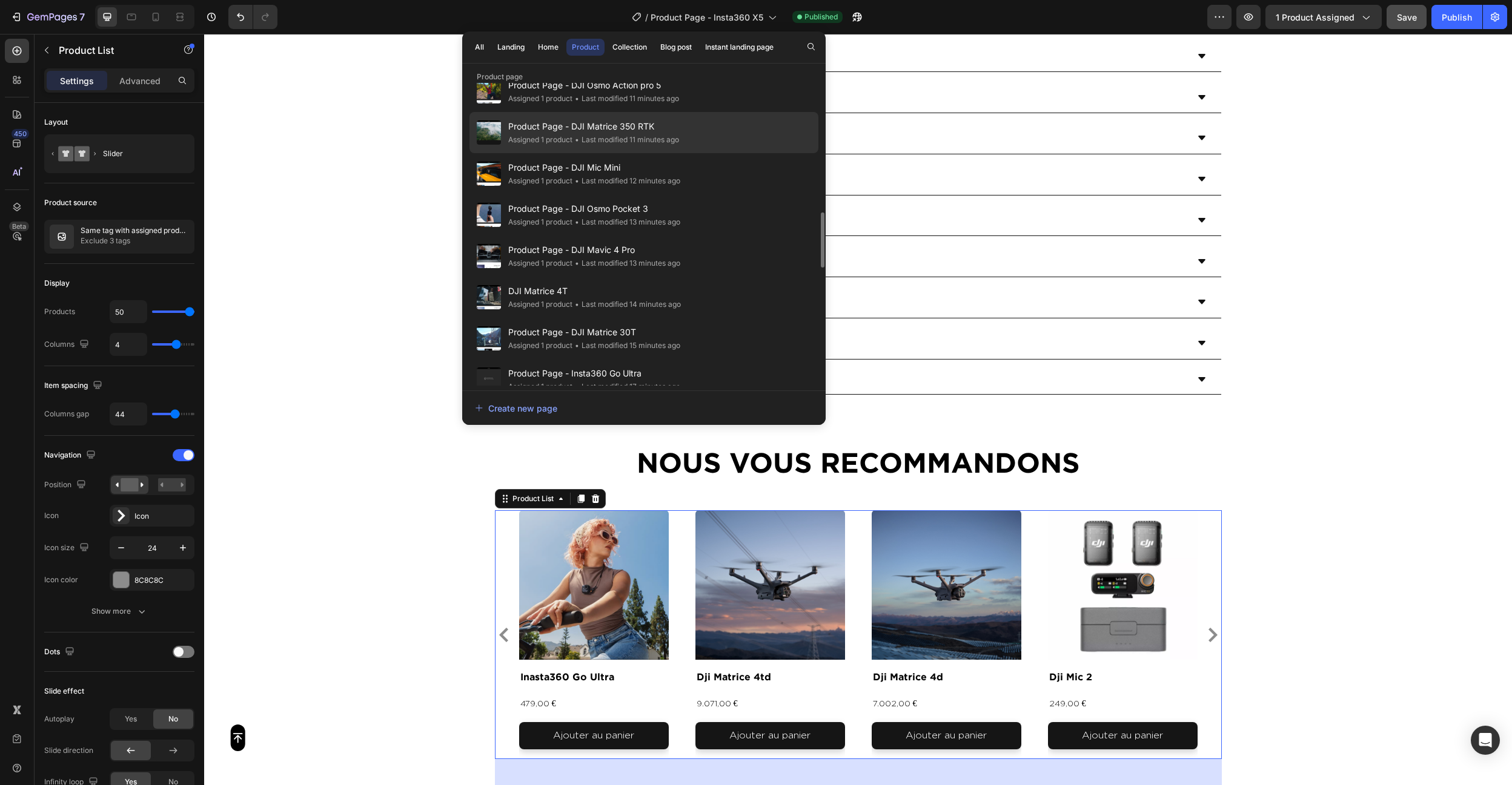
scroll to position [769, 0]
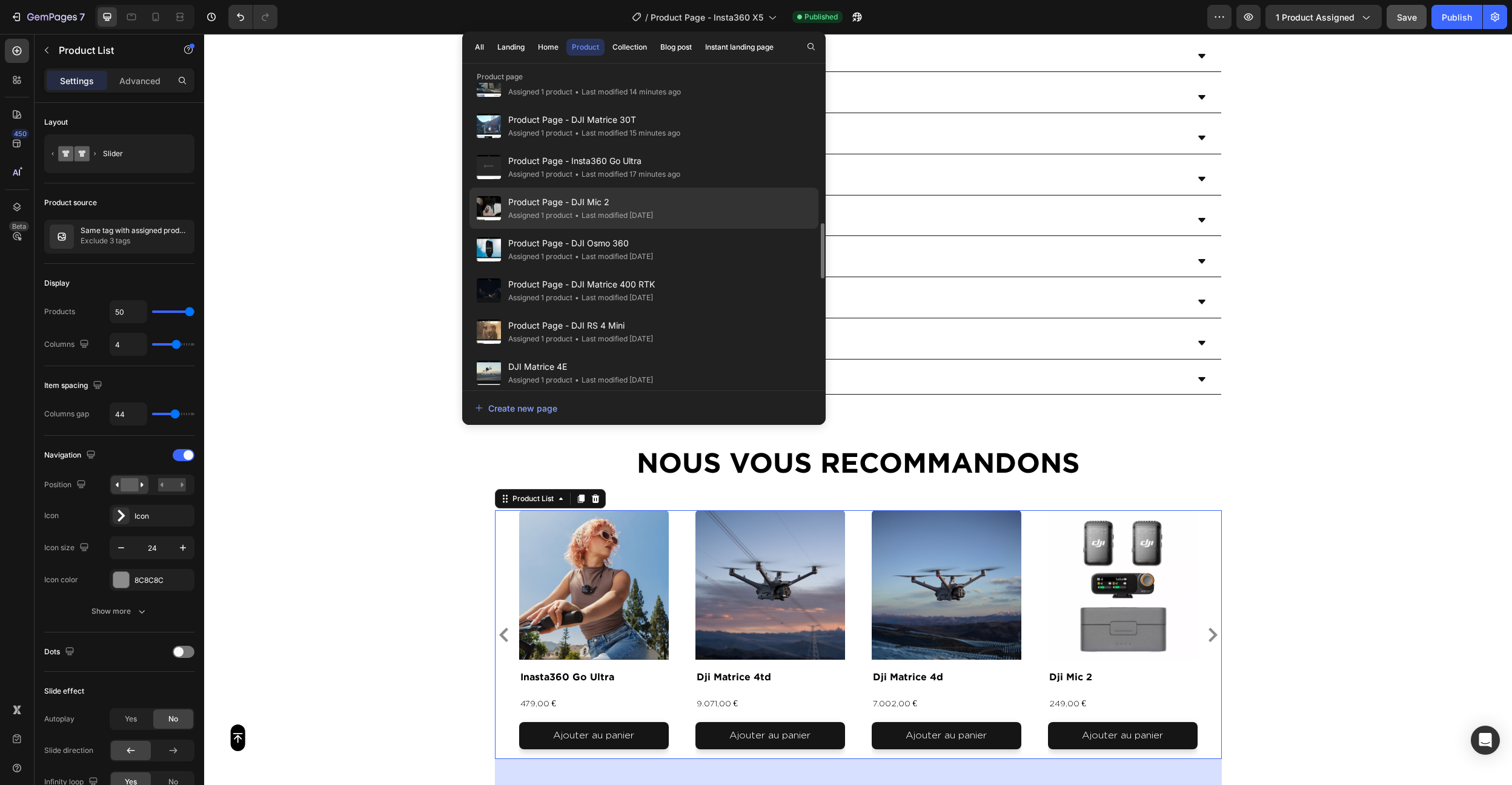
click at [653, 203] on span "Product Page - DJI Mic 2" at bounding box center [580, 202] width 145 height 15
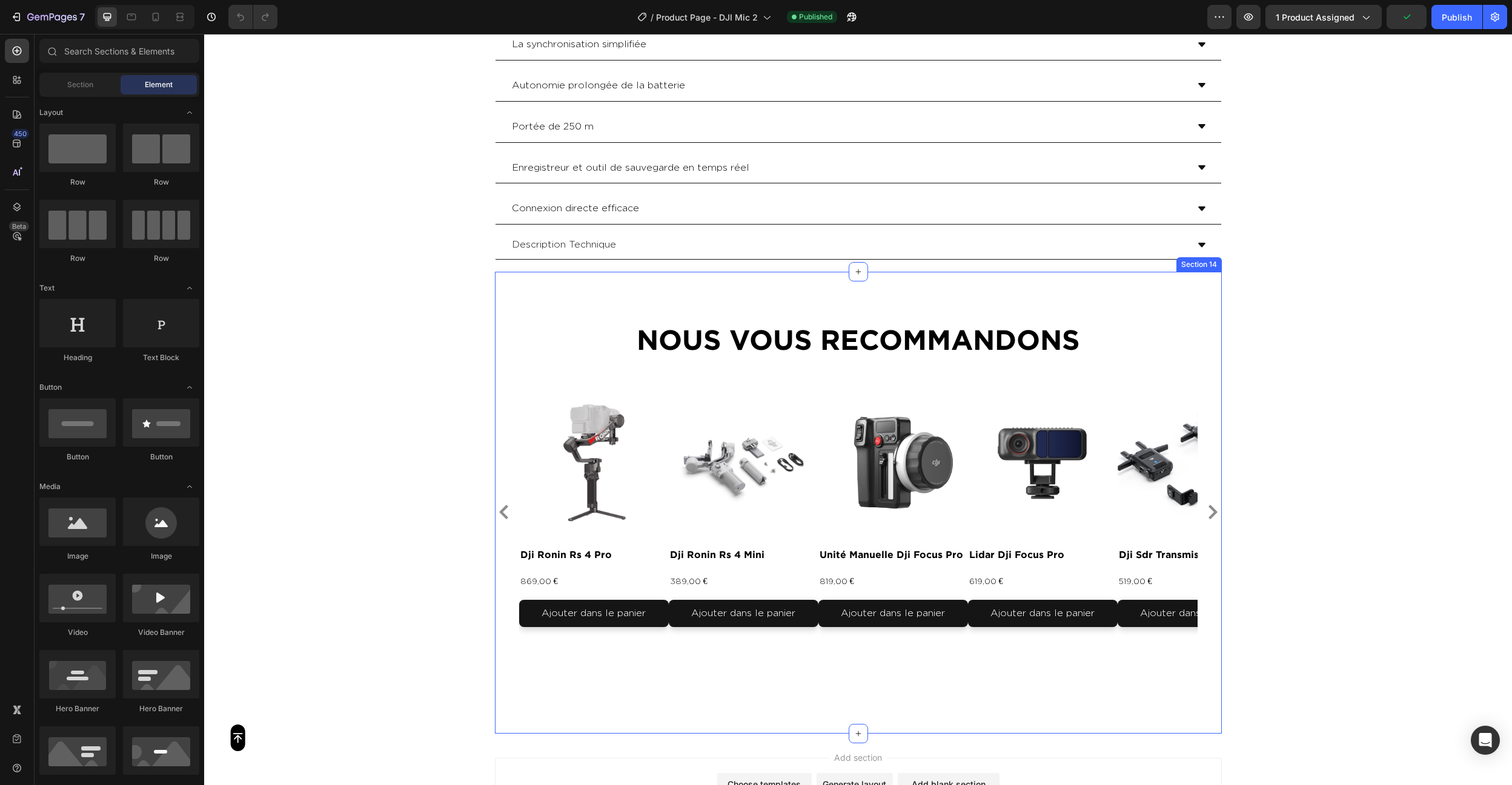
scroll to position [2970, 0]
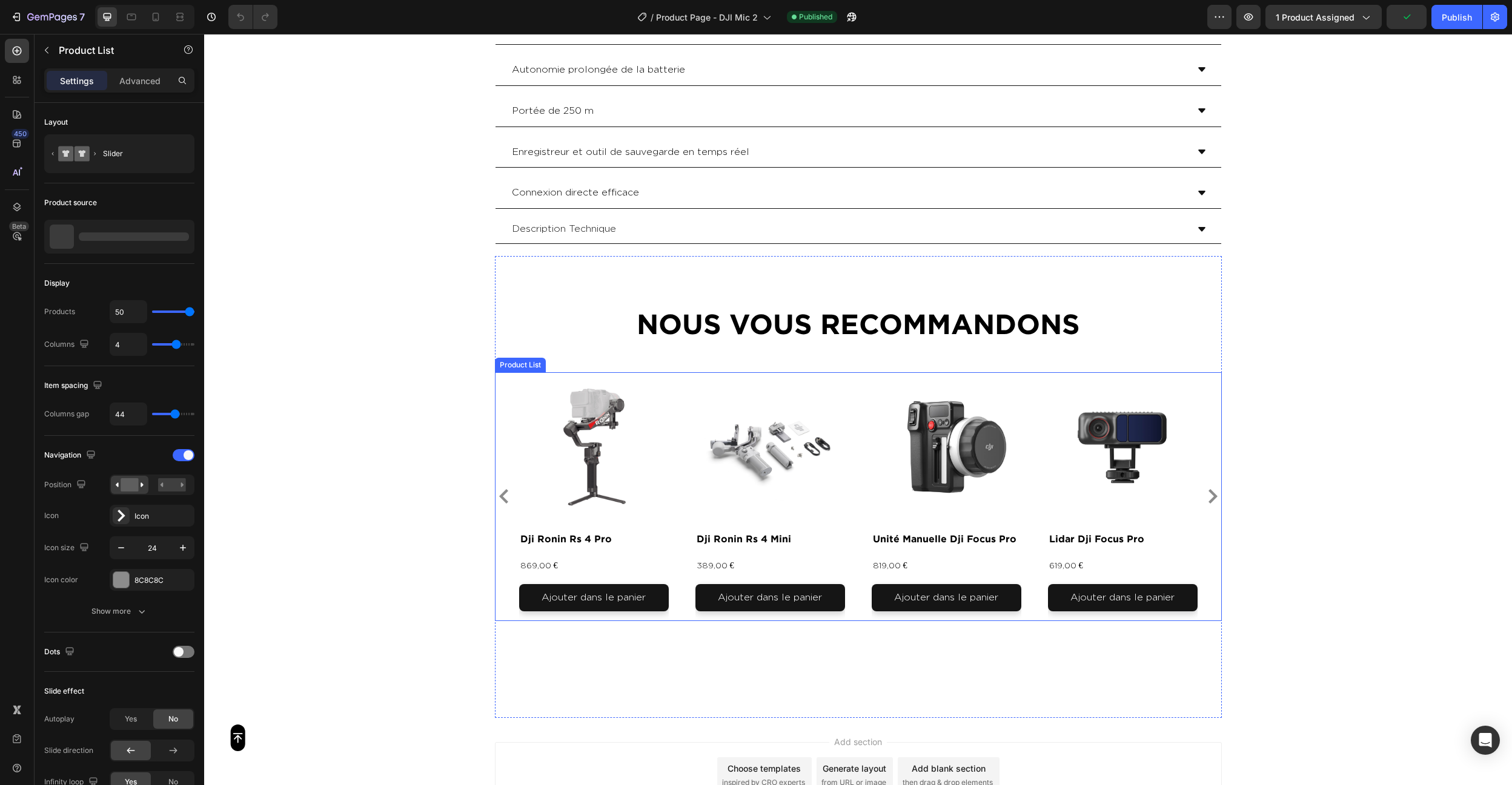
click at [683, 456] on div "Product Images dji ronin rs 4 pro Product Title 869,00 € Product Price Product …" at bounding box center [859, 496] width 679 height 249
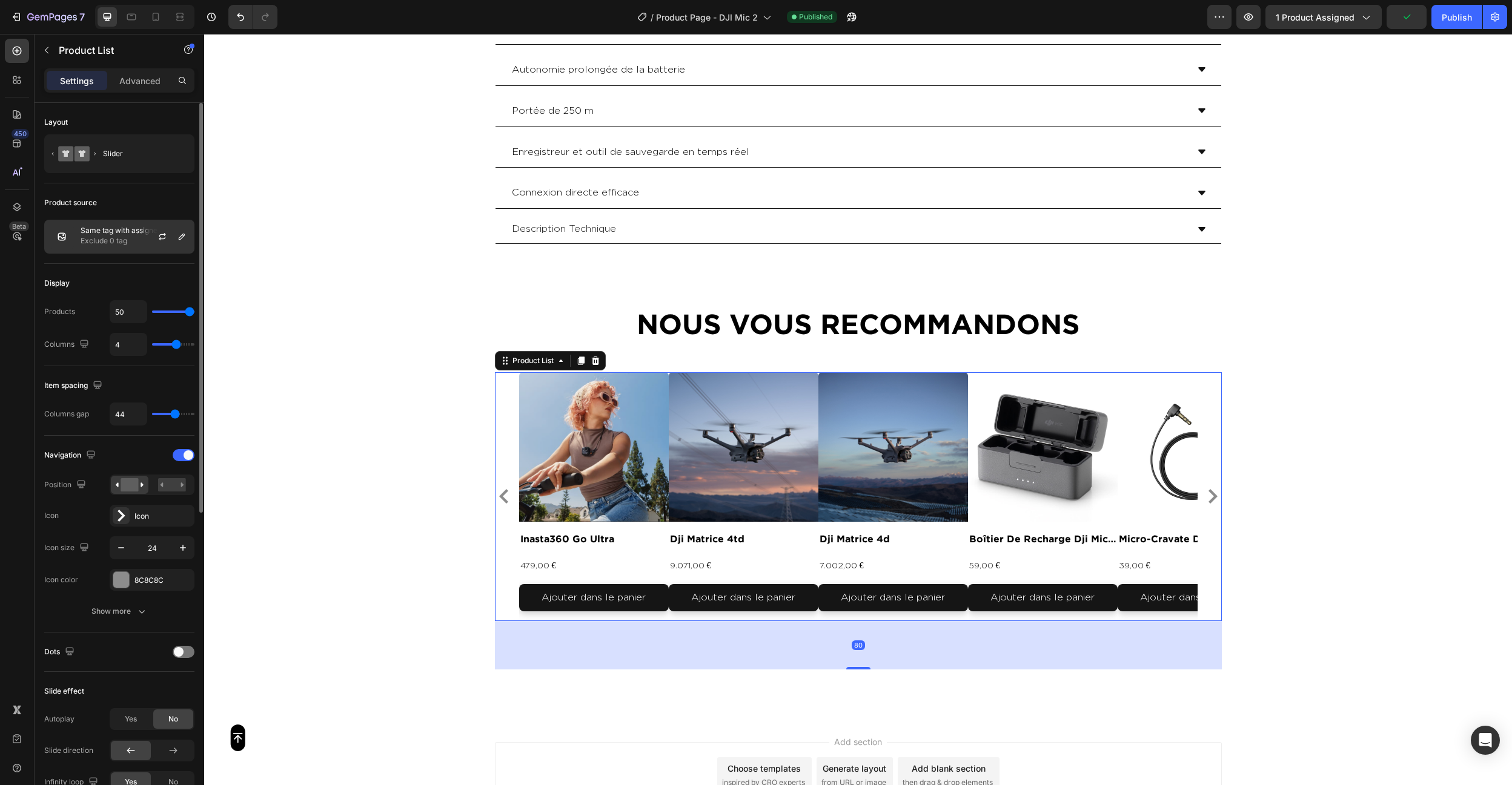
click at [104, 237] on p "Exclude 0 tag" at bounding box center [135, 240] width 108 height 12
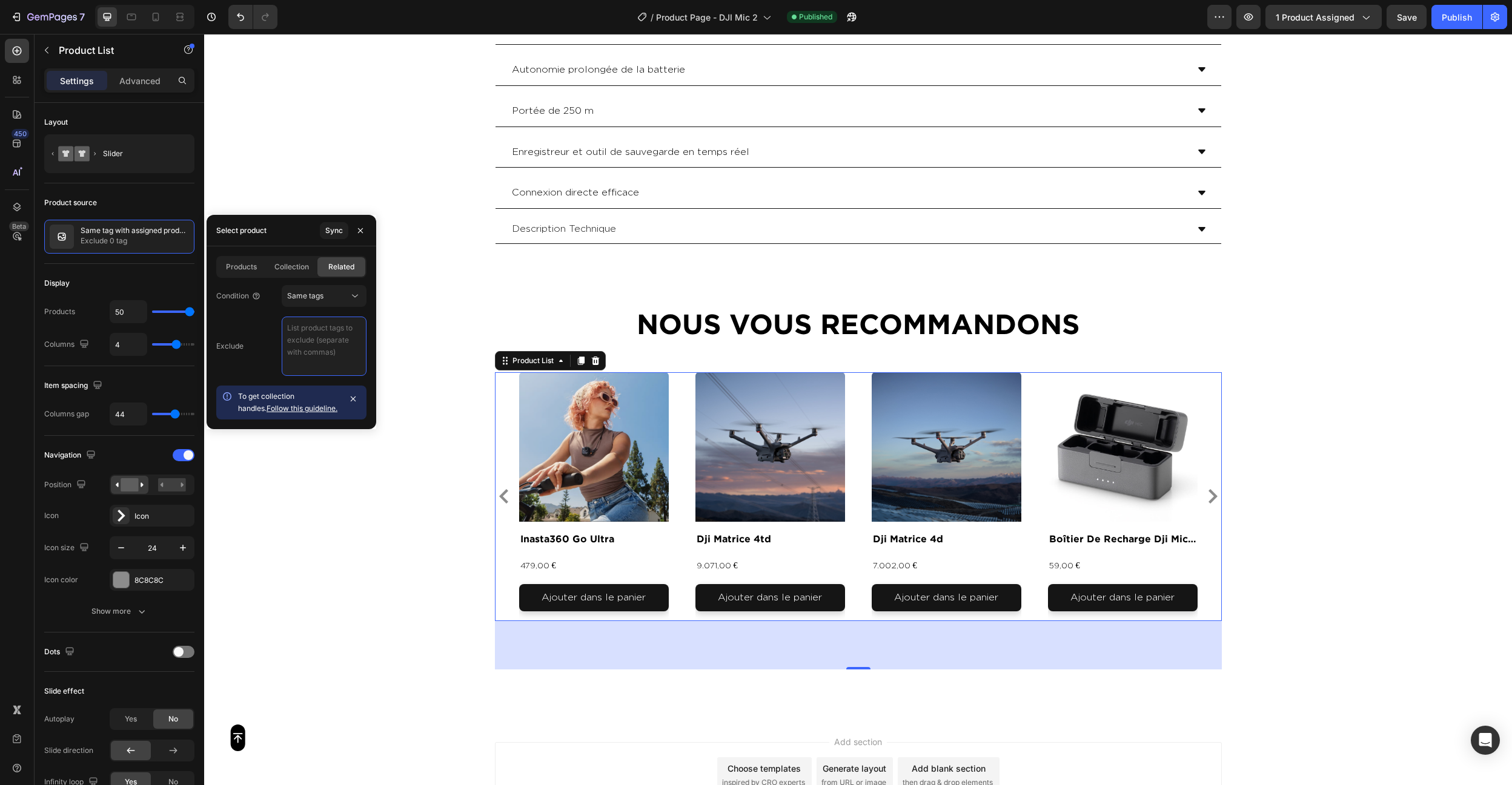
click at [317, 326] on textarea at bounding box center [324, 346] width 85 height 60
paste textarea "video , photo , produit"
type textarea "video , photo , produit"
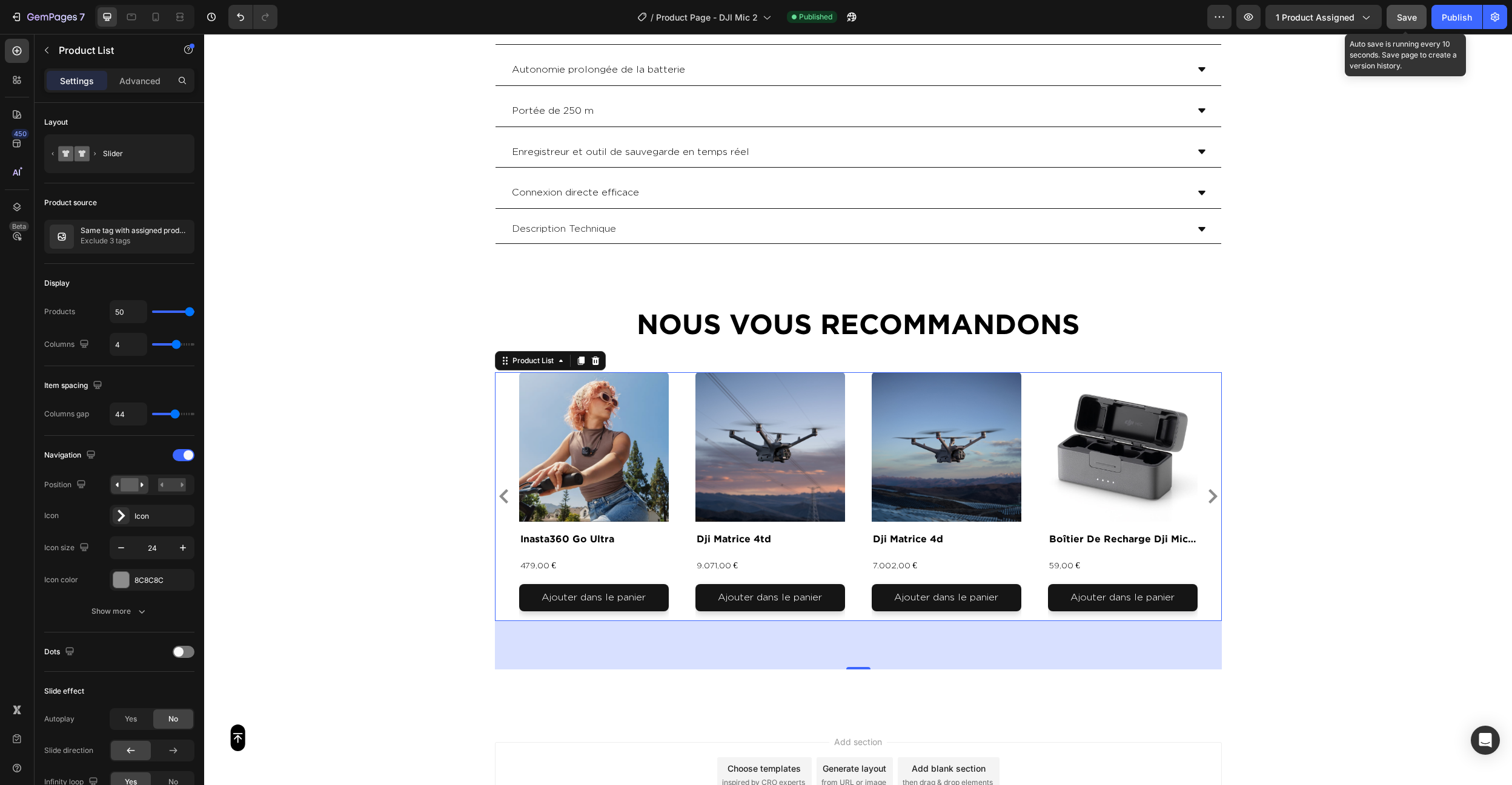
click at [1407, 14] on span "Save" at bounding box center [1406, 16] width 20 height 10
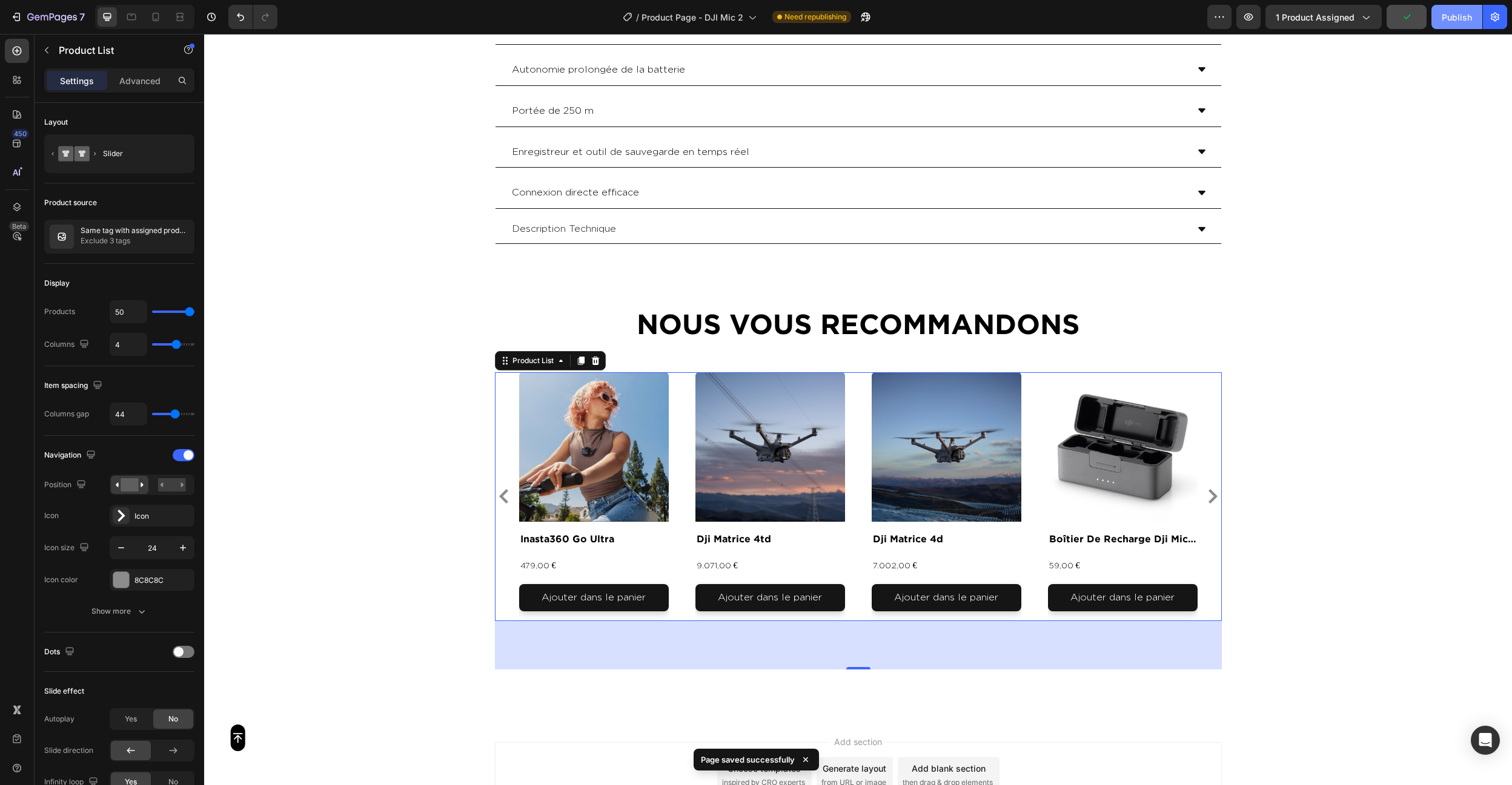
click at [1447, 26] on button "Publish" at bounding box center [1456, 16] width 51 height 24
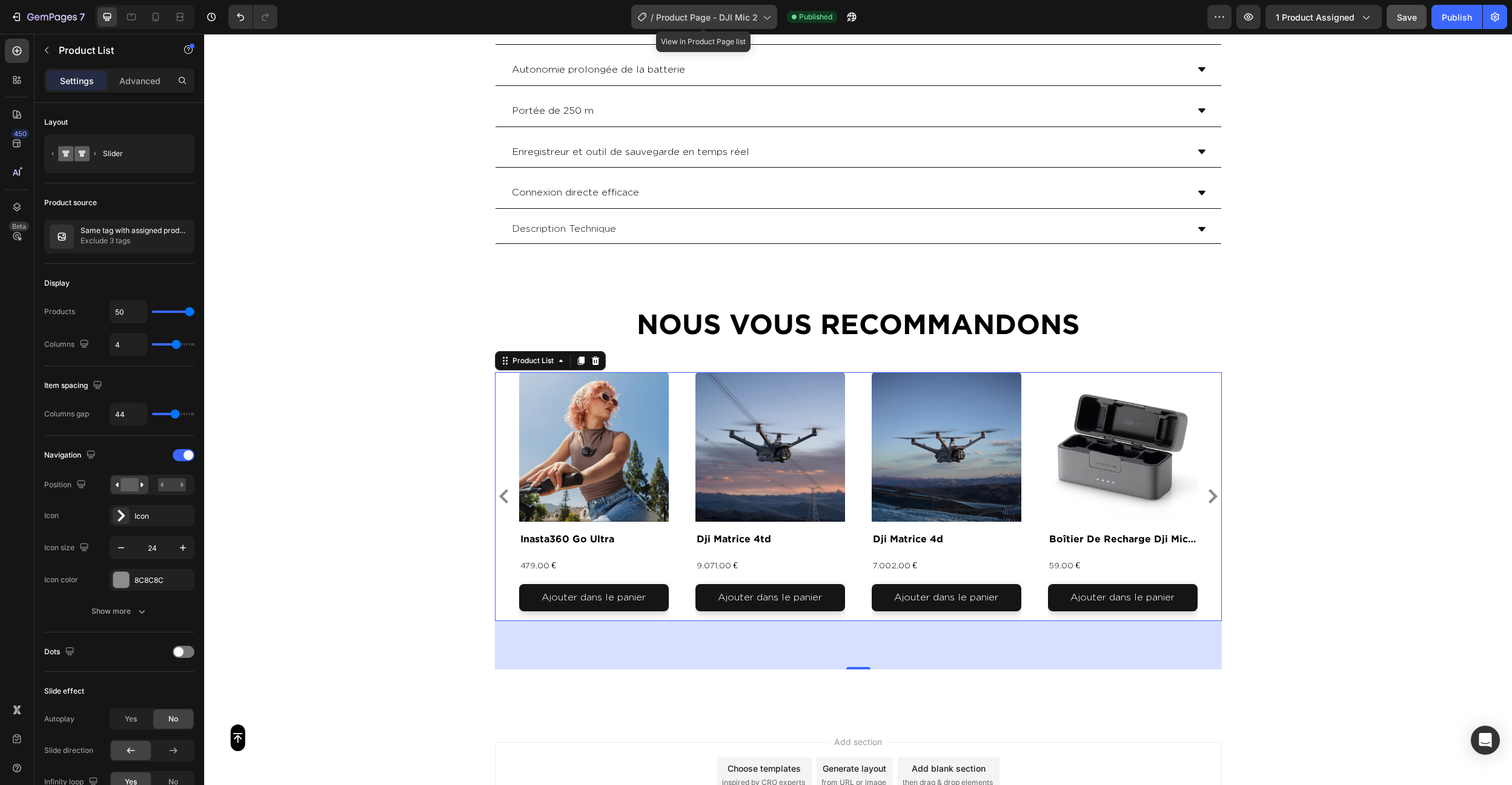
click at [731, 27] on div "/ Product Page - DJI Mic 2" at bounding box center [705, 16] width 146 height 24
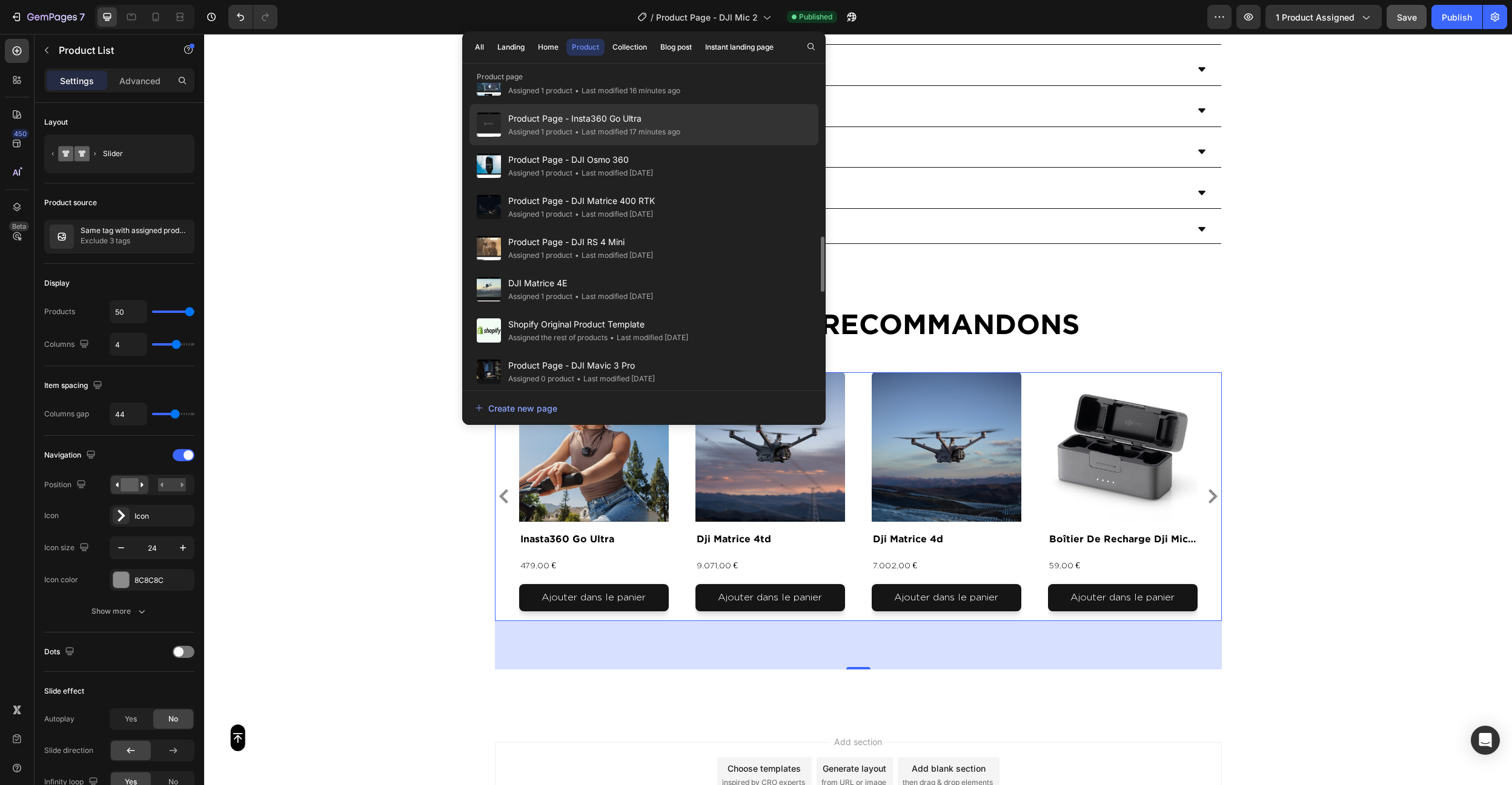
scroll to position [853, 0]
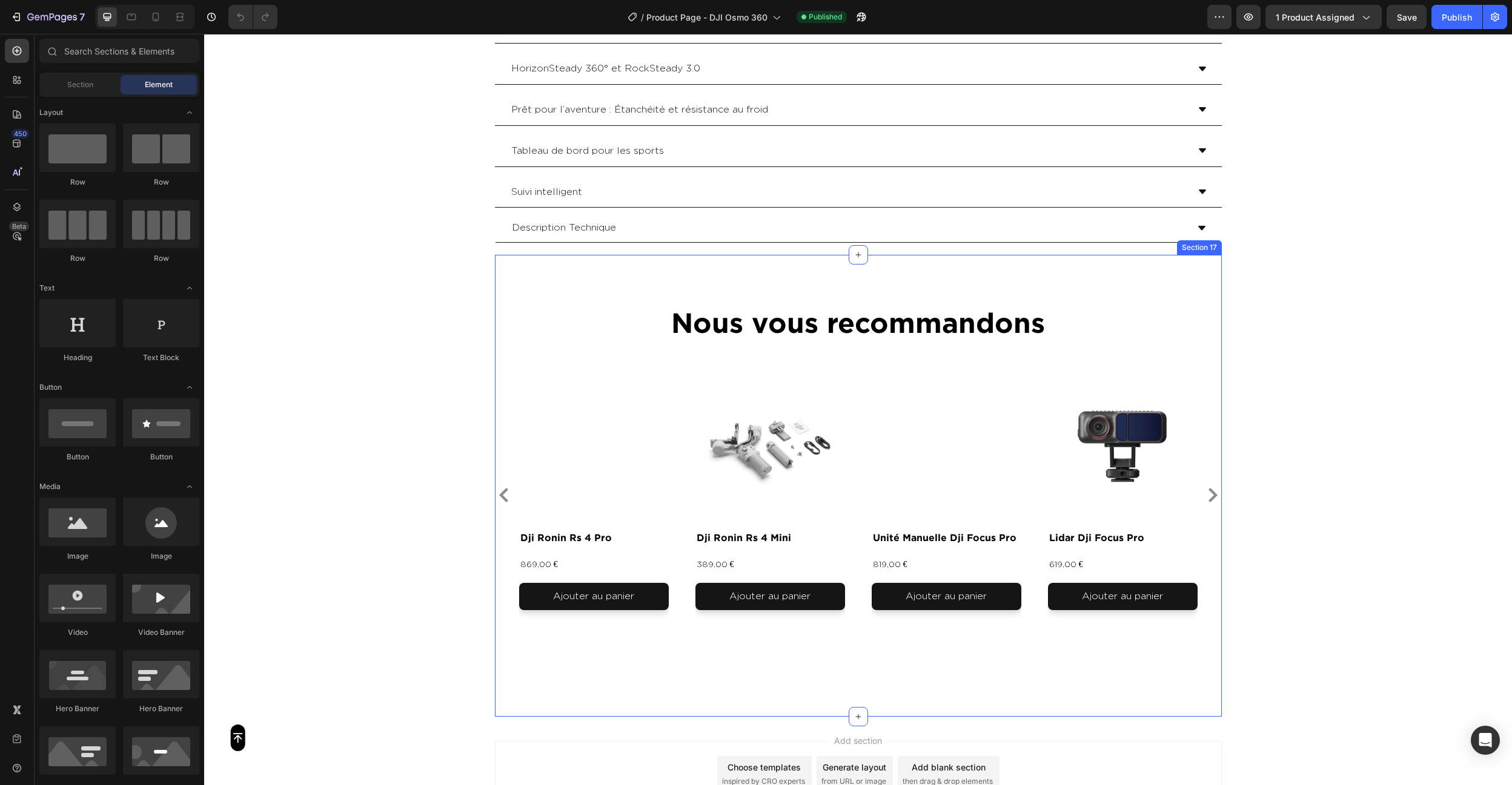
scroll to position [4612, 0]
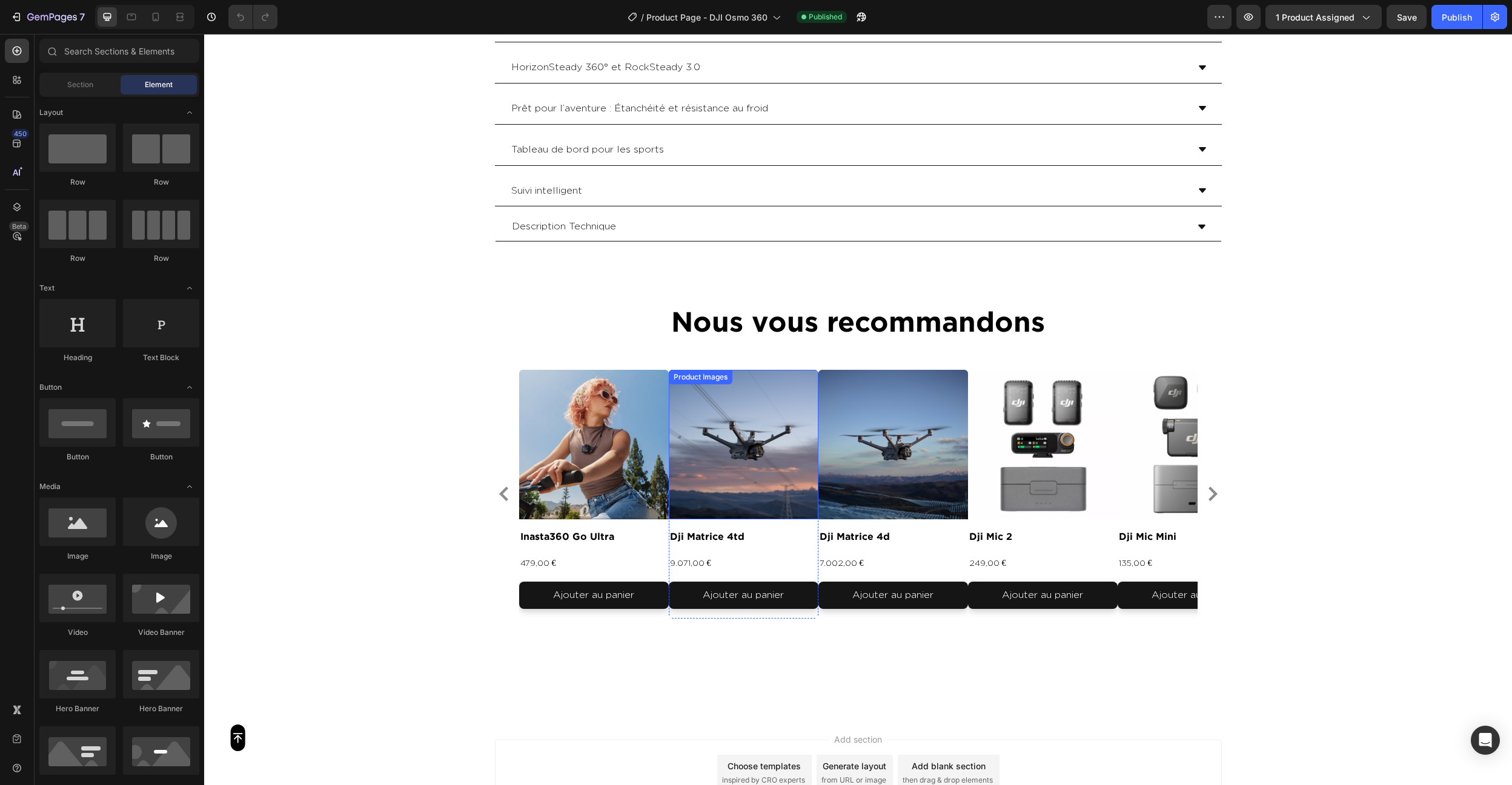
click at [676, 427] on div "Product Images inasta360 go ultra Product Title 479,00 € Product Price Product …" at bounding box center [859, 494] width 679 height 249
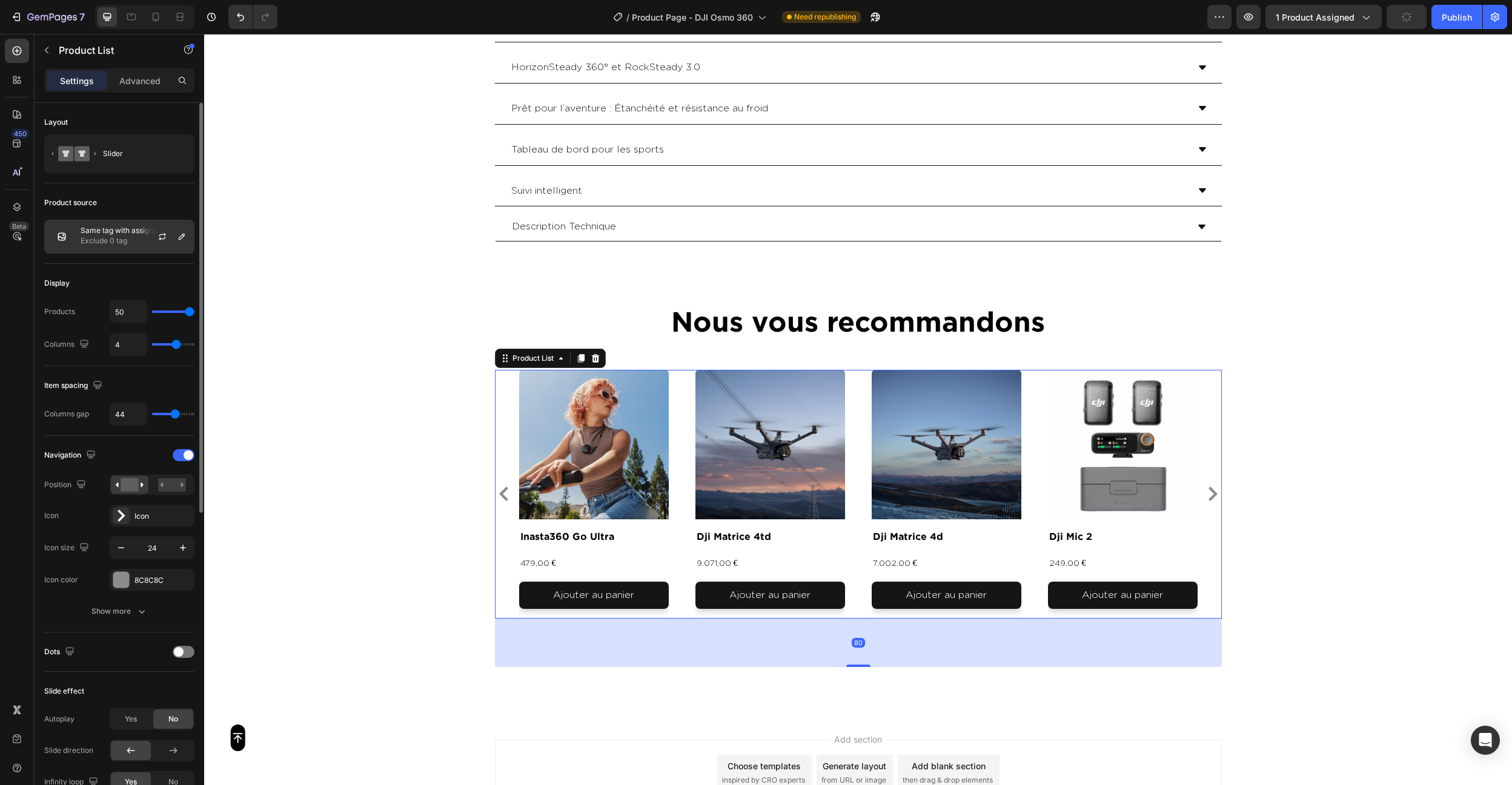
click at [126, 240] on p "Exclude 0 tag" at bounding box center [135, 240] width 108 height 12
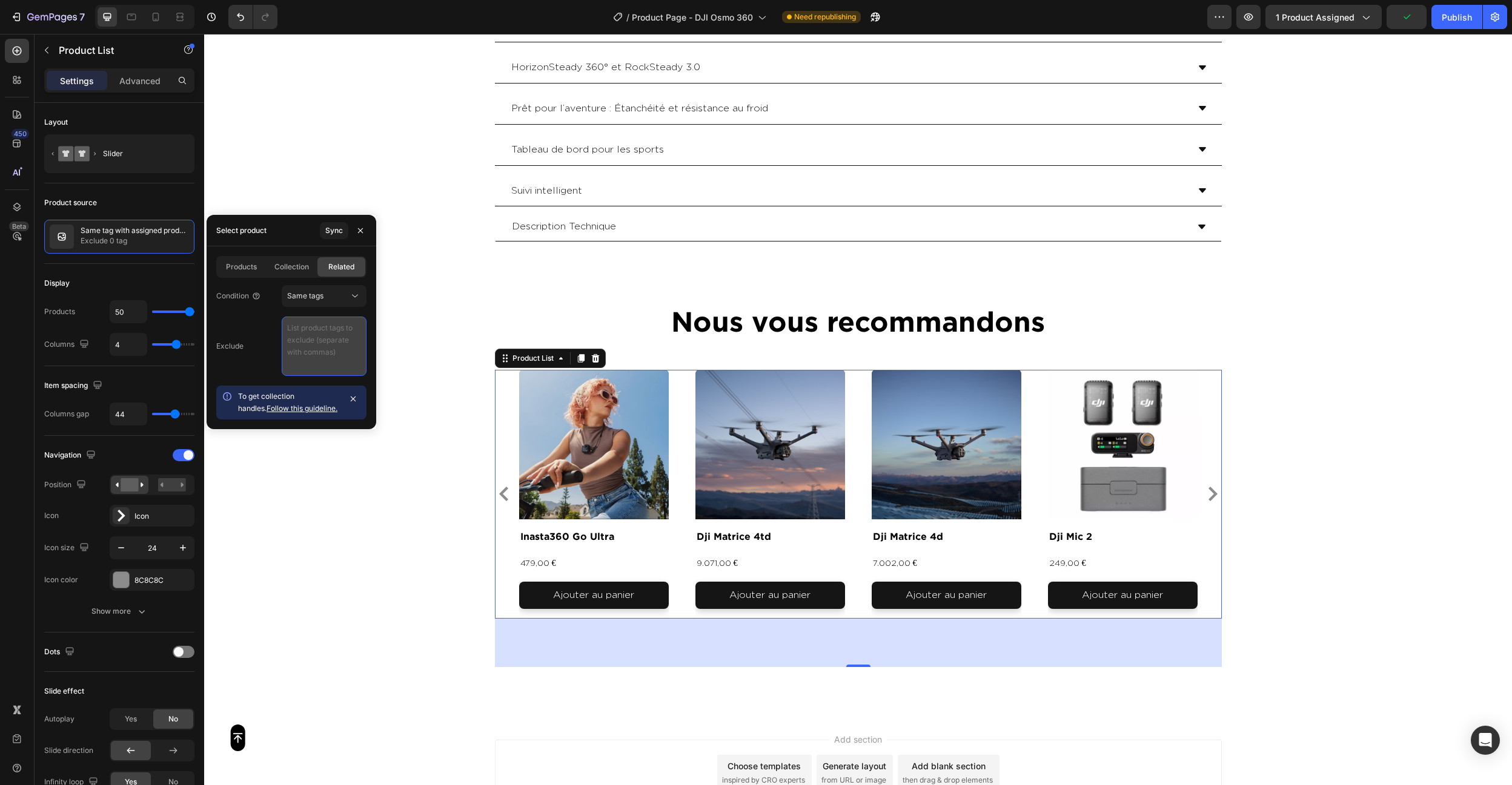
click at [325, 355] on textarea at bounding box center [324, 346] width 85 height 60
paste textarea "video , photo , produit"
type textarea "video , photo , produit"
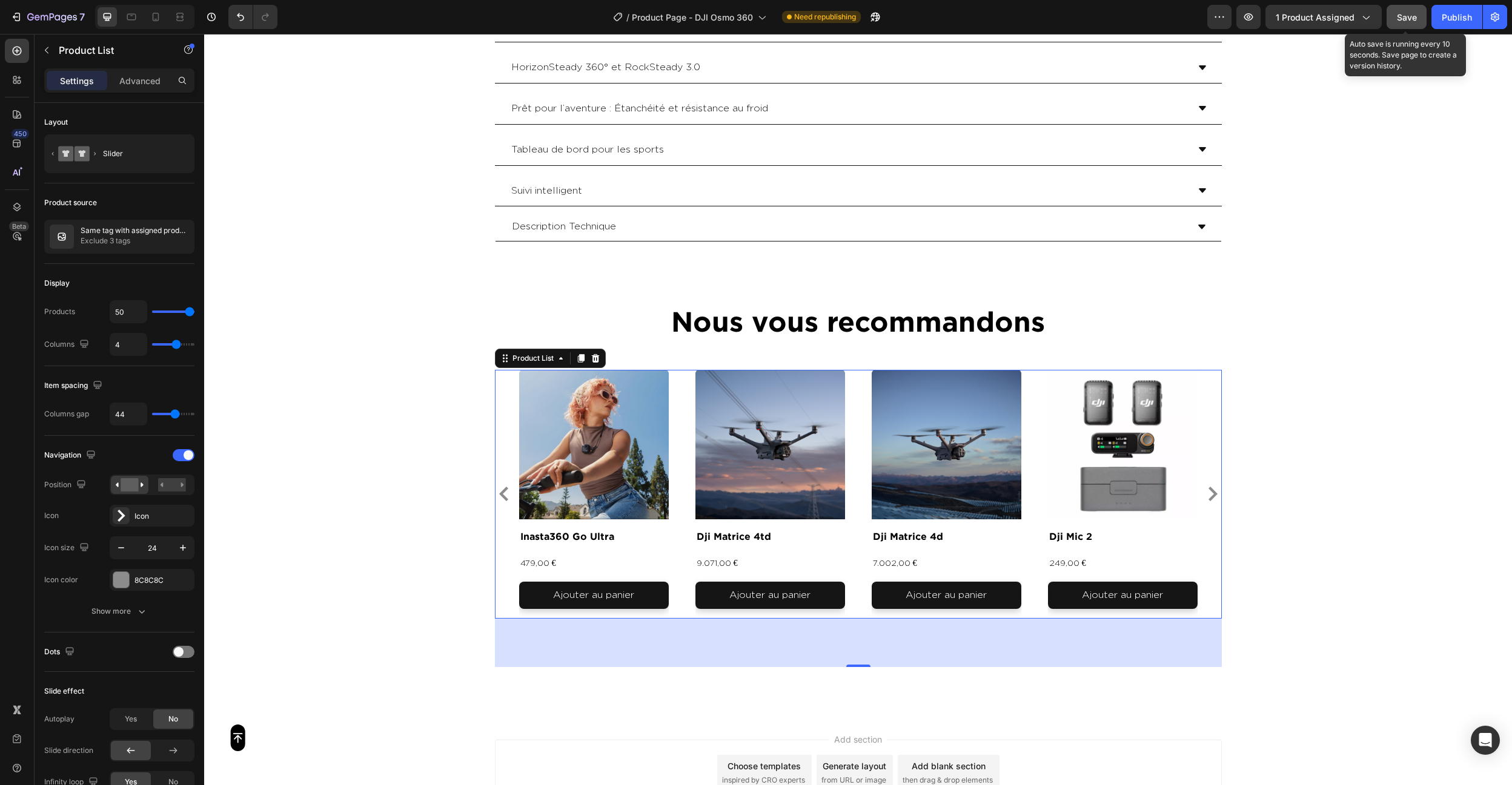
click at [1408, 18] on span "Save" at bounding box center [1406, 16] width 20 height 10
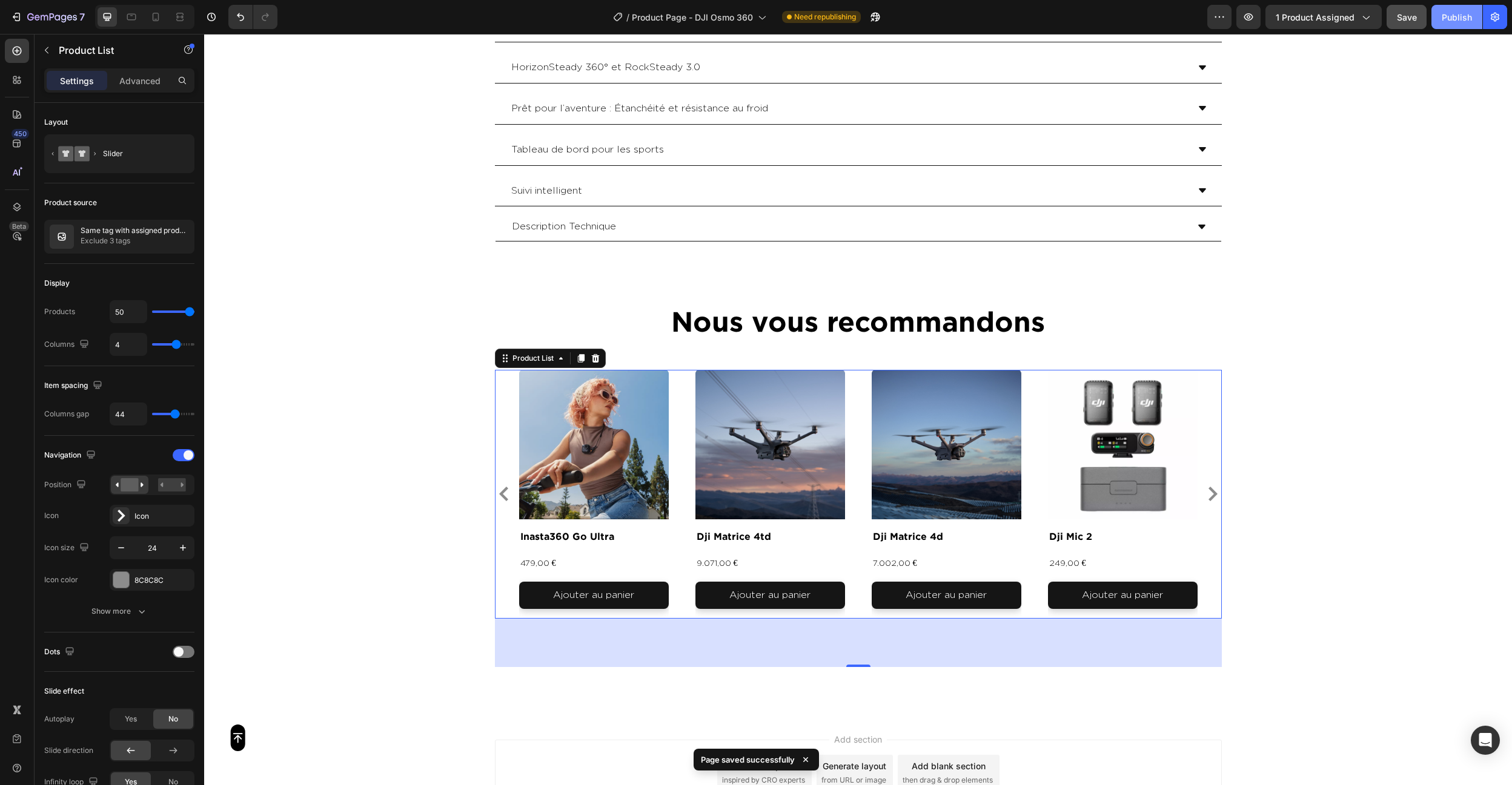
click at [1468, 23] on div "Publish" at bounding box center [1457, 17] width 31 height 13
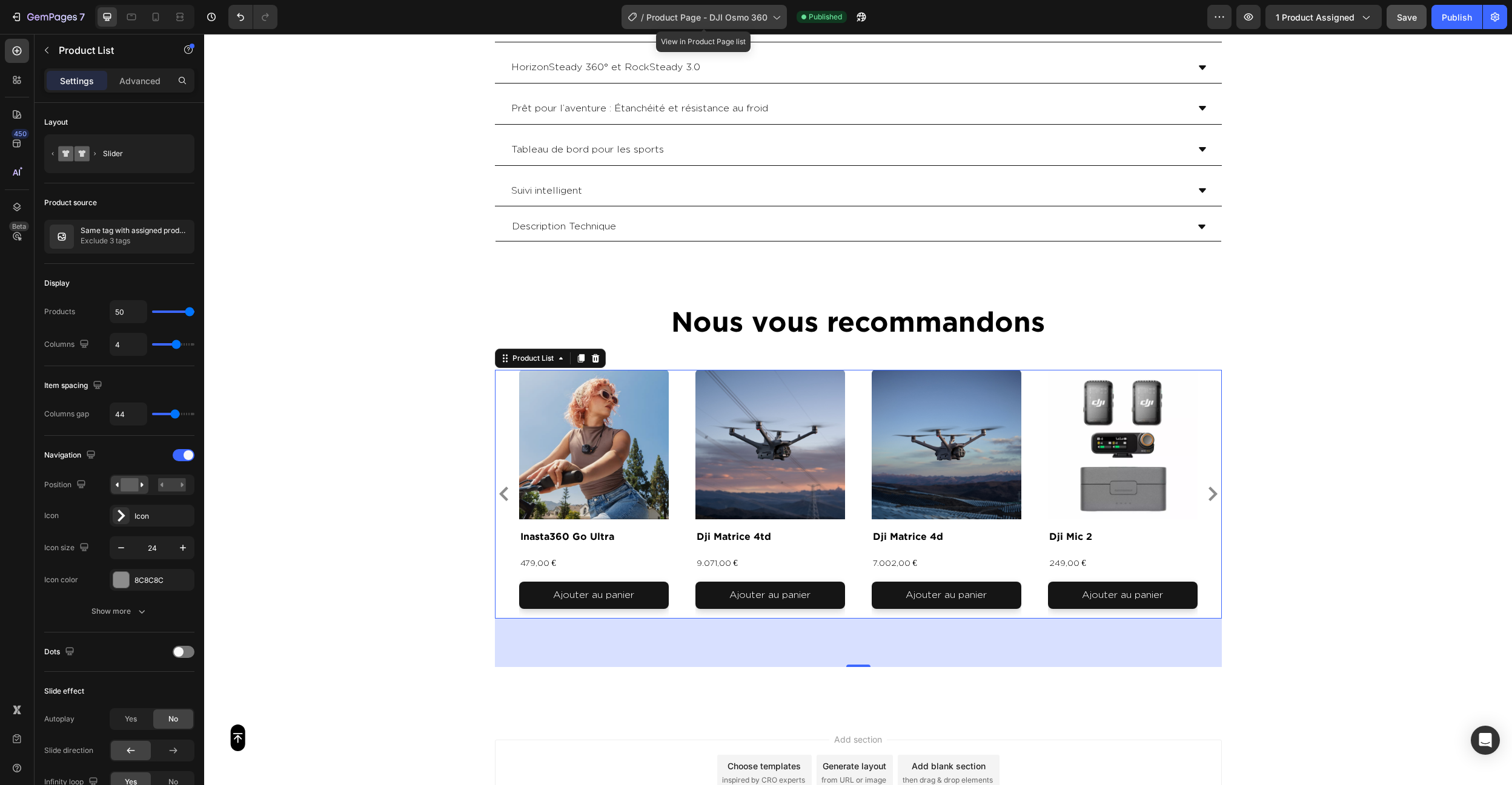
click at [741, 15] on span "Product Page - DJI Osmo 360" at bounding box center [707, 17] width 121 height 13
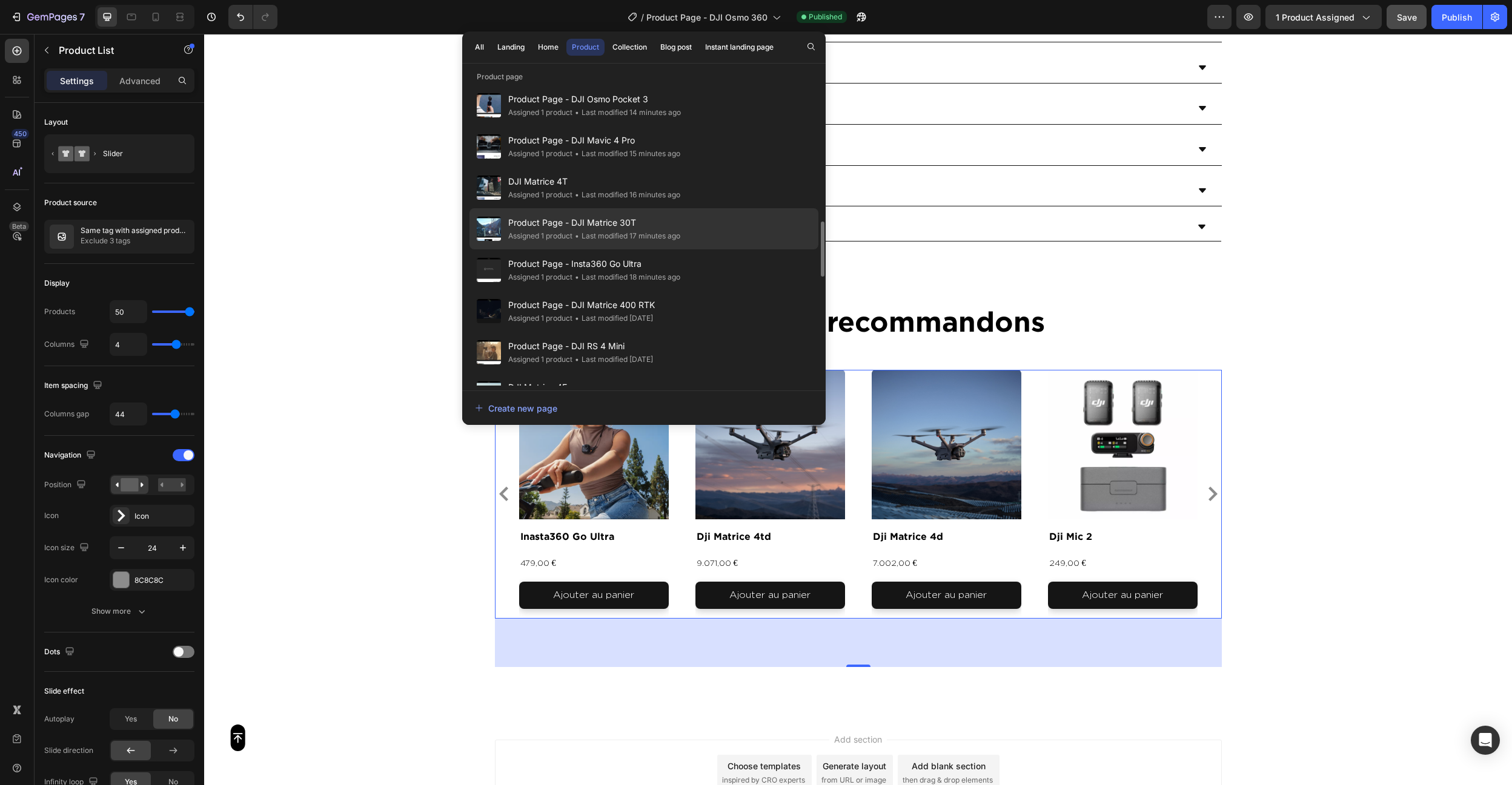
scroll to position [750, 0]
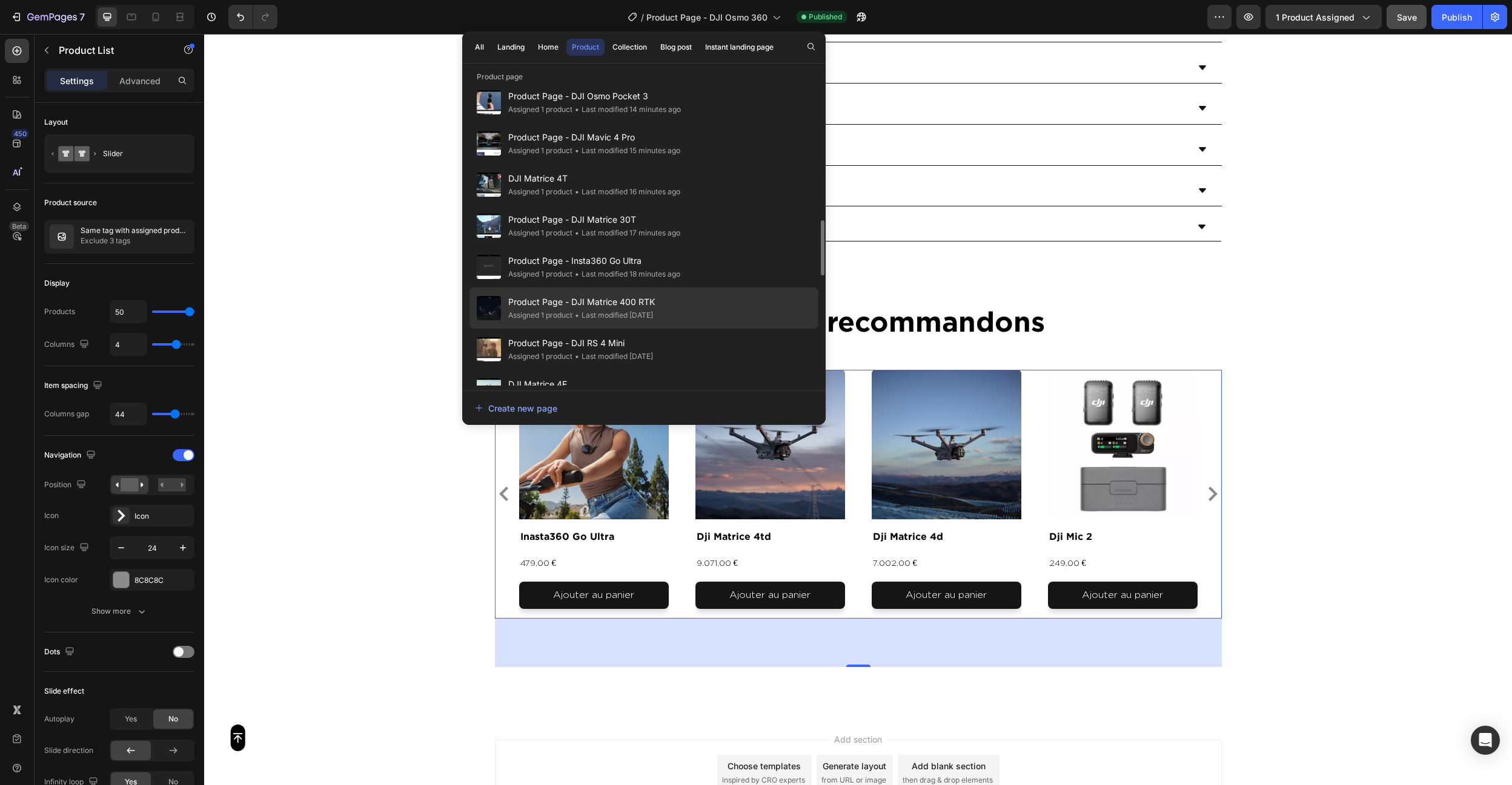
click at [672, 329] on div "Product Page - DJI Matrice 400 RTK Assigned 1 product • Last modified 6 days ago" at bounding box center [644, 349] width 349 height 41
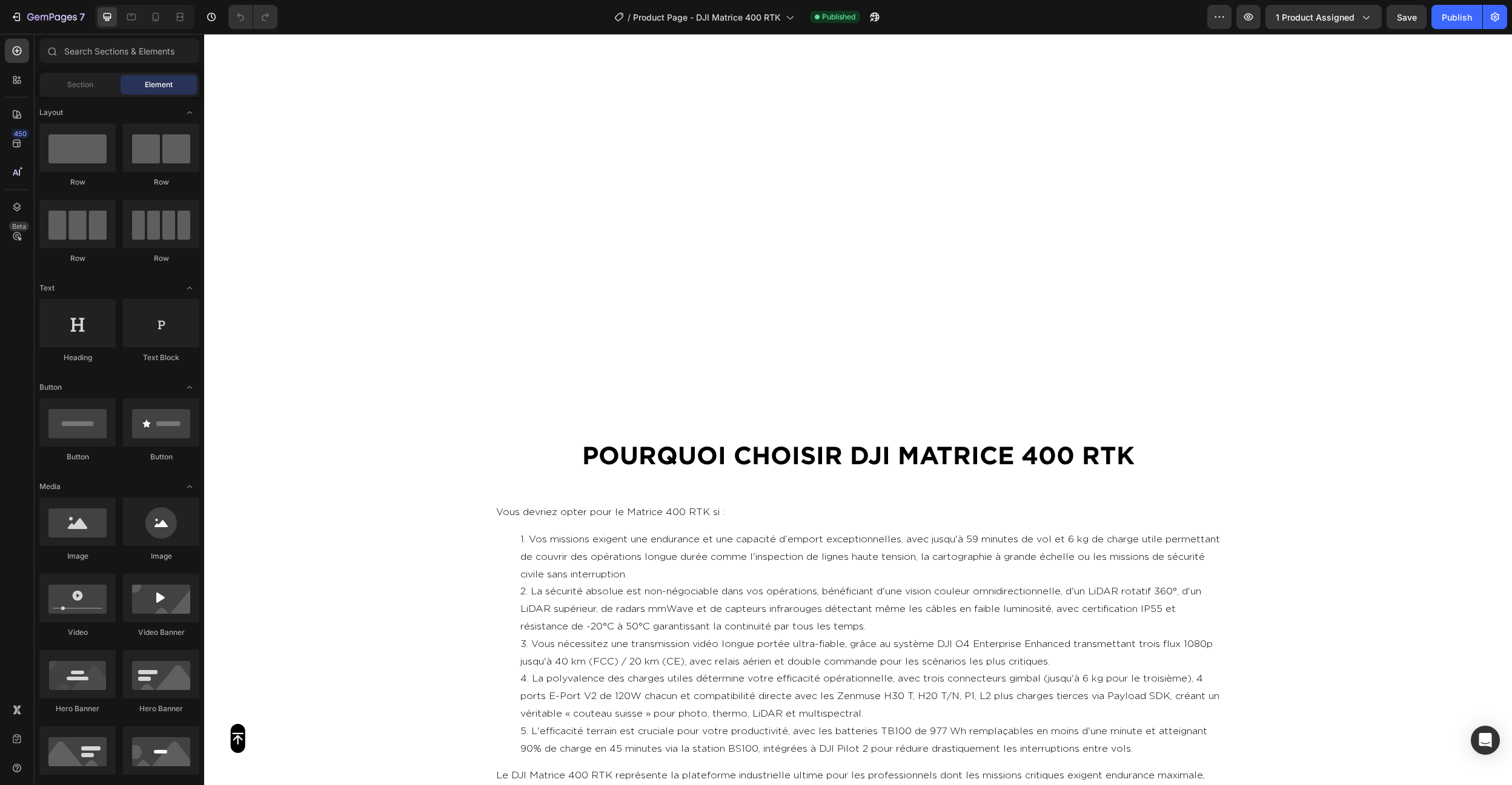
scroll to position [4654, 0]
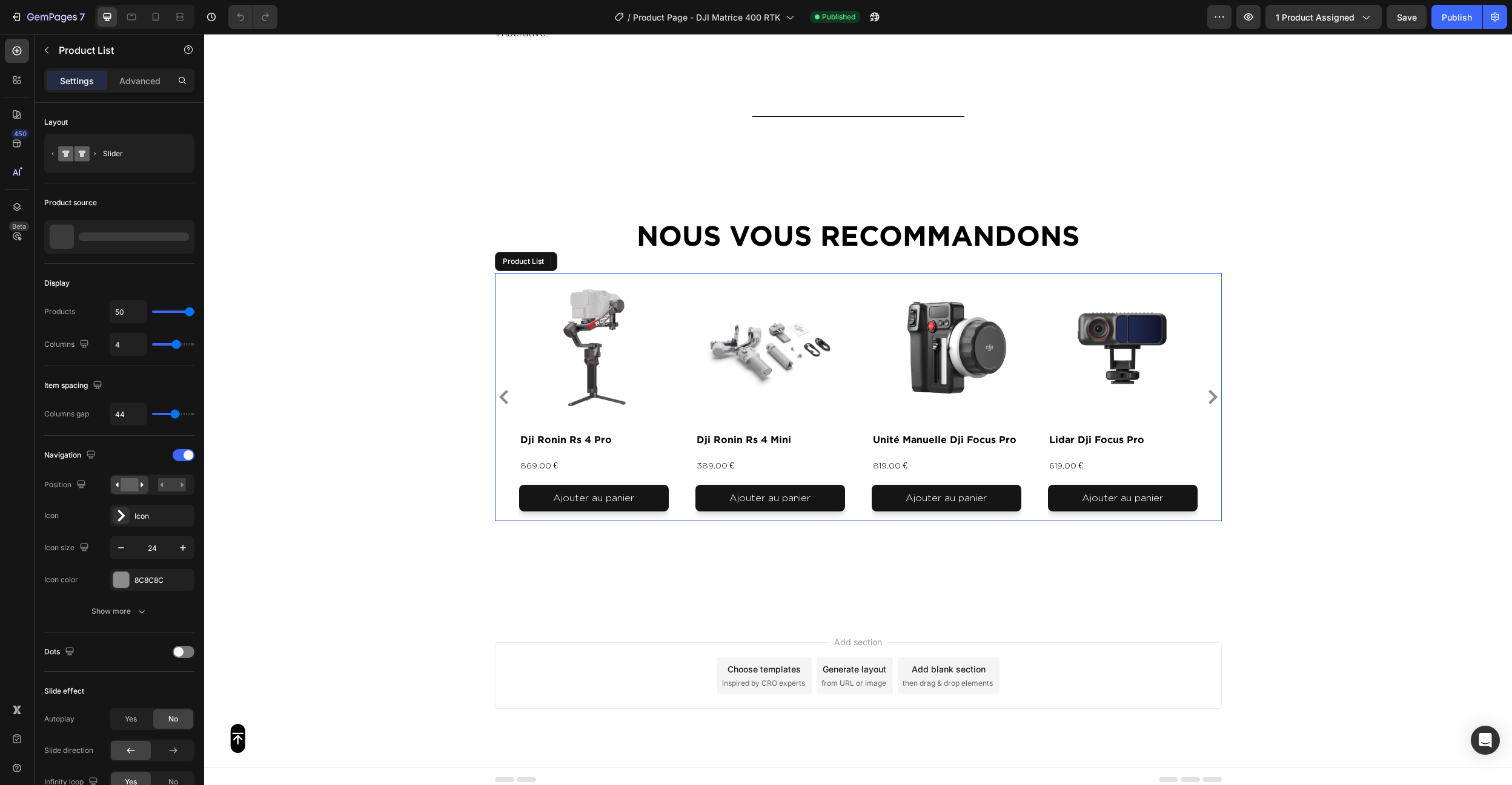
click at [685, 453] on div "Product Images dji ronin rs 4 pro Product Title 869,00 € Product Price Product …" at bounding box center [859, 397] width 679 height 249
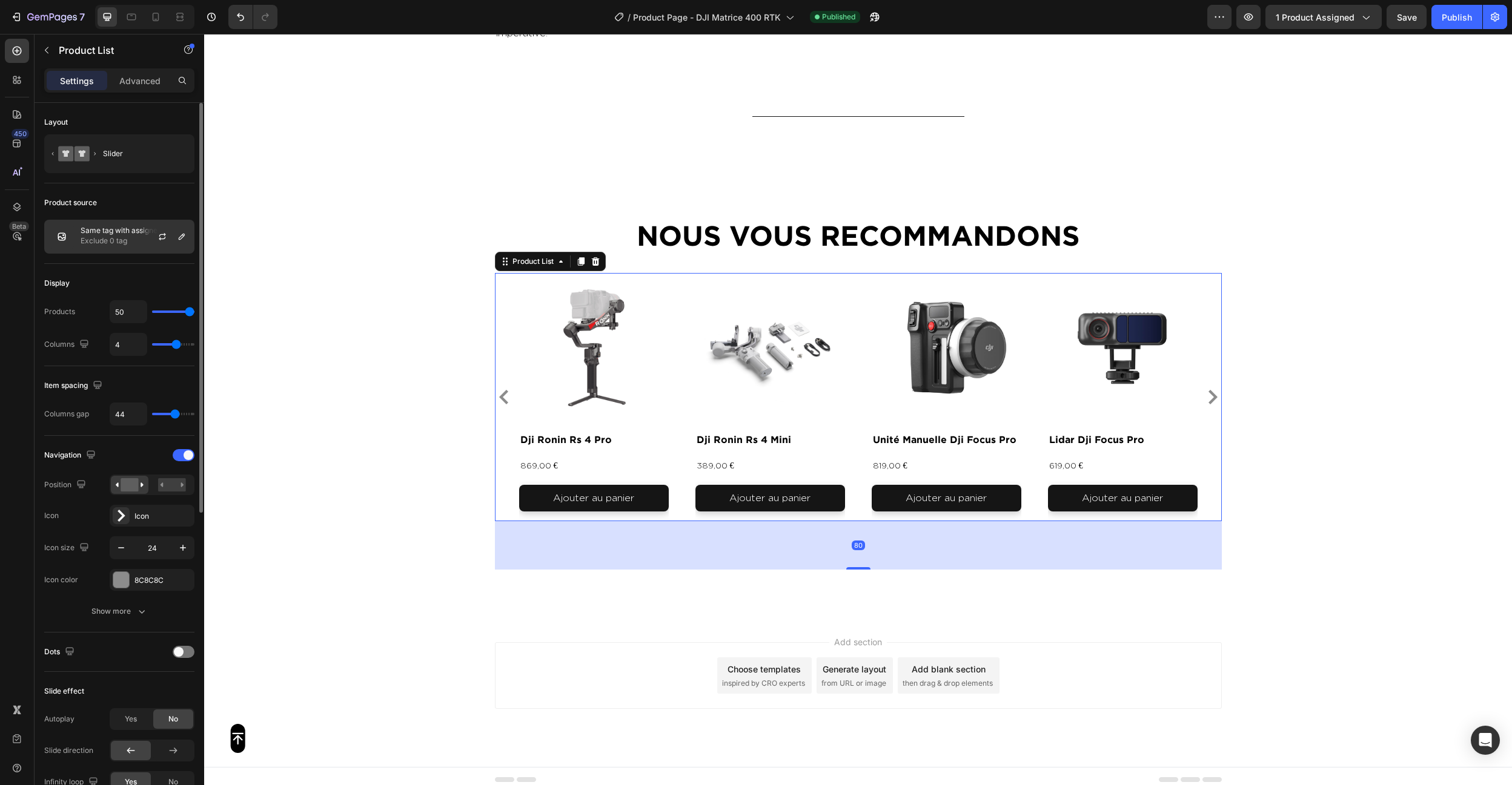
click at [124, 239] on p "Exclude 0 tag" at bounding box center [135, 240] width 108 height 12
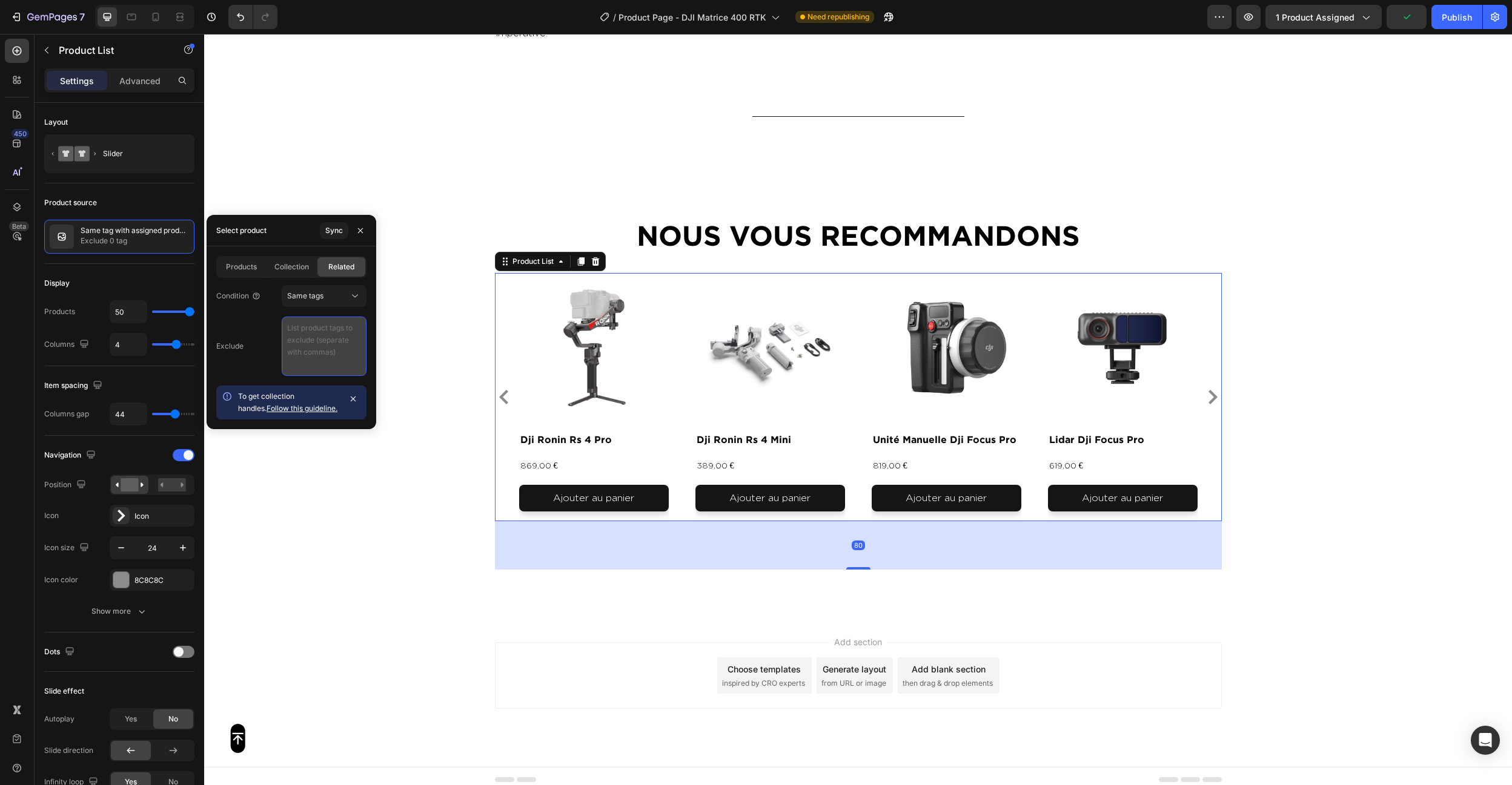
click at [310, 334] on textarea at bounding box center [324, 346] width 85 height 60
paste textarea "video , photo , produit"
type textarea "video , photo , produit"
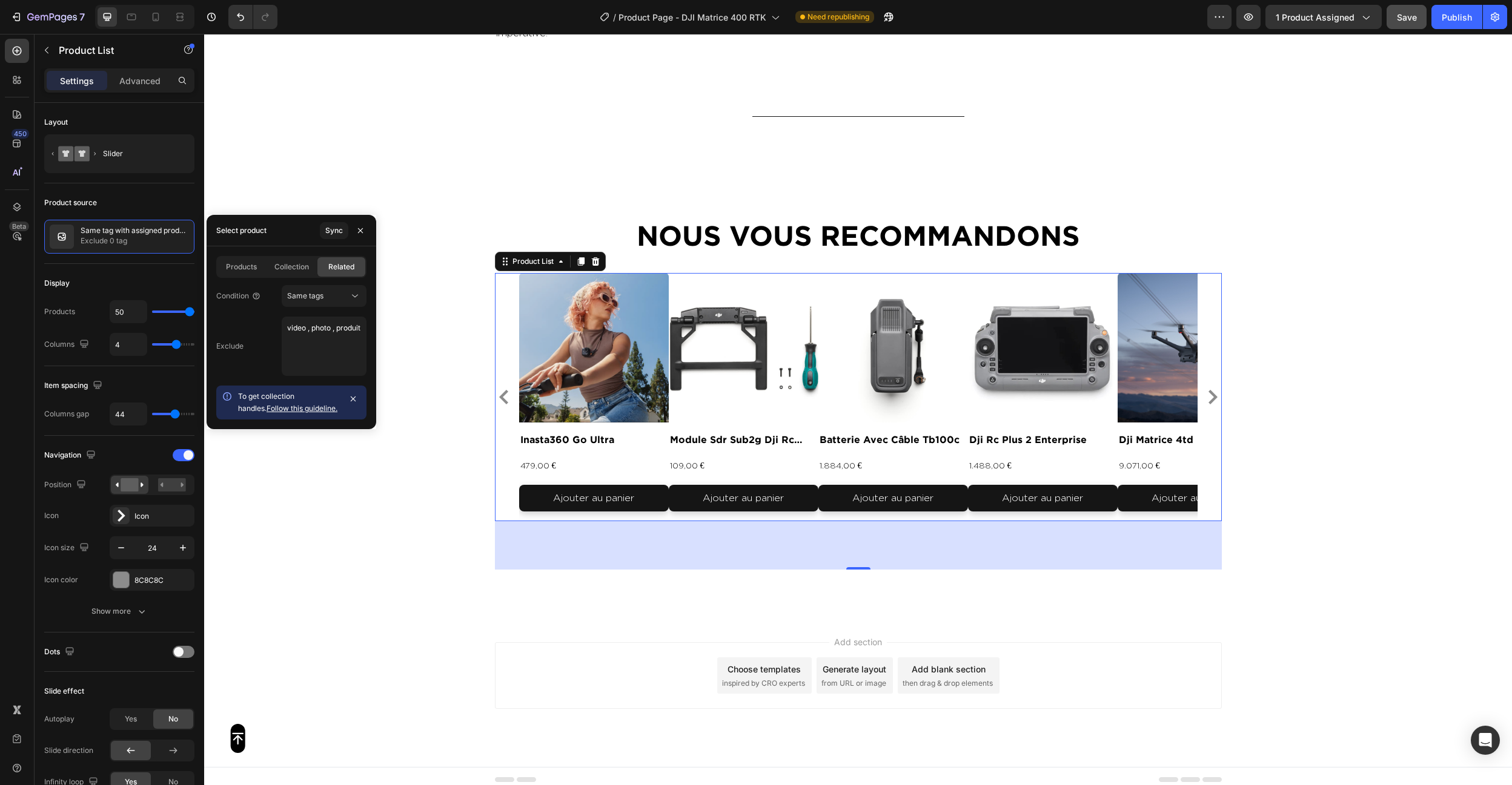
click at [1408, 21] on span "Save" at bounding box center [1406, 16] width 20 height 10
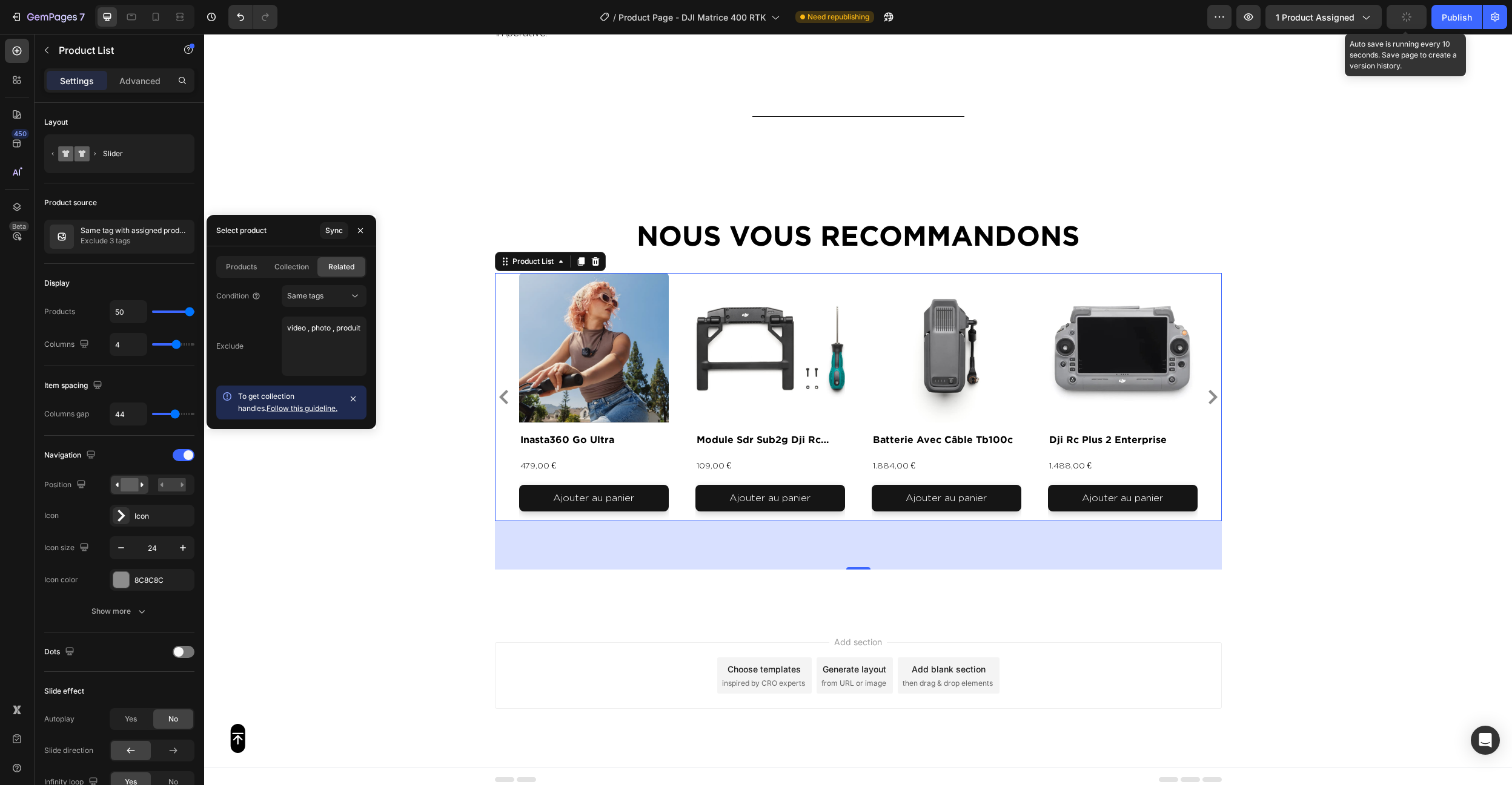
click at [1408, 21] on icon "button" at bounding box center [1407, 17] width 11 height 11
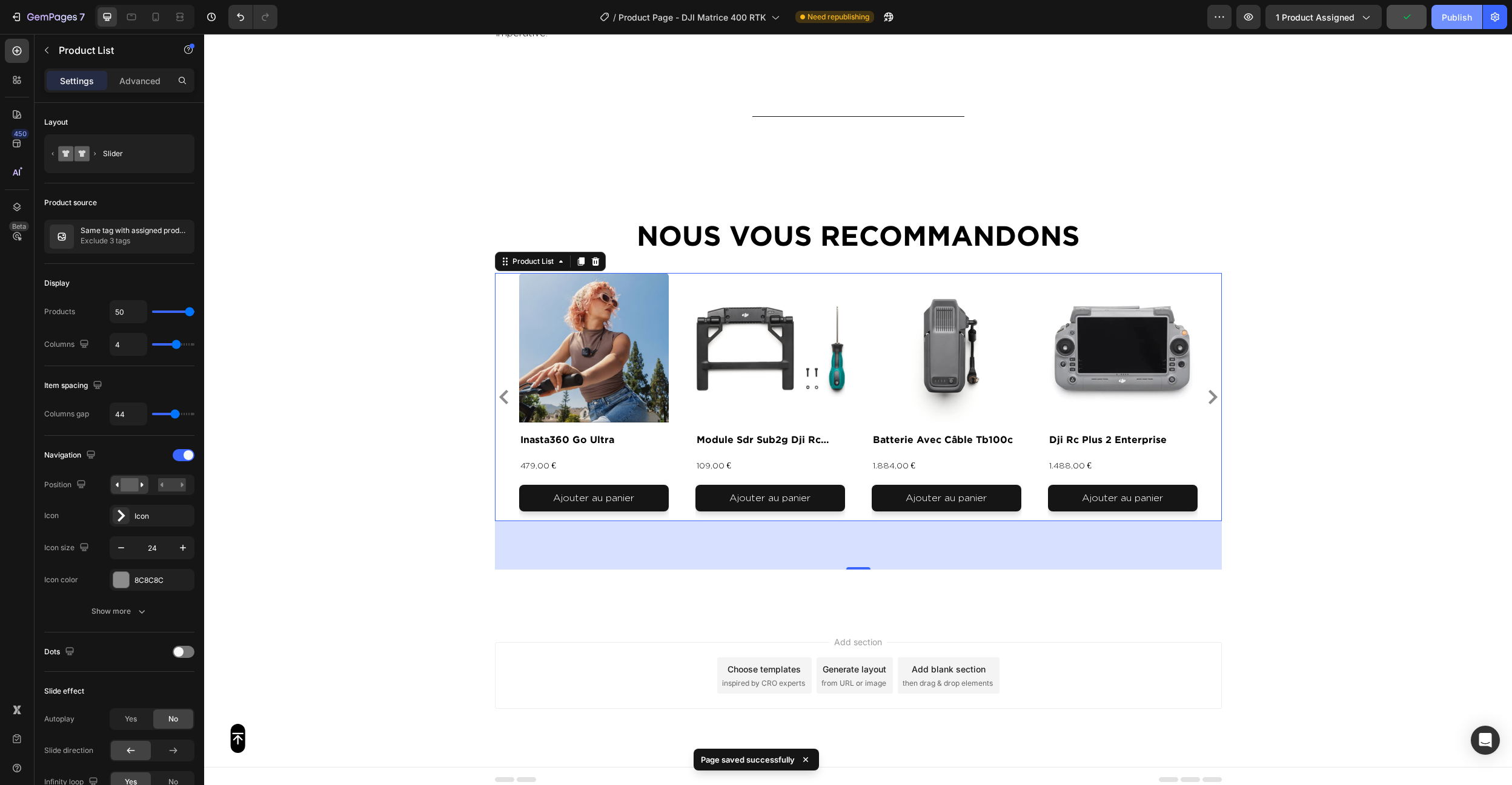
click at [1443, 20] on div "Publish" at bounding box center [1457, 17] width 31 height 13
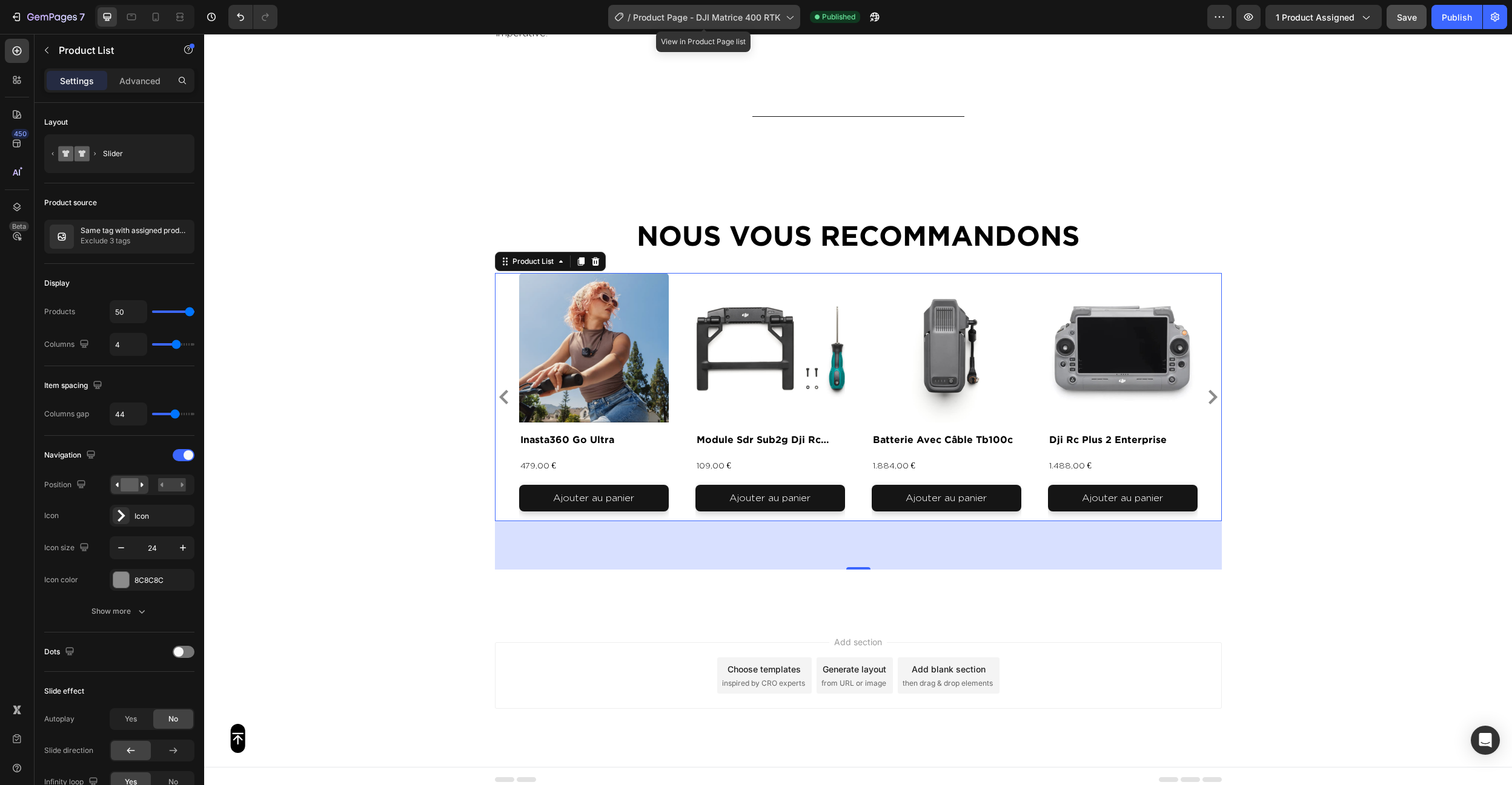
click at [669, 27] on div "/ Product Page - DJI Matrice 400 RTK" at bounding box center [704, 16] width 192 height 24
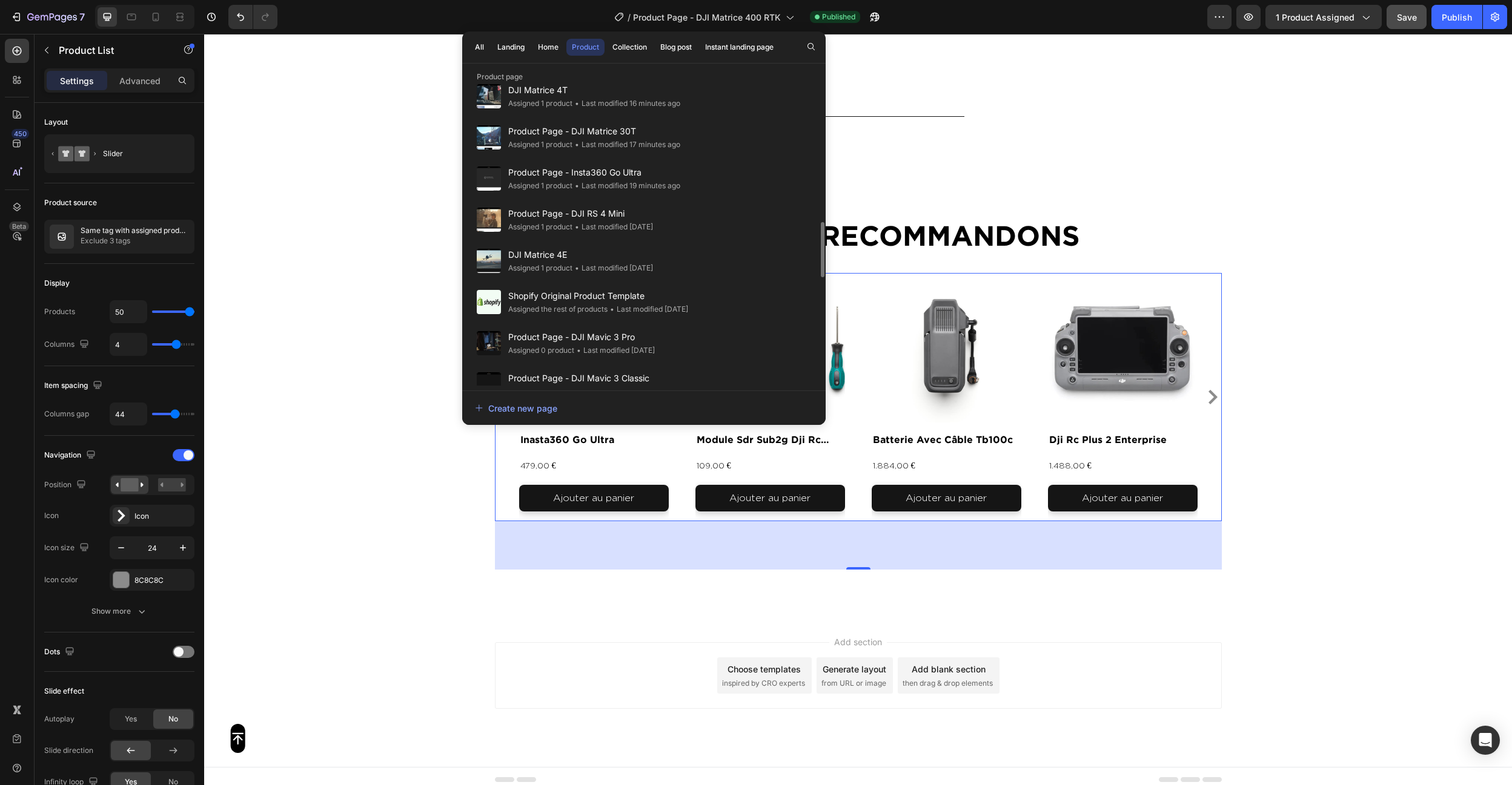
scroll to position [862, 0]
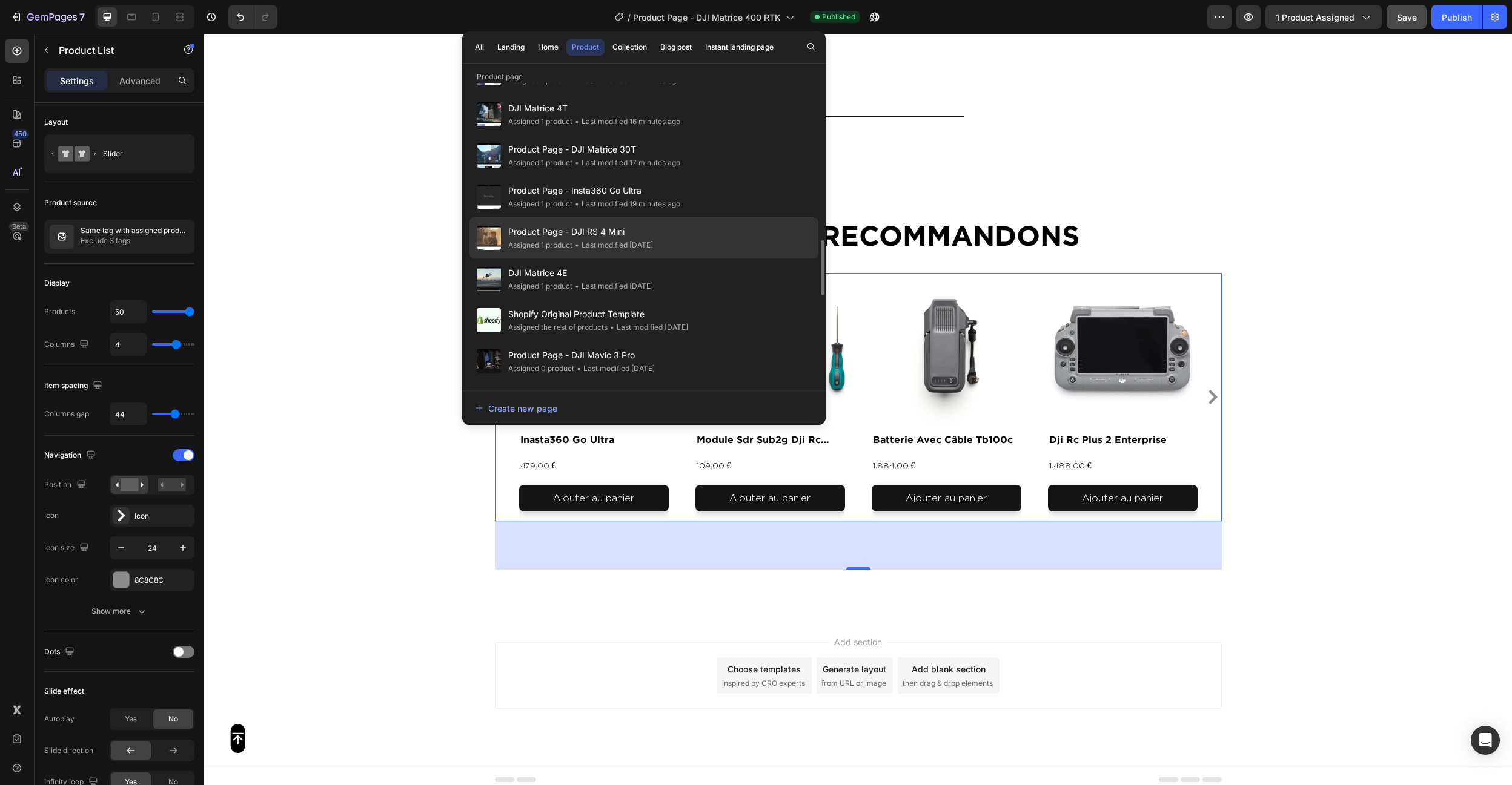
click at [589, 232] on span "Product Page - DJI RS 4 Mini" at bounding box center [580, 232] width 145 height 15
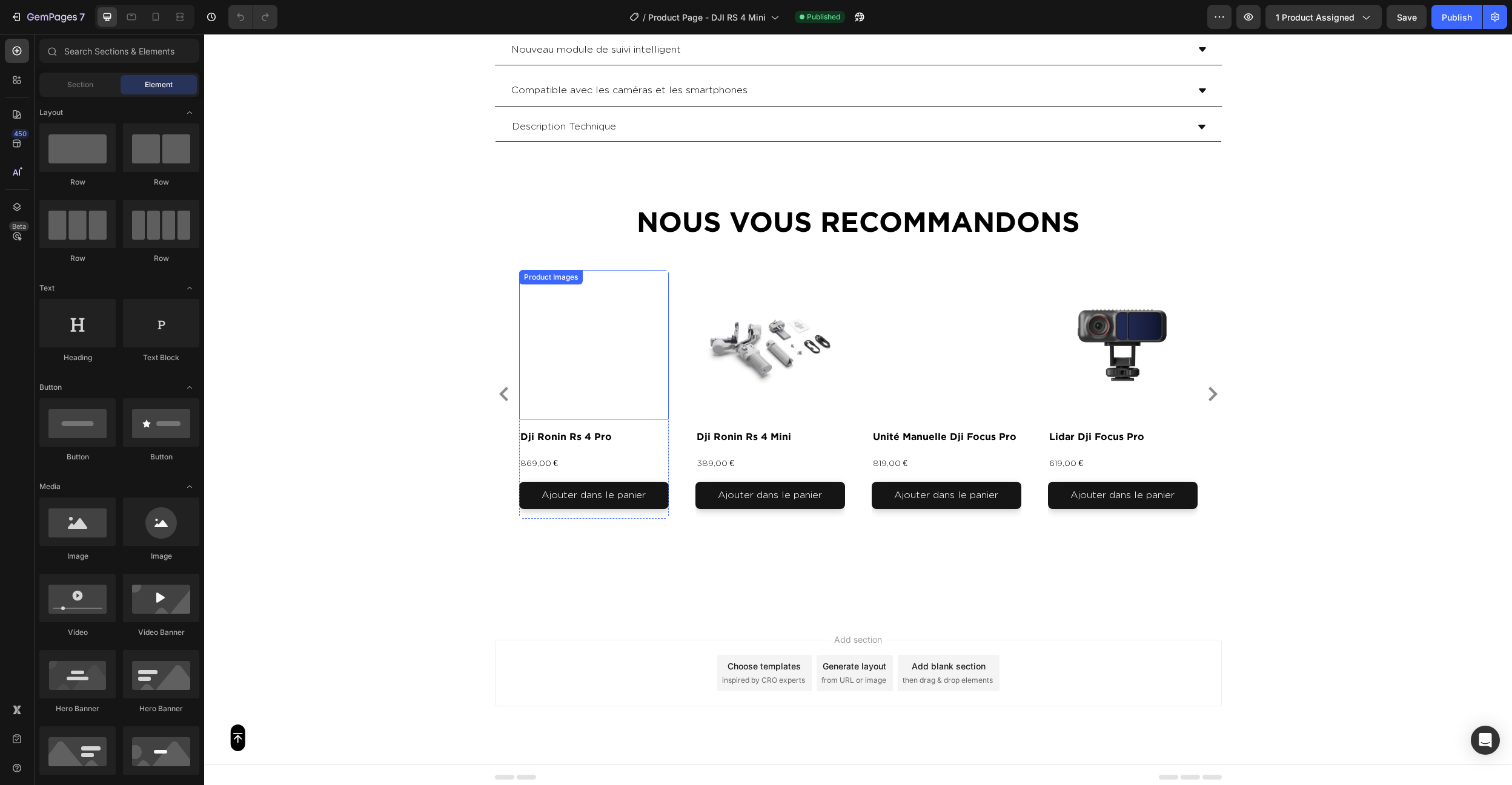
scroll to position [2831, 0]
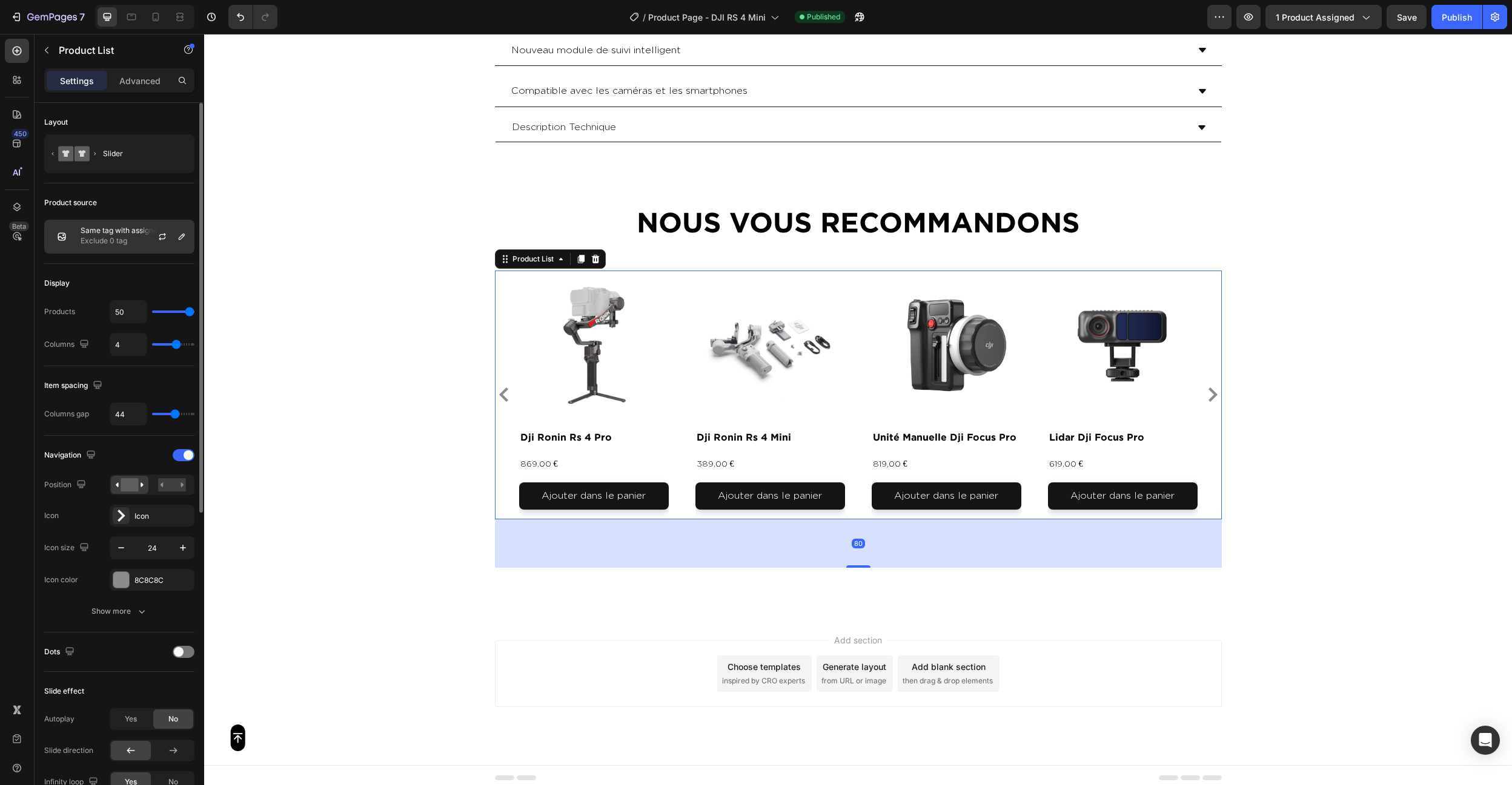
click at [91, 242] on p "Exclude 0 tag" at bounding box center [135, 240] width 108 height 12
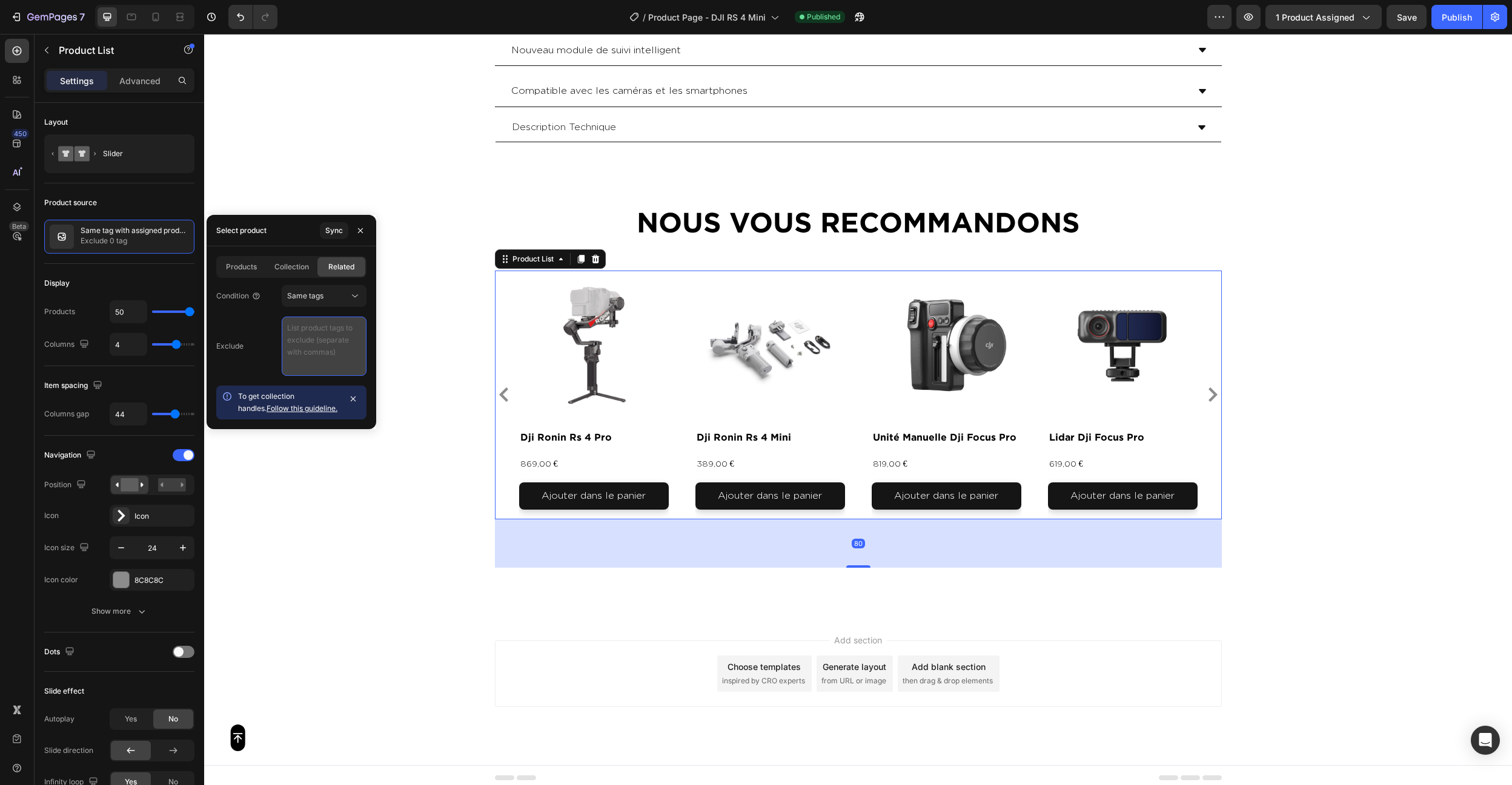
click at [306, 332] on textarea at bounding box center [324, 346] width 85 height 60
paste textarea "video , photo , produit"
type textarea "video , photo , produit"
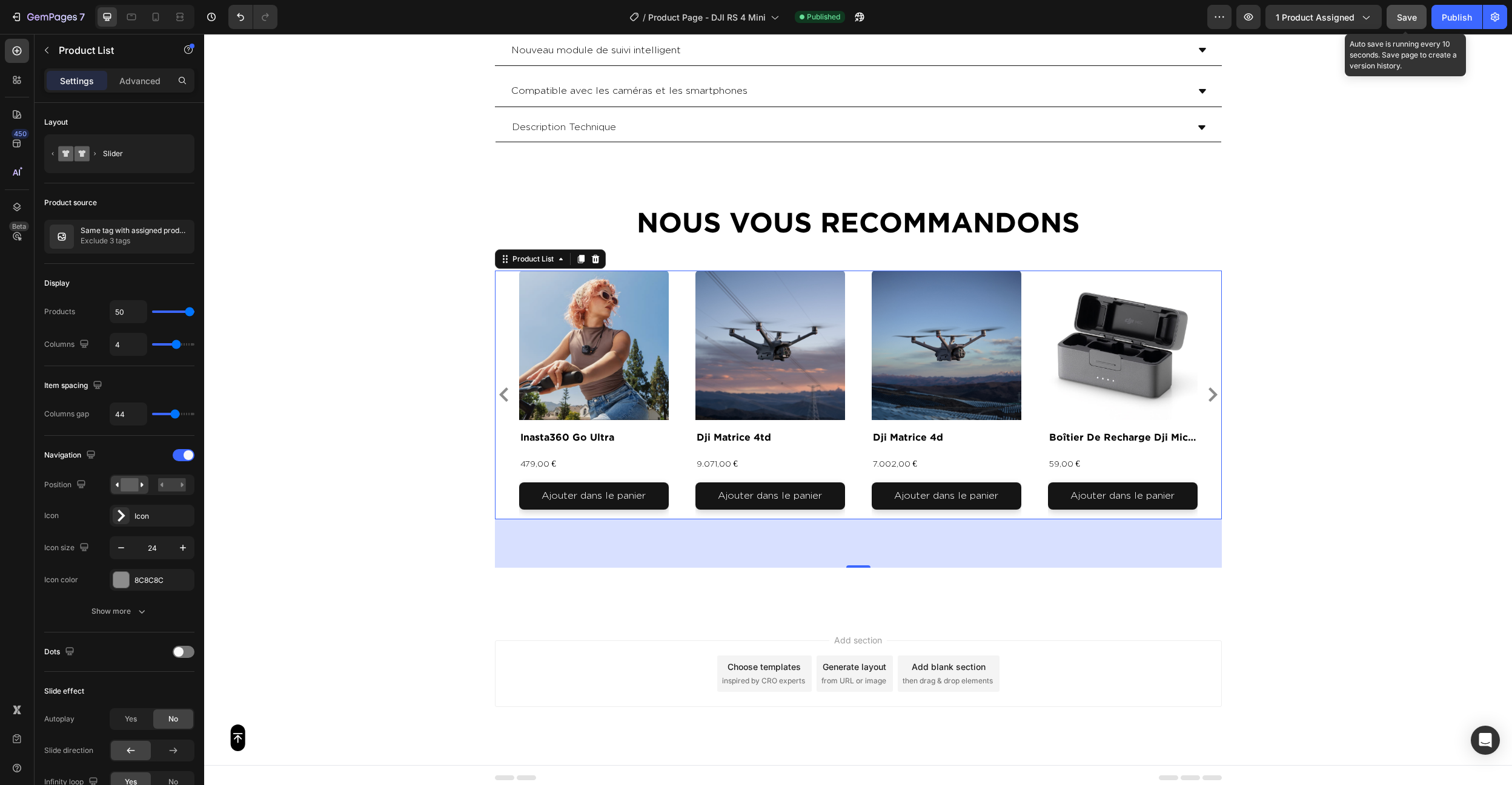
click at [1405, 25] on button "Save" at bounding box center [1406, 16] width 40 height 24
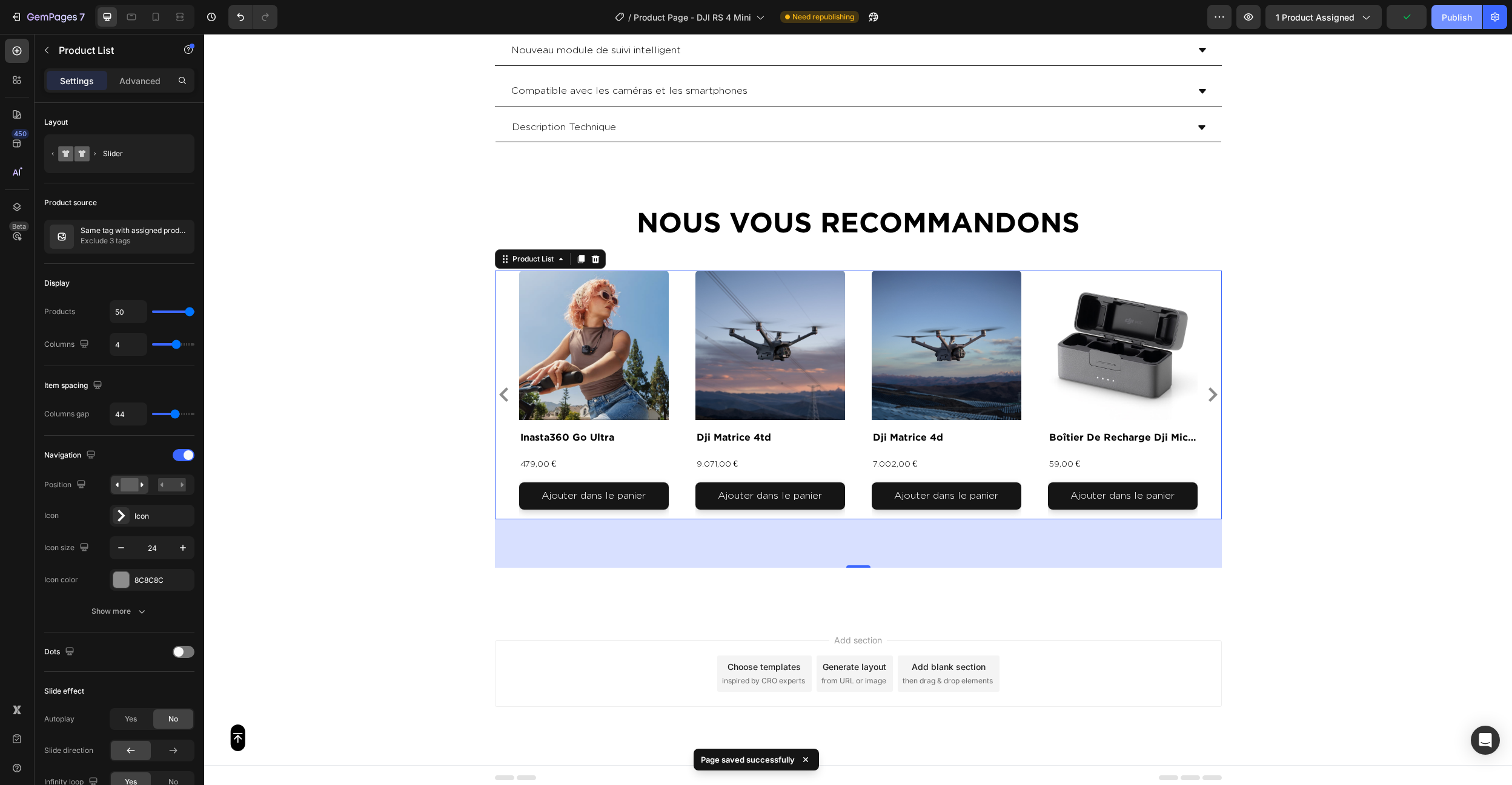
click at [1461, 22] on div "Publish" at bounding box center [1457, 17] width 31 height 13
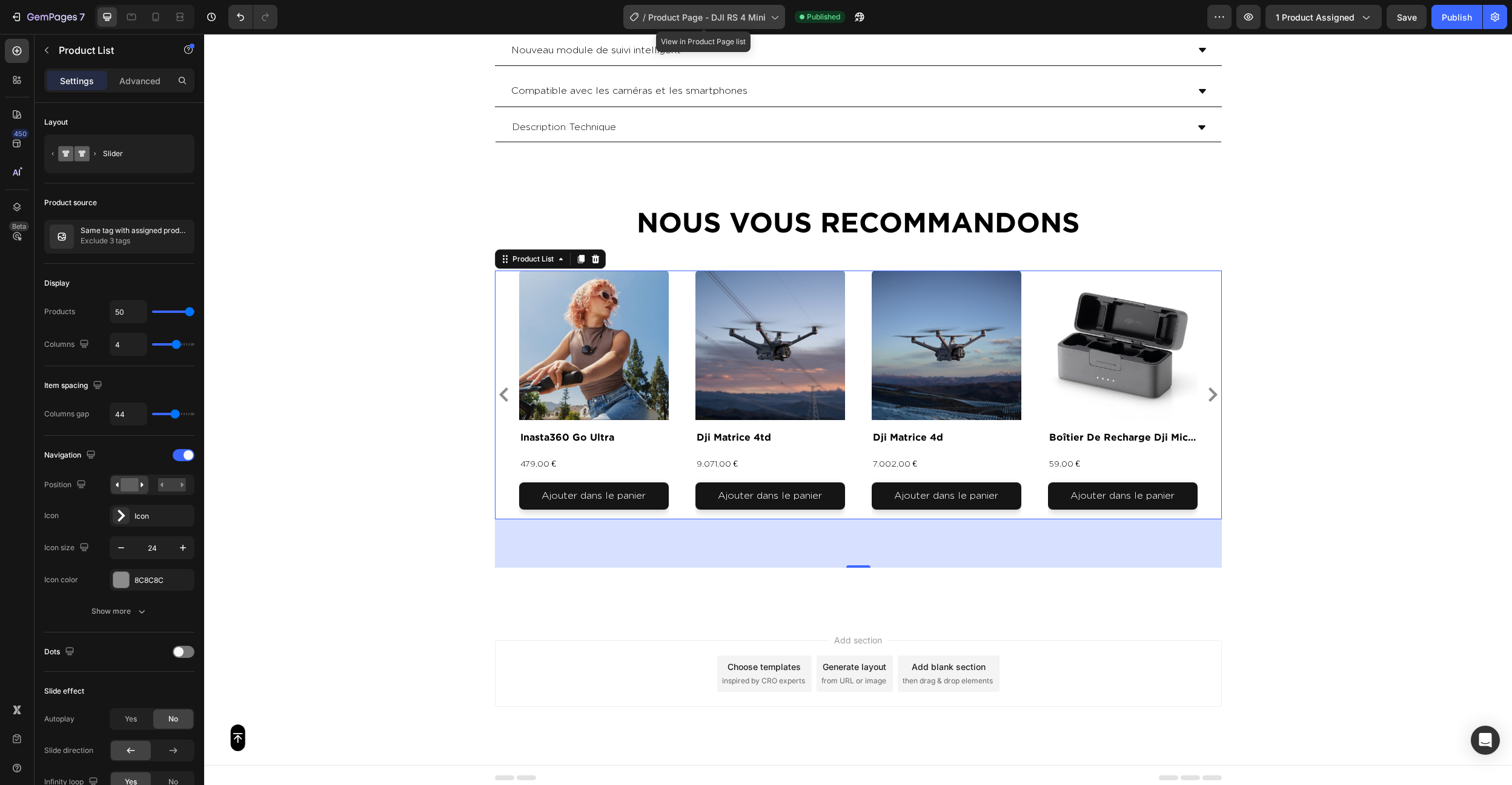
click at [697, 22] on span "Product Page - DJI RS 4 Mini" at bounding box center [707, 17] width 118 height 13
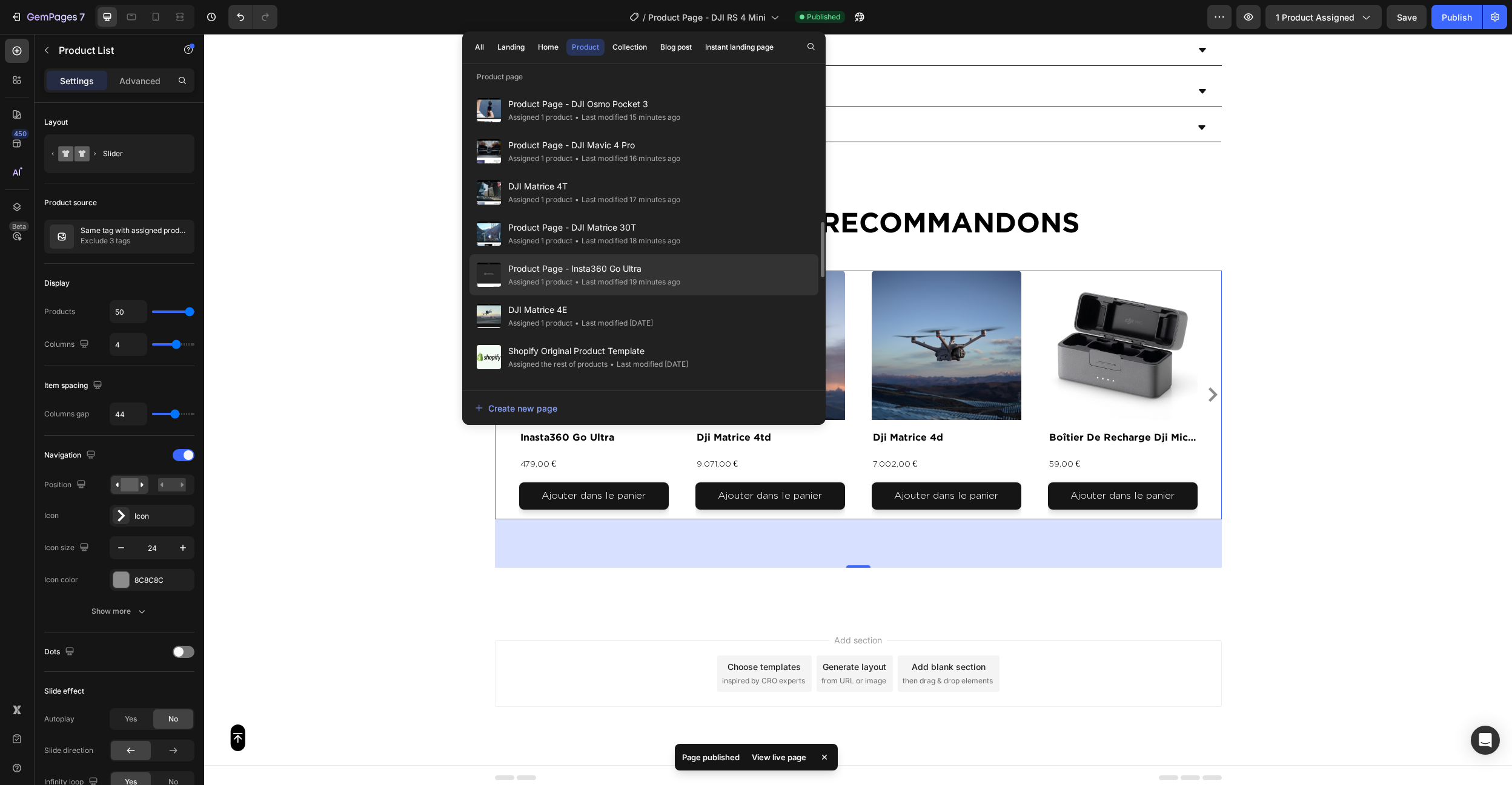
scroll to position [827, 0]
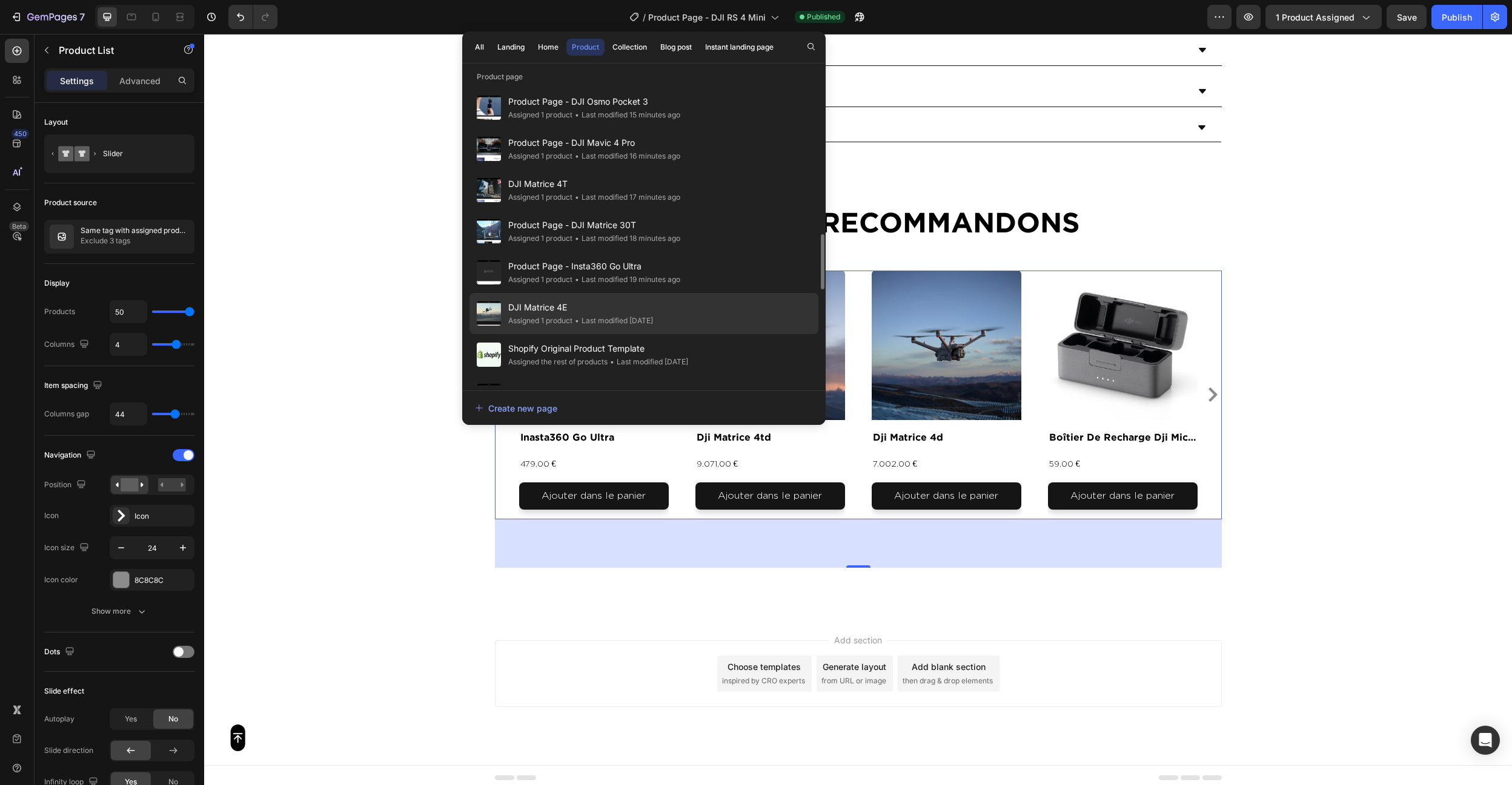
click at [714, 334] on div "DJI Matrice 4E Assigned 1 product • Last modified 6 days ago" at bounding box center [644, 355] width 349 height 41
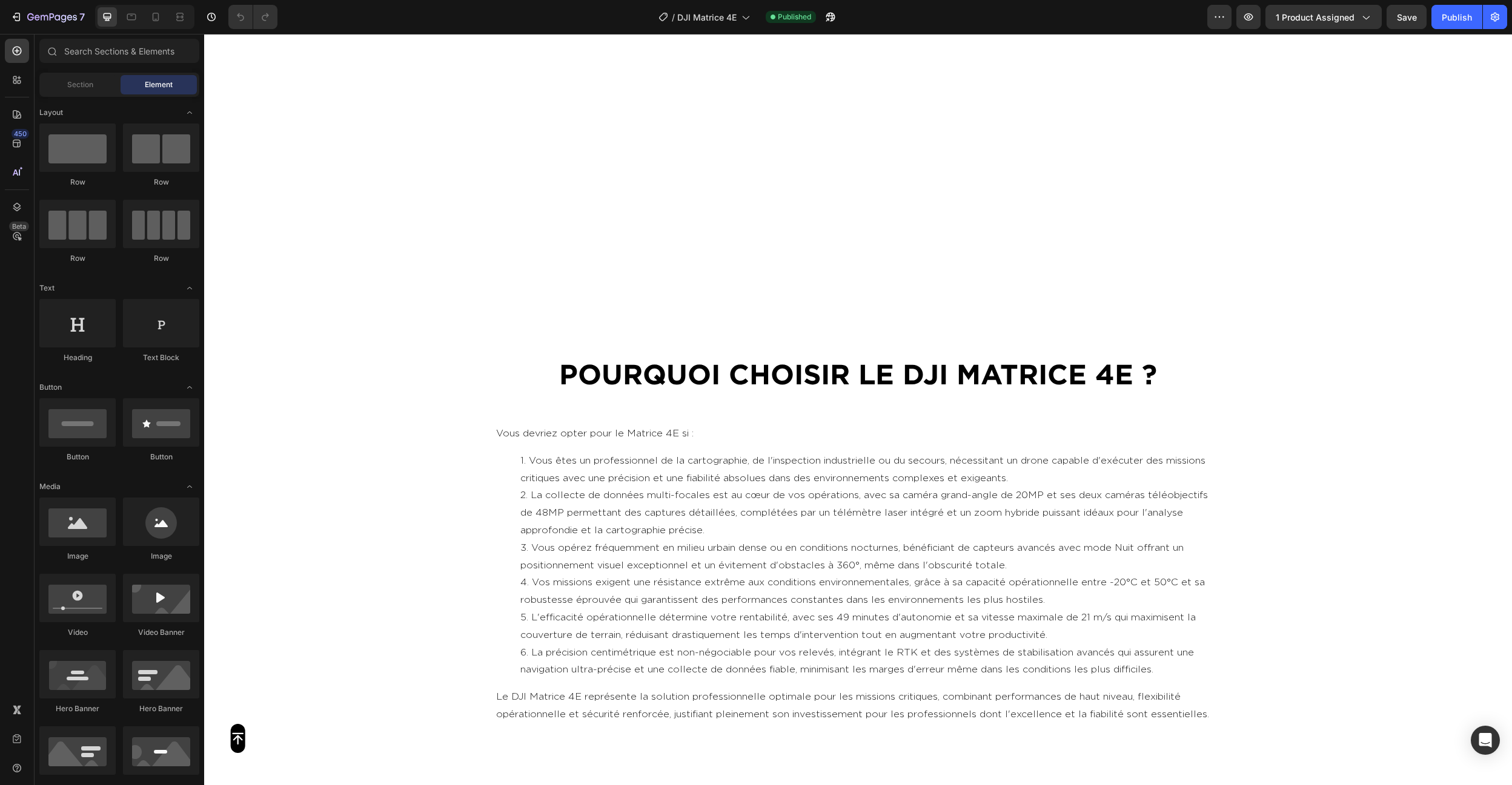
scroll to position [4423, 0]
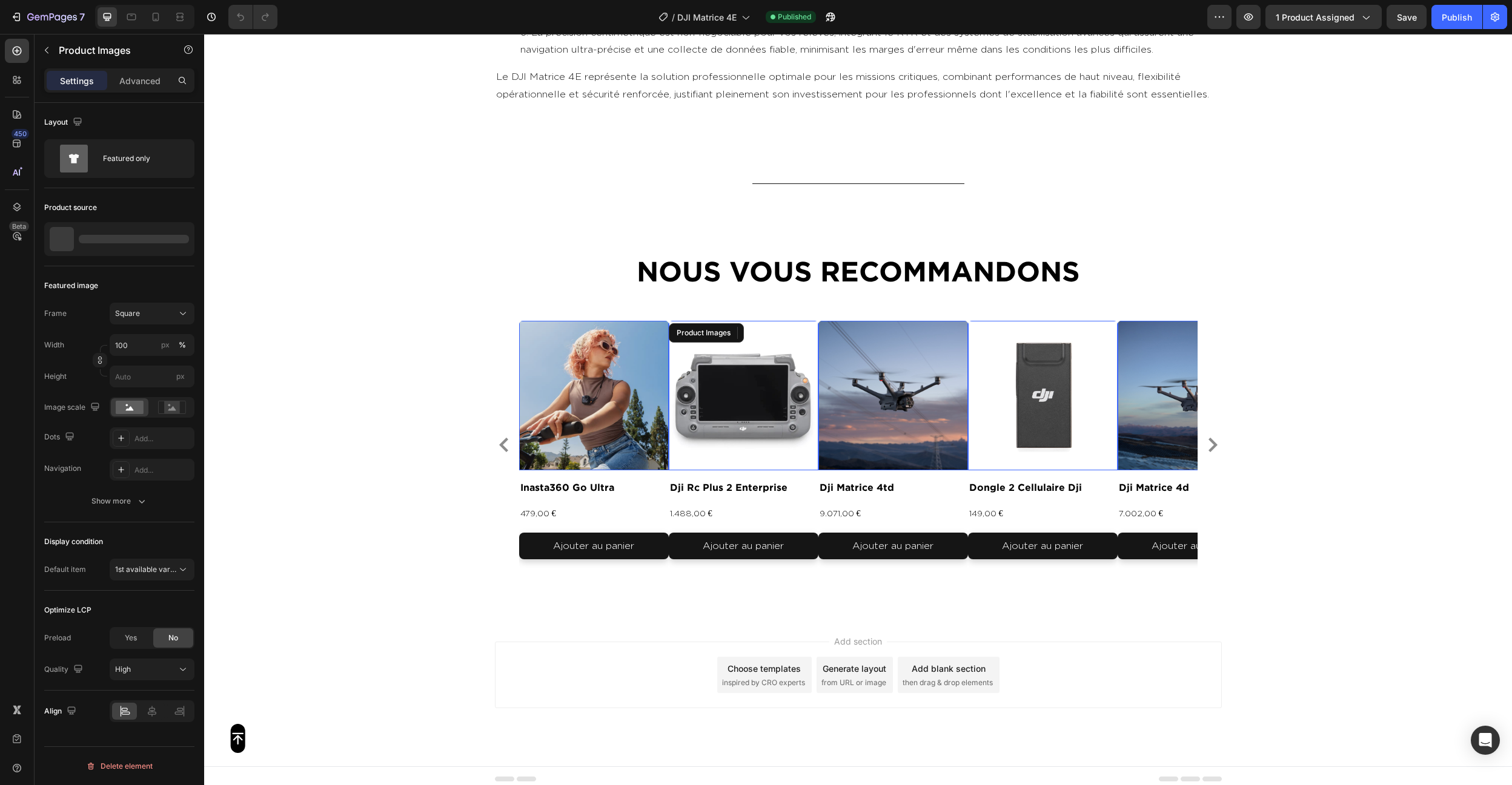
click at [692, 462] on img at bounding box center [743, 396] width 149 height 149
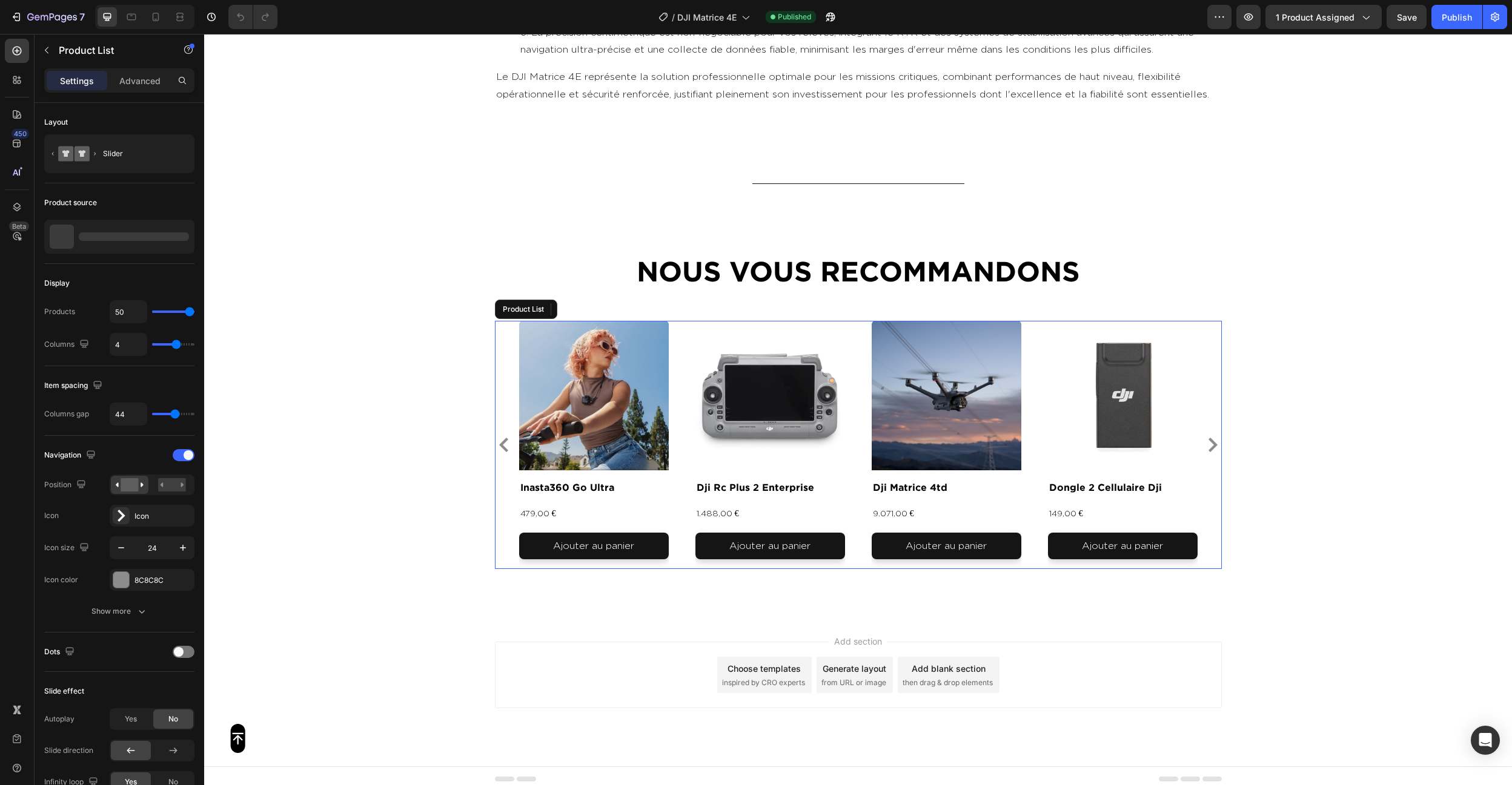
click at [685, 401] on div "Product Images 0 inasta360 go ultra Product Title 479,00 € Product Price Produc…" at bounding box center [859, 445] width 679 height 249
click at [62, 242] on img at bounding box center [61, 236] width 24 height 24
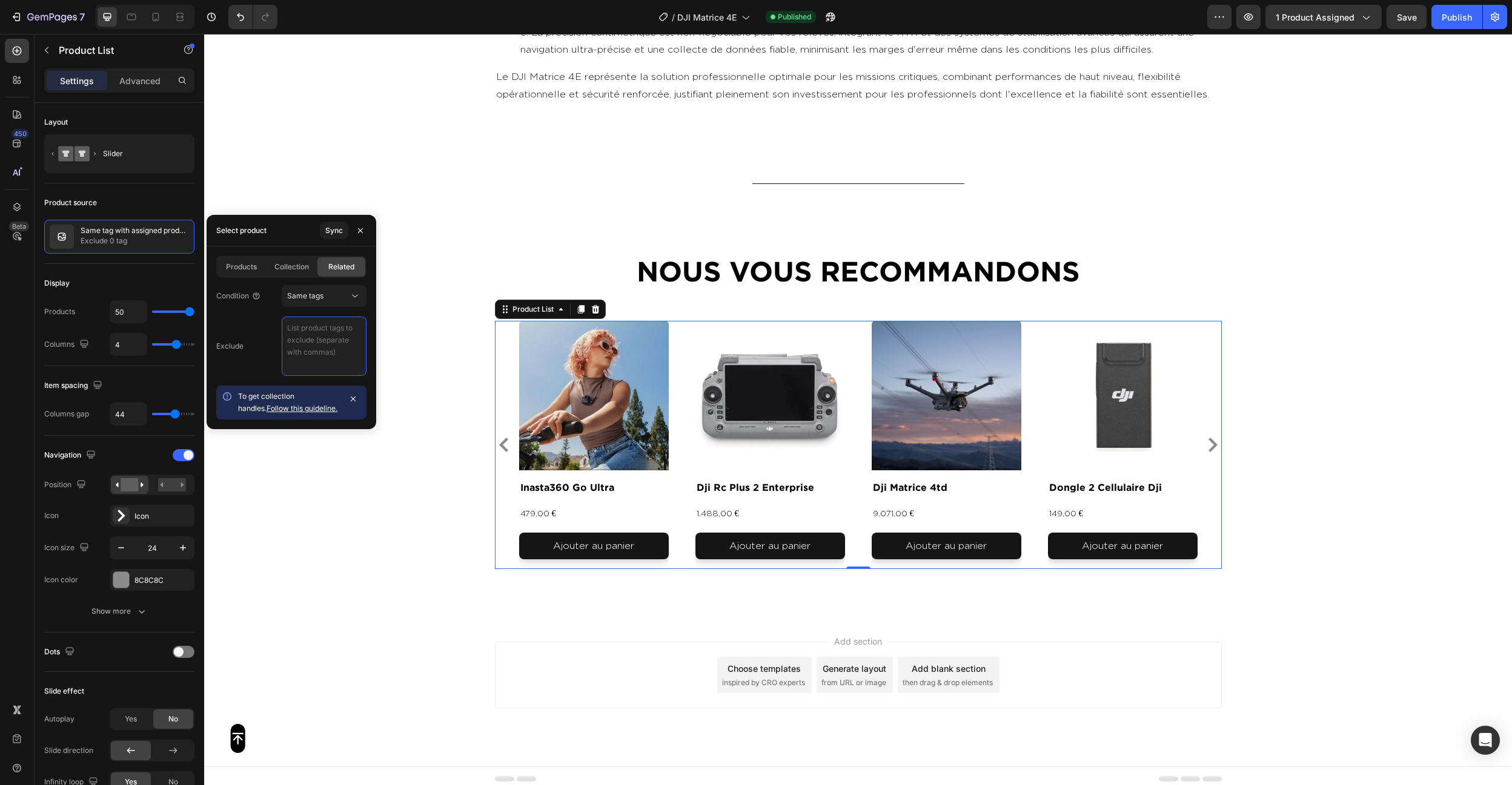
click at [348, 332] on textarea at bounding box center [324, 346] width 85 height 60
paste textarea "video , photo , produit"
type textarea "video , photo , produit"
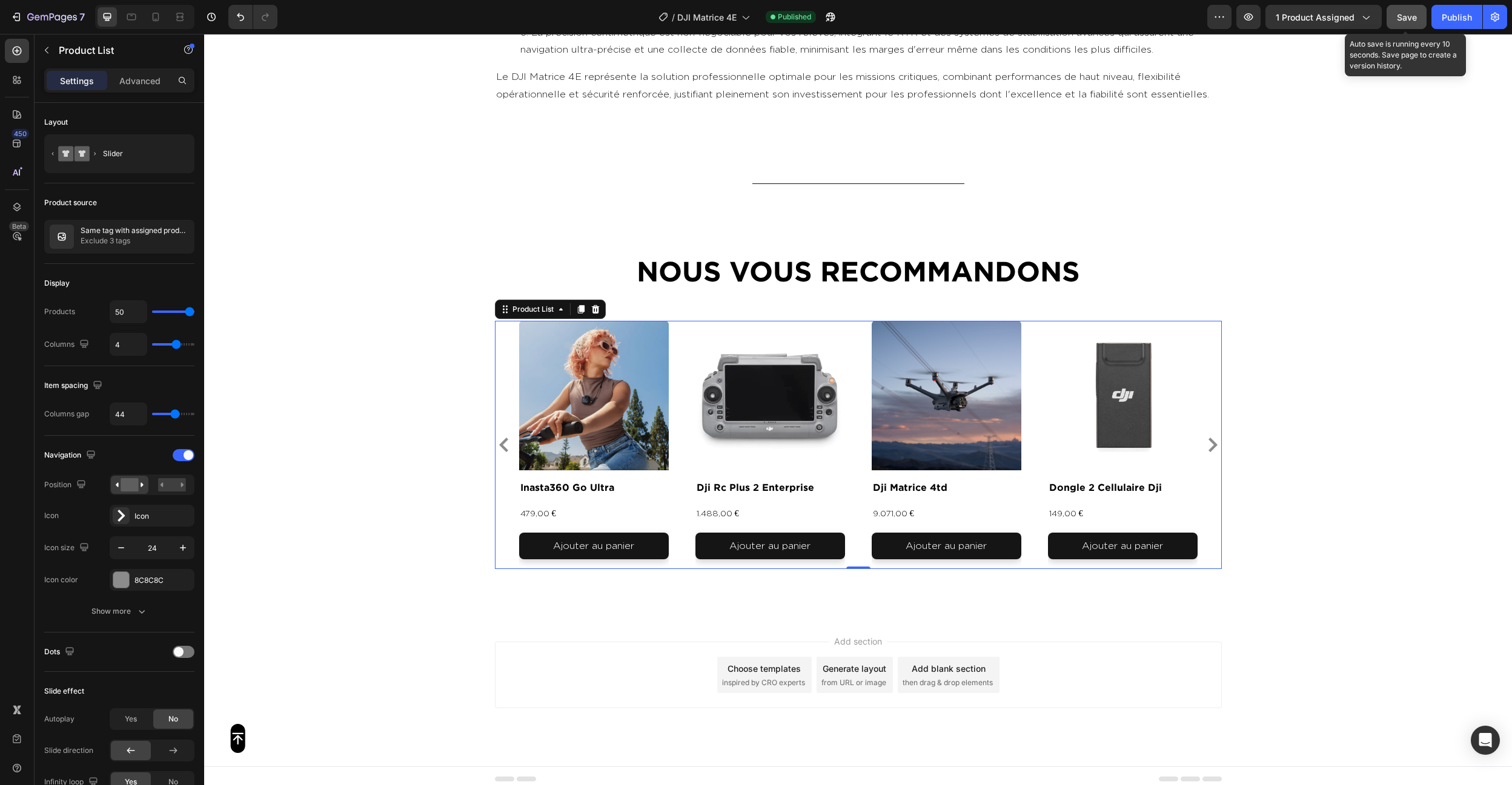
click at [1400, 23] on div "Save" at bounding box center [1406, 17] width 20 height 13
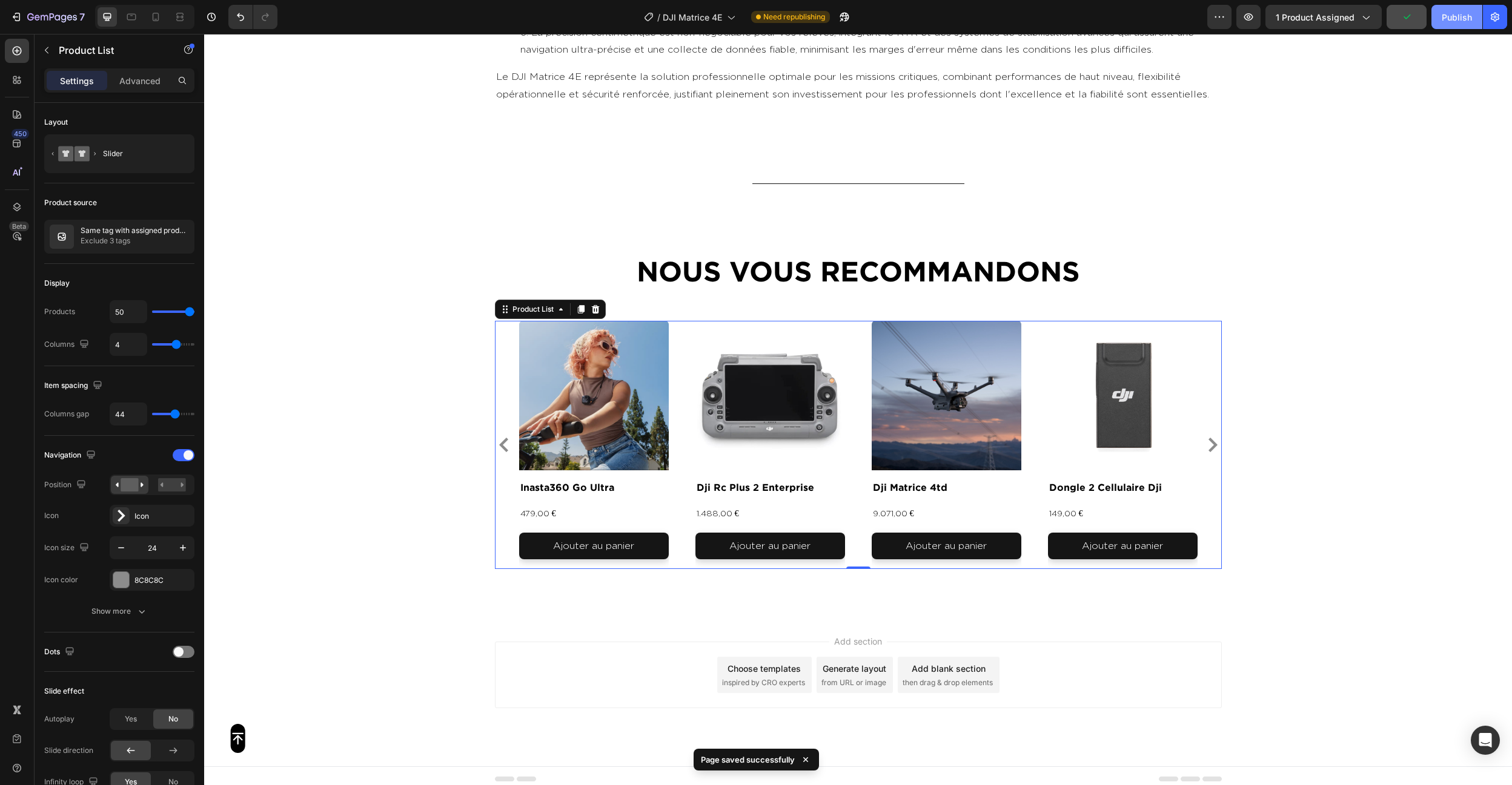
click at [1466, 20] on div "Publish" at bounding box center [1457, 17] width 31 height 13
click at [156, 17] on icon at bounding box center [155, 16] width 12 height 12
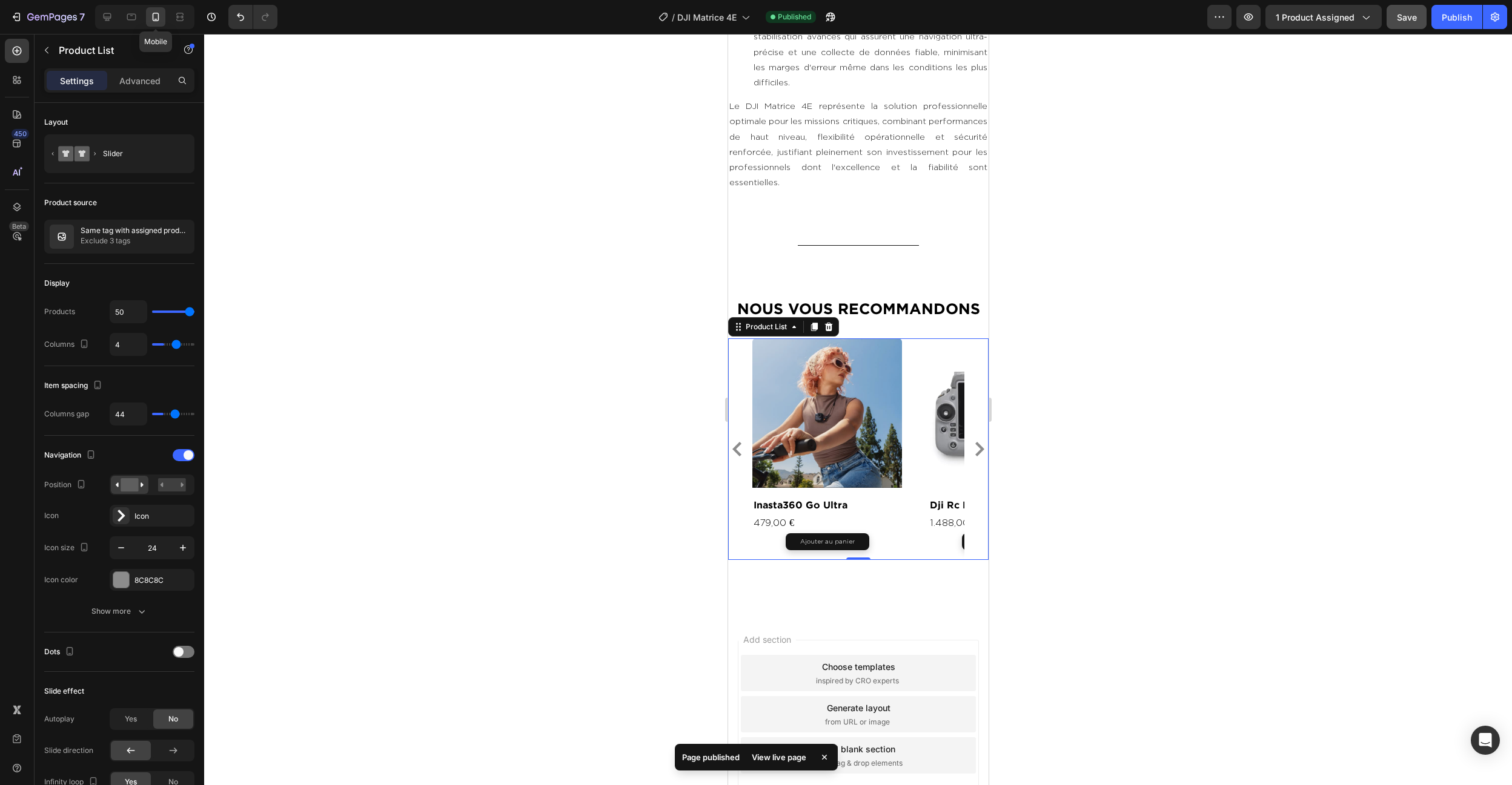
type input "2"
type input "15"
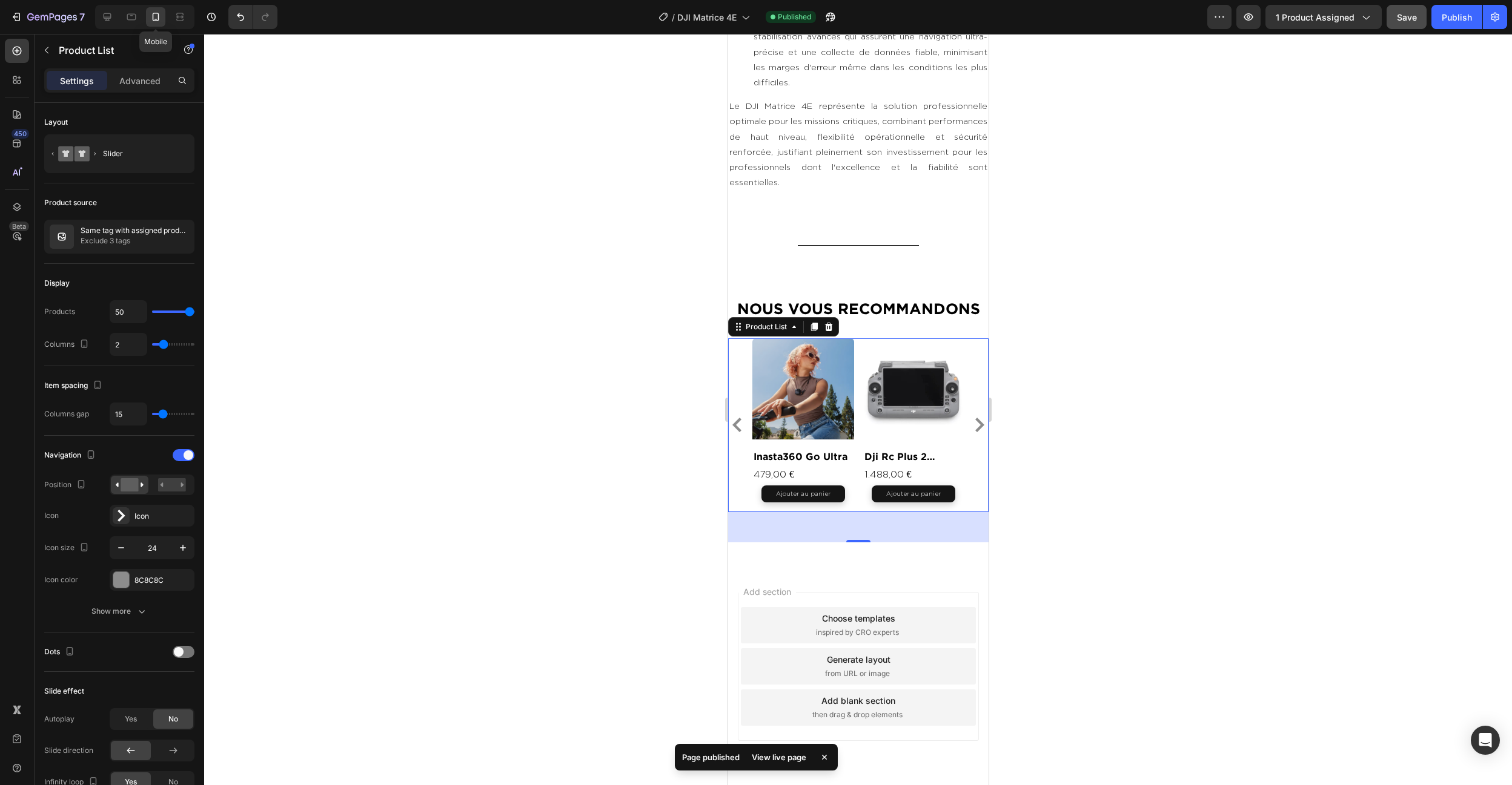
scroll to position [4441, 0]
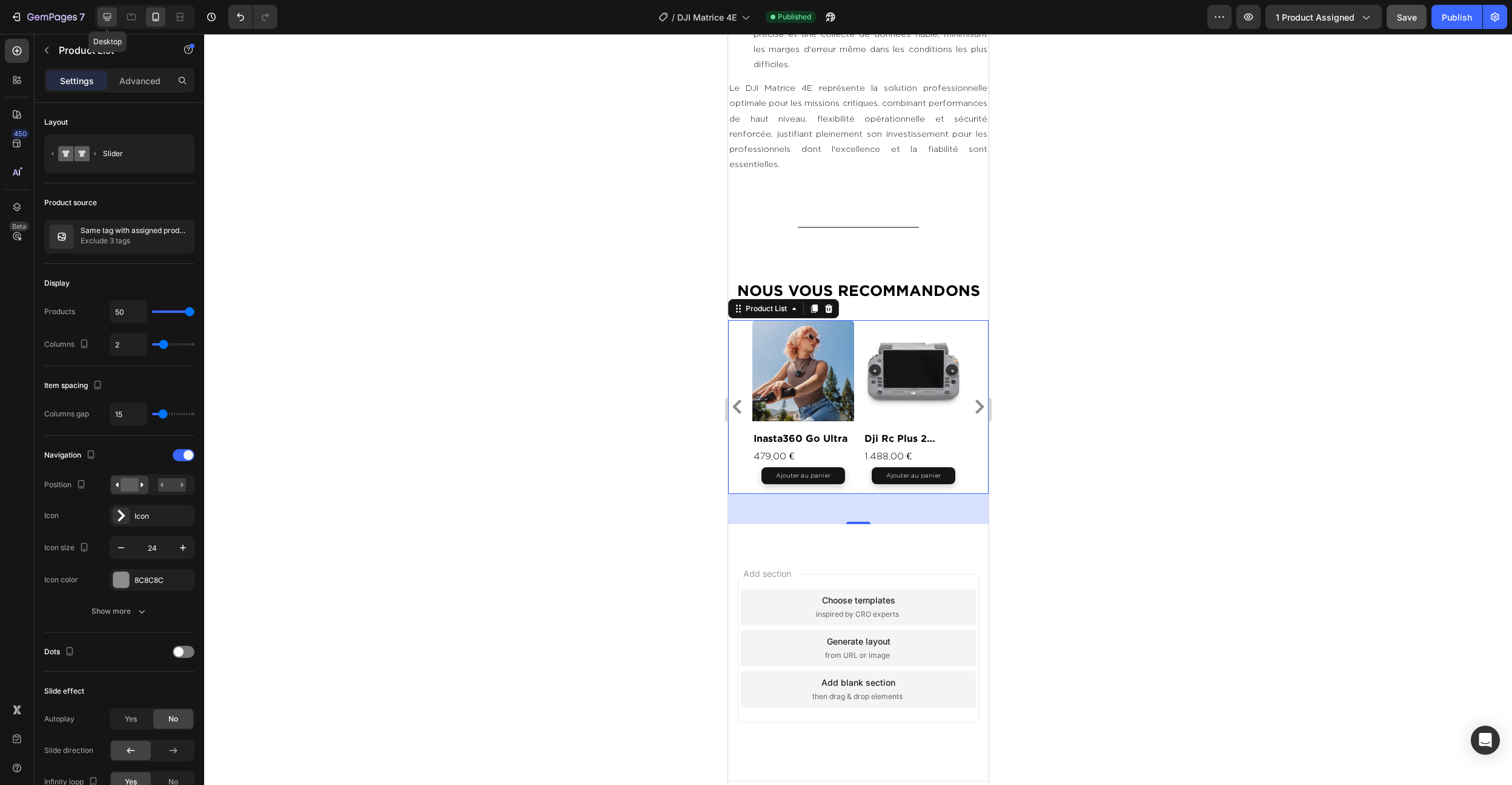
click at [102, 24] on div at bounding box center [107, 16] width 20 height 20
type input "4"
type input "44"
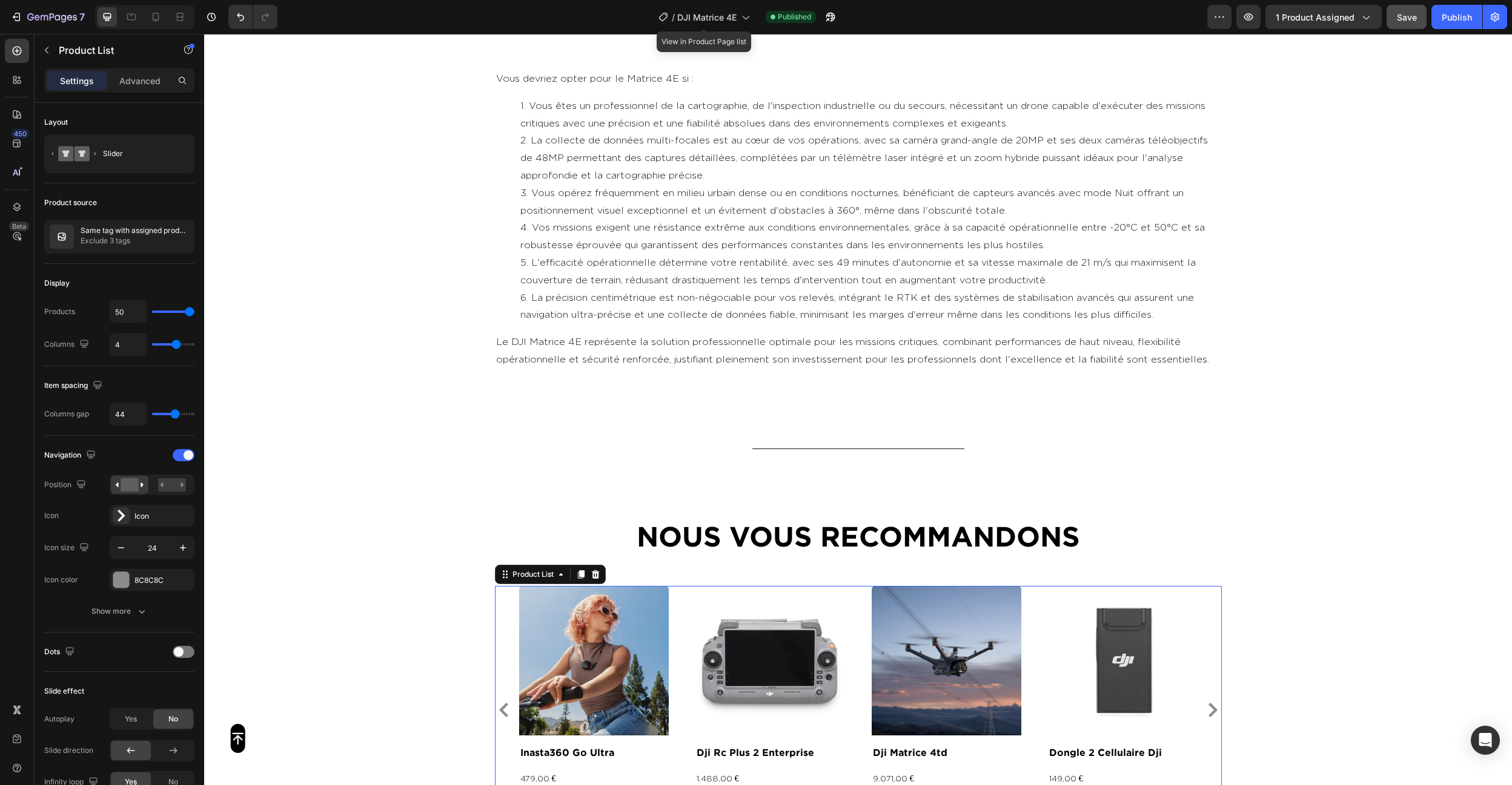
scroll to position [4423, 0]
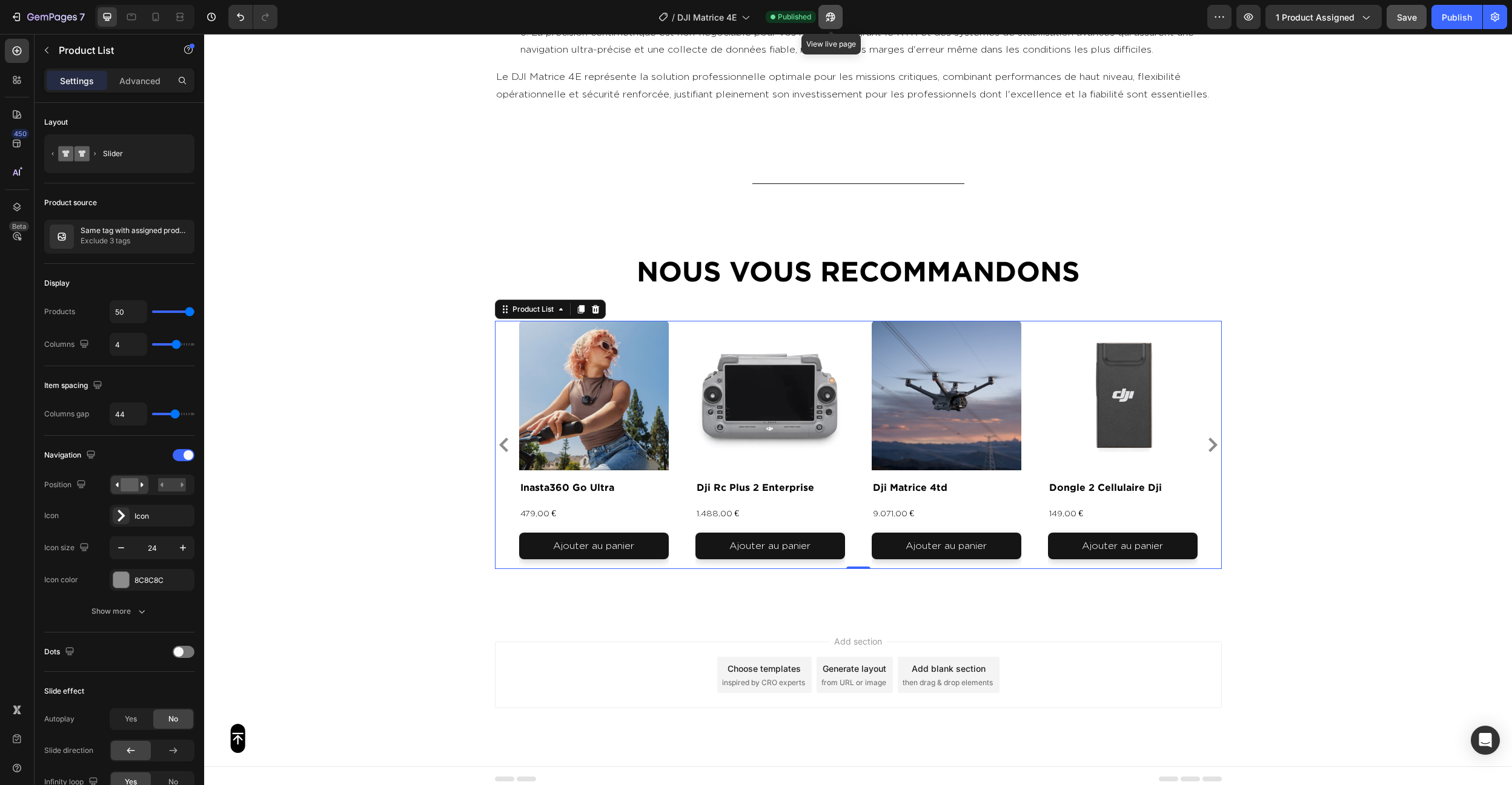
click at [829, 12] on icon "button" at bounding box center [830, 16] width 12 height 12
